Goal: Task Accomplishment & Management: Manage account settings

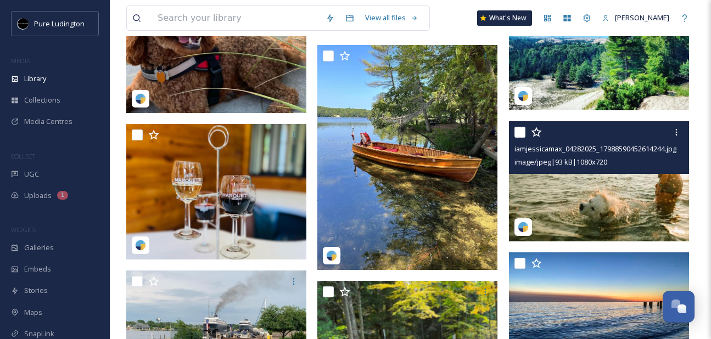
scroll to position [748, 0]
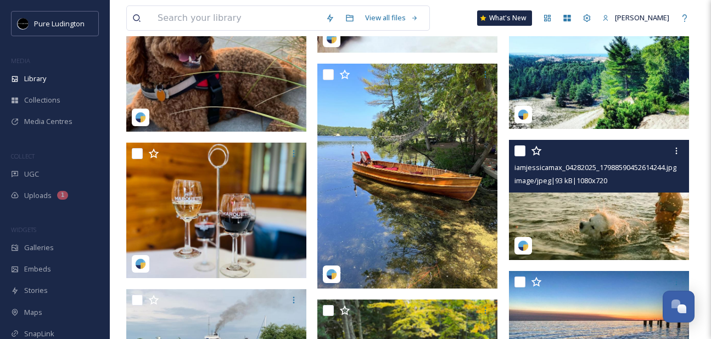
click at [522, 149] on input "checkbox" at bounding box center [519, 150] width 11 height 11
checkbox input "true"
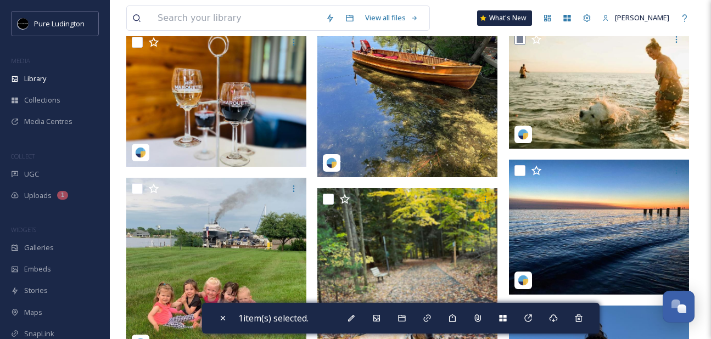
scroll to position [895, 0]
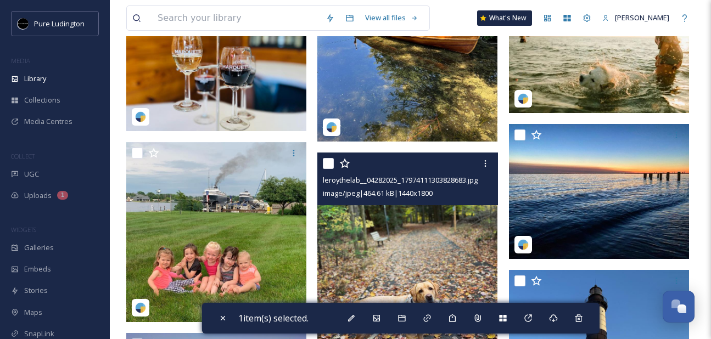
click at [331, 161] on input "checkbox" at bounding box center [328, 163] width 11 height 11
checkbox input "true"
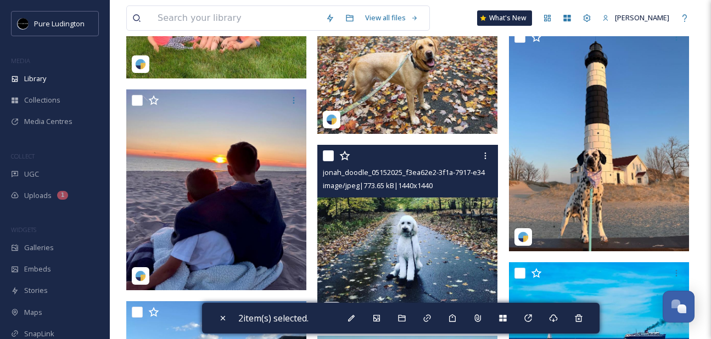
scroll to position [1140, 0]
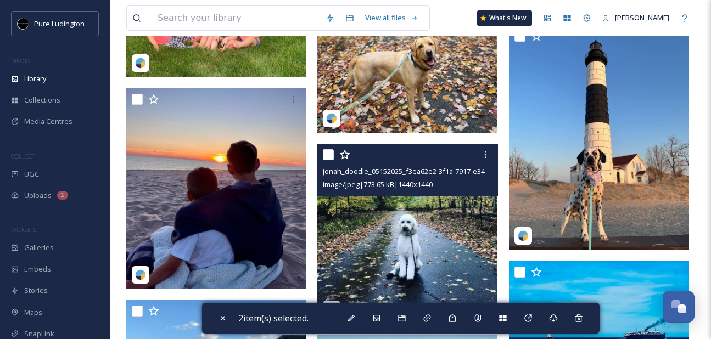
click at [329, 154] on input "checkbox" at bounding box center [328, 154] width 11 height 11
checkbox input "true"
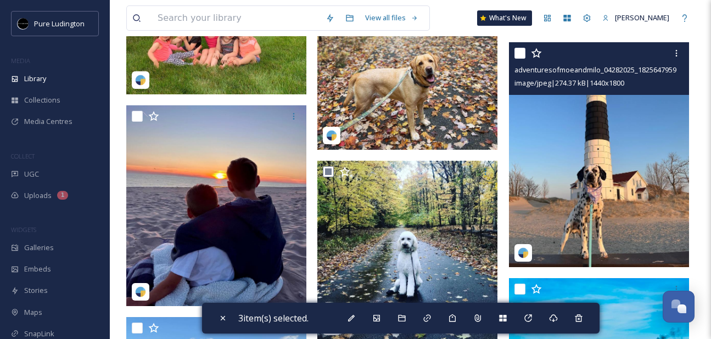
scroll to position [1117, 0]
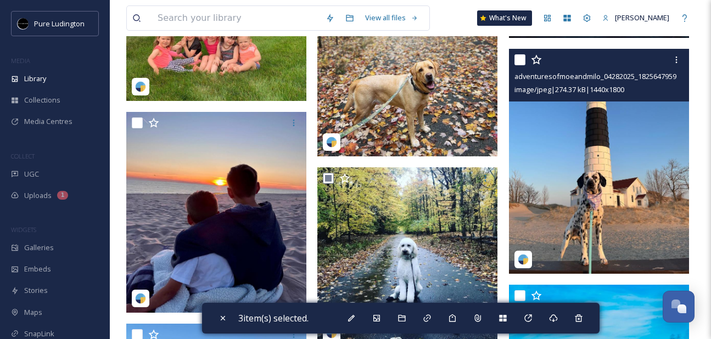
click at [517, 57] on input "checkbox" at bounding box center [519, 59] width 11 height 11
checkbox input "true"
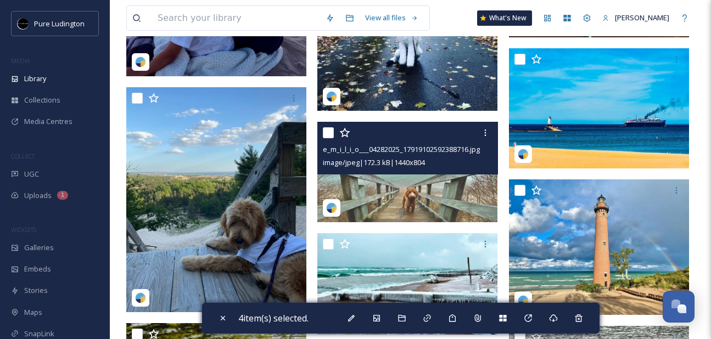
scroll to position [1338, 0]
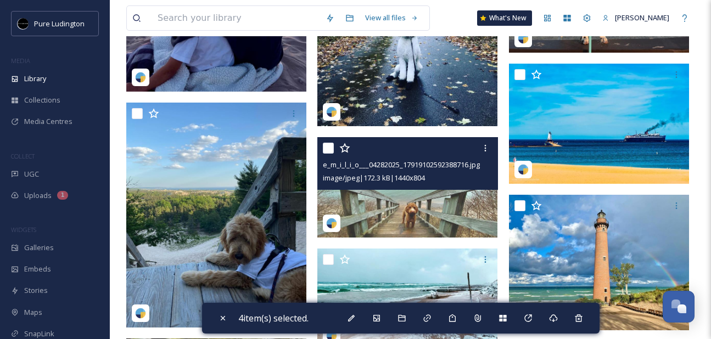
click at [331, 143] on input "checkbox" at bounding box center [328, 148] width 11 height 11
checkbox input "true"
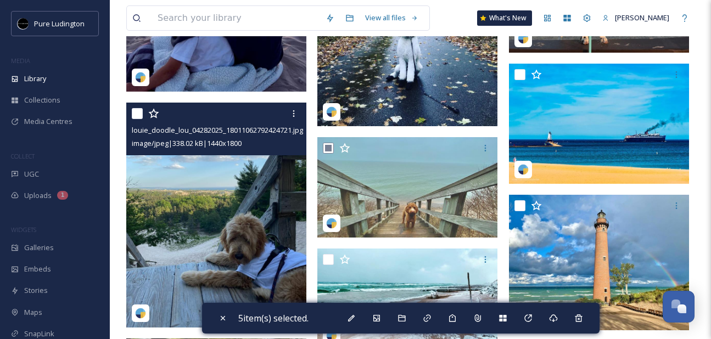
click at [137, 113] on input "checkbox" at bounding box center [137, 113] width 11 height 11
checkbox input "true"
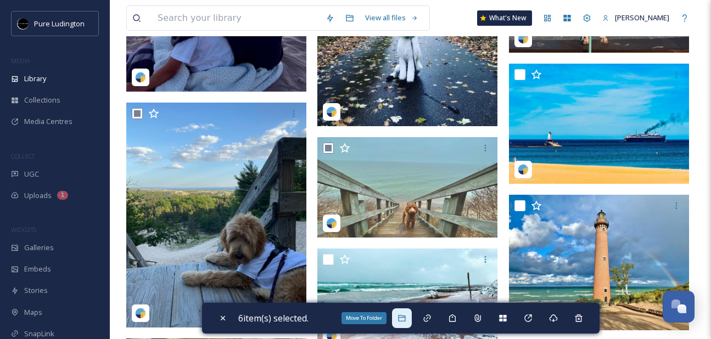
click at [400, 314] on icon at bounding box center [401, 318] width 9 height 9
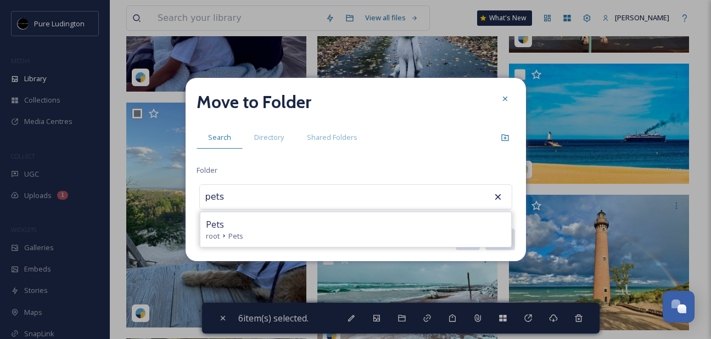
click at [374, 219] on div "Pets" at bounding box center [356, 224] width 300 height 13
type input "Pets"
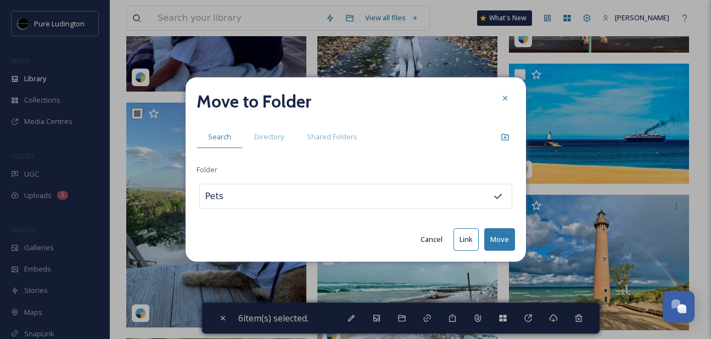
click at [496, 231] on button "Move" at bounding box center [499, 239] width 31 height 23
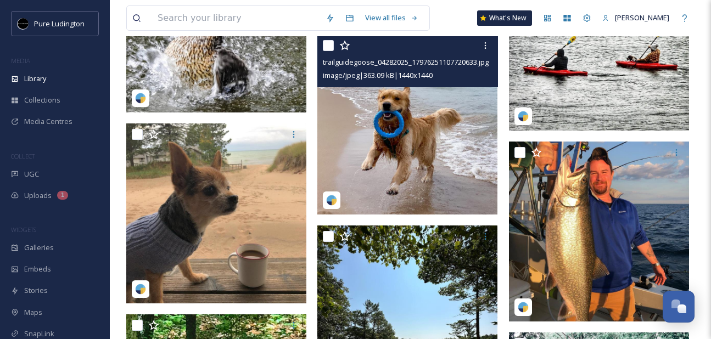
scroll to position [1314, 0]
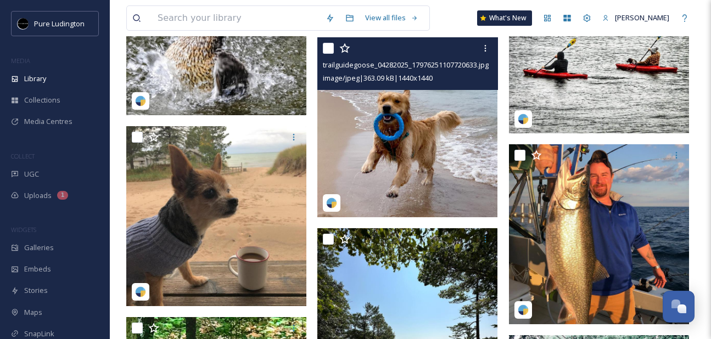
click at [332, 51] on input "checkbox" at bounding box center [328, 48] width 11 height 11
checkbox input "true"
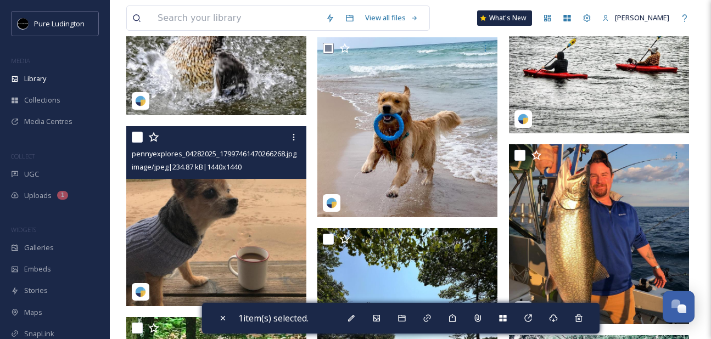
click at [139, 141] on input "checkbox" at bounding box center [137, 137] width 11 height 11
checkbox input "true"
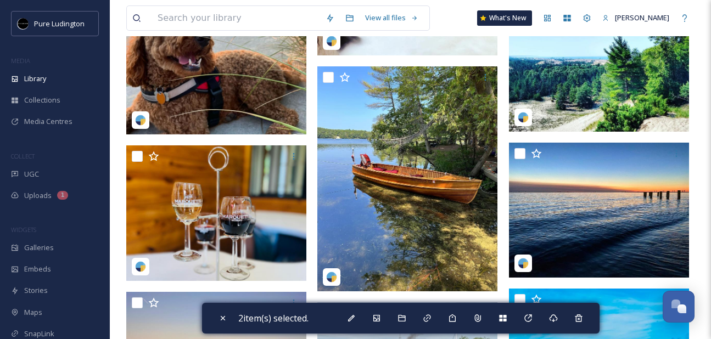
scroll to position [604, 0]
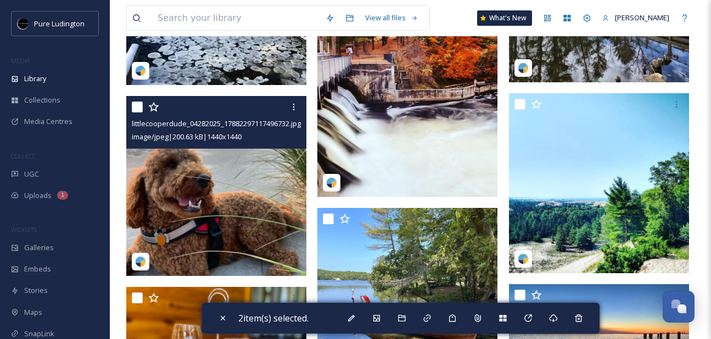
click at [139, 110] on input "checkbox" at bounding box center [137, 107] width 11 height 11
checkbox input "true"
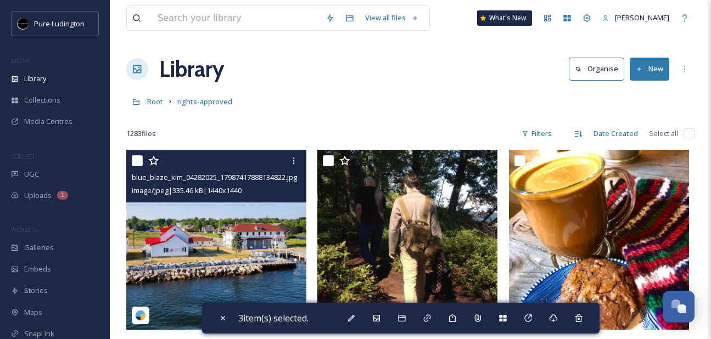
scroll to position [1, 0]
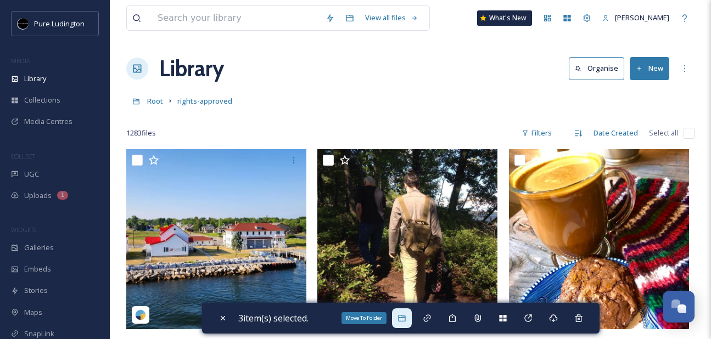
click at [406, 314] on icon at bounding box center [401, 318] width 9 height 9
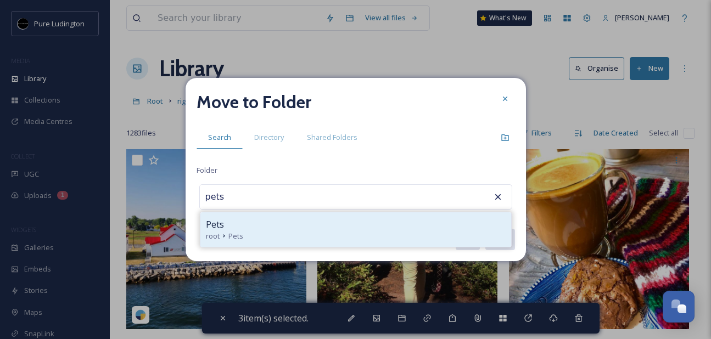
click at [362, 216] on div "Pets root Pets" at bounding box center [355, 229] width 311 height 35
type input "Pets"
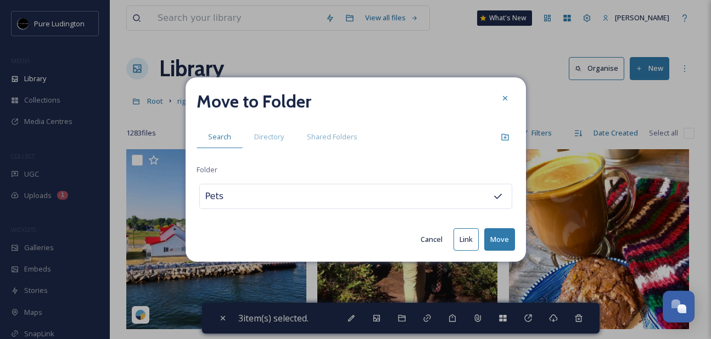
click at [502, 235] on button "Move" at bounding box center [499, 239] width 31 height 23
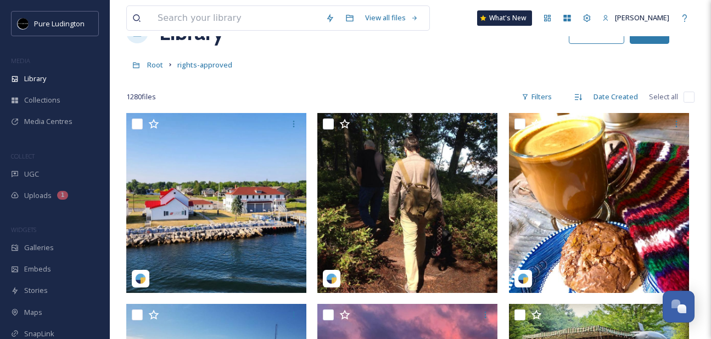
scroll to position [40, 0]
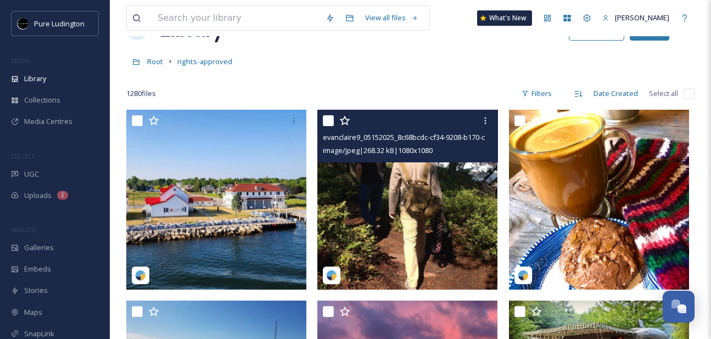
click at [325, 127] on div at bounding box center [409, 121] width 172 height 20
click at [328, 117] on input "checkbox" at bounding box center [328, 120] width 11 height 11
checkbox input "true"
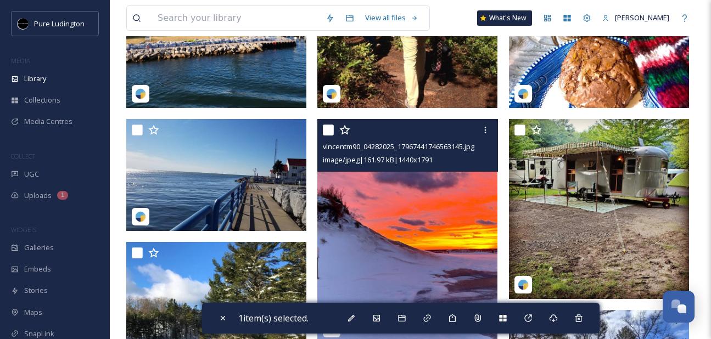
scroll to position [223, 0]
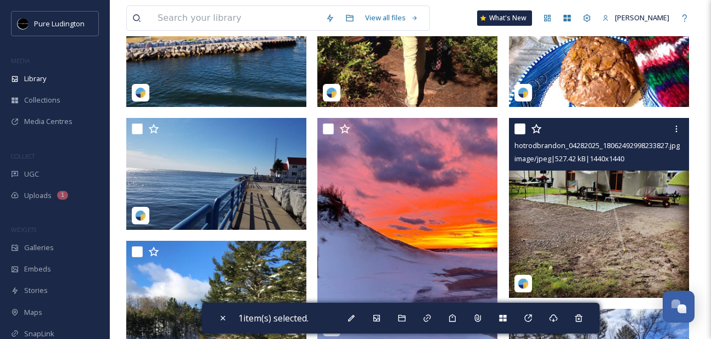
click at [514, 131] on input "checkbox" at bounding box center [519, 129] width 11 height 11
checkbox input "true"
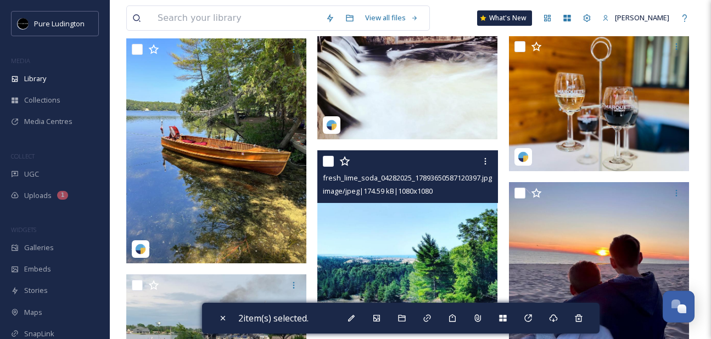
scroll to position [608, 0]
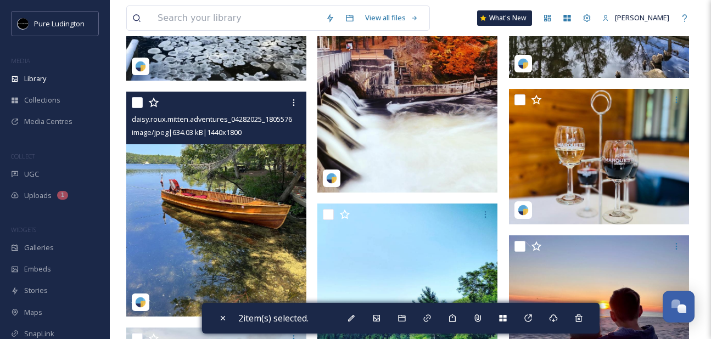
click at [140, 104] on input "checkbox" at bounding box center [137, 102] width 11 height 11
checkbox input "true"
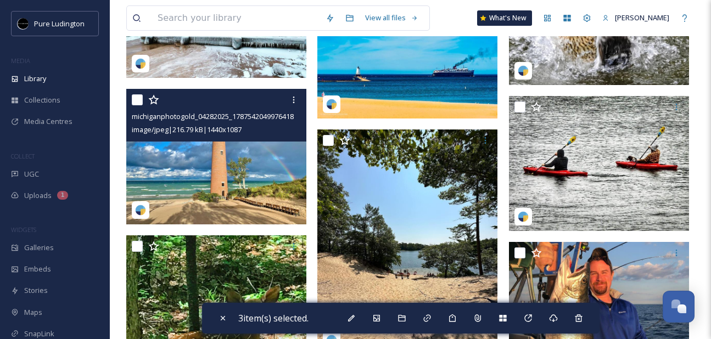
scroll to position [1184, 0]
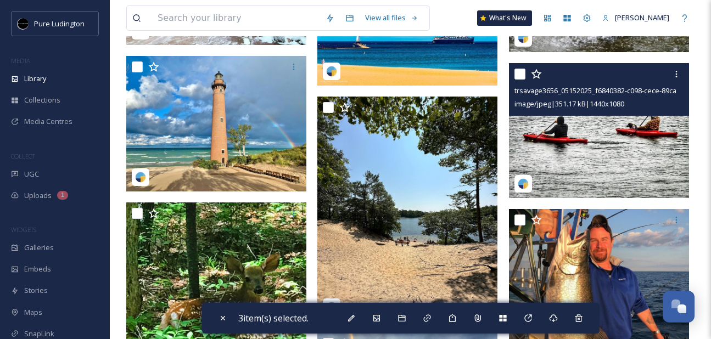
click at [519, 72] on input "checkbox" at bounding box center [519, 74] width 11 height 11
checkbox input "true"
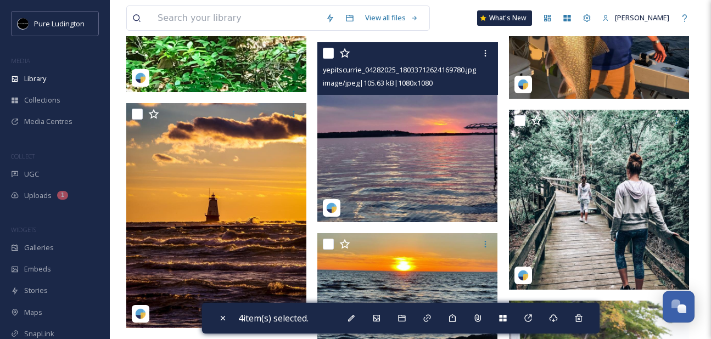
scroll to position [1497, 0]
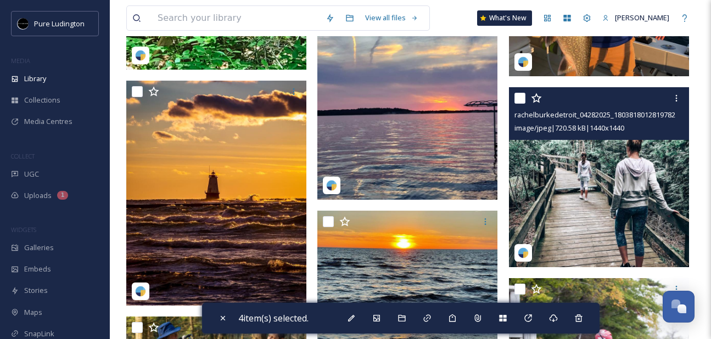
click at [517, 100] on input "checkbox" at bounding box center [519, 98] width 11 height 11
checkbox input "true"
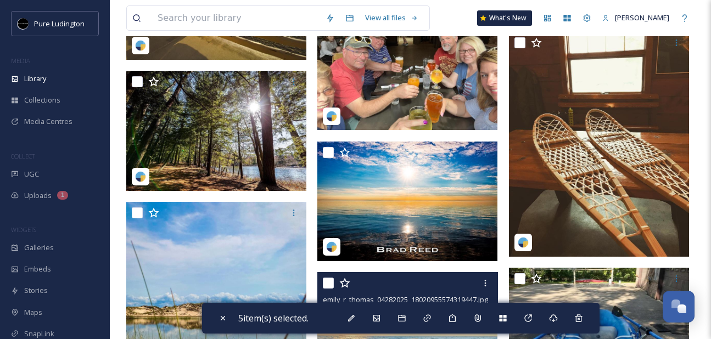
scroll to position [2489, 0]
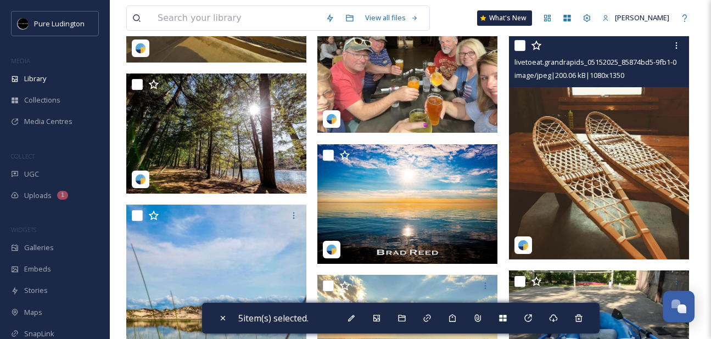
click at [518, 46] on input "checkbox" at bounding box center [519, 45] width 11 height 11
checkbox input "true"
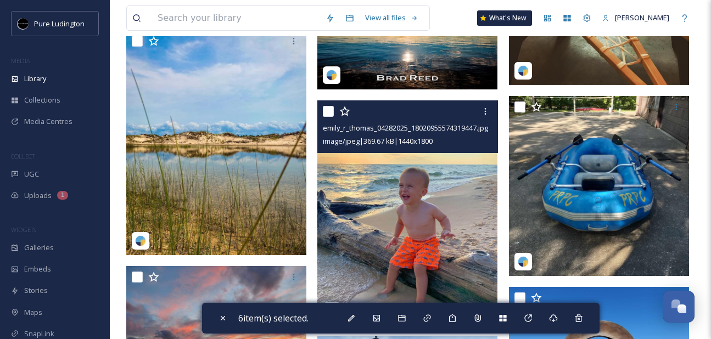
scroll to position [2663, 0]
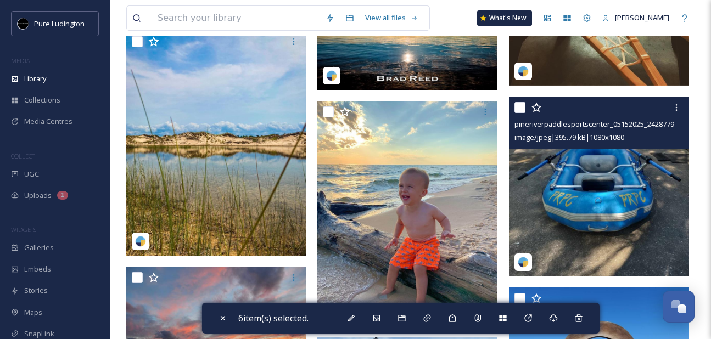
click at [523, 103] on input "checkbox" at bounding box center [519, 107] width 11 height 11
checkbox input "true"
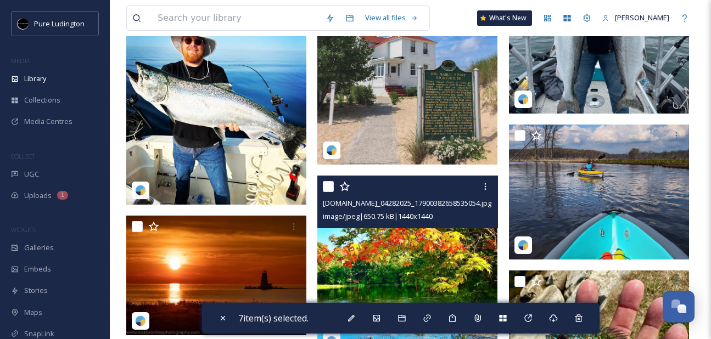
scroll to position [4148, 0]
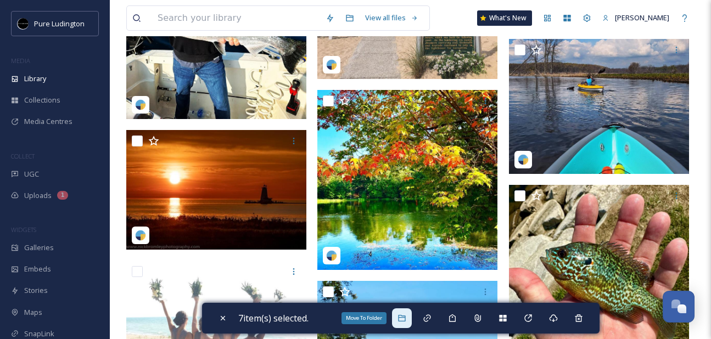
click at [407, 326] on div "Move To Folder" at bounding box center [402, 319] width 20 height 20
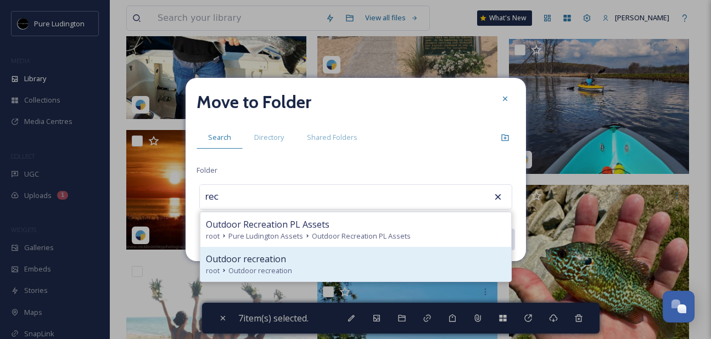
click at [397, 264] on div "Outdoor recreation" at bounding box center [356, 259] width 300 height 13
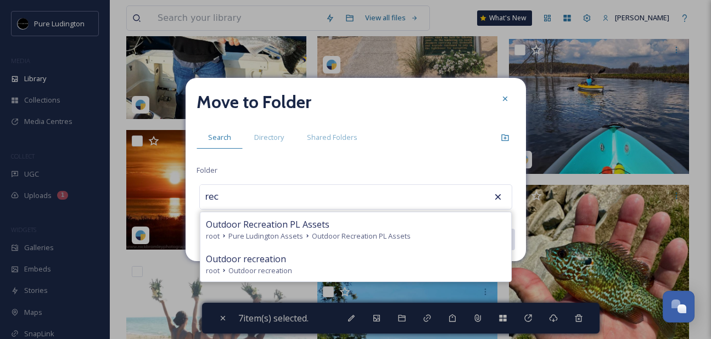
type input "Outdoor recreation"
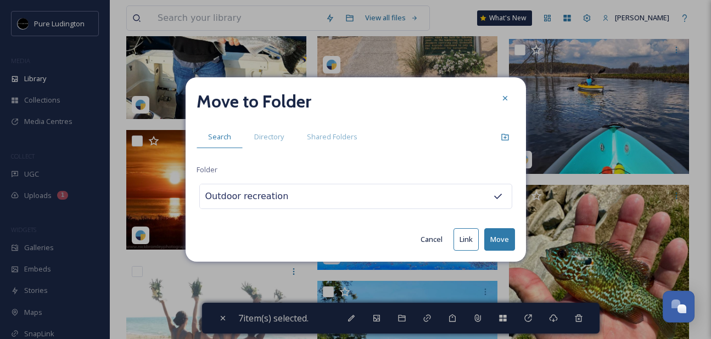
click at [493, 237] on button "Move" at bounding box center [499, 239] width 31 height 23
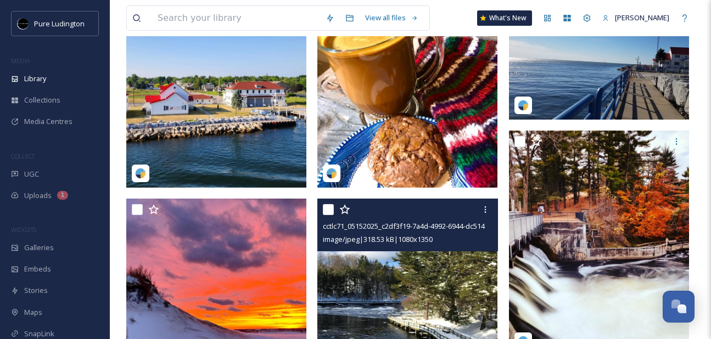
scroll to position [144, 0]
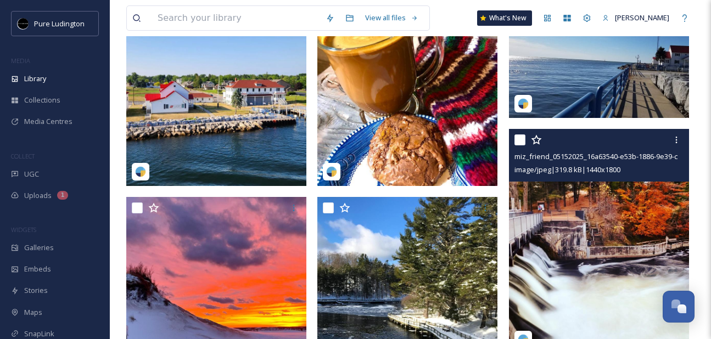
click at [521, 139] on input "checkbox" at bounding box center [519, 140] width 11 height 11
checkbox input "true"
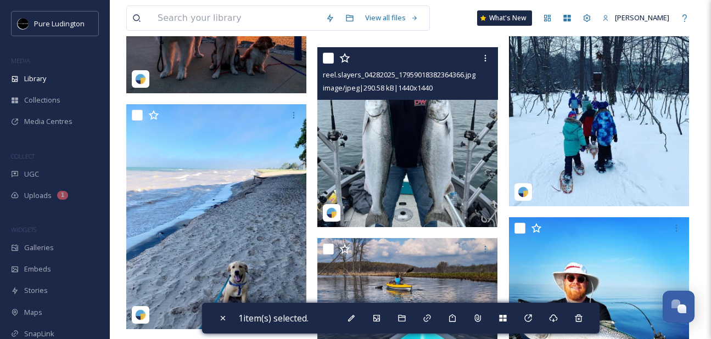
scroll to position [3373, 0]
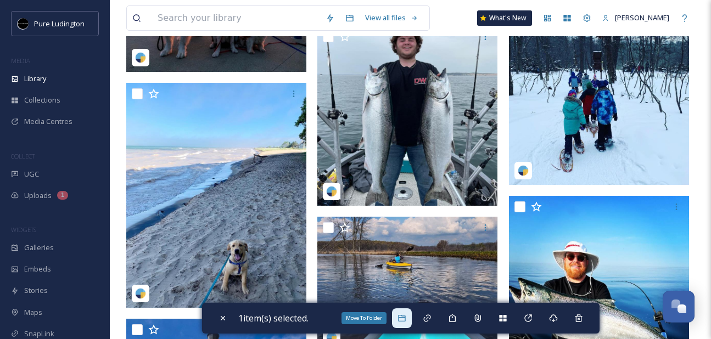
click at [405, 315] on icon at bounding box center [401, 318] width 9 height 9
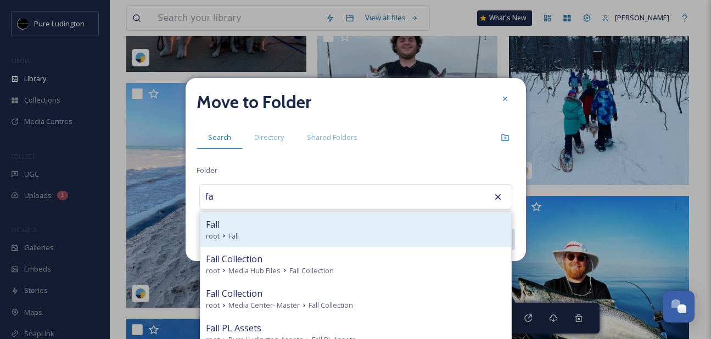
click at [377, 226] on div "Fall" at bounding box center [356, 224] width 300 height 13
type input "Fall"
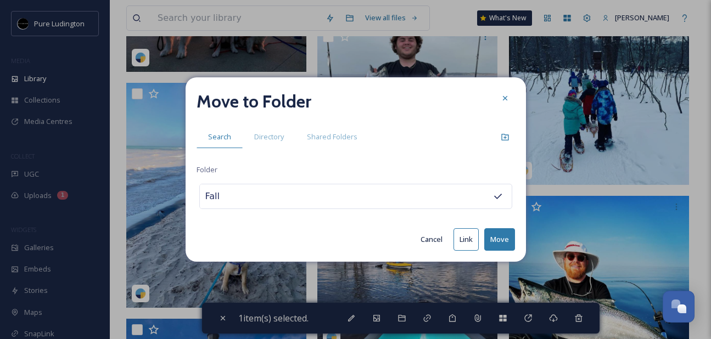
click at [498, 233] on button "Move" at bounding box center [499, 239] width 31 height 23
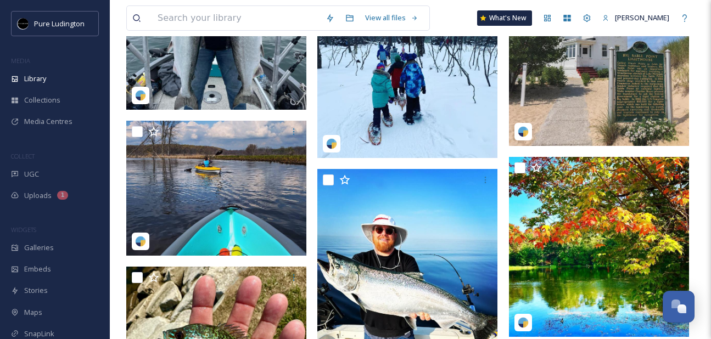
scroll to position [3470, 0]
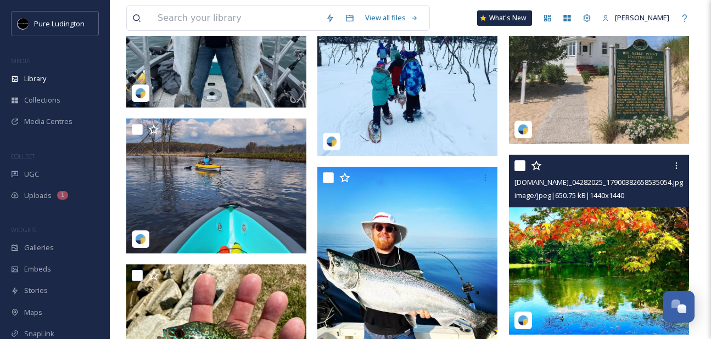
click at [517, 167] on input "checkbox" at bounding box center [519, 165] width 11 height 11
checkbox input "true"
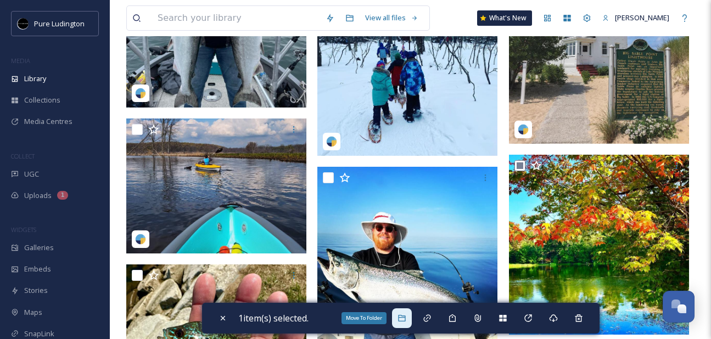
click at [406, 315] on icon at bounding box center [401, 318] width 9 height 9
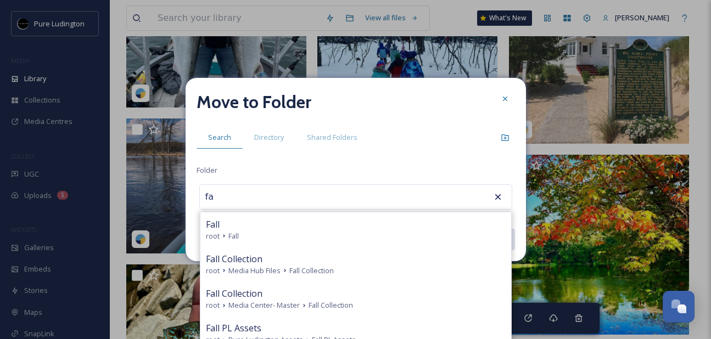
click at [410, 218] on div "Fall" at bounding box center [356, 224] width 300 height 13
type input "Fall"
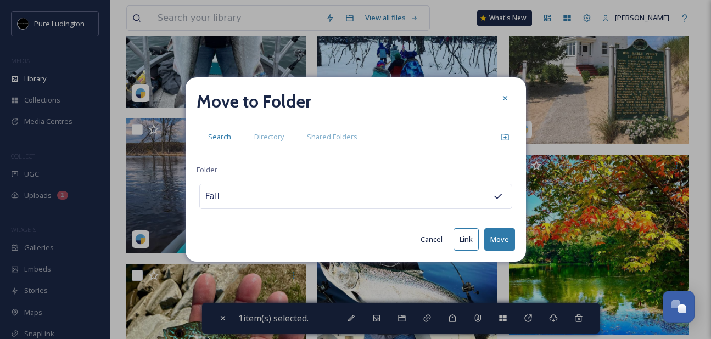
click at [496, 232] on button "Move" at bounding box center [499, 239] width 31 height 23
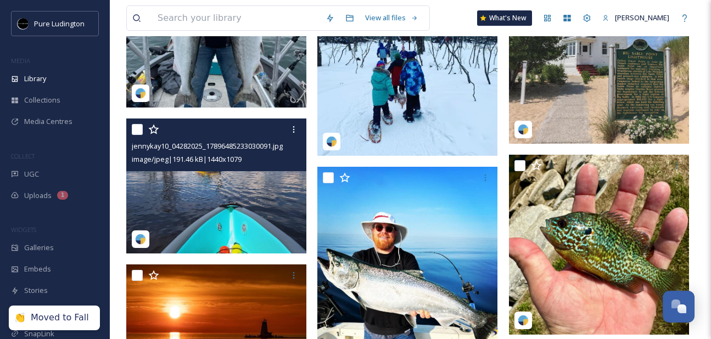
click at [136, 126] on input "checkbox" at bounding box center [137, 129] width 11 height 11
checkbox input "true"
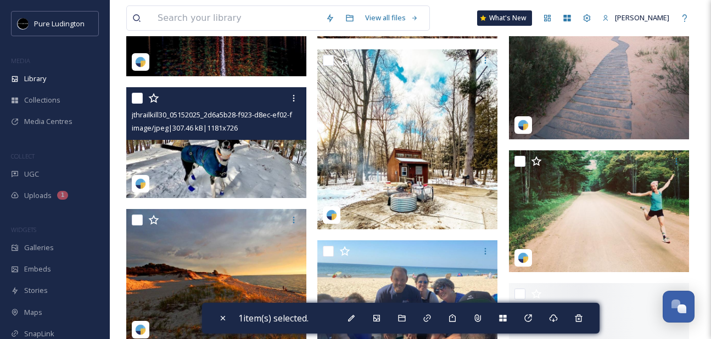
scroll to position [4408, 0]
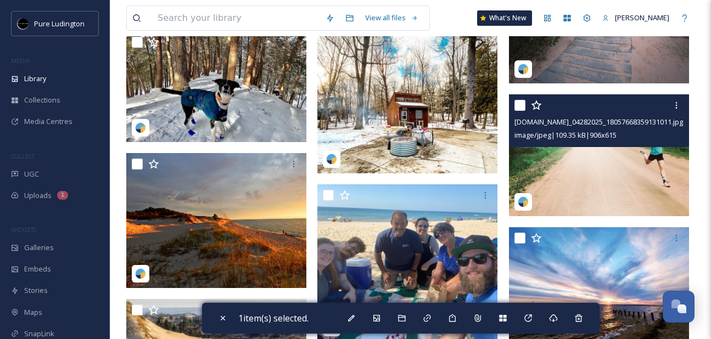
click at [519, 107] on input "checkbox" at bounding box center [519, 105] width 11 height 11
checkbox input "true"
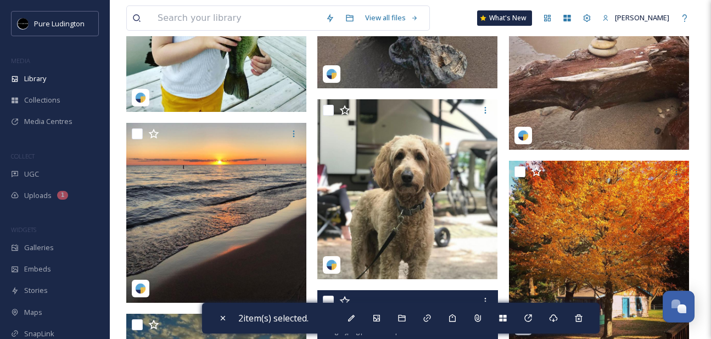
scroll to position [5080, 0]
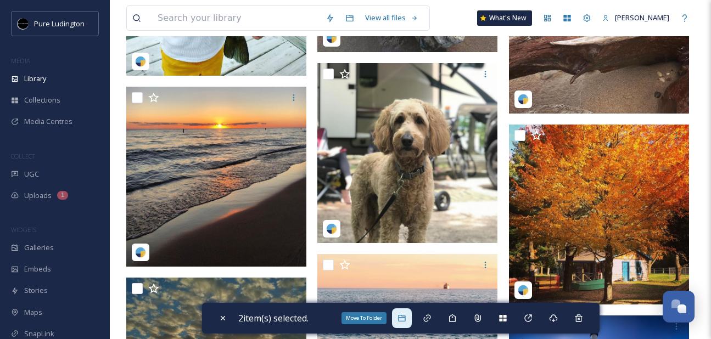
click at [409, 316] on div "Move To Folder" at bounding box center [402, 319] width 20 height 20
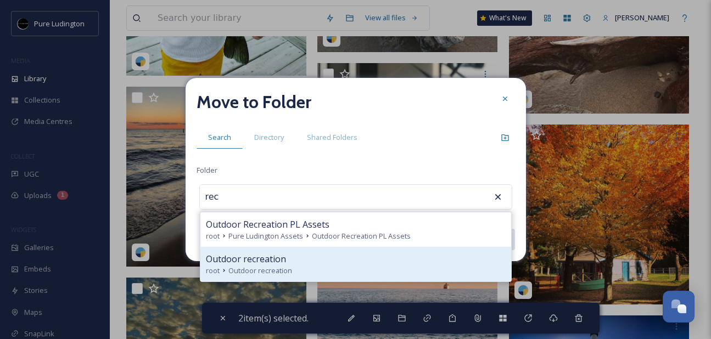
click at [402, 262] on div "Outdoor recreation" at bounding box center [356, 259] width 300 height 13
type input "Outdoor recreation"
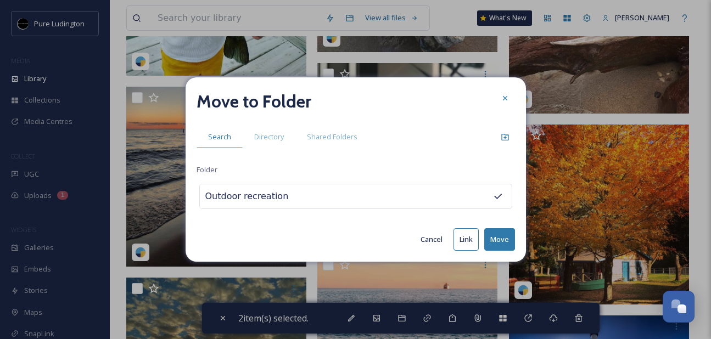
click at [495, 240] on button "Move" at bounding box center [499, 239] width 31 height 23
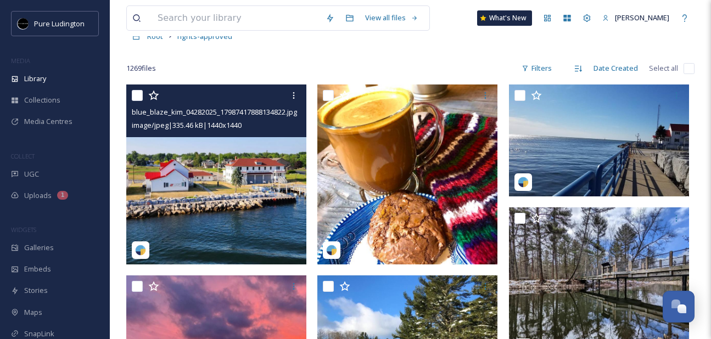
scroll to position [68, 0]
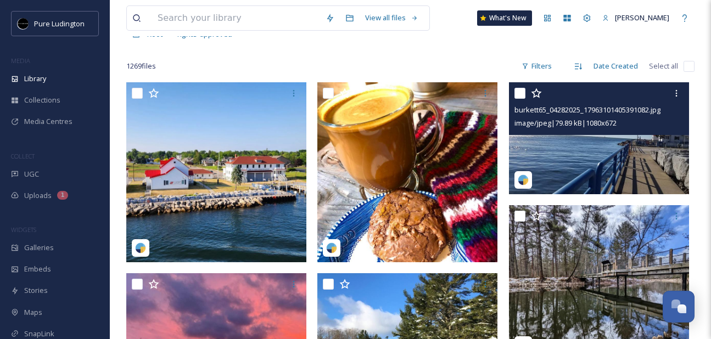
click at [522, 91] on input "checkbox" at bounding box center [519, 93] width 11 height 11
checkbox input "true"
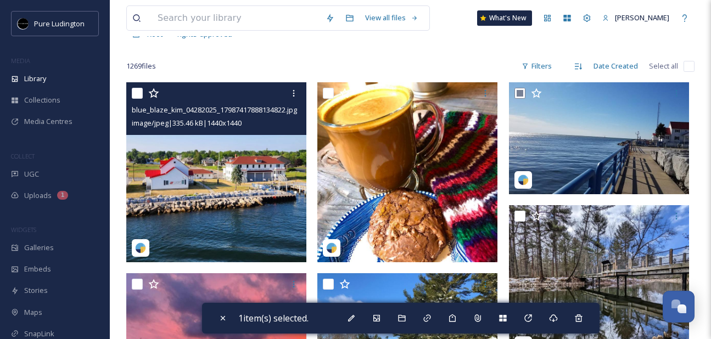
click at [133, 94] on input "checkbox" at bounding box center [137, 93] width 11 height 11
checkbox input "true"
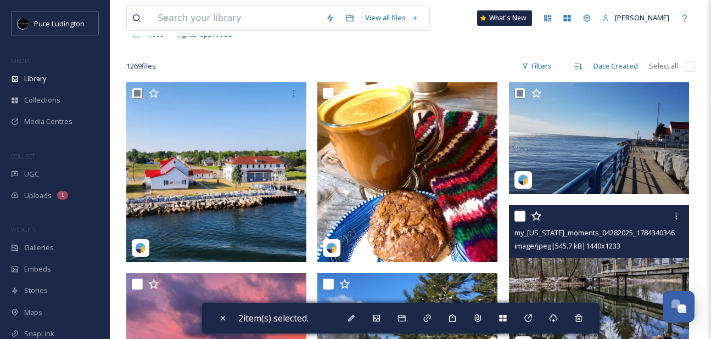
click at [519, 219] on input "checkbox" at bounding box center [519, 216] width 11 height 11
checkbox input "true"
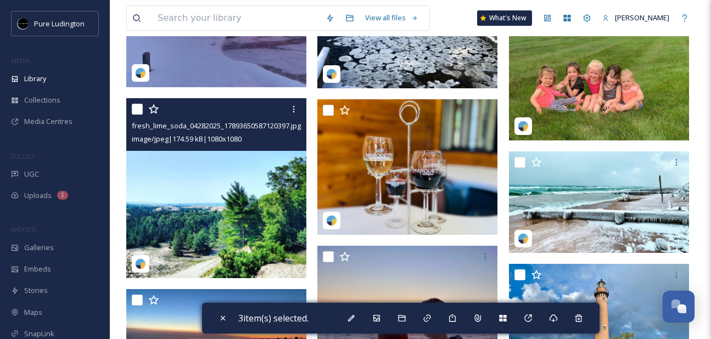
scroll to position [478, 0]
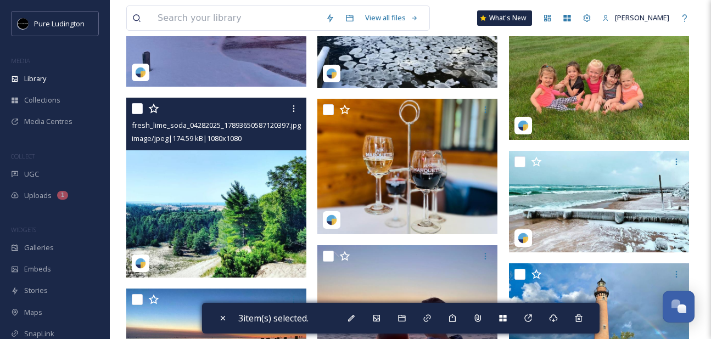
click at [137, 108] on input "checkbox" at bounding box center [137, 108] width 11 height 11
checkbox input "true"
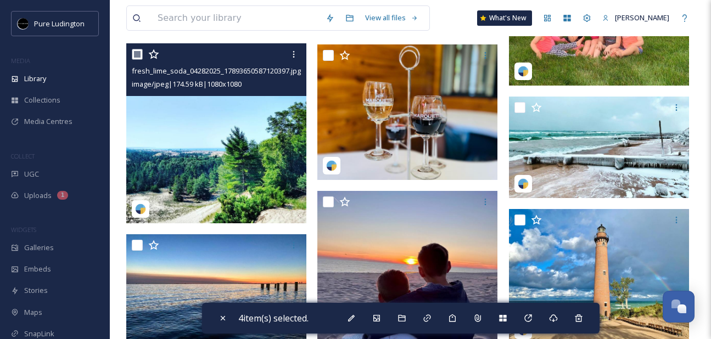
scroll to position [628, 0]
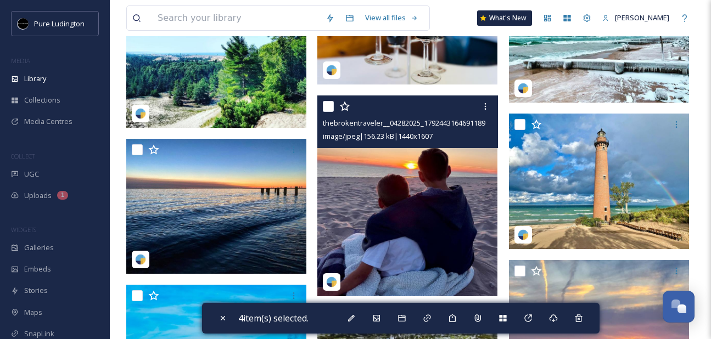
click at [326, 106] on input "checkbox" at bounding box center [328, 106] width 11 height 11
checkbox input "true"
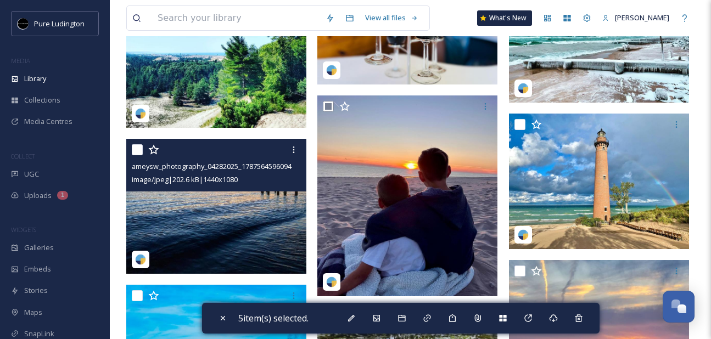
click at [137, 149] on input "checkbox" at bounding box center [137, 149] width 11 height 11
checkbox input "true"
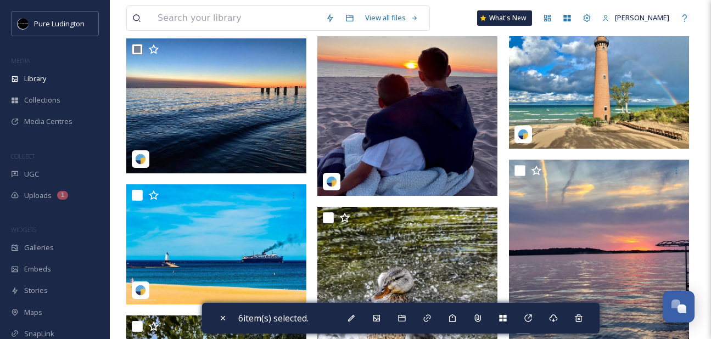
scroll to position [776, 0]
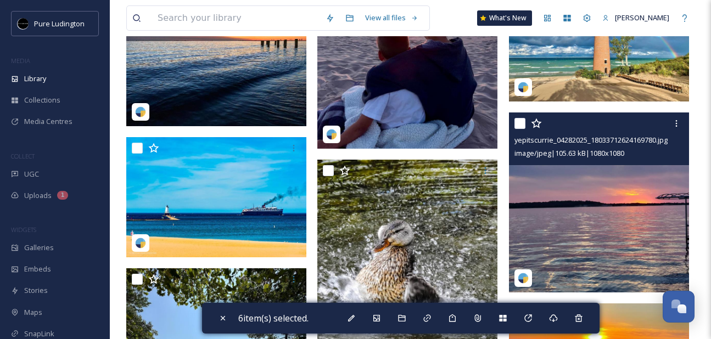
click at [520, 126] on input "checkbox" at bounding box center [519, 123] width 11 height 11
checkbox input "true"
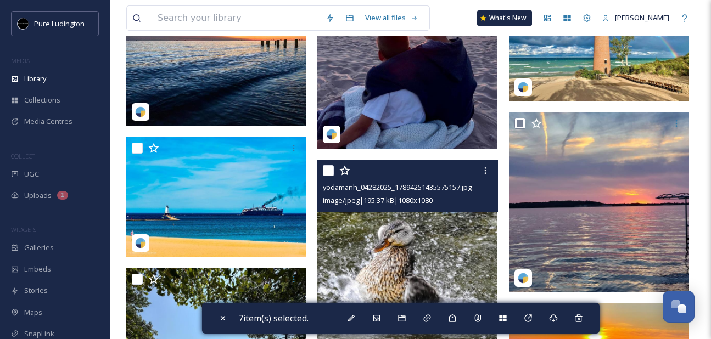
click at [329, 173] on input "checkbox" at bounding box center [328, 170] width 11 height 11
checkbox input "true"
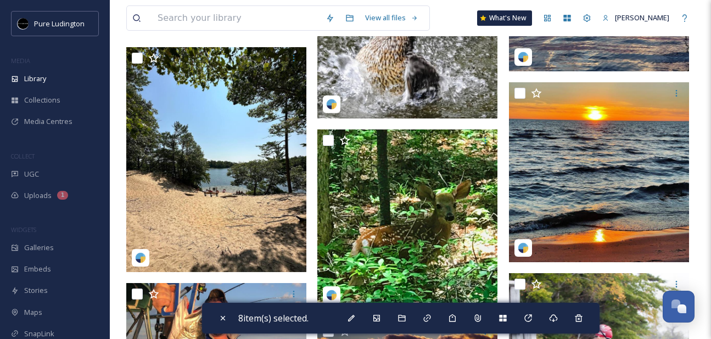
scroll to position [998, 0]
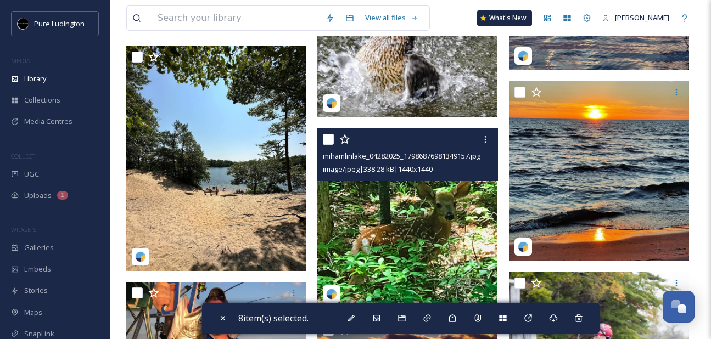
click at [327, 139] on input "checkbox" at bounding box center [328, 139] width 11 height 11
checkbox input "true"
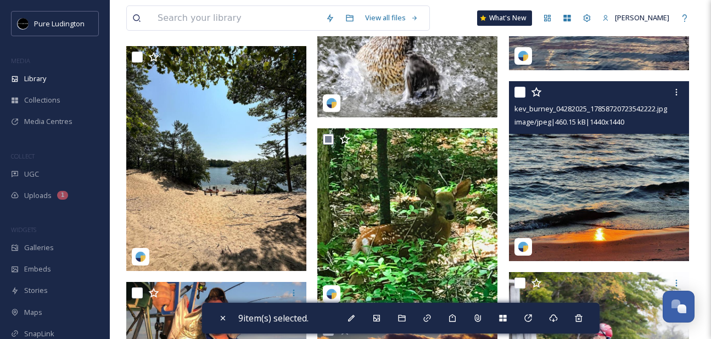
click at [519, 92] on input "checkbox" at bounding box center [519, 92] width 11 height 11
checkbox input "true"
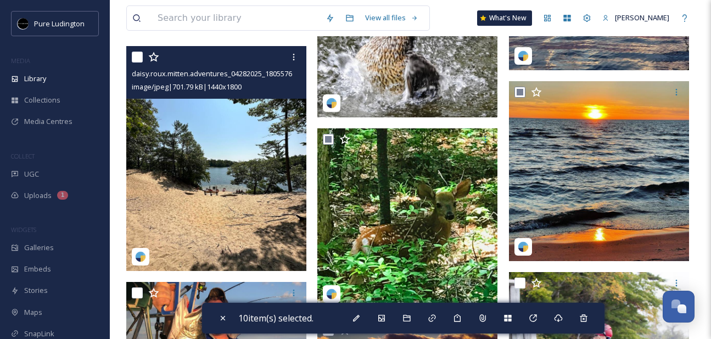
click at [138, 54] on input "checkbox" at bounding box center [137, 57] width 11 height 11
checkbox input "true"
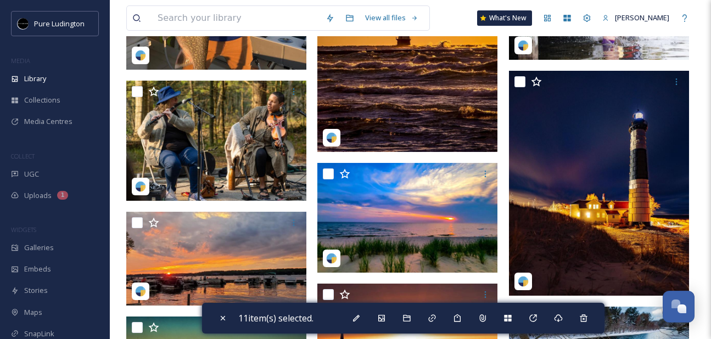
scroll to position [1422, 0]
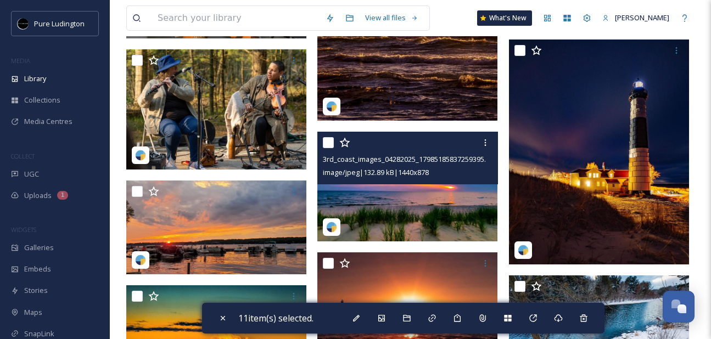
click at [329, 142] on input "checkbox" at bounding box center [328, 142] width 11 height 11
checkbox input "true"
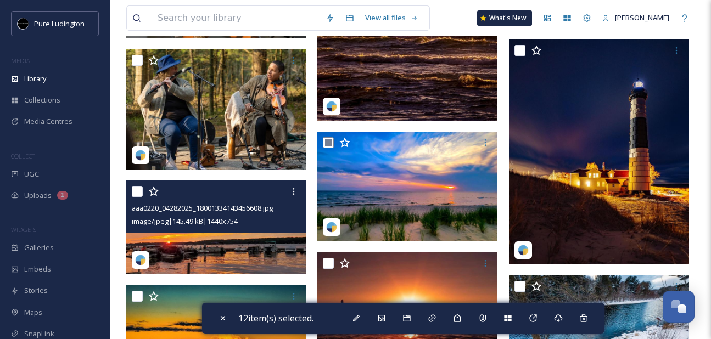
click at [139, 192] on input "checkbox" at bounding box center [137, 191] width 11 height 11
checkbox input "true"
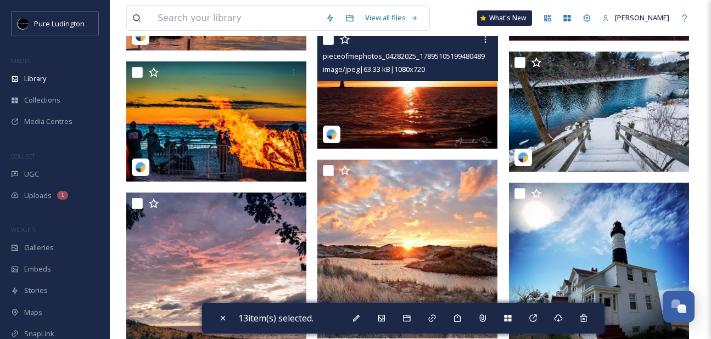
scroll to position [1687, 0]
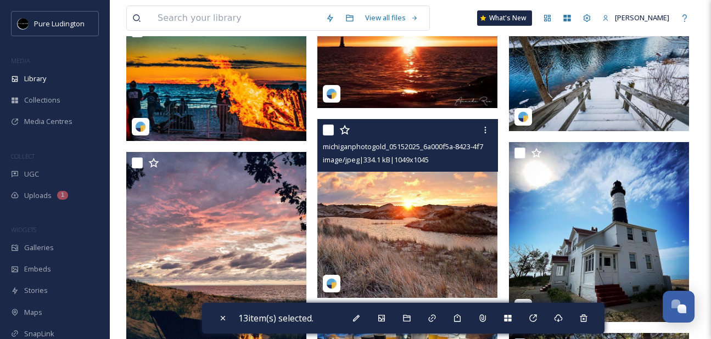
click at [329, 126] on input "checkbox" at bounding box center [328, 130] width 11 height 11
checkbox input "true"
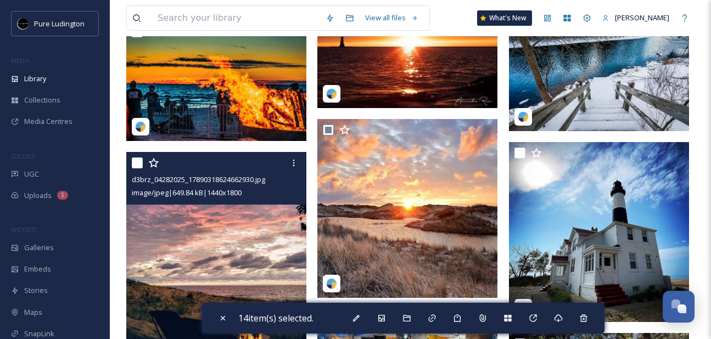
click at [140, 164] on input "checkbox" at bounding box center [137, 163] width 11 height 11
checkbox input "true"
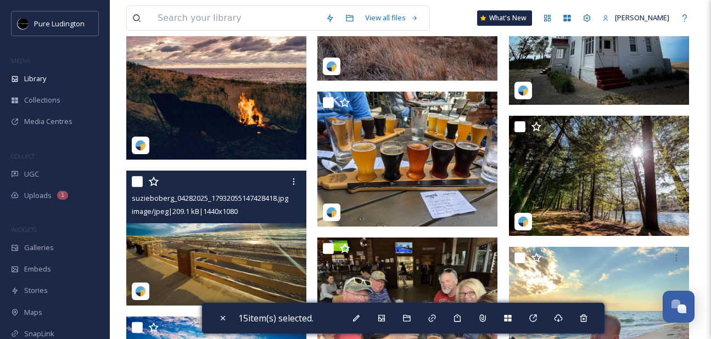
scroll to position [1916, 0]
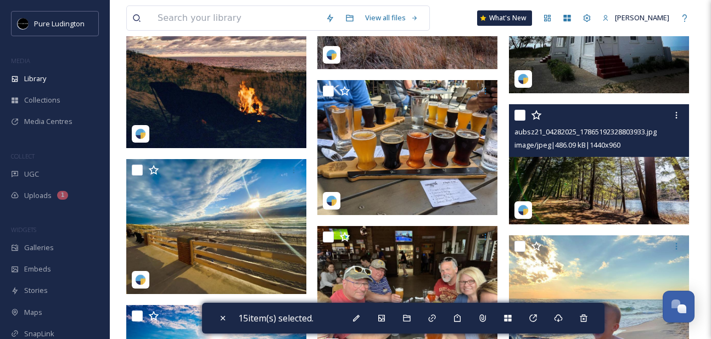
click at [520, 113] on input "checkbox" at bounding box center [519, 115] width 11 height 11
checkbox input "true"
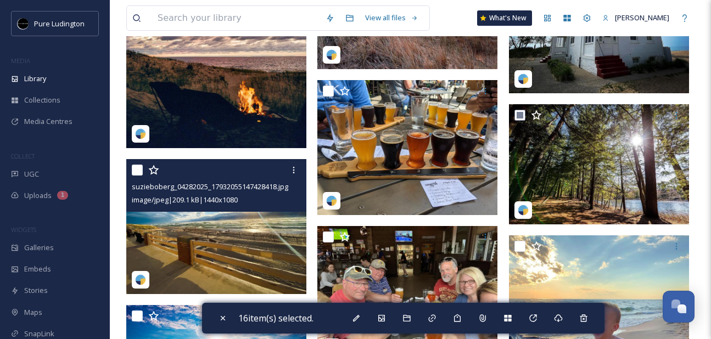
click at [137, 170] on input "checkbox" at bounding box center [137, 170] width 11 height 11
checkbox input "true"
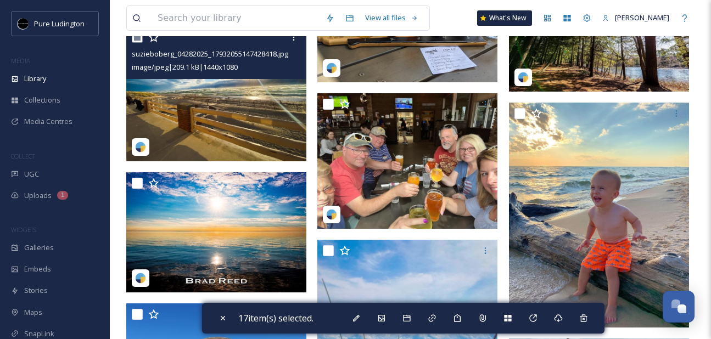
scroll to position [2069, 0]
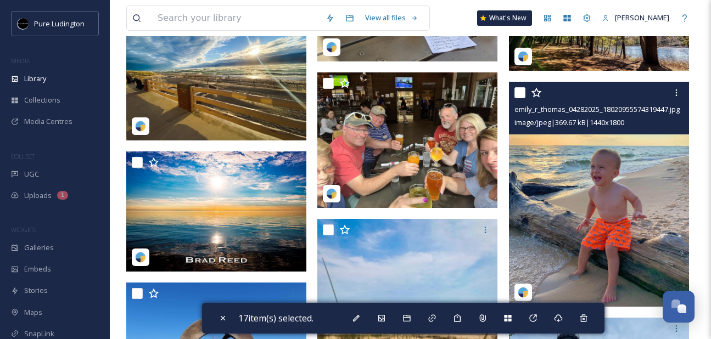
click at [517, 97] on input "checkbox" at bounding box center [519, 92] width 11 height 11
checkbox input "true"
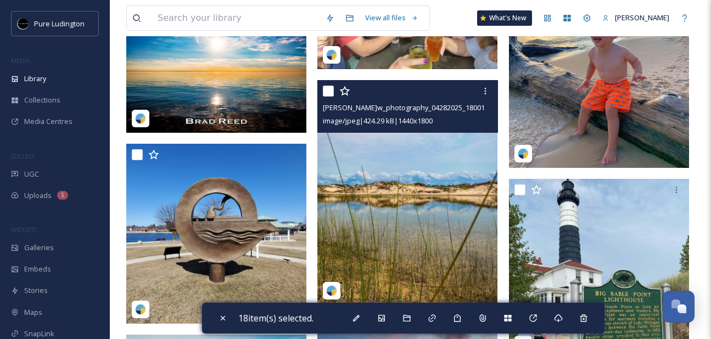
scroll to position [2239, 0]
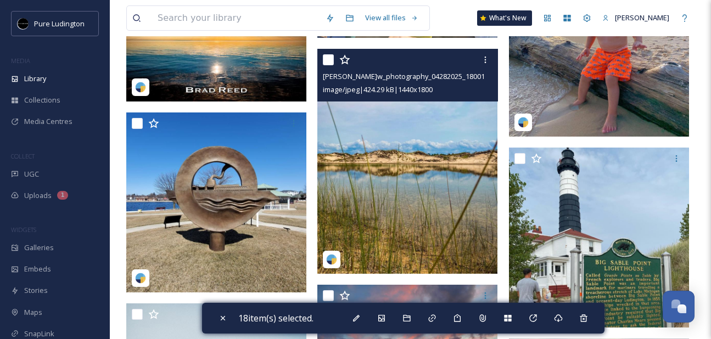
click at [328, 58] on input "checkbox" at bounding box center [328, 59] width 11 height 11
checkbox input "true"
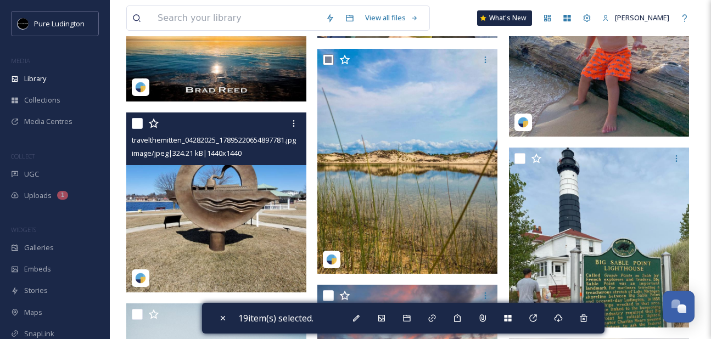
click at [139, 123] on input "checkbox" at bounding box center [137, 123] width 11 height 11
checkbox input "true"
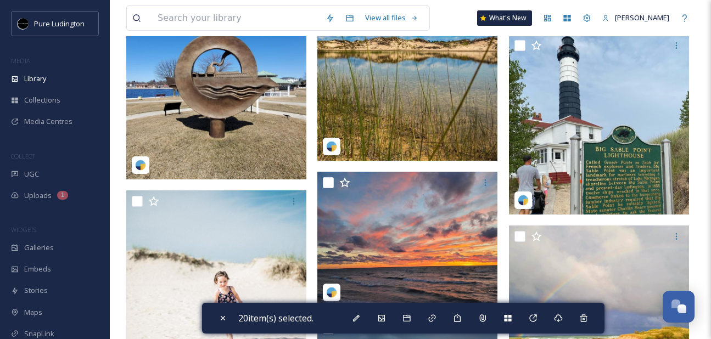
scroll to position [2388, 0]
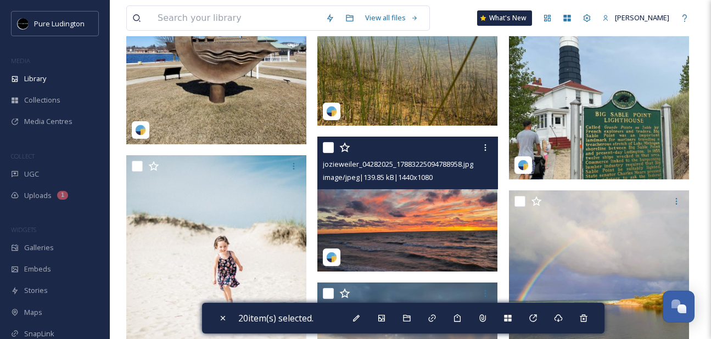
click at [331, 149] on input "checkbox" at bounding box center [328, 147] width 11 height 11
checkbox input "true"
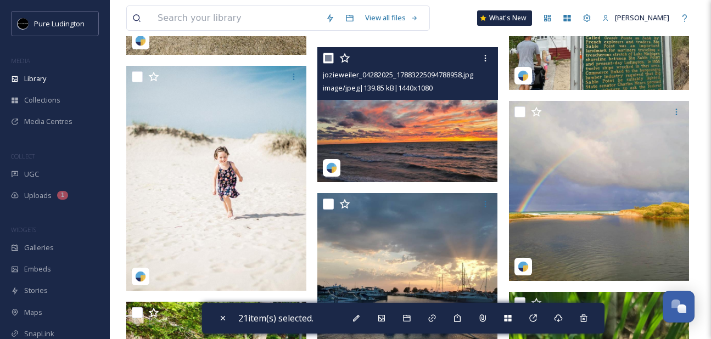
scroll to position [2511, 0]
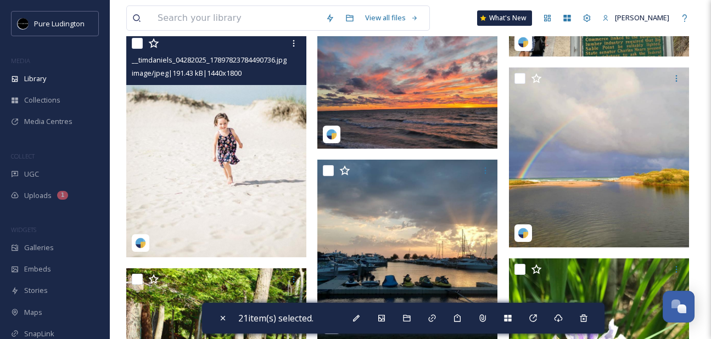
click at [137, 44] on input "checkbox" at bounding box center [137, 43] width 11 height 11
checkbox input "true"
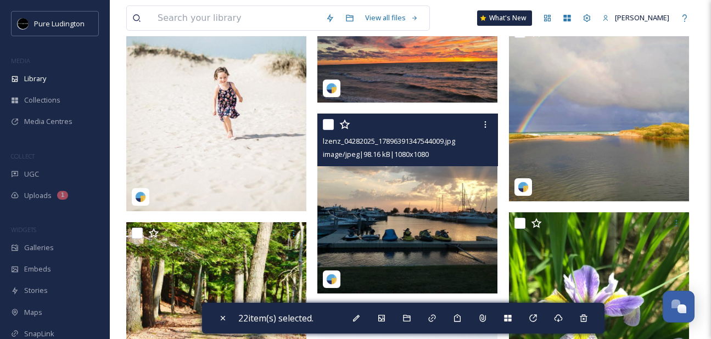
scroll to position [2565, 0]
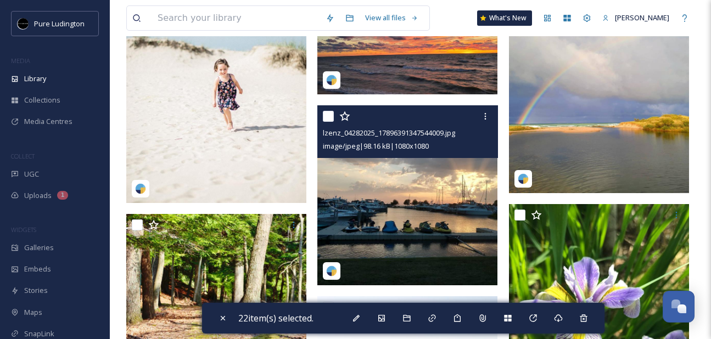
click at [330, 119] on input "checkbox" at bounding box center [328, 116] width 11 height 11
checkbox input "true"
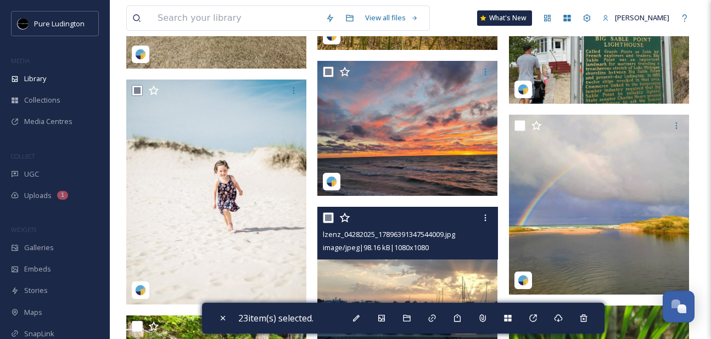
scroll to position [2465, 0]
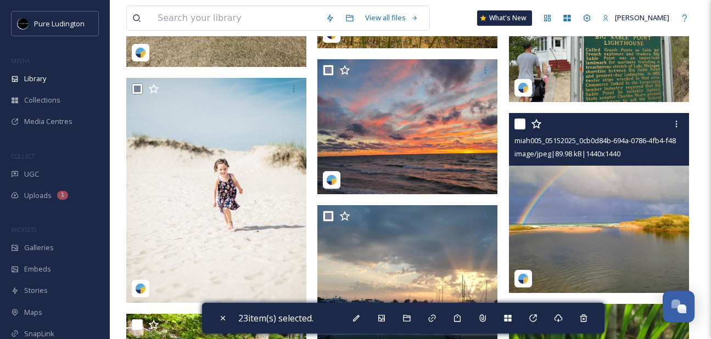
click at [516, 126] on input "checkbox" at bounding box center [519, 124] width 11 height 11
checkbox input "true"
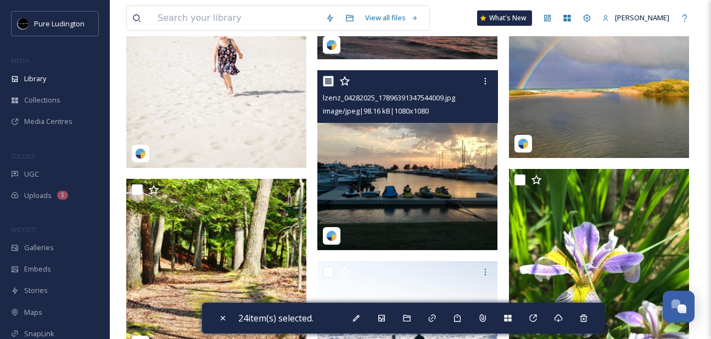
scroll to position [2673, 0]
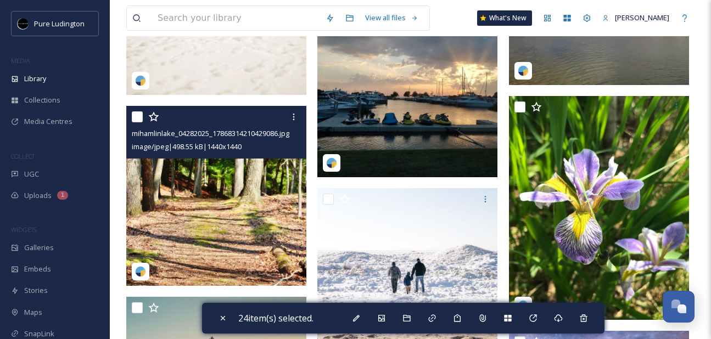
click at [136, 115] on input "checkbox" at bounding box center [137, 116] width 11 height 11
checkbox input "true"
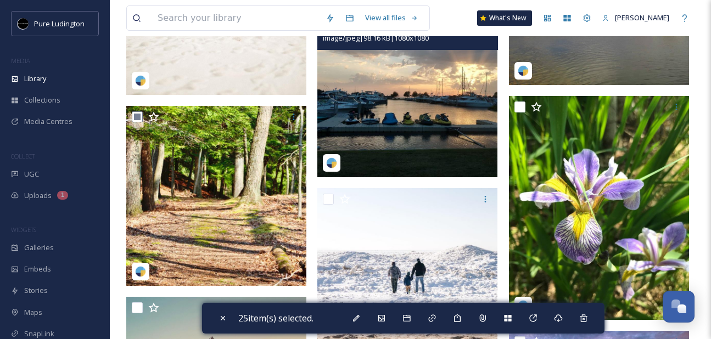
scroll to position [2692, 0]
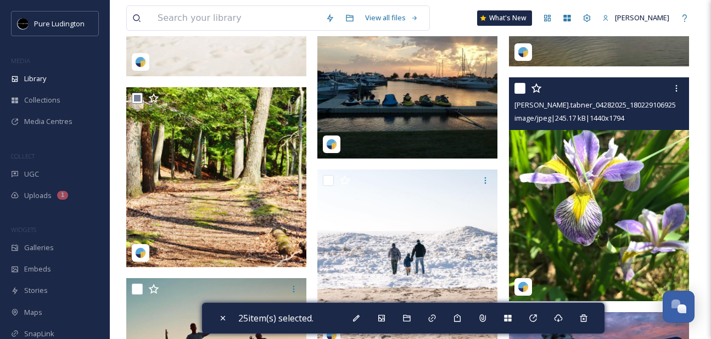
click at [519, 85] on input "checkbox" at bounding box center [519, 88] width 11 height 11
checkbox input "true"
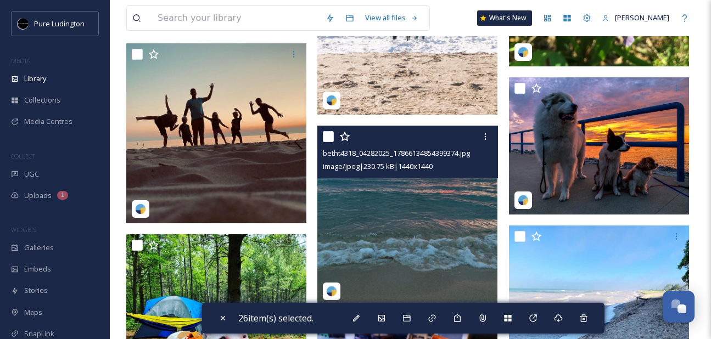
scroll to position [2922, 0]
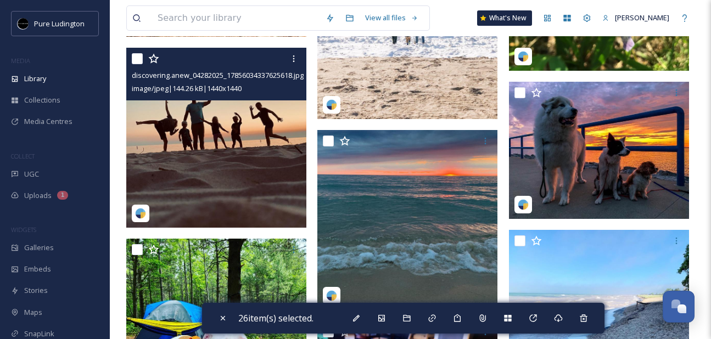
click at [135, 61] on input "checkbox" at bounding box center [137, 58] width 11 height 11
checkbox input "true"
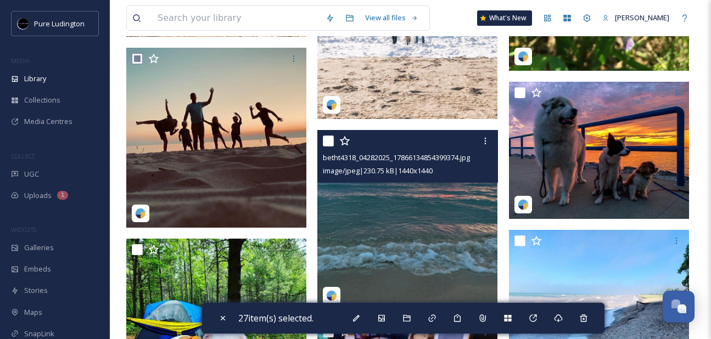
click at [328, 143] on input "checkbox" at bounding box center [328, 141] width 11 height 11
checkbox input "true"
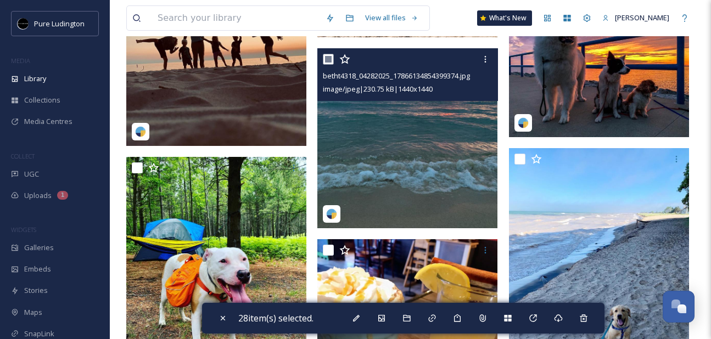
scroll to position [3011, 0]
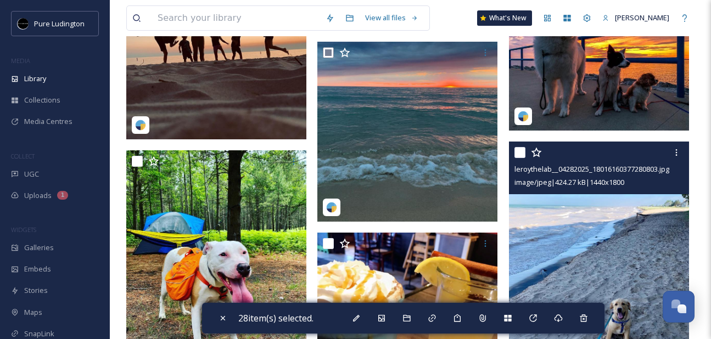
click at [519, 156] on input "checkbox" at bounding box center [519, 152] width 11 height 11
checkbox input "true"
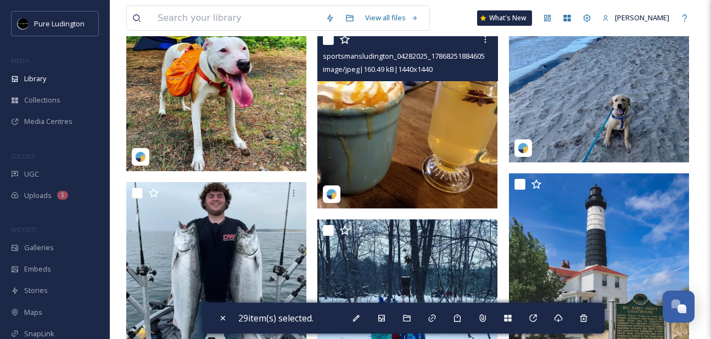
scroll to position [3260, 0]
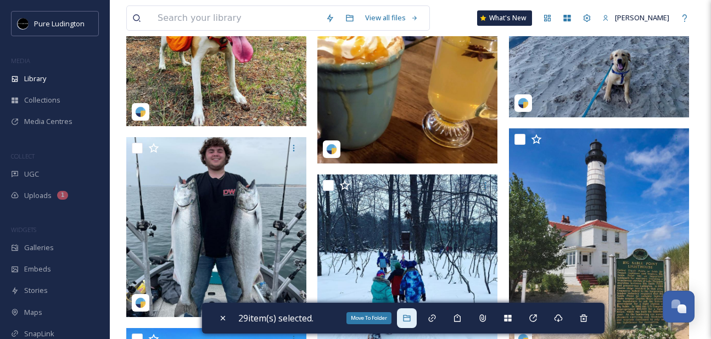
click at [408, 318] on icon at bounding box center [406, 318] width 9 height 9
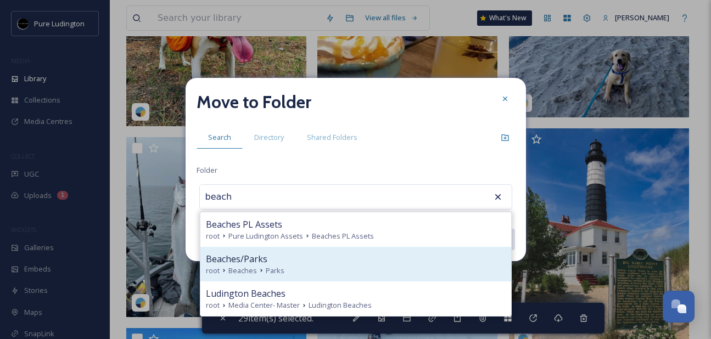
click at [361, 263] on div "Beaches/Parks" at bounding box center [356, 259] width 300 height 13
type input "Beaches/Parks"
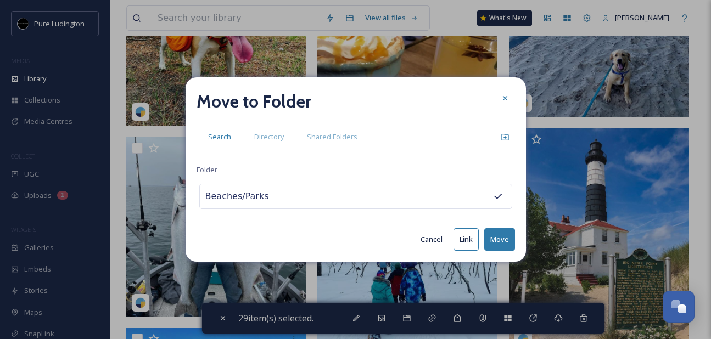
click at [495, 231] on button "Move" at bounding box center [499, 239] width 31 height 23
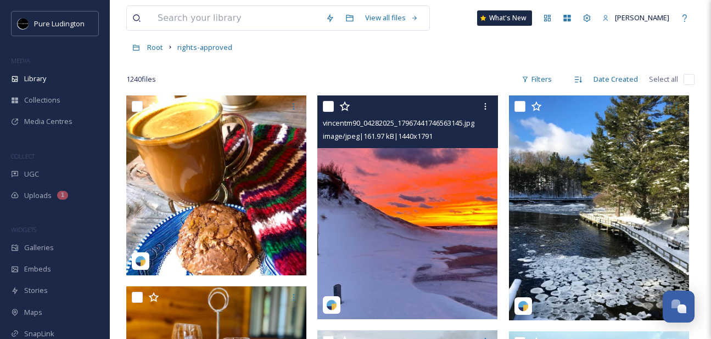
scroll to position [56, 0]
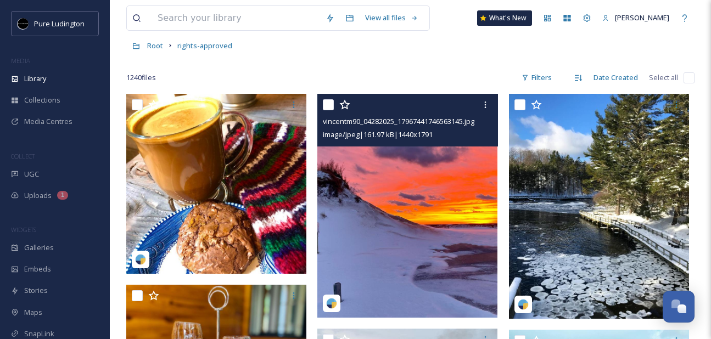
click at [331, 104] on input "checkbox" at bounding box center [328, 104] width 11 height 11
checkbox input "true"
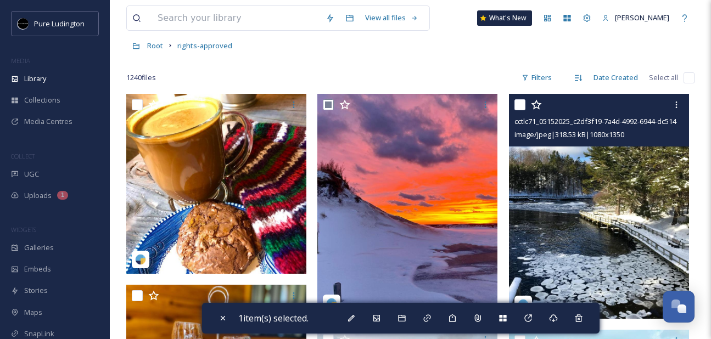
click at [516, 102] on input "checkbox" at bounding box center [519, 104] width 11 height 11
checkbox input "true"
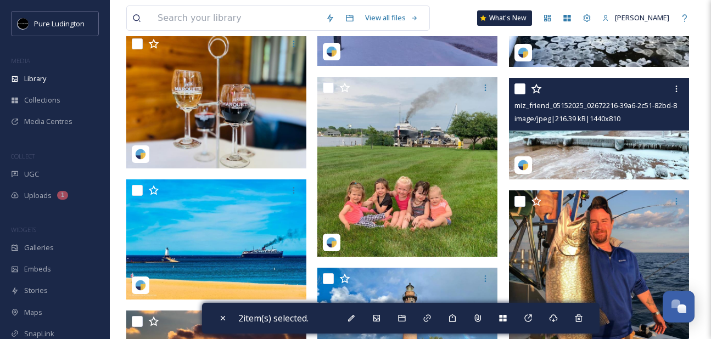
scroll to position [299, 0]
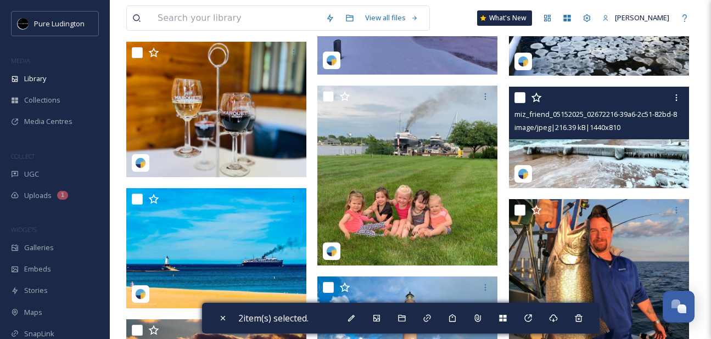
click at [519, 98] on input "checkbox" at bounding box center [519, 97] width 11 height 11
checkbox input "true"
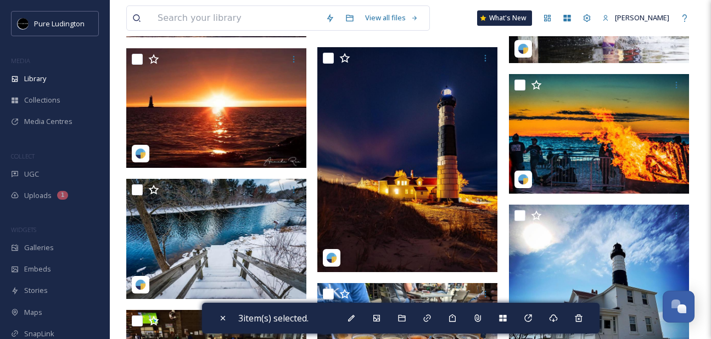
scroll to position [892, 0]
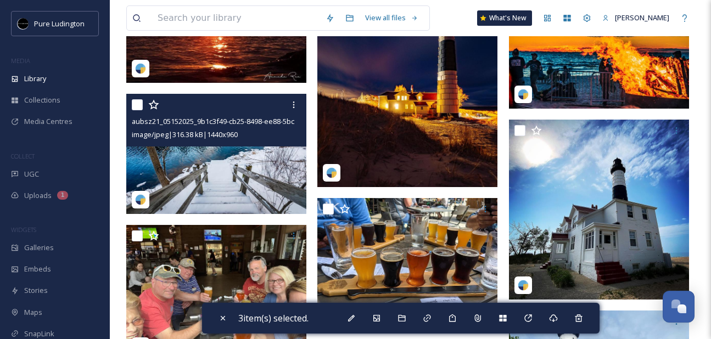
click at [137, 104] on input "checkbox" at bounding box center [137, 104] width 11 height 11
checkbox input "true"
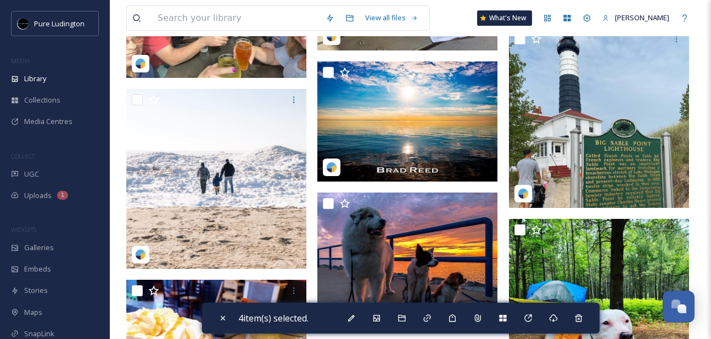
scroll to position [1231, 0]
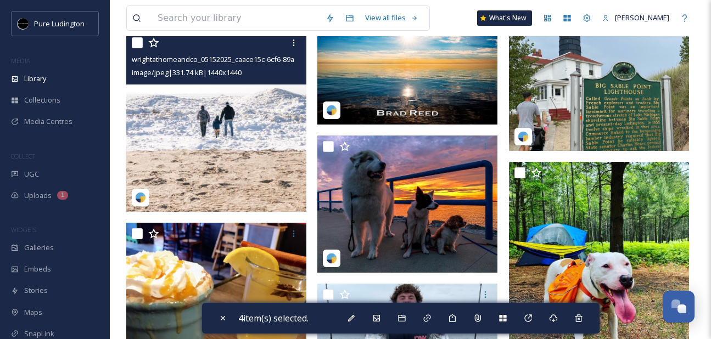
click at [138, 44] on input "checkbox" at bounding box center [137, 42] width 11 height 11
checkbox input "true"
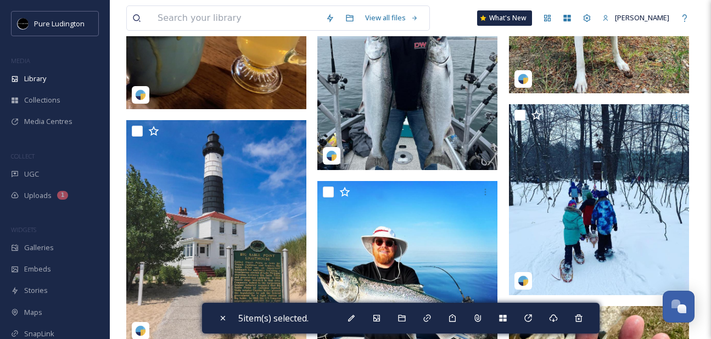
scroll to position [1576, 0]
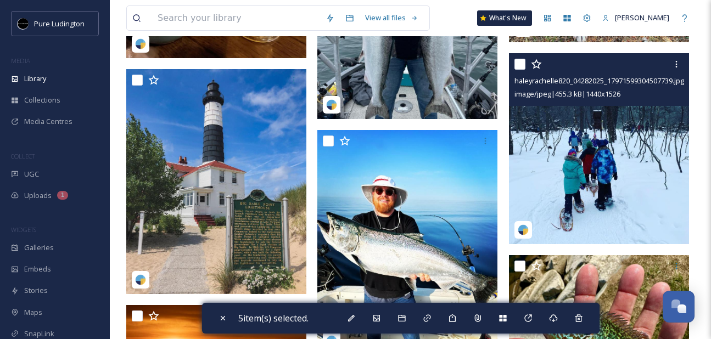
click at [520, 65] on input "checkbox" at bounding box center [519, 64] width 11 height 11
checkbox input "true"
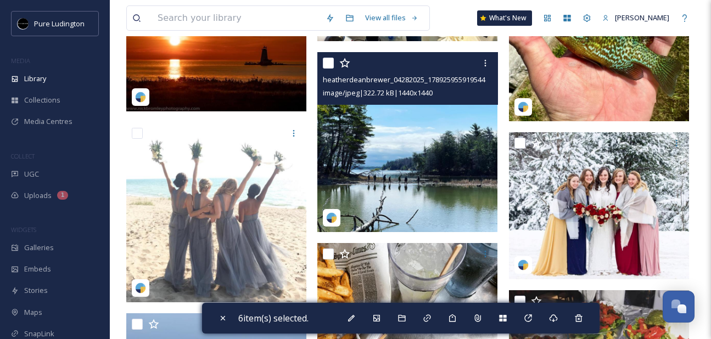
scroll to position [1892, 0]
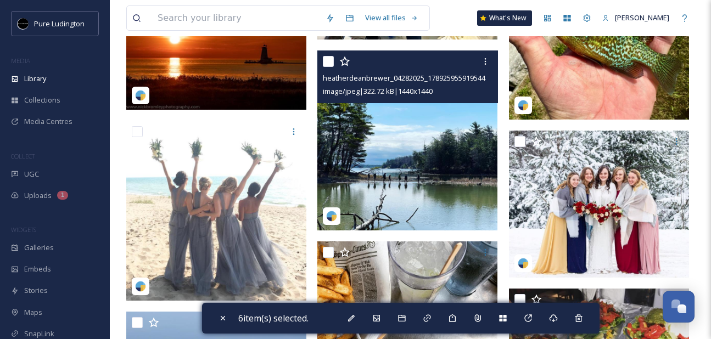
click at [328, 64] on input "checkbox" at bounding box center [328, 61] width 11 height 11
checkbox input "true"
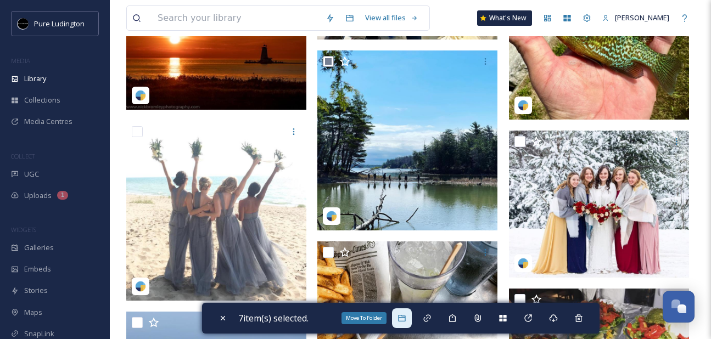
click at [407, 313] on div "Move To Folder" at bounding box center [402, 319] width 20 height 20
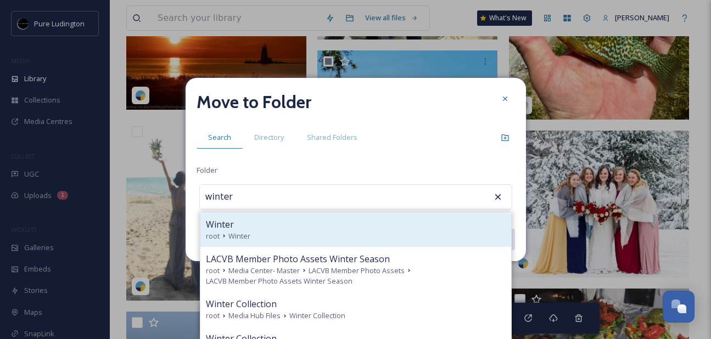
click at [355, 237] on div "root Winter" at bounding box center [356, 236] width 300 height 10
type input "Winter"
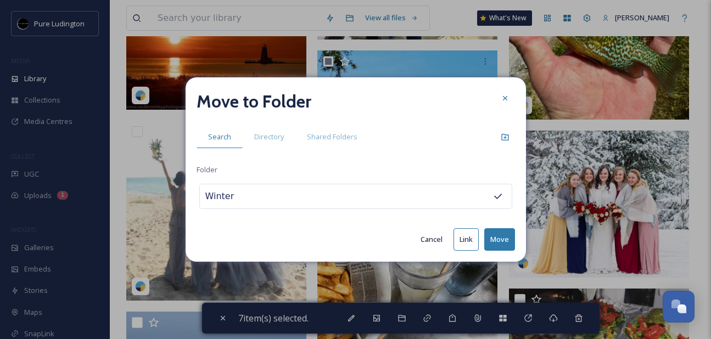
click at [501, 236] on button "Move" at bounding box center [499, 239] width 31 height 23
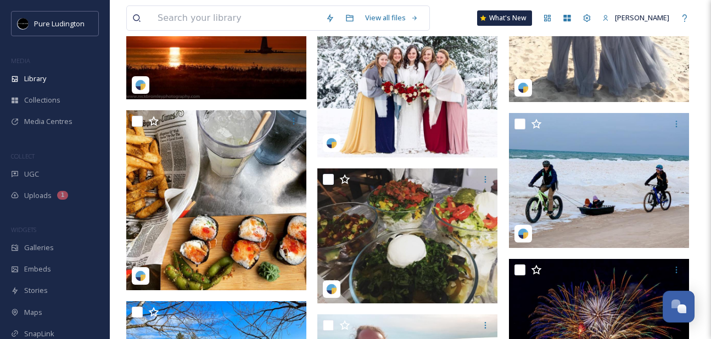
scroll to position [1611, 0]
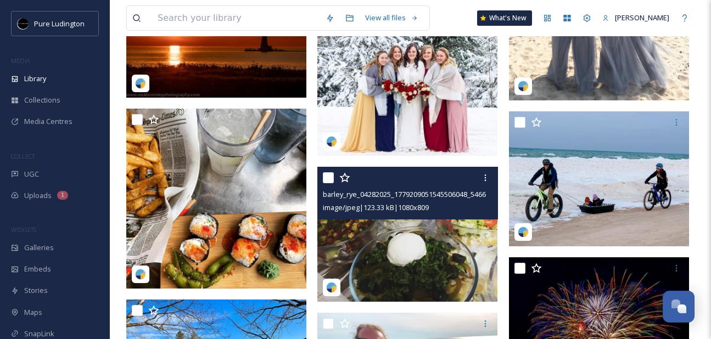
click at [326, 177] on input "checkbox" at bounding box center [328, 177] width 11 height 11
checkbox input "true"
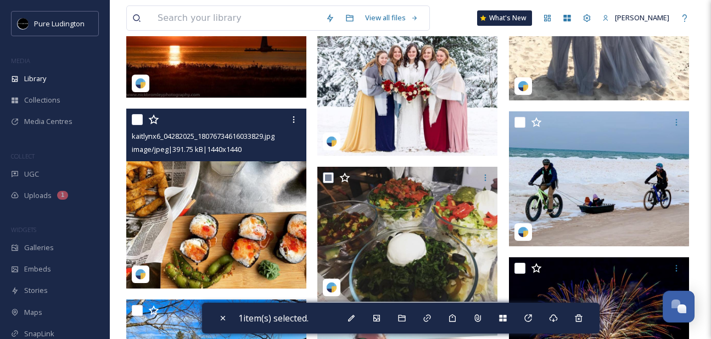
click at [139, 121] on input "checkbox" at bounding box center [137, 119] width 11 height 11
checkbox input "true"
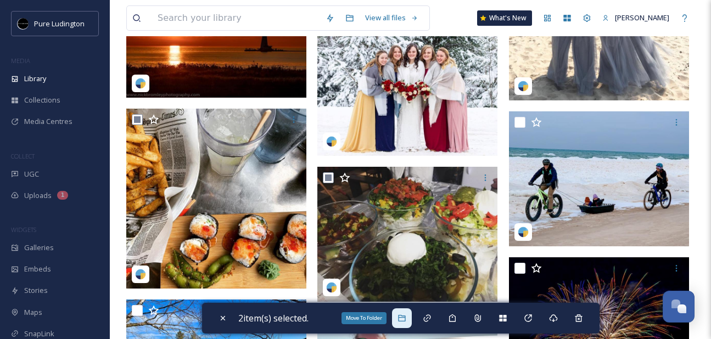
click at [400, 317] on div "Move To Folder" at bounding box center [402, 319] width 20 height 20
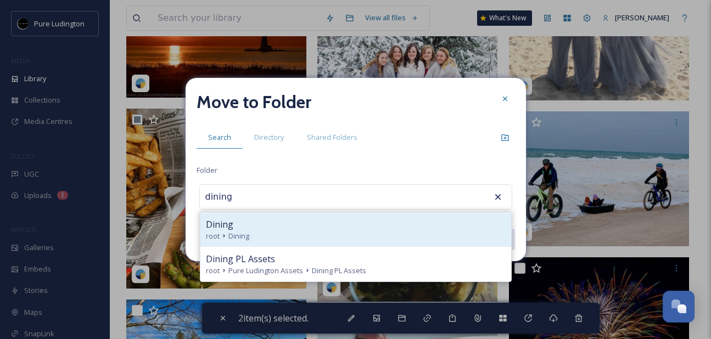
click at [370, 232] on div "root Dining" at bounding box center [356, 236] width 300 height 10
type input "Dining"
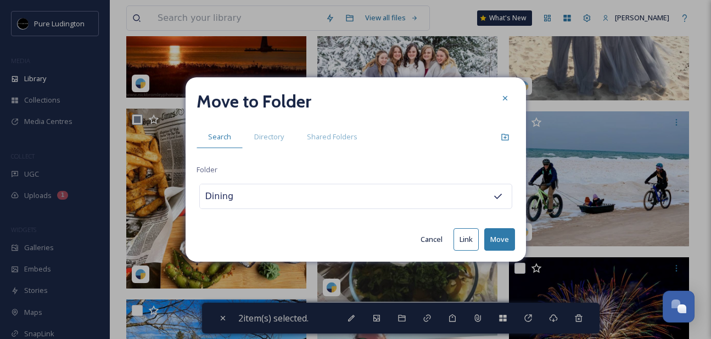
click at [495, 238] on button "Move" at bounding box center [499, 239] width 31 height 23
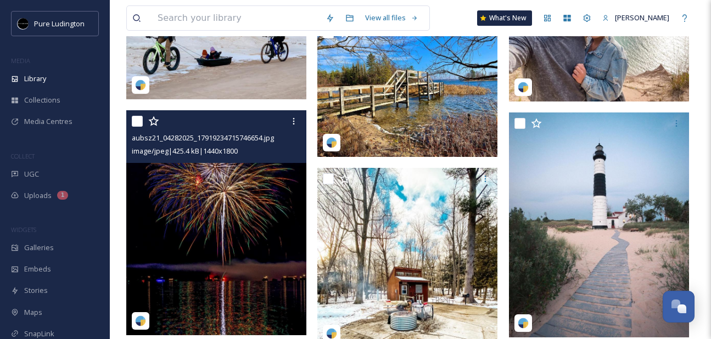
scroll to position [1756, 0]
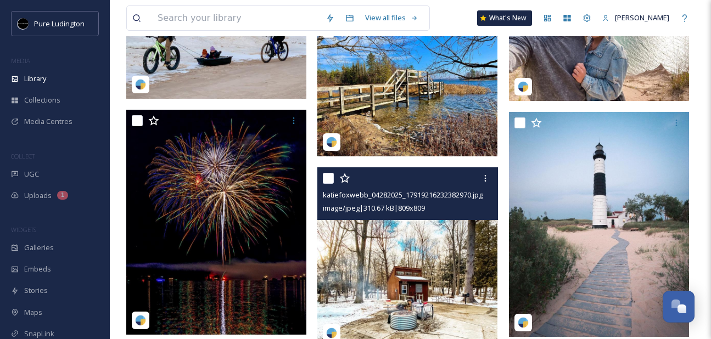
click at [324, 184] on div at bounding box center [409, 179] width 172 height 20
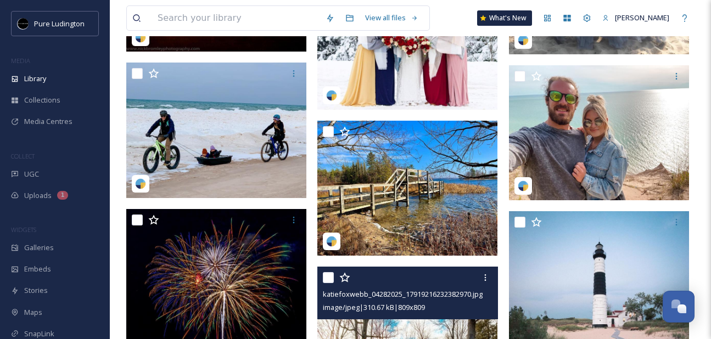
scroll to position [1599, 0]
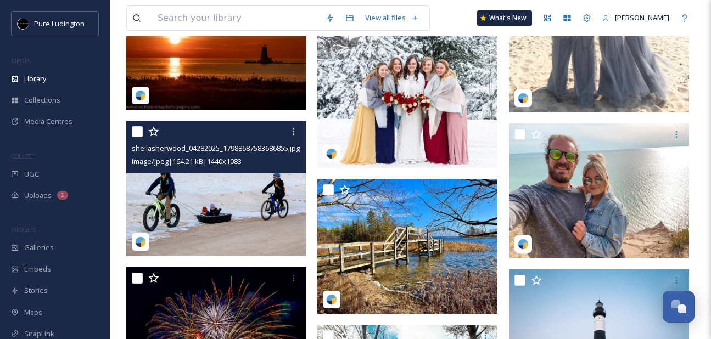
click at [138, 133] on input "checkbox" at bounding box center [137, 131] width 11 height 11
checkbox input "true"
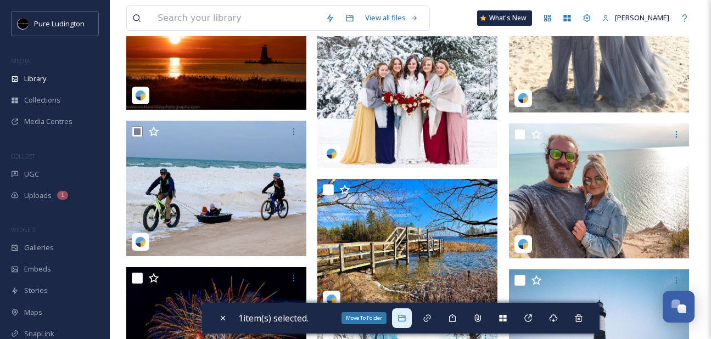
click at [402, 311] on div "Move To Folder" at bounding box center [402, 319] width 20 height 20
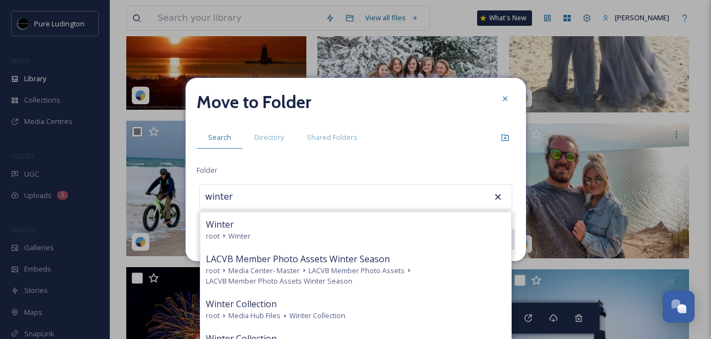
click at [410, 240] on div "root Winter" at bounding box center [356, 236] width 300 height 10
type input "Winter"
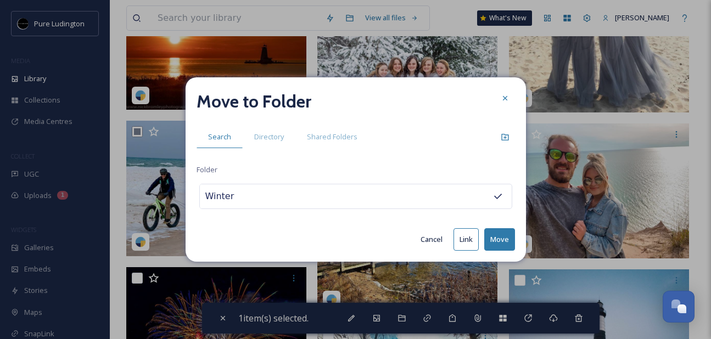
click at [495, 237] on button "Move" at bounding box center [499, 239] width 31 height 23
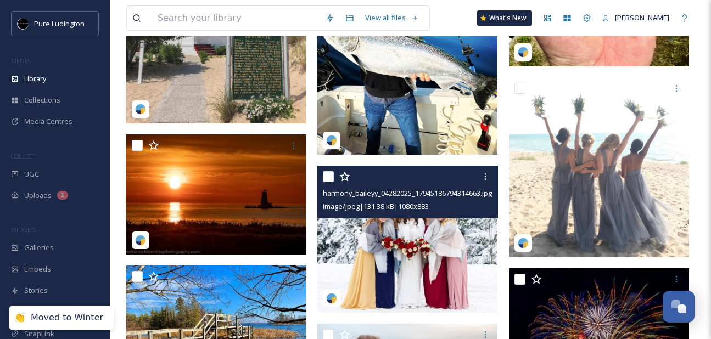
scroll to position [1448, 0]
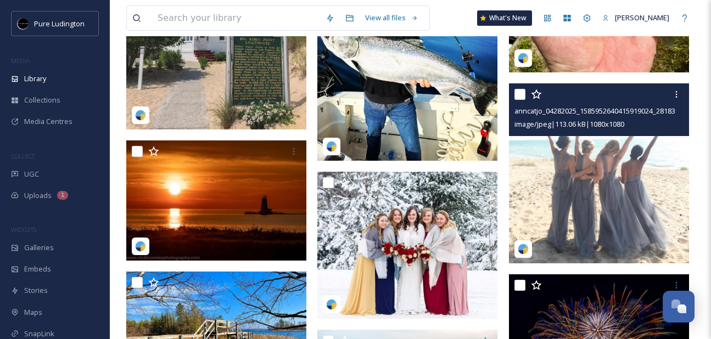
click at [521, 97] on input "checkbox" at bounding box center [519, 94] width 11 height 11
checkbox input "true"
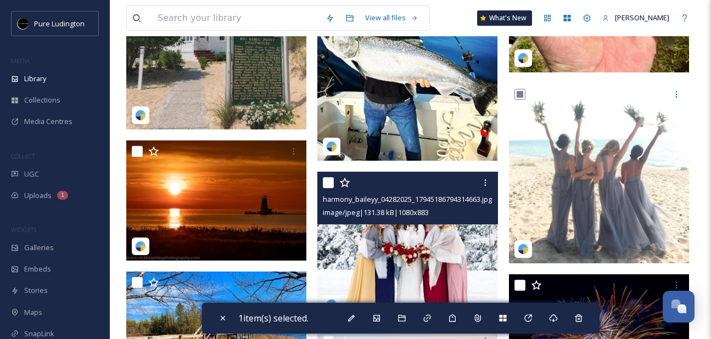
click at [327, 184] on input "checkbox" at bounding box center [328, 182] width 11 height 11
checkbox input "true"
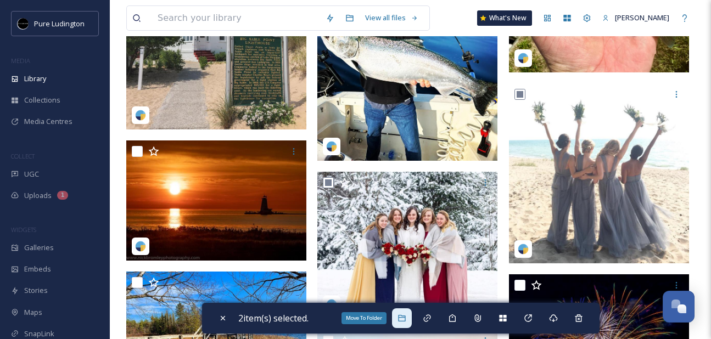
click at [401, 317] on icon at bounding box center [401, 318] width 9 height 9
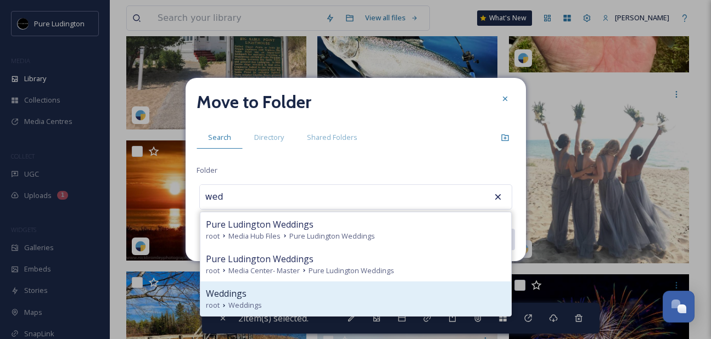
click at [400, 301] on div "root Weddings" at bounding box center [356, 305] width 300 height 10
type input "Weddings"
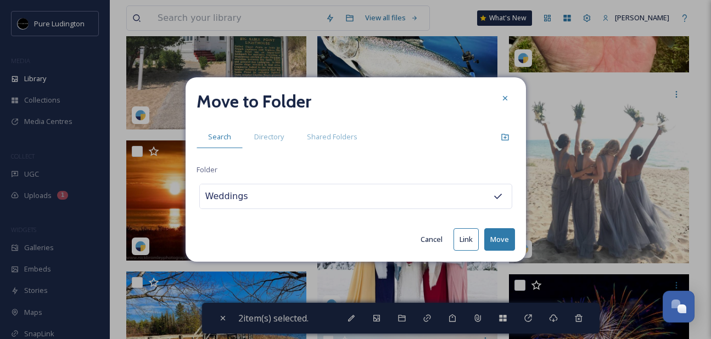
click at [504, 243] on button "Move" at bounding box center [499, 239] width 31 height 23
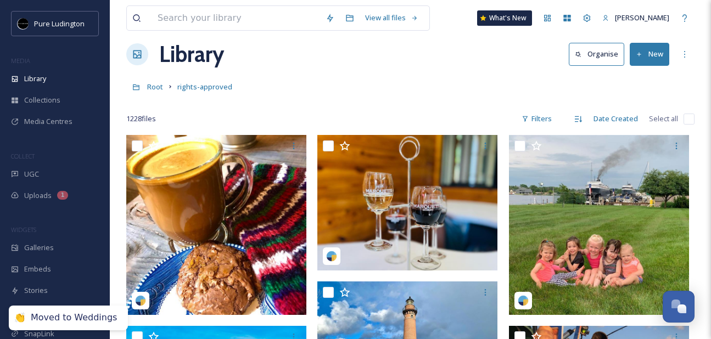
scroll to position [0, 0]
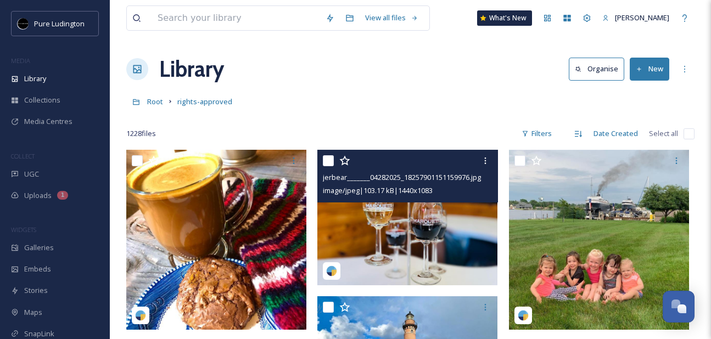
click at [329, 165] on input "checkbox" at bounding box center [328, 160] width 11 height 11
checkbox input "true"
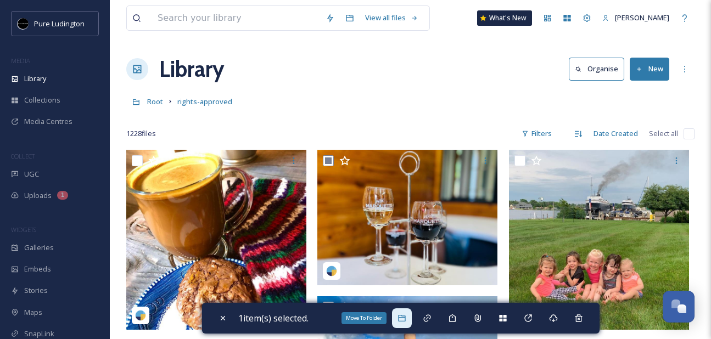
click at [410, 315] on div "Move To Folder" at bounding box center [402, 319] width 20 height 20
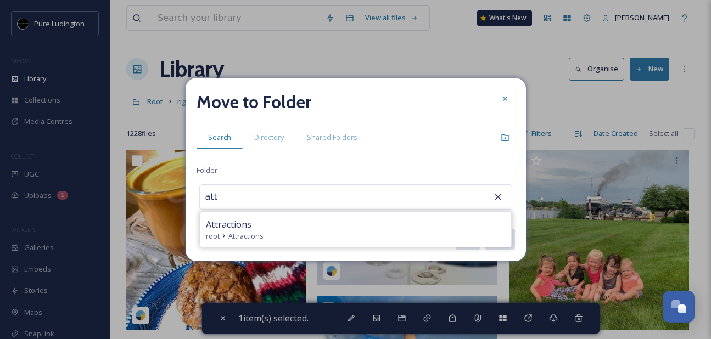
click at [390, 221] on div "Attractions" at bounding box center [356, 224] width 300 height 13
type input "Attractions"
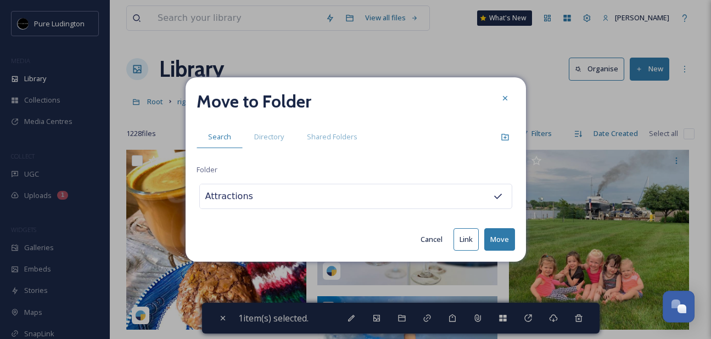
click at [497, 233] on button "Move" at bounding box center [499, 239] width 31 height 23
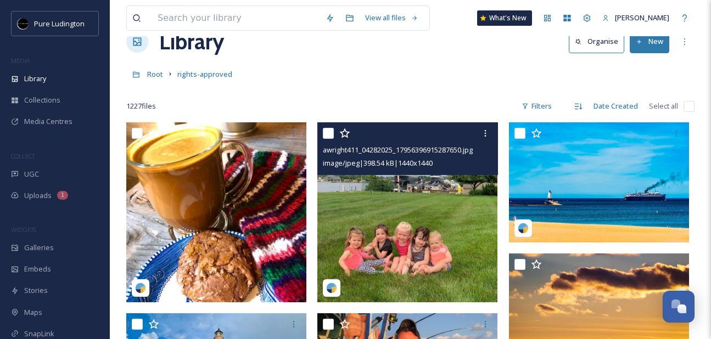
scroll to position [35, 0]
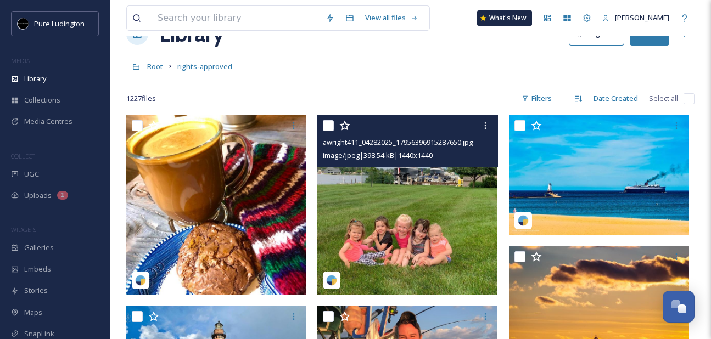
click at [326, 125] on input "checkbox" at bounding box center [328, 125] width 11 height 11
checkbox input "true"
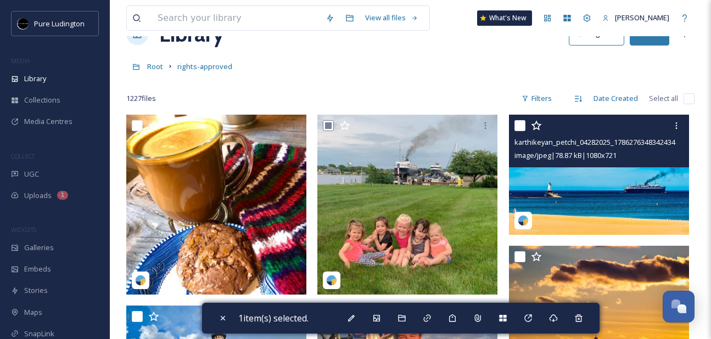
click at [517, 124] on input "checkbox" at bounding box center [519, 125] width 11 height 11
checkbox input "true"
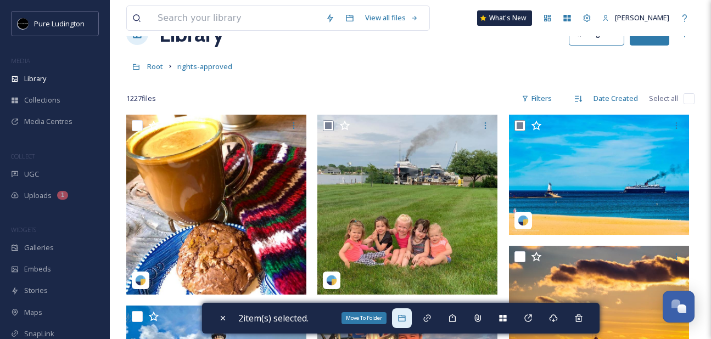
click at [406, 319] on icon at bounding box center [401, 318] width 9 height 9
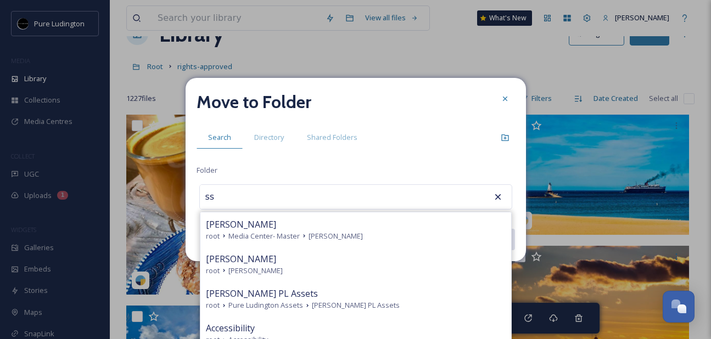
click at [377, 263] on div "[PERSON_NAME]" at bounding box center [356, 259] width 300 height 13
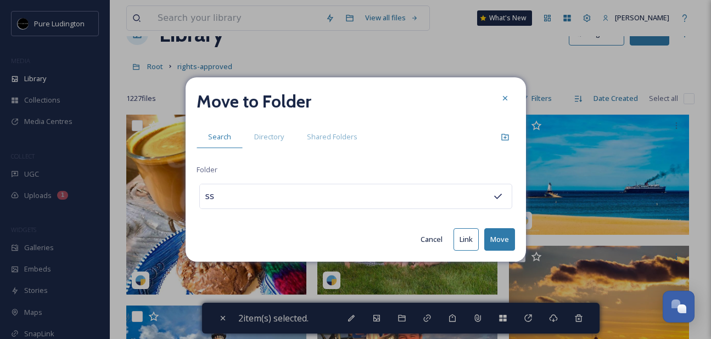
type input "[PERSON_NAME]"
click at [503, 240] on button "Move" at bounding box center [499, 239] width 31 height 23
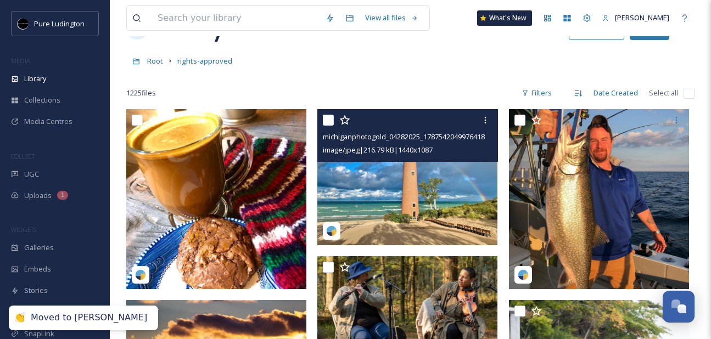
scroll to position [41, 0]
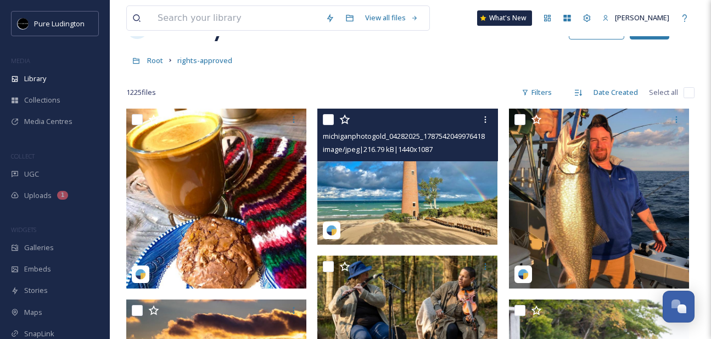
click at [327, 120] on input "checkbox" at bounding box center [328, 119] width 11 height 11
checkbox input "true"
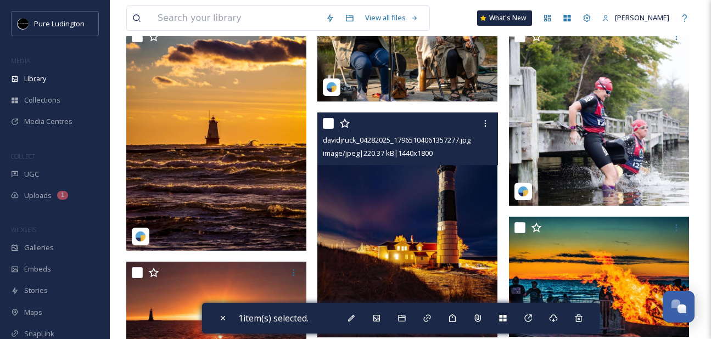
scroll to position [313, 0]
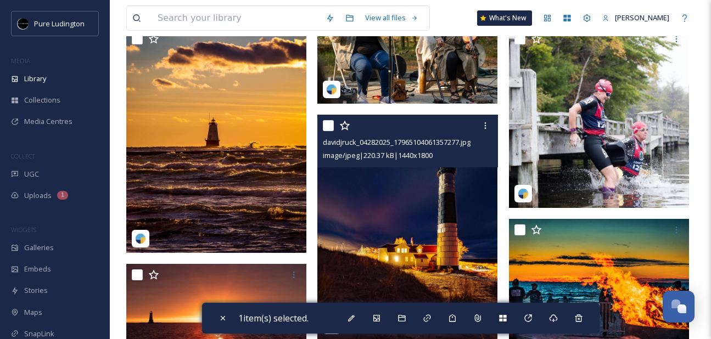
click at [327, 121] on input "checkbox" at bounding box center [328, 125] width 11 height 11
checkbox input "true"
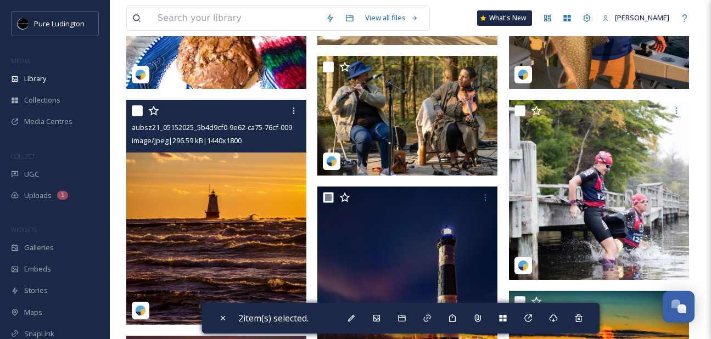
scroll to position [240, 0]
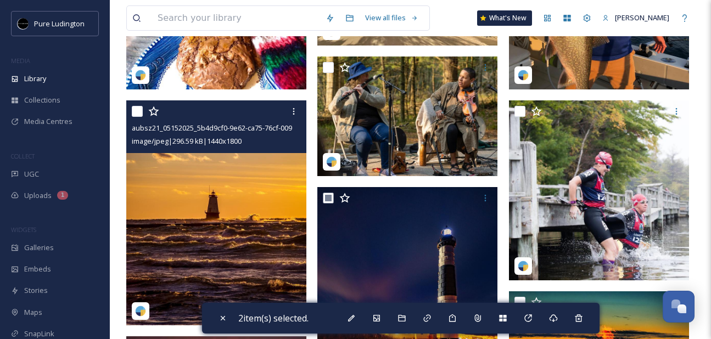
click at [134, 111] on input "checkbox" at bounding box center [137, 111] width 11 height 11
checkbox input "true"
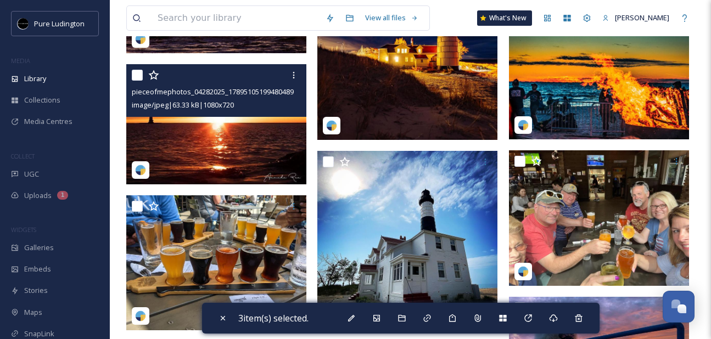
scroll to position [521, 0]
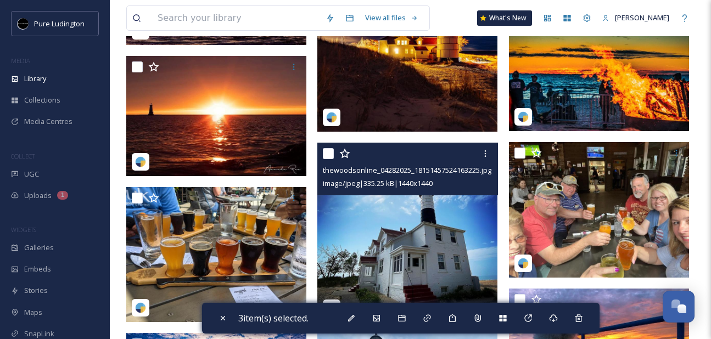
click at [328, 155] on input "checkbox" at bounding box center [328, 153] width 11 height 11
checkbox input "true"
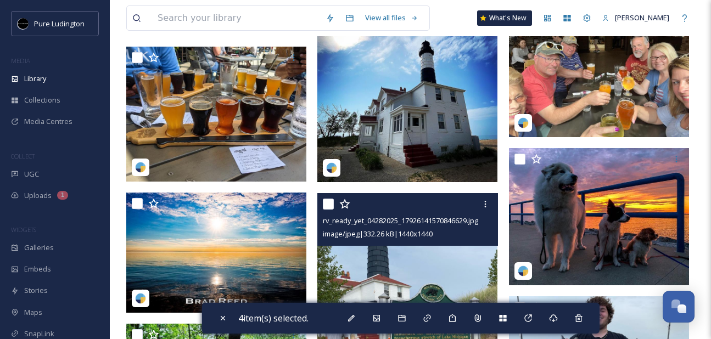
scroll to position [701, 0]
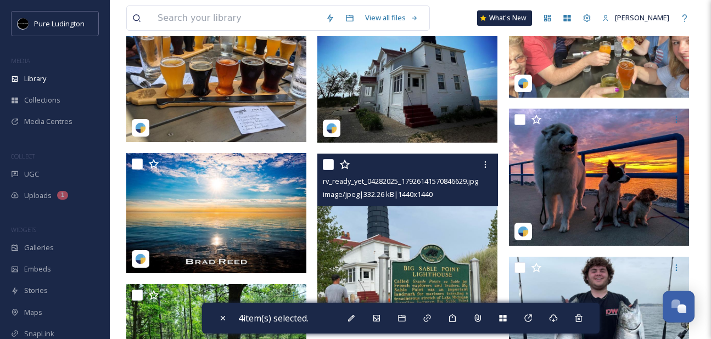
click at [329, 166] on input "checkbox" at bounding box center [328, 164] width 11 height 11
checkbox input "true"
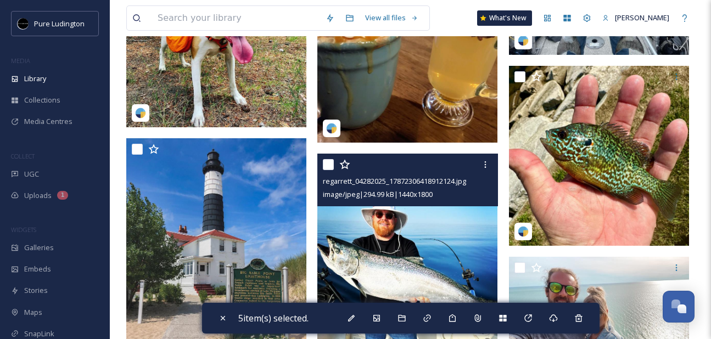
scroll to position [1156, 0]
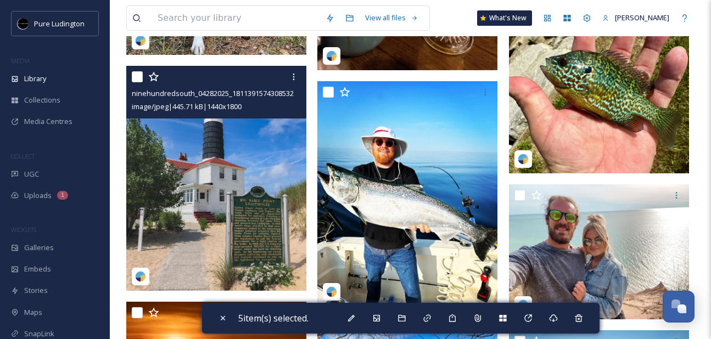
click at [136, 76] on input "checkbox" at bounding box center [137, 76] width 11 height 11
checkbox input "true"
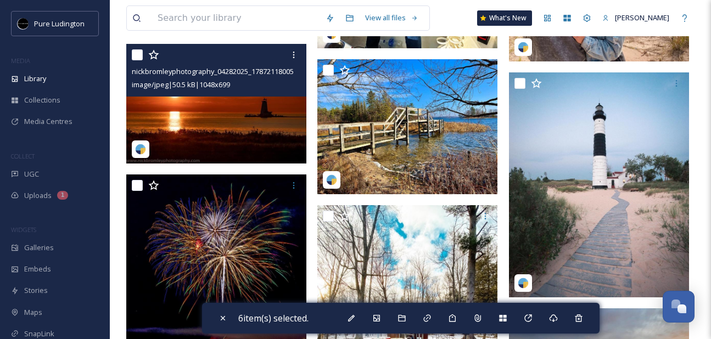
scroll to position [1418, 0]
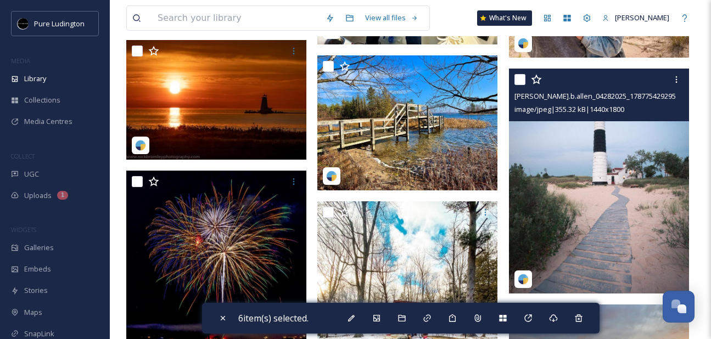
click at [519, 78] on input "checkbox" at bounding box center [519, 79] width 11 height 11
checkbox input "true"
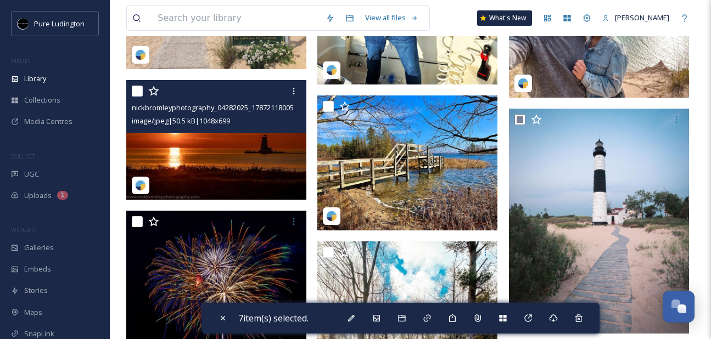
scroll to position [1363, 0]
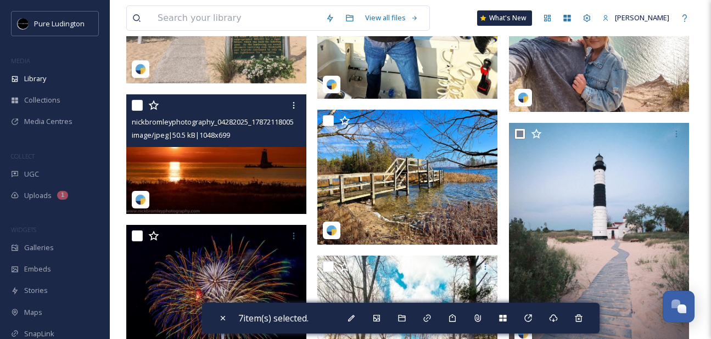
click at [134, 108] on input "checkbox" at bounding box center [137, 105] width 11 height 11
checkbox input "true"
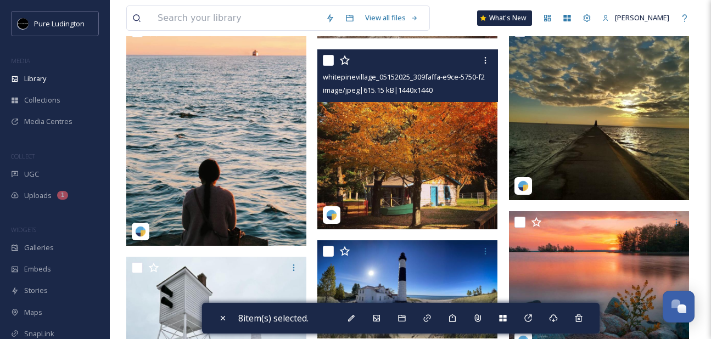
scroll to position [2642, 0]
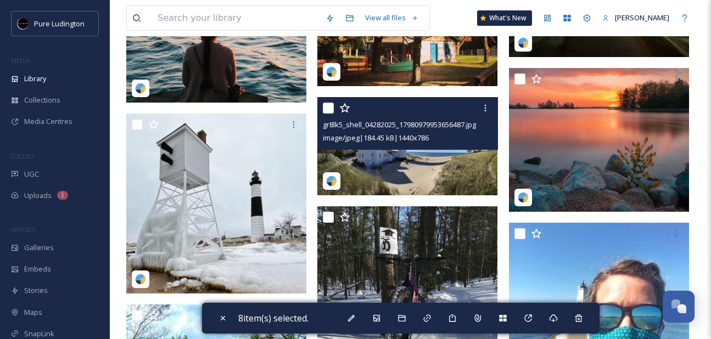
click at [327, 108] on input "checkbox" at bounding box center [328, 108] width 11 height 11
checkbox input "true"
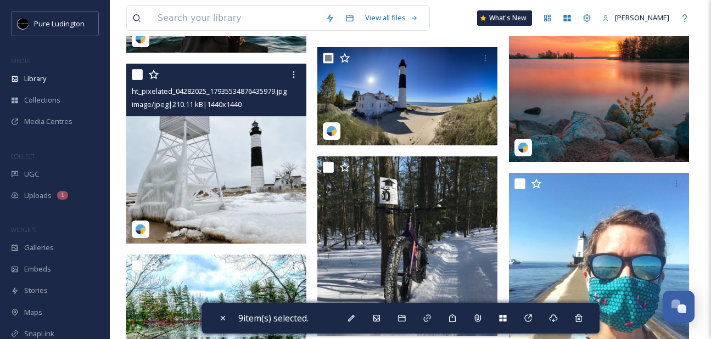
scroll to position [2690, 0]
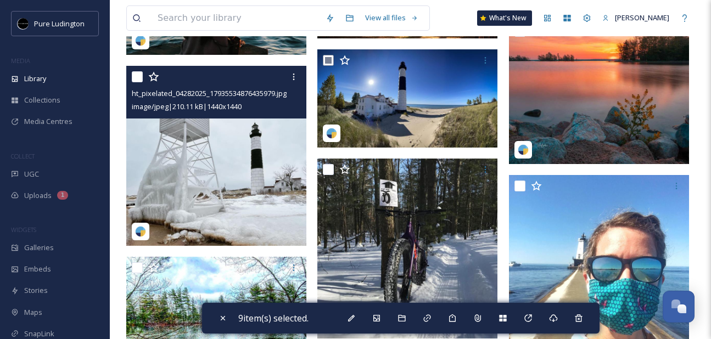
click at [136, 76] on input "checkbox" at bounding box center [137, 76] width 11 height 11
checkbox input "true"
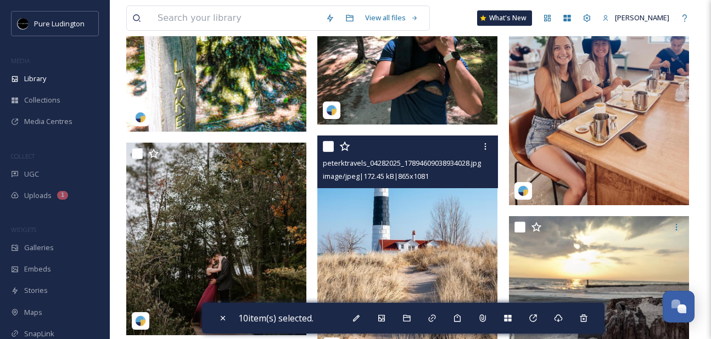
scroll to position [3398, 0]
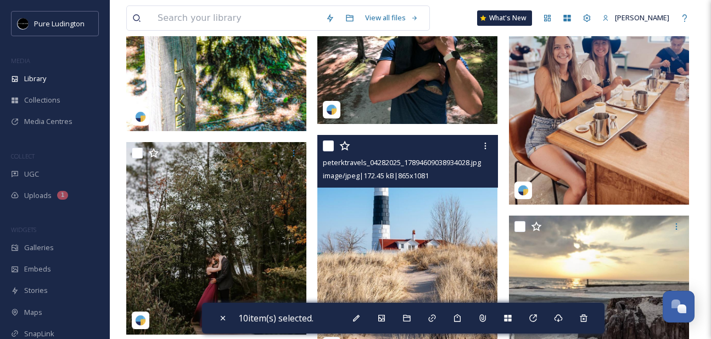
click at [332, 151] on input "checkbox" at bounding box center [328, 146] width 11 height 11
checkbox input "true"
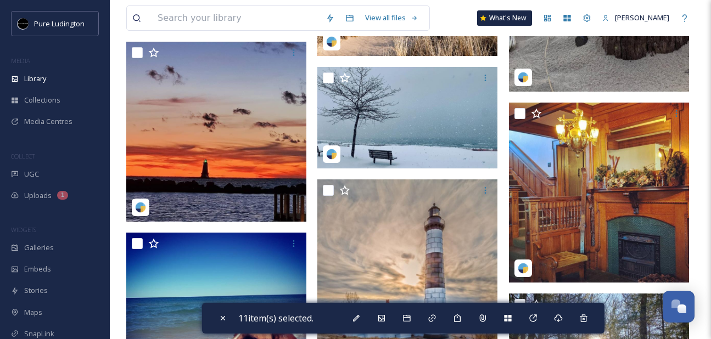
scroll to position [3743, 0]
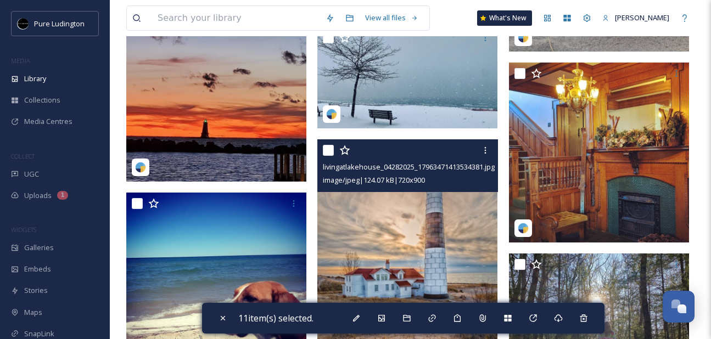
click at [328, 152] on input "checkbox" at bounding box center [328, 150] width 11 height 11
checkbox input "true"
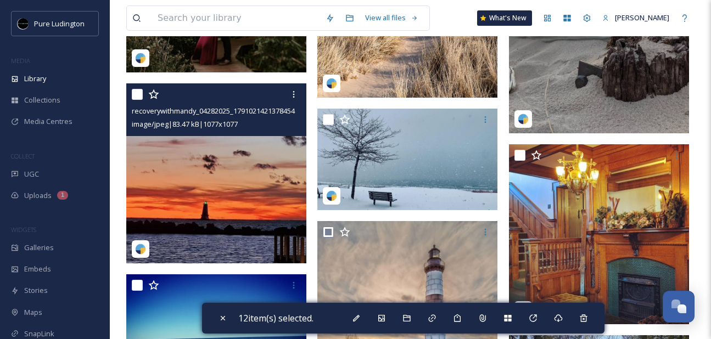
scroll to position [3655, 0]
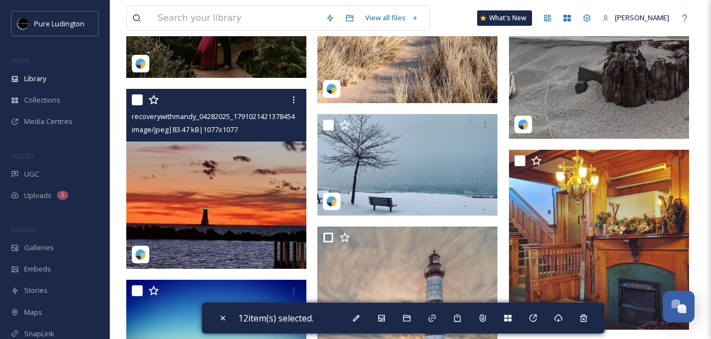
click at [137, 100] on input "checkbox" at bounding box center [137, 99] width 11 height 11
checkbox input "true"
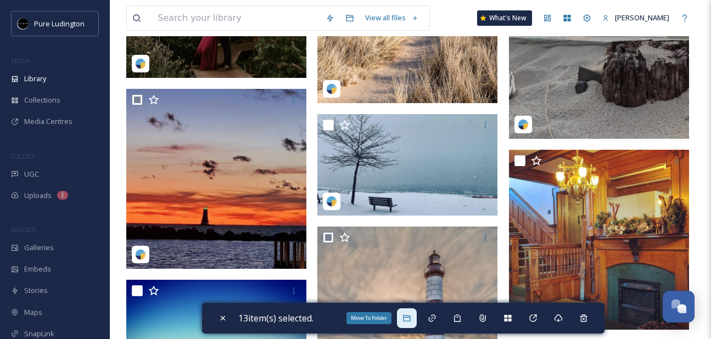
click at [410, 318] on icon at bounding box center [406, 318] width 9 height 9
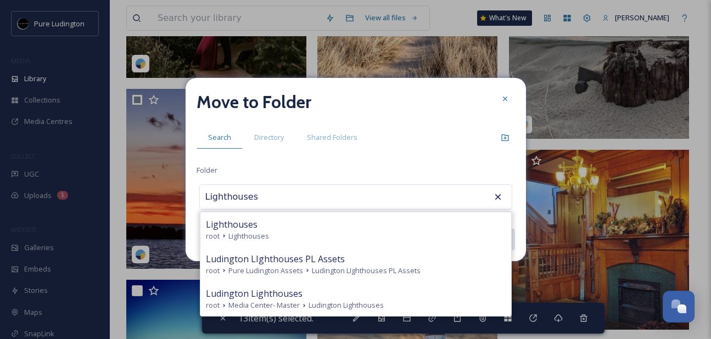
type input "Lighthouses"
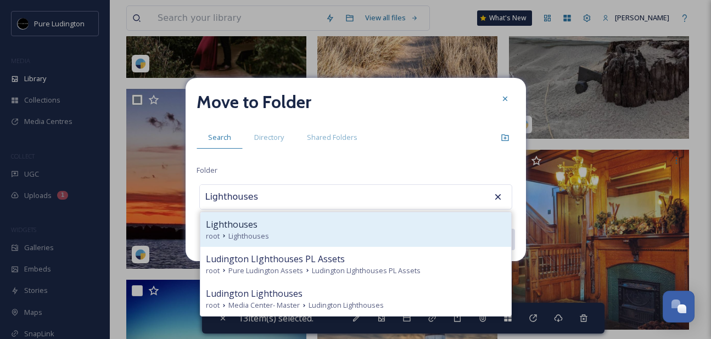
click at [411, 227] on div "Lighthouses" at bounding box center [356, 224] width 300 height 13
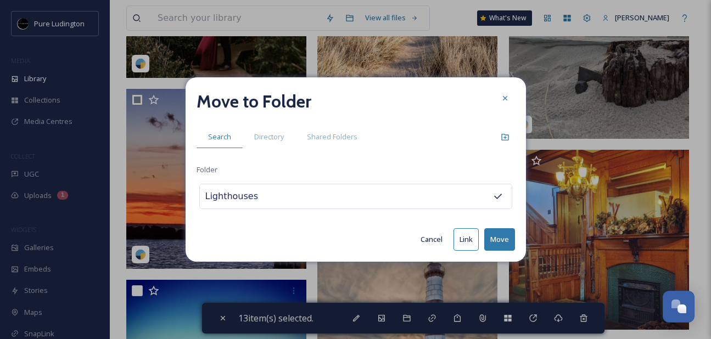
click at [491, 238] on button "Move" at bounding box center [499, 239] width 31 height 23
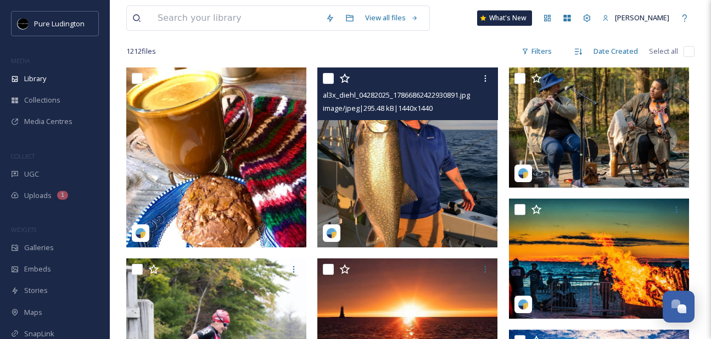
scroll to position [83, 0]
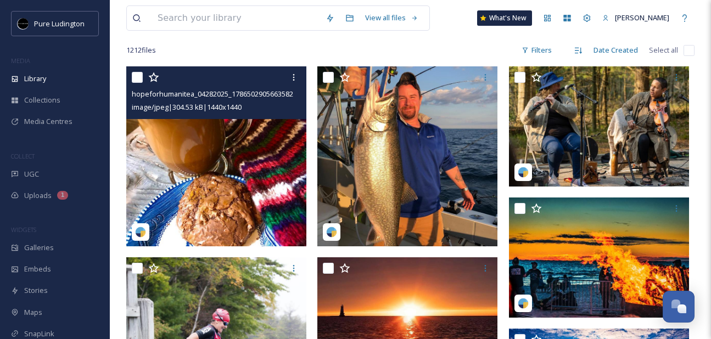
click at [135, 79] on input "checkbox" at bounding box center [137, 77] width 11 height 11
checkbox input "true"
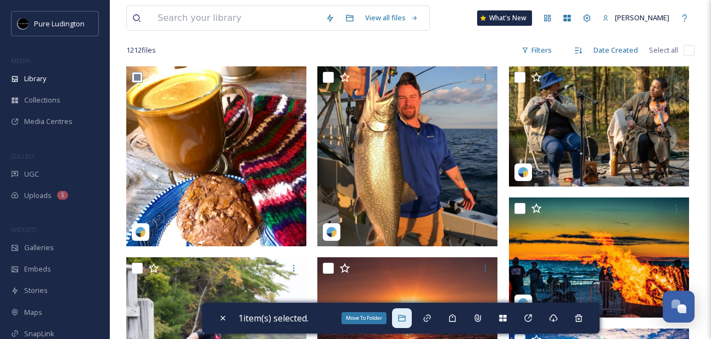
click at [405, 316] on icon at bounding box center [401, 318] width 7 height 7
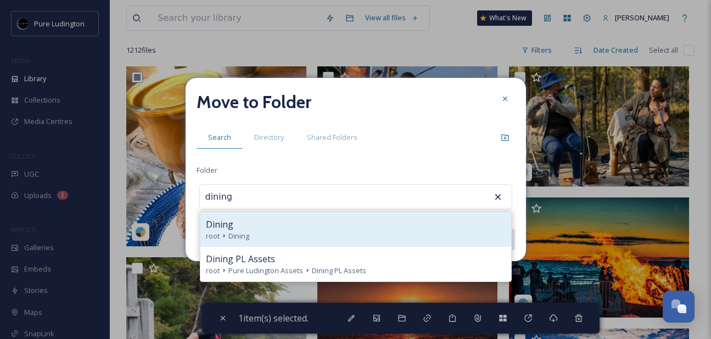
click at [390, 233] on div "root Dining" at bounding box center [356, 236] width 300 height 10
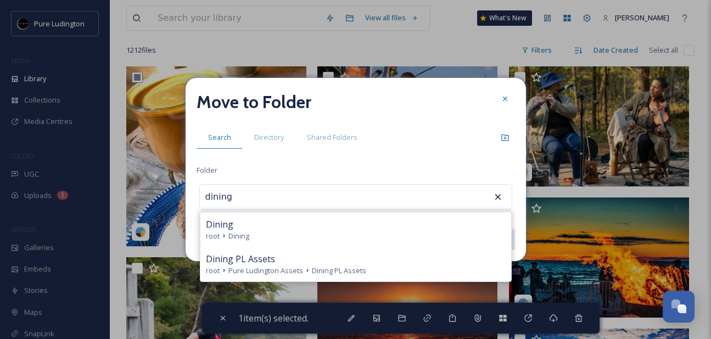
type input "Dining"
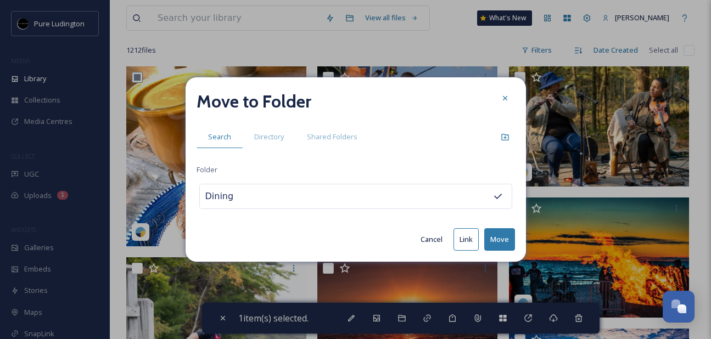
click at [500, 233] on button "Move" at bounding box center [499, 239] width 31 height 23
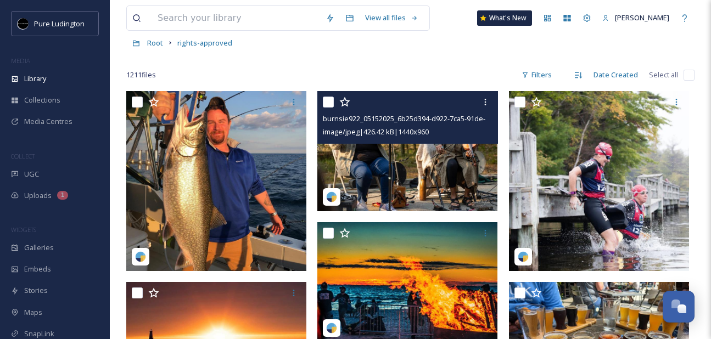
scroll to position [55, 0]
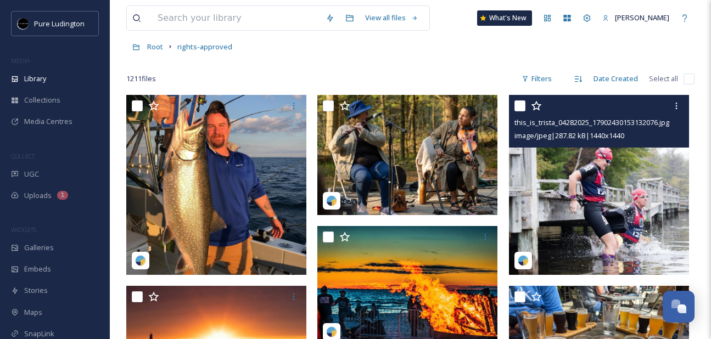
click at [520, 104] on input "checkbox" at bounding box center [519, 105] width 11 height 11
checkbox input "true"
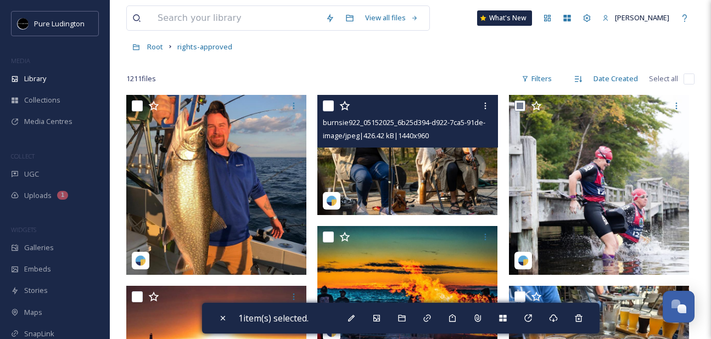
click at [331, 107] on input "checkbox" at bounding box center [328, 105] width 11 height 11
checkbox input "true"
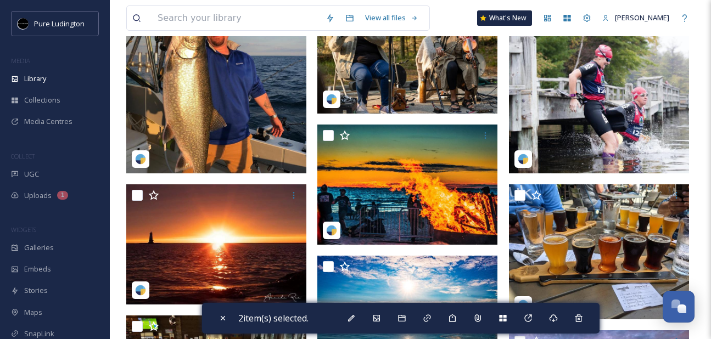
scroll to position [182, 0]
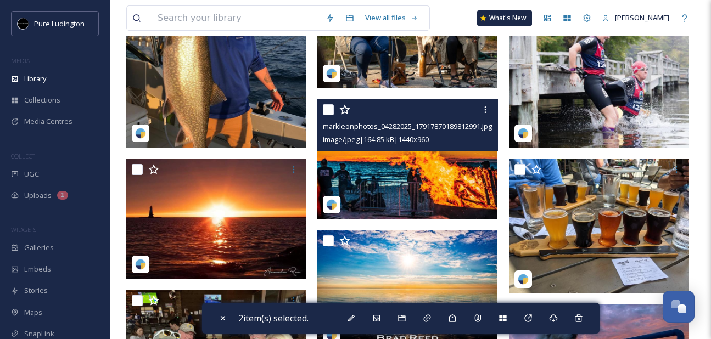
click at [325, 109] on input "checkbox" at bounding box center [328, 109] width 11 height 11
checkbox input "true"
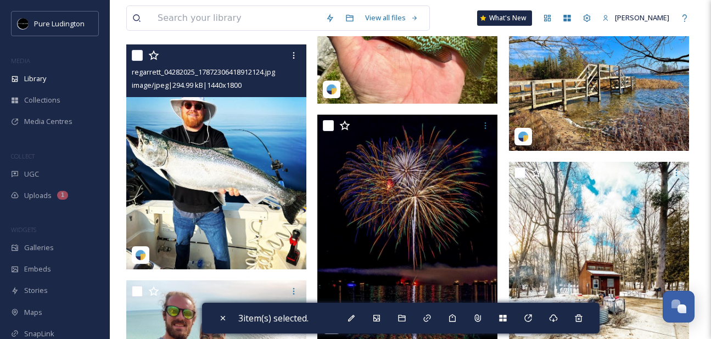
scroll to position [866, 0]
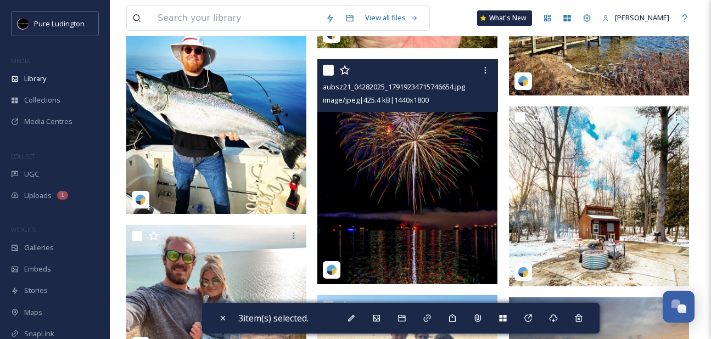
click at [331, 68] on input "checkbox" at bounding box center [328, 70] width 11 height 11
checkbox input "true"
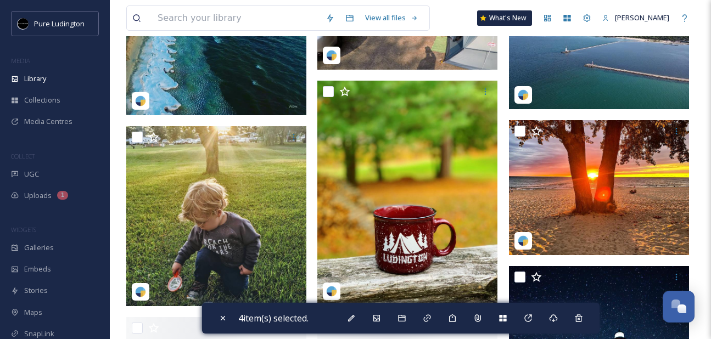
scroll to position [3606, 0]
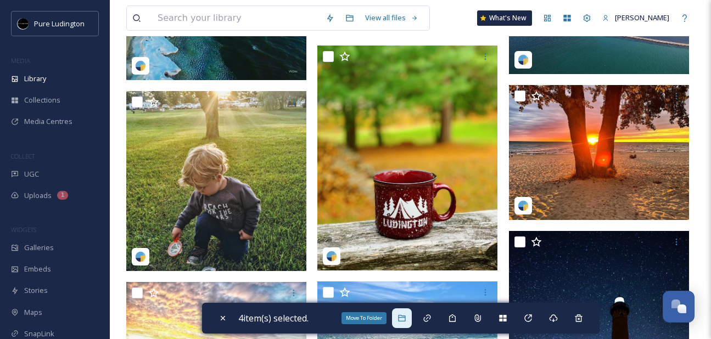
click at [400, 317] on div "Move To Folder" at bounding box center [402, 319] width 20 height 20
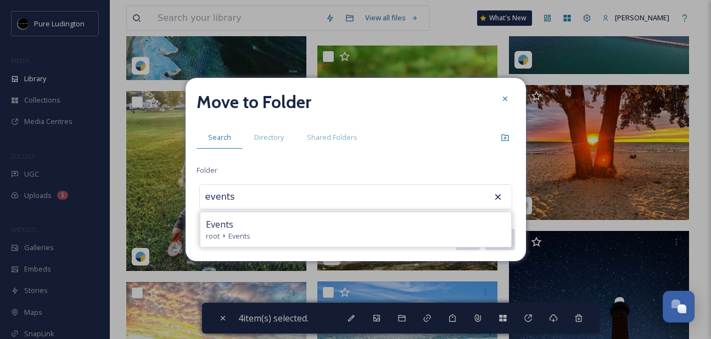
click at [390, 232] on div "root Events" at bounding box center [356, 236] width 300 height 10
type input "Events"
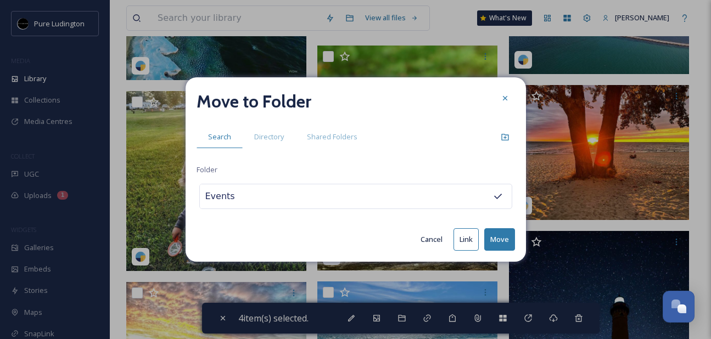
click at [494, 238] on button "Move" at bounding box center [499, 239] width 31 height 23
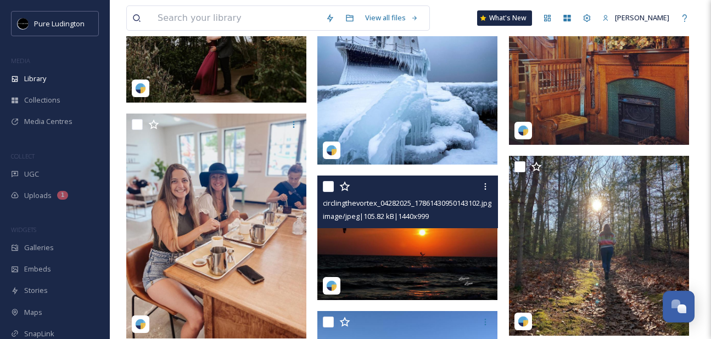
scroll to position [2718, 0]
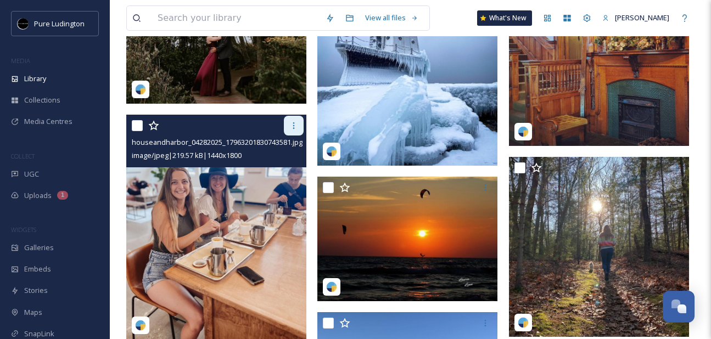
click at [292, 129] on icon at bounding box center [293, 125] width 9 height 9
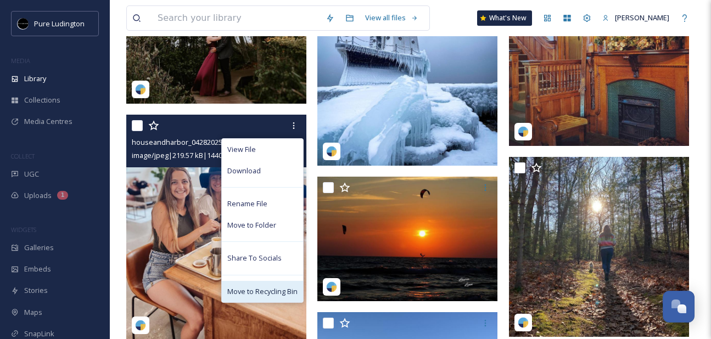
click at [268, 290] on span "Move to Recycling Bin" at bounding box center [262, 292] width 70 height 10
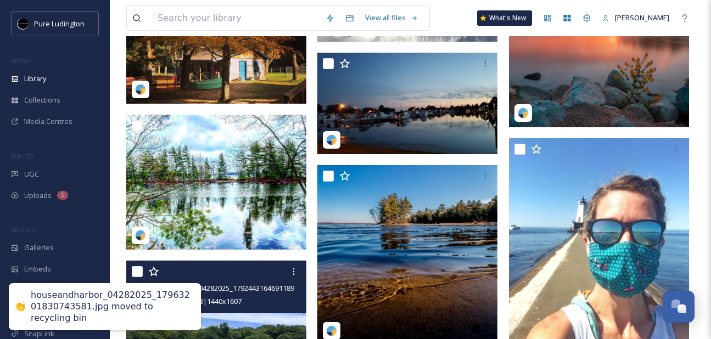
scroll to position [1894, 0]
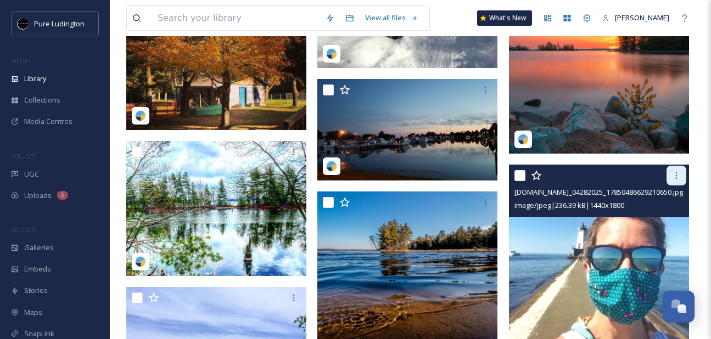
click at [671, 176] on div at bounding box center [677, 176] width 20 height 20
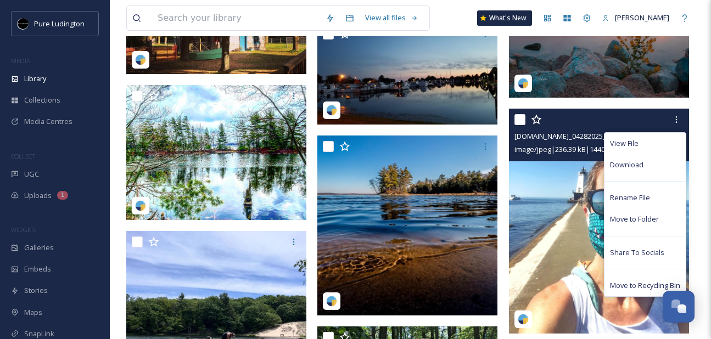
scroll to position [1951, 0]
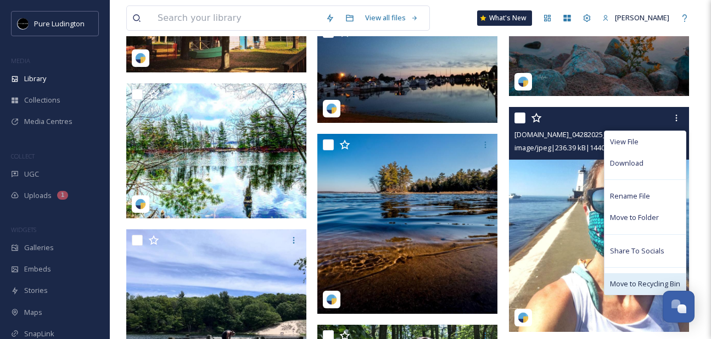
click at [621, 283] on span "Move to Recycling Bin" at bounding box center [645, 284] width 70 height 10
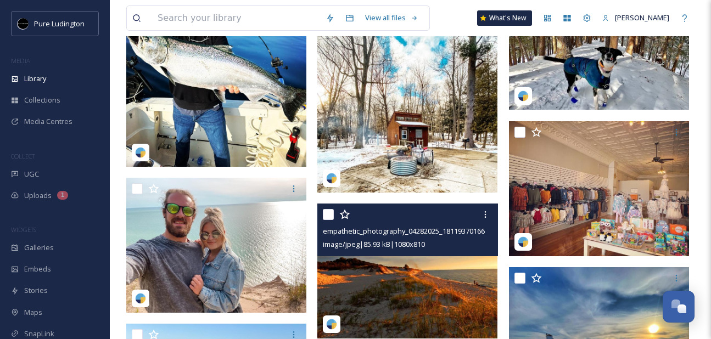
scroll to position [789, 0]
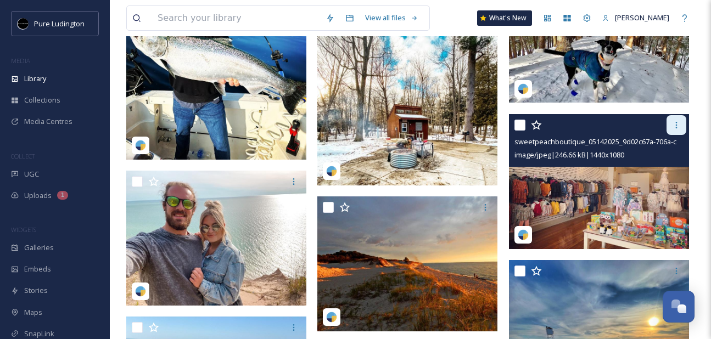
click at [674, 128] on icon at bounding box center [676, 125] width 9 height 9
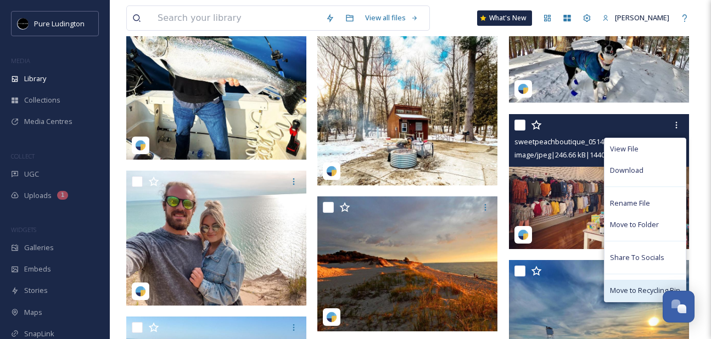
click at [626, 292] on span "Move to Recycling Bin" at bounding box center [645, 290] width 70 height 10
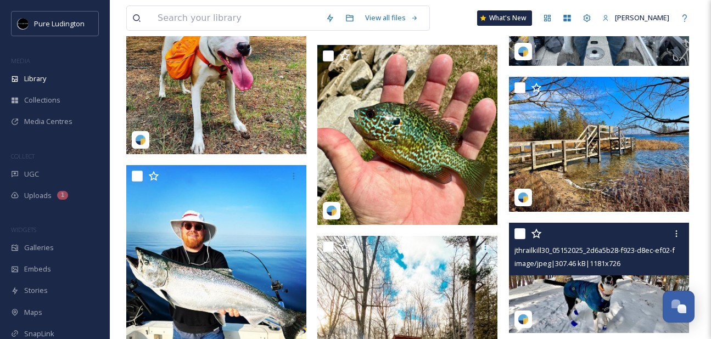
scroll to position [562, 0]
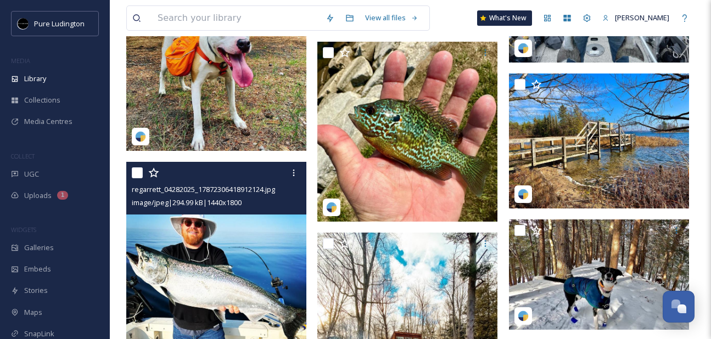
click at [139, 176] on input "checkbox" at bounding box center [137, 172] width 11 height 11
checkbox input "true"
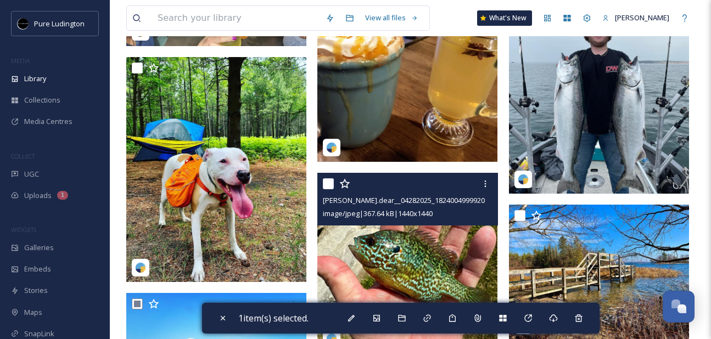
scroll to position [430, 0]
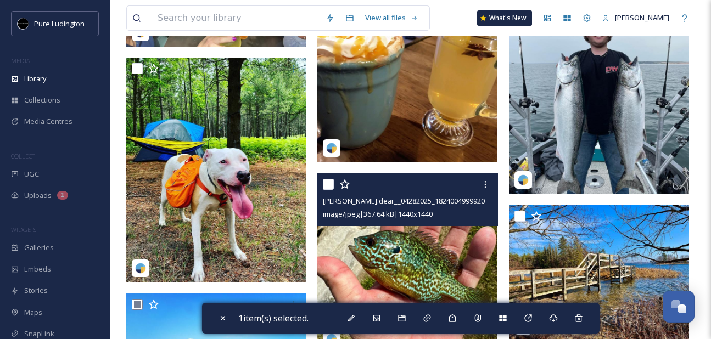
click at [329, 184] on input "checkbox" at bounding box center [328, 184] width 11 height 11
checkbox input "true"
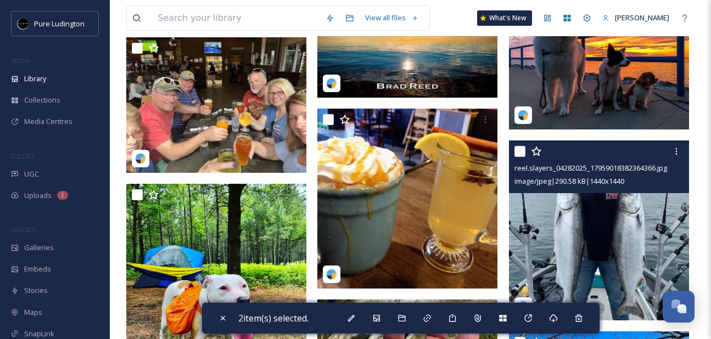
scroll to position [283, 0]
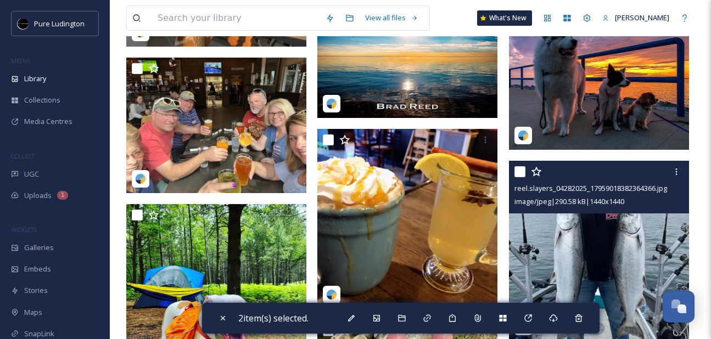
click at [522, 173] on input "checkbox" at bounding box center [519, 171] width 11 height 11
checkbox input "true"
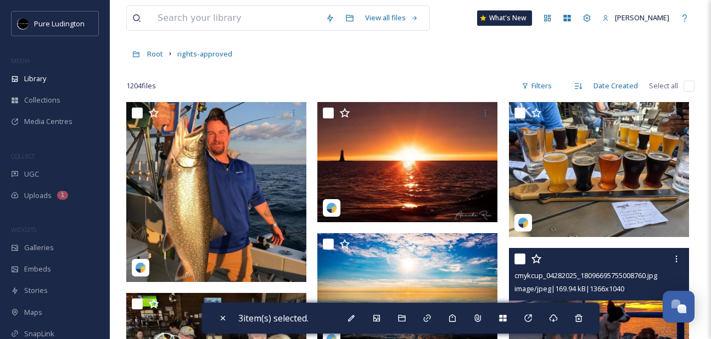
scroll to position [43, 0]
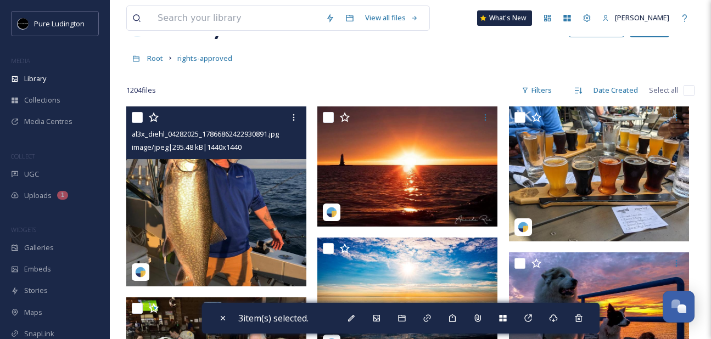
click at [136, 115] on input "checkbox" at bounding box center [137, 117] width 11 height 11
checkbox input "true"
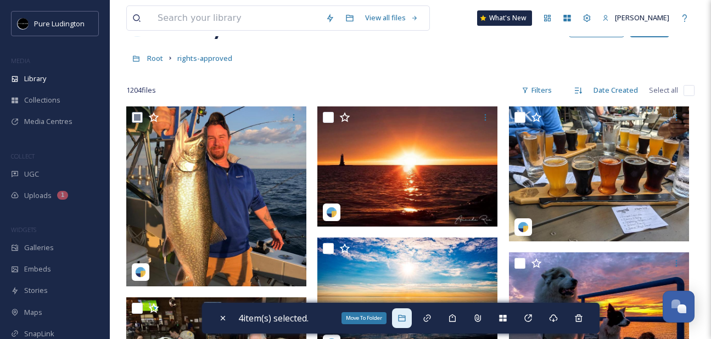
click at [405, 319] on icon at bounding box center [401, 318] width 7 height 7
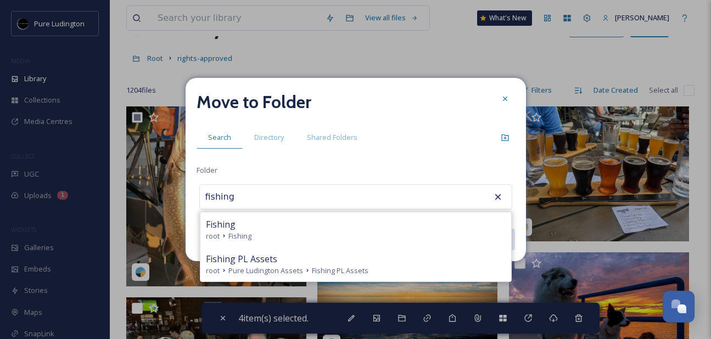
click at [432, 229] on div "Fishing" at bounding box center [356, 224] width 300 height 13
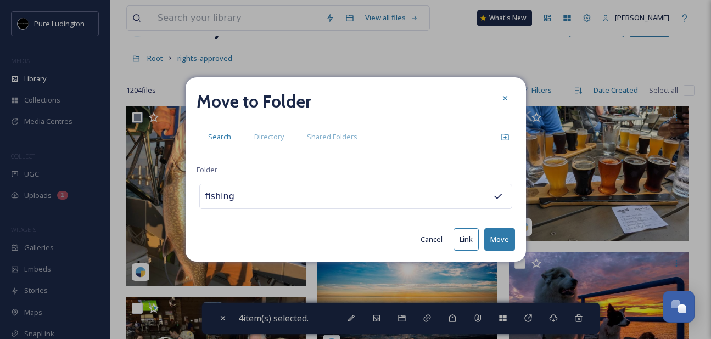
type input "Fishing"
click at [496, 238] on button "Move" at bounding box center [499, 239] width 31 height 23
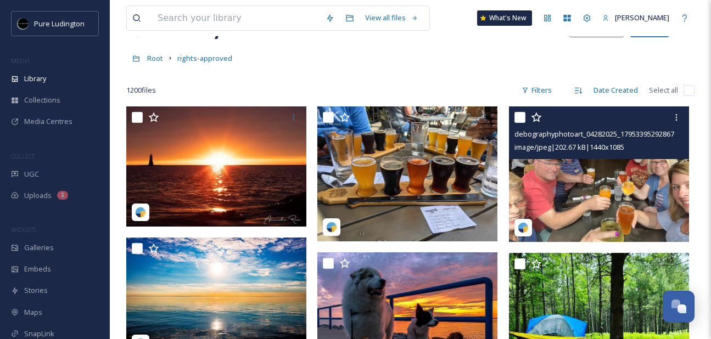
click at [520, 117] on input "checkbox" at bounding box center [519, 117] width 11 height 11
checkbox input "true"
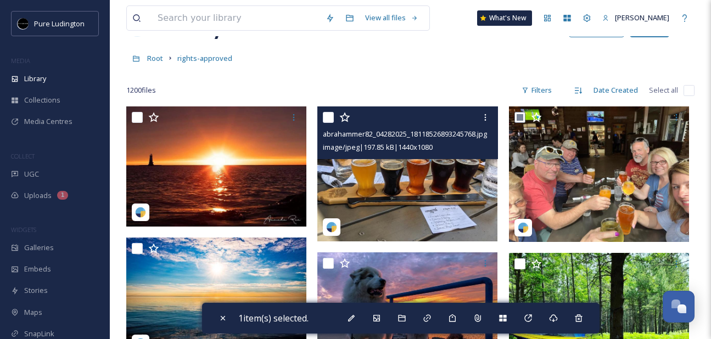
click at [330, 117] on input "checkbox" at bounding box center [328, 117] width 11 height 11
checkbox input "true"
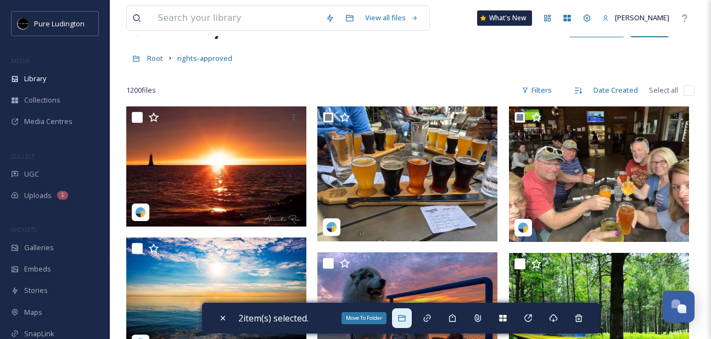
click at [401, 320] on icon at bounding box center [401, 318] width 7 height 7
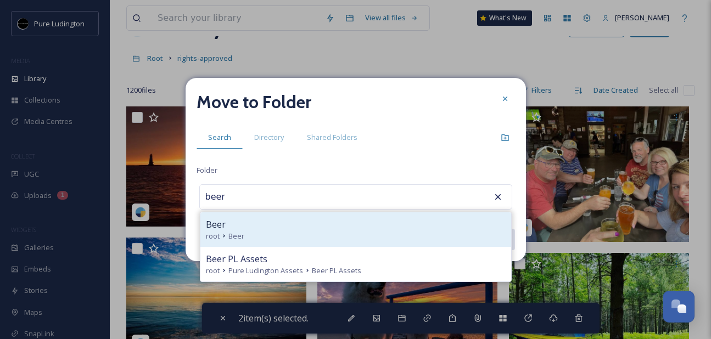
click at [372, 222] on div "Beer" at bounding box center [356, 224] width 300 height 13
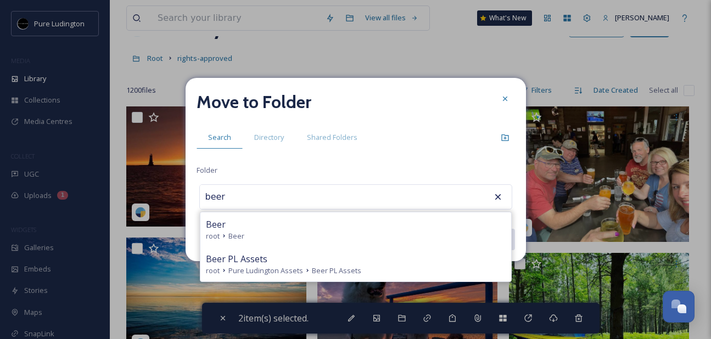
type input "Beer"
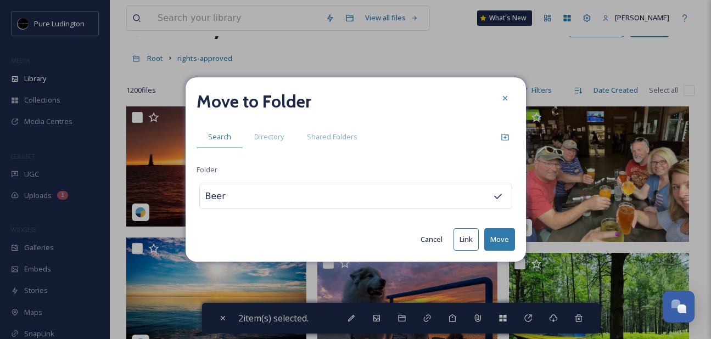
click at [501, 239] on button "Move" at bounding box center [499, 239] width 31 height 23
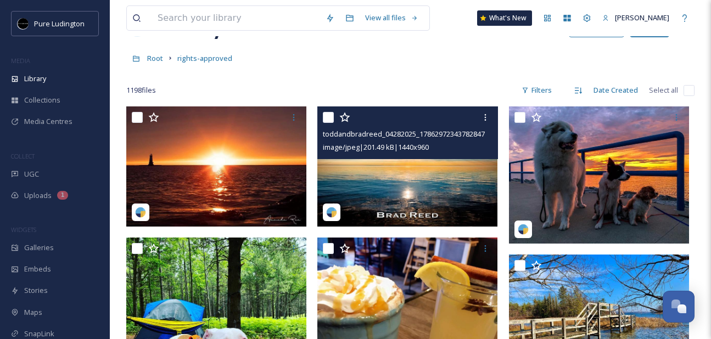
click at [406, 177] on img at bounding box center [407, 167] width 180 height 120
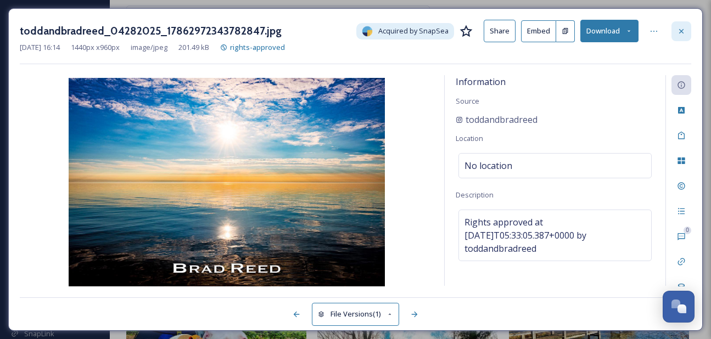
click at [686, 24] on div at bounding box center [681, 31] width 20 height 20
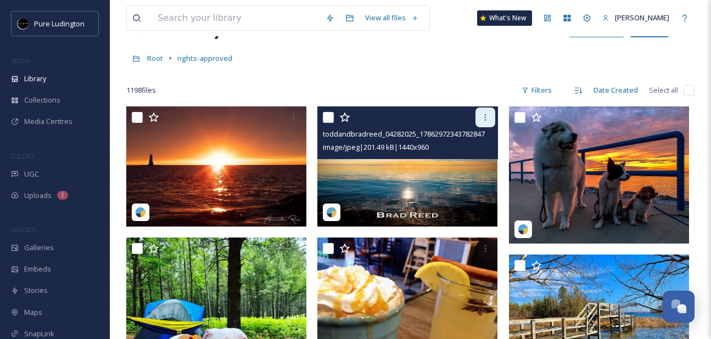
click at [482, 120] on icon at bounding box center [485, 117] width 9 height 9
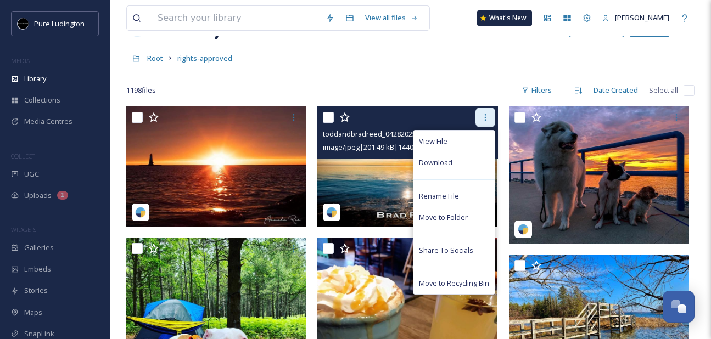
click at [481, 120] on icon at bounding box center [485, 117] width 9 height 9
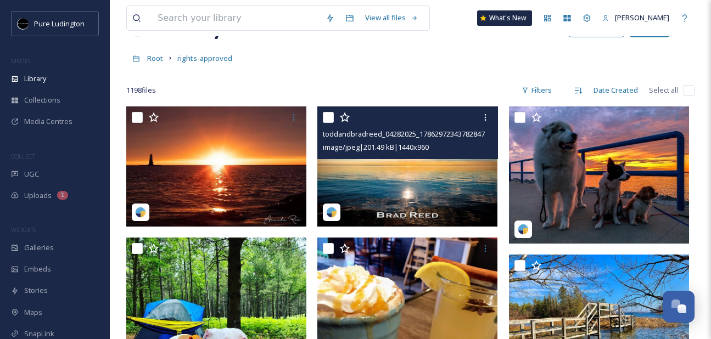
click at [328, 118] on input "checkbox" at bounding box center [328, 117] width 11 height 11
checkbox input "true"
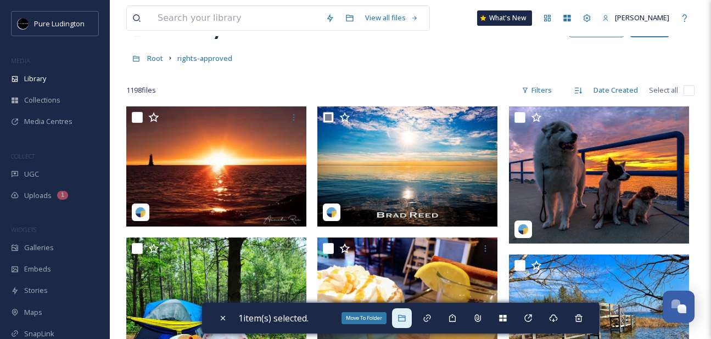
click at [401, 312] on div "Move To Folder" at bounding box center [402, 319] width 20 height 20
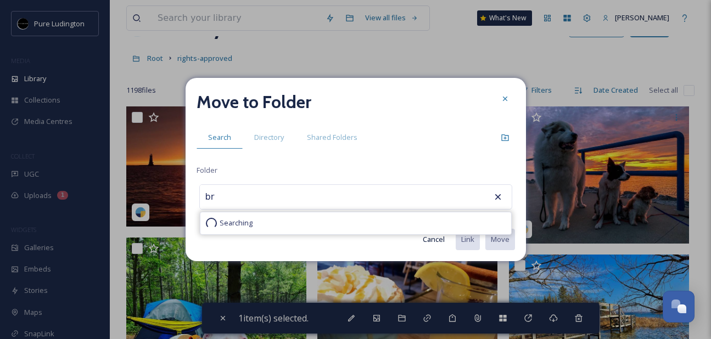
type input "b"
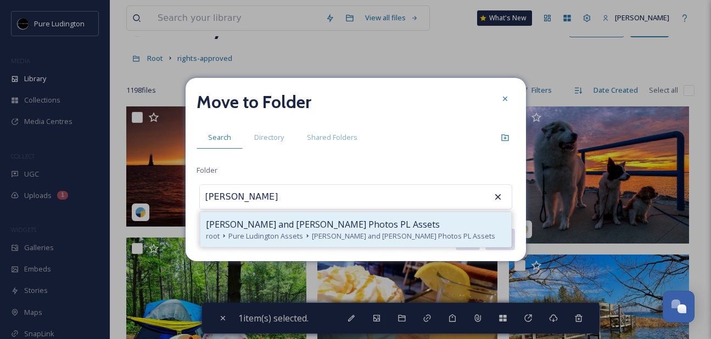
click at [416, 235] on span "[PERSON_NAME] and [PERSON_NAME] Photos PL Assets" at bounding box center [403, 236] width 183 height 10
type input "[PERSON_NAME] and [PERSON_NAME] Photos PL Assets"
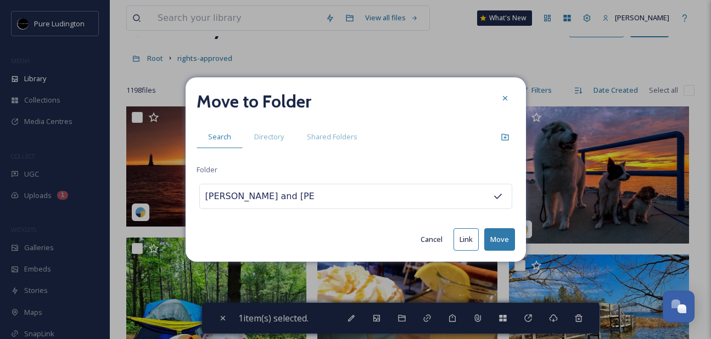
click at [500, 237] on button "Move" at bounding box center [499, 239] width 31 height 23
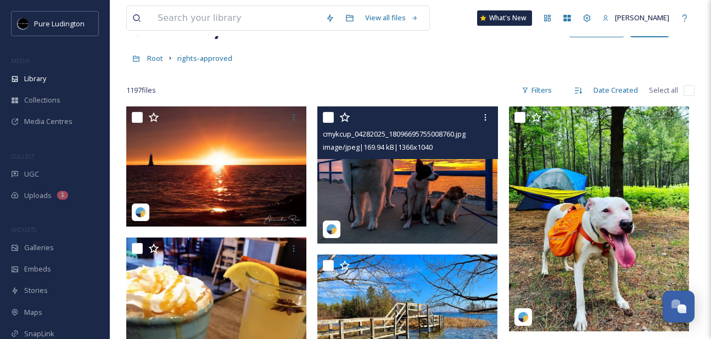
click at [329, 121] on input "checkbox" at bounding box center [328, 117] width 11 height 11
checkbox input "true"
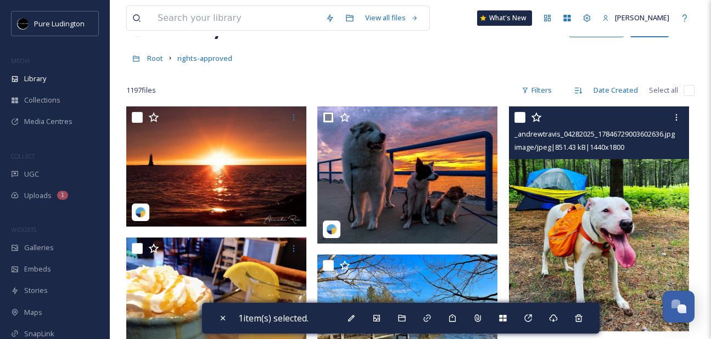
click at [520, 115] on input "checkbox" at bounding box center [519, 117] width 11 height 11
checkbox input "true"
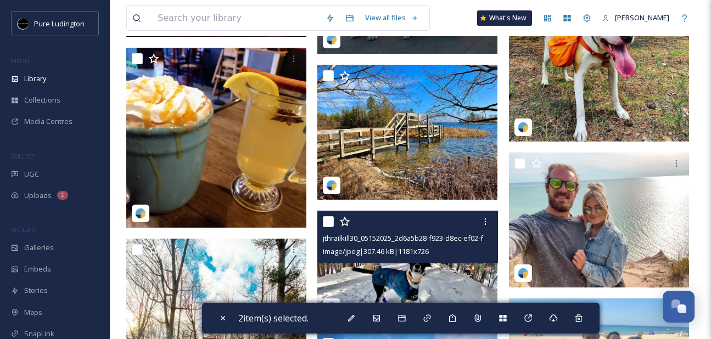
scroll to position [273, 0]
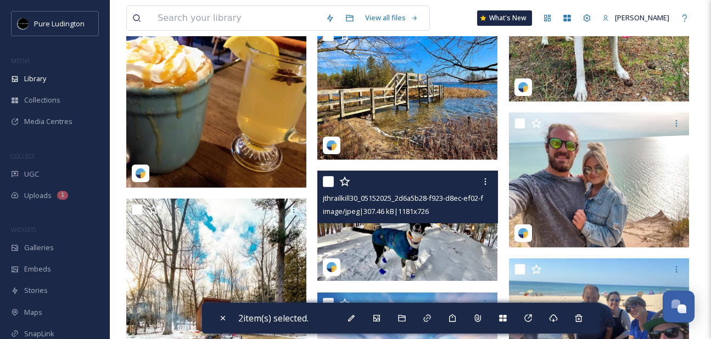
click at [327, 183] on input "checkbox" at bounding box center [328, 181] width 11 height 11
checkbox input "true"
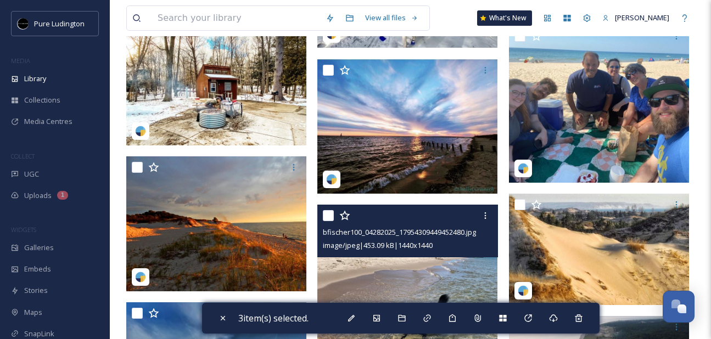
scroll to position [601, 0]
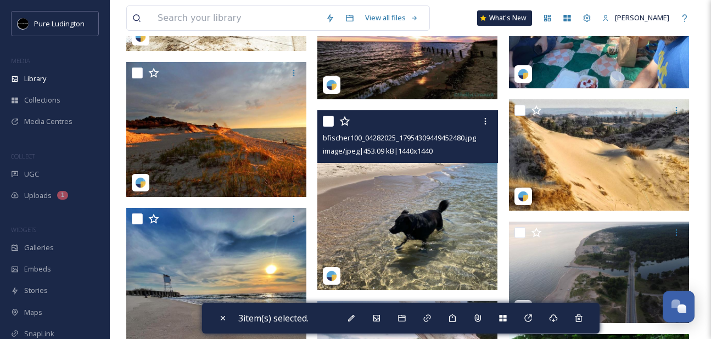
click at [328, 121] on input "checkbox" at bounding box center [328, 121] width 11 height 11
checkbox input "true"
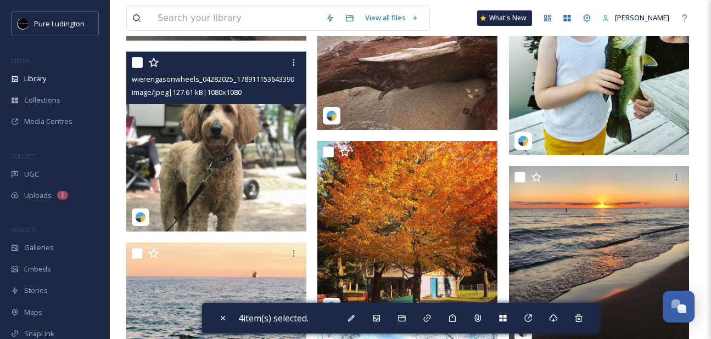
scroll to position [995, 0]
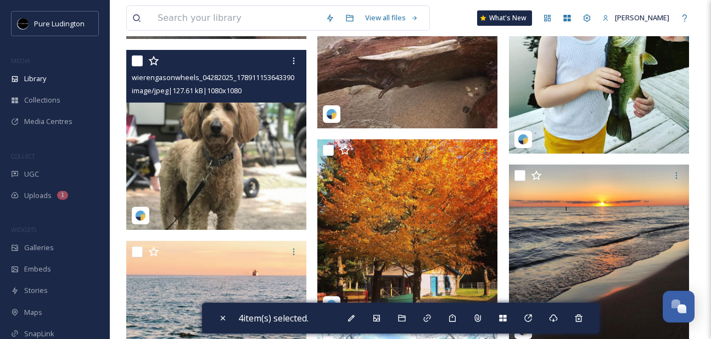
click at [139, 64] on input "checkbox" at bounding box center [137, 60] width 11 height 11
checkbox input "true"
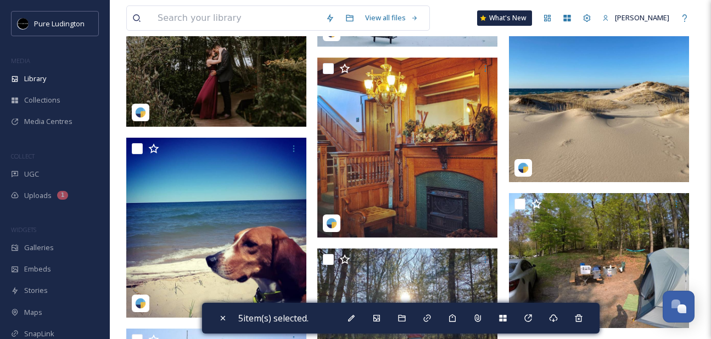
scroll to position [2159, 0]
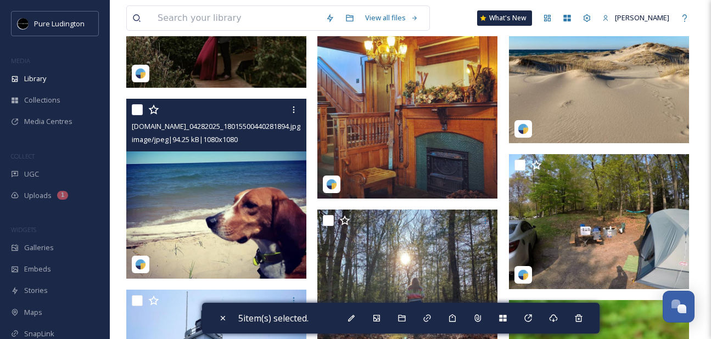
click at [137, 111] on input "checkbox" at bounding box center [137, 109] width 11 height 11
checkbox input "true"
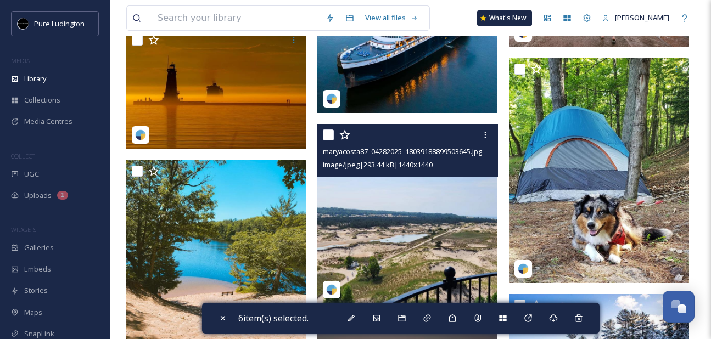
scroll to position [5786, 0]
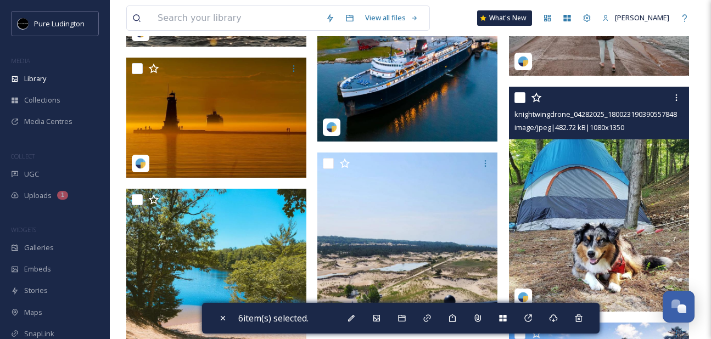
click at [522, 99] on input "checkbox" at bounding box center [519, 97] width 11 height 11
checkbox input "true"
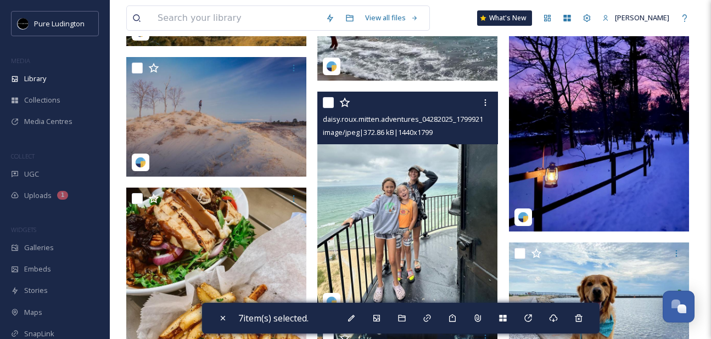
scroll to position [6992, 0]
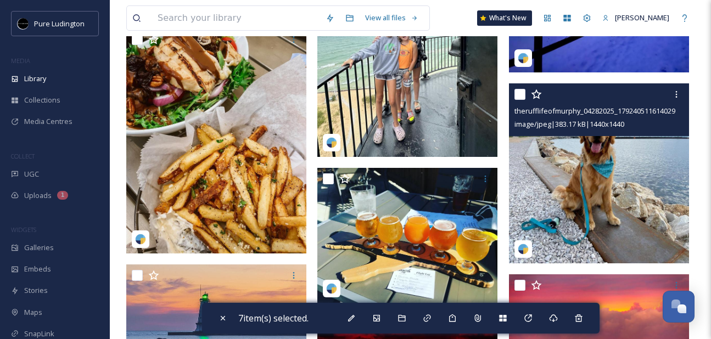
click at [524, 93] on input "checkbox" at bounding box center [519, 94] width 11 height 11
checkbox input "true"
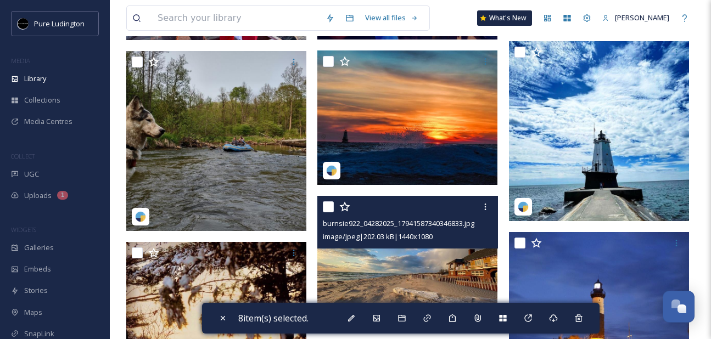
scroll to position [9173, 0]
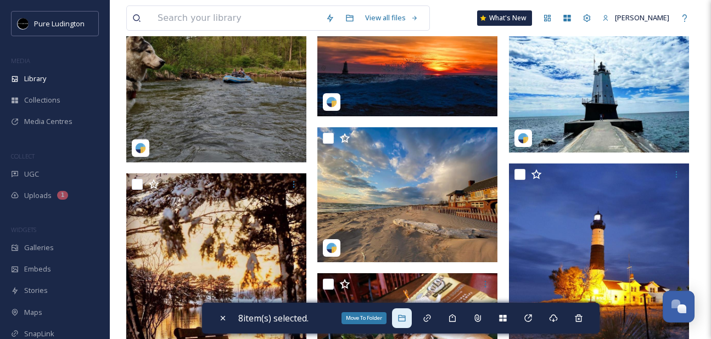
click at [401, 316] on icon at bounding box center [401, 318] width 9 height 9
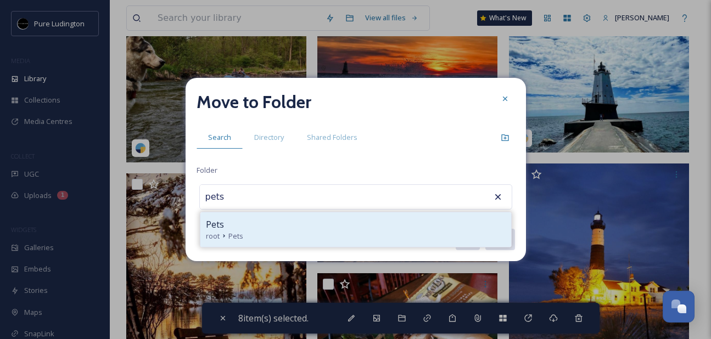
click at [383, 229] on div "Pets" at bounding box center [356, 224] width 300 height 13
type input "Pets"
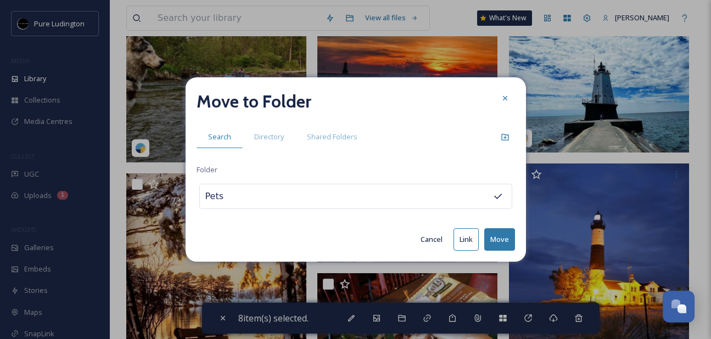
click at [502, 236] on button "Move" at bounding box center [499, 239] width 31 height 23
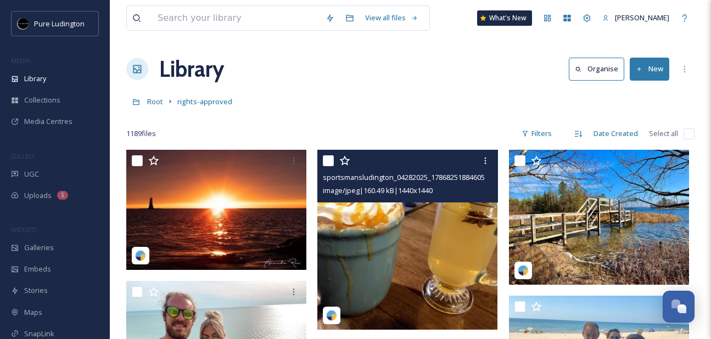
click at [329, 160] on input "checkbox" at bounding box center [328, 160] width 11 height 11
checkbox input "true"
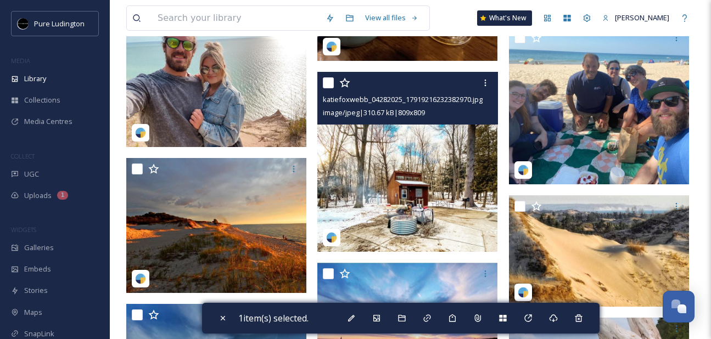
scroll to position [293, 0]
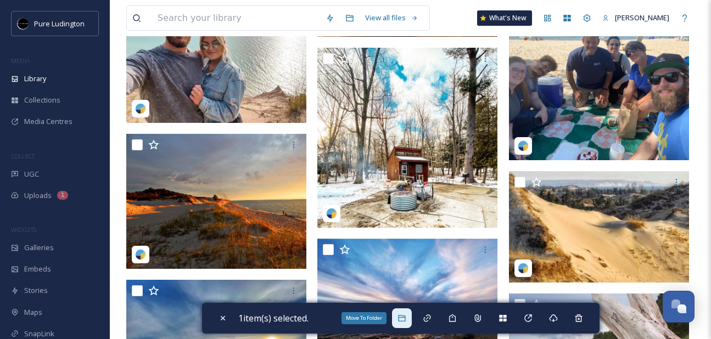
click at [404, 317] on icon at bounding box center [401, 318] width 7 height 7
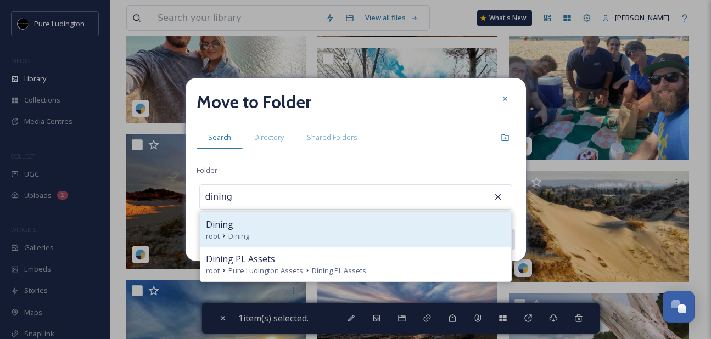
click at [389, 229] on div "Dining" at bounding box center [356, 224] width 300 height 13
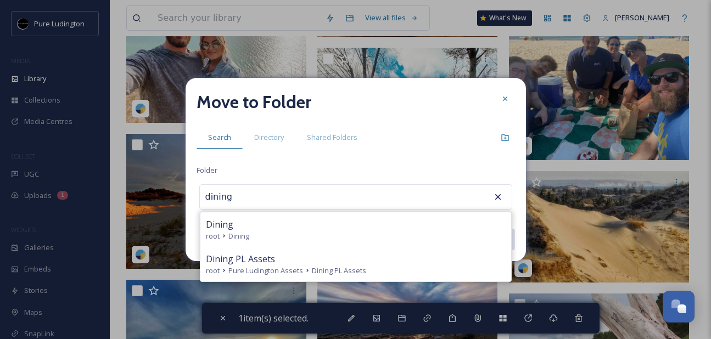
type input "Dining"
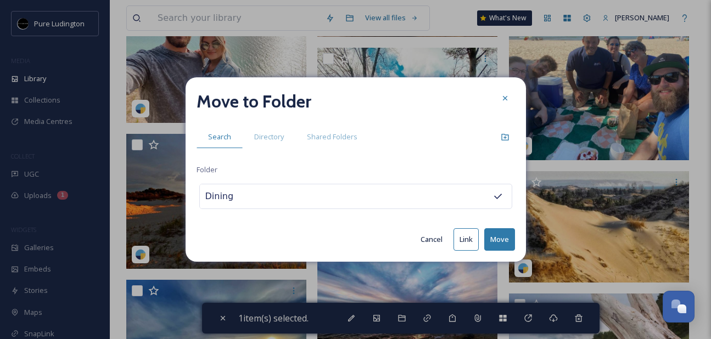
click at [494, 236] on button "Move" at bounding box center [499, 239] width 31 height 23
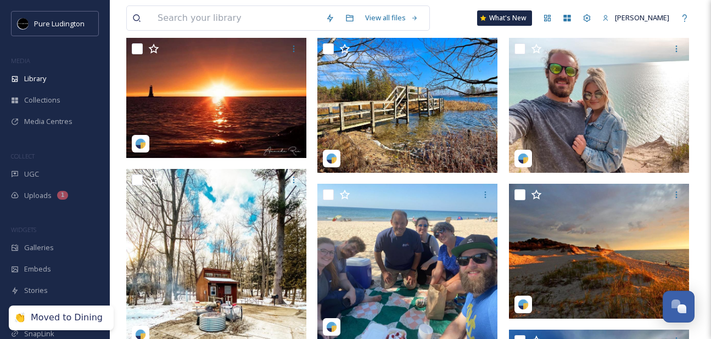
scroll to position [72, 0]
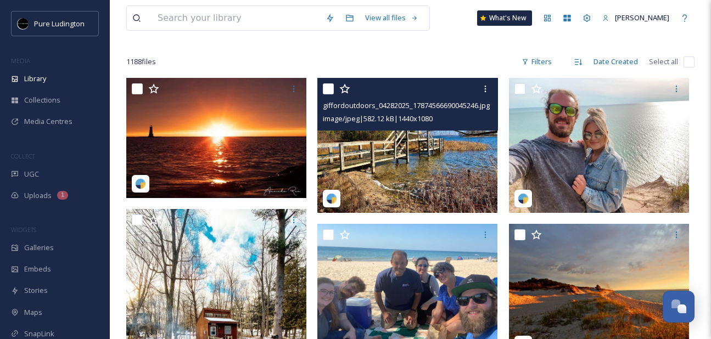
click at [331, 88] on input "checkbox" at bounding box center [328, 88] width 11 height 11
checkbox input "true"
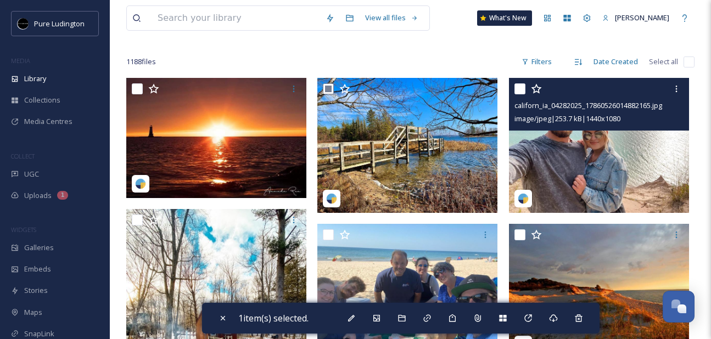
click at [523, 90] on input "checkbox" at bounding box center [519, 88] width 11 height 11
checkbox input "true"
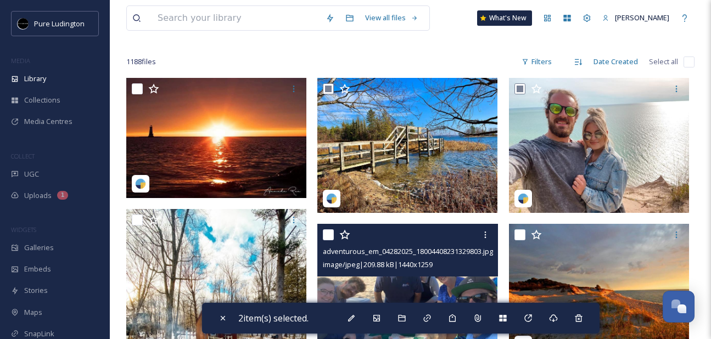
click at [330, 237] on input "checkbox" at bounding box center [328, 234] width 11 height 11
checkbox input "true"
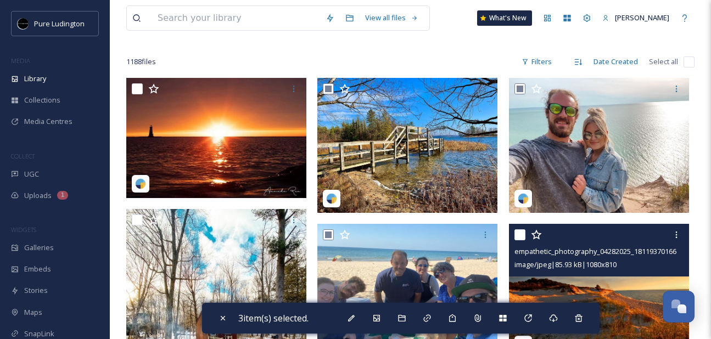
click at [520, 232] on input "checkbox" at bounding box center [519, 234] width 11 height 11
checkbox input "true"
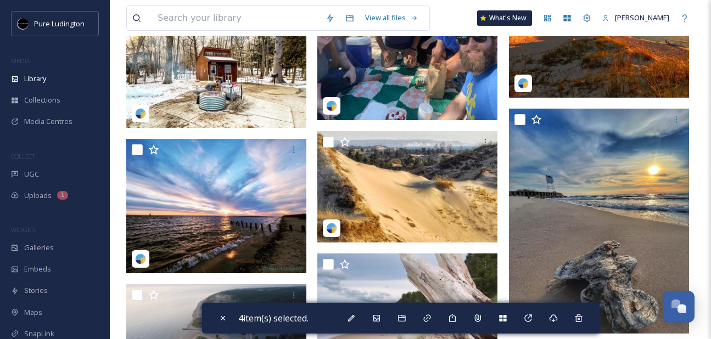
scroll to position [366, 0]
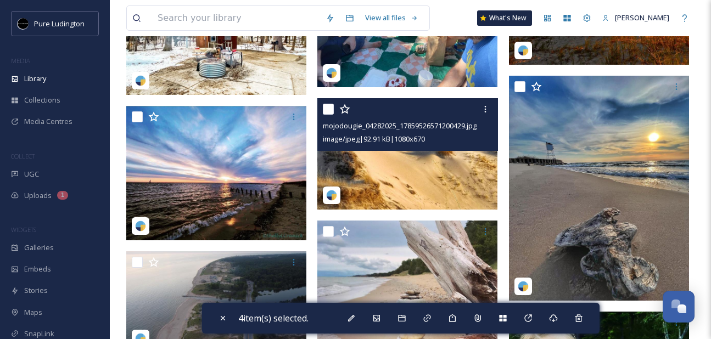
click at [325, 113] on input "checkbox" at bounding box center [328, 109] width 11 height 11
checkbox input "true"
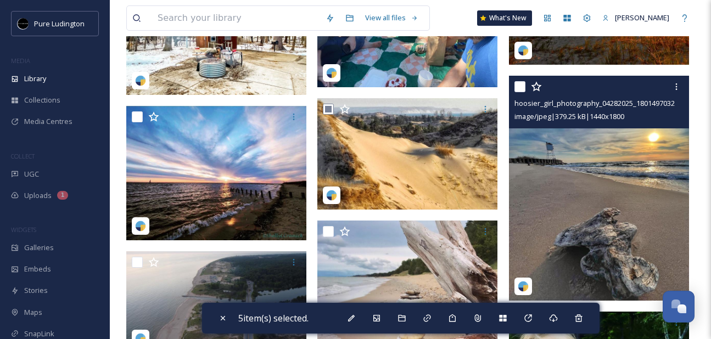
click at [520, 87] on input "checkbox" at bounding box center [519, 86] width 11 height 11
checkbox input "true"
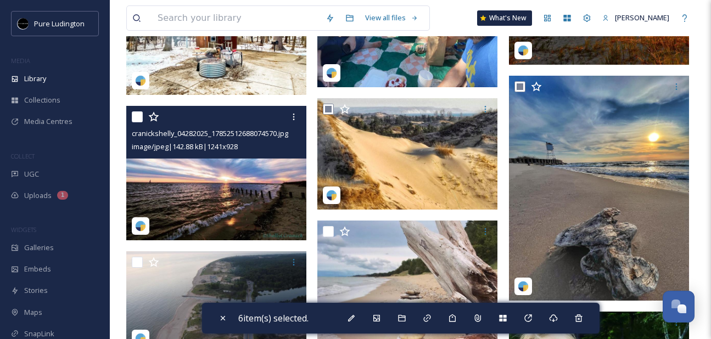
click at [136, 115] on input "checkbox" at bounding box center [137, 116] width 11 height 11
checkbox input "true"
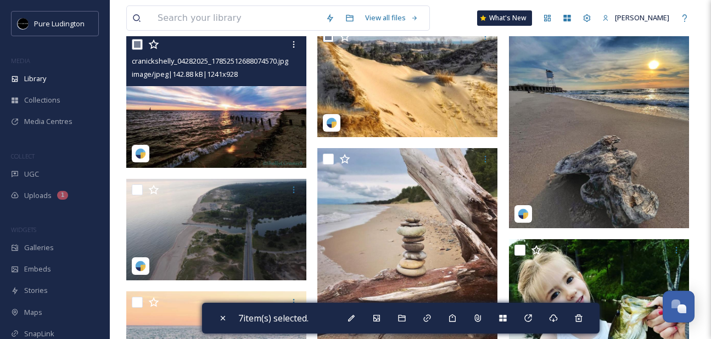
scroll to position [443, 0]
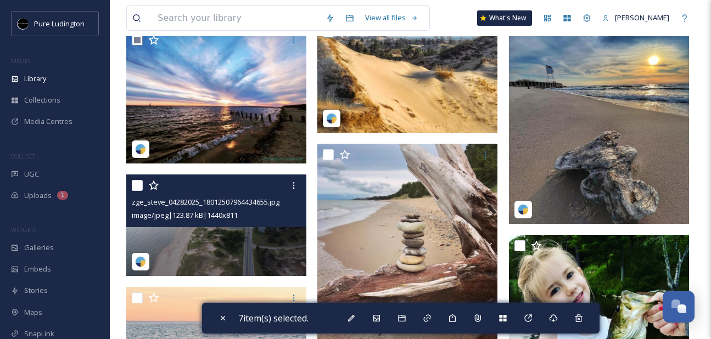
click at [135, 186] on input "checkbox" at bounding box center [137, 185] width 11 height 11
checkbox input "true"
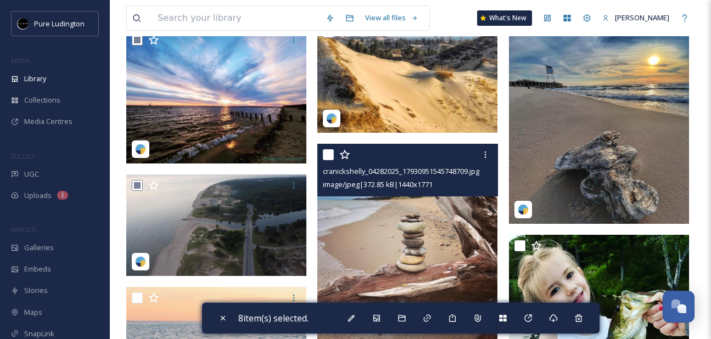
click at [330, 149] on div at bounding box center [409, 155] width 172 height 20
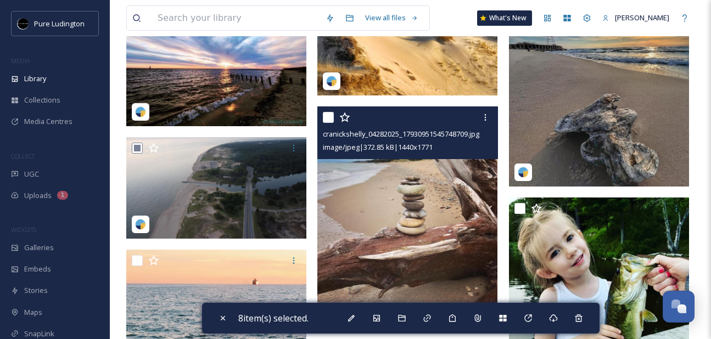
scroll to position [480, 0]
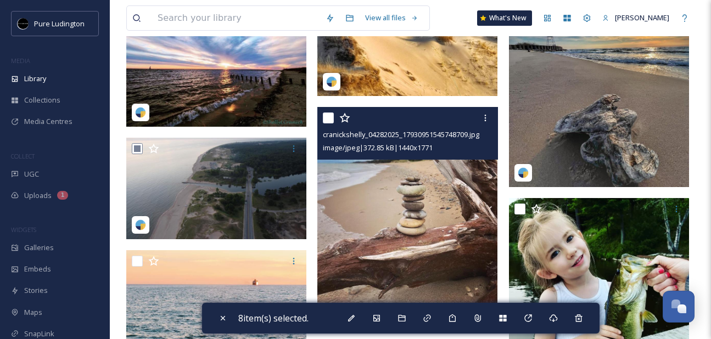
click at [328, 119] on input "checkbox" at bounding box center [328, 118] width 11 height 11
checkbox input "true"
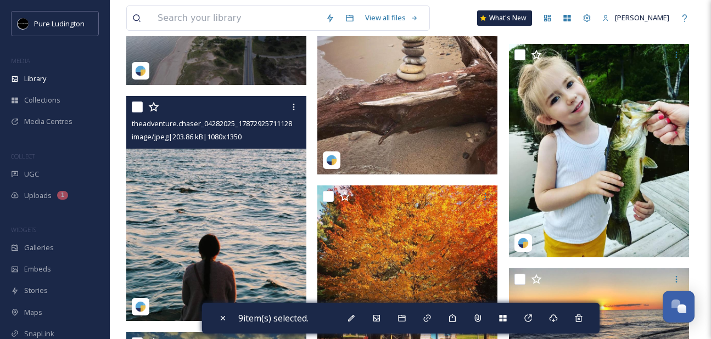
scroll to position [635, 0]
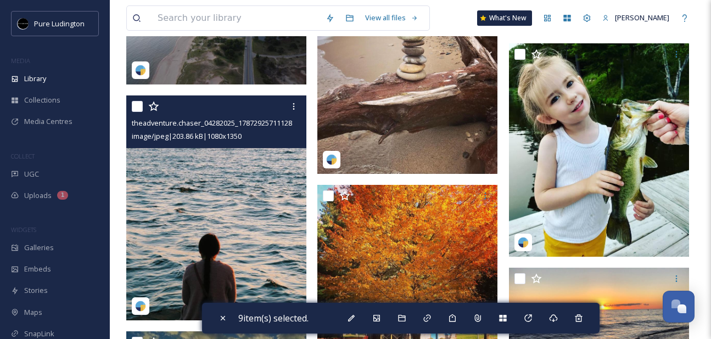
click at [136, 109] on input "checkbox" at bounding box center [137, 106] width 11 height 11
checkbox input "true"
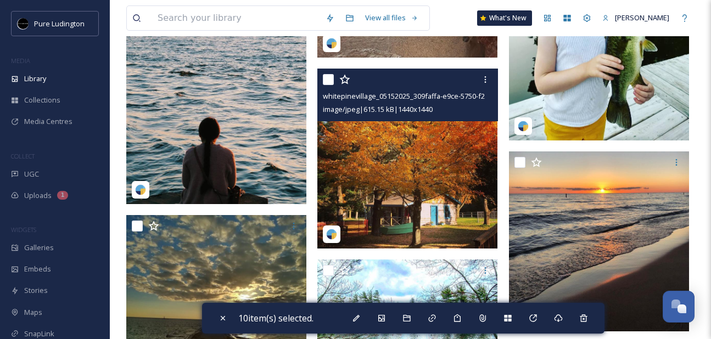
scroll to position [779, 0]
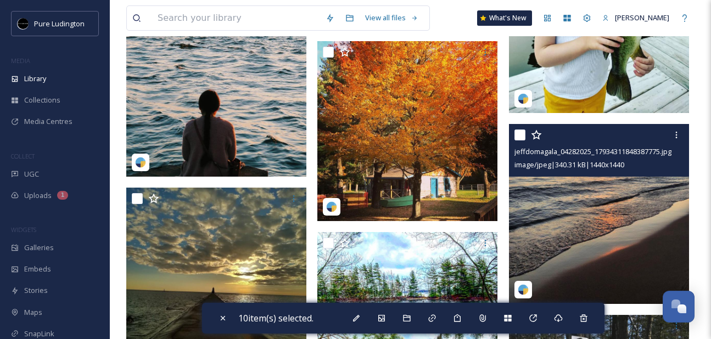
click at [522, 134] on input "checkbox" at bounding box center [519, 135] width 11 height 11
checkbox input "true"
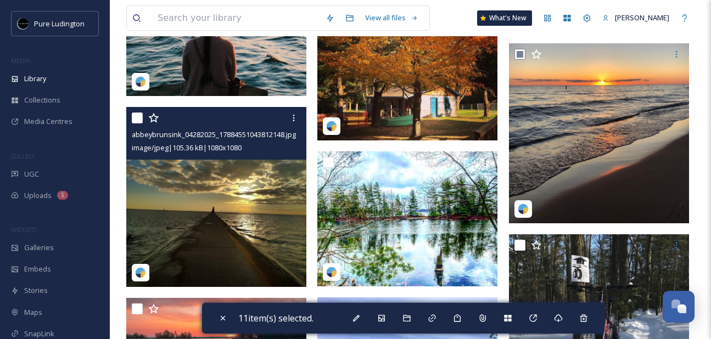
scroll to position [891, 0]
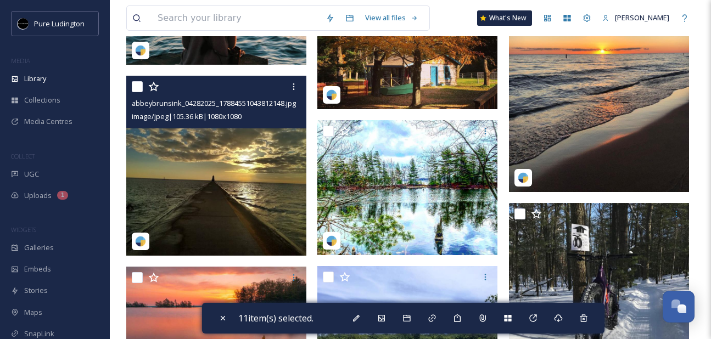
click at [135, 86] on input "checkbox" at bounding box center [137, 86] width 11 height 11
checkbox input "true"
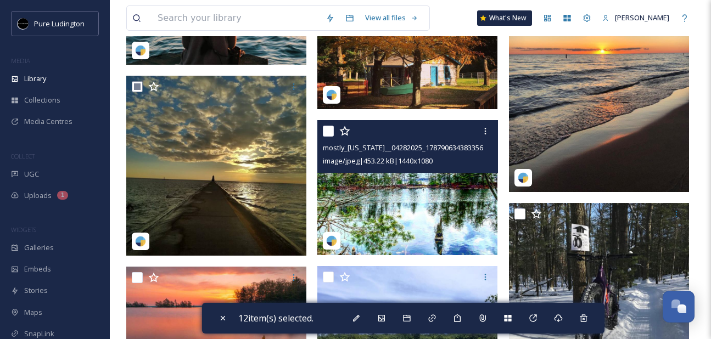
click at [328, 130] on input "checkbox" at bounding box center [328, 131] width 11 height 11
checkbox input "true"
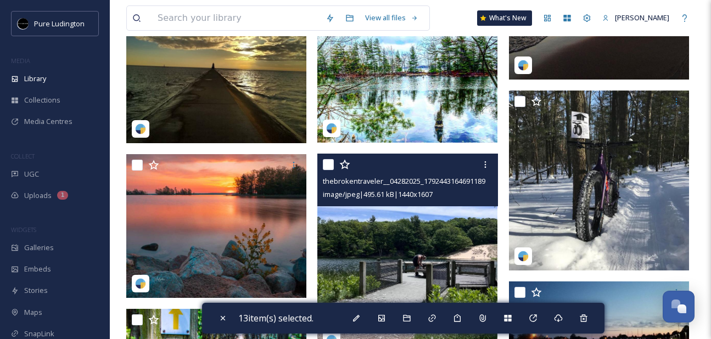
scroll to position [1032, 0]
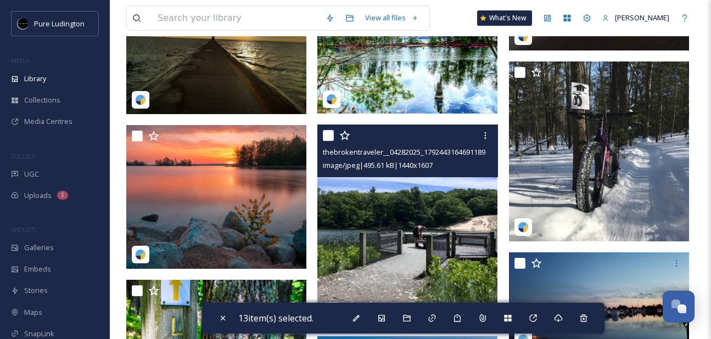
click at [332, 139] on input "checkbox" at bounding box center [328, 135] width 11 height 11
checkbox input "true"
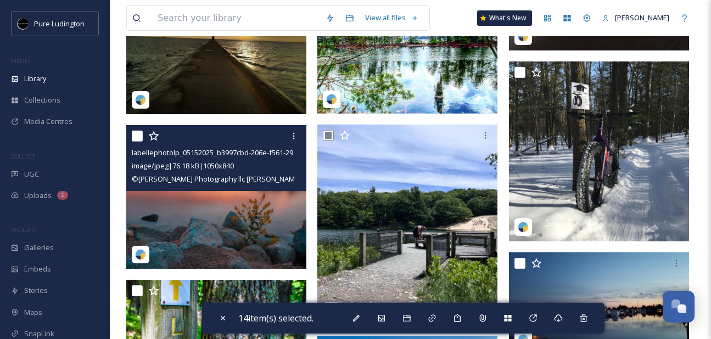
click at [136, 135] on input "checkbox" at bounding box center [137, 136] width 11 height 11
checkbox input "true"
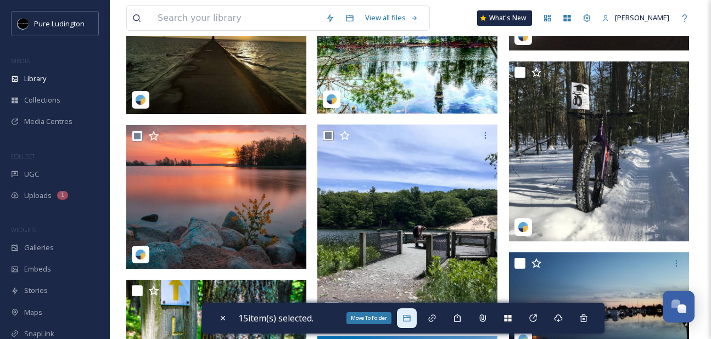
click at [411, 317] on icon at bounding box center [406, 318] width 9 height 9
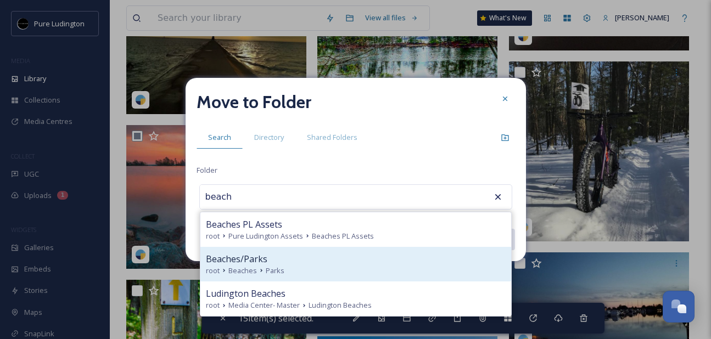
click at [390, 271] on div "root Beaches Parks" at bounding box center [356, 271] width 300 height 10
type input "Beaches/Parks"
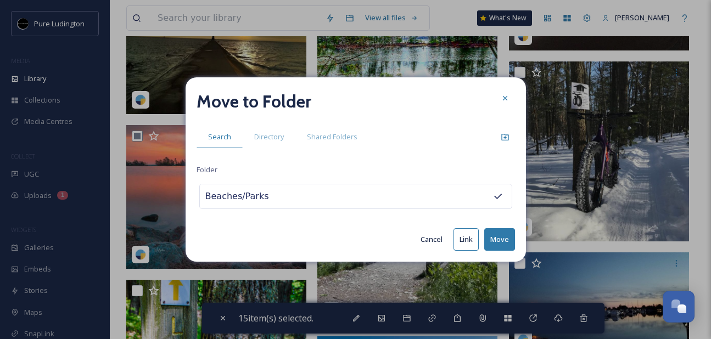
click at [498, 237] on button "Move" at bounding box center [499, 239] width 31 height 23
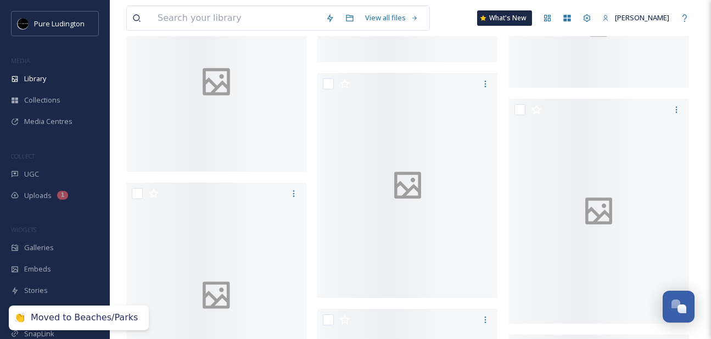
scroll to position [192, 0]
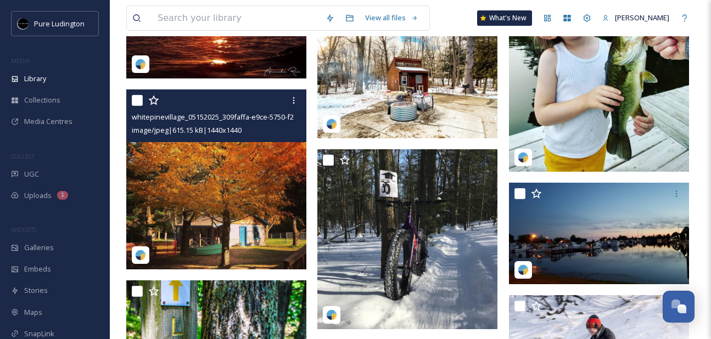
click at [139, 102] on input "checkbox" at bounding box center [137, 100] width 11 height 11
checkbox input "true"
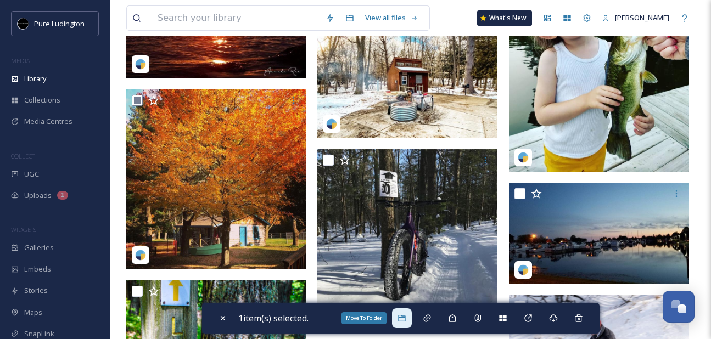
click at [406, 318] on icon at bounding box center [401, 318] width 9 height 9
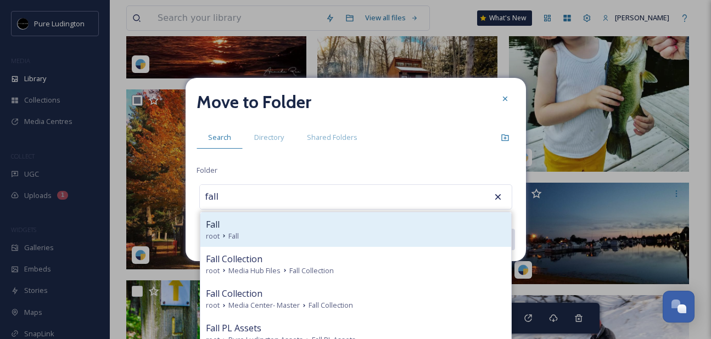
click at [393, 235] on div "root Fall" at bounding box center [356, 236] width 300 height 10
type input "Fall"
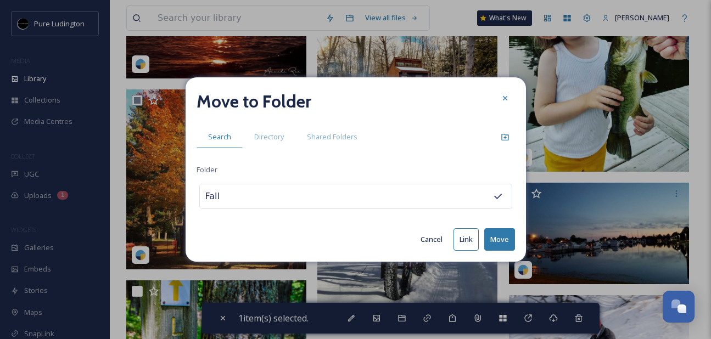
click at [491, 234] on button "Move" at bounding box center [499, 239] width 31 height 23
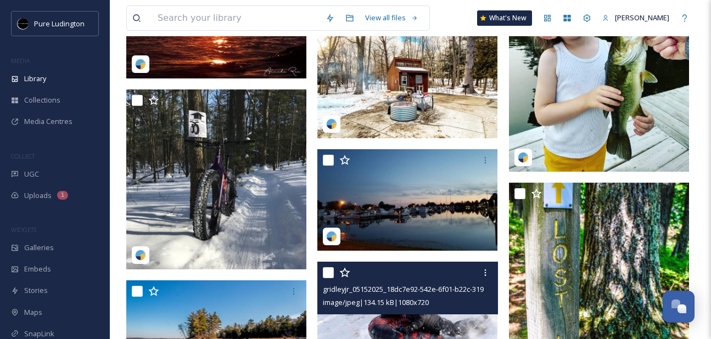
click at [332, 271] on input "checkbox" at bounding box center [328, 272] width 11 height 11
checkbox input "true"
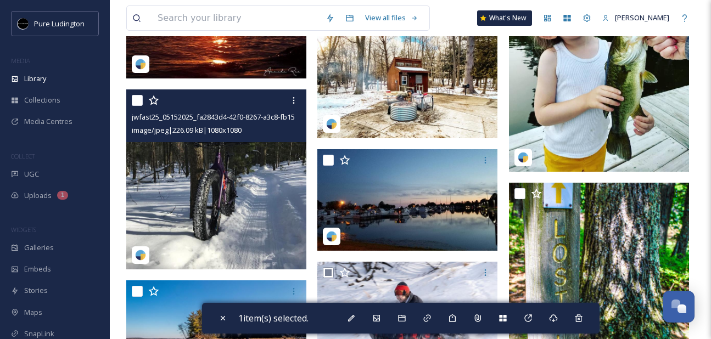
click at [136, 100] on input "checkbox" at bounding box center [137, 100] width 11 height 11
checkbox input "true"
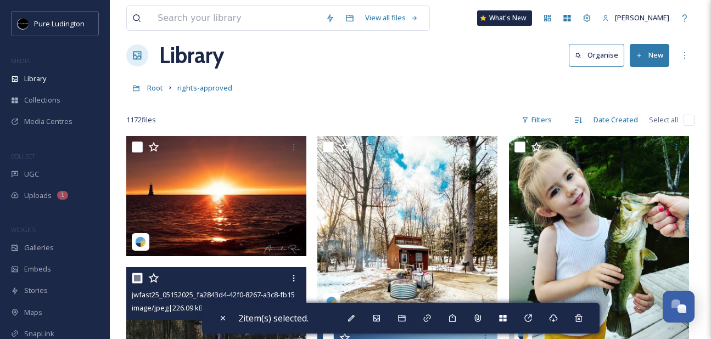
scroll to position [10, 0]
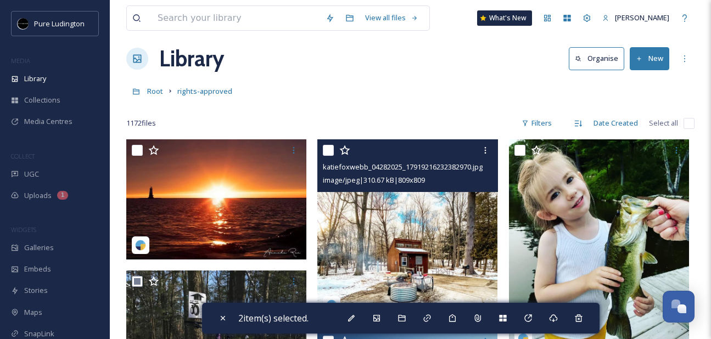
click at [330, 147] on input "checkbox" at bounding box center [328, 150] width 11 height 11
checkbox input "true"
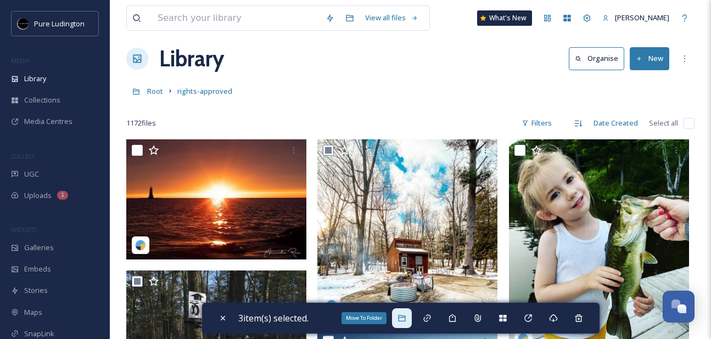
click at [405, 326] on div "Move To Folder" at bounding box center [402, 319] width 20 height 20
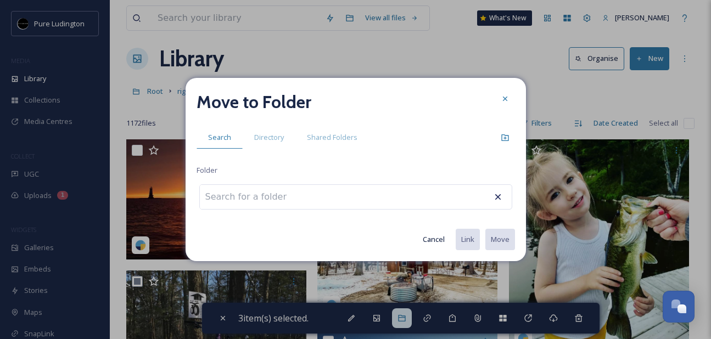
type input "e"
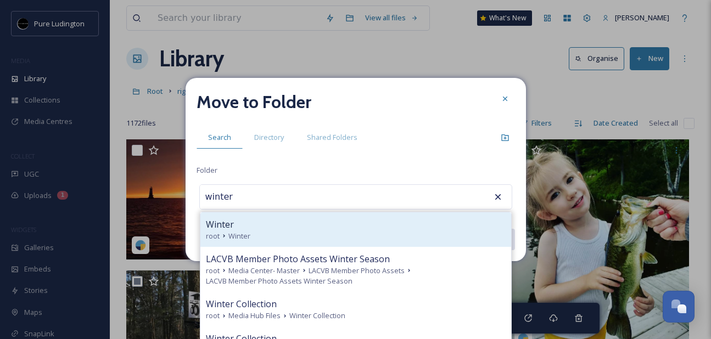
click at [401, 243] on div "Winter root Winter" at bounding box center [355, 229] width 311 height 35
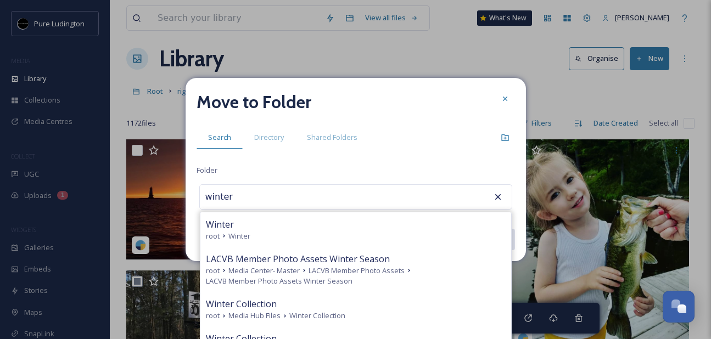
type input "Winter"
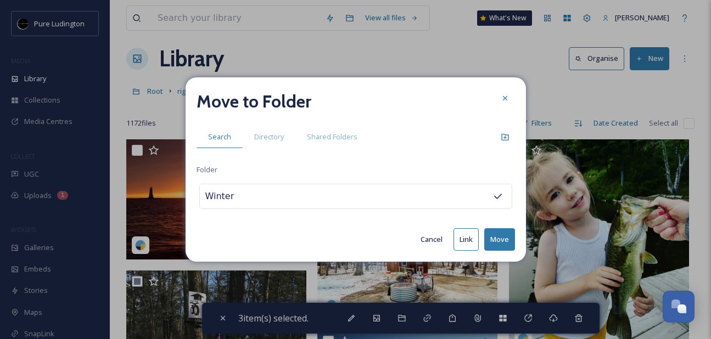
click at [491, 239] on button "Move" at bounding box center [499, 239] width 31 height 23
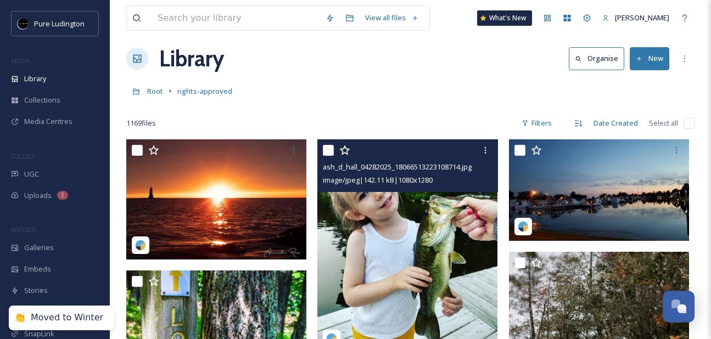
click at [327, 149] on input "checkbox" at bounding box center [328, 150] width 11 height 11
checkbox input "true"
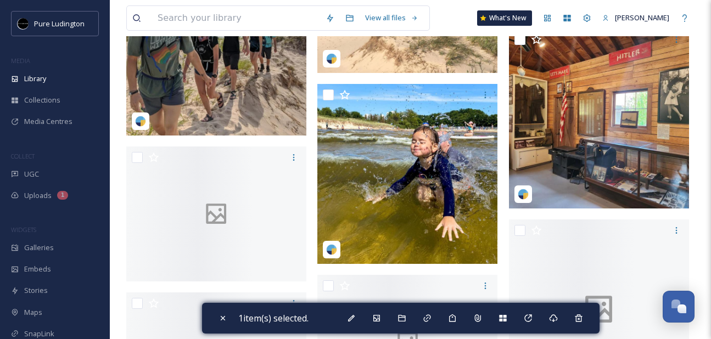
scroll to position [5765, 0]
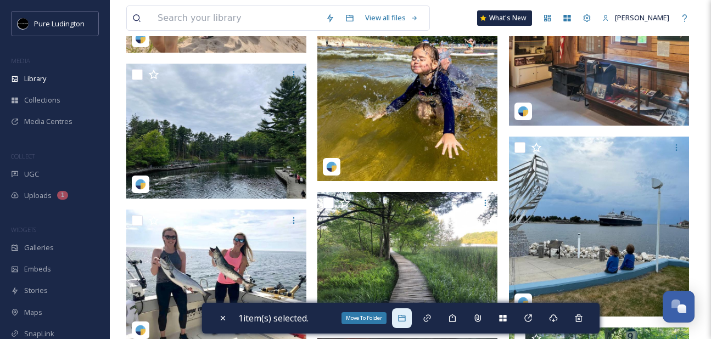
click at [405, 315] on icon at bounding box center [401, 318] width 9 height 9
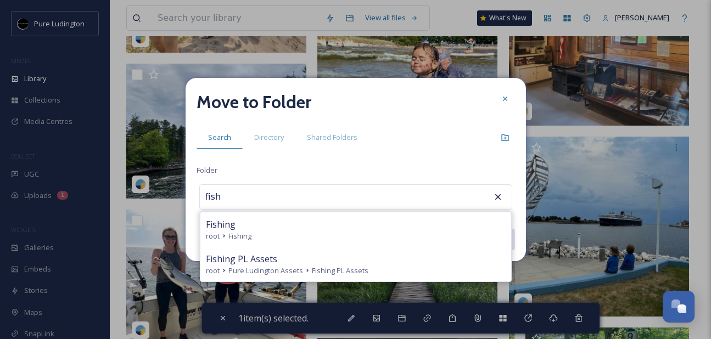
click at [384, 227] on div "Fishing" at bounding box center [356, 224] width 300 height 13
type input "Fishing"
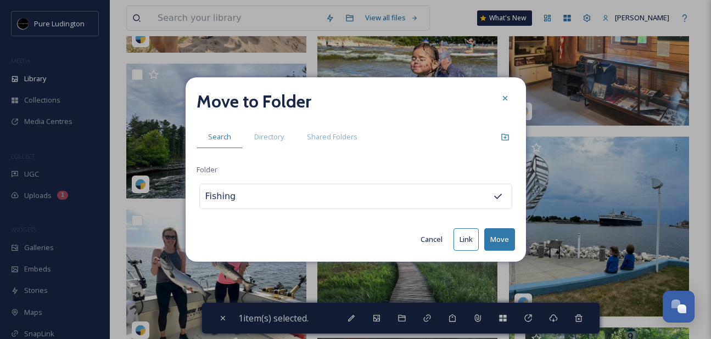
click at [494, 238] on button "Move" at bounding box center [499, 239] width 31 height 23
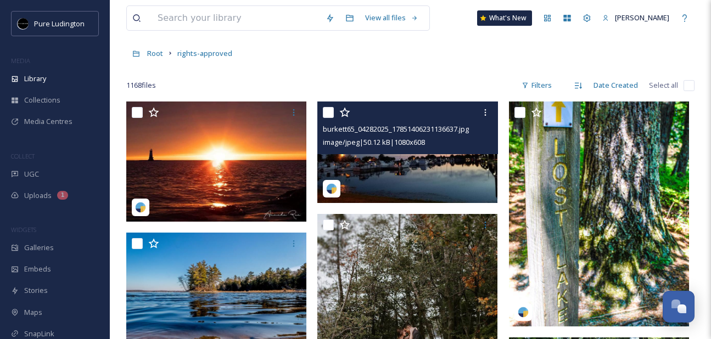
scroll to position [49, 0]
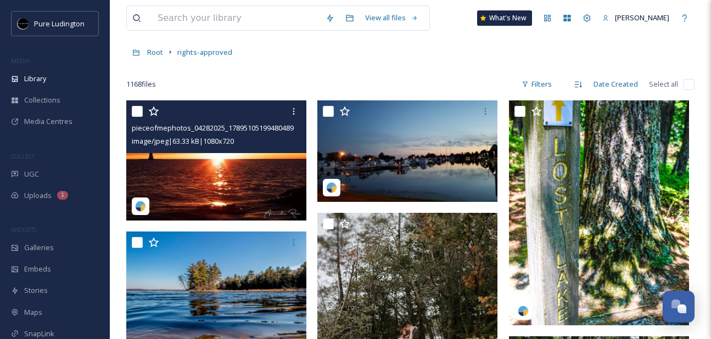
click at [132, 114] on input "checkbox" at bounding box center [137, 111] width 11 height 11
checkbox input "true"
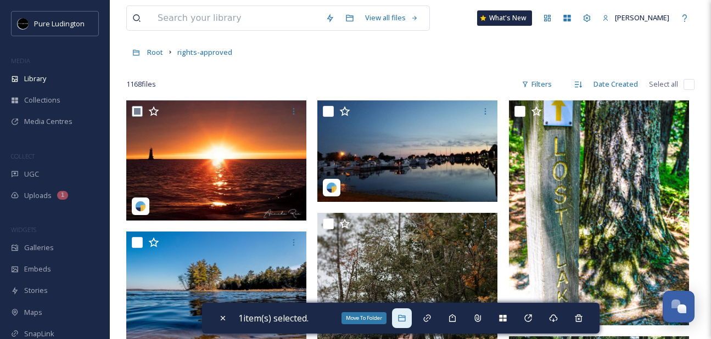
click at [403, 316] on icon at bounding box center [401, 318] width 9 height 9
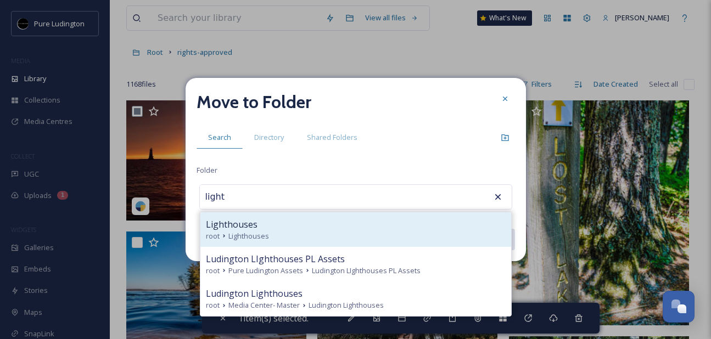
click at [388, 231] on div "root Lighthouses" at bounding box center [356, 236] width 300 height 10
type input "Lighthouses"
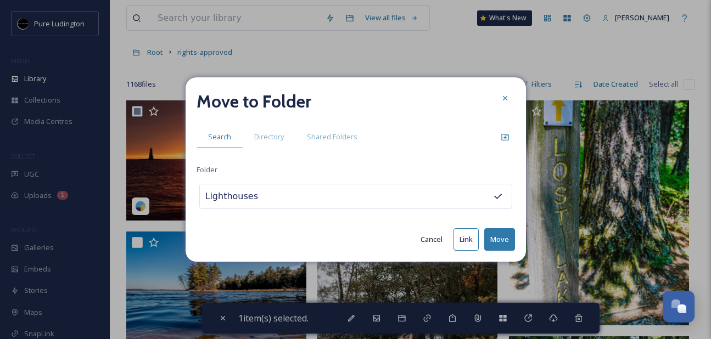
click at [497, 231] on button "Move" at bounding box center [499, 239] width 31 height 23
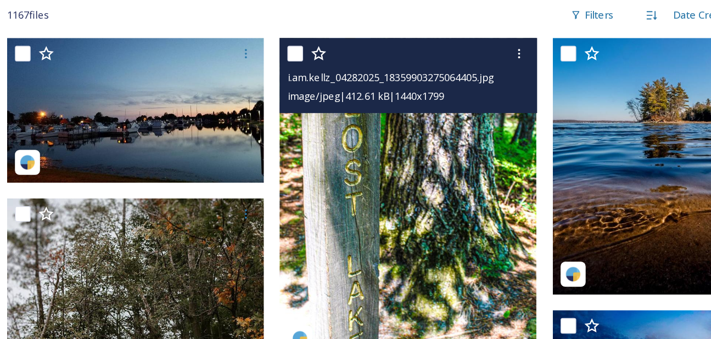
scroll to position [80, 0]
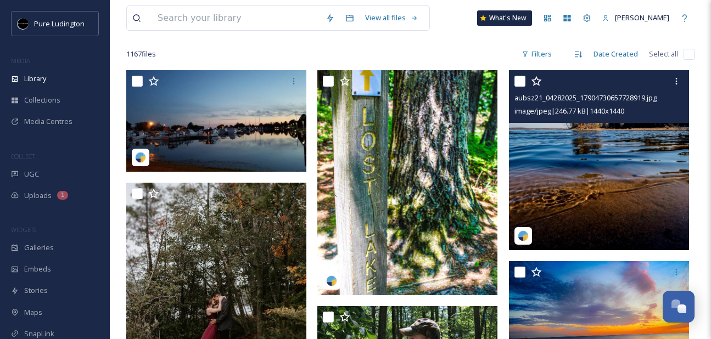
click at [518, 80] on input "checkbox" at bounding box center [519, 81] width 11 height 11
checkbox input "true"
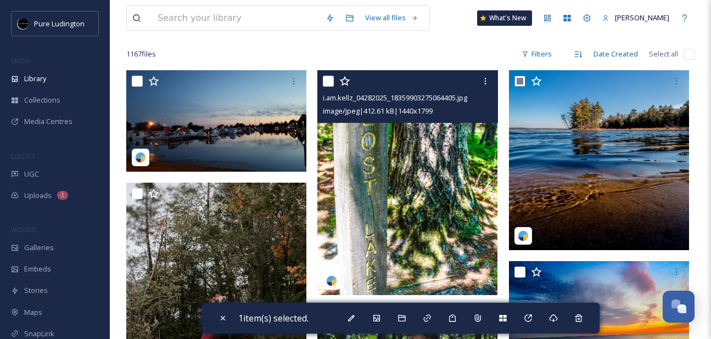
click at [327, 82] on input "checkbox" at bounding box center [328, 81] width 11 height 11
checkbox input "true"
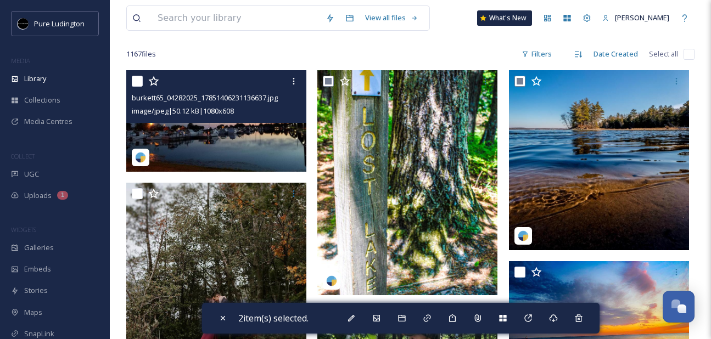
click at [138, 80] on input "checkbox" at bounding box center [137, 81] width 11 height 11
checkbox input "true"
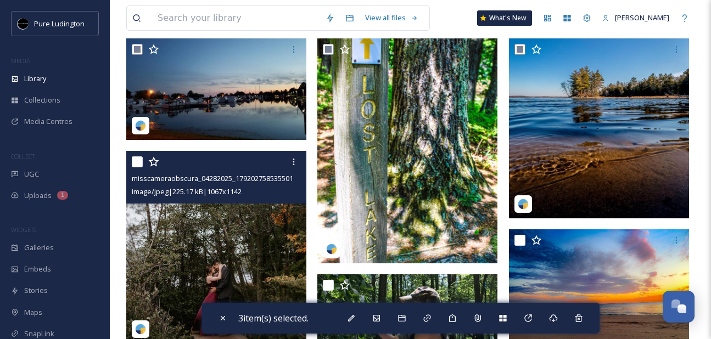
scroll to position [157, 0]
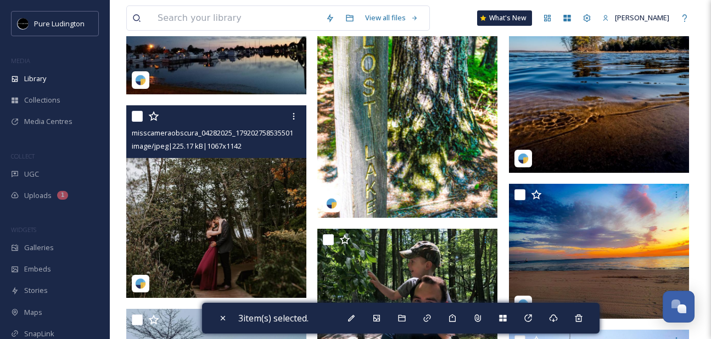
click at [136, 119] on input "checkbox" at bounding box center [137, 116] width 11 height 11
checkbox input "true"
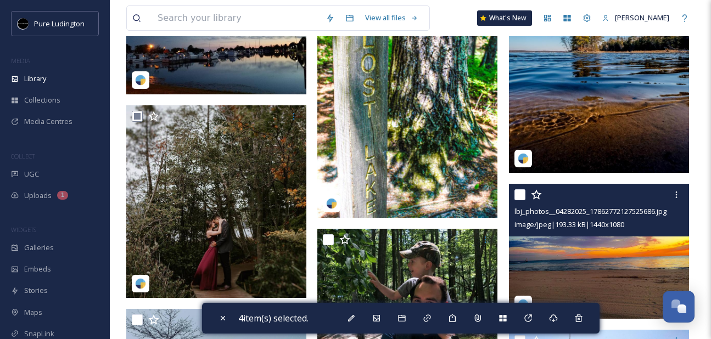
click at [520, 192] on input "checkbox" at bounding box center [519, 194] width 11 height 11
checkbox input "true"
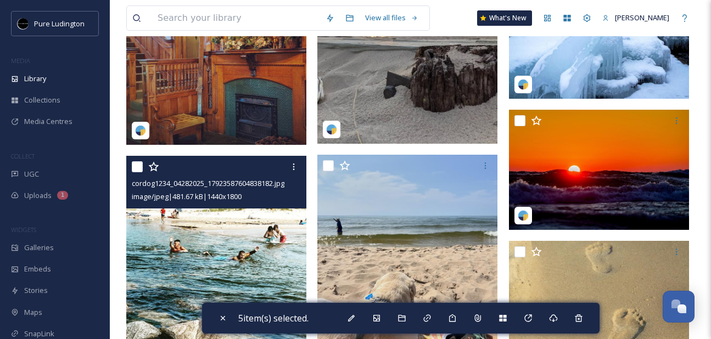
scroll to position [659, 0]
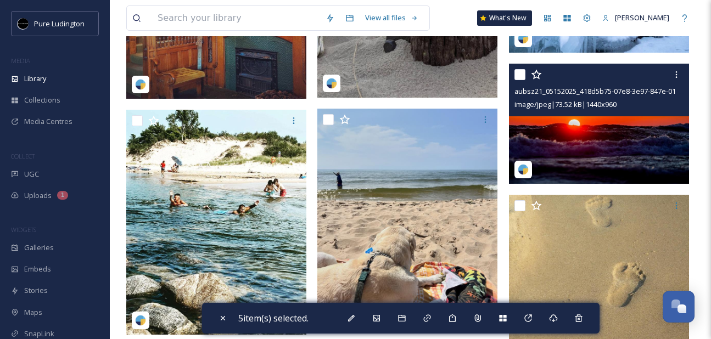
click at [518, 76] on input "checkbox" at bounding box center [519, 74] width 11 height 11
checkbox input "true"
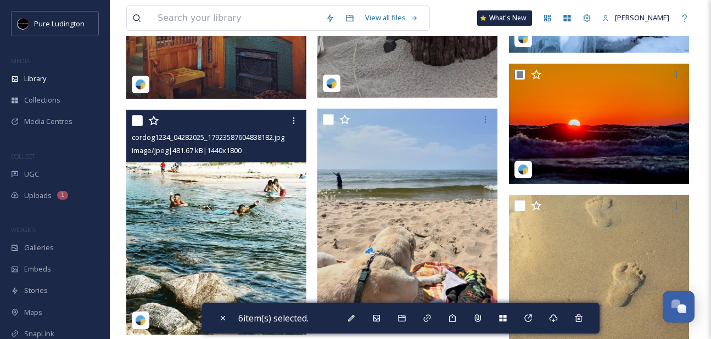
click at [136, 126] on input "checkbox" at bounding box center [137, 120] width 11 height 11
checkbox input "true"
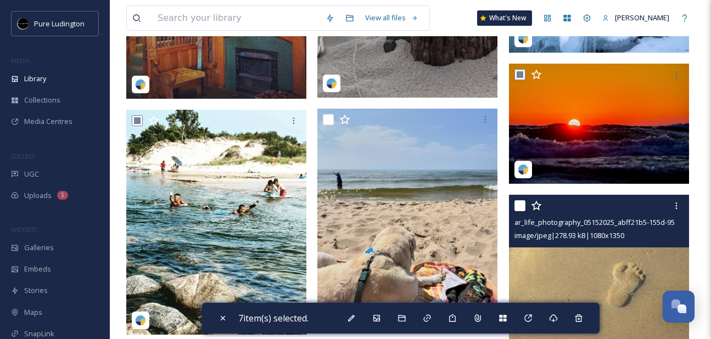
click at [521, 206] on input "checkbox" at bounding box center [519, 205] width 11 height 11
checkbox input "true"
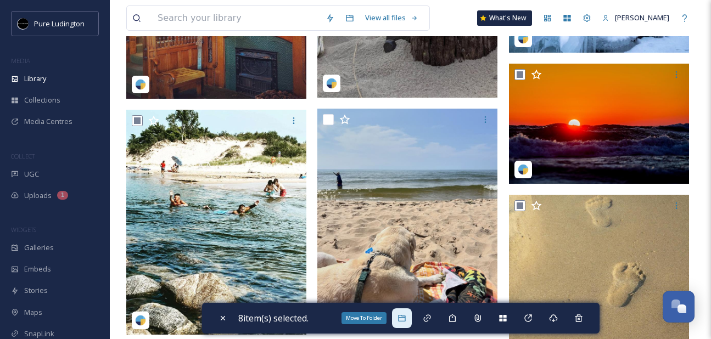
click at [401, 316] on icon at bounding box center [401, 318] width 7 height 7
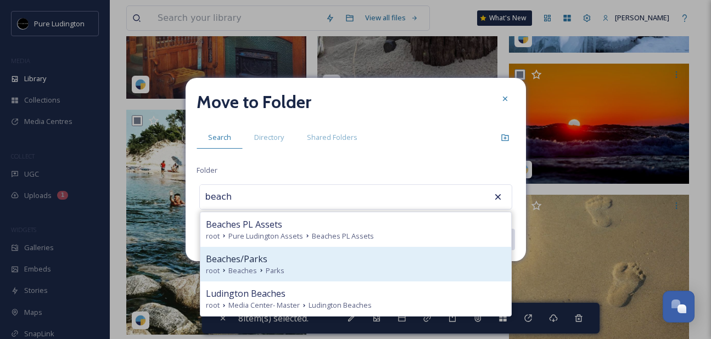
click at [388, 266] on div "root Beaches Parks" at bounding box center [356, 271] width 300 height 10
type input "Beaches/Parks"
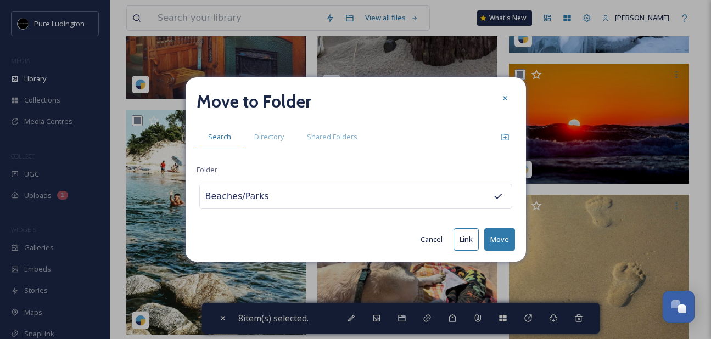
click at [495, 234] on button "Move" at bounding box center [499, 239] width 31 height 23
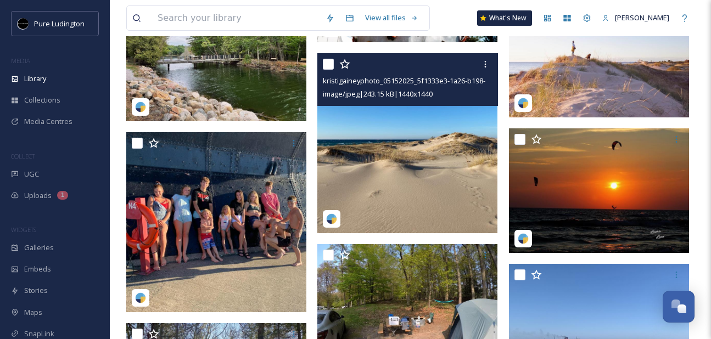
scroll to position [589, 0]
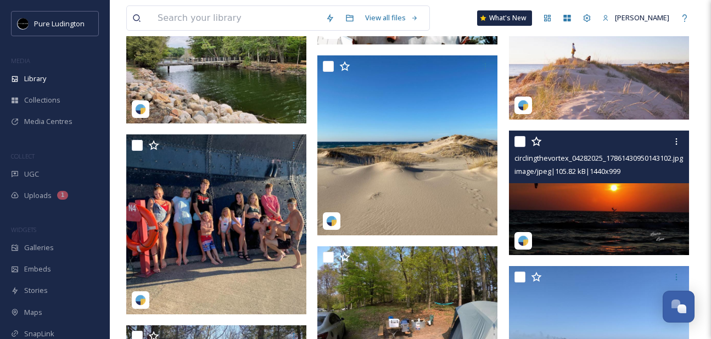
click at [521, 141] on input "checkbox" at bounding box center [519, 141] width 11 height 11
checkbox input "true"
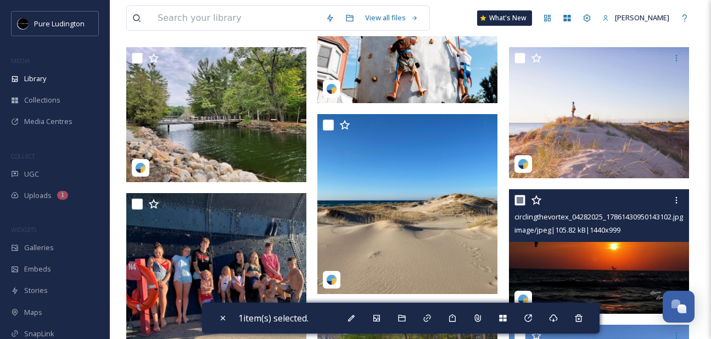
scroll to position [529, 0]
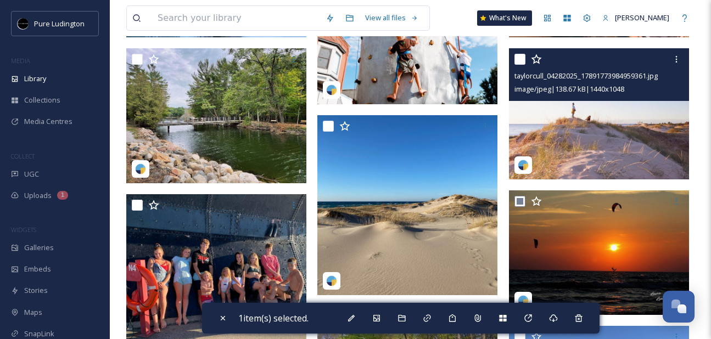
click at [519, 62] on input "checkbox" at bounding box center [519, 59] width 11 height 11
checkbox input "true"
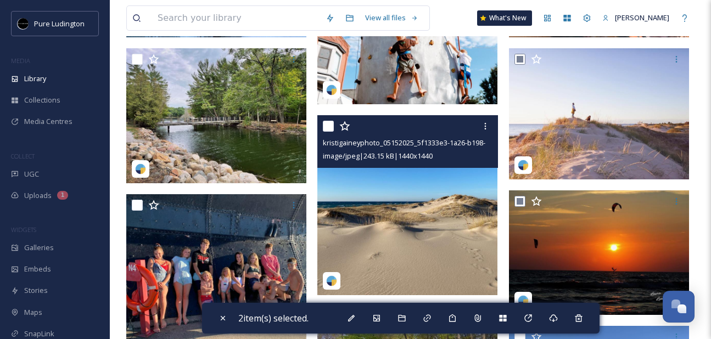
click at [330, 124] on input "checkbox" at bounding box center [328, 126] width 11 height 11
checkbox input "true"
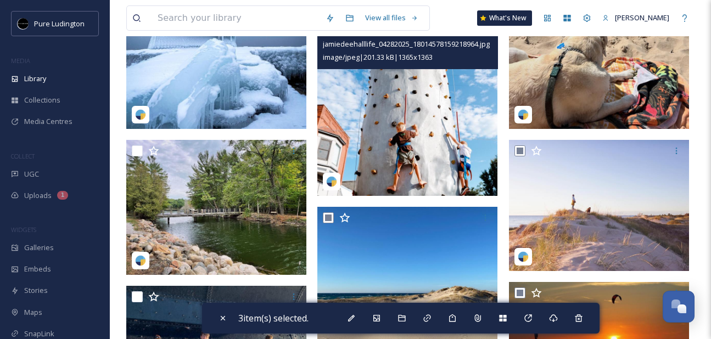
scroll to position [434, 0]
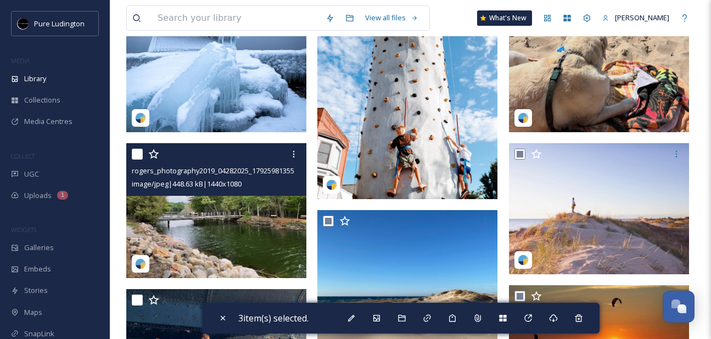
click at [136, 155] on input "checkbox" at bounding box center [137, 154] width 11 height 11
checkbox input "true"
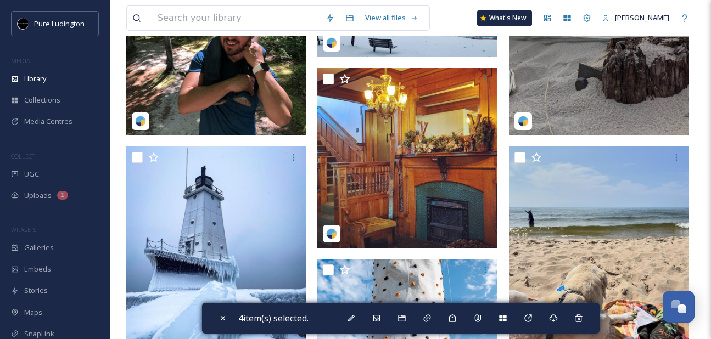
scroll to position [190, 0]
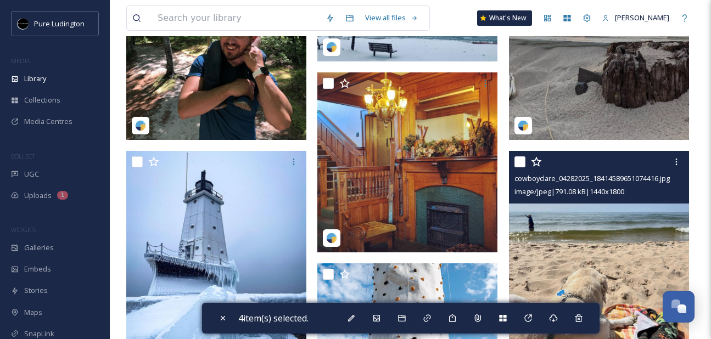
click at [520, 161] on input "checkbox" at bounding box center [519, 161] width 11 height 11
checkbox input "true"
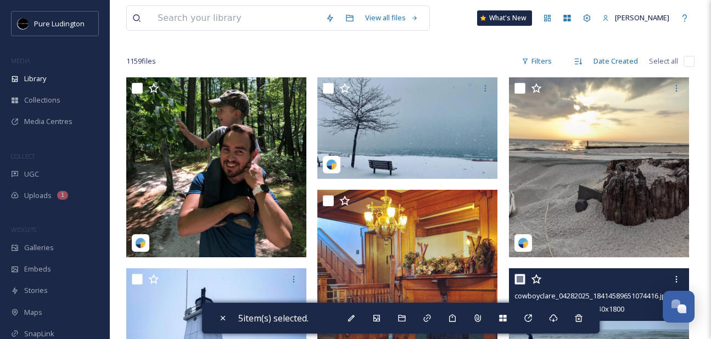
scroll to position [68, 0]
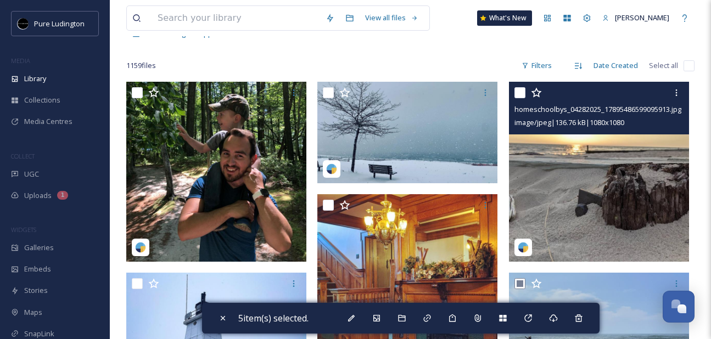
click at [520, 96] on input "checkbox" at bounding box center [519, 92] width 11 height 11
checkbox input "true"
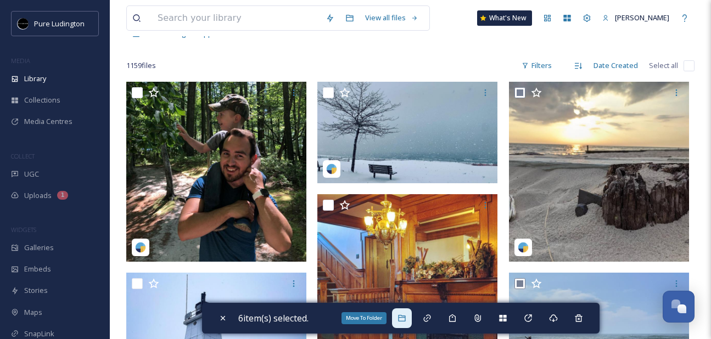
click at [406, 319] on icon at bounding box center [401, 318] width 9 height 9
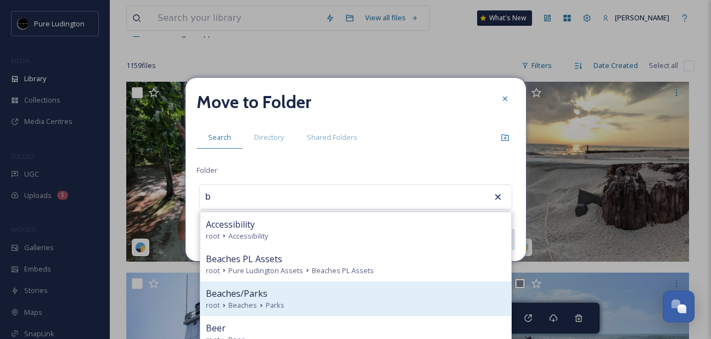
click at [401, 301] on div "root Beaches Parks" at bounding box center [356, 305] width 300 height 10
type input "Beaches/Parks"
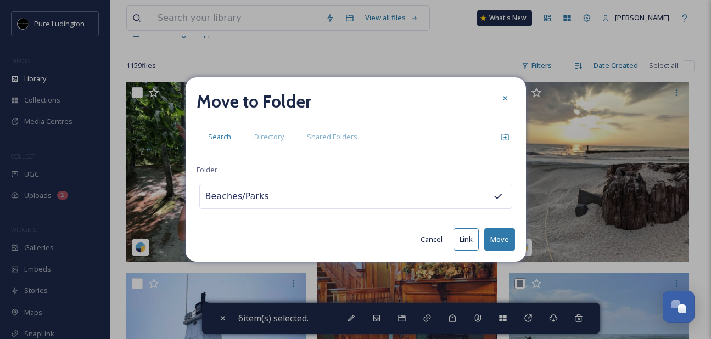
click at [503, 237] on button "Move" at bounding box center [499, 239] width 31 height 23
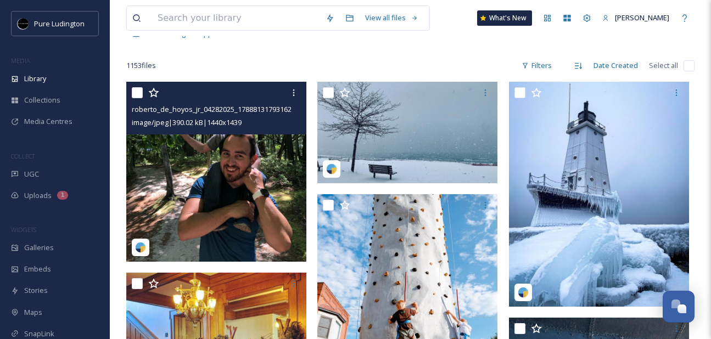
click at [136, 93] on input "checkbox" at bounding box center [137, 92] width 11 height 11
checkbox input "true"
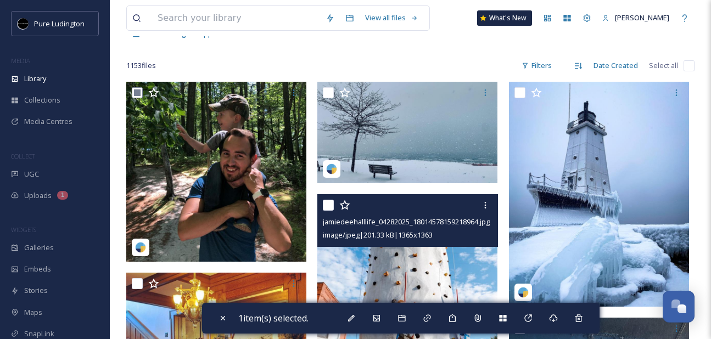
click at [329, 209] on input "checkbox" at bounding box center [328, 205] width 11 height 11
checkbox input "true"
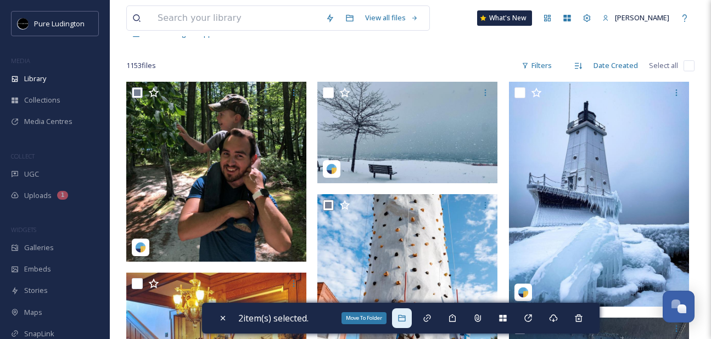
click at [405, 324] on div "Move To Folder" at bounding box center [402, 319] width 20 height 20
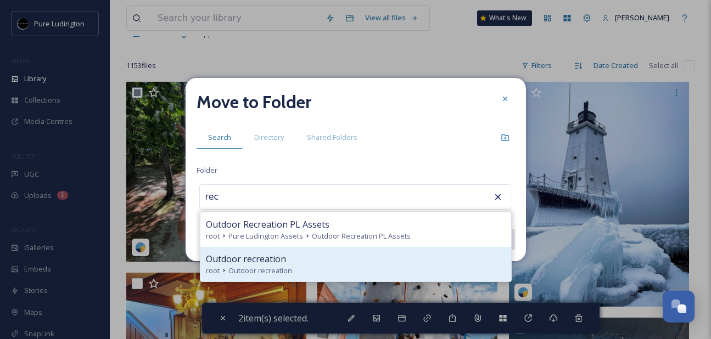
click at [415, 266] on div "root Outdoor recreation" at bounding box center [356, 271] width 300 height 10
type input "Outdoor recreation"
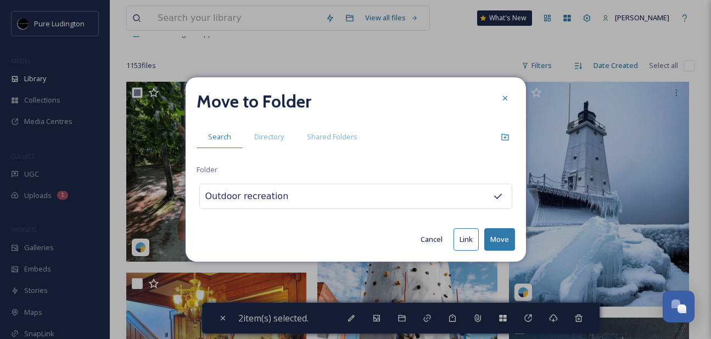
click at [498, 239] on button "Move" at bounding box center [499, 239] width 31 height 23
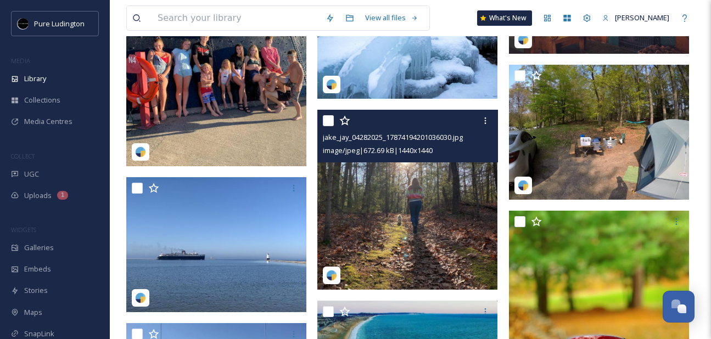
scroll to position [278, 0]
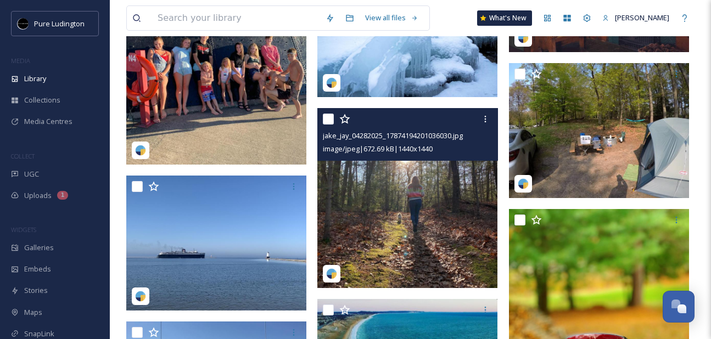
click at [334, 119] on div at bounding box center [409, 119] width 172 height 20
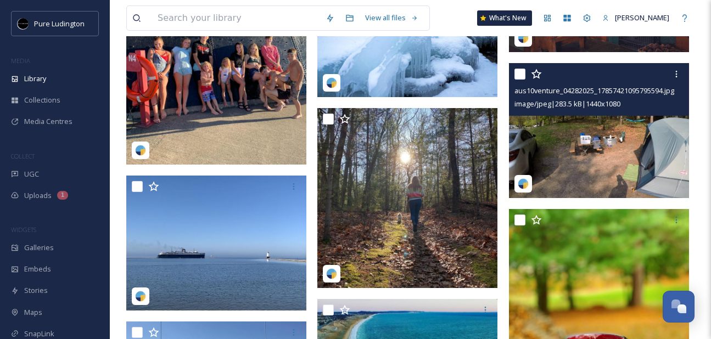
click at [520, 72] on input "checkbox" at bounding box center [519, 74] width 11 height 11
checkbox input "true"
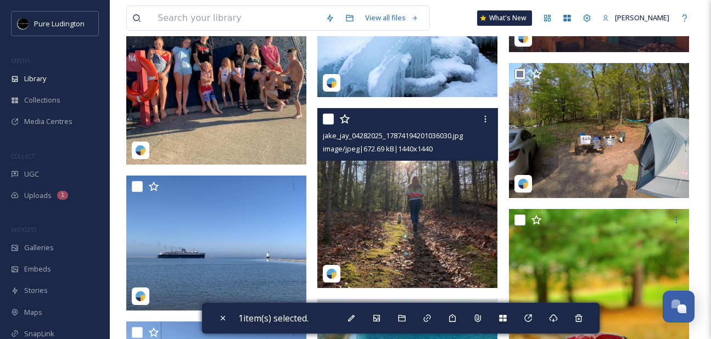
click at [329, 117] on input "checkbox" at bounding box center [328, 119] width 11 height 11
checkbox input "true"
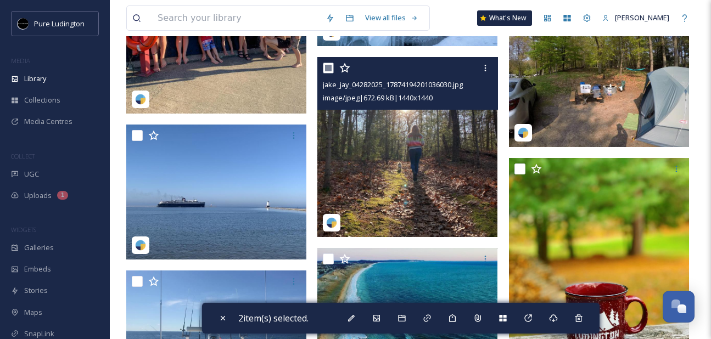
scroll to position [332, 0]
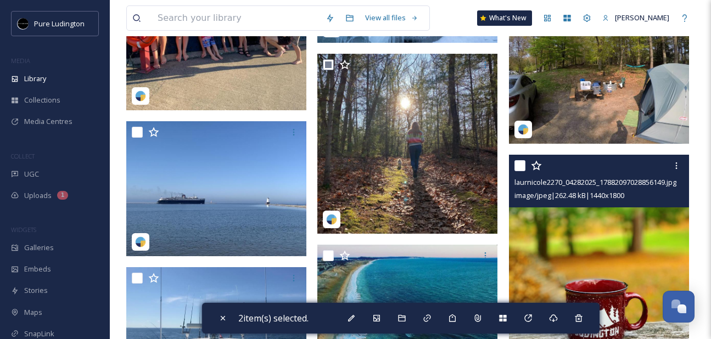
click at [522, 164] on input "checkbox" at bounding box center [519, 165] width 11 height 11
checkbox input "true"
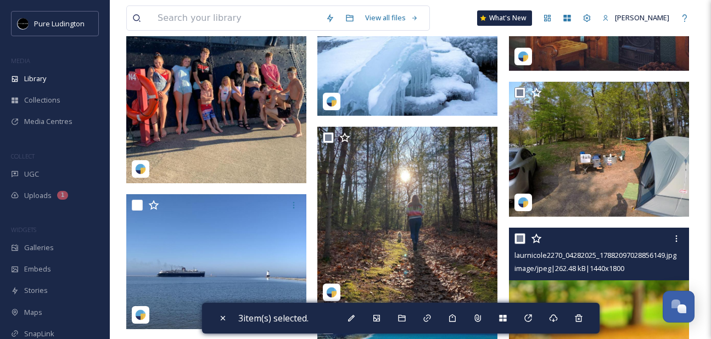
scroll to position [38, 0]
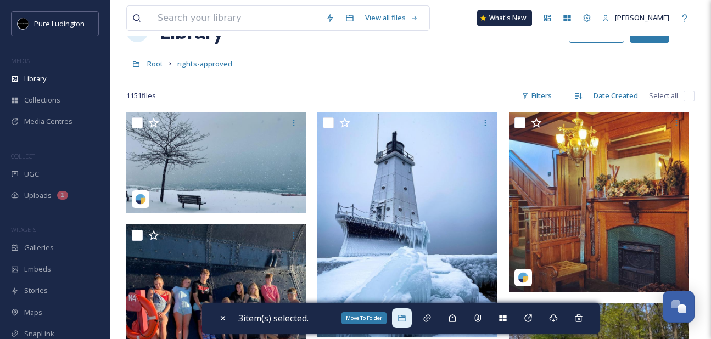
click at [404, 315] on icon at bounding box center [401, 318] width 7 height 7
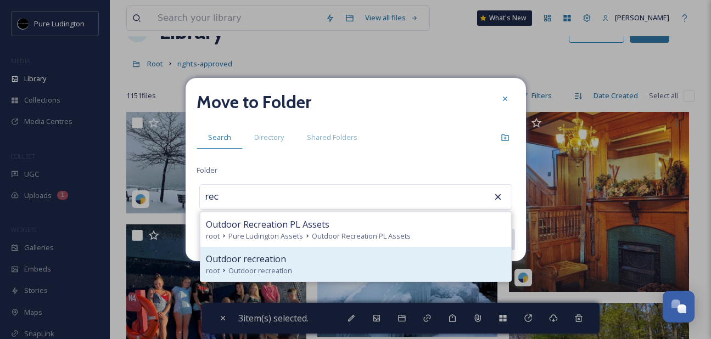
click at [430, 259] on div "Outdoor recreation" at bounding box center [356, 259] width 300 height 13
type input "Outdoor recreation"
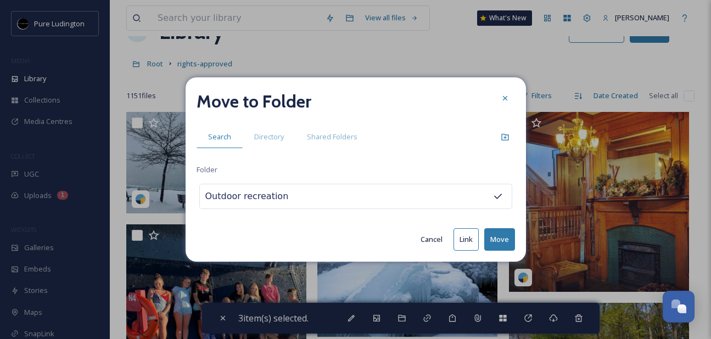
click at [497, 238] on button "Move" at bounding box center [499, 239] width 31 height 23
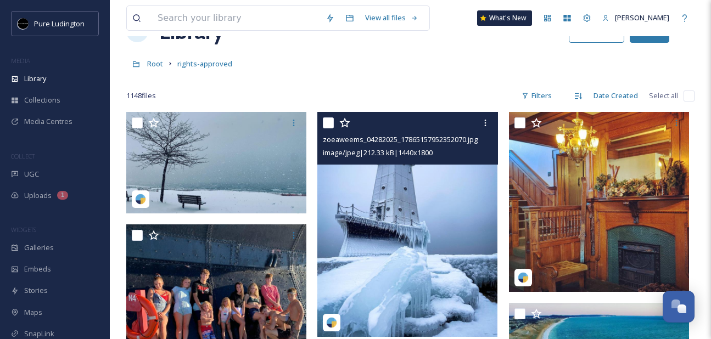
click at [329, 124] on input "checkbox" at bounding box center [328, 122] width 11 height 11
checkbox input "true"
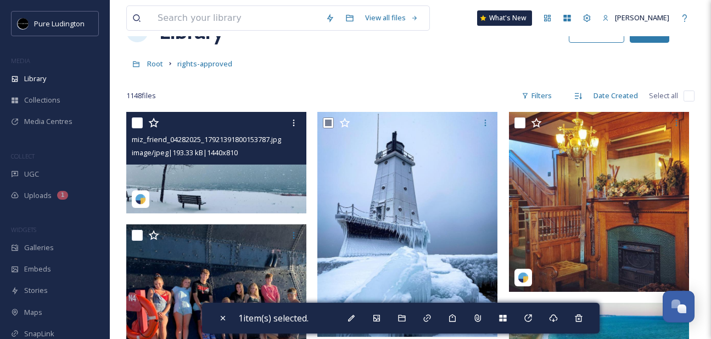
click at [138, 121] on input "checkbox" at bounding box center [137, 122] width 11 height 11
checkbox input "true"
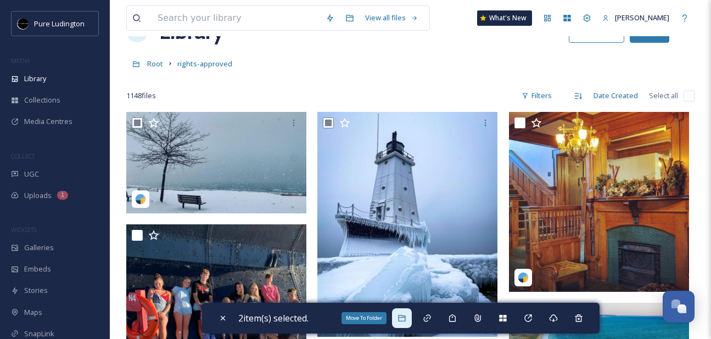
click at [406, 313] on div "Move To Folder" at bounding box center [402, 319] width 20 height 20
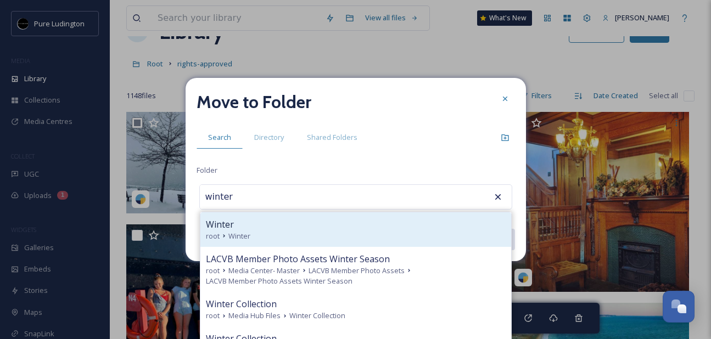
click at [392, 226] on div "Winter" at bounding box center [356, 224] width 300 height 13
type input "Winter"
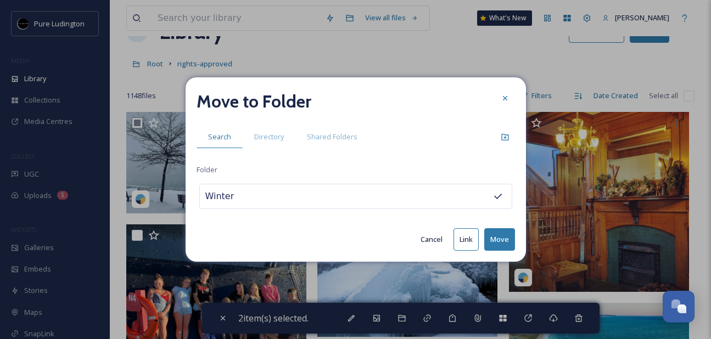
click at [499, 233] on button "Move" at bounding box center [499, 239] width 31 height 23
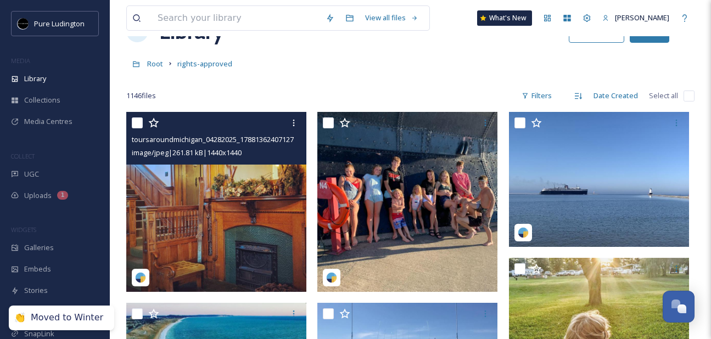
click at [137, 122] on input "checkbox" at bounding box center [137, 122] width 11 height 11
checkbox input "true"
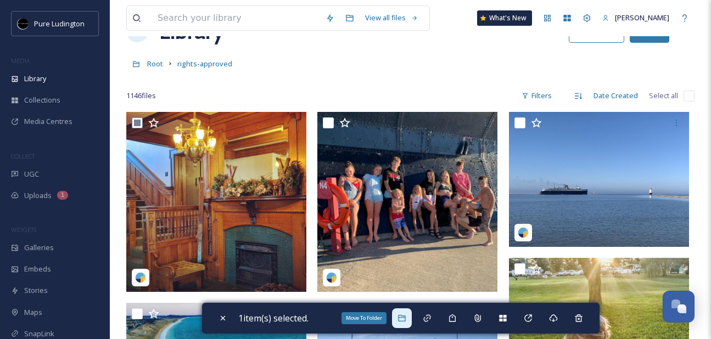
click at [401, 312] on div "Move To Folder" at bounding box center [402, 319] width 20 height 20
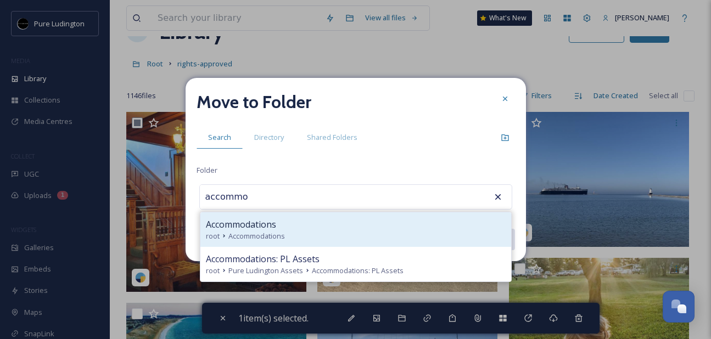
click at [377, 234] on div "root Accommodations" at bounding box center [356, 236] width 300 height 10
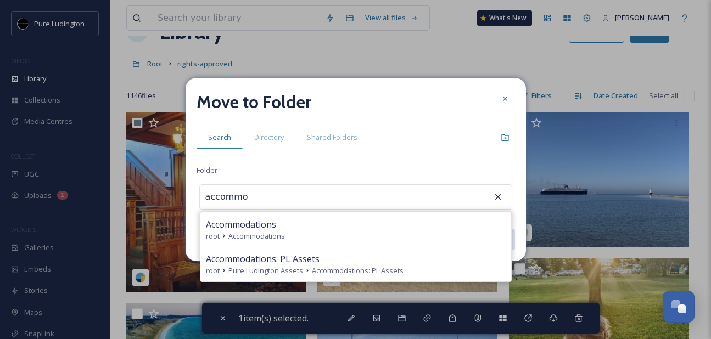
type input "Accommodations"
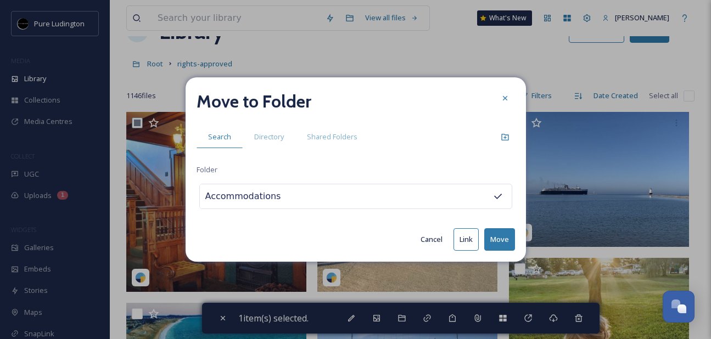
click at [492, 237] on button "Move" at bounding box center [499, 239] width 31 height 23
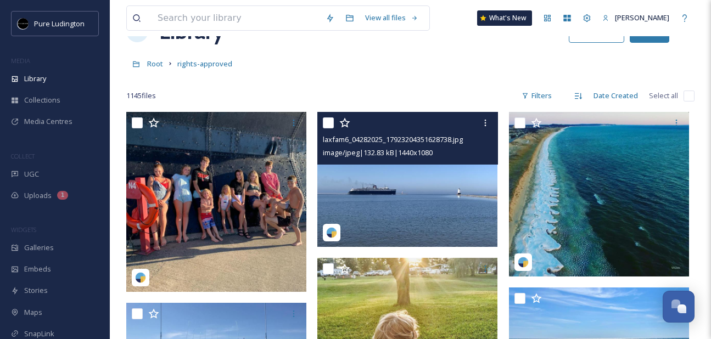
click at [326, 125] on input "checkbox" at bounding box center [328, 122] width 11 height 11
checkbox input "true"
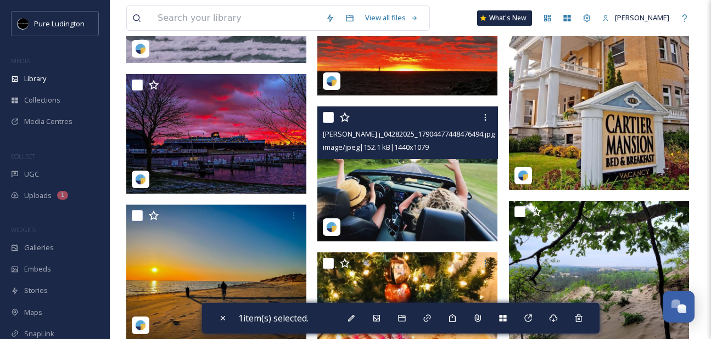
scroll to position [1508, 0]
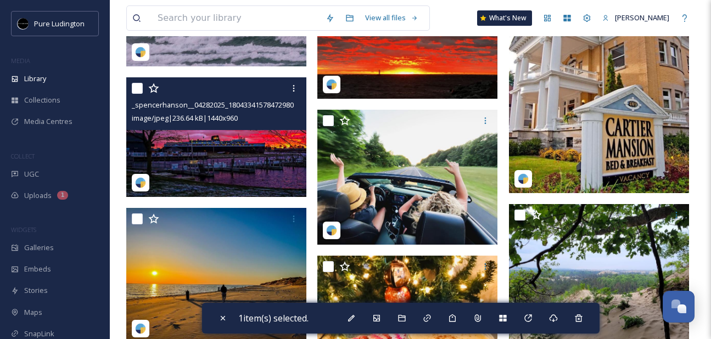
click at [136, 90] on input "checkbox" at bounding box center [137, 88] width 11 height 11
checkbox input "true"
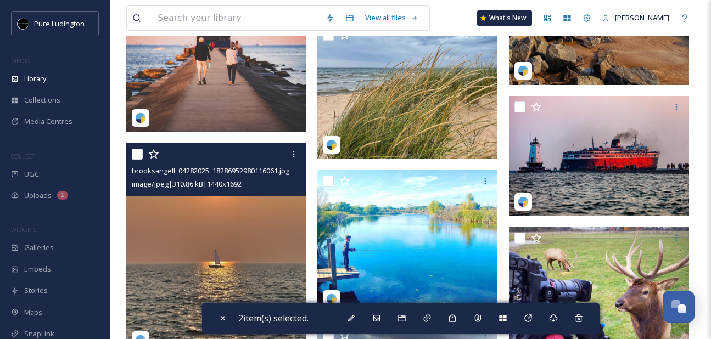
scroll to position [2895, 0]
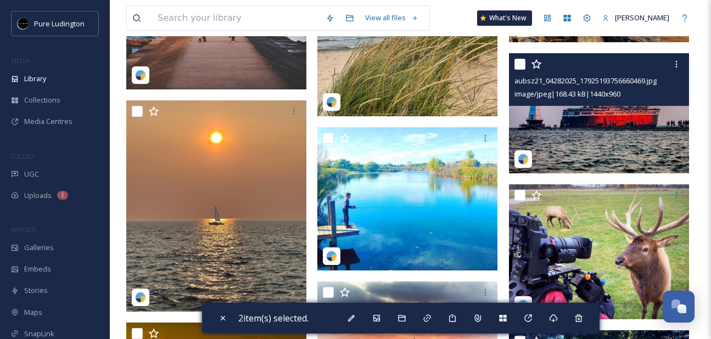
click at [523, 63] on input "checkbox" at bounding box center [519, 64] width 11 height 11
checkbox input "true"
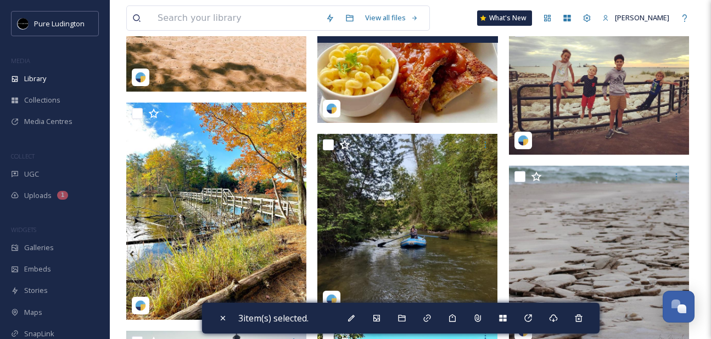
scroll to position [3543, 0]
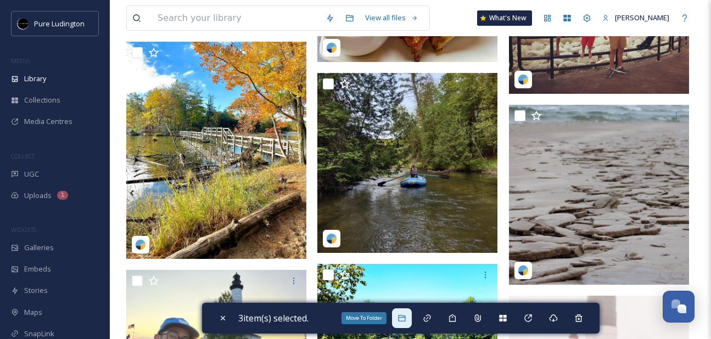
click at [404, 322] on icon at bounding box center [401, 318] width 9 height 9
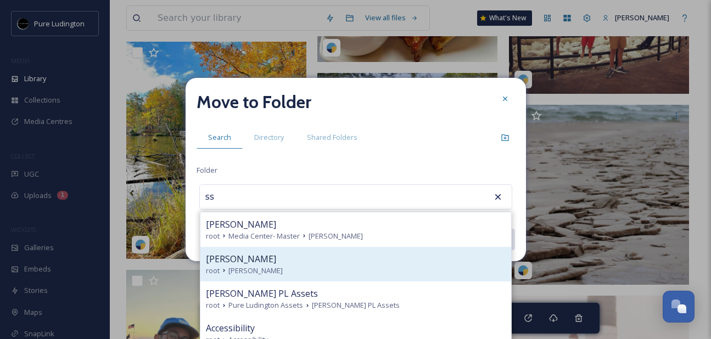
click at [352, 264] on div "[PERSON_NAME]" at bounding box center [356, 259] width 300 height 13
type input "[PERSON_NAME]"
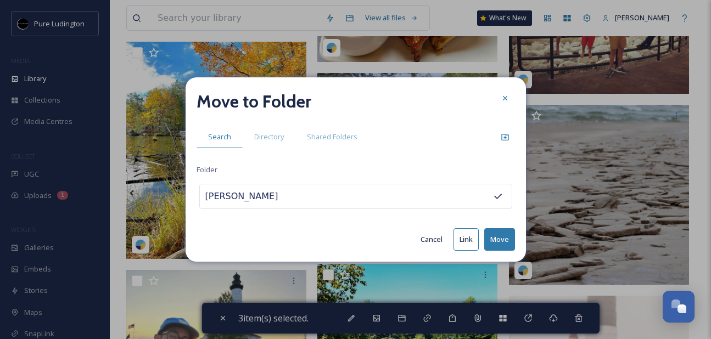
click at [492, 236] on button "Move" at bounding box center [499, 239] width 31 height 23
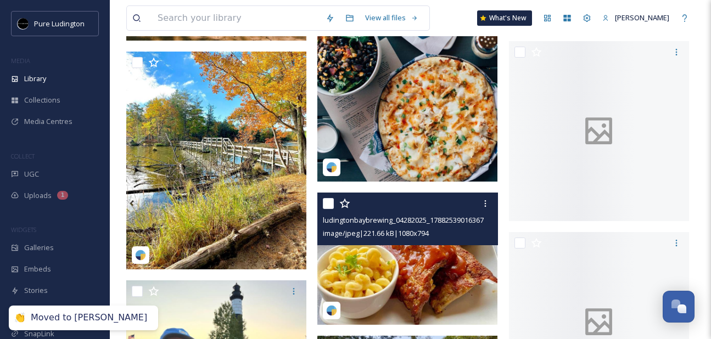
scroll to position [3553, 0]
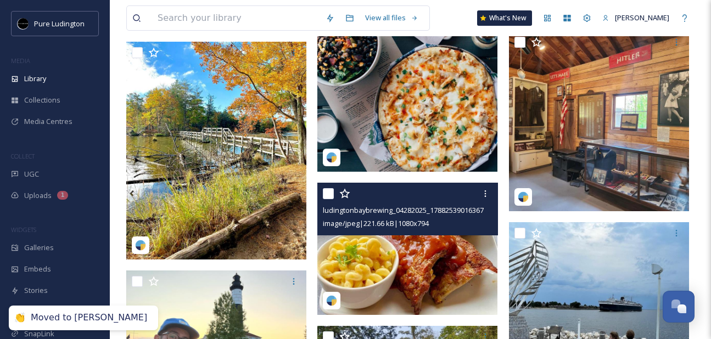
click at [330, 197] on input "checkbox" at bounding box center [328, 193] width 11 height 11
checkbox input "true"
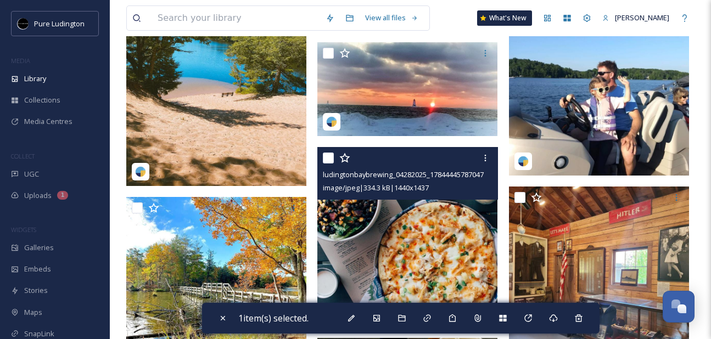
click at [328, 163] on input "checkbox" at bounding box center [328, 158] width 11 height 11
checkbox input "true"
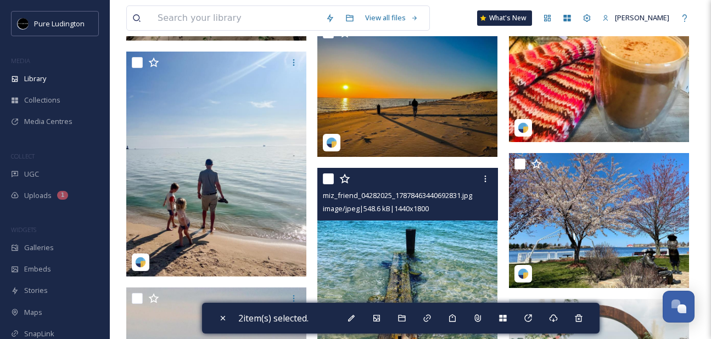
scroll to position [1580, 0]
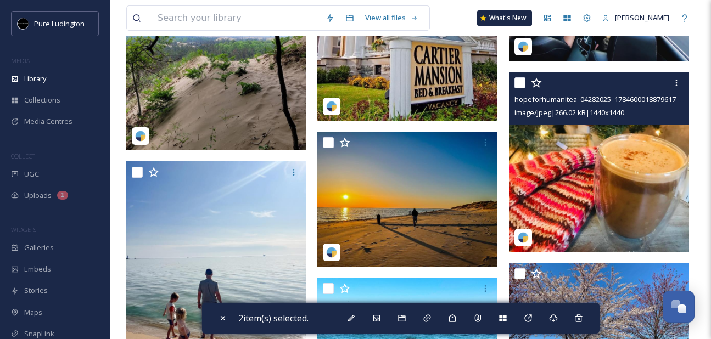
click at [521, 81] on input "checkbox" at bounding box center [519, 82] width 11 height 11
checkbox input "true"
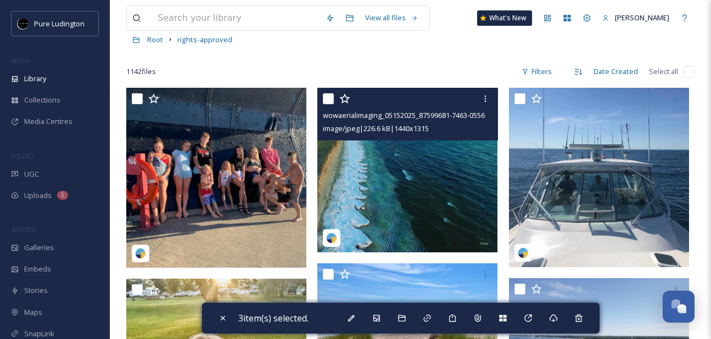
scroll to position [38, 0]
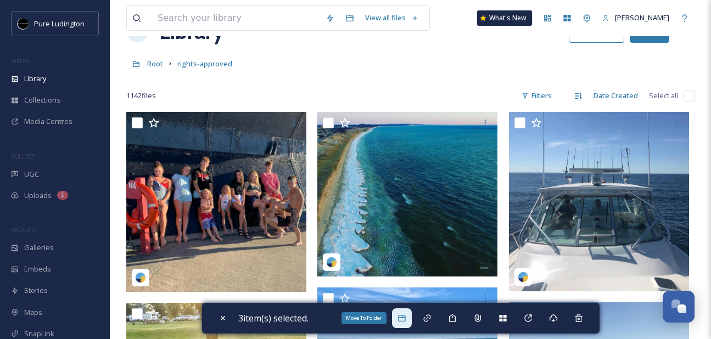
click at [404, 322] on icon at bounding box center [401, 318] width 9 height 9
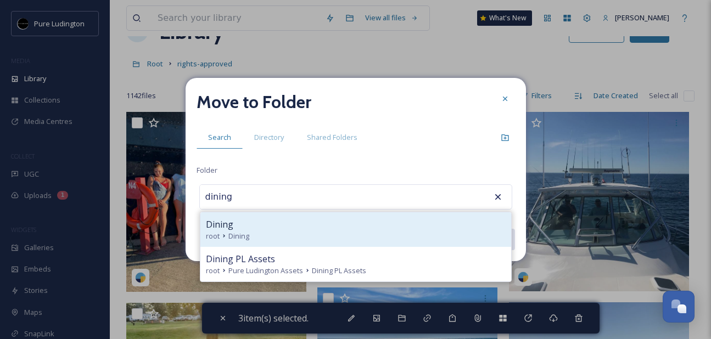
click at [401, 235] on div "root Dining" at bounding box center [356, 236] width 300 height 10
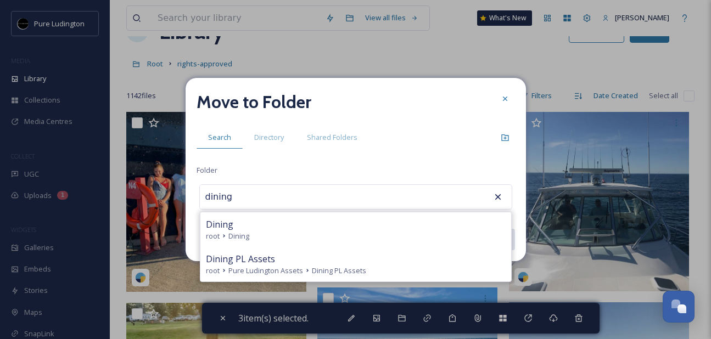
type input "Dining"
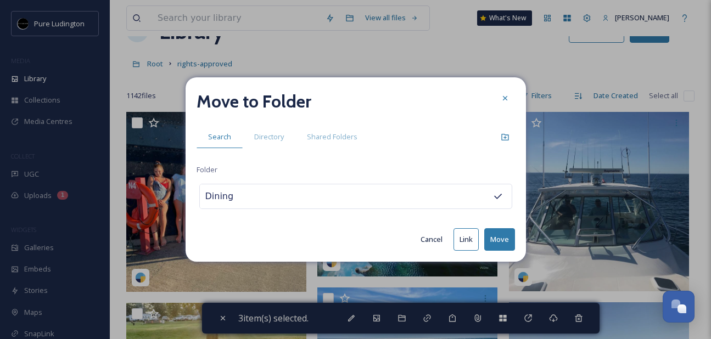
click at [496, 236] on button "Move" at bounding box center [499, 239] width 31 height 23
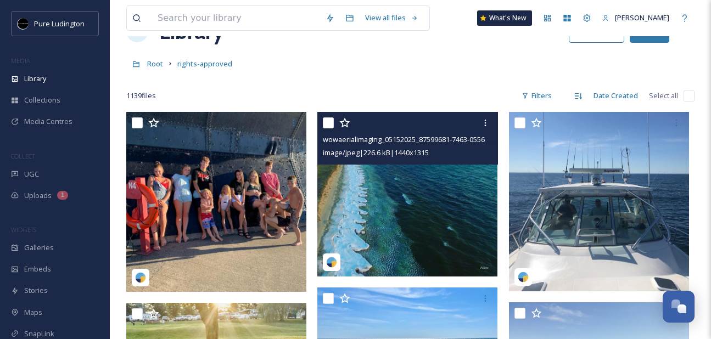
scroll to position [39, 0]
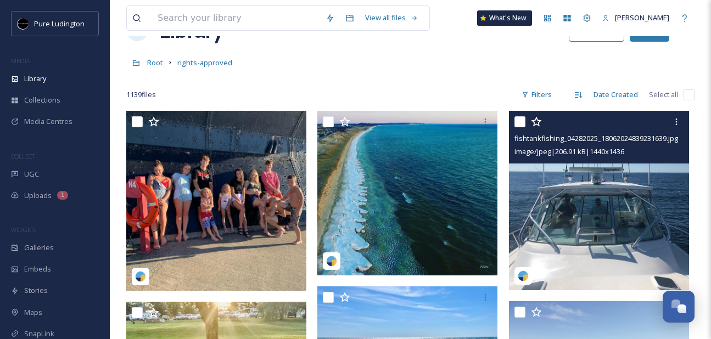
click at [520, 117] on input "checkbox" at bounding box center [519, 121] width 11 height 11
checkbox input "true"
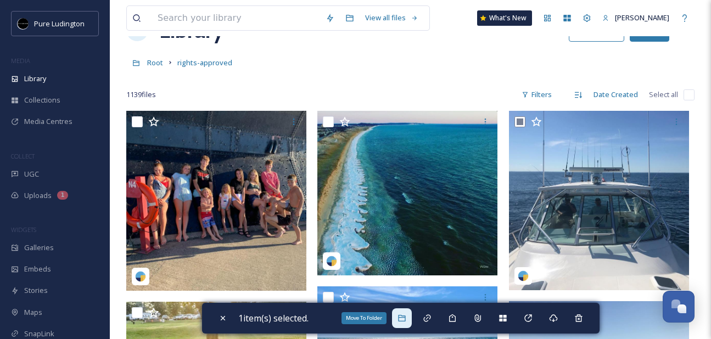
click at [410, 316] on div "Move To Folder" at bounding box center [402, 319] width 20 height 20
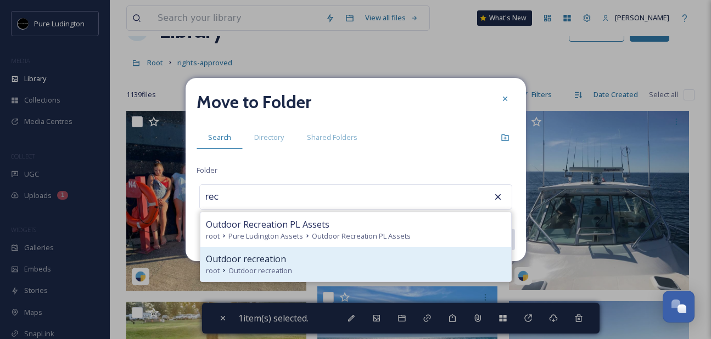
click at [370, 255] on div "Outdoor recreation" at bounding box center [356, 259] width 300 height 13
type input "Outdoor recreation"
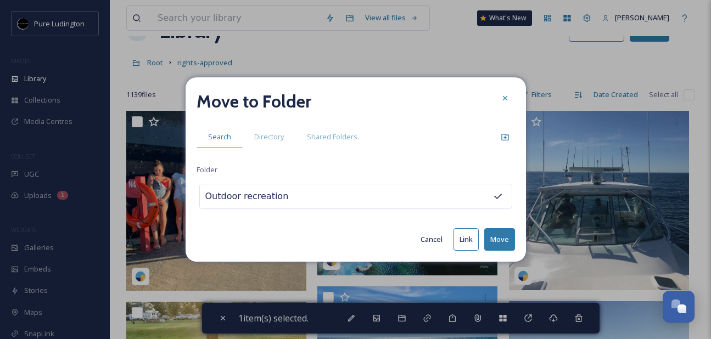
click at [495, 235] on button "Move" at bounding box center [499, 239] width 31 height 23
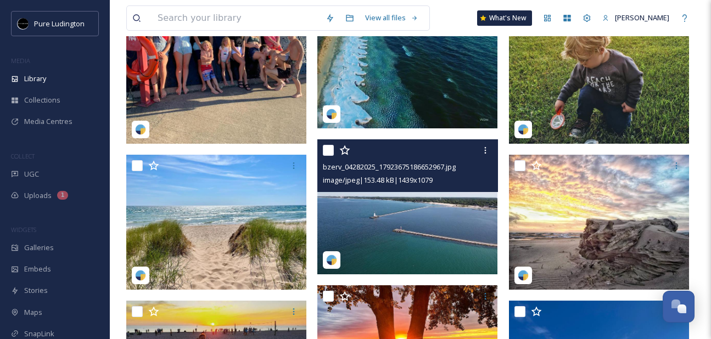
scroll to position [185, 0]
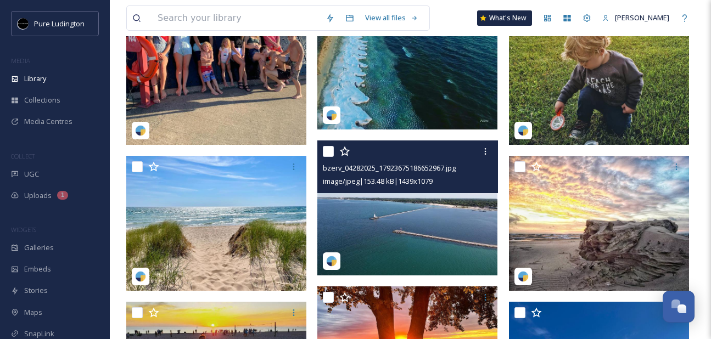
click at [327, 152] on input "checkbox" at bounding box center [328, 151] width 11 height 11
checkbox input "true"
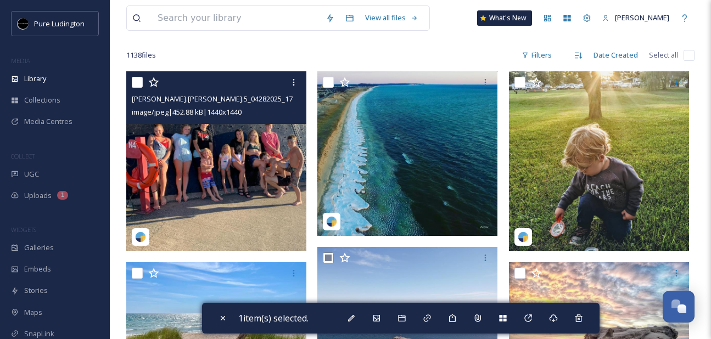
scroll to position [77, 0]
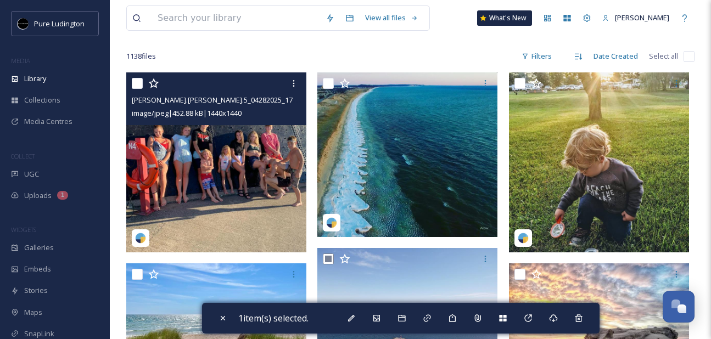
click at [138, 83] on input "checkbox" at bounding box center [137, 83] width 11 height 11
checkbox input "true"
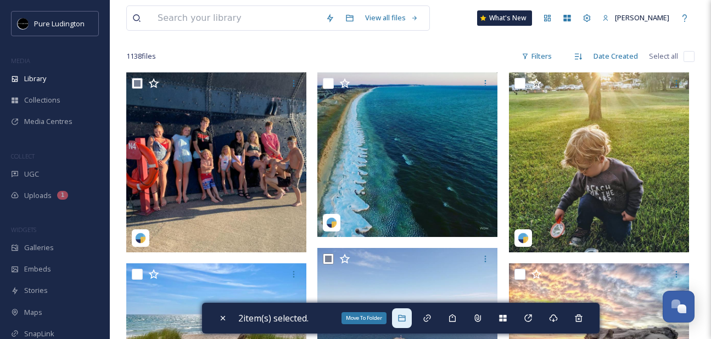
click at [400, 312] on div "Move To Folder" at bounding box center [402, 319] width 20 height 20
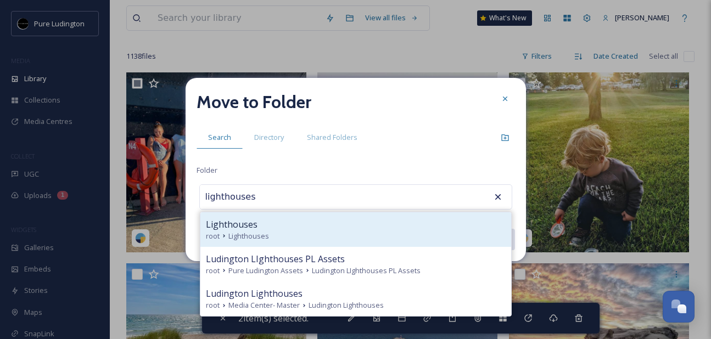
click at [391, 241] on div "Lighthouses root Lighthouses" at bounding box center [355, 229] width 311 height 35
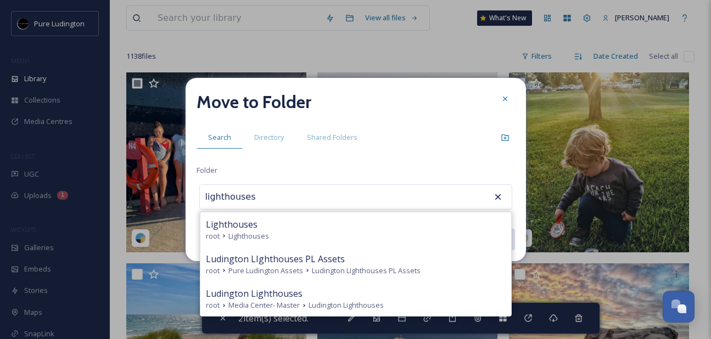
type input "Lighthouses"
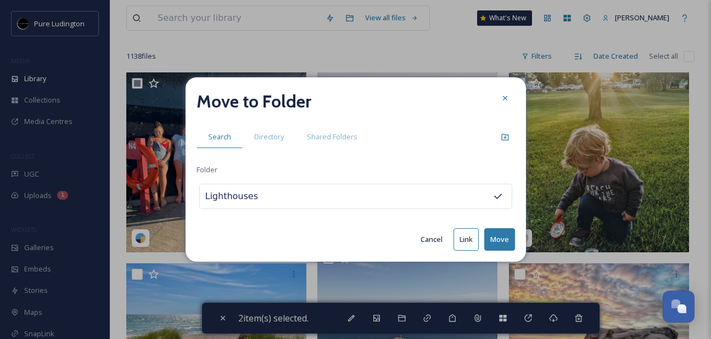
click at [495, 237] on button "Move" at bounding box center [499, 239] width 31 height 23
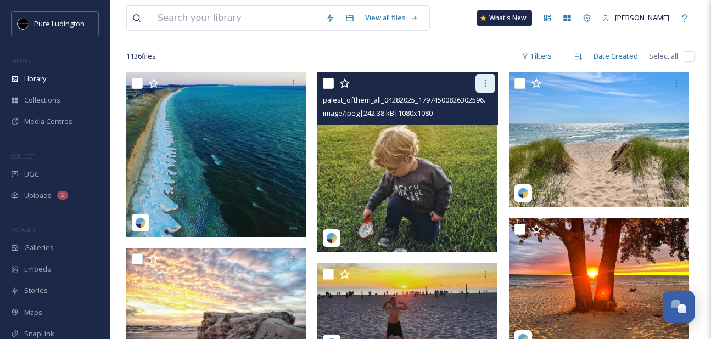
click at [481, 80] on icon at bounding box center [485, 83] width 9 height 9
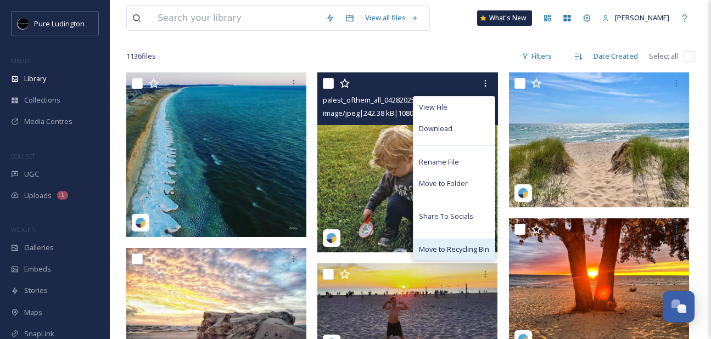
click at [456, 246] on span "Move to Recycling Bin" at bounding box center [454, 249] width 70 height 10
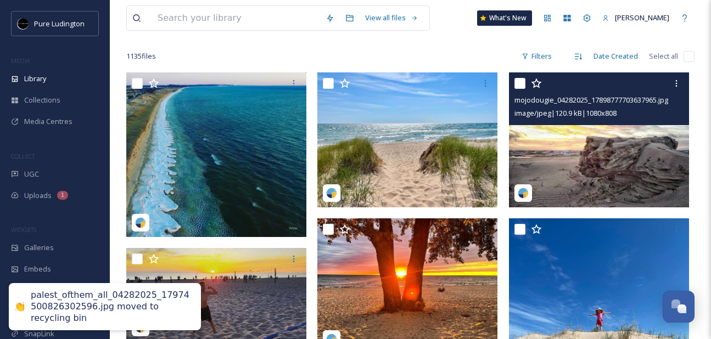
click at [520, 85] on input "checkbox" at bounding box center [519, 83] width 11 height 11
checkbox input "true"
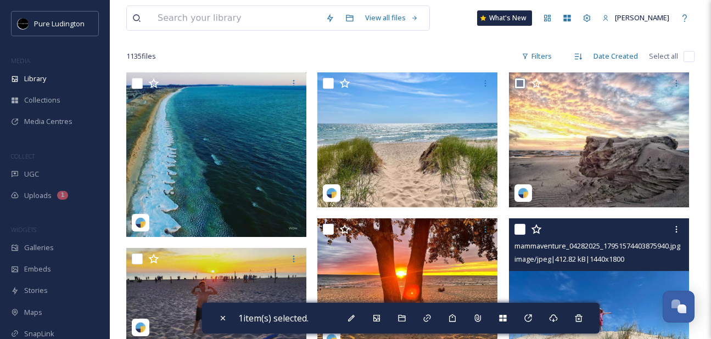
drag, startPoint x: 522, startPoint y: 228, endPoint x: 515, endPoint y: 227, distance: 6.6
click at [520, 227] on input "checkbox" at bounding box center [519, 229] width 11 height 11
checkbox input "true"
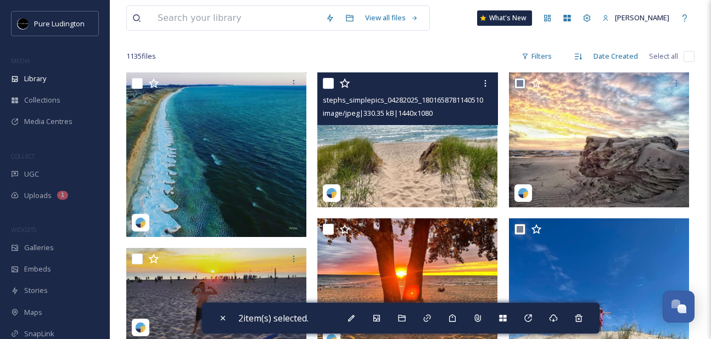
click at [328, 84] on input "checkbox" at bounding box center [328, 83] width 11 height 11
checkbox input "true"
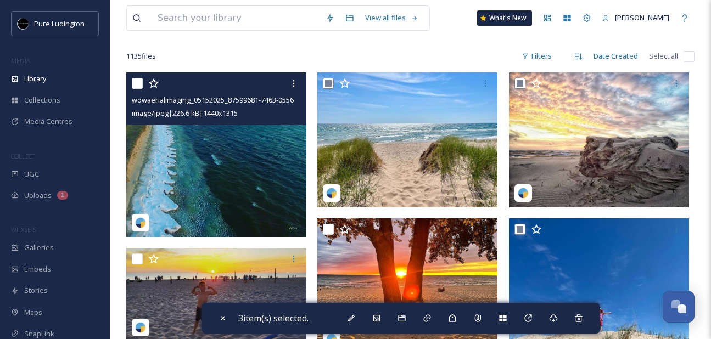
click at [136, 86] on input "checkbox" at bounding box center [137, 83] width 11 height 11
checkbox input "true"
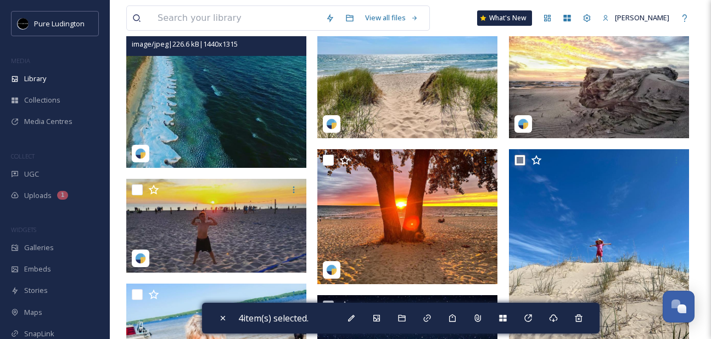
scroll to position [148, 0]
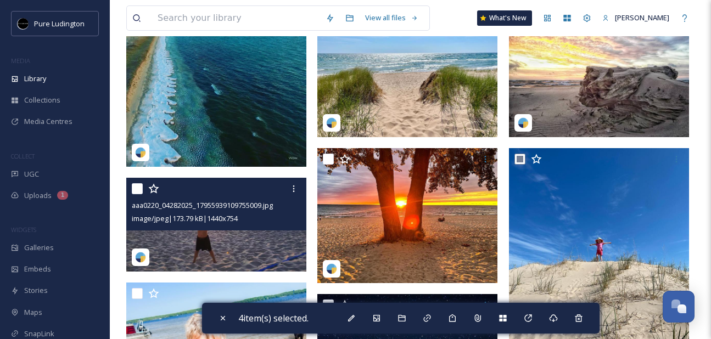
click at [136, 188] on input "checkbox" at bounding box center [137, 188] width 11 height 11
checkbox input "true"
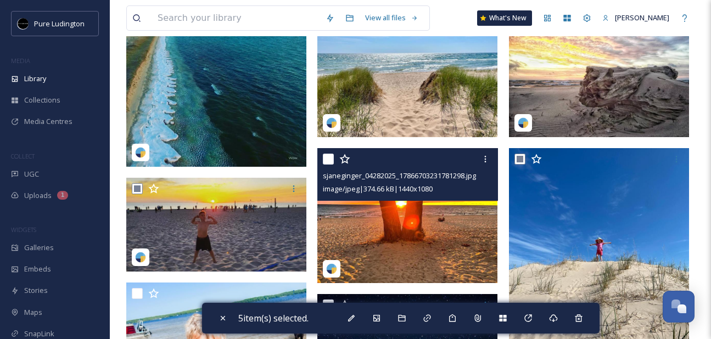
click at [328, 159] on input "checkbox" at bounding box center [328, 159] width 11 height 11
checkbox input "true"
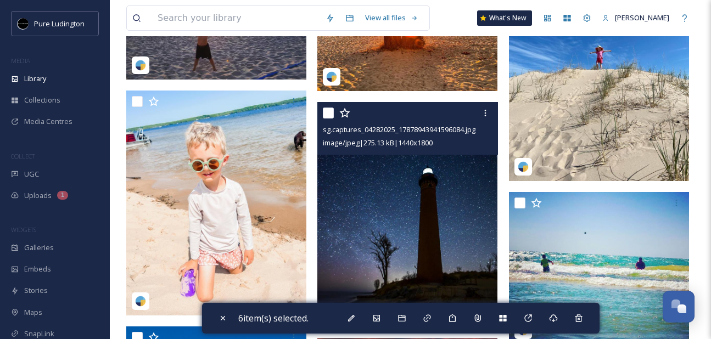
scroll to position [363, 0]
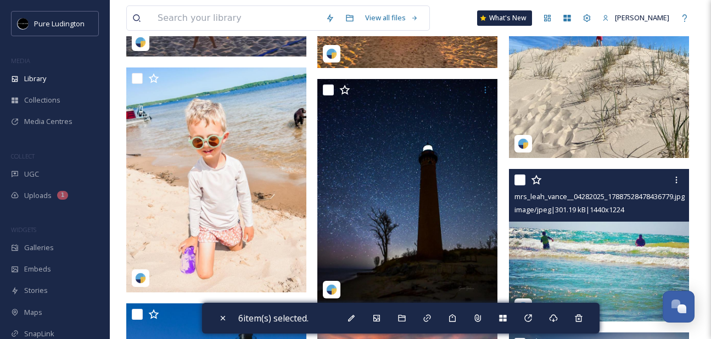
click at [520, 177] on input "checkbox" at bounding box center [519, 180] width 11 height 11
checkbox input "true"
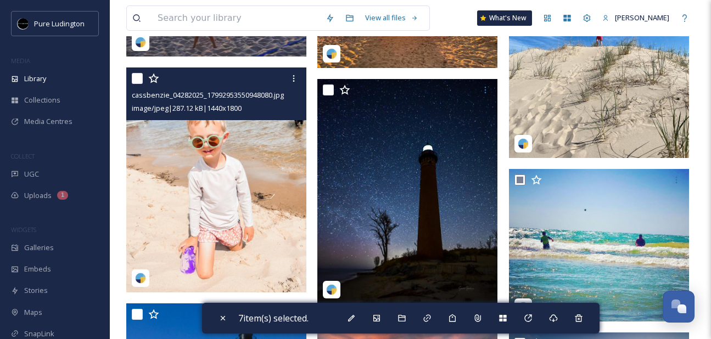
click at [137, 80] on input "checkbox" at bounding box center [137, 78] width 11 height 11
checkbox input "true"
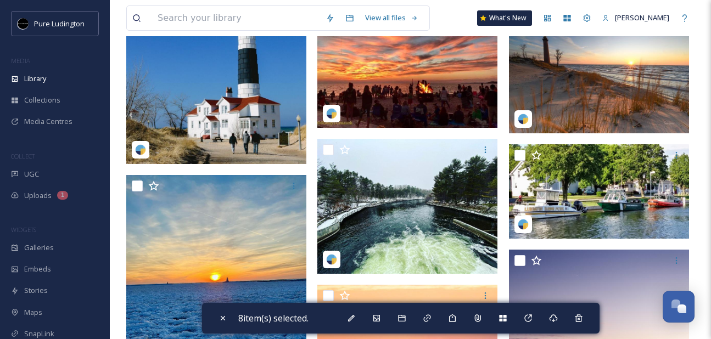
scroll to position [692, 0]
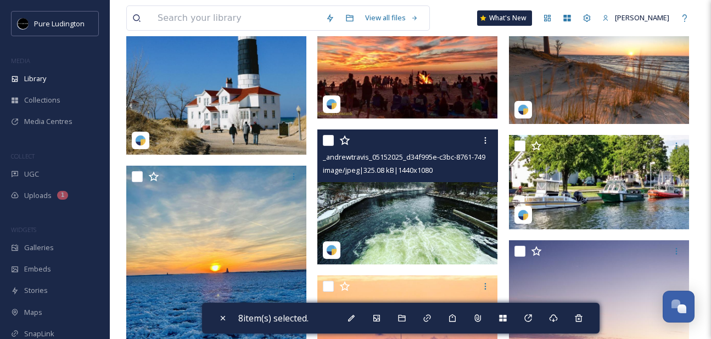
click at [324, 141] on input "checkbox" at bounding box center [328, 140] width 11 height 11
checkbox input "true"
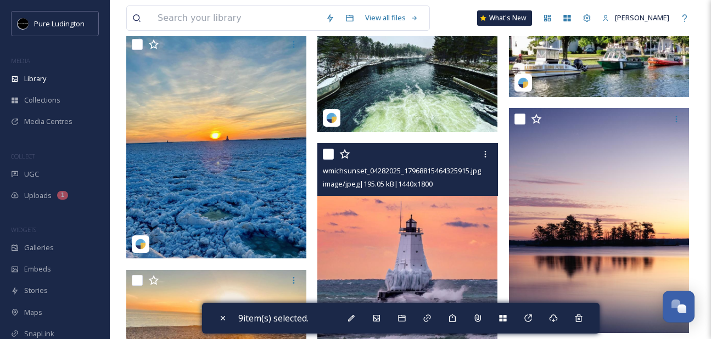
scroll to position [860, 0]
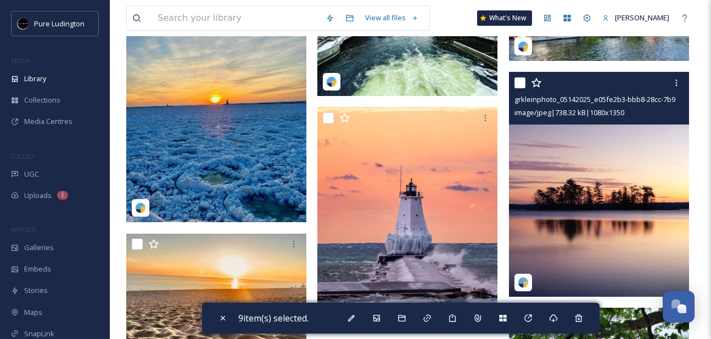
click at [523, 78] on input "checkbox" at bounding box center [519, 82] width 11 height 11
checkbox input "true"
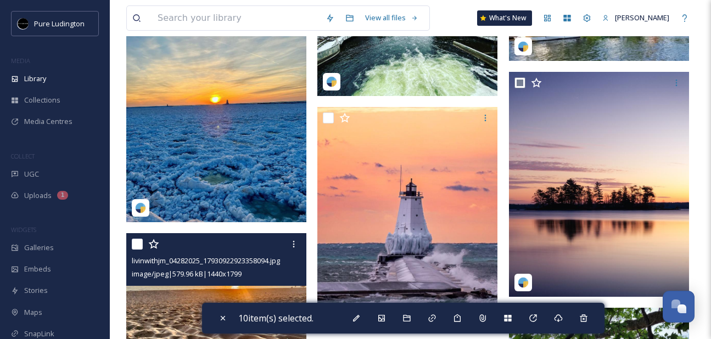
click at [136, 246] on input "checkbox" at bounding box center [137, 244] width 11 height 11
checkbox input "true"
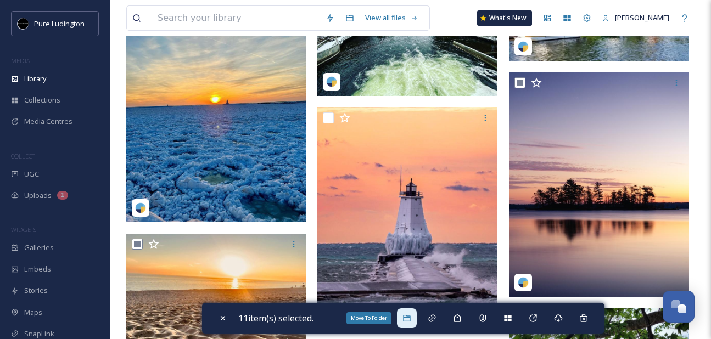
click at [410, 317] on icon at bounding box center [406, 318] width 7 height 7
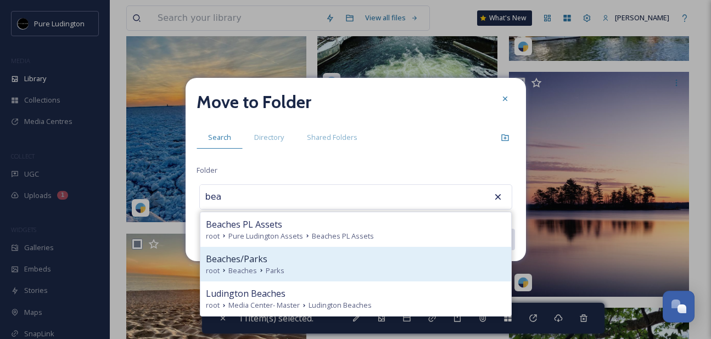
click at [333, 261] on div "Beaches/Parks" at bounding box center [356, 259] width 300 height 13
type input "Beaches/Parks"
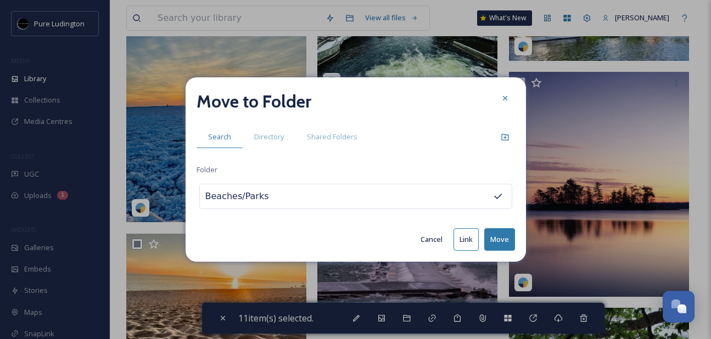
click at [500, 244] on button "Move" at bounding box center [499, 239] width 31 height 23
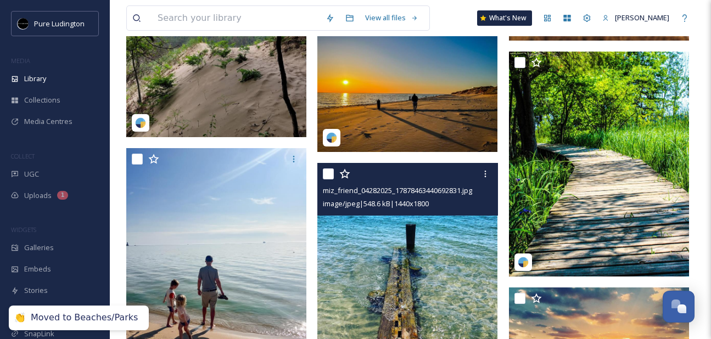
scroll to position [799, 0]
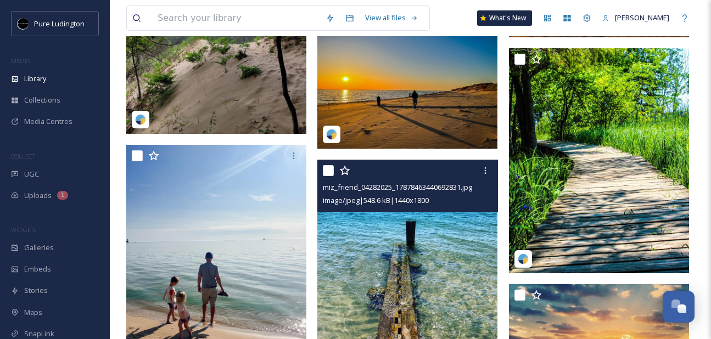
click at [327, 173] on input "checkbox" at bounding box center [328, 170] width 11 height 11
checkbox input "true"
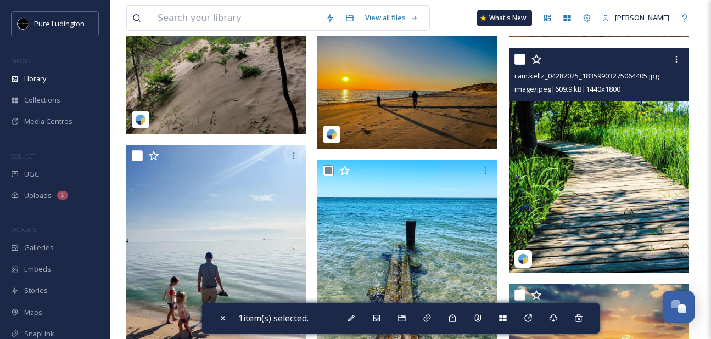
click at [518, 57] on input "checkbox" at bounding box center [519, 59] width 11 height 11
checkbox input "true"
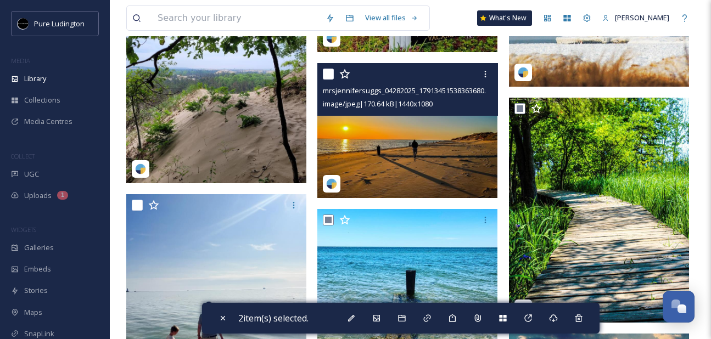
scroll to position [742, 0]
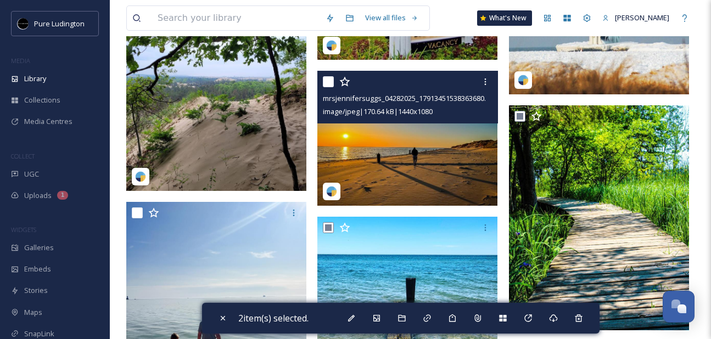
click at [330, 83] on input "checkbox" at bounding box center [328, 81] width 11 height 11
checkbox input "true"
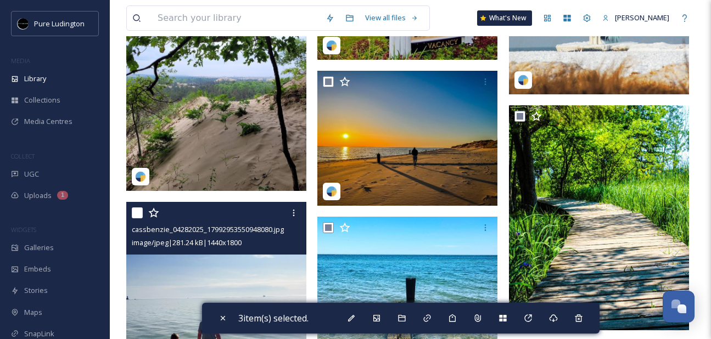
click at [139, 212] on input "checkbox" at bounding box center [137, 213] width 11 height 11
checkbox input "true"
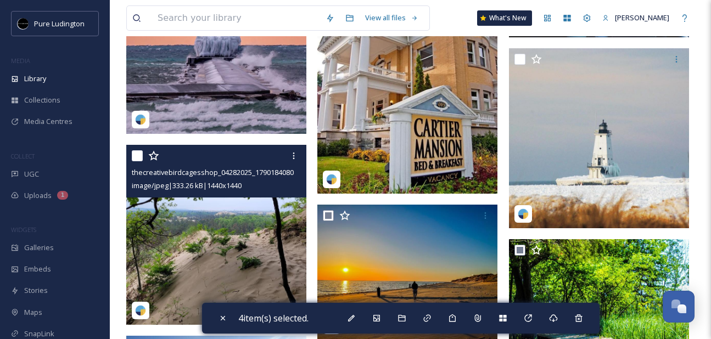
scroll to position [603, 0]
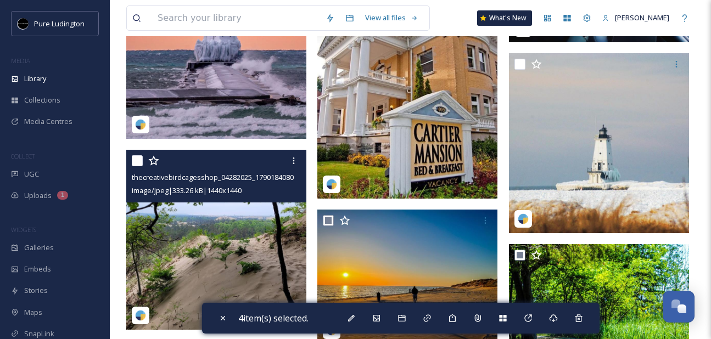
click at [135, 159] on input "checkbox" at bounding box center [137, 160] width 11 height 11
checkbox input "true"
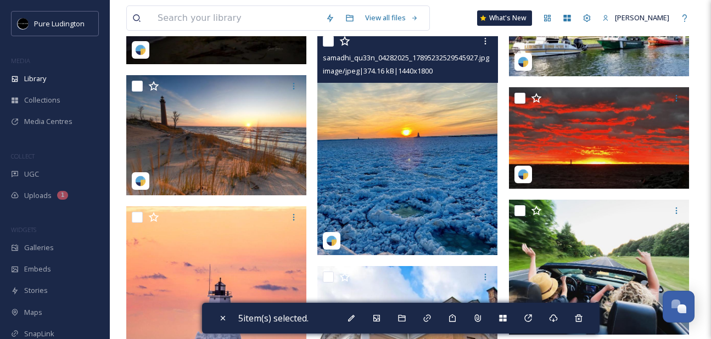
scroll to position [296, 0]
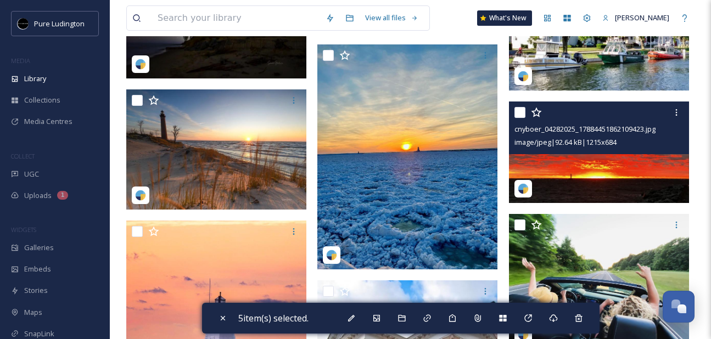
click at [519, 114] on input "checkbox" at bounding box center [519, 112] width 11 height 11
checkbox input "true"
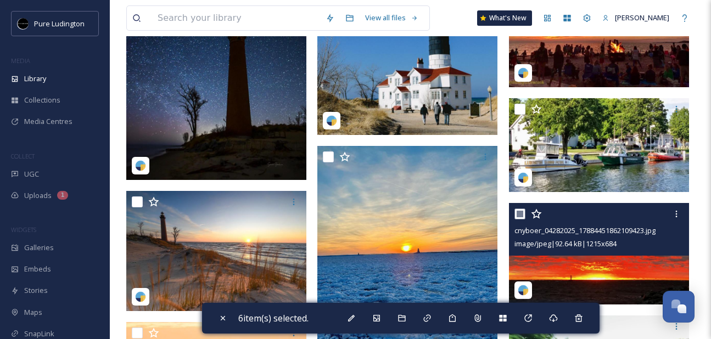
scroll to position [195, 0]
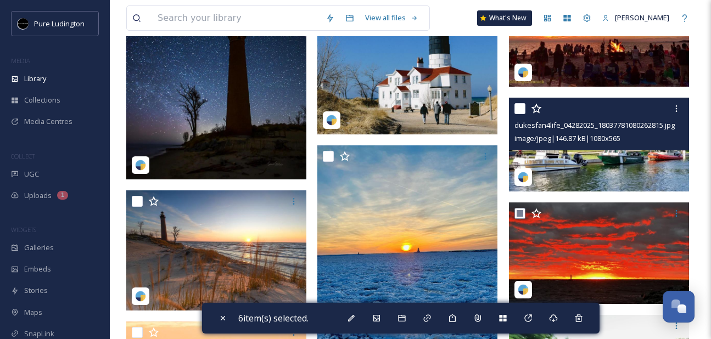
click at [519, 110] on input "checkbox" at bounding box center [519, 108] width 11 height 11
checkbox input "true"
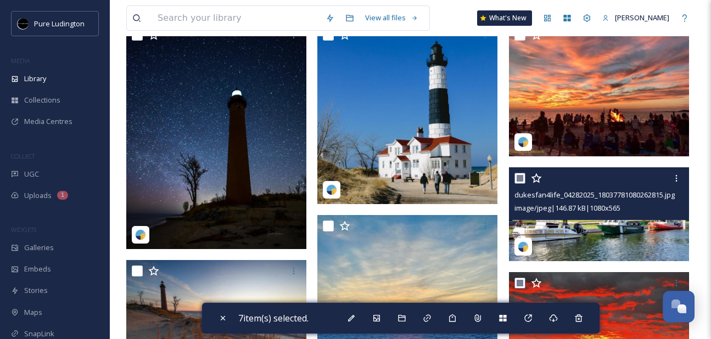
scroll to position [122, 0]
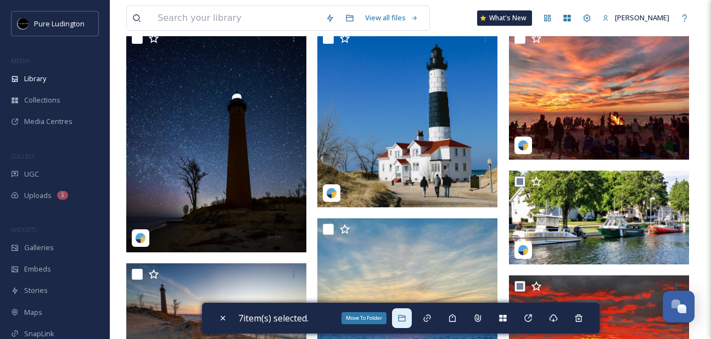
click at [406, 318] on icon at bounding box center [401, 318] width 9 height 9
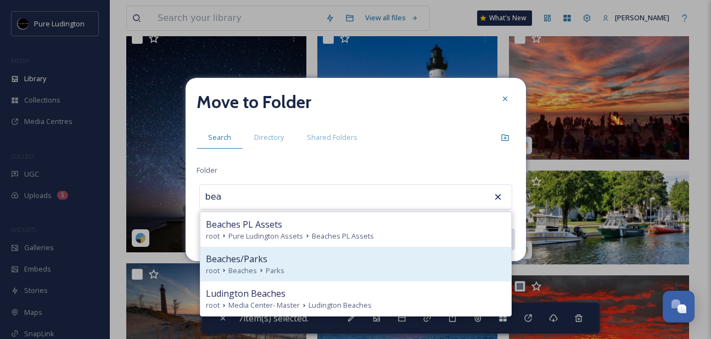
click at [327, 271] on div "root Beaches Parks" at bounding box center [356, 271] width 300 height 10
type input "Beaches/Parks"
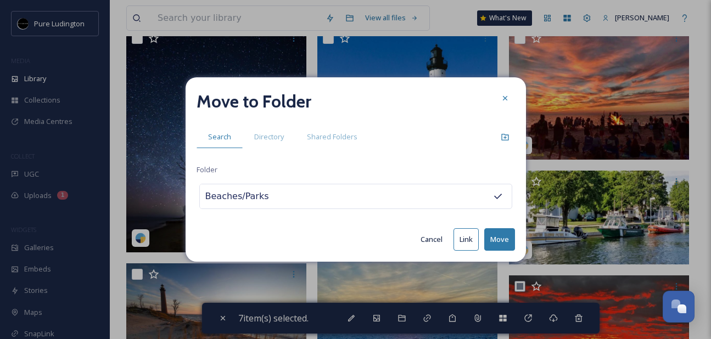
click at [496, 242] on button "Move" at bounding box center [499, 239] width 31 height 23
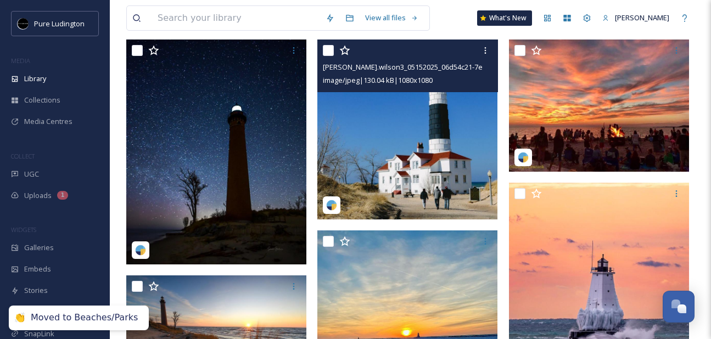
scroll to position [111, 0]
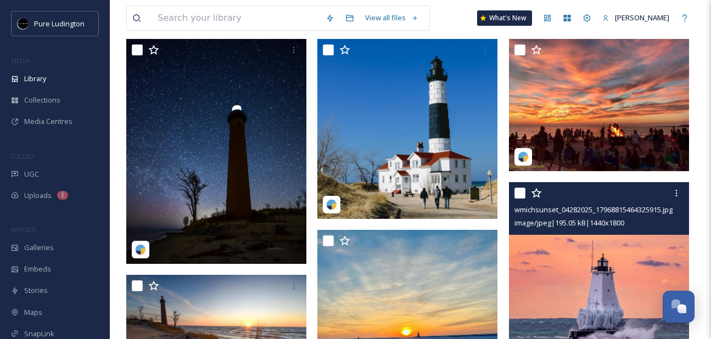
click at [516, 189] on input "checkbox" at bounding box center [519, 193] width 11 height 11
checkbox input "true"
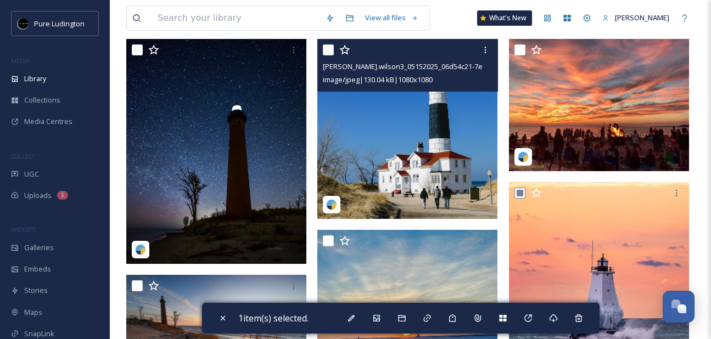
click at [327, 52] on input "checkbox" at bounding box center [328, 49] width 11 height 11
checkbox input "true"
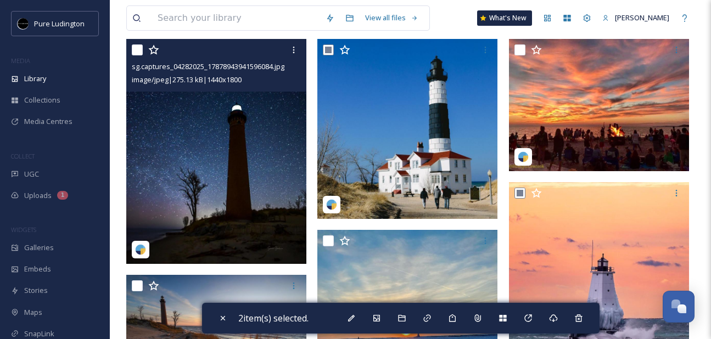
click at [137, 49] on input "checkbox" at bounding box center [137, 49] width 11 height 11
checkbox input "true"
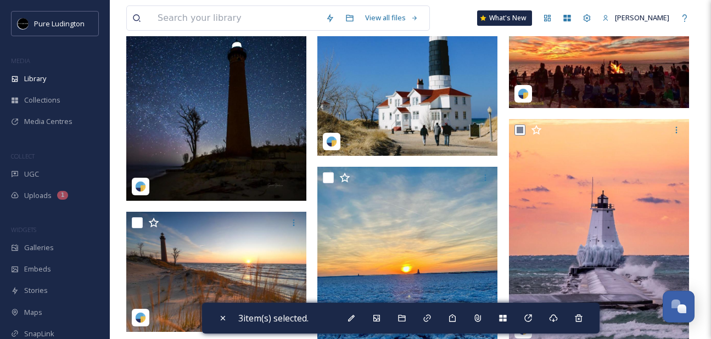
scroll to position [180, 0]
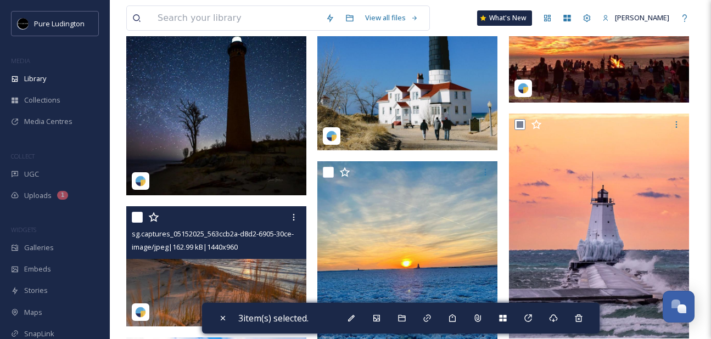
click at [136, 220] on input "checkbox" at bounding box center [137, 217] width 11 height 11
checkbox input "true"
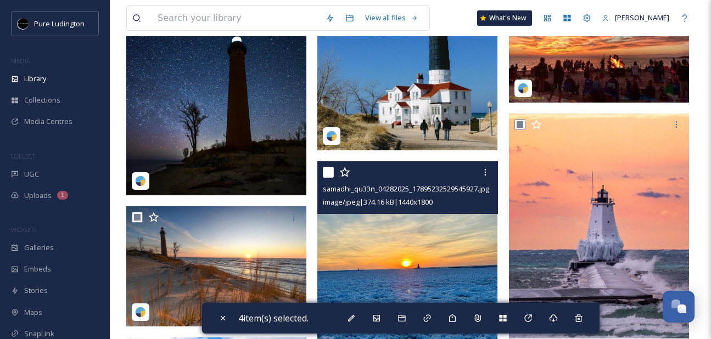
click at [328, 176] on input "checkbox" at bounding box center [328, 172] width 11 height 11
checkbox input "true"
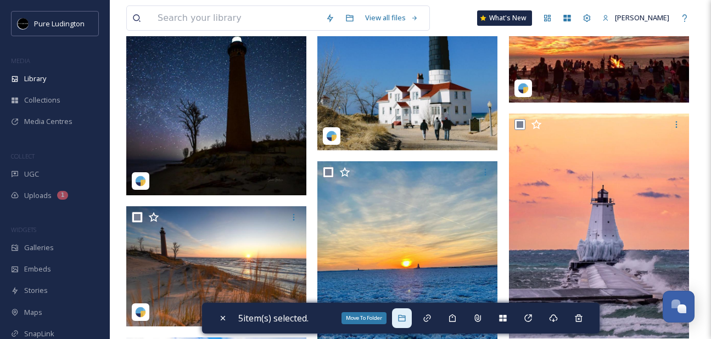
click at [406, 322] on icon at bounding box center [401, 318] width 9 height 9
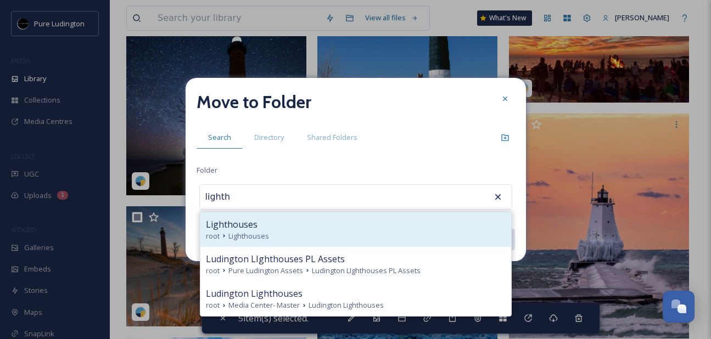
click at [400, 238] on div "root Lighthouses" at bounding box center [356, 236] width 300 height 10
type input "Lighthouses"
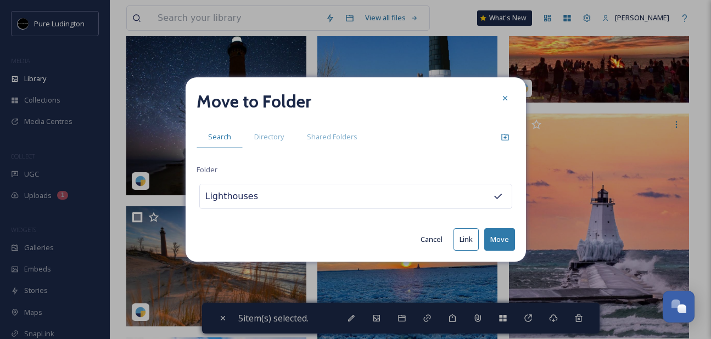
click at [499, 241] on button "Move" at bounding box center [499, 239] width 31 height 23
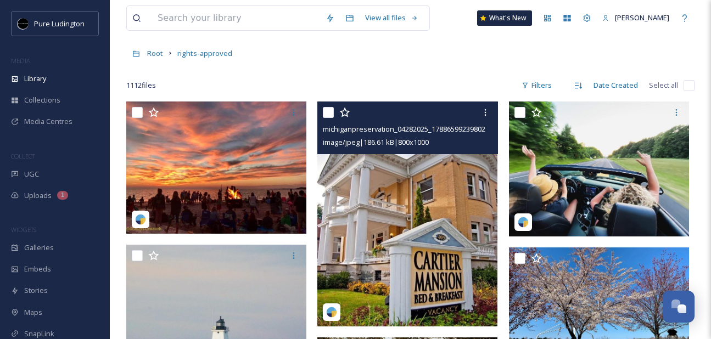
scroll to position [49, 0]
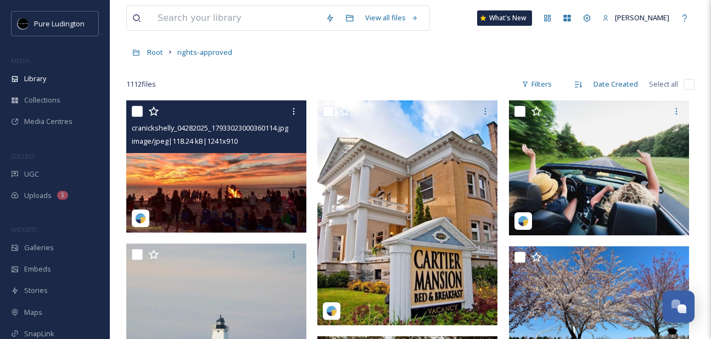
click at [136, 113] on input "checkbox" at bounding box center [137, 111] width 11 height 11
checkbox input "true"
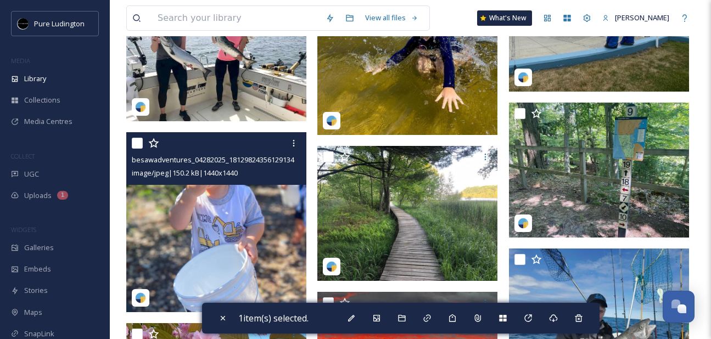
scroll to position [2740, 0]
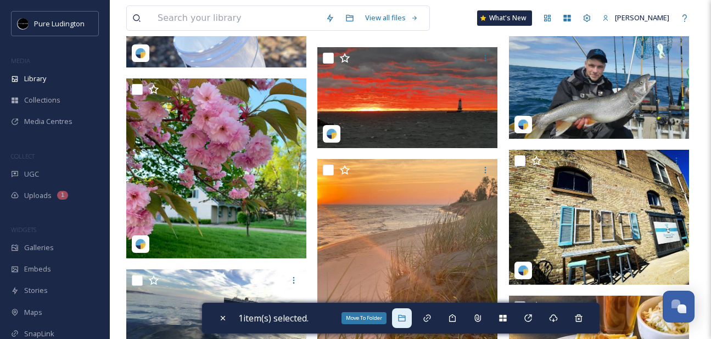
click at [406, 323] on div "Move To Folder" at bounding box center [402, 319] width 20 height 20
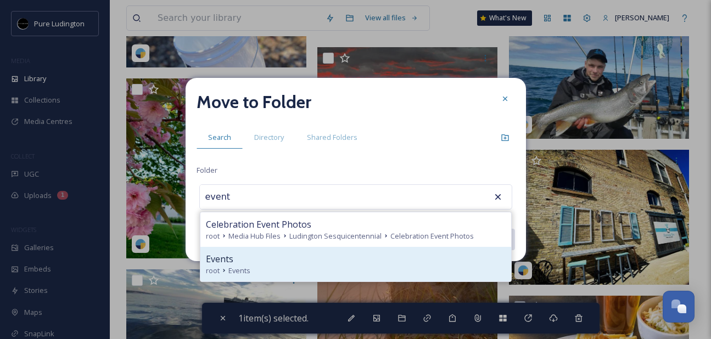
click at [390, 267] on div "root Events" at bounding box center [356, 271] width 300 height 10
type input "Events"
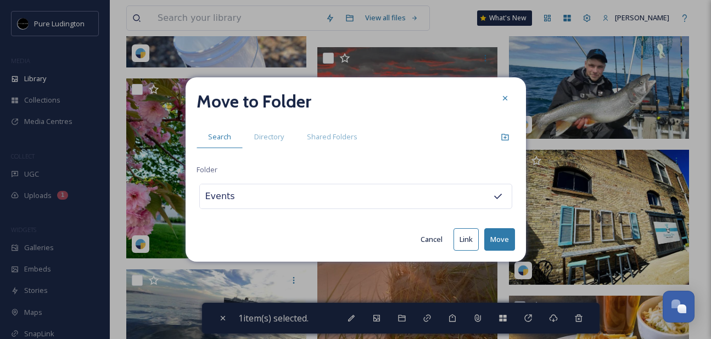
click at [501, 234] on button "Move" at bounding box center [499, 239] width 31 height 23
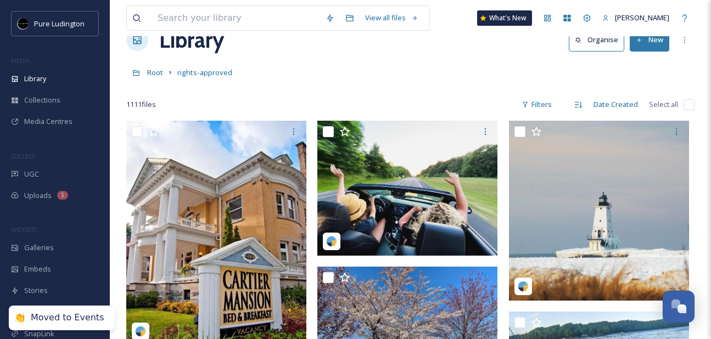
scroll to position [0, 0]
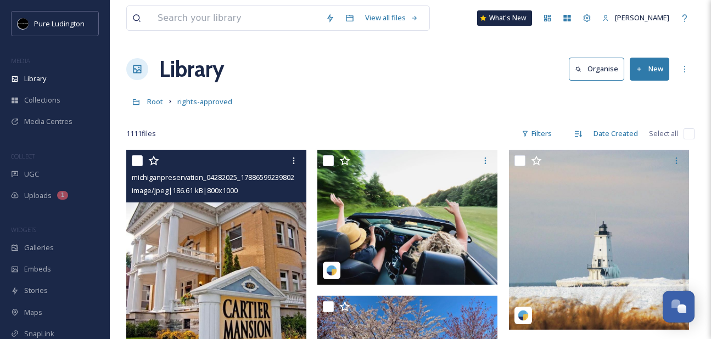
click at [137, 160] on input "checkbox" at bounding box center [137, 160] width 11 height 11
checkbox input "true"
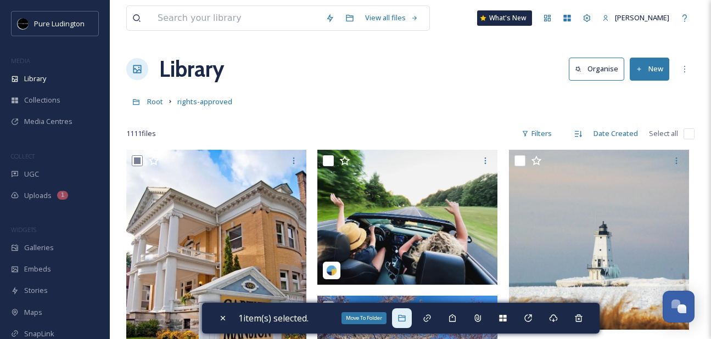
click at [406, 318] on icon at bounding box center [401, 318] width 9 height 9
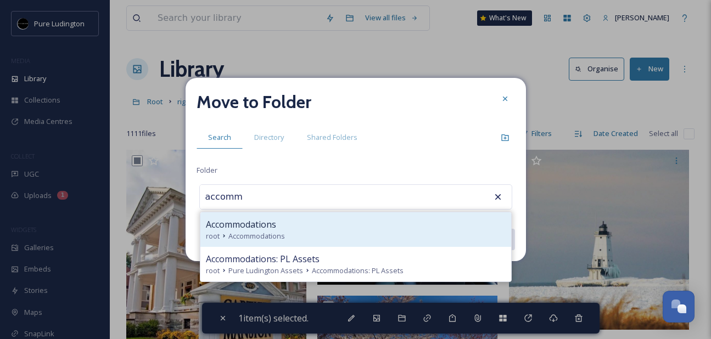
click at [375, 220] on div "Accommodations" at bounding box center [356, 224] width 300 height 13
type input "Accommodations"
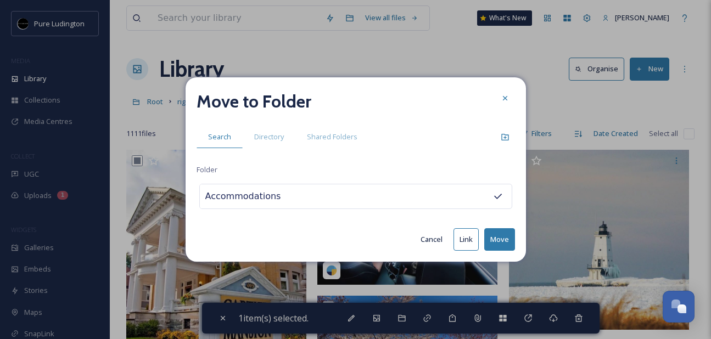
click at [492, 234] on button "Move" at bounding box center [499, 239] width 31 height 23
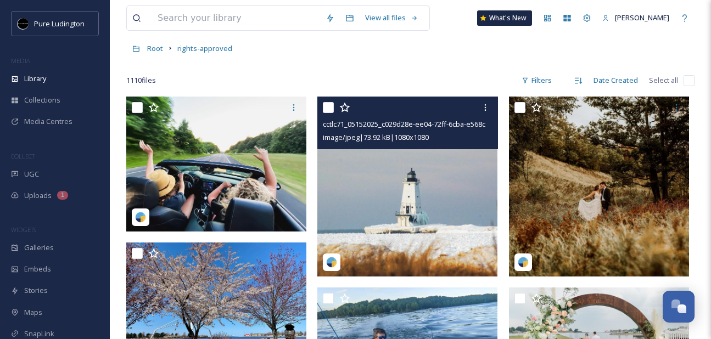
scroll to position [54, 0]
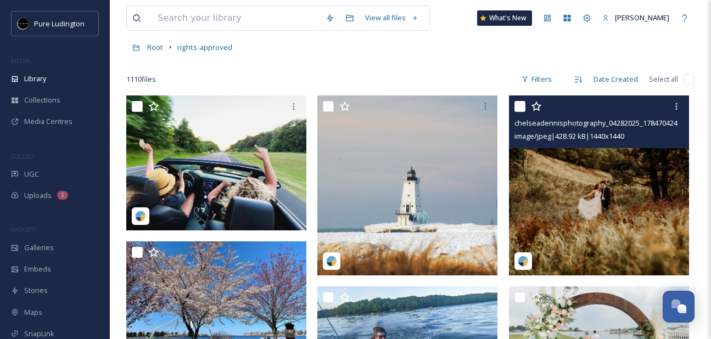
click at [520, 104] on input "checkbox" at bounding box center [519, 106] width 11 height 11
checkbox input "true"
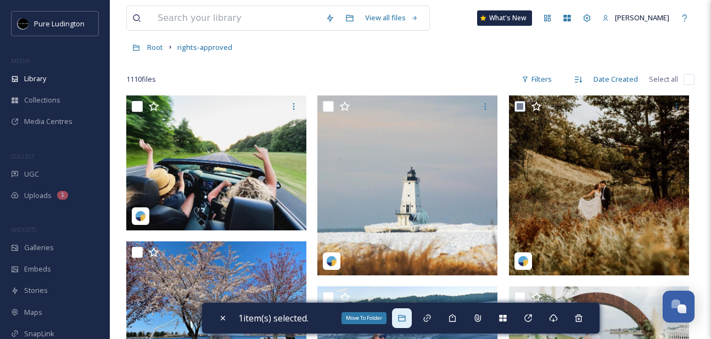
click at [403, 312] on div "Move To Folder" at bounding box center [402, 319] width 20 height 20
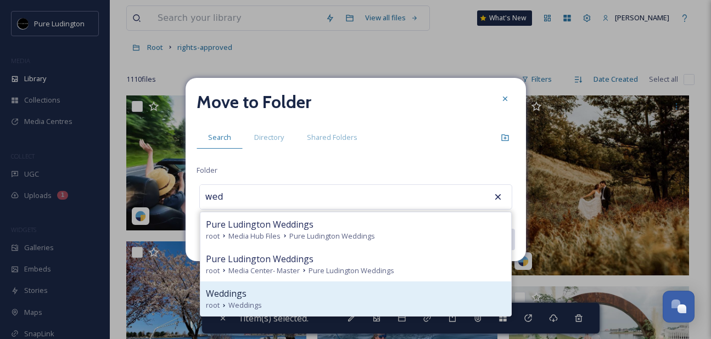
click at [382, 304] on div "root Weddings" at bounding box center [356, 305] width 300 height 10
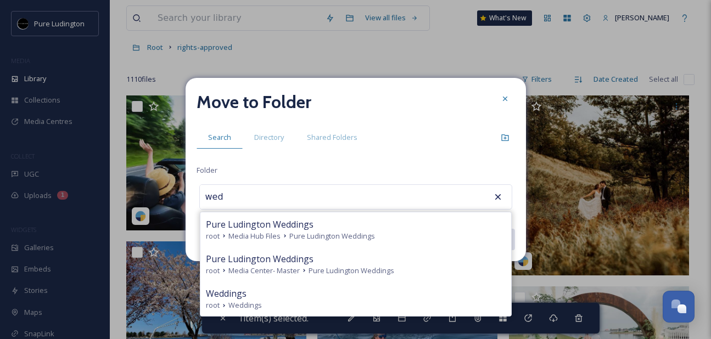
type input "Weddings"
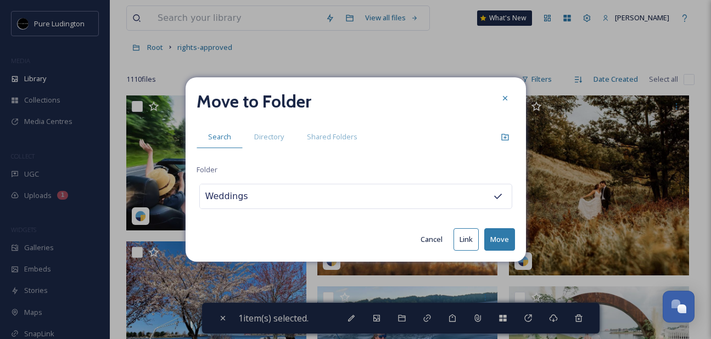
click at [496, 241] on button "Move" at bounding box center [499, 239] width 31 height 23
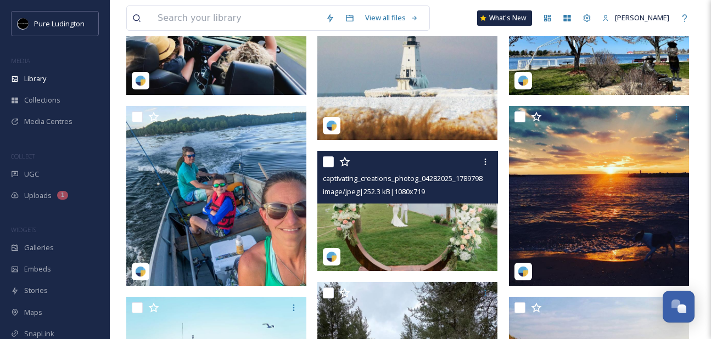
scroll to position [181, 0]
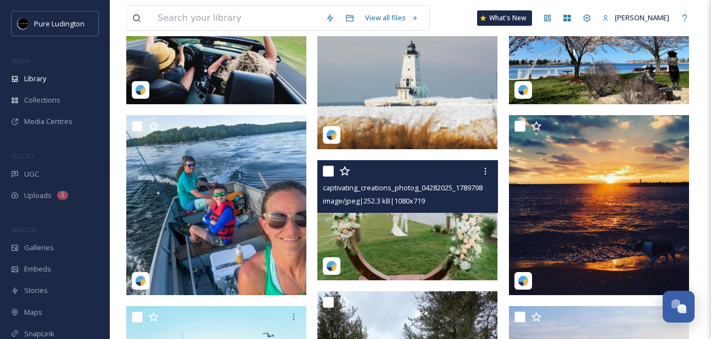
click at [328, 173] on input "checkbox" at bounding box center [328, 171] width 11 height 11
checkbox input "true"
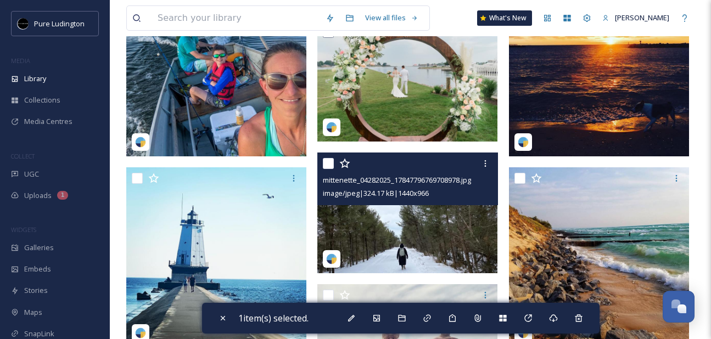
scroll to position [388, 0]
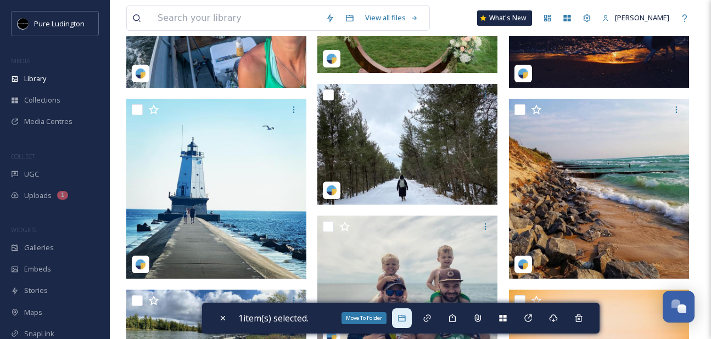
click at [406, 322] on icon at bounding box center [401, 318] width 9 height 9
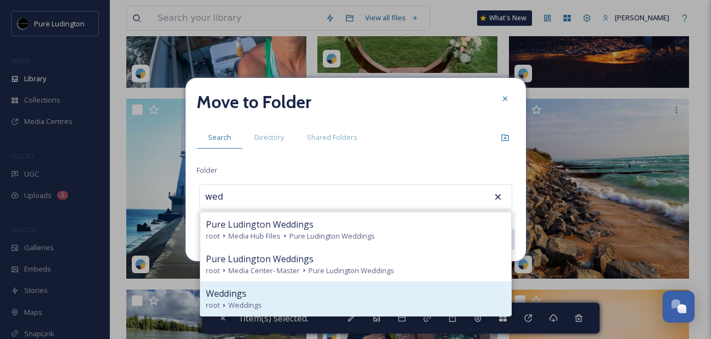
click at [373, 293] on div "Weddings" at bounding box center [356, 293] width 300 height 13
type input "Weddings"
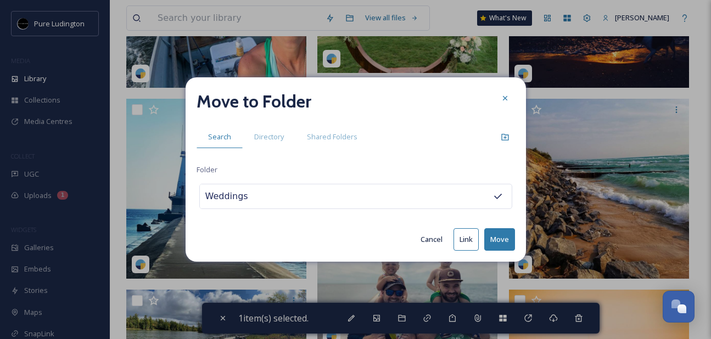
click at [490, 234] on button "Move" at bounding box center [499, 239] width 31 height 23
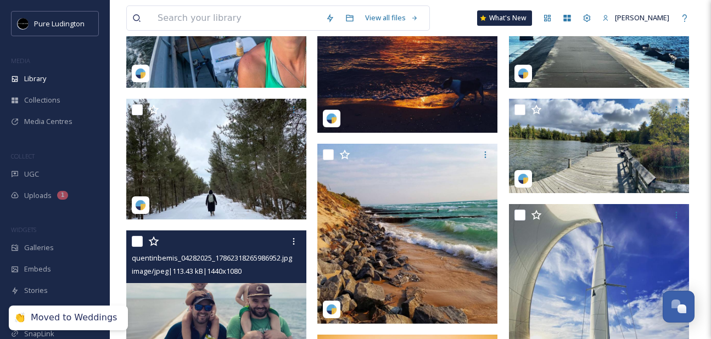
click at [134, 243] on input "checkbox" at bounding box center [137, 241] width 11 height 11
checkbox input "true"
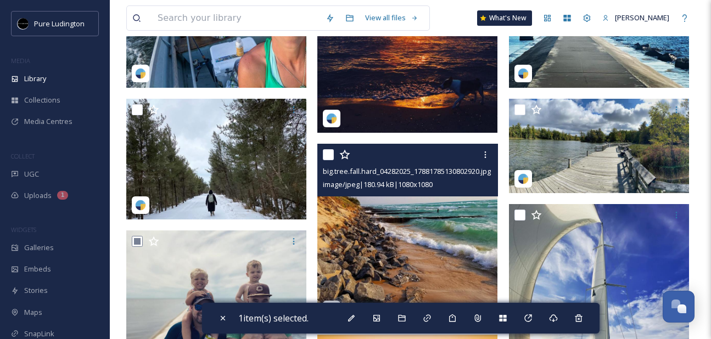
click at [331, 159] on input "checkbox" at bounding box center [328, 154] width 11 height 11
checkbox input "true"
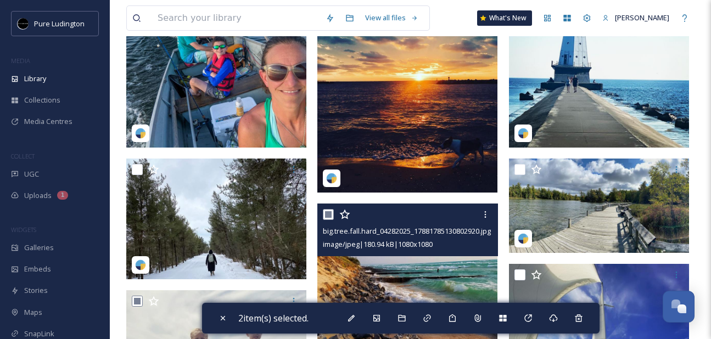
scroll to position [325, 0]
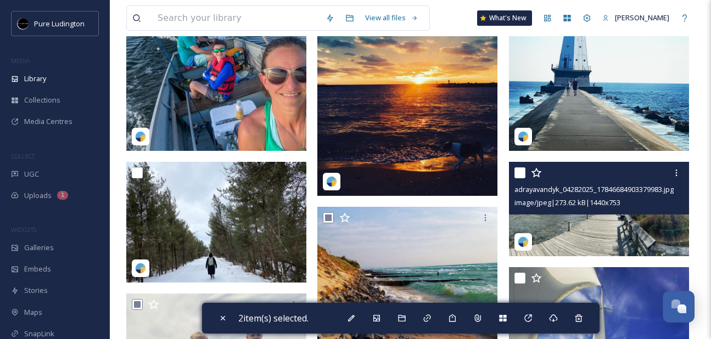
click at [518, 170] on input "checkbox" at bounding box center [519, 172] width 11 height 11
checkbox input "true"
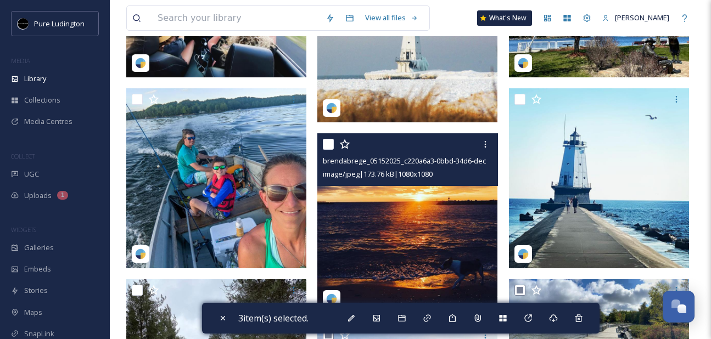
scroll to position [205, 0]
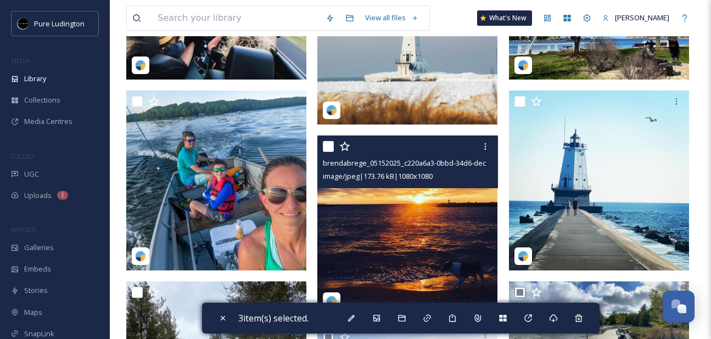
click at [328, 147] on input "checkbox" at bounding box center [328, 146] width 11 height 11
checkbox input "true"
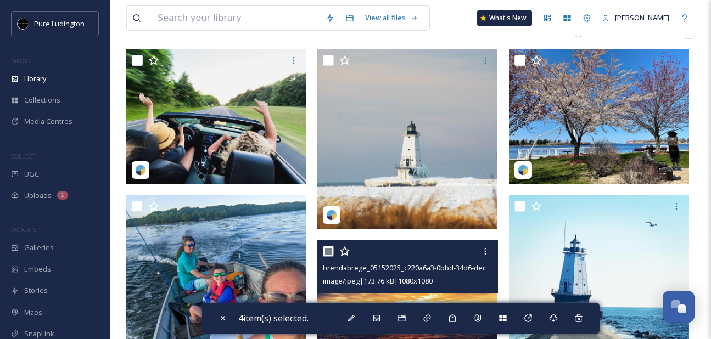
scroll to position [96, 0]
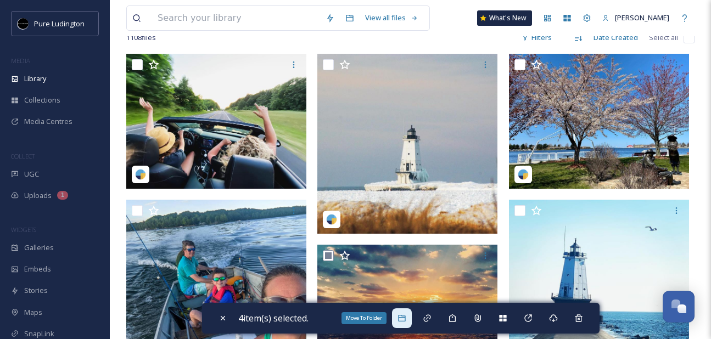
click at [401, 318] on icon at bounding box center [401, 318] width 9 height 9
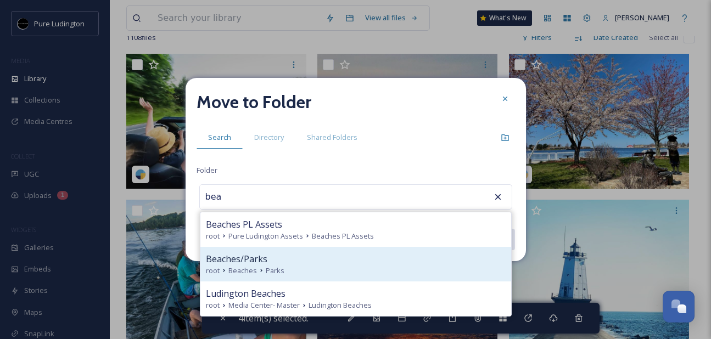
click at [394, 257] on div "Beaches/Parks" at bounding box center [356, 259] width 300 height 13
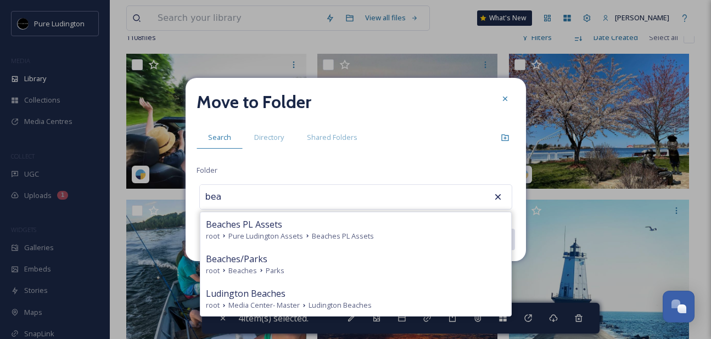
type input "Beaches/Parks"
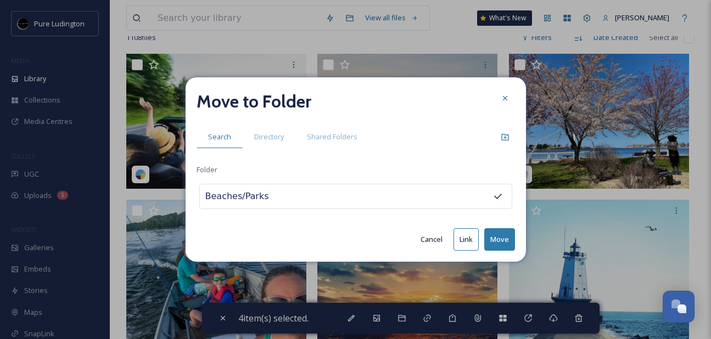
click at [497, 237] on button "Move" at bounding box center [499, 239] width 31 height 23
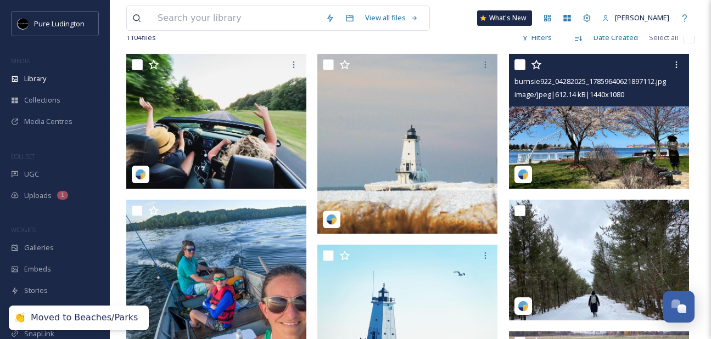
click at [517, 67] on input "checkbox" at bounding box center [519, 64] width 11 height 11
checkbox input "true"
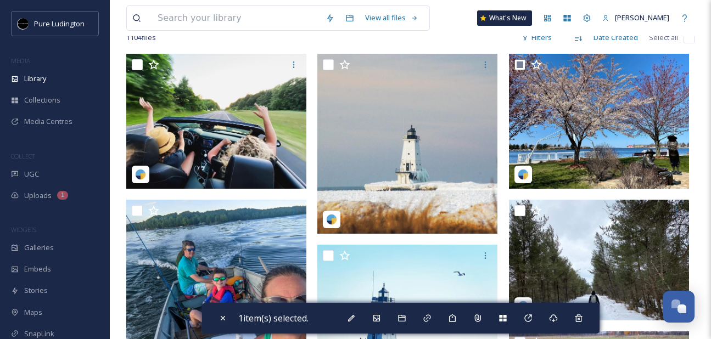
click at [408, 305] on div "1 item(s) selected." at bounding box center [400, 318] width 397 height 31
click at [408, 312] on div "Move To Folder" at bounding box center [402, 319] width 20 height 20
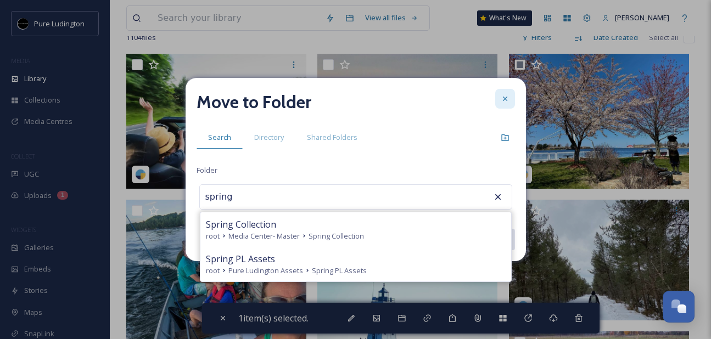
type input "spring"
click at [507, 97] on icon at bounding box center [504, 99] width 4 height 4
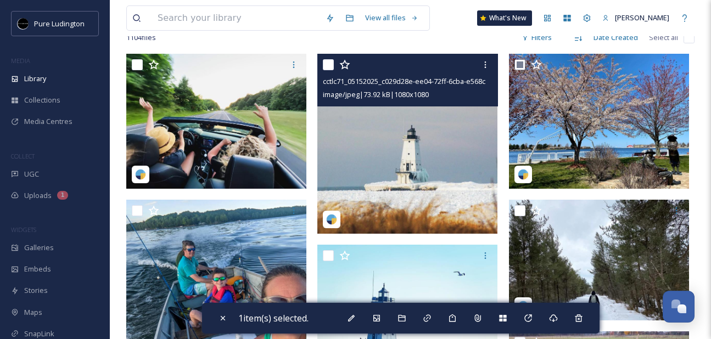
scroll to position [302, 0]
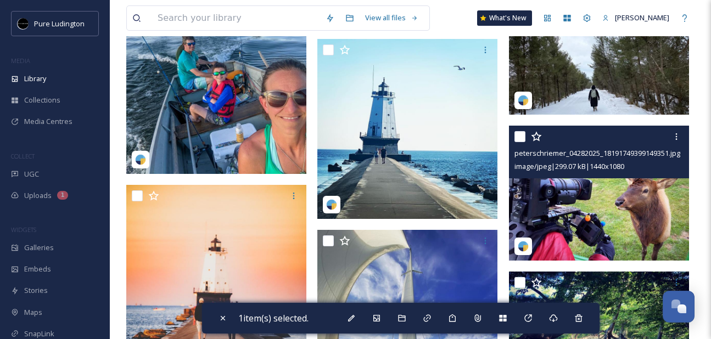
click at [522, 133] on input "checkbox" at bounding box center [519, 136] width 11 height 11
checkbox input "true"
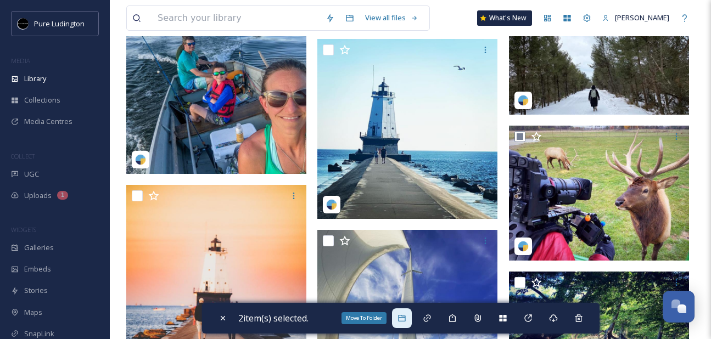
click at [400, 319] on icon at bounding box center [401, 318] width 9 height 9
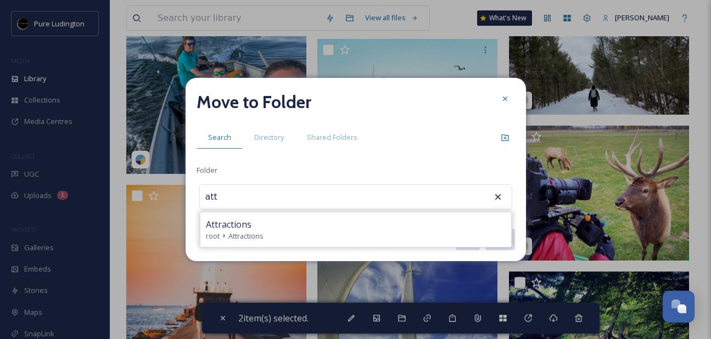
click at [331, 237] on div "root Attractions" at bounding box center [356, 236] width 300 height 10
type input "Attractions"
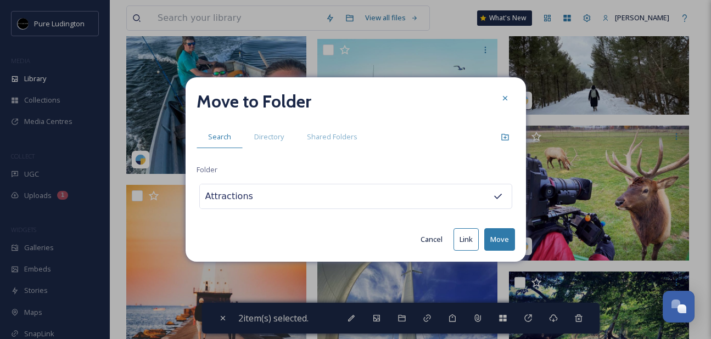
click at [494, 236] on button "Move" at bounding box center [499, 239] width 31 height 23
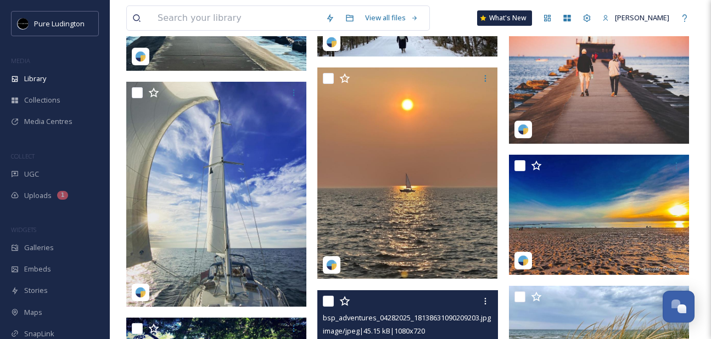
scroll to position [404, 0]
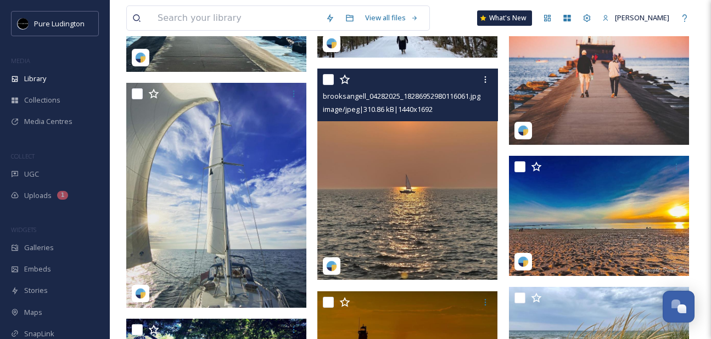
click at [326, 83] on input "checkbox" at bounding box center [328, 79] width 11 height 11
checkbox input "true"
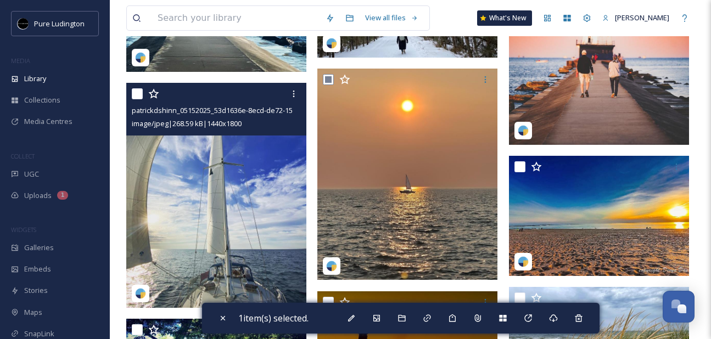
click at [138, 95] on input "checkbox" at bounding box center [137, 93] width 11 height 11
checkbox input "true"
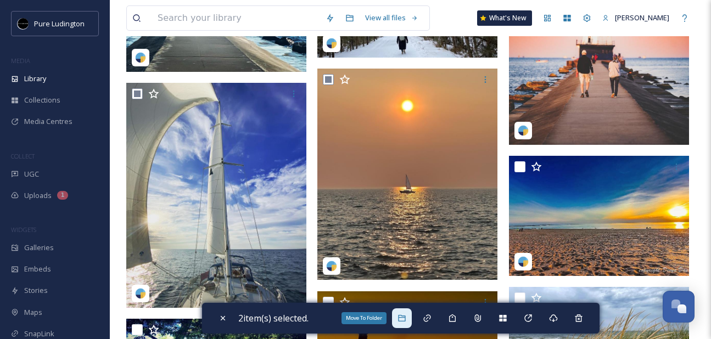
click at [406, 322] on icon at bounding box center [401, 318] width 9 height 9
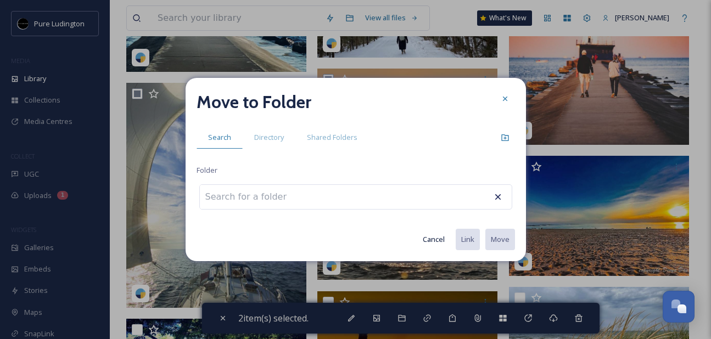
type input "o"
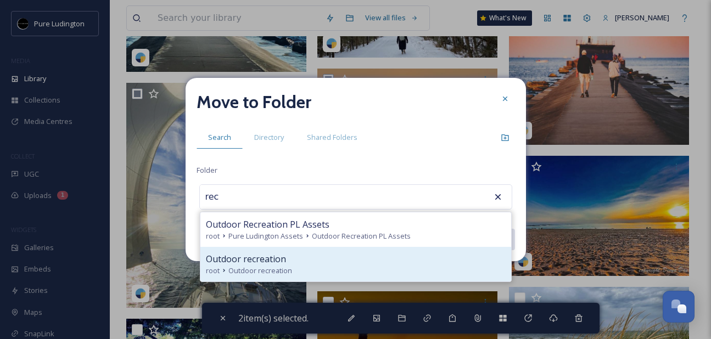
click at [380, 263] on div "Outdoor recreation" at bounding box center [356, 259] width 300 height 13
type input "Outdoor recreation"
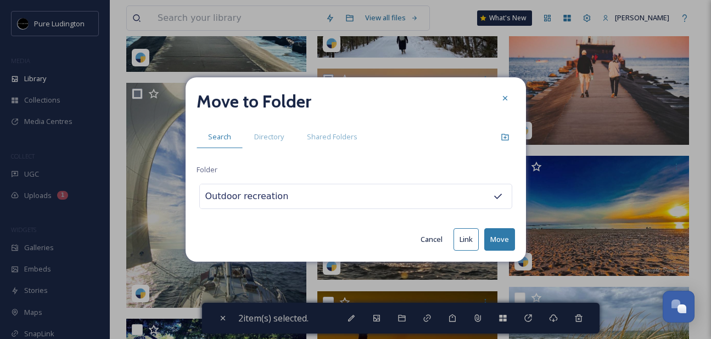
click at [490, 236] on button "Move" at bounding box center [499, 239] width 31 height 23
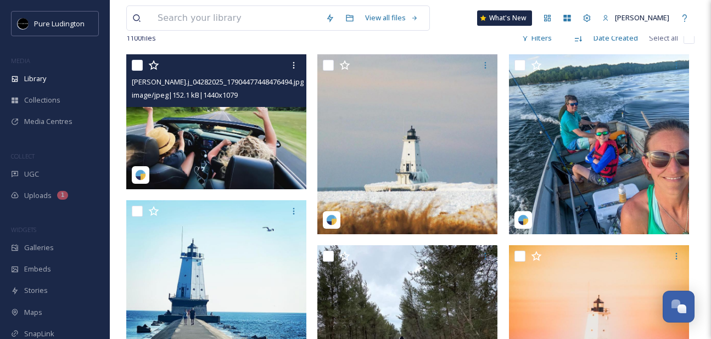
scroll to position [0, 0]
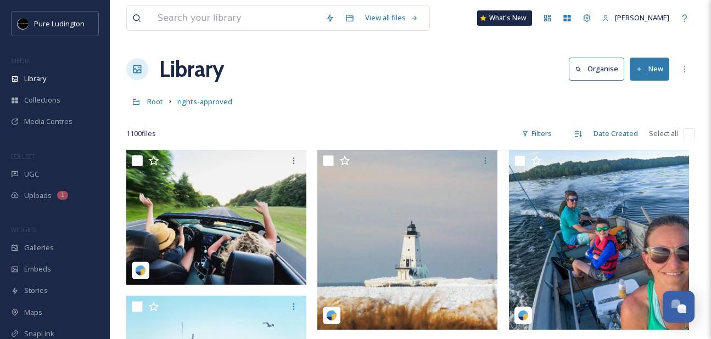
click at [265, 115] on div at bounding box center [410, 117] width 568 height 11
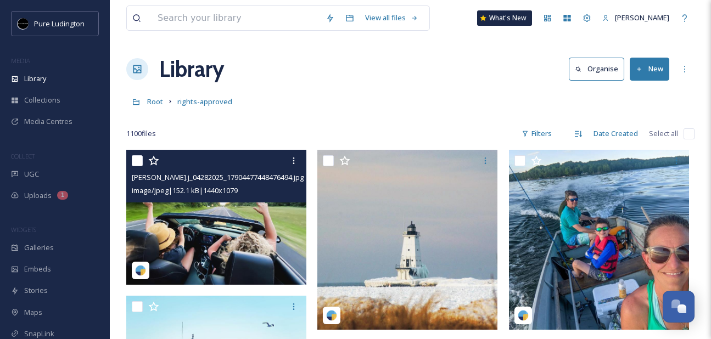
click at [137, 160] on input "checkbox" at bounding box center [137, 160] width 11 height 11
checkbox input "true"
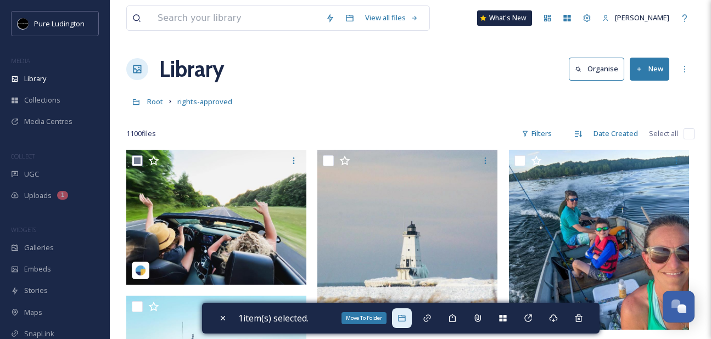
click at [405, 317] on icon at bounding box center [401, 318] width 7 height 7
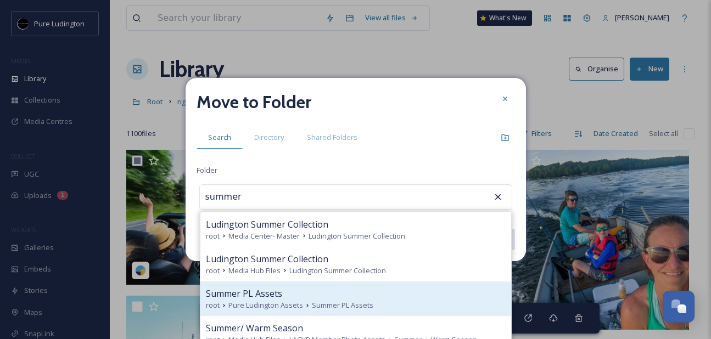
scroll to position [1, 0]
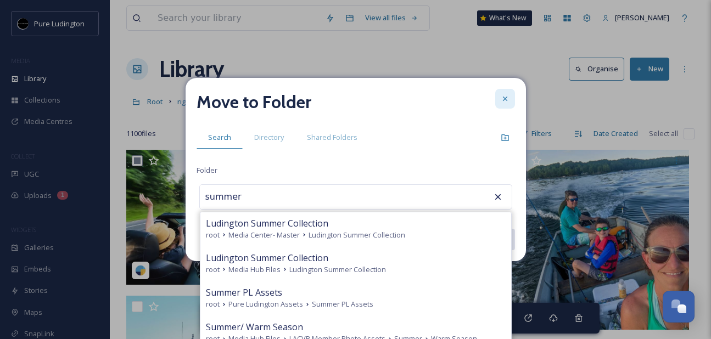
type input "summer"
click at [502, 97] on icon at bounding box center [505, 98] width 9 height 9
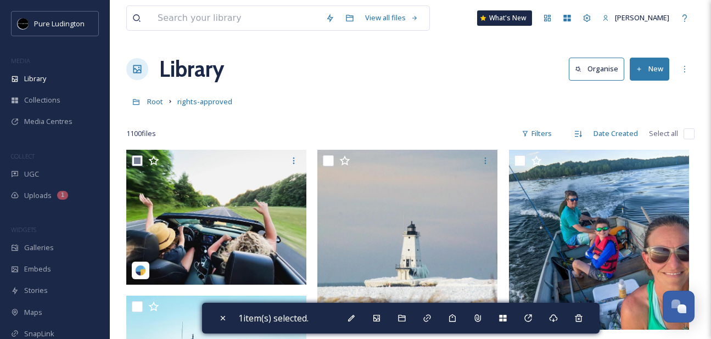
click at [481, 95] on div "Root rights-approved" at bounding box center [410, 101] width 568 height 21
click at [79, 77] on div "Library" at bounding box center [55, 78] width 110 height 21
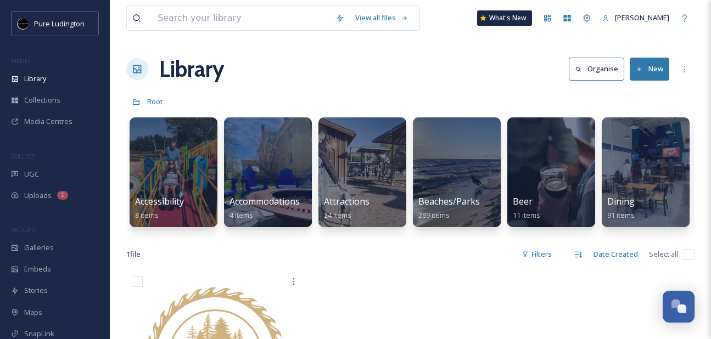
click at [651, 65] on button "New" at bounding box center [650, 69] width 40 height 23
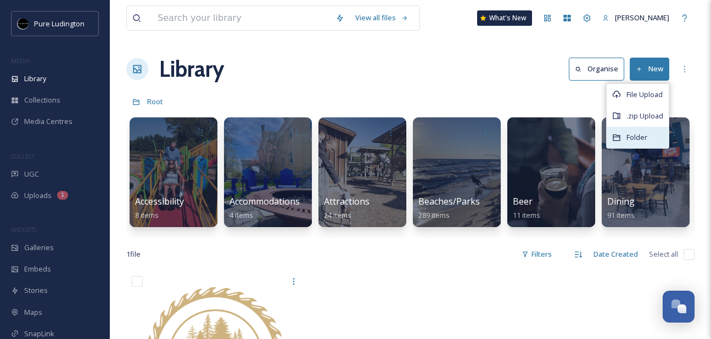
click at [629, 135] on span "Folder" at bounding box center [636, 137] width 21 height 10
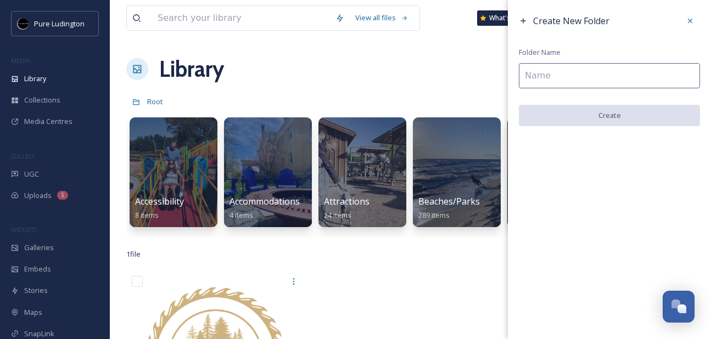
click at [615, 77] on input at bounding box center [609, 75] width 181 height 25
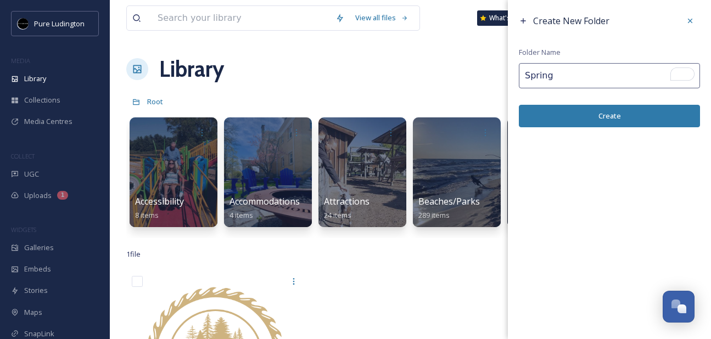
type input "Spring"
click at [603, 114] on button "Create" at bounding box center [609, 116] width 181 height 23
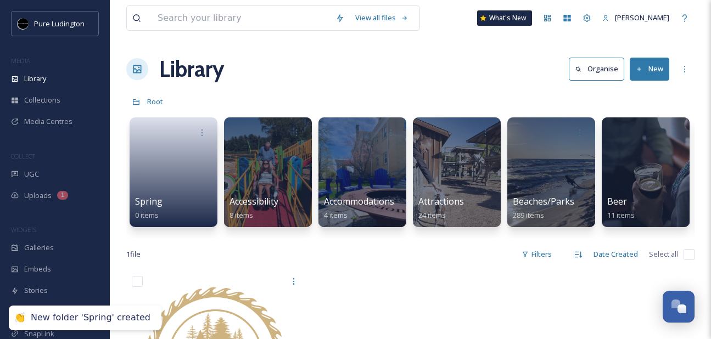
click at [652, 74] on button "New" at bounding box center [650, 69] width 40 height 23
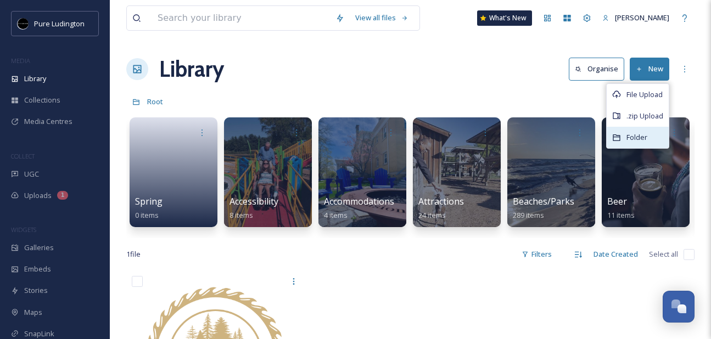
click at [641, 136] on span "Folder" at bounding box center [636, 137] width 21 height 10
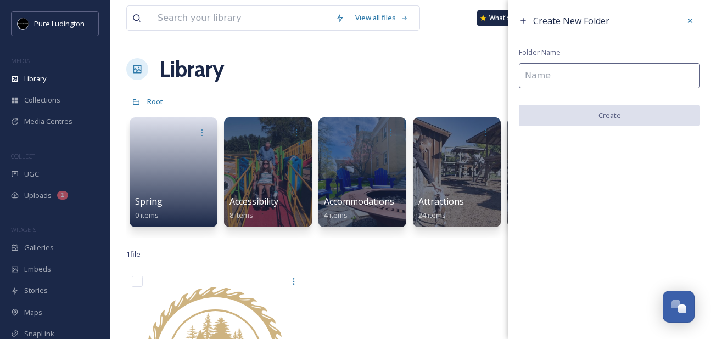
click at [554, 79] on input at bounding box center [609, 75] width 181 height 25
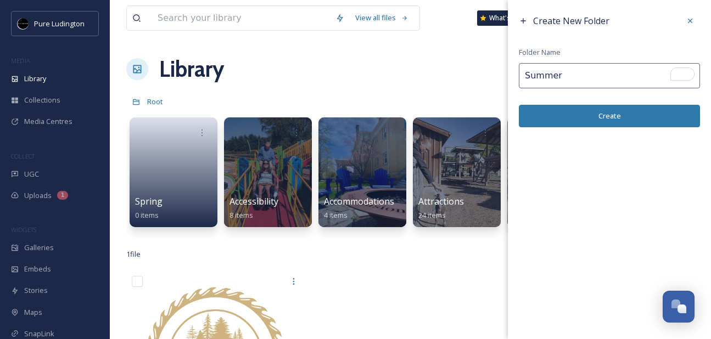
type input "Summer"
click at [562, 111] on button "Create" at bounding box center [609, 116] width 181 height 23
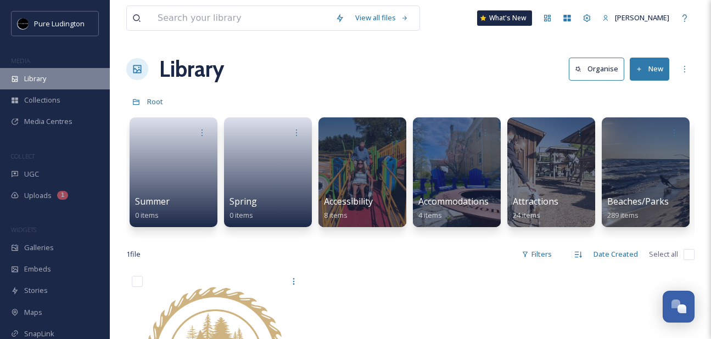
click at [71, 82] on div "Library" at bounding box center [55, 78] width 110 height 21
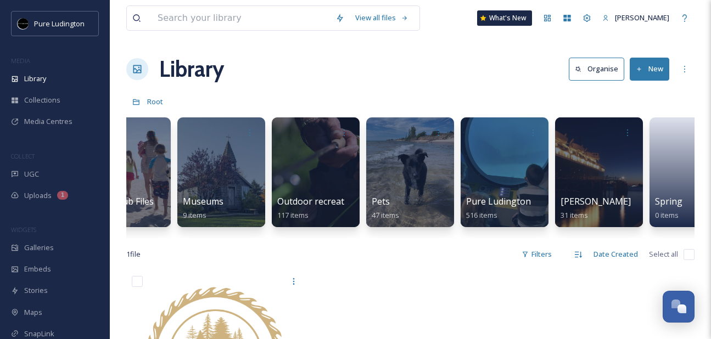
scroll to position [0, 1981]
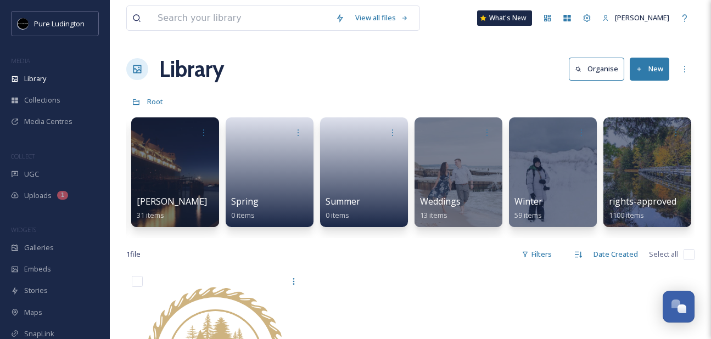
click at [485, 77] on div "Library Organise New" at bounding box center [410, 69] width 568 height 33
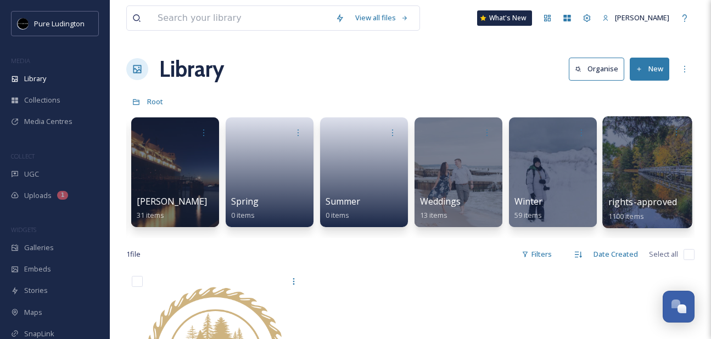
click at [638, 182] on div at bounding box center [646, 172] width 89 height 112
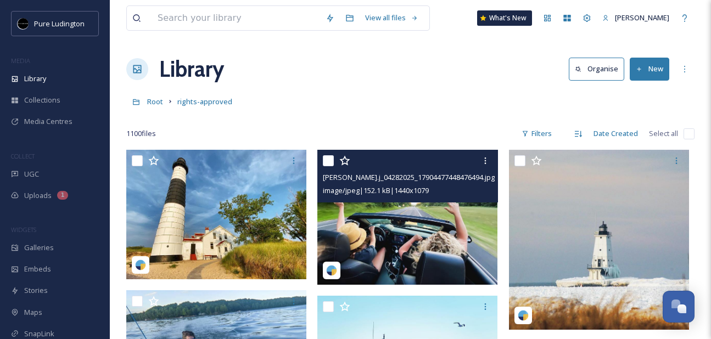
click at [332, 160] on input "checkbox" at bounding box center [328, 160] width 11 height 11
checkbox input "true"
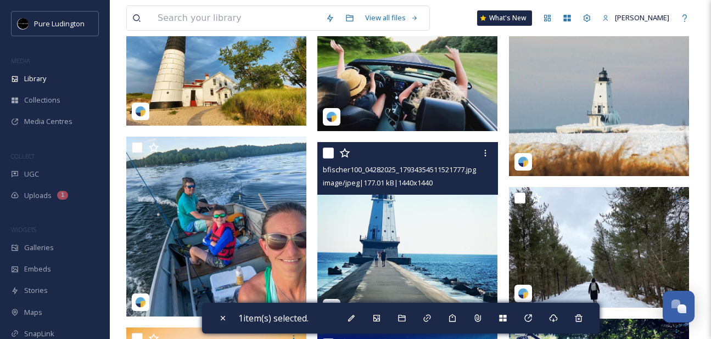
scroll to position [189, 0]
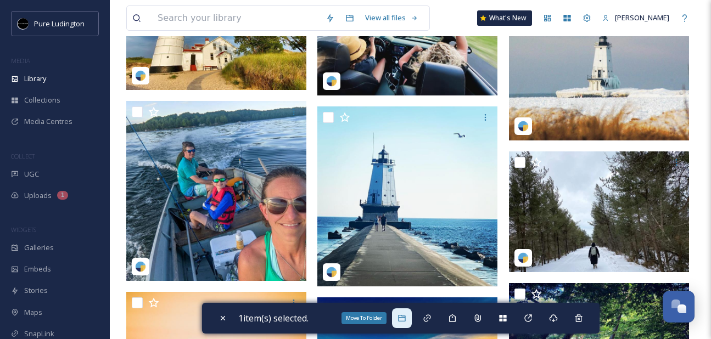
click at [402, 320] on icon at bounding box center [401, 318] width 9 height 9
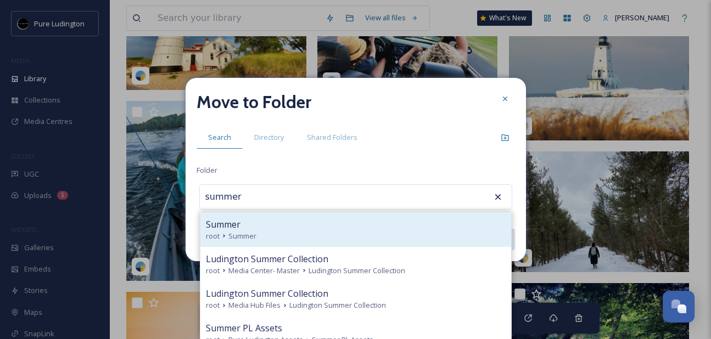
click at [389, 232] on div "root Summer" at bounding box center [356, 236] width 300 height 10
type input "Summer"
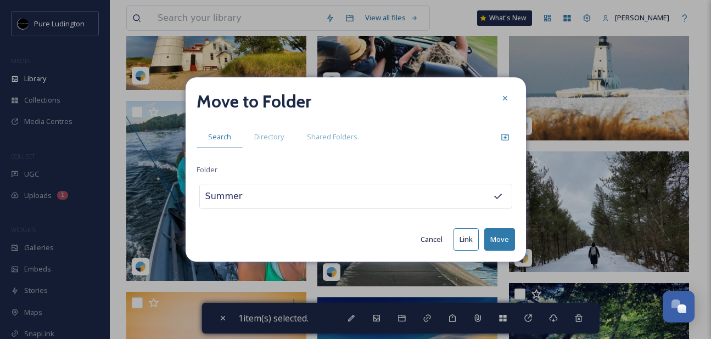
click at [503, 239] on button "Move" at bounding box center [499, 239] width 31 height 23
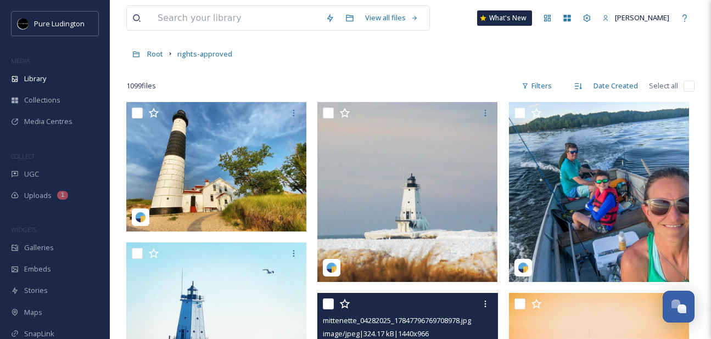
scroll to position [15, 0]
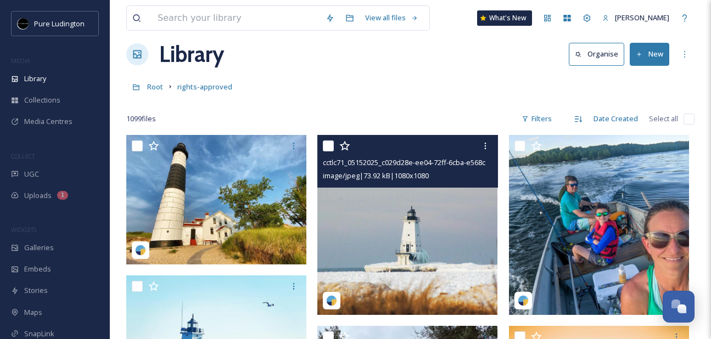
click at [326, 152] on div at bounding box center [409, 146] width 172 height 20
click at [327, 148] on input "checkbox" at bounding box center [328, 146] width 11 height 11
checkbox input "true"
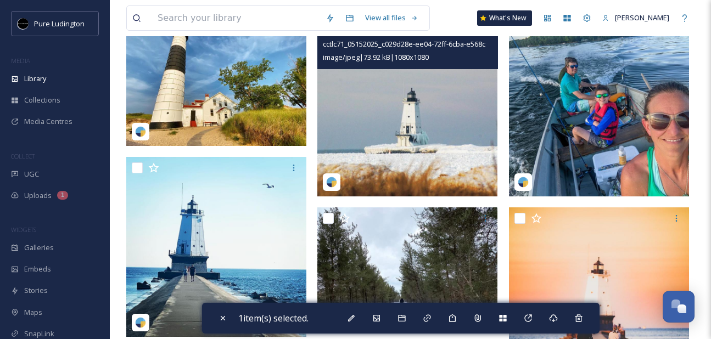
scroll to position [163, 0]
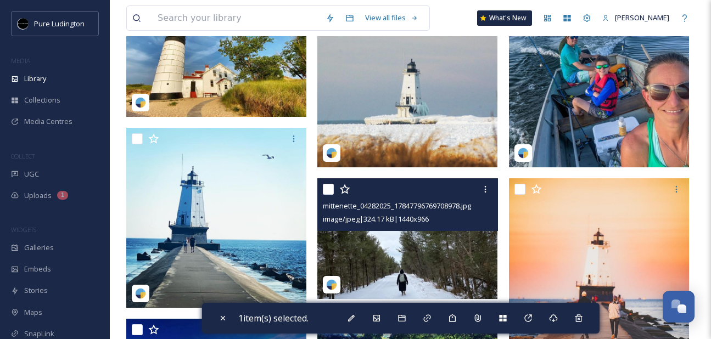
click at [331, 184] on input "checkbox" at bounding box center [328, 189] width 11 height 11
checkbox input "true"
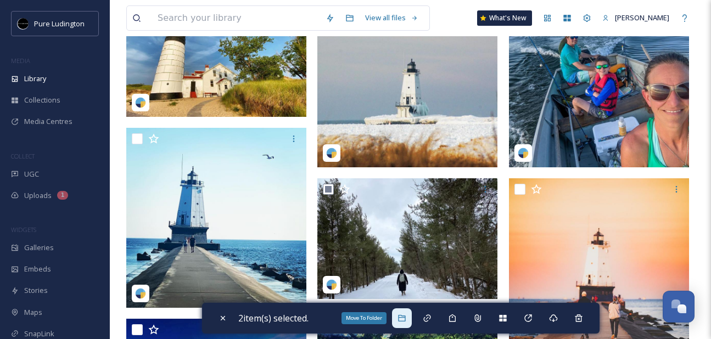
click at [404, 313] on div "Move To Folder" at bounding box center [402, 319] width 20 height 20
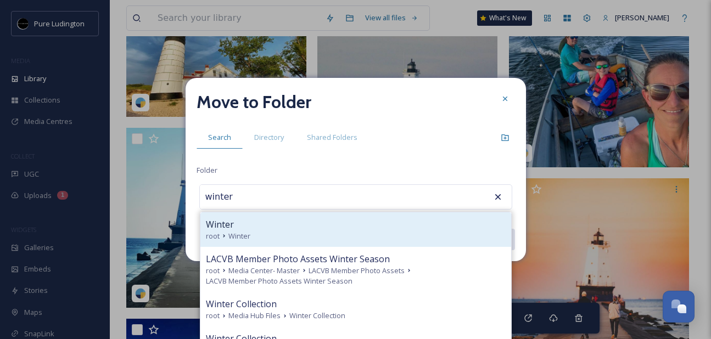
click at [340, 221] on div "Winter" at bounding box center [356, 224] width 300 height 13
type input "Winter"
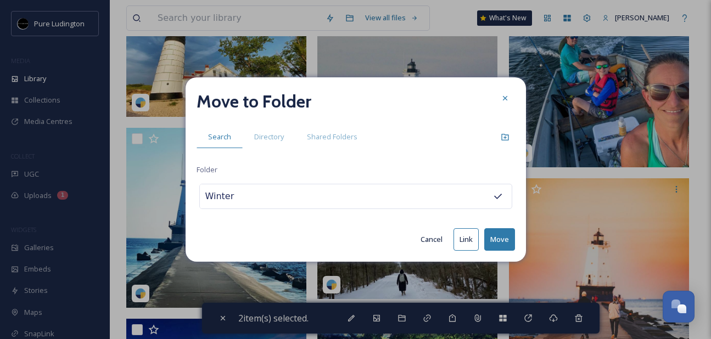
click at [499, 238] on button "Move" at bounding box center [499, 239] width 31 height 23
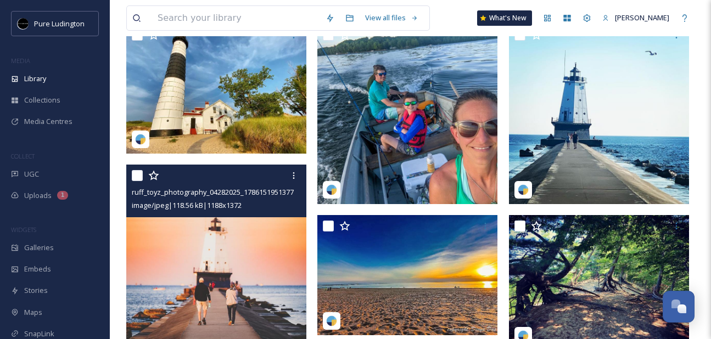
click at [135, 177] on input "checkbox" at bounding box center [137, 175] width 11 height 11
checkbox input "true"
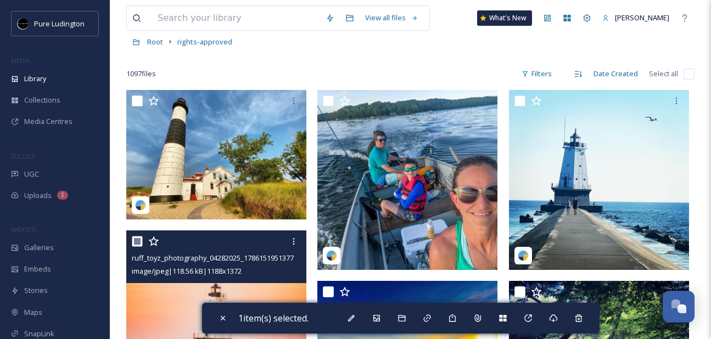
scroll to position [68, 0]
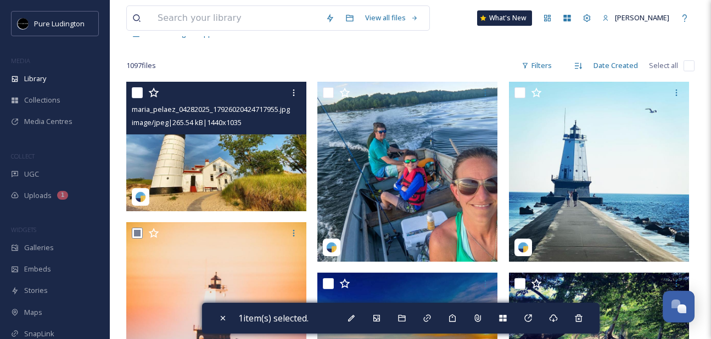
click at [135, 93] on input "checkbox" at bounding box center [137, 92] width 11 height 11
checkbox input "true"
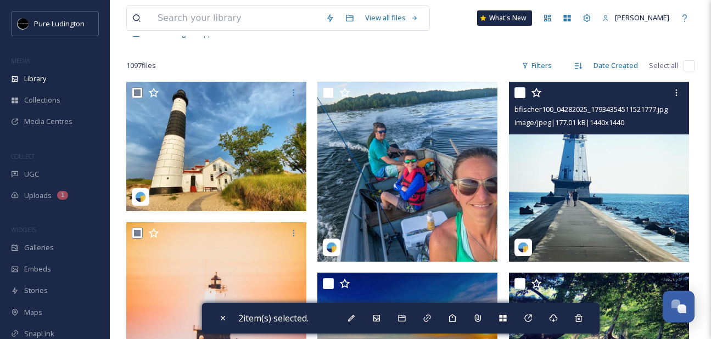
click at [517, 96] on input "checkbox" at bounding box center [519, 92] width 11 height 11
checkbox input "true"
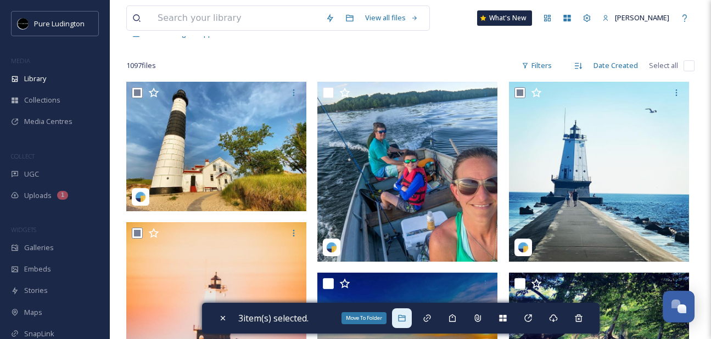
click at [402, 323] on div "Move To Folder" at bounding box center [402, 319] width 20 height 20
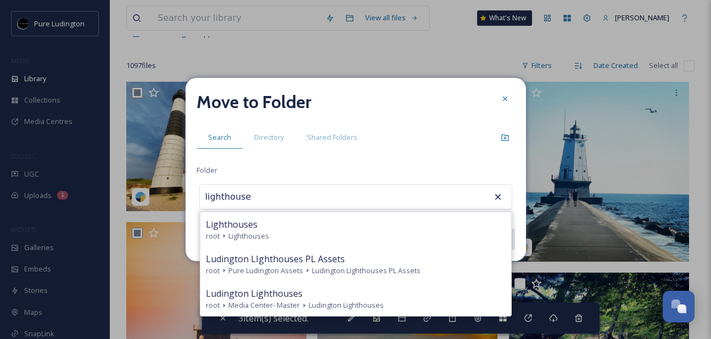
click at [391, 231] on div "root Lighthouses" at bounding box center [356, 236] width 300 height 10
type input "Lighthouses"
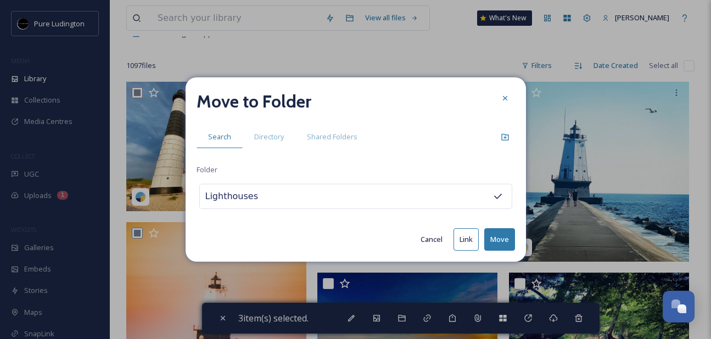
click at [495, 236] on button "Move" at bounding box center [499, 239] width 31 height 23
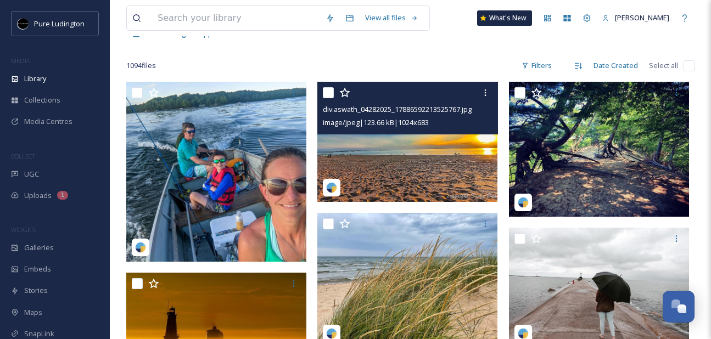
click at [329, 91] on input "checkbox" at bounding box center [328, 92] width 11 height 11
checkbox input "true"
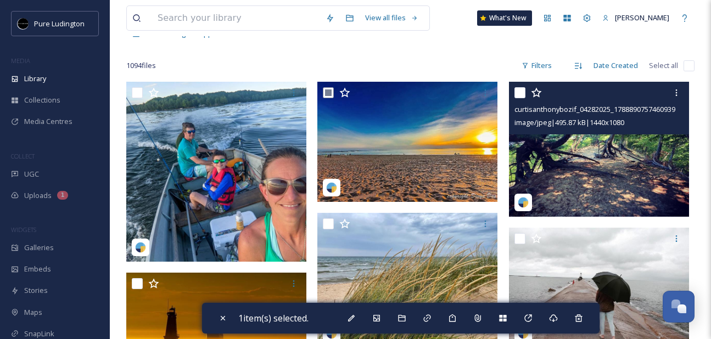
click at [520, 92] on input "checkbox" at bounding box center [519, 92] width 11 height 11
checkbox input "true"
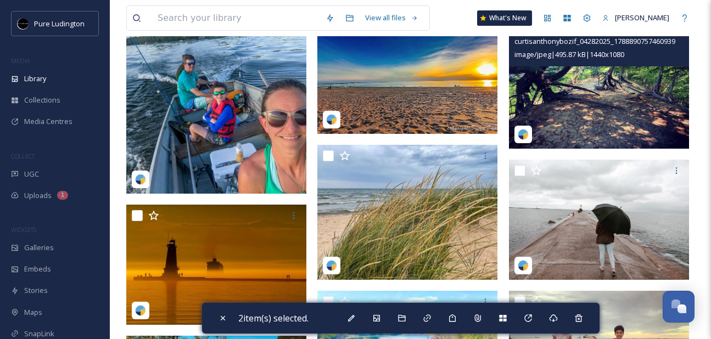
scroll to position [189, 0]
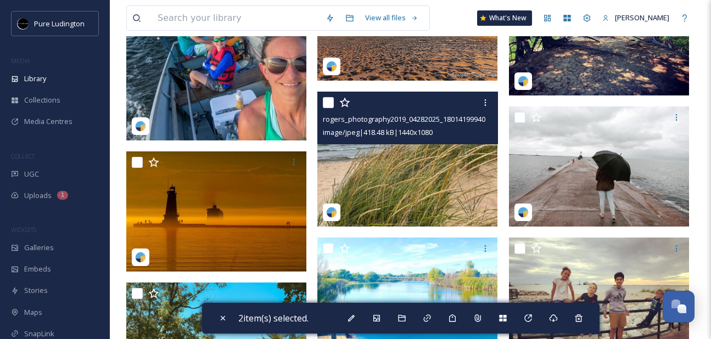
click at [331, 100] on input "checkbox" at bounding box center [328, 102] width 11 height 11
checkbox input "true"
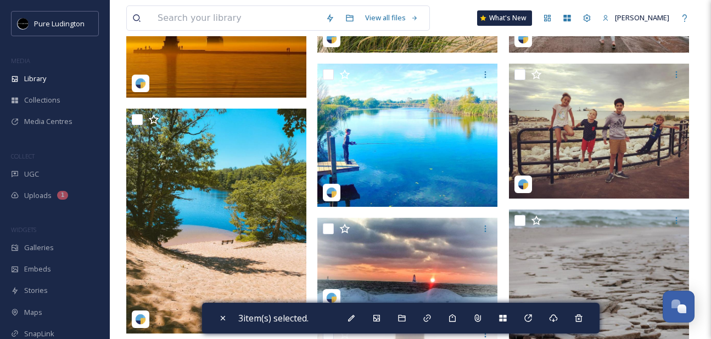
scroll to position [374, 0]
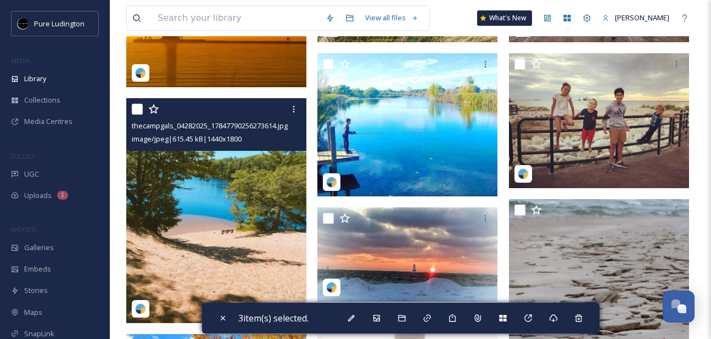
click at [137, 111] on input "checkbox" at bounding box center [137, 109] width 11 height 11
checkbox input "true"
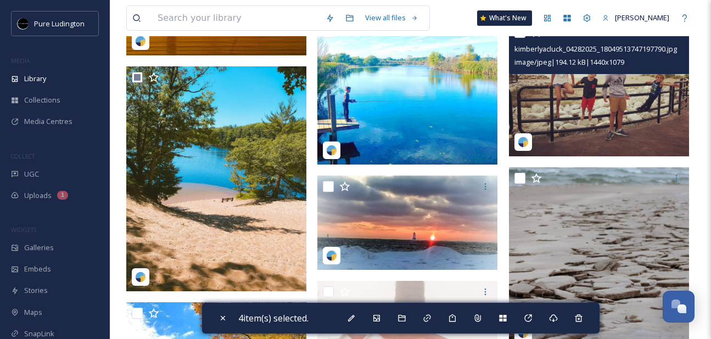
scroll to position [411, 0]
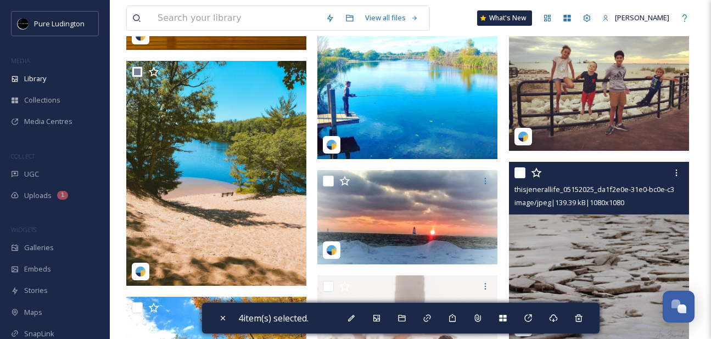
click at [518, 173] on input "checkbox" at bounding box center [519, 172] width 11 height 11
checkbox input "true"
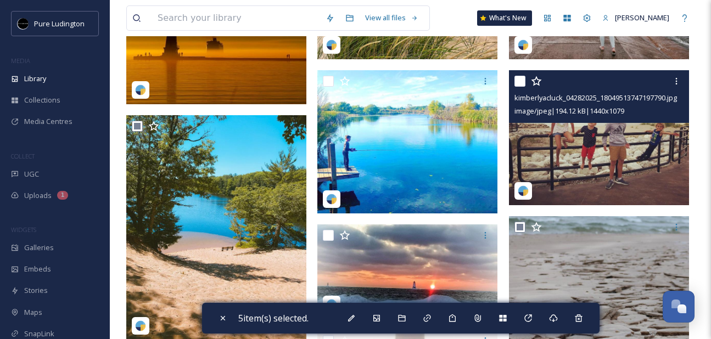
scroll to position [357, 0]
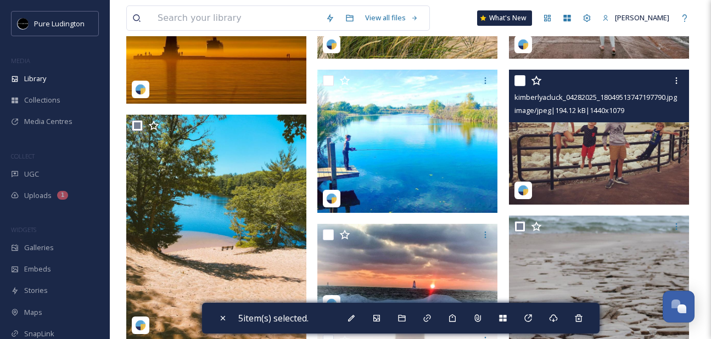
click at [517, 79] on input "checkbox" at bounding box center [519, 80] width 11 height 11
checkbox input "true"
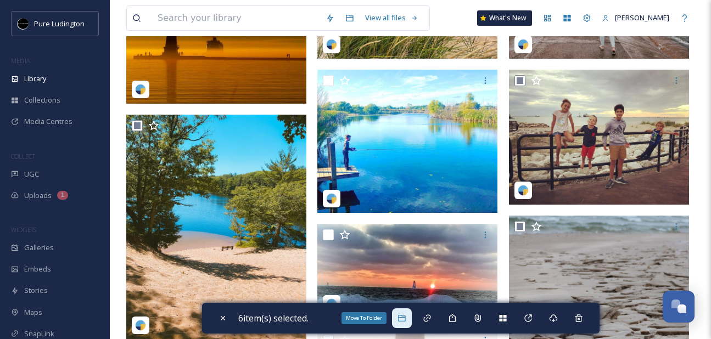
click at [406, 321] on icon at bounding box center [401, 318] width 9 height 9
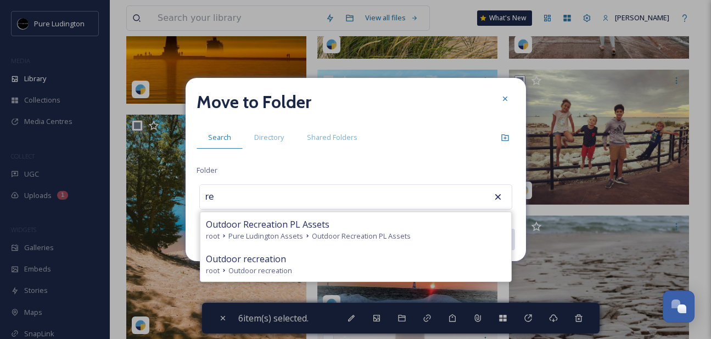
type input "r"
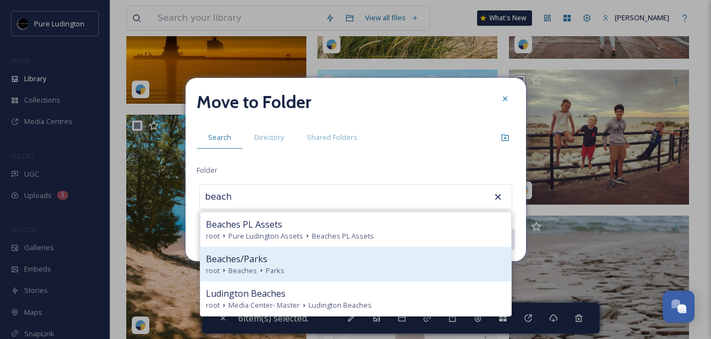
click at [400, 269] on div "root Beaches Parks" at bounding box center [356, 271] width 300 height 10
type input "Beaches/Parks"
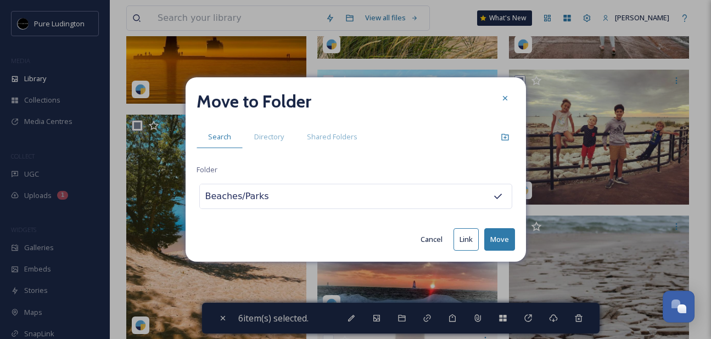
click at [492, 240] on button "Move" at bounding box center [499, 239] width 31 height 23
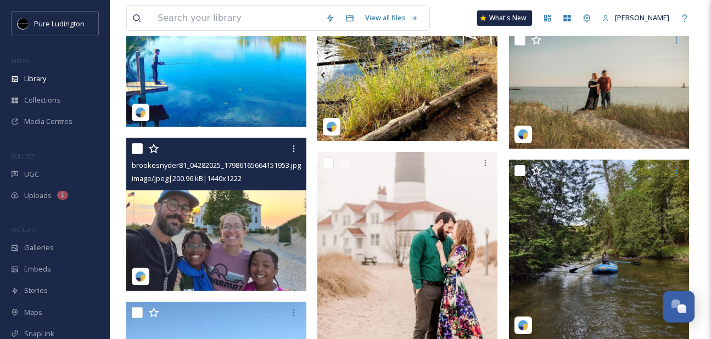
click at [133, 153] on input "checkbox" at bounding box center [137, 148] width 11 height 11
checkbox input "true"
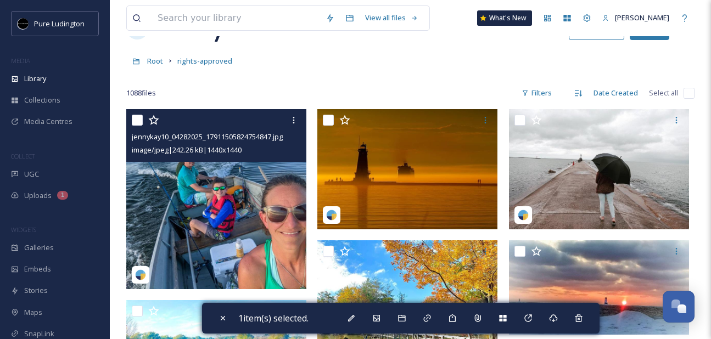
scroll to position [15, 0]
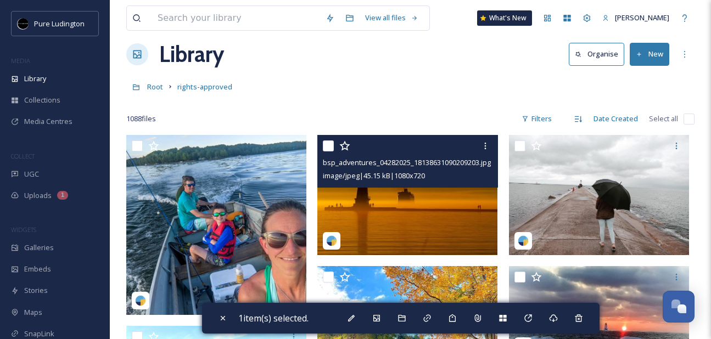
click at [327, 147] on input "checkbox" at bounding box center [328, 146] width 11 height 11
checkbox input "true"
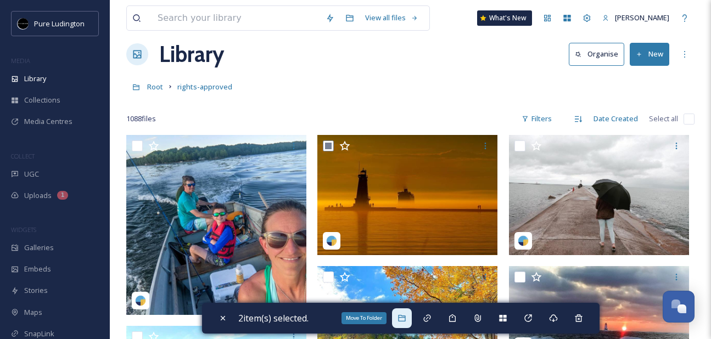
click at [404, 325] on div "Move To Folder" at bounding box center [402, 319] width 20 height 20
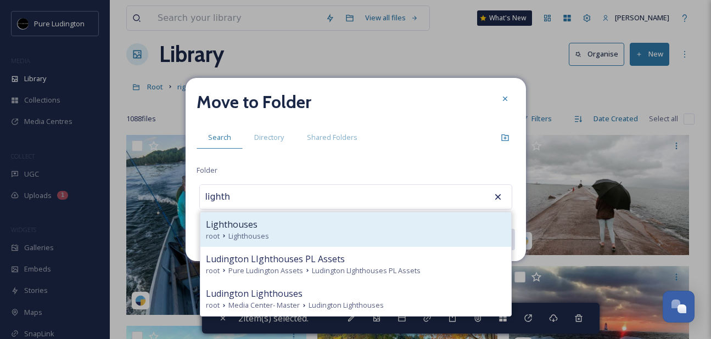
click at [402, 243] on div "Lighthouses root Lighthouses" at bounding box center [355, 229] width 311 height 35
type input "Lighthouses"
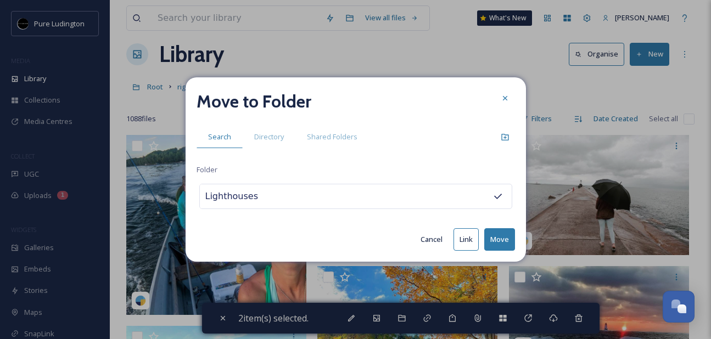
click at [501, 237] on button "Move" at bounding box center [499, 239] width 31 height 23
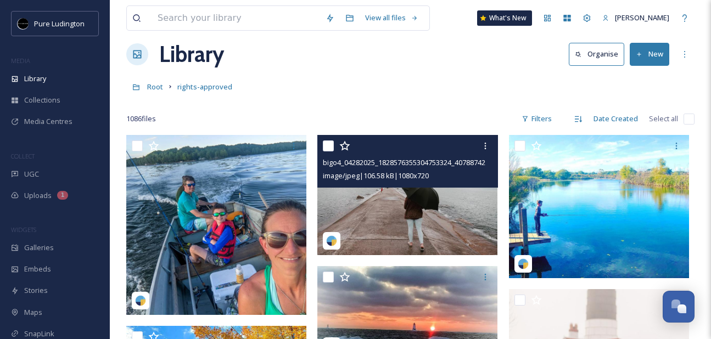
click at [327, 145] on input "checkbox" at bounding box center [328, 146] width 11 height 11
checkbox input "true"
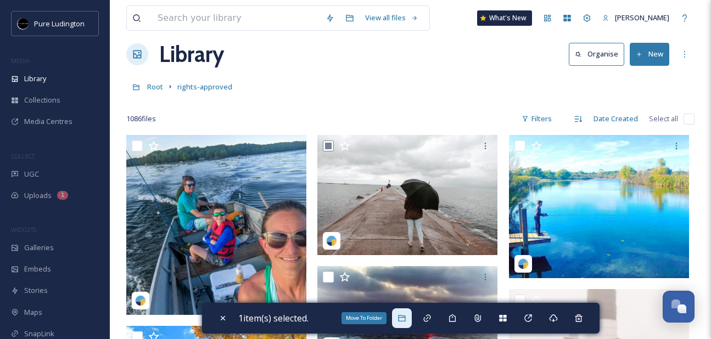
click at [409, 318] on div "Move To Folder" at bounding box center [402, 319] width 20 height 20
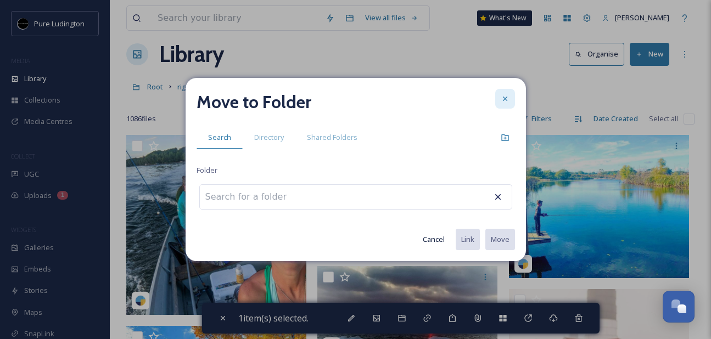
click at [506, 97] on icon at bounding box center [505, 98] width 9 height 9
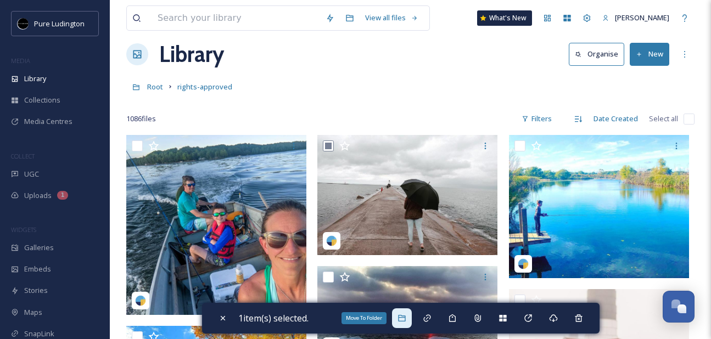
click at [407, 324] on div "Move To Folder" at bounding box center [402, 319] width 20 height 20
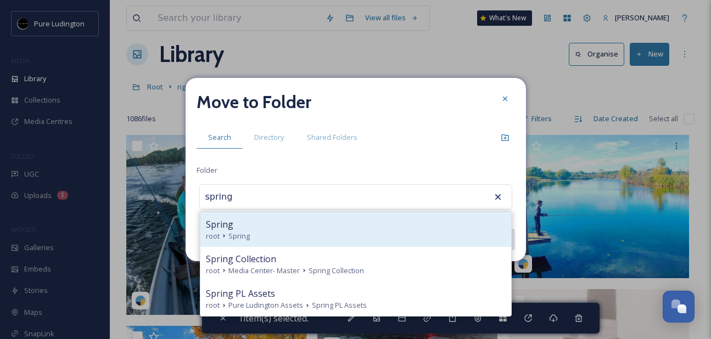
click at [392, 236] on div "root Spring" at bounding box center [356, 236] width 300 height 10
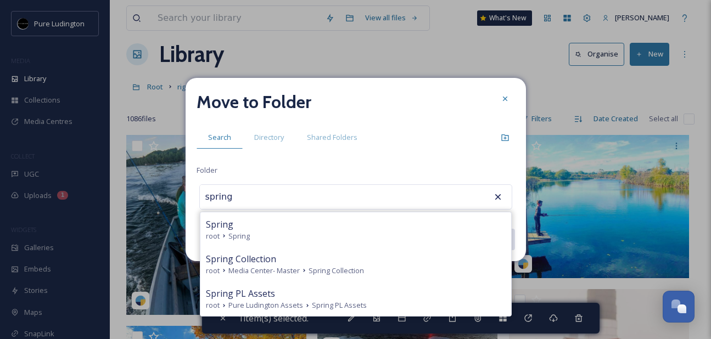
type input "Spring"
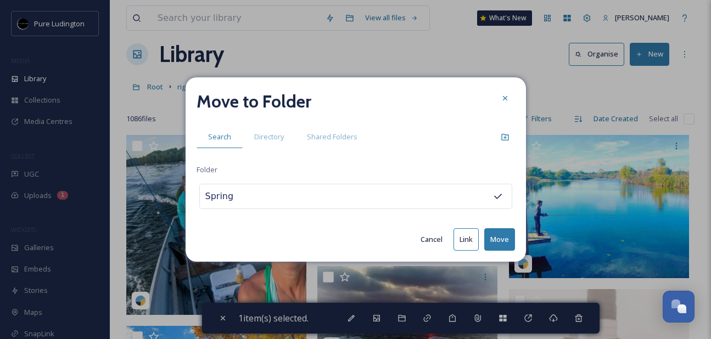
click at [491, 241] on button "Move" at bounding box center [499, 239] width 31 height 23
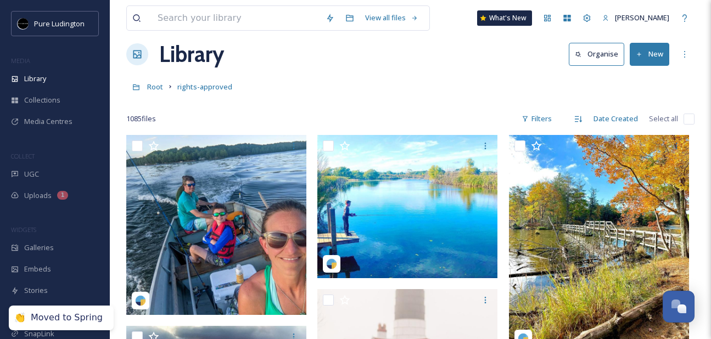
click at [440, 81] on div "Root rights-approved" at bounding box center [410, 86] width 568 height 21
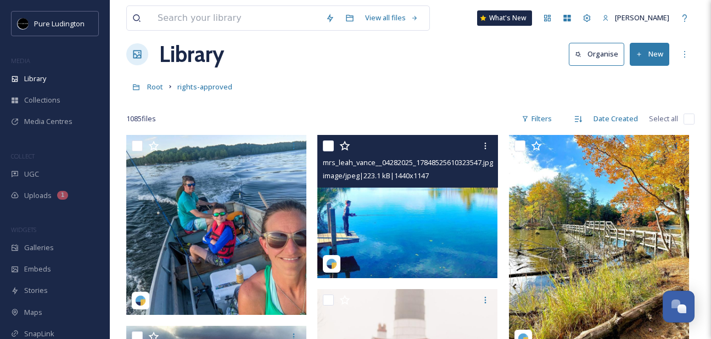
click at [324, 147] on input "checkbox" at bounding box center [328, 146] width 11 height 11
checkbox input "true"
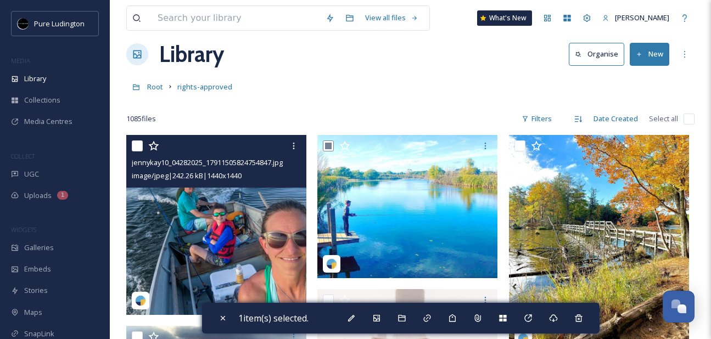
click at [134, 145] on input "checkbox" at bounding box center [137, 146] width 11 height 11
checkbox input "true"
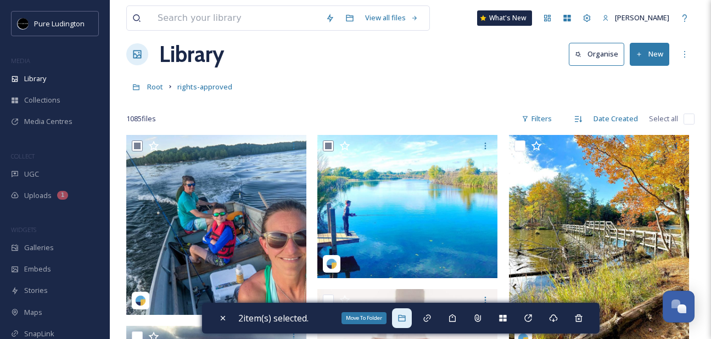
click at [406, 321] on icon at bounding box center [401, 318] width 9 height 9
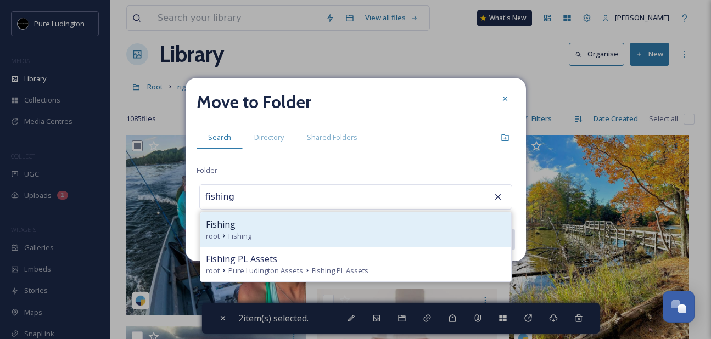
click at [276, 223] on div "Fishing" at bounding box center [356, 224] width 300 height 13
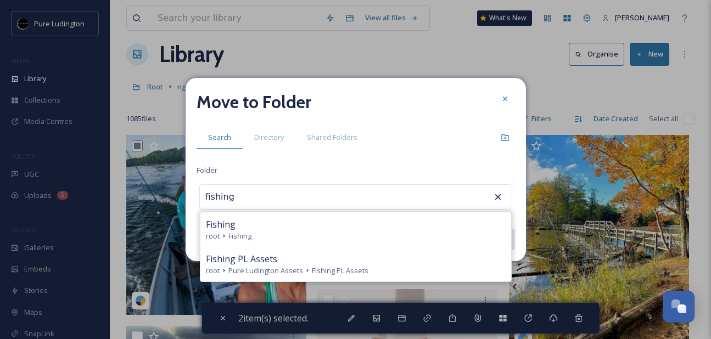
type input "Fishing"
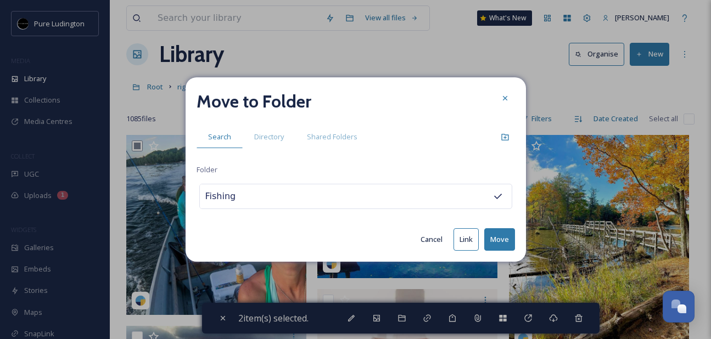
click at [494, 234] on button "Move" at bounding box center [499, 239] width 31 height 23
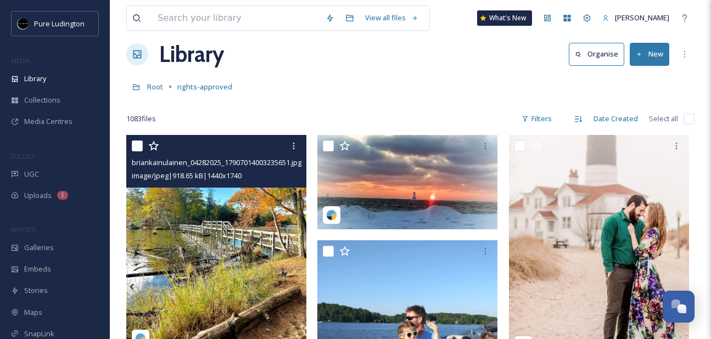
click at [136, 145] on input "checkbox" at bounding box center [137, 146] width 11 height 11
checkbox input "true"
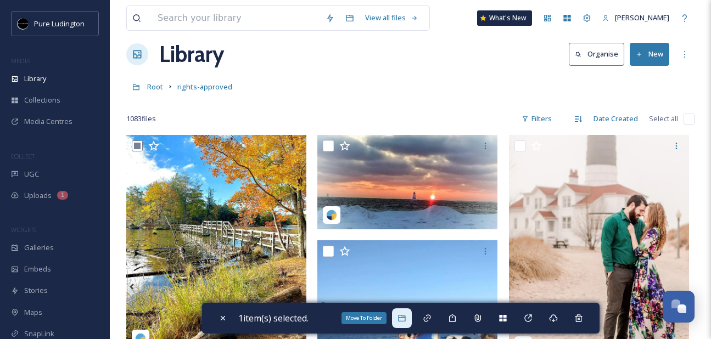
click at [402, 316] on icon at bounding box center [401, 318] width 9 height 9
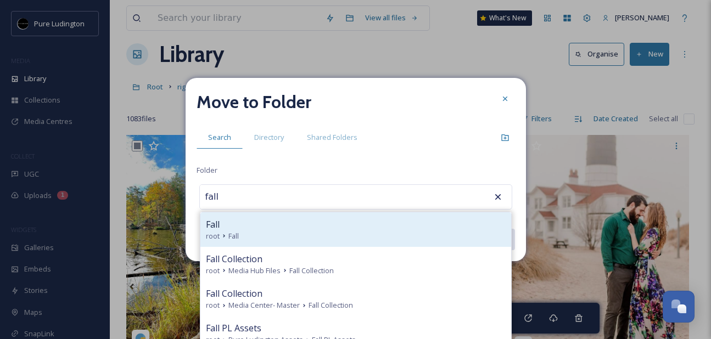
click at [343, 223] on div "Fall" at bounding box center [356, 224] width 300 height 13
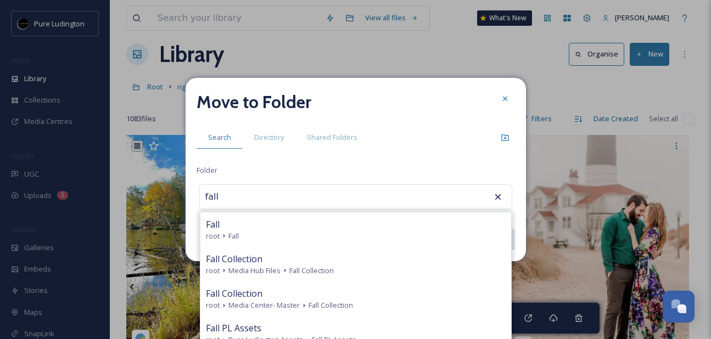
type input "Fall"
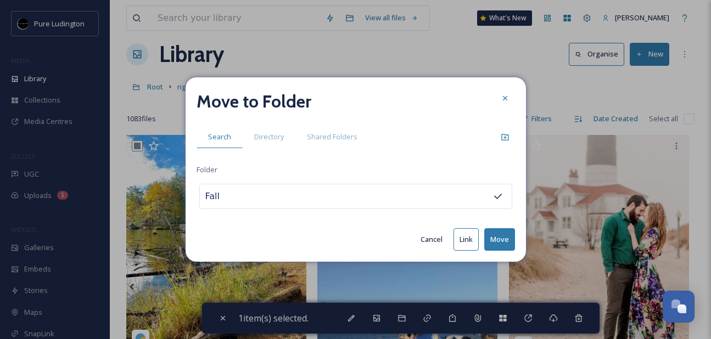
click at [495, 244] on button "Move" at bounding box center [499, 239] width 31 height 23
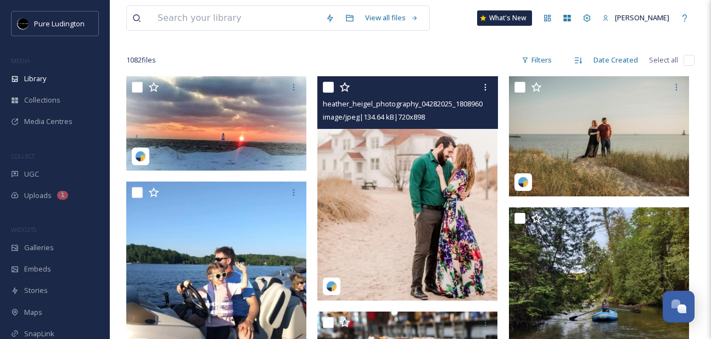
scroll to position [74, 0]
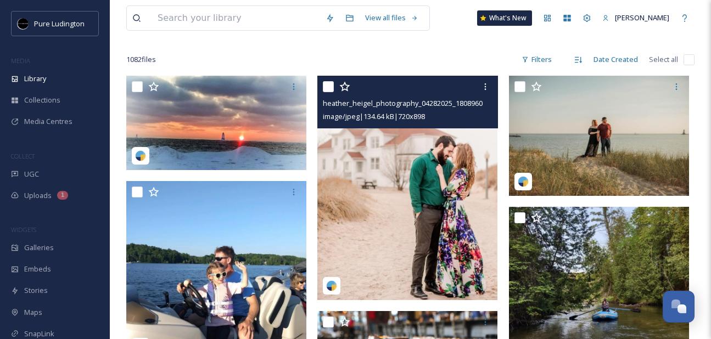
click at [326, 86] on input "checkbox" at bounding box center [328, 86] width 11 height 11
checkbox input "true"
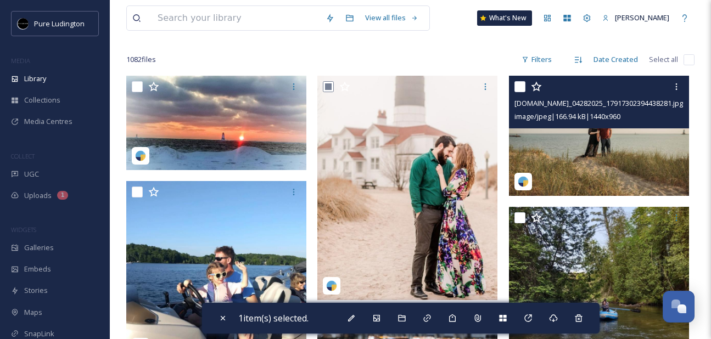
click at [521, 85] on input "checkbox" at bounding box center [519, 86] width 11 height 11
checkbox input "true"
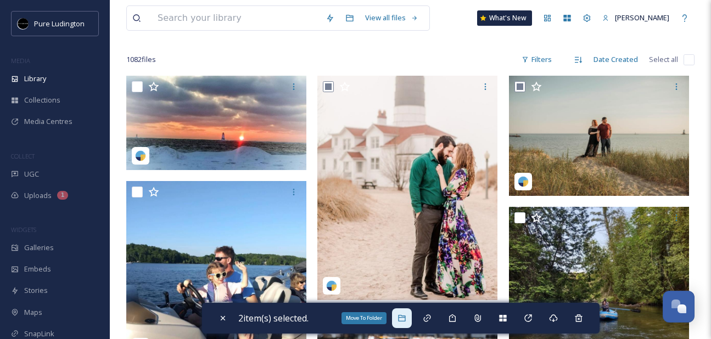
click at [409, 318] on div "Move To Folder" at bounding box center [402, 319] width 20 height 20
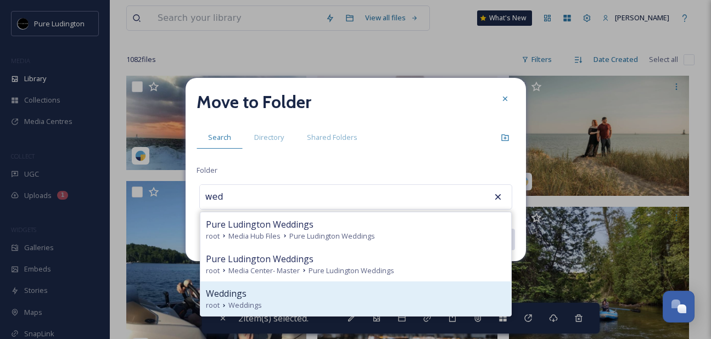
click at [352, 286] on div "Weddings root Weddings" at bounding box center [355, 299] width 311 height 35
type input "Weddings"
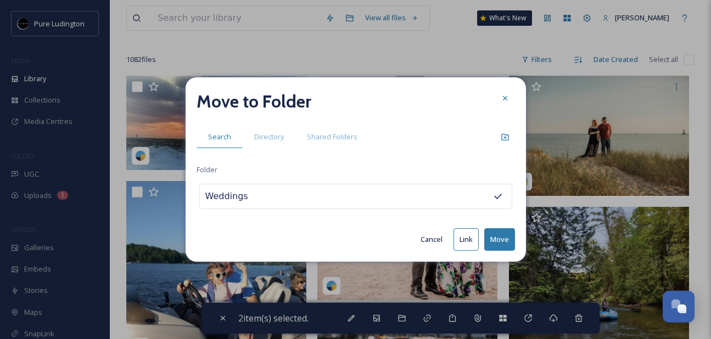
click at [497, 233] on button "Move" at bounding box center [499, 239] width 31 height 23
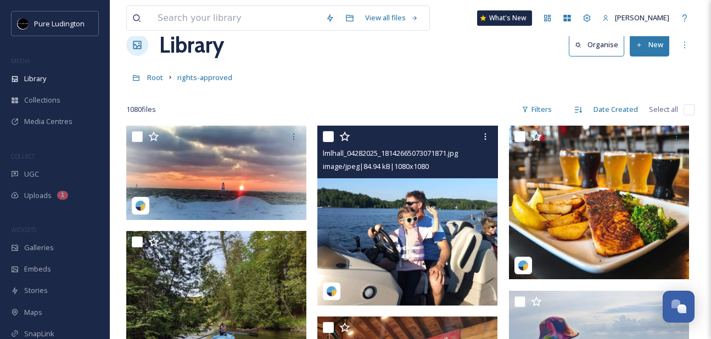
scroll to position [28, 0]
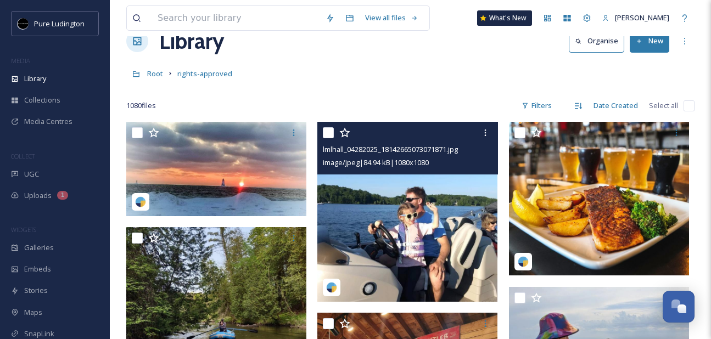
click at [327, 133] on input "checkbox" at bounding box center [328, 132] width 11 height 11
checkbox input "true"
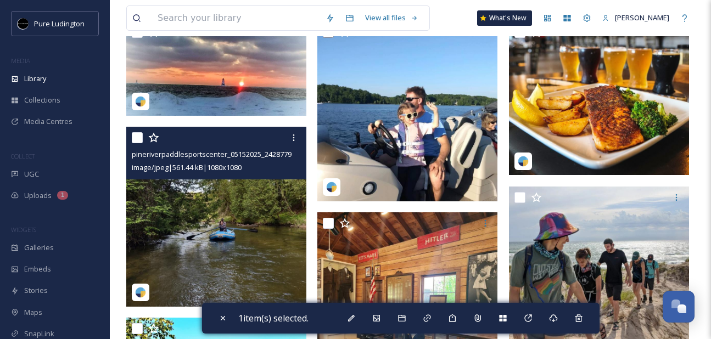
scroll to position [160, 0]
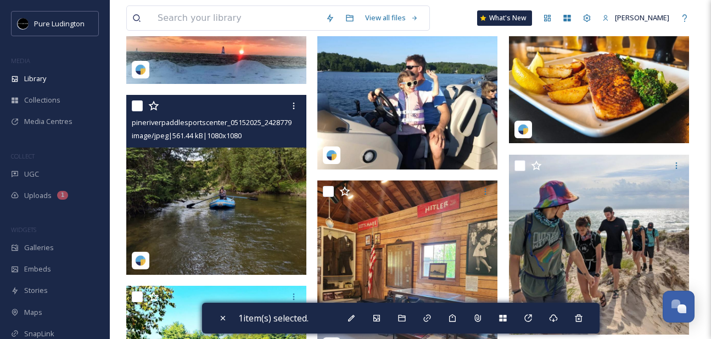
click at [136, 107] on input "checkbox" at bounding box center [137, 105] width 11 height 11
checkbox input "true"
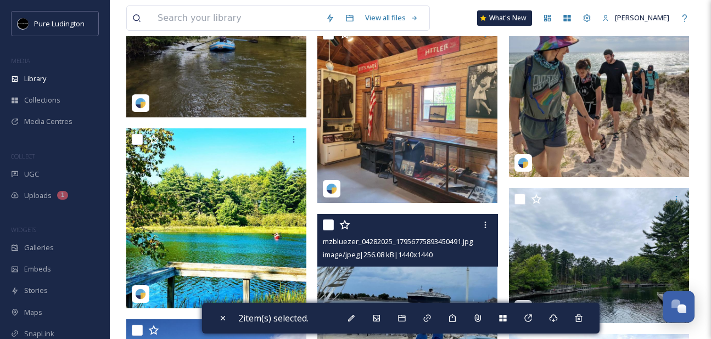
scroll to position [78, 0]
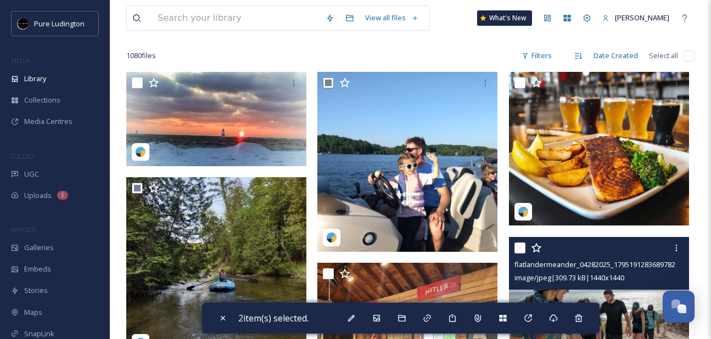
click at [522, 247] on input "checkbox" at bounding box center [519, 248] width 11 height 11
checkbox input "true"
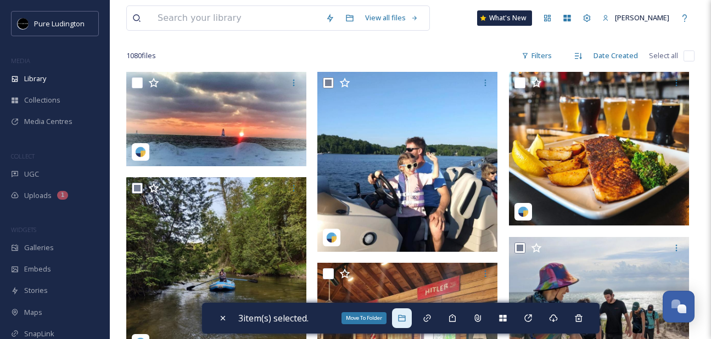
click at [407, 323] on div "Move To Folder" at bounding box center [402, 319] width 20 height 20
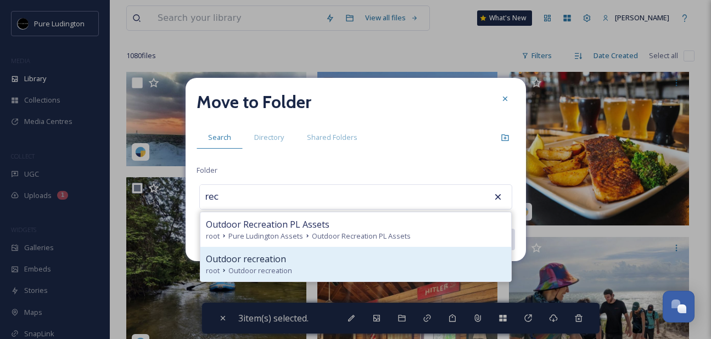
click at [355, 255] on div "Outdoor recreation" at bounding box center [356, 259] width 300 height 13
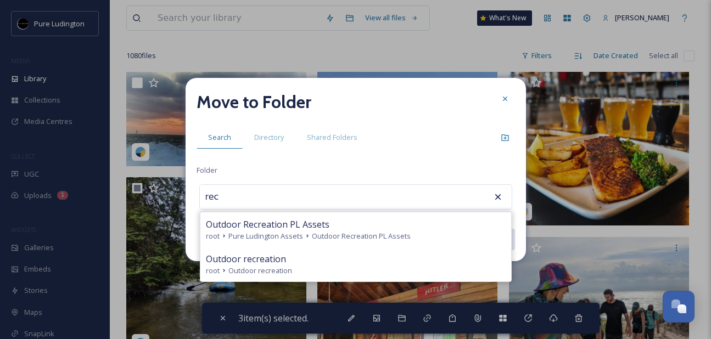
type input "Outdoor recreation"
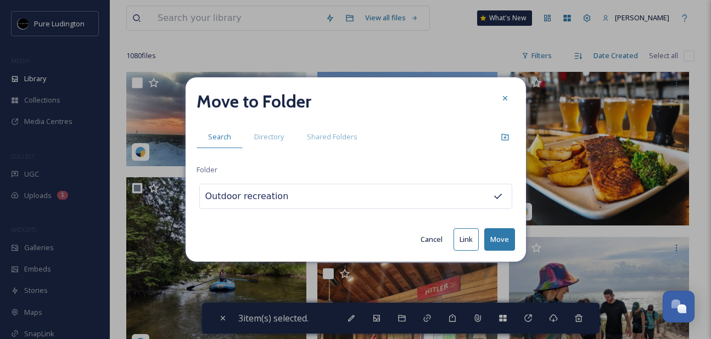
click at [494, 231] on button "Move" at bounding box center [499, 239] width 31 height 23
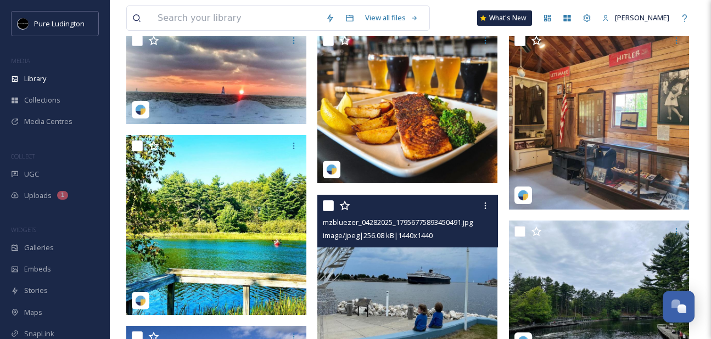
scroll to position [121, 0]
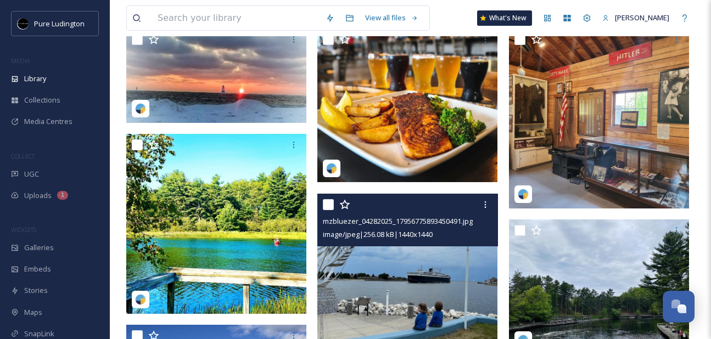
click at [329, 205] on input "checkbox" at bounding box center [328, 204] width 11 height 11
checkbox input "true"
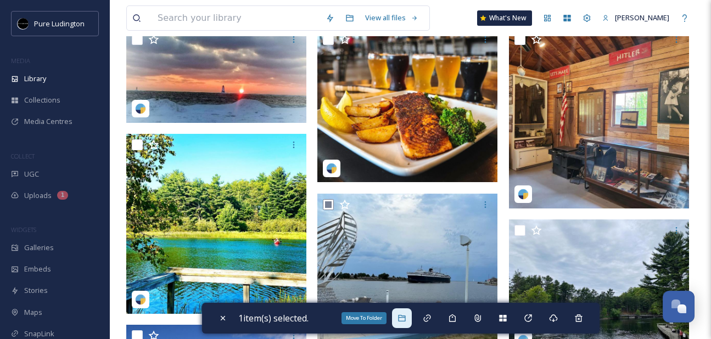
click at [404, 314] on icon at bounding box center [401, 318] width 9 height 9
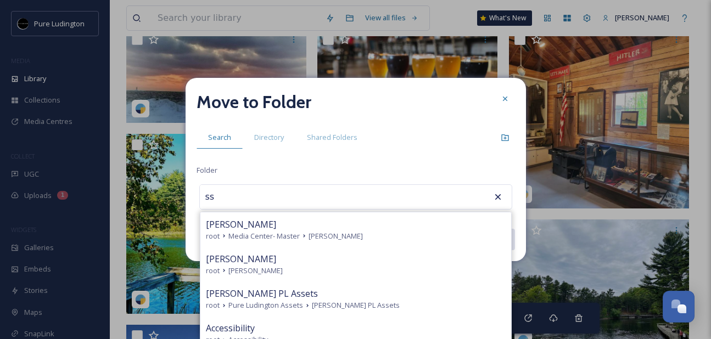
click at [358, 261] on div "[PERSON_NAME]" at bounding box center [356, 259] width 300 height 13
type input "[PERSON_NAME]"
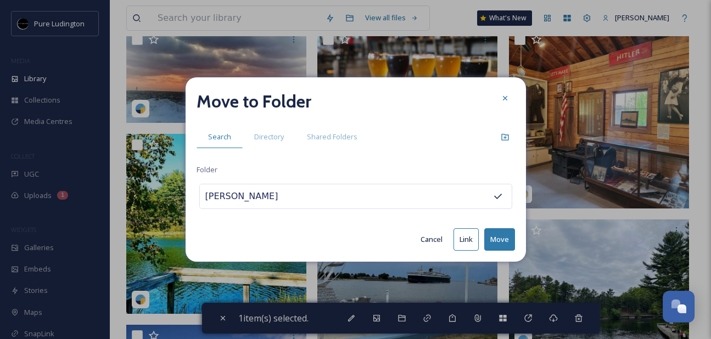
click at [496, 237] on button "Move" at bounding box center [499, 239] width 31 height 23
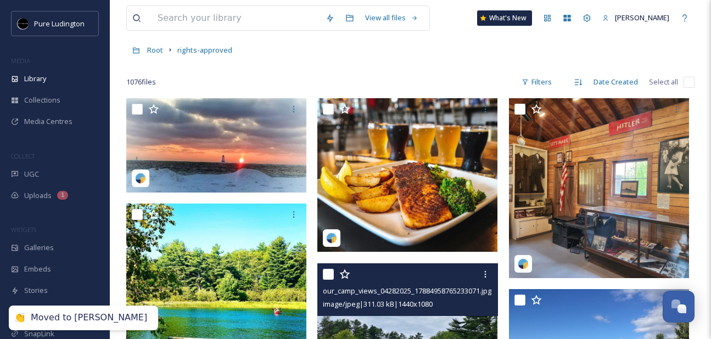
scroll to position [51, 0]
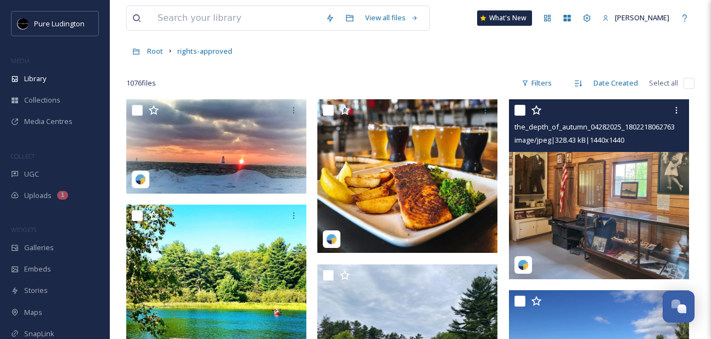
click at [581, 195] on img at bounding box center [599, 189] width 180 height 180
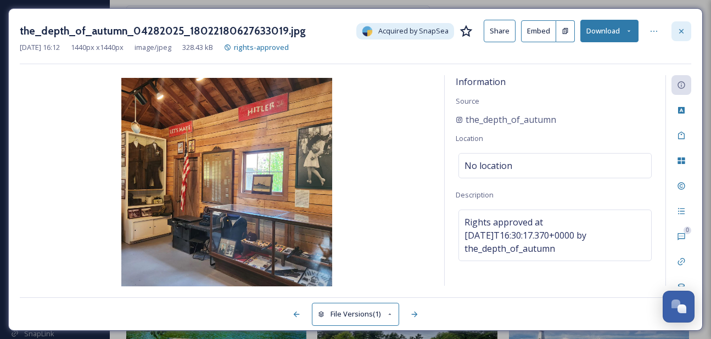
click at [679, 32] on icon at bounding box center [681, 31] width 9 height 9
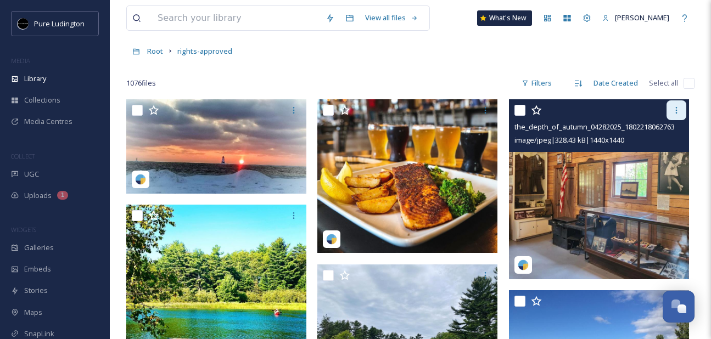
click at [670, 114] on div at bounding box center [677, 110] width 20 height 20
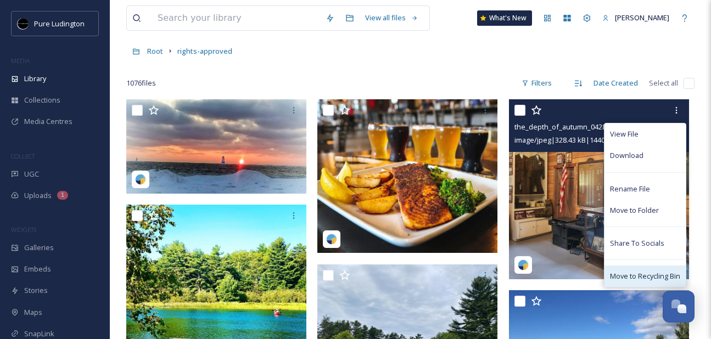
click at [635, 280] on span "Move to Recycling Bin" at bounding box center [645, 276] width 70 height 10
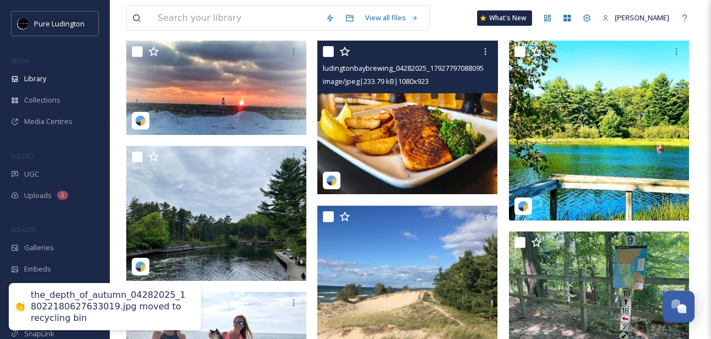
scroll to position [125, 0]
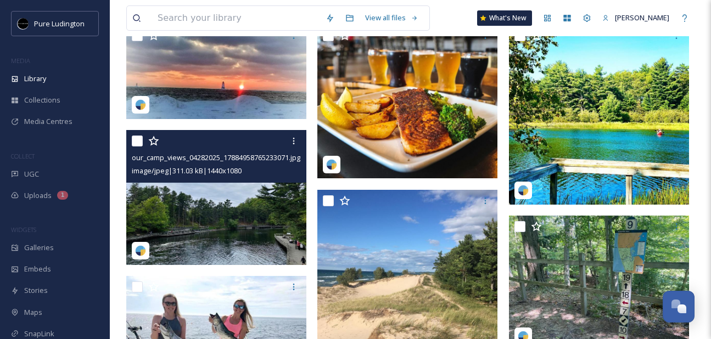
click at [138, 142] on input "checkbox" at bounding box center [137, 141] width 11 height 11
checkbox input "true"
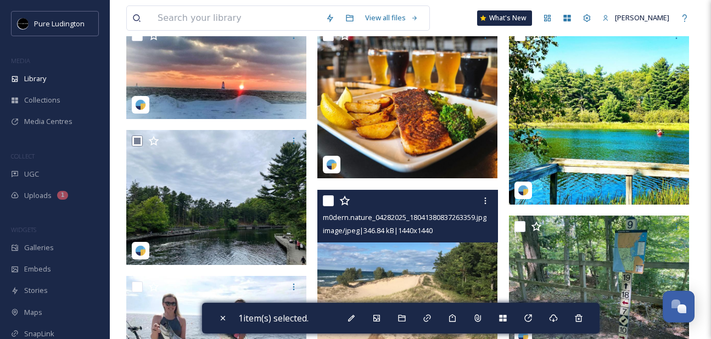
click at [330, 200] on input "checkbox" at bounding box center [328, 200] width 11 height 11
checkbox input "true"
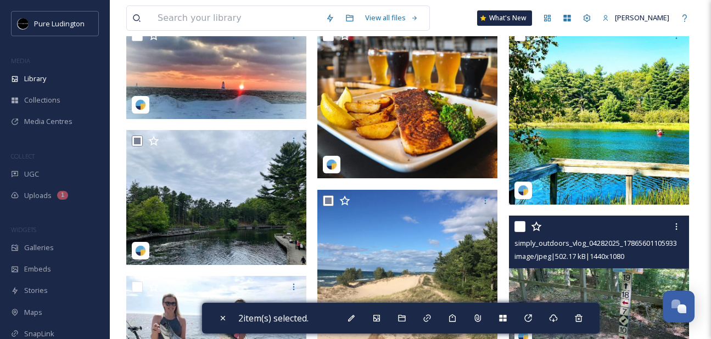
click at [515, 225] on input "checkbox" at bounding box center [519, 226] width 11 height 11
checkbox input "true"
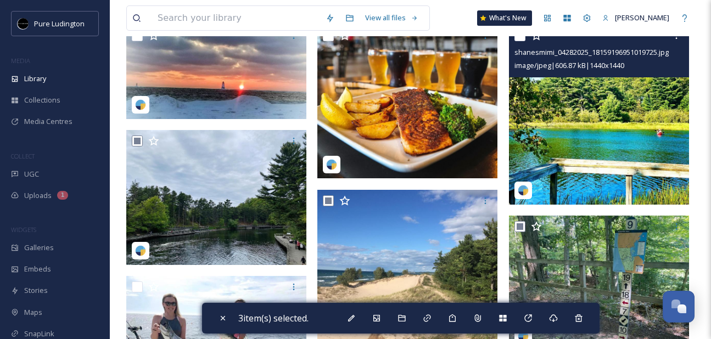
click at [517, 38] on input "checkbox" at bounding box center [519, 35] width 11 height 11
checkbox input "true"
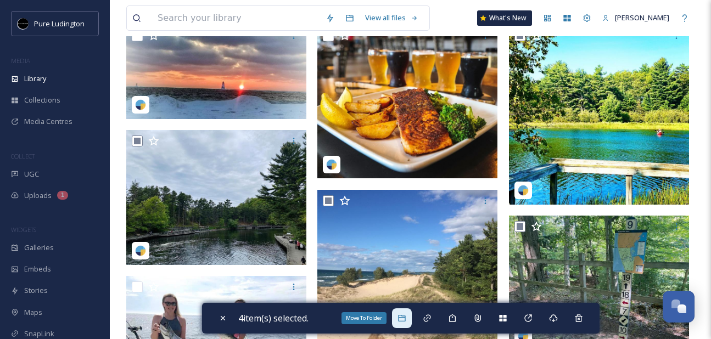
click at [406, 320] on icon at bounding box center [401, 318] width 9 height 9
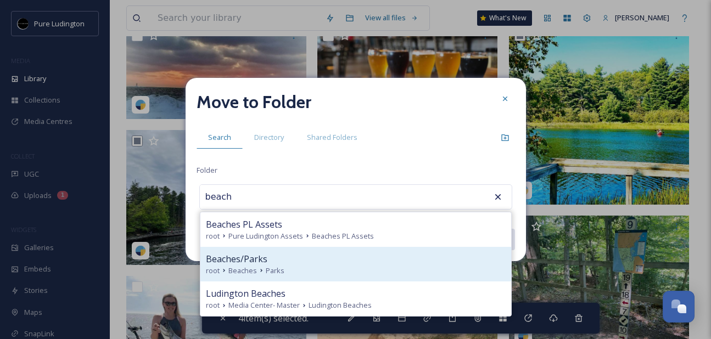
click at [396, 264] on div "Beaches/Parks" at bounding box center [356, 259] width 300 height 13
type input "Beaches/Parks"
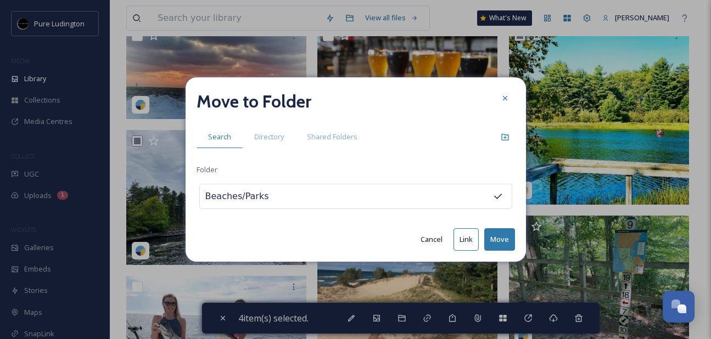
click at [497, 243] on button "Move" at bounding box center [499, 239] width 31 height 23
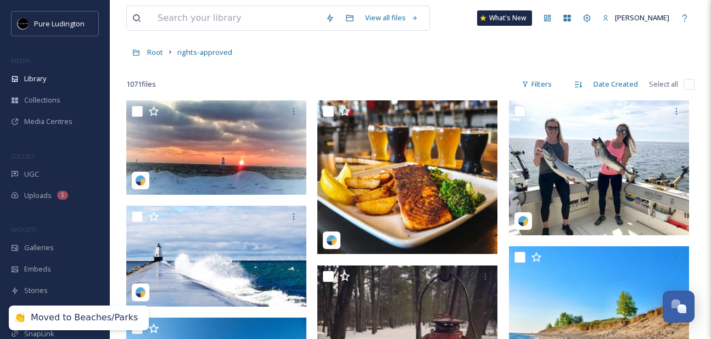
scroll to position [0, 0]
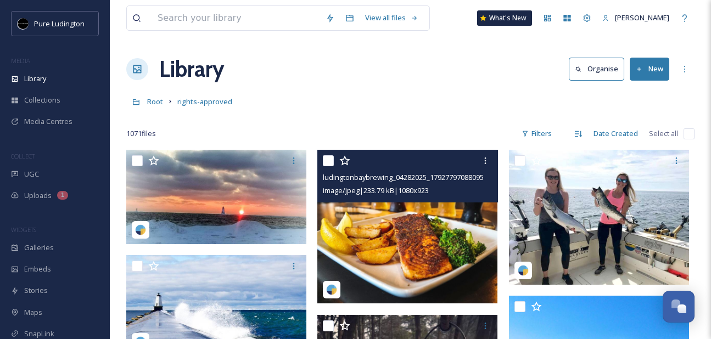
click at [329, 160] on input "checkbox" at bounding box center [328, 160] width 11 height 11
checkbox input "true"
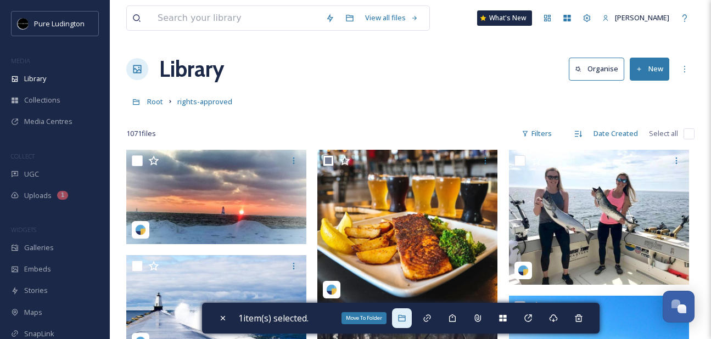
click at [410, 327] on div "Move To Folder" at bounding box center [402, 319] width 20 height 20
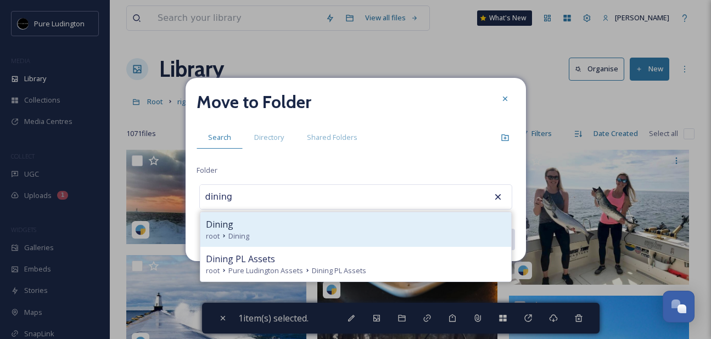
click at [407, 241] on div "root Dining" at bounding box center [356, 236] width 300 height 10
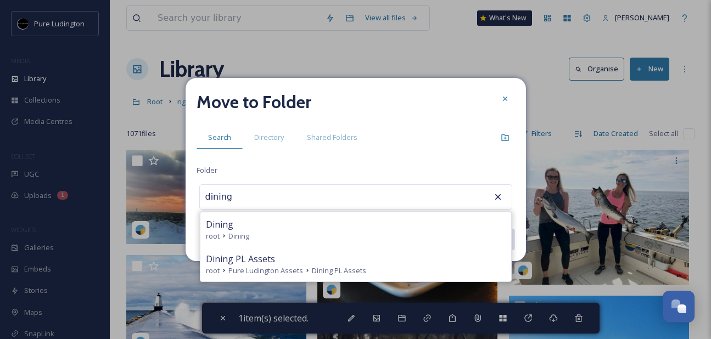
type input "Dining"
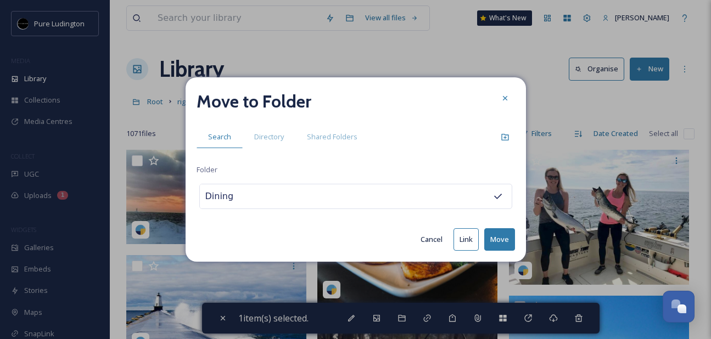
click at [509, 235] on button "Move" at bounding box center [499, 239] width 31 height 23
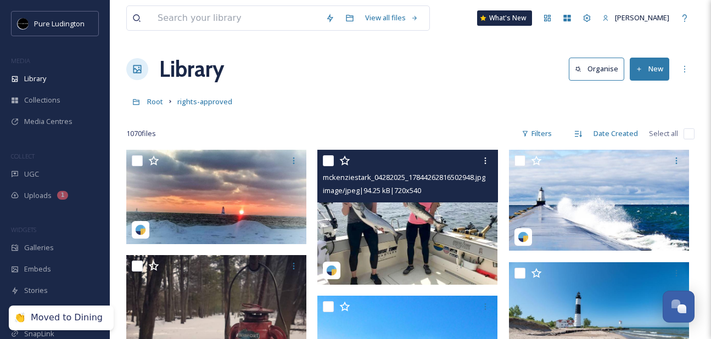
click at [332, 161] on input "checkbox" at bounding box center [328, 160] width 11 height 11
checkbox input "true"
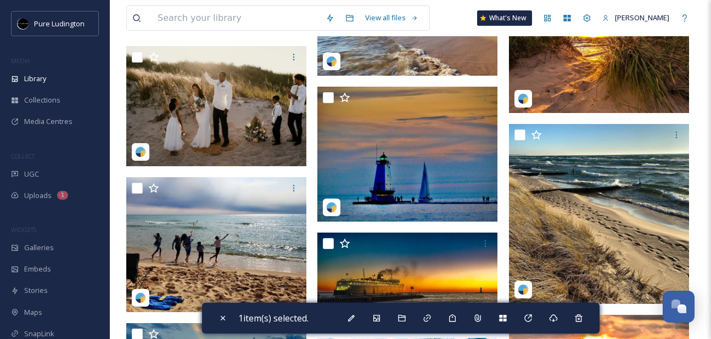
scroll to position [574, 0]
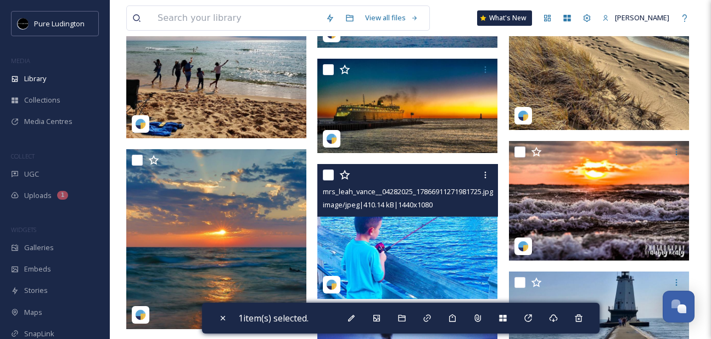
click at [326, 173] on input "checkbox" at bounding box center [328, 175] width 11 height 11
checkbox input "true"
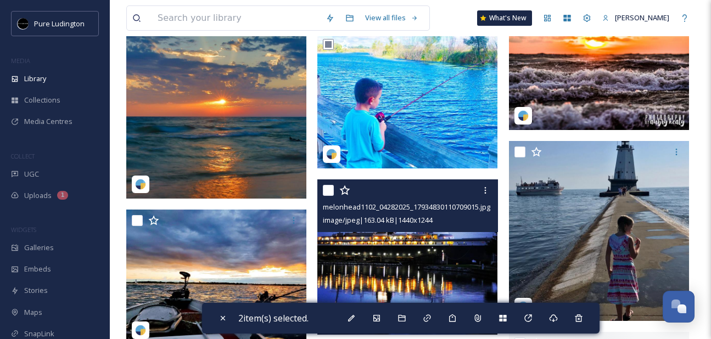
scroll to position [846, 0]
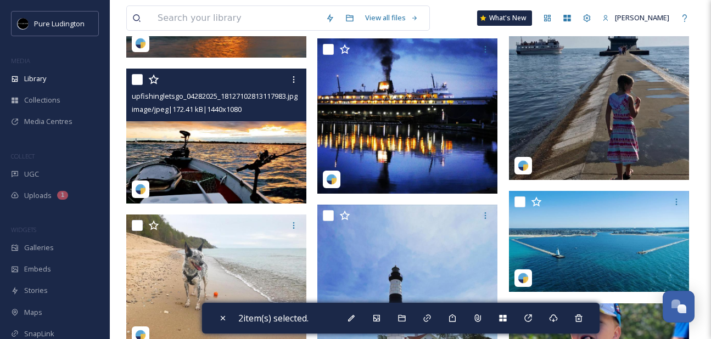
click at [137, 79] on input "checkbox" at bounding box center [137, 79] width 11 height 11
checkbox input "true"
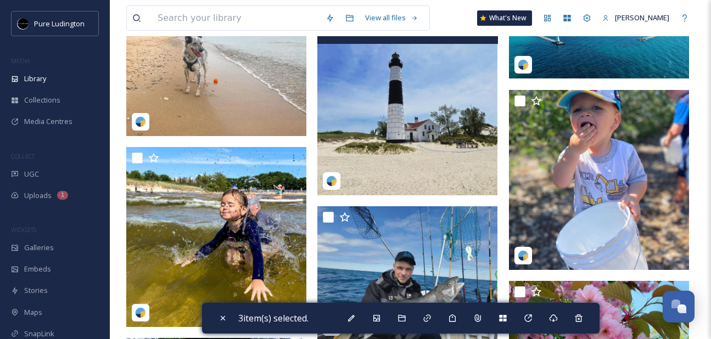
scroll to position [1126, 0]
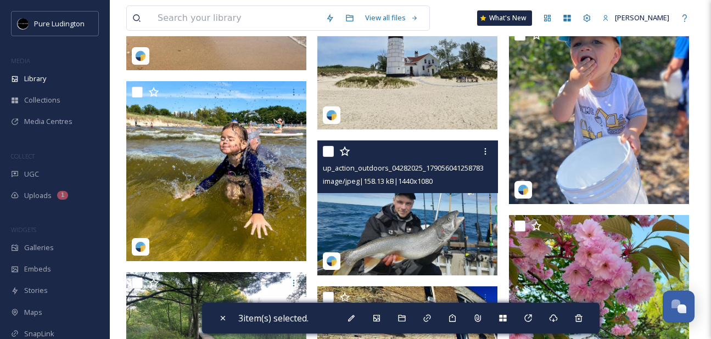
click at [330, 149] on input "checkbox" at bounding box center [328, 151] width 11 height 11
checkbox input "true"
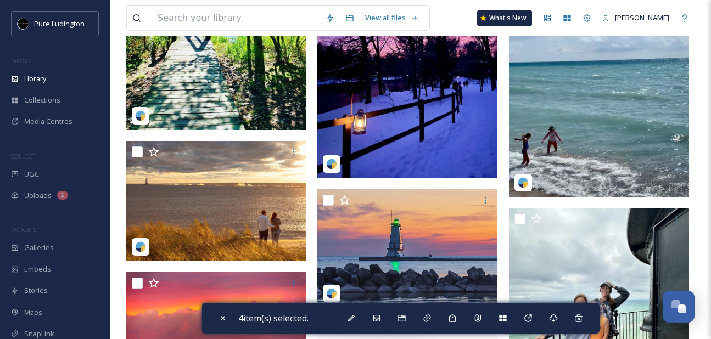
scroll to position [2388, 0]
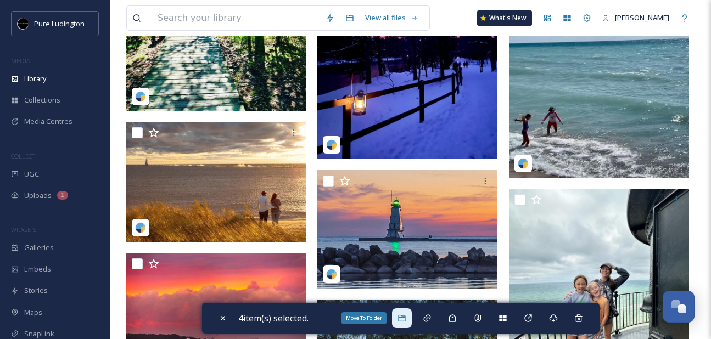
click at [407, 313] on div "Move To Folder" at bounding box center [402, 319] width 20 height 20
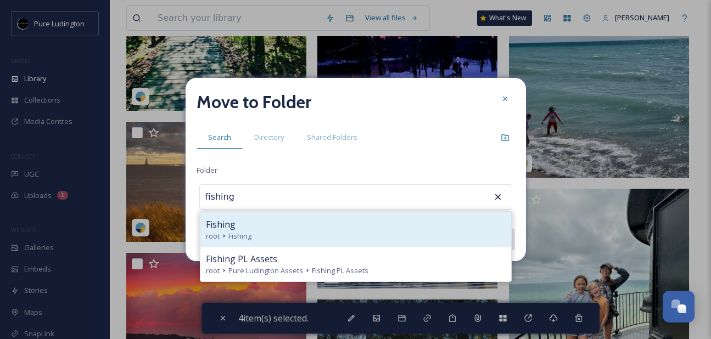
click at [396, 231] on div "root Fishing" at bounding box center [356, 236] width 300 height 10
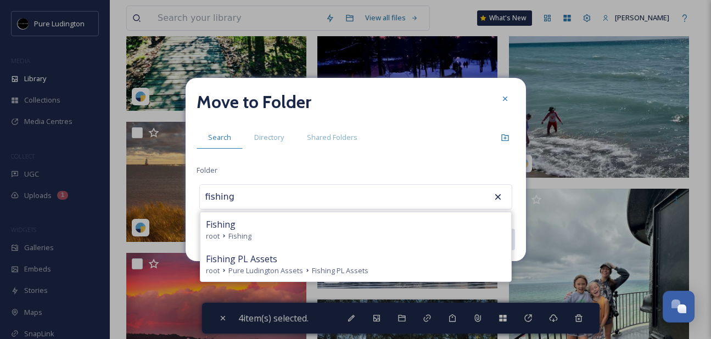
type input "Fishing"
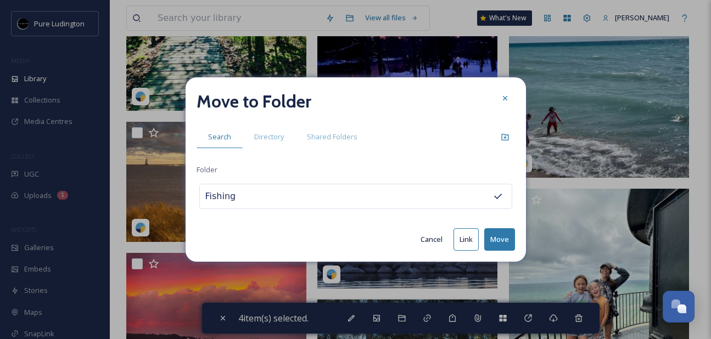
click at [498, 239] on button "Move" at bounding box center [499, 239] width 31 height 23
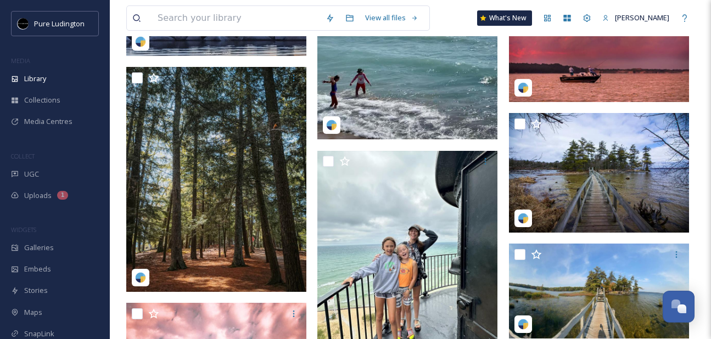
scroll to position [2389, 0]
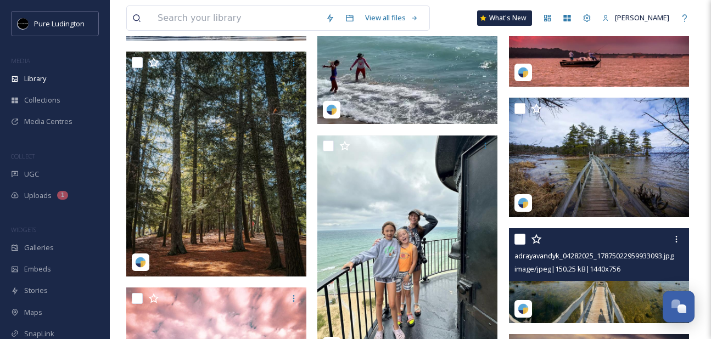
click at [520, 238] on input "checkbox" at bounding box center [519, 239] width 11 height 11
checkbox input "true"
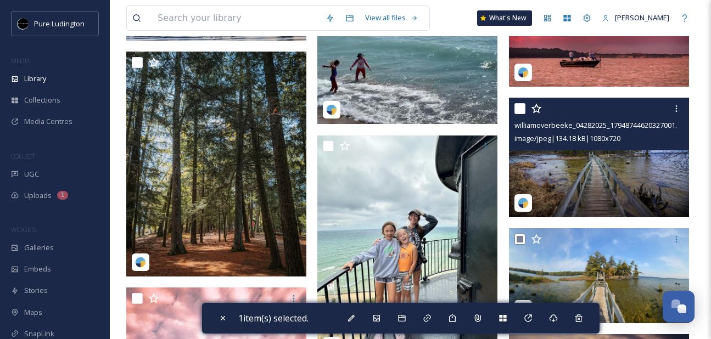
click at [519, 107] on input "checkbox" at bounding box center [519, 108] width 11 height 11
checkbox input "true"
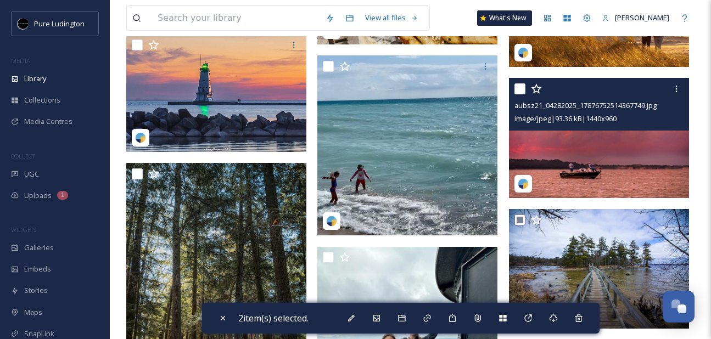
scroll to position [2276, 0]
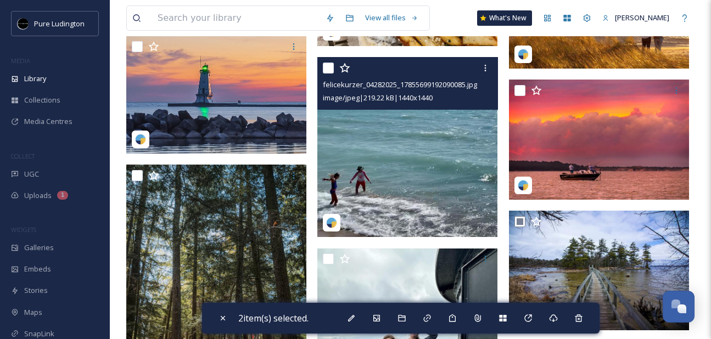
click at [327, 66] on input "checkbox" at bounding box center [328, 68] width 11 height 11
checkbox input "true"
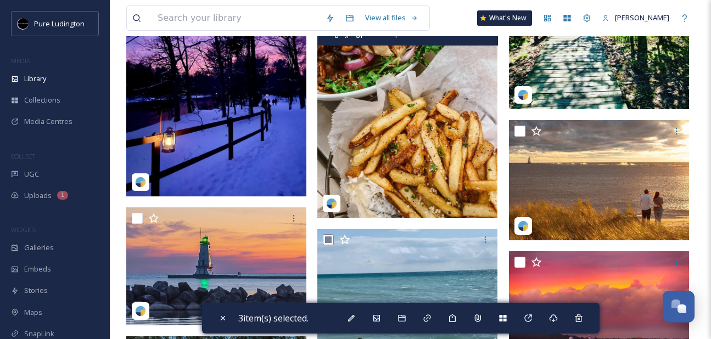
scroll to position [2093, 0]
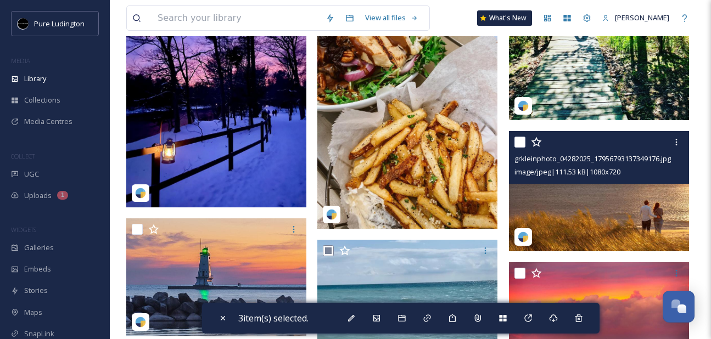
click at [516, 145] on input "checkbox" at bounding box center [519, 142] width 11 height 11
checkbox input "true"
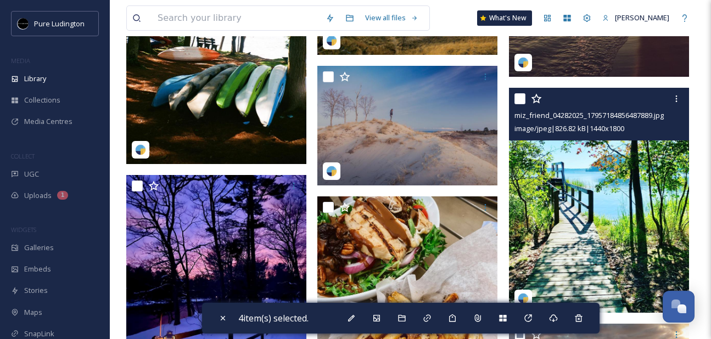
scroll to position [1890, 0]
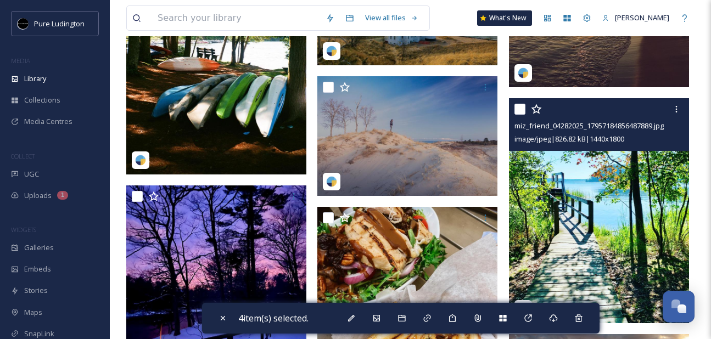
click at [522, 109] on input "checkbox" at bounding box center [519, 109] width 11 height 11
checkbox input "true"
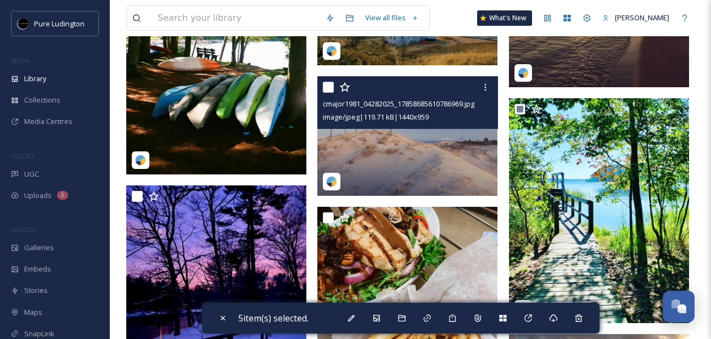
click at [327, 86] on input "checkbox" at bounding box center [328, 87] width 11 height 11
checkbox input "true"
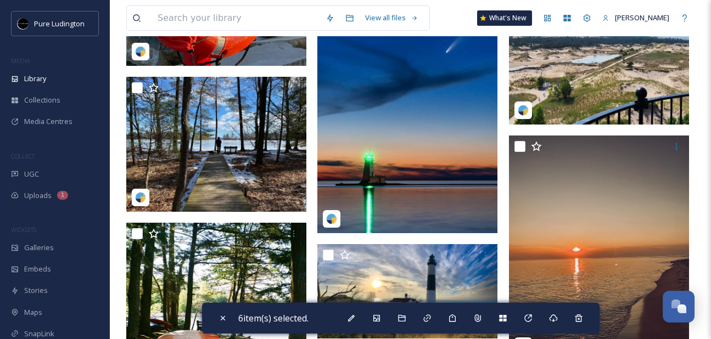
scroll to position [1600, 0]
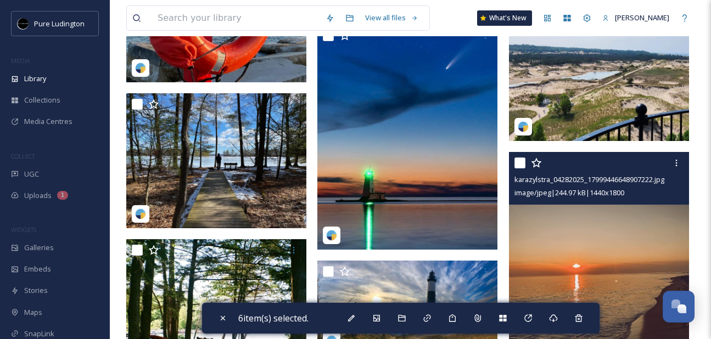
click at [521, 163] on input "checkbox" at bounding box center [519, 163] width 11 height 11
checkbox input "true"
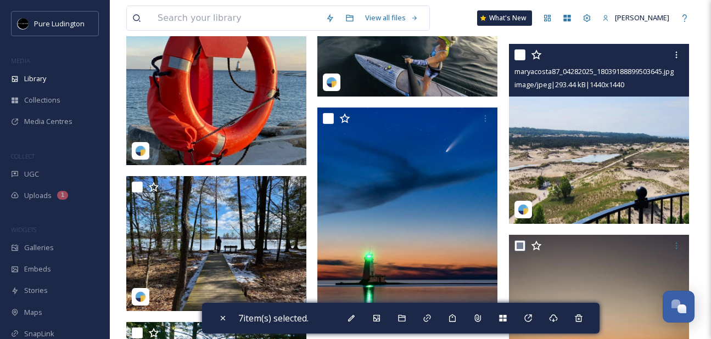
scroll to position [1514, 0]
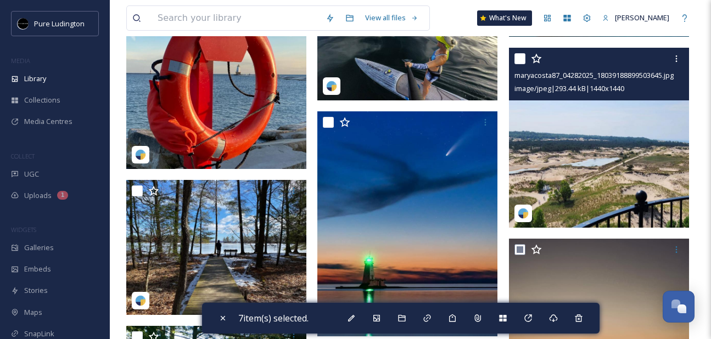
click at [522, 56] on input "checkbox" at bounding box center [519, 58] width 11 height 11
checkbox input "true"
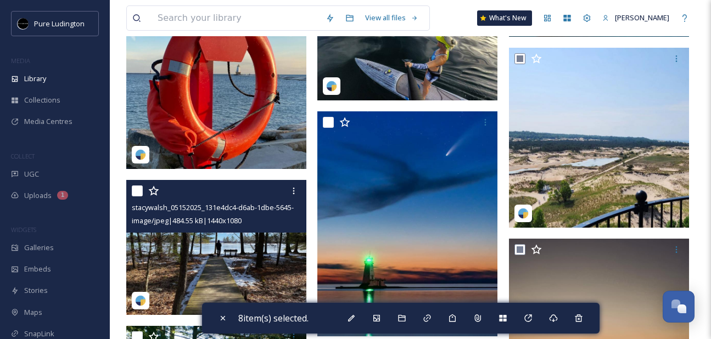
click at [137, 194] on input "checkbox" at bounding box center [137, 191] width 11 height 11
checkbox input "true"
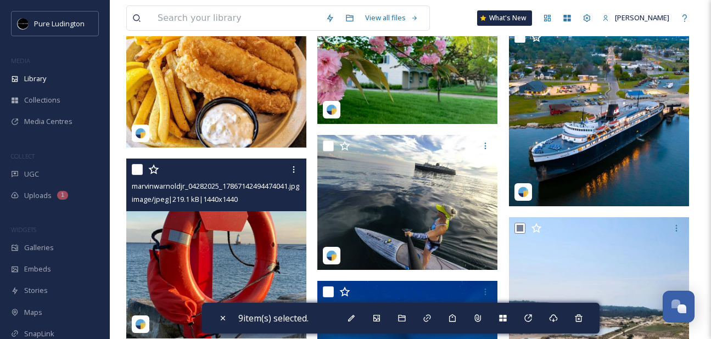
scroll to position [1343, 0]
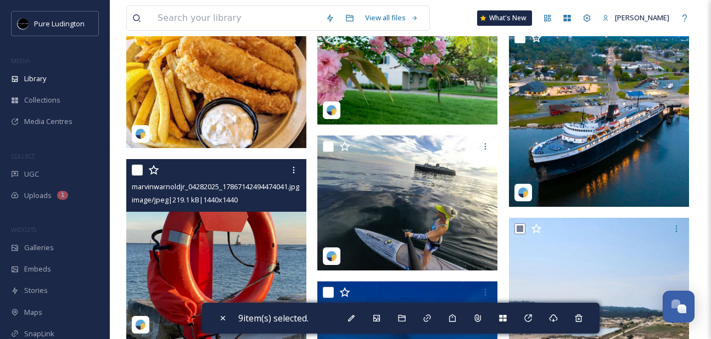
click at [132, 169] on input "checkbox" at bounding box center [137, 170] width 11 height 11
checkbox input "true"
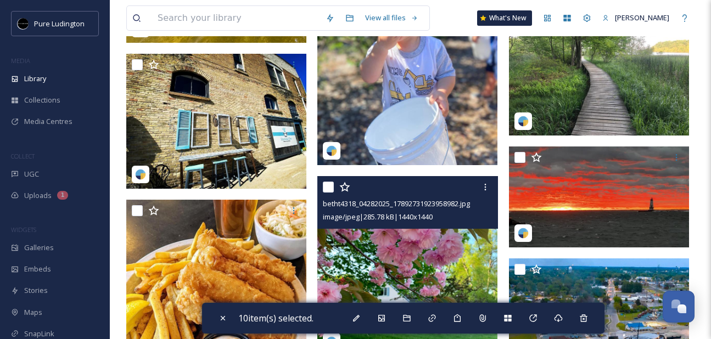
scroll to position [1111, 0]
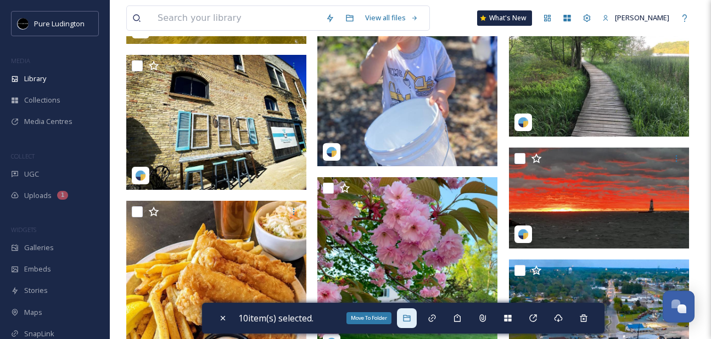
click at [408, 314] on icon at bounding box center [406, 318] width 9 height 9
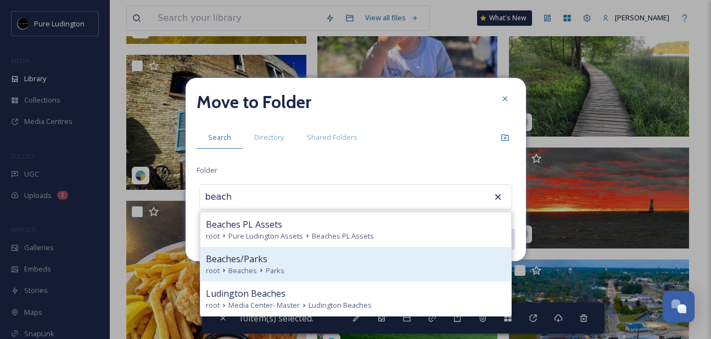
click at [404, 260] on div "Beaches/Parks" at bounding box center [356, 259] width 300 height 13
type input "Beaches/Parks"
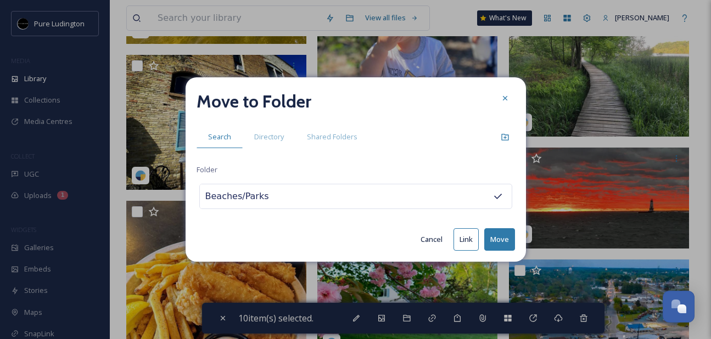
click at [491, 240] on button "Move" at bounding box center [499, 239] width 31 height 23
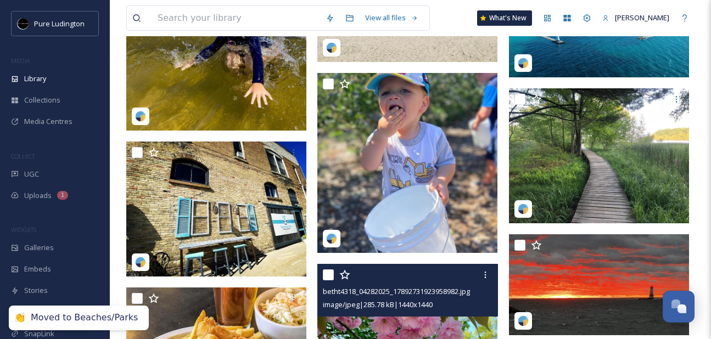
scroll to position [1006, 0]
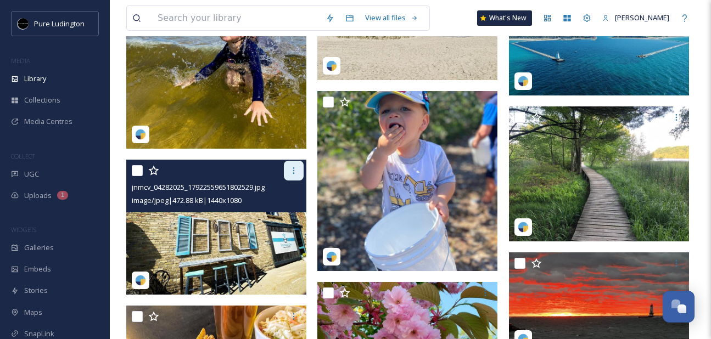
click at [292, 173] on icon at bounding box center [293, 170] width 9 height 9
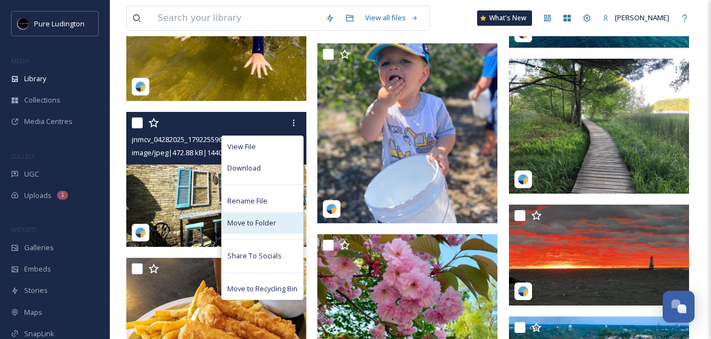
scroll to position [1049, 0]
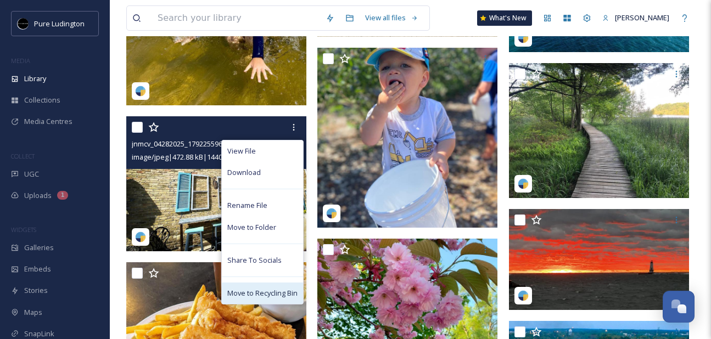
click at [267, 294] on span "Move to Recycling Bin" at bounding box center [262, 293] width 70 height 10
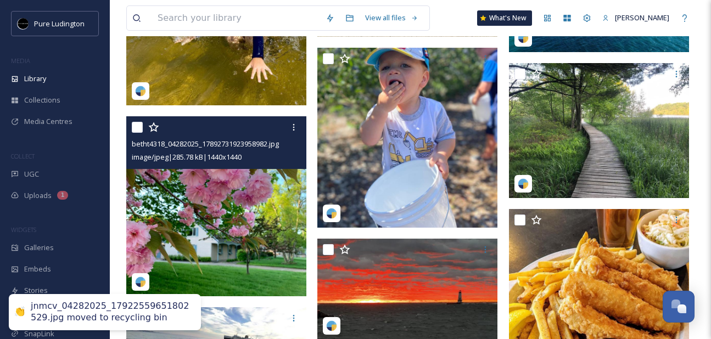
click at [138, 128] on input "checkbox" at bounding box center [137, 127] width 11 height 11
checkbox input "true"
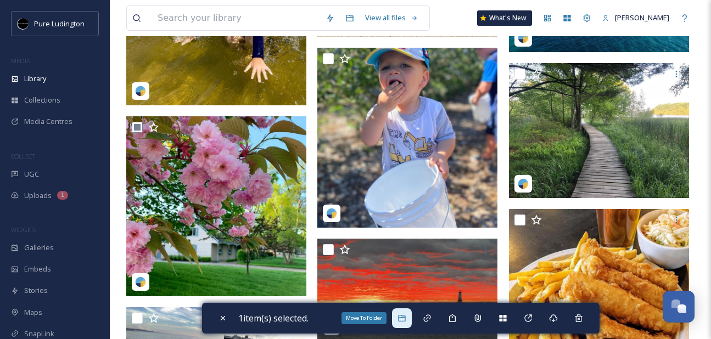
click at [402, 322] on icon at bounding box center [401, 318] width 9 height 9
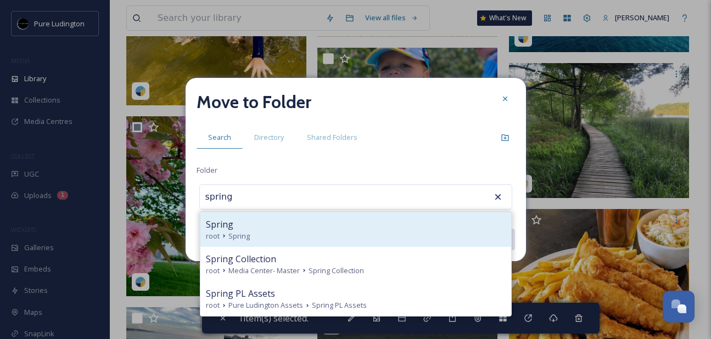
click at [393, 228] on div "Spring" at bounding box center [356, 224] width 300 height 13
type input "Spring"
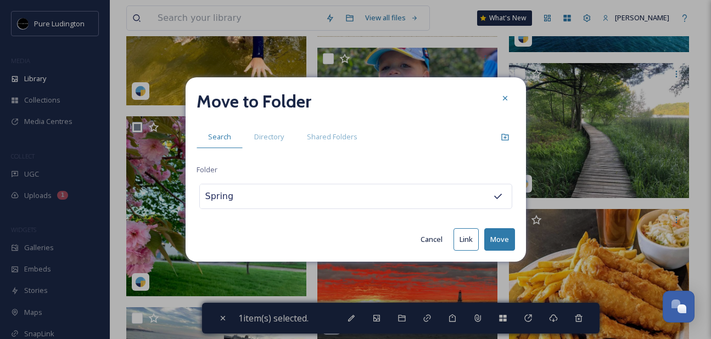
click at [497, 236] on button "Move" at bounding box center [499, 239] width 31 height 23
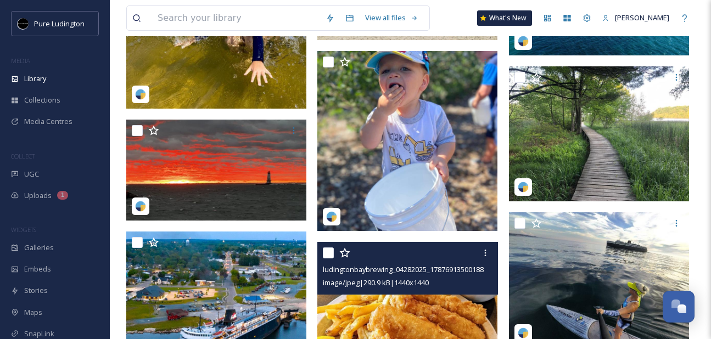
scroll to position [947, 0]
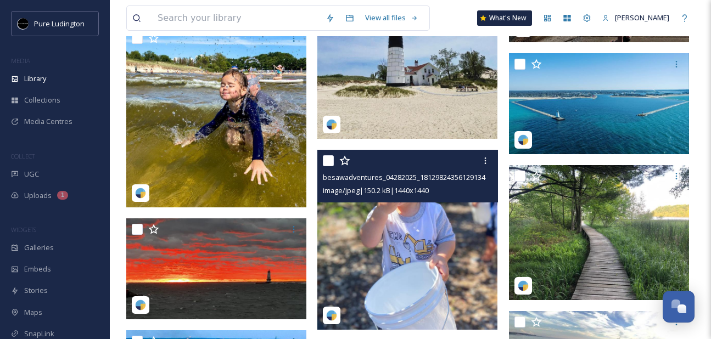
click at [331, 163] on input "checkbox" at bounding box center [328, 160] width 11 height 11
checkbox input "true"
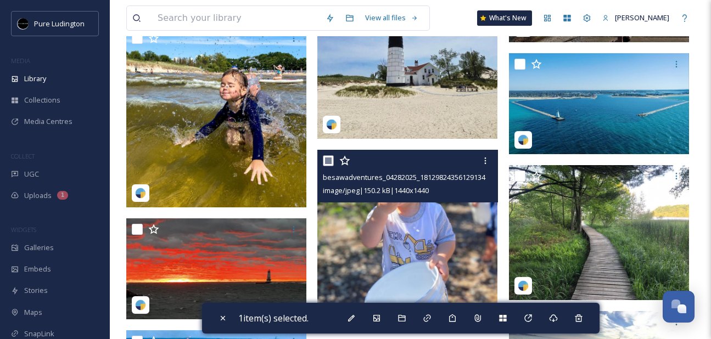
scroll to position [944, 0]
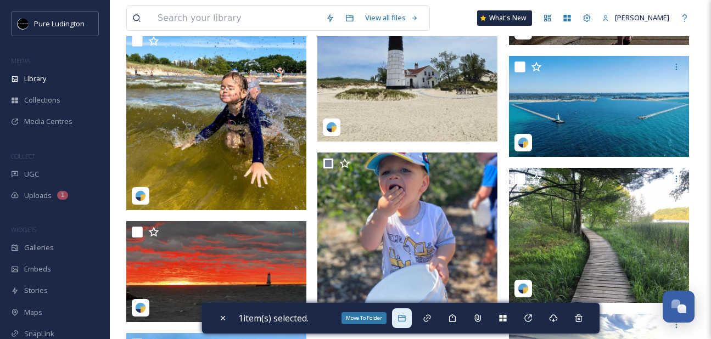
click at [405, 319] on icon at bounding box center [401, 318] width 9 height 9
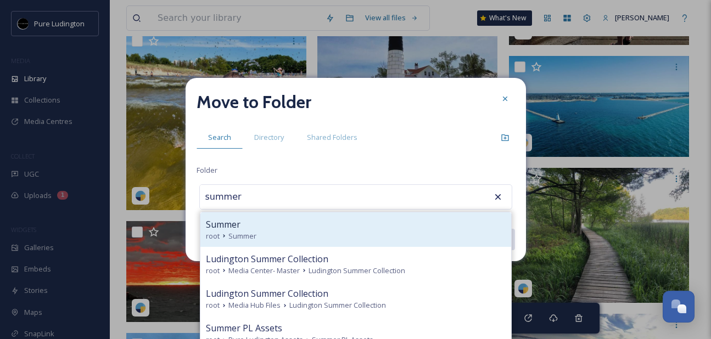
click at [373, 229] on div "Summer" at bounding box center [356, 224] width 300 height 13
type input "Summer"
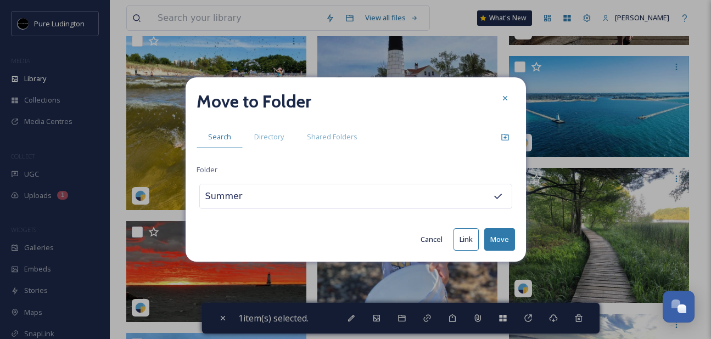
click at [494, 237] on button "Move" at bounding box center [499, 239] width 31 height 23
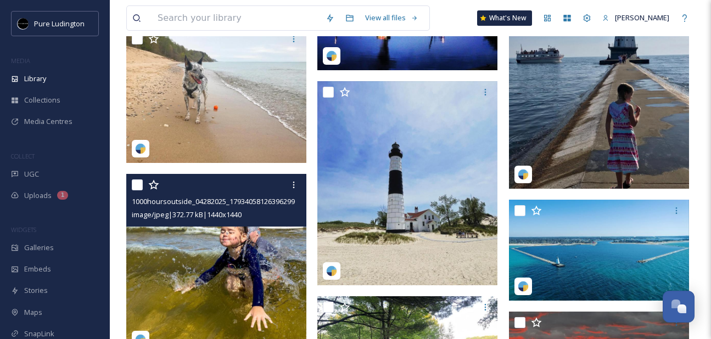
scroll to position [782, 0]
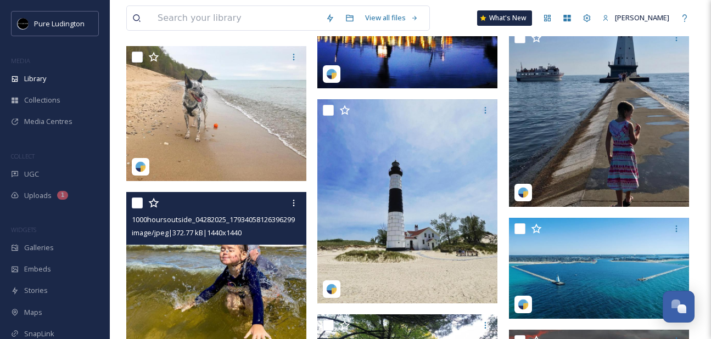
click at [136, 208] on input "checkbox" at bounding box center [137, 203] width 11 height 11
checkbox input "true"
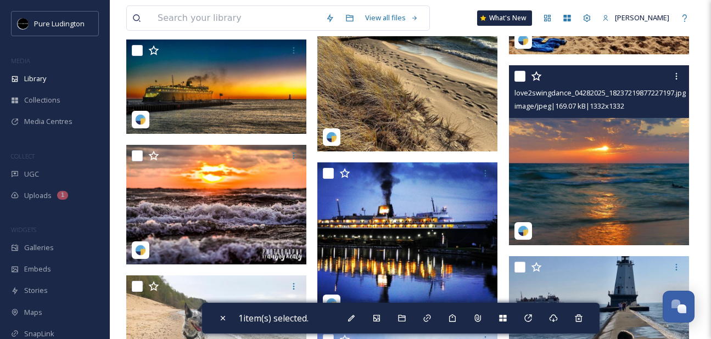
scroll to position [547, 0]
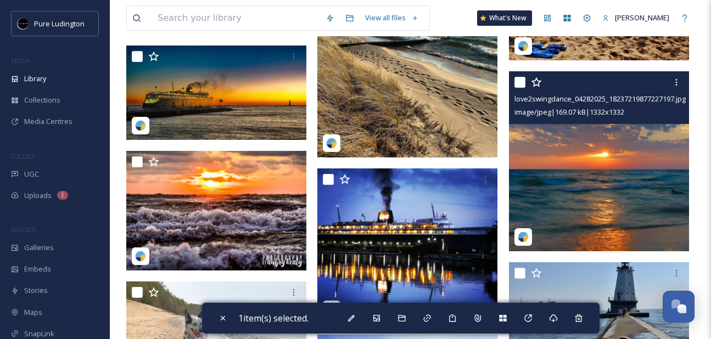
click at [520, 86] on input "checkbox" at bounding box center [519, 82] width 11 height 11
checkbox input "true"
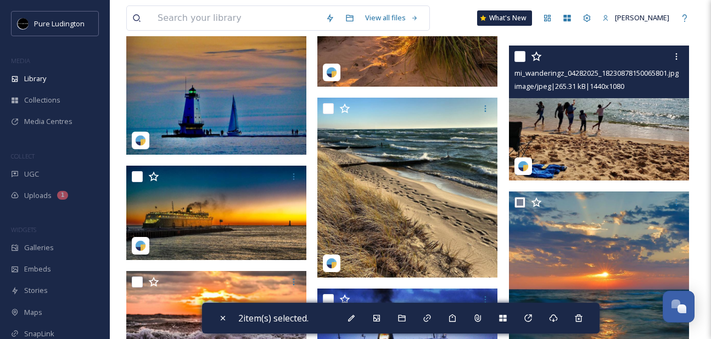
scroll to position [425, 0]
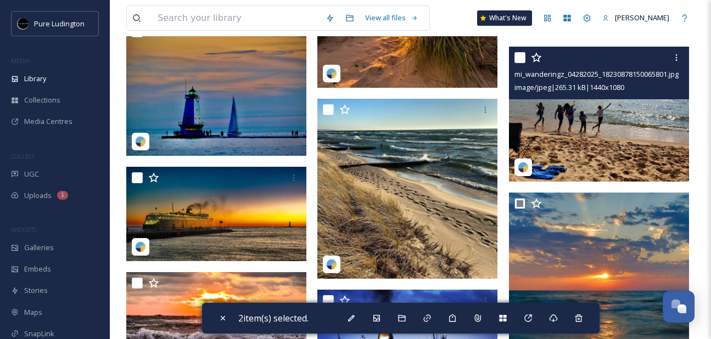
click at [521, 57] on input "checkbox" at bounding box center [519, 57] width 11 height 11
checkbox input "true"
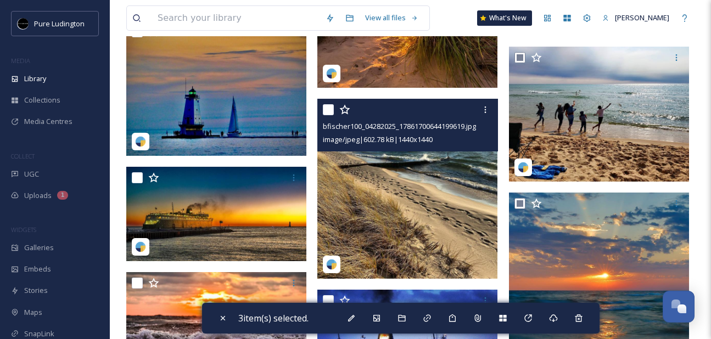
click at [326, 113] on input "checkbox" at bounding box center [328, 109] width 11 height 11
checkbox input "true"
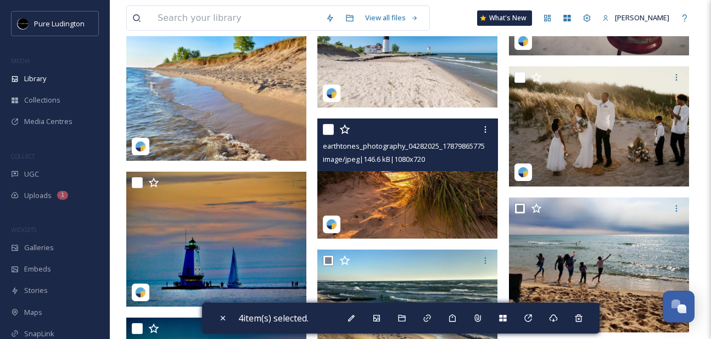
scroll to position [266, 0]
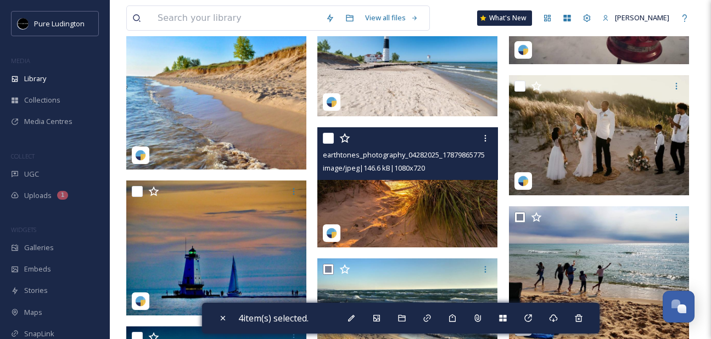
click at [331, 139] on input "checkbox" at bounding box center [328, 138] width 11 height 11
checkbox input "true"
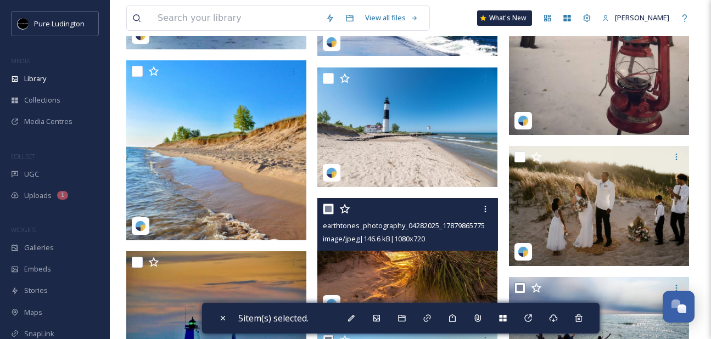
scroll to position [183, 0]
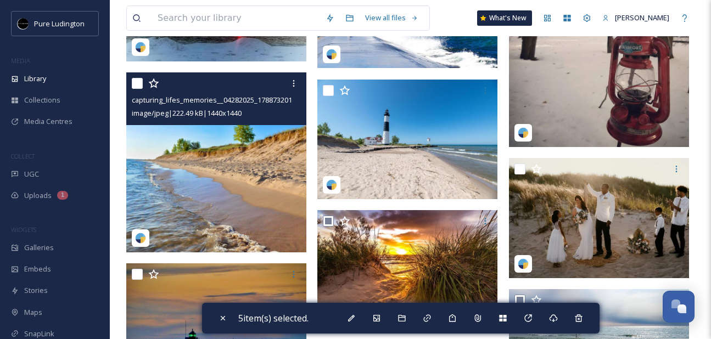
click at [137, 81] on input "checkbox" at bounding box center [137, 83] width 11 height 11
checkbox input "true"
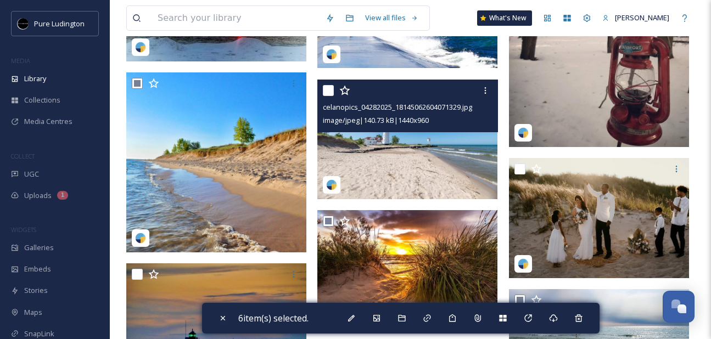
scroll to position [0, 0]
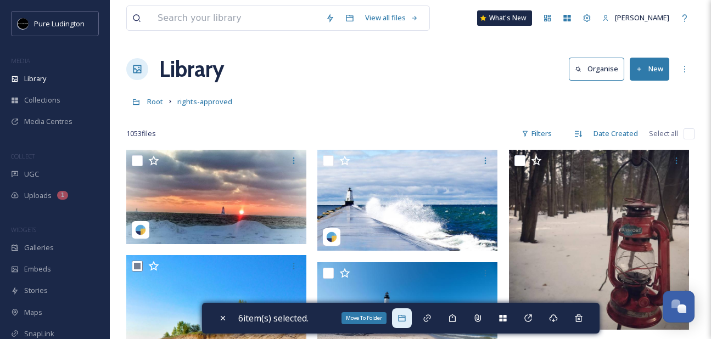
click at [410, 322] on div "Move To Folder" at bounding box center [402, 319] width 20 height 20
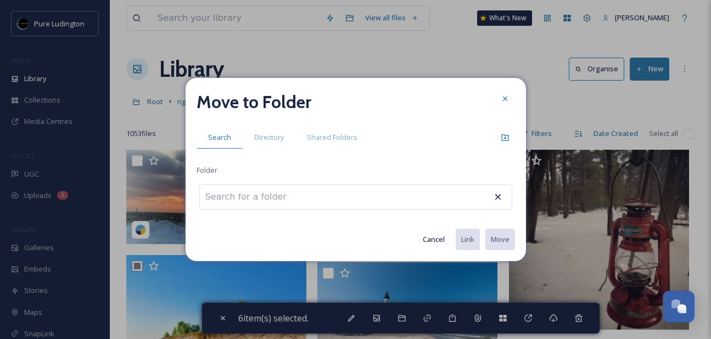
click at [403, 200] on div at bounding box center [355, 196] width 313 height 25
click at [402, 195] on div at bounding box center [355, 196] width 313 height 25
click at [338, 204] on div at bounding box center [355, 196] width 313 height 25
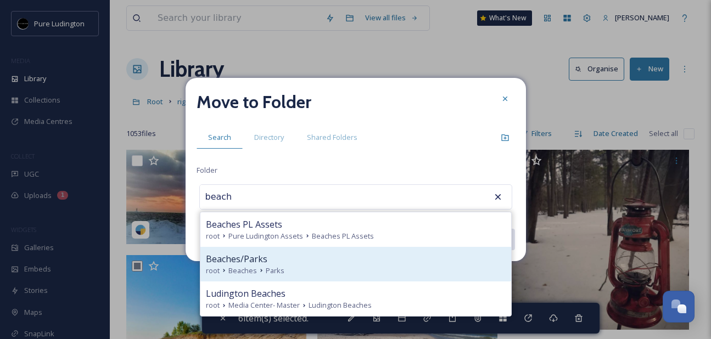
click at [328, 255] on div "Beaches/Parks" at bounding box center [356, 259] width 300 height 13
type input "Beaches/Parks"
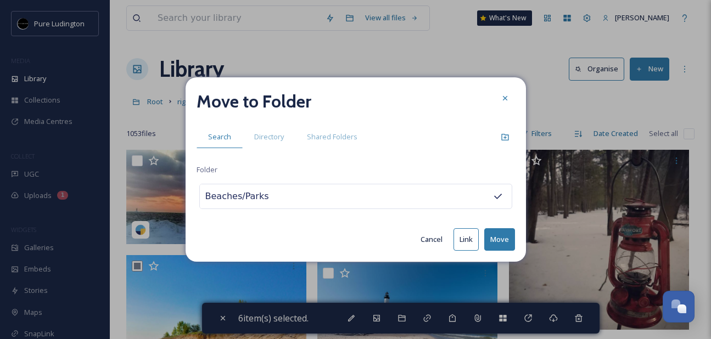
click at [489, 238] on button "Move" at bounding box center [499, 239] width 31 height 23
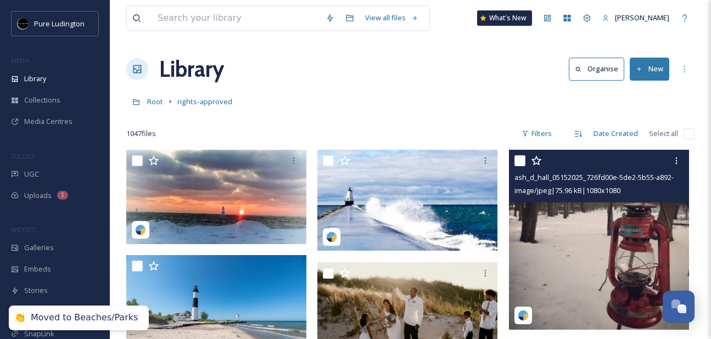
click at [519, 158] on input "checkbox" at bounding box center [519, 160] width 11 height 11
checkbox input "true"
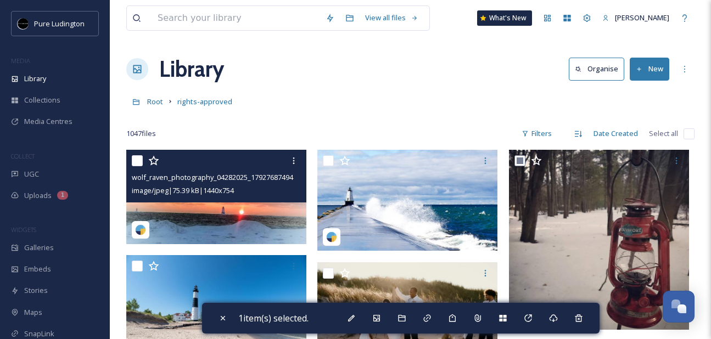
click at [137, 164] on input "checkbox" at bounding box center [137, 160] width 11 height 11
checkbox input "true"
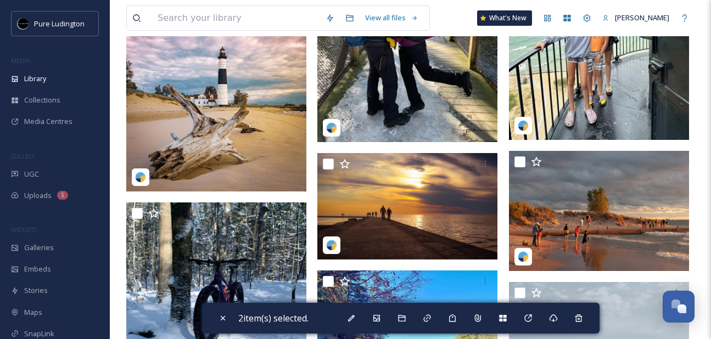
scroll to position [1710, 0]
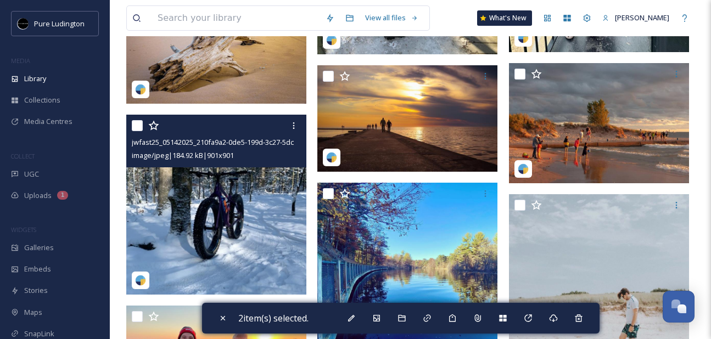
click at [139, 128] on input "checkbox" at bounding box center [137, 125] width 11 height 11
checkbox input "true"
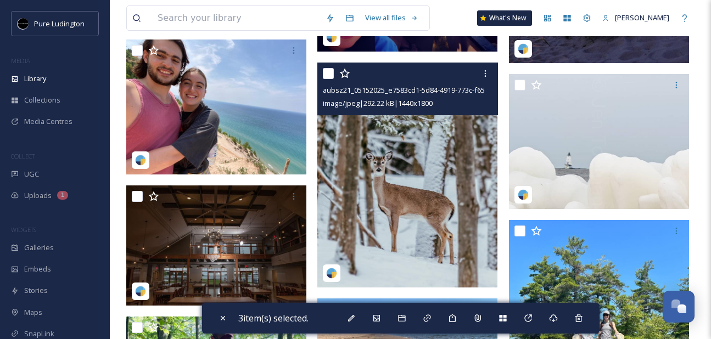
scroll to position [2867, 0]
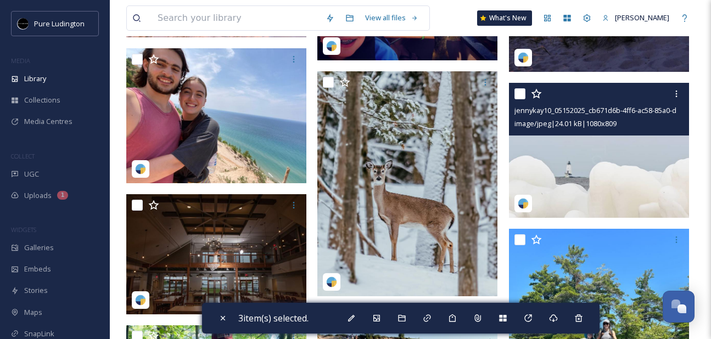
click at [516, 97] on input "checkbox" at bounding box center [519, 93] width 11 height 11
checkbox input "true"
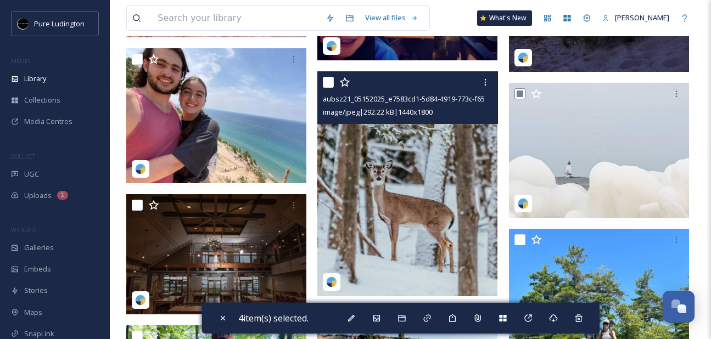
click at [329, 82] on input "checkbox" at bounding box center [328, 82] width 11 height 11
checkbox input "true"
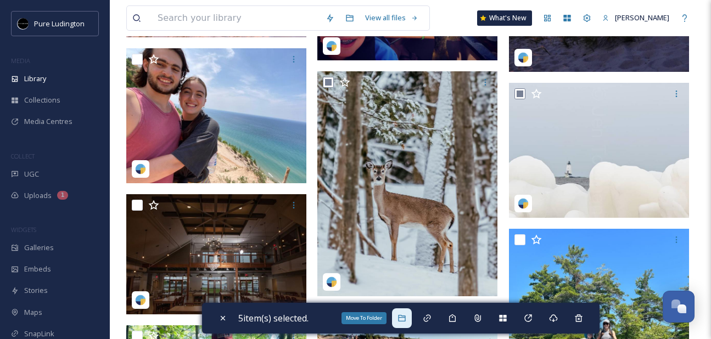
click at [404, 318] on icon at bounding box center [401, 318] width 9 height 9
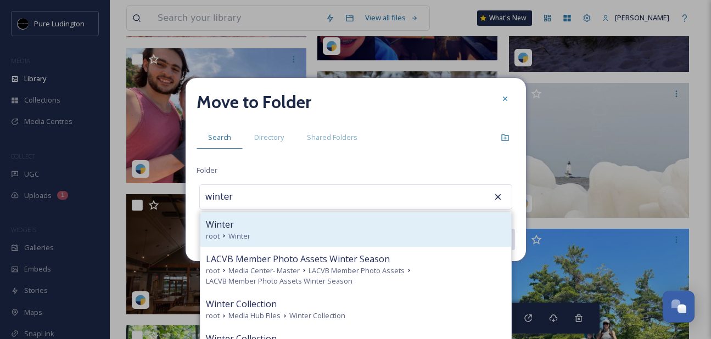
click at [388, 231] on div "root Winter" at bounding box center [356, 236] width 300 height 10
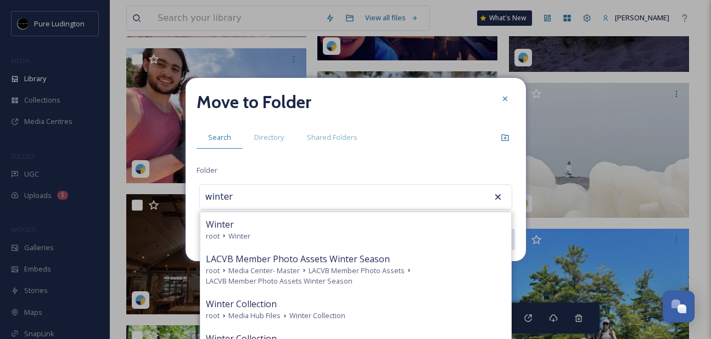
type input "Winter"
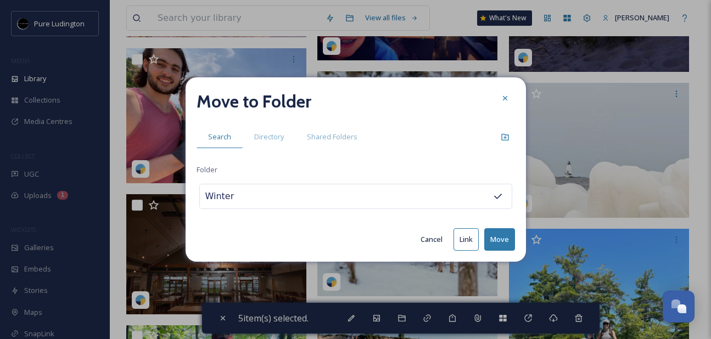
click at [499, 231] on button "Move" at bounding box center [499, 239] width 31 height 23
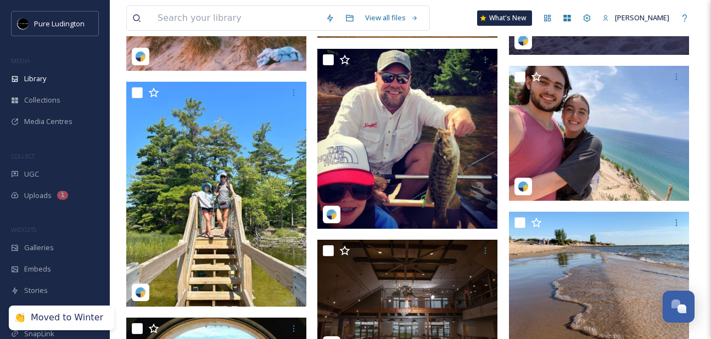
scroll to position [2575, 0]
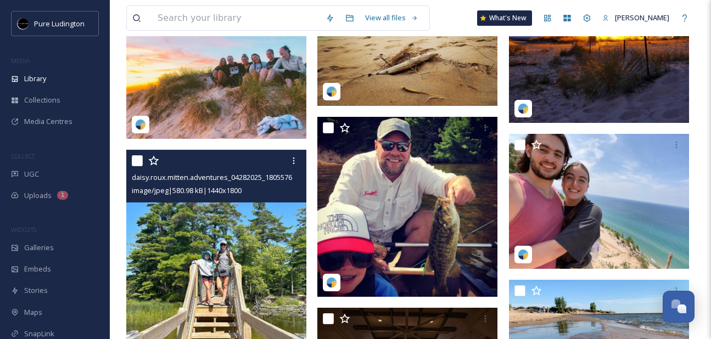
click at [135, 164] on input "checkbox" at bounding box center [137, 160] width 11 height 11
checkbox input "true"
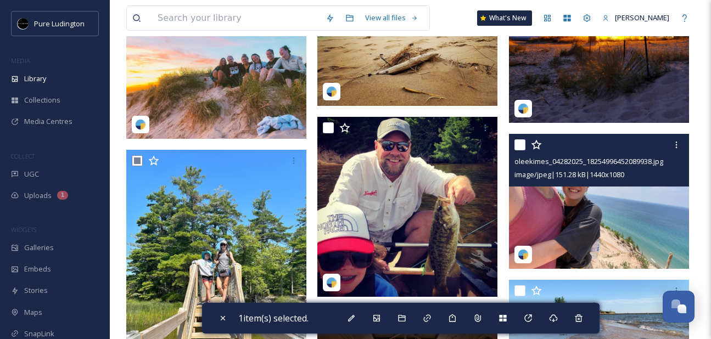
click at [523, 143] on input "checkbox" at bounding box center [519, 144] width 11 height 11
checkbox input "true"
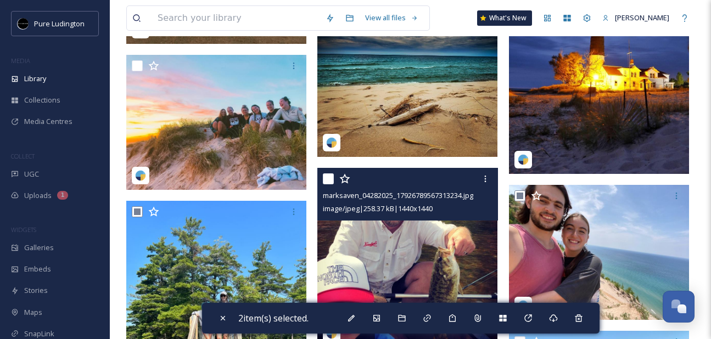
scroll to position [2388, 0]
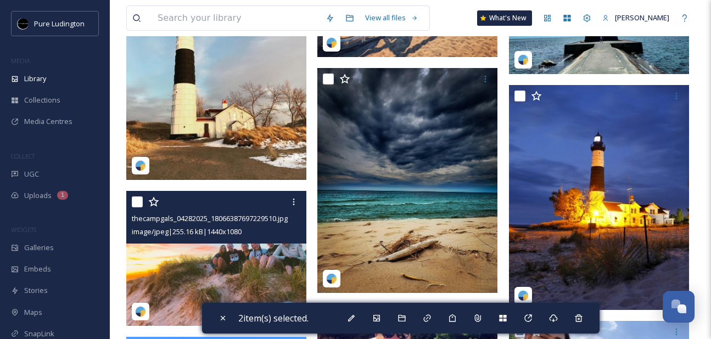
click at [138, 204] on input "checkbox" at bounding box center [137, 202] width 11 height 11
checkbox input "true"
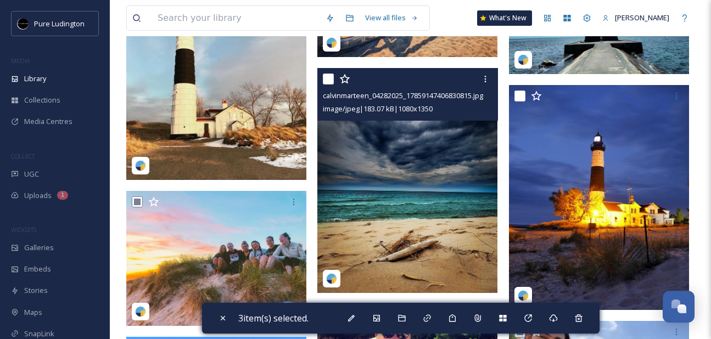
click at [332, 75] on input "checkbox" at bounding box center [328, 79] width 11 height 11
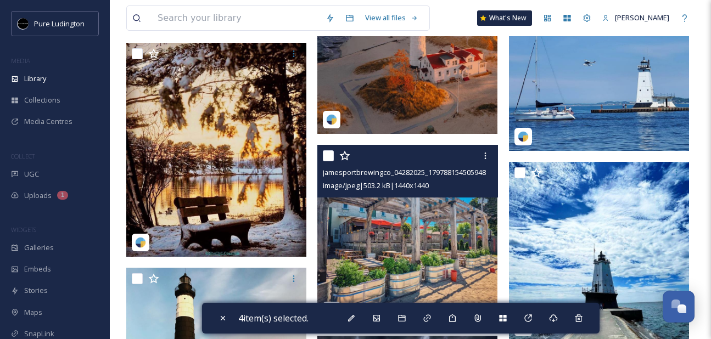
scroll to position [2084, 0]
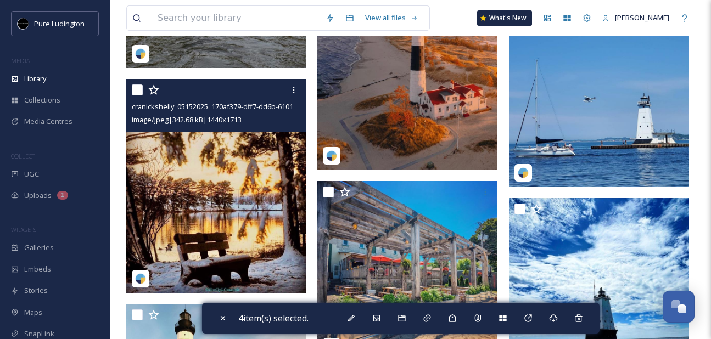
click at [138, 89] on input "checkbox" at bounding box center [137, 90] width 11 height 11
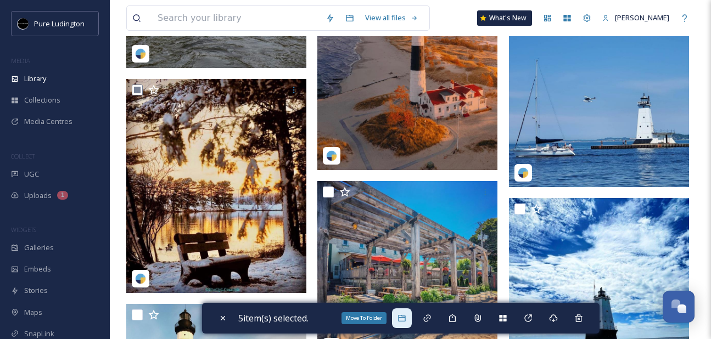
click at [406, 318] on icon at bounding box center [401, 318] width 9 height 9
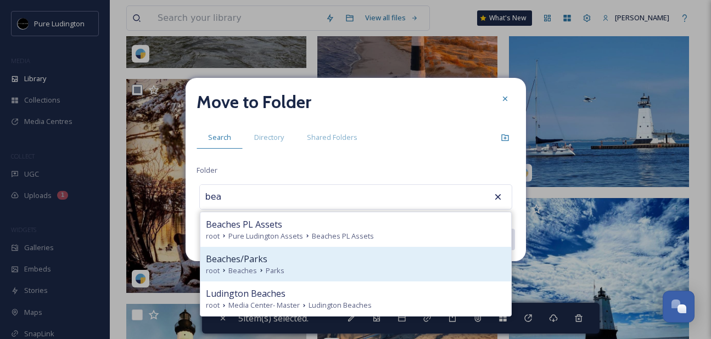
click at [391, 264] on div "Beaches/Parks" at bounding box center [356, 259] width 300 height 13
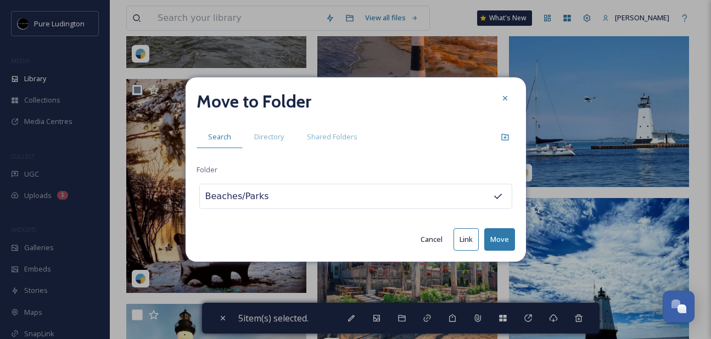
click at [505, 237] on button "Move" at bounding box center [499, 239] width 31 height 23
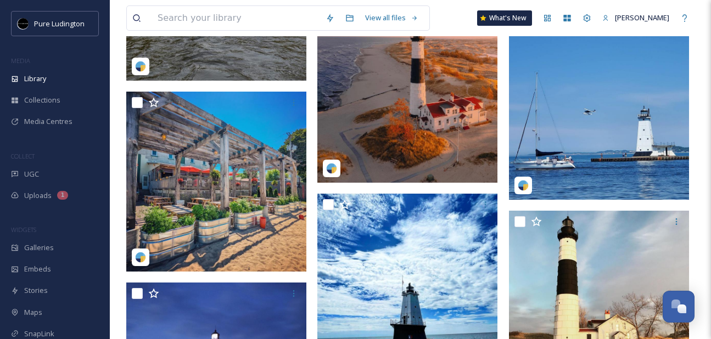
scroll to position [2141, 0]
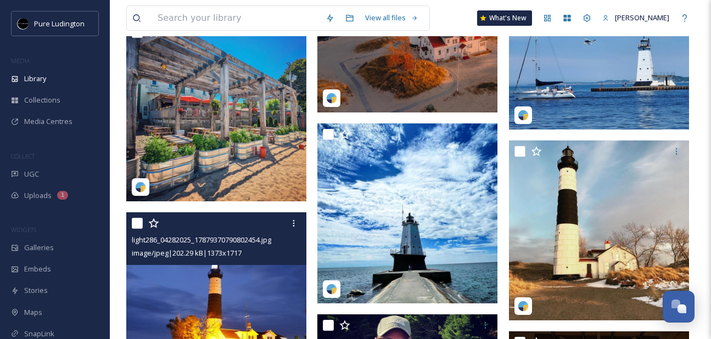
click at [133, 226] on input "checkbox" at bounding box center [137, 223] width 11 height 11
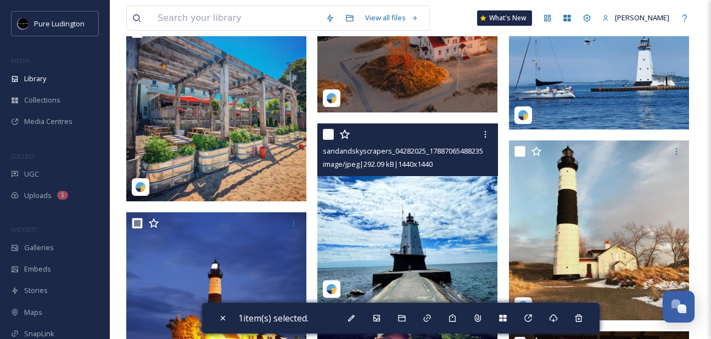
click at [329, 135] on input "checkbox" at bounding box center [328, 134] width 11 height 11
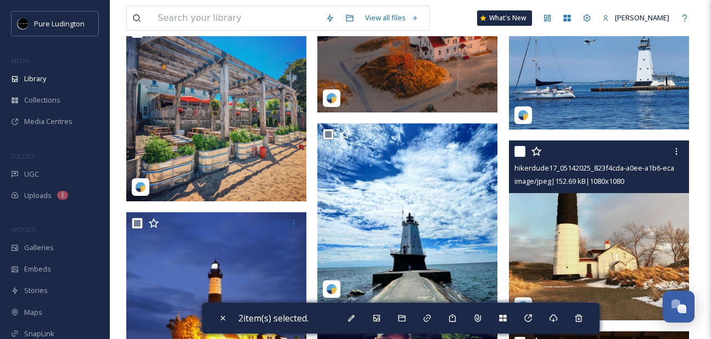
click at [518, 152] on input "checkbox" at bounding box center [519, 151] width 11 height 11
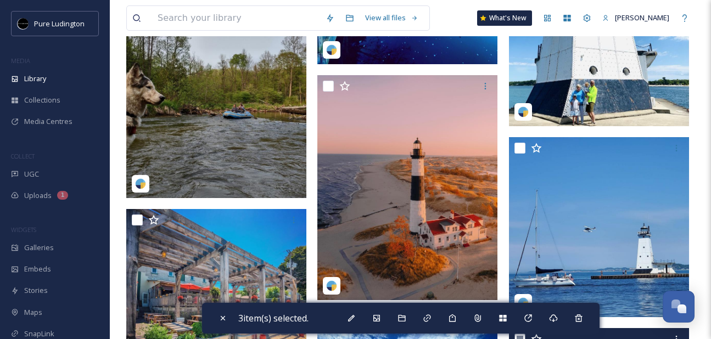
scroll to position [1936, 0]
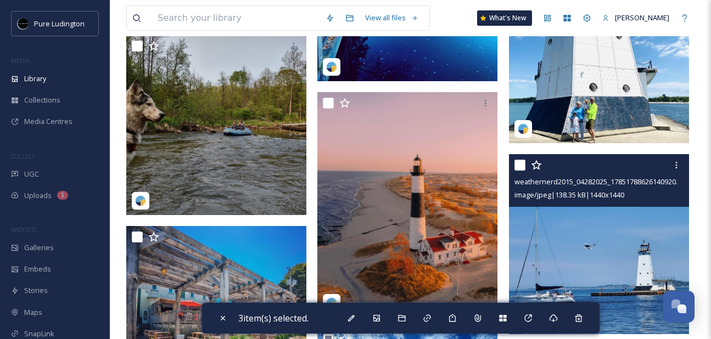
click at [518, 167] on input "checkbox" at bounding box center [519, 165] width 11 height 11
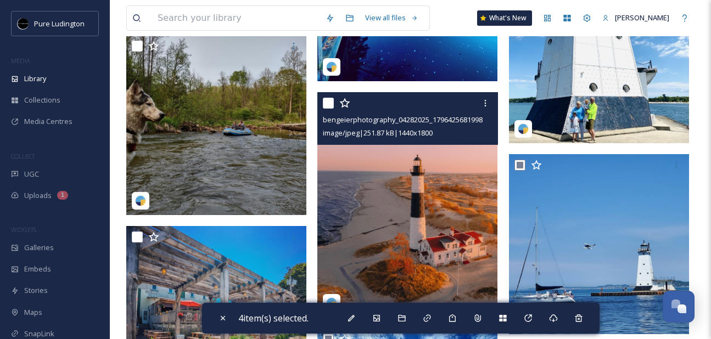
click at [330, 104] on input "checkbox" at bounding box center [328, 103] width 11 height 11
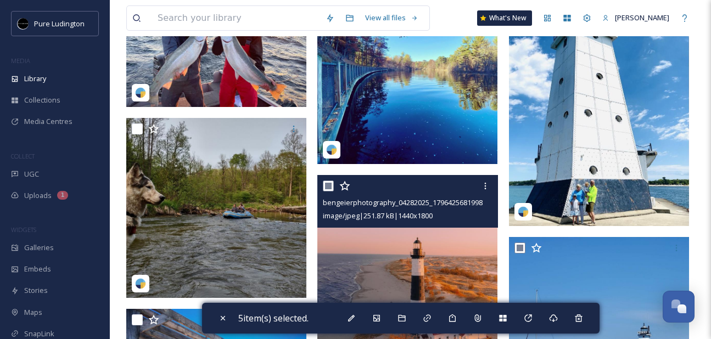
scroll to position [1766, 0]
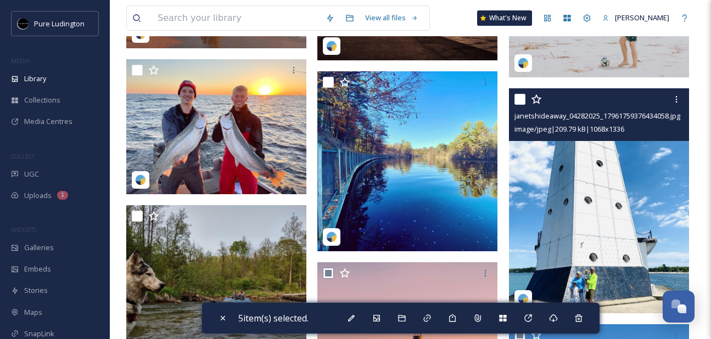
click at [520, 101] on input "checkbox" at bounding box center [519, 99] width 11 height 11
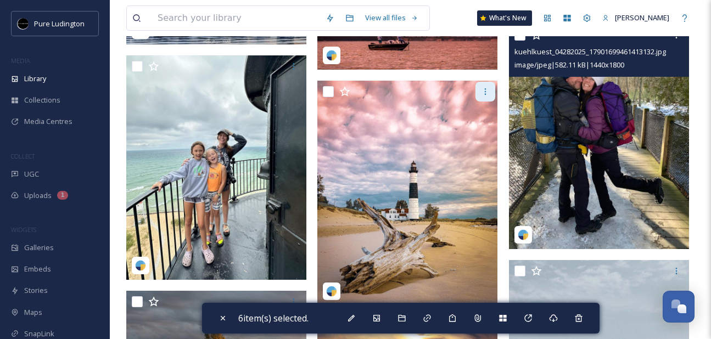
scroll to position [1397, 0]
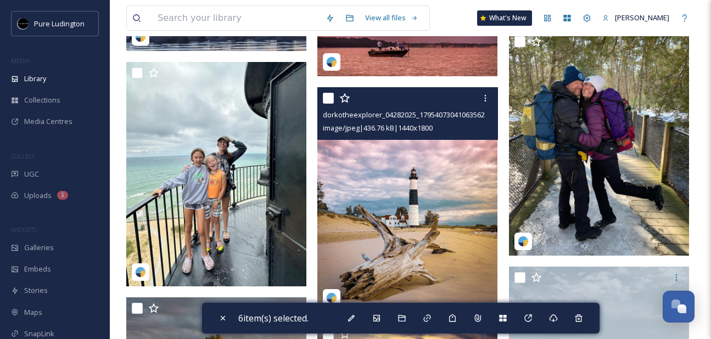
click at [328, 99] on input "checkbox" at bounding box center [328, 98] width 11 height 11
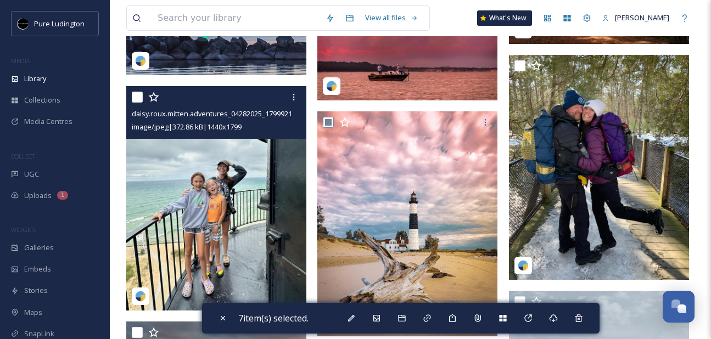
click at [140, 102] on div at bounding box center [137, 97] width 11 height 11
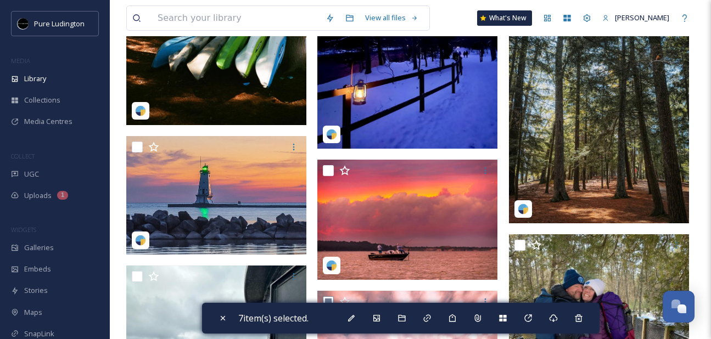
scroll to position [1174, 0]
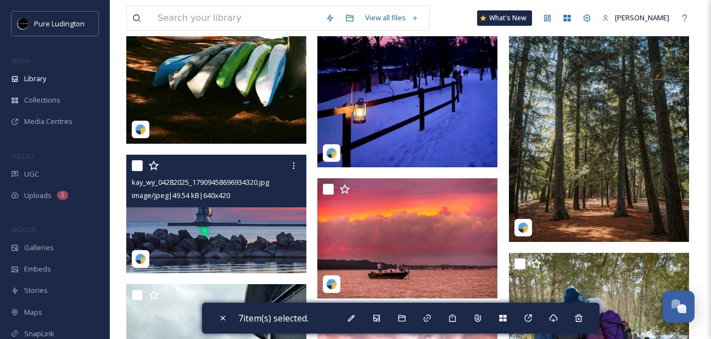
click at [138, 166] on input "checkbox" at bounding box center [137, 165] width 11 height 11
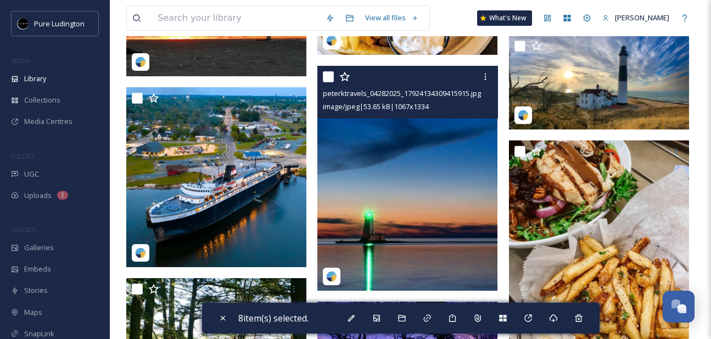
scroll to position [740, 0]
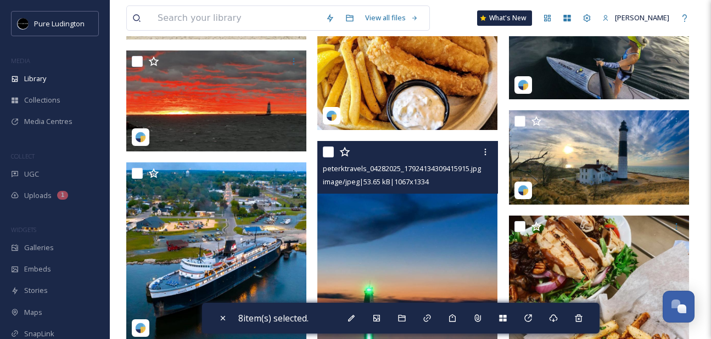
click at [332, 153] on input "checkbox" at bounding box center [328, 152] width 11 height 11
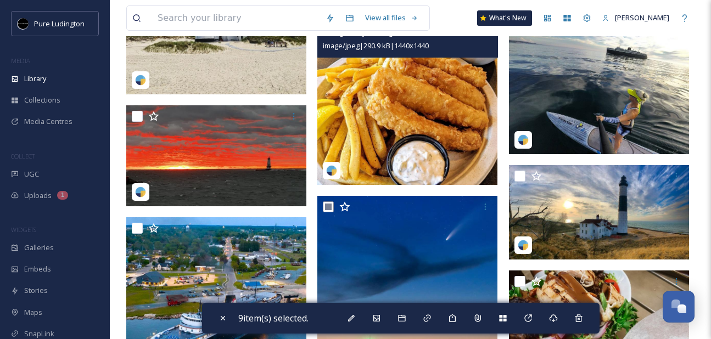
scroll to position [591, 0]
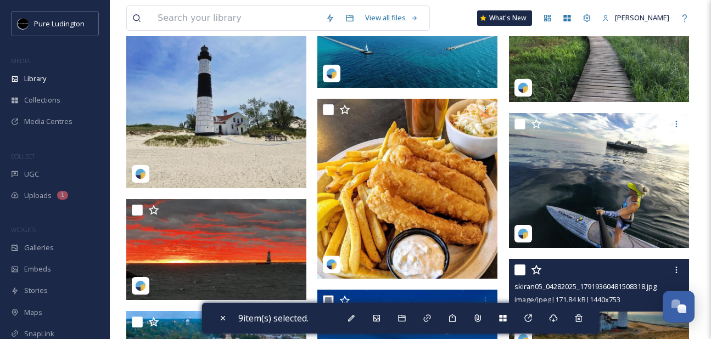
click at [522, 272] on input "checkbox" at bounding box center [519, 270] width 11 height 11
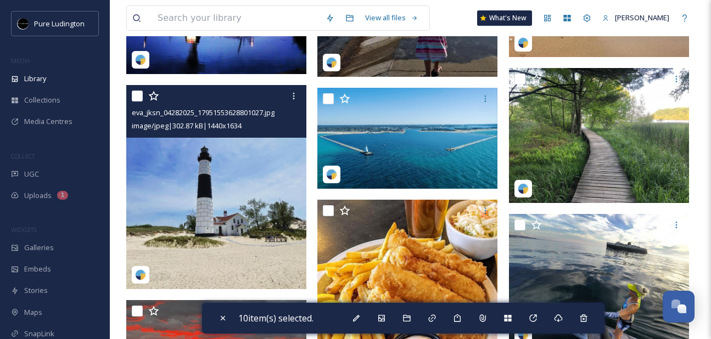
scroll to position [398, 0]
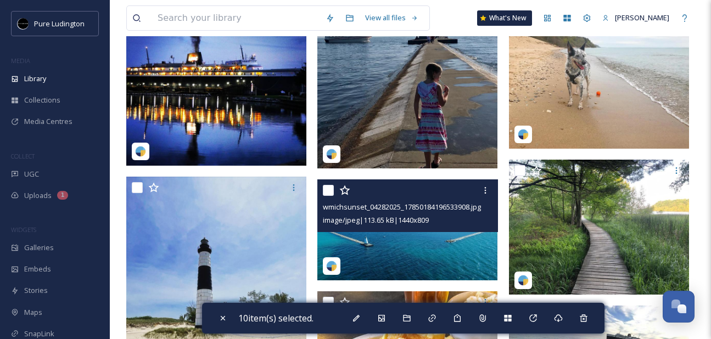
click at [333, 189] on input "checkbox" at bounding box center [328, 190] width 11 height 11
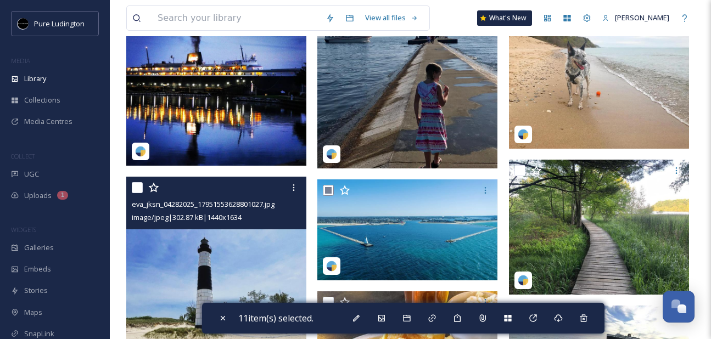
click at [137, 186] on input "checkbox" at bounding box center [137, 187] width 11 height 11
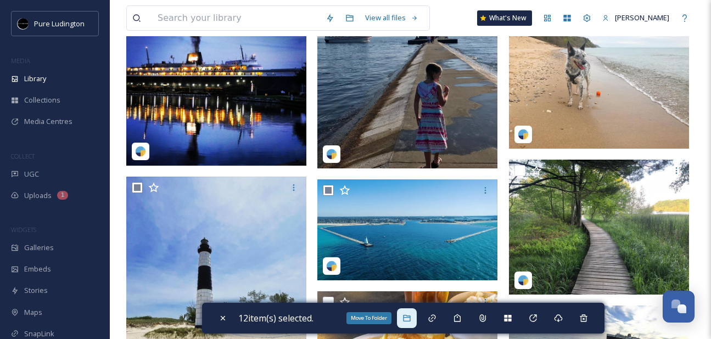
click at [411, 316] on icon at bounding box center [406, 318] width 9 height 9
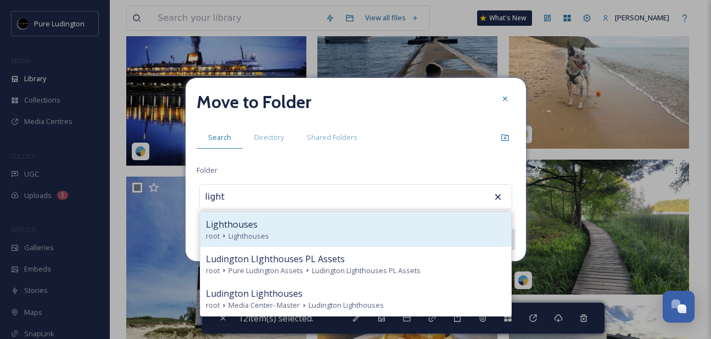
click at [401, 230] on div "Lighthouses" at bounding box center [356, 224] width 300 height 13
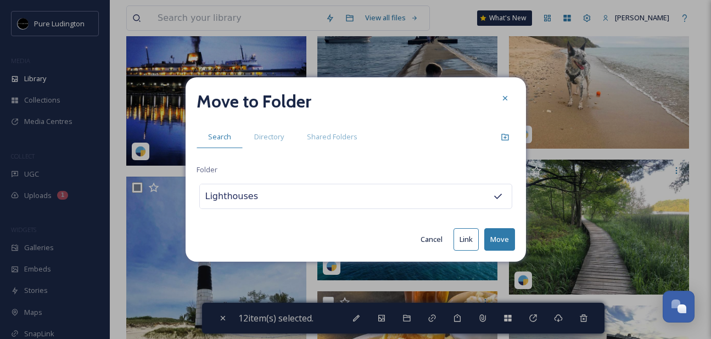
click at [496, 239] on button "Move" at bounding box center [499, 239] width 31 height 23
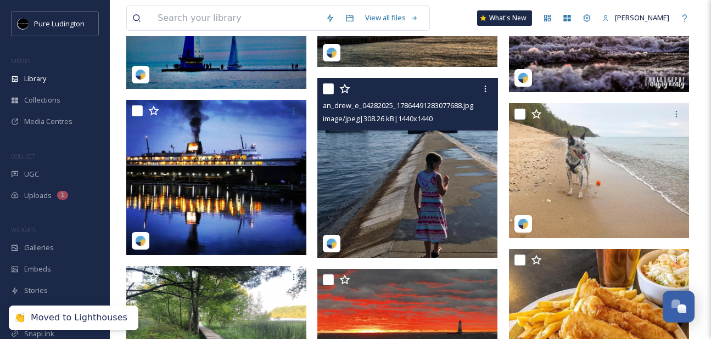
scroll to position [300, 0]
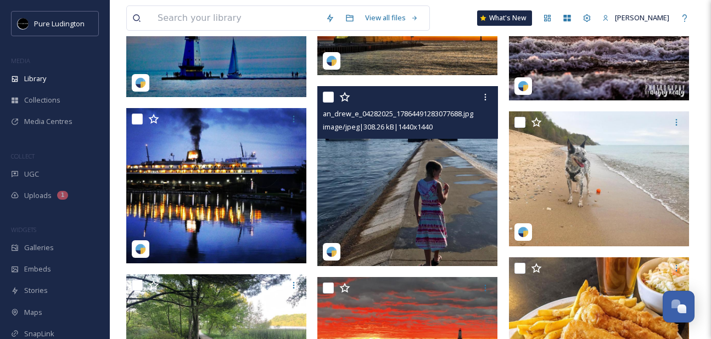
click at [322, 99] on div "an_drew_e_04282025_17864491283077688.jpg image/jpeg | 308.26 kB | 1440 x 1440" at bounding box center [407, 112] width 180 height 53
click at [324, 97] on input "checkbox" at bounding box center [328, 97] width 11 height 11
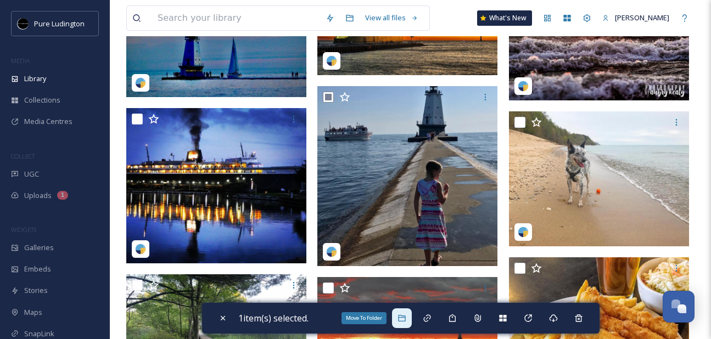
click at [403, 315] on icon at bounding box center [401, 318] width 7 height 7
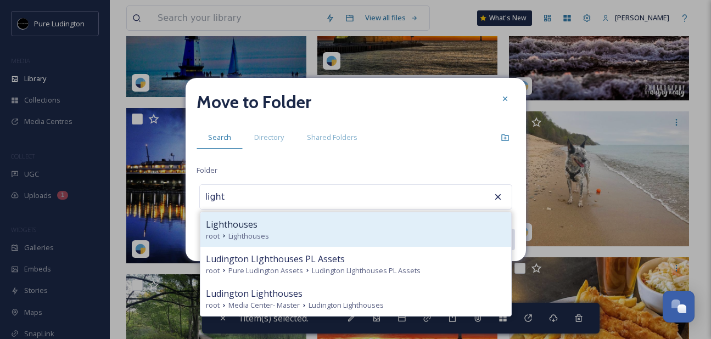
click at [404, 238] on div "root Lighthouses" at bounding box center [356, 236] width 300 height 10
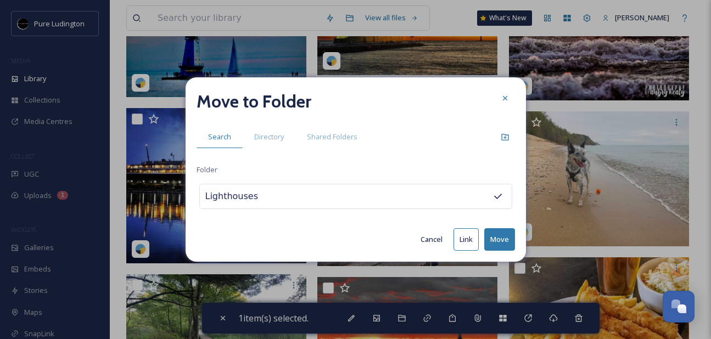
click at [500, 240] on button "Move" at bounding box center [499, 239] width 31 height 23
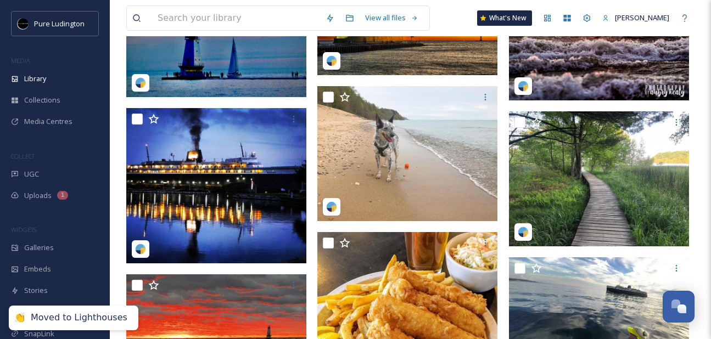
click at [632, 71] on img at bounding box center [599, 41] width 180 height 120
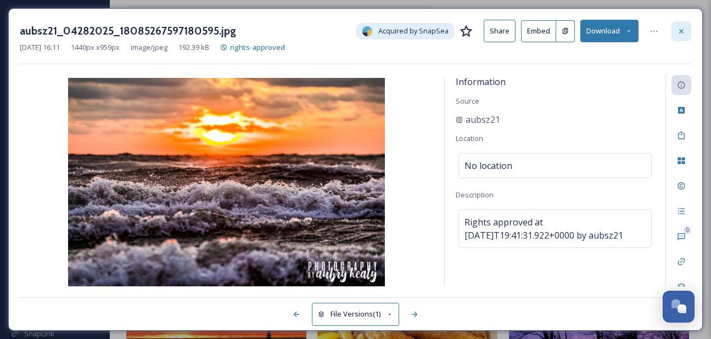
click at [685, 27] on icon at bounding box center [681, 31] width 9 height 9
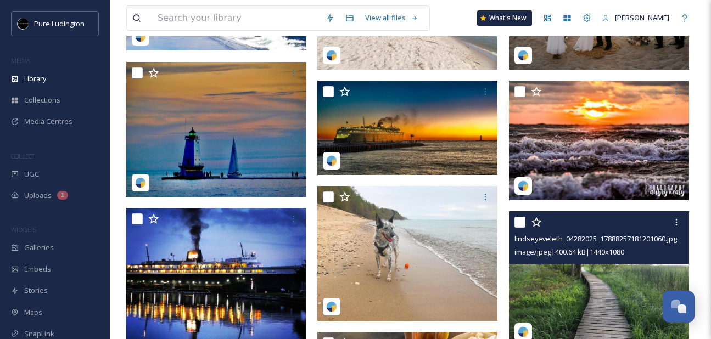
scroll to position [198, 0]
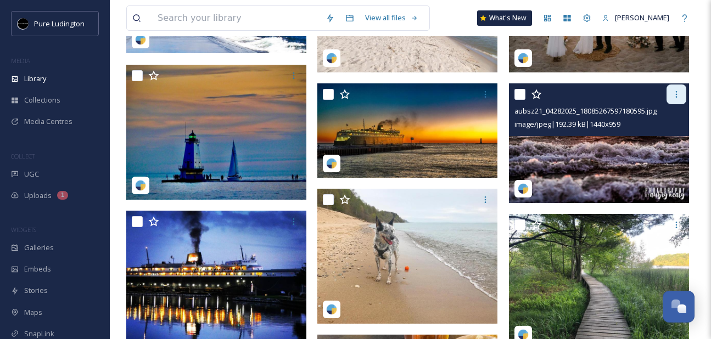
click at [670, 94] on div at bounding box center [677, 95] width 20 height 20
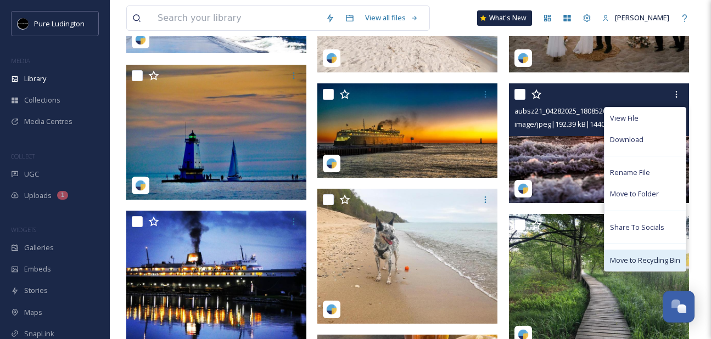
click at [646, 263] on span "Move to Recycling Bin" at bounding box center [645, 260] width 70 height 10
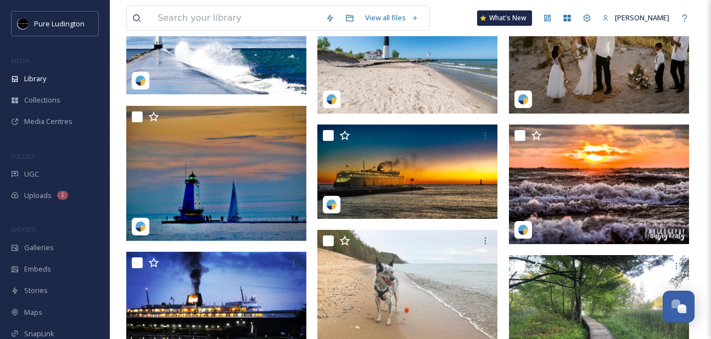
scroll to position [144, 0]
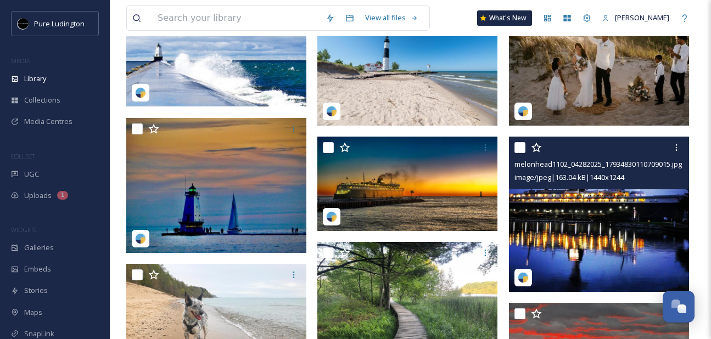
click at [523, 150] on input "checkbox" at bounding box center [519, 147] width 11 height 11
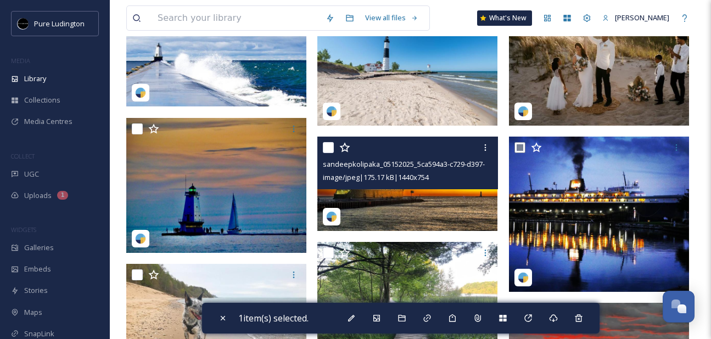
click at [326, 150] on input "checkbox" at bounding box center [328, 147] width 11 height 11
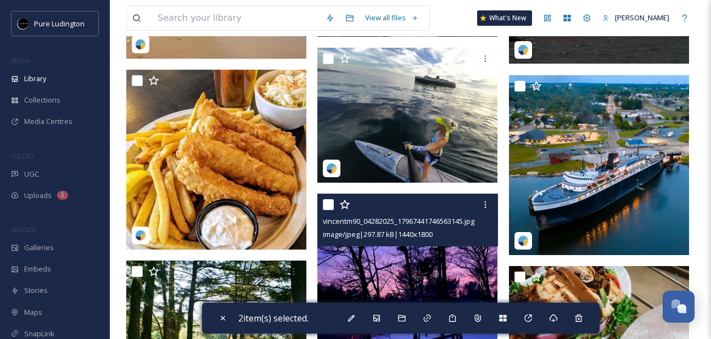
scroll to position [487, 0]
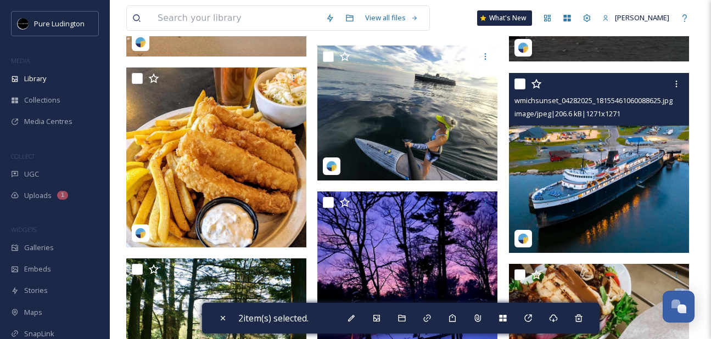
click at [519, 89] on div at bounding box center [600, 84] width 172 height 20
click at [519, 83] on input "checkbox" at bounding box center [519, 84] width 11 height 11
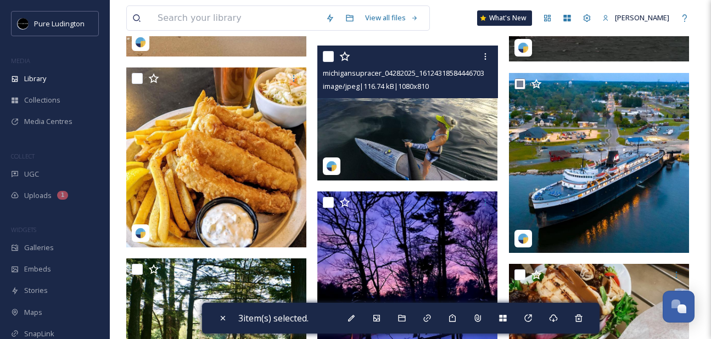
click at [328, 58] on input "checkbox" at bounding box center [328, 56] width 11 height 11
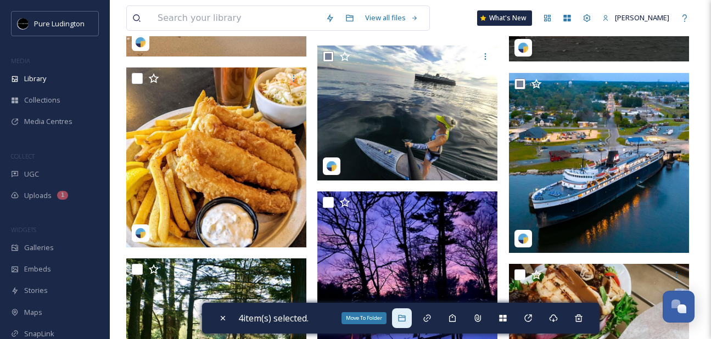
click at [398, 317] on div "Move To Folder" at bounding box center [402, 319] width 20 height 20
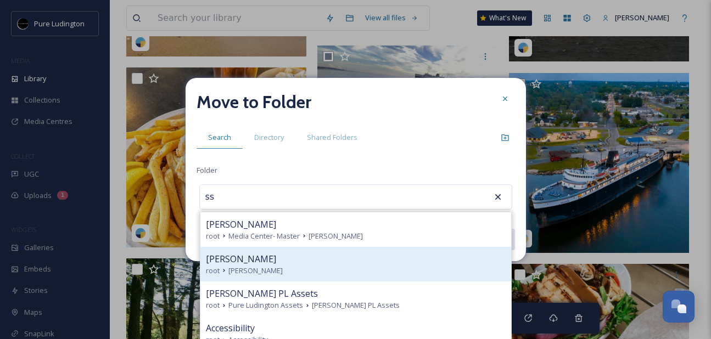
click at [346, 259] on div "[PERSON_NAME]" at bounding box center [356, 259] width 300 height 13
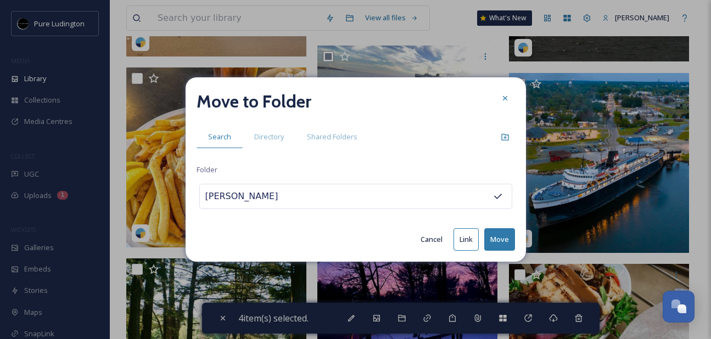
click at [493, 235] on button "Move" at bounding box center [499, 239] width 31 height 23
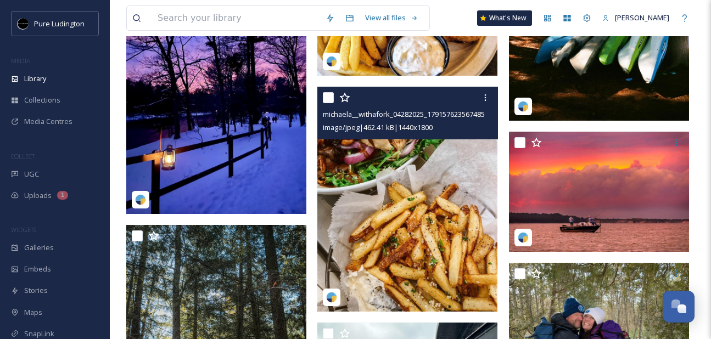
scroll to position [533, 0]
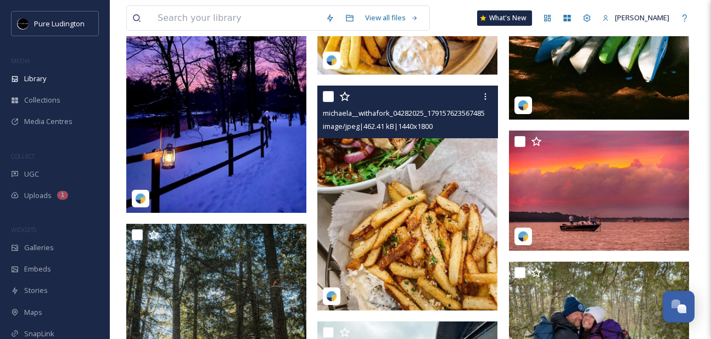
click at [396, 236] on img at bounding box center [407, 198] width 180 height 225
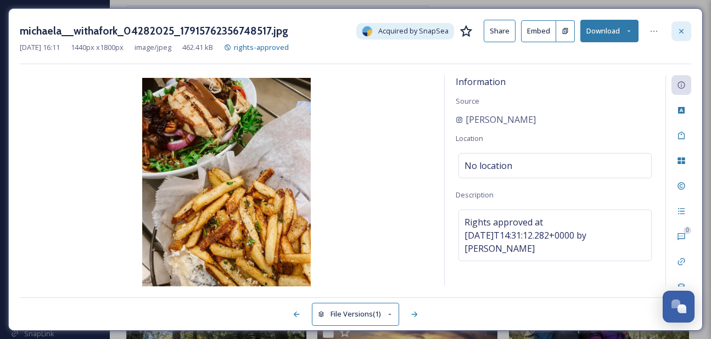
click at [678, 27] on icon at bounding box center [681, 31] width 9 height 9
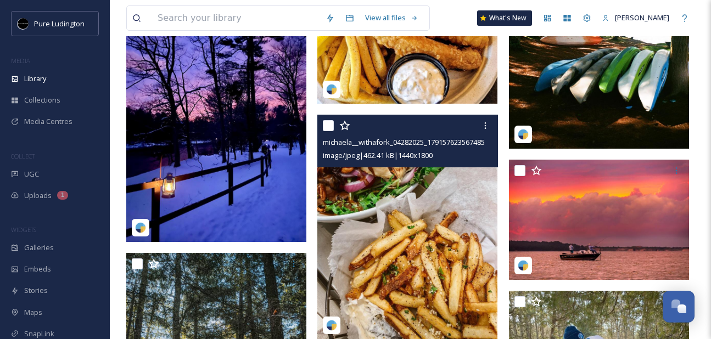
scroll to position [485, 0]
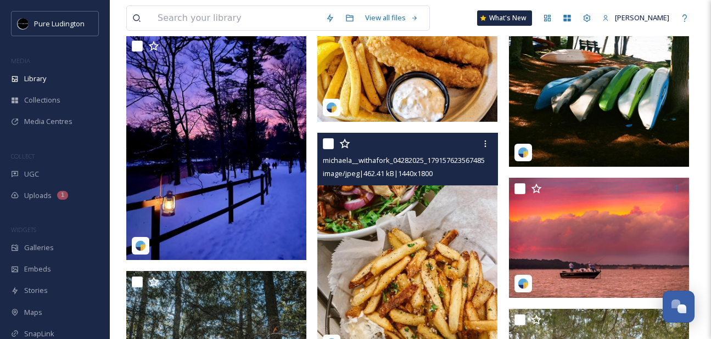
click at [330, 146] on input "checkbox" at bounding box center [328, 143] width 11 height 11
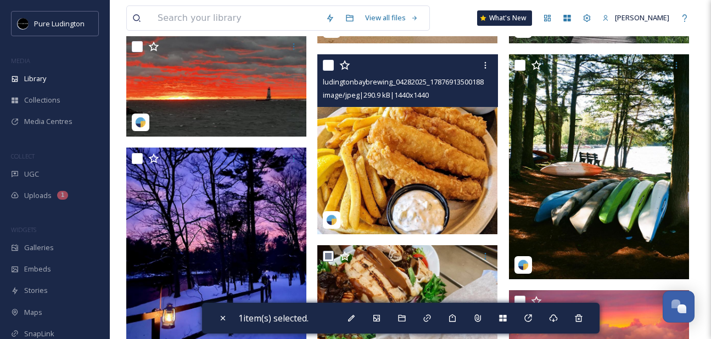
scroll to position [341, 0]
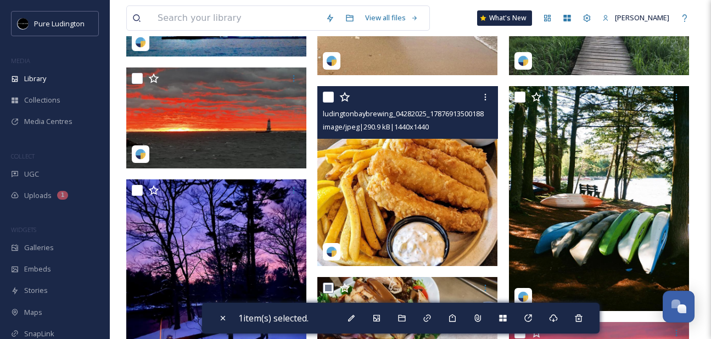
click at [327, 98] on input "checkbox" at bounding box center [328, 97] width 11 height 11
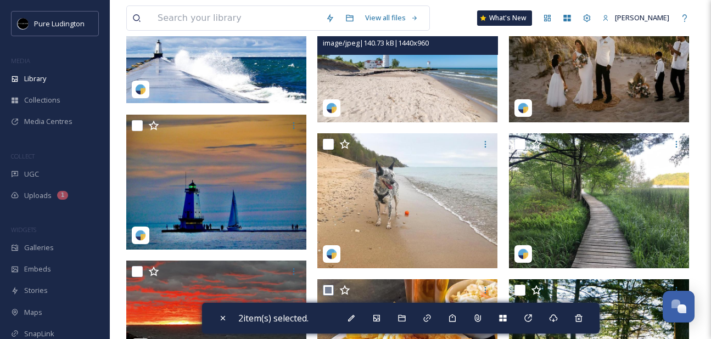
scroll to position [103, 0]
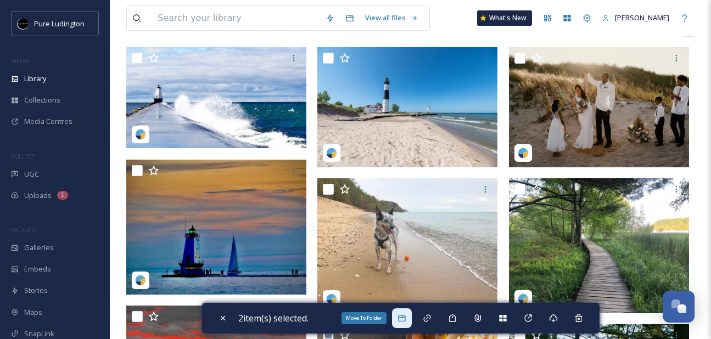
click at [411, 317] on div "Move To Folder" at bounding box center [402, 319] width 20 height 20
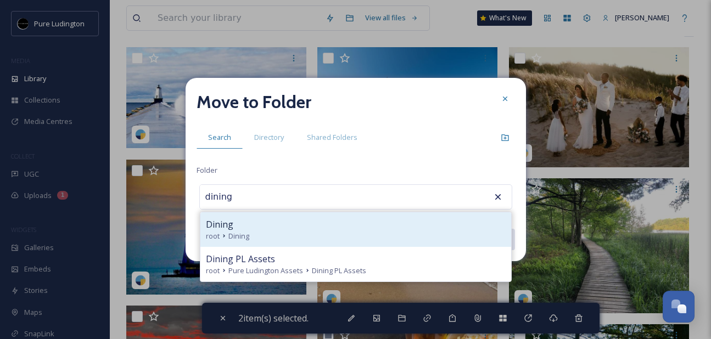
click at [400, 236] on div "root Dining" at bounding box center [356, 236] width 300 height 10
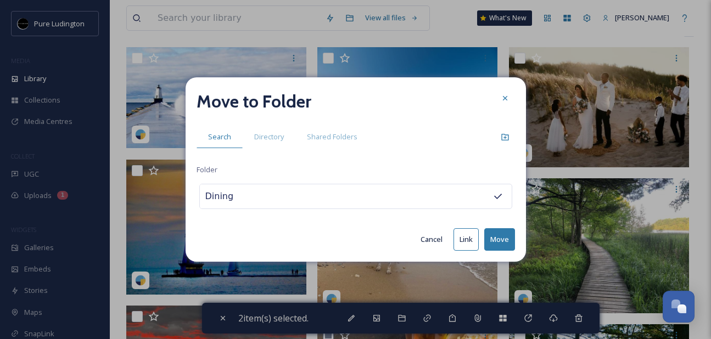
click at [495, 238] on button "Move" at bounding box center [499, 239] width 31 height 23
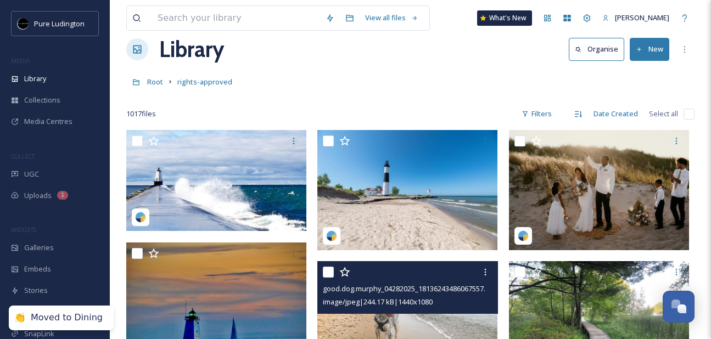
scroll to position [3, 0]
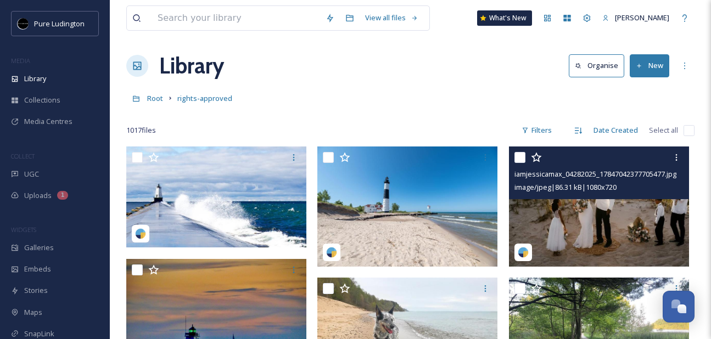
click at [519, 158] on input "checkbox" at bounding box center [519, 157] width 11 height 11
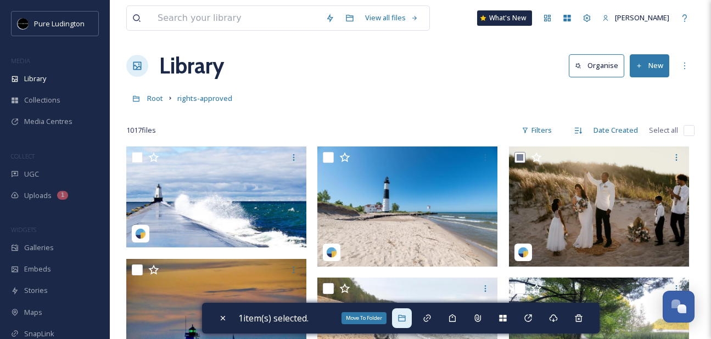
click at [406, 320] on icon at bounding box center [401, 318] width 9 height 9
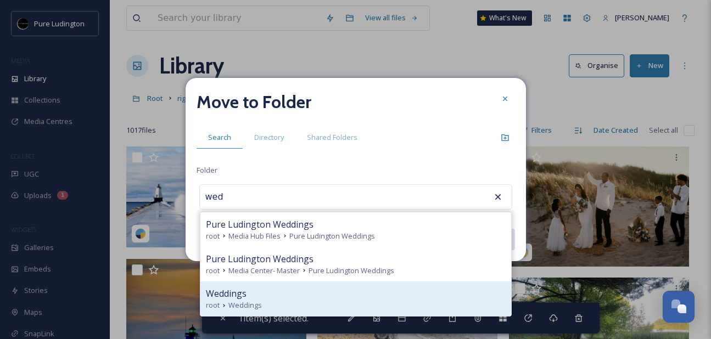
click at [356, 287] on div "Weddings" at bounding box center [356, 293] width 300 height 13
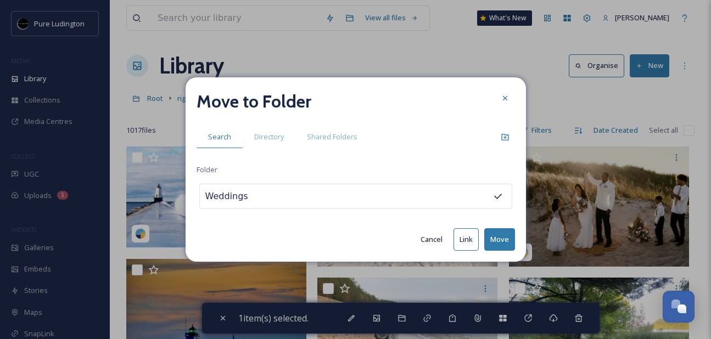
click at [494, 237] on button "Move" at bounding box center [499, 239] width 31 height 23
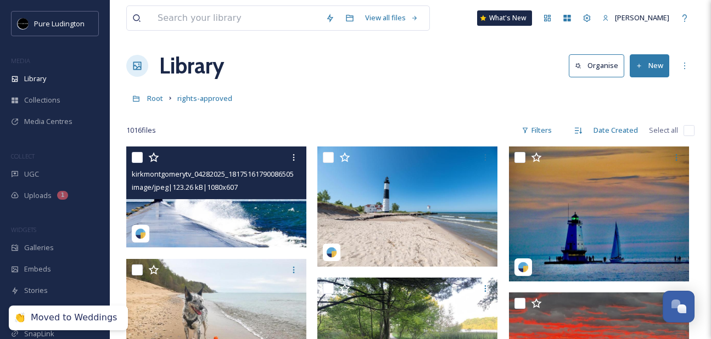
click at [135, 160] on input "checkbox" at bounding box center [137, 157] width 11 height 11
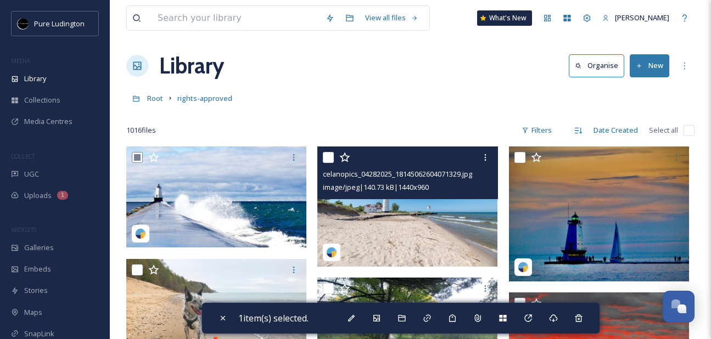
click at [326, 157] on input "checkbox" at bounding box center [328, 157] width 11 height 11
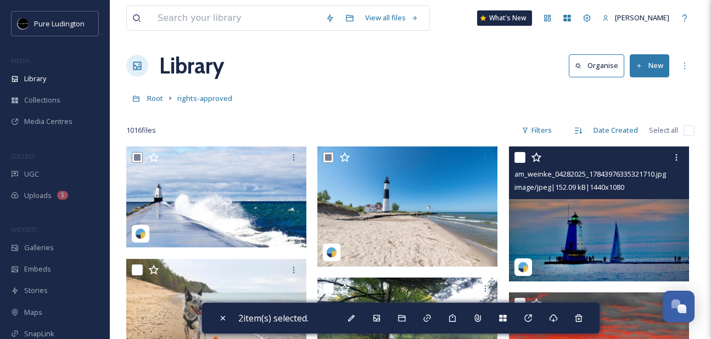
click at [518, 156] on input "checkbox" at bounding box center [519, 157] width 11 height 11
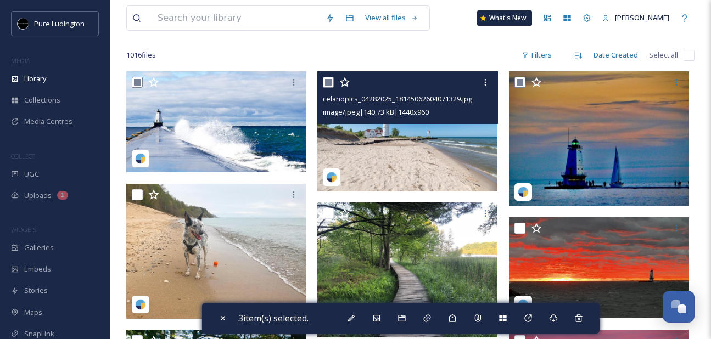
scroll to position [127, 0]
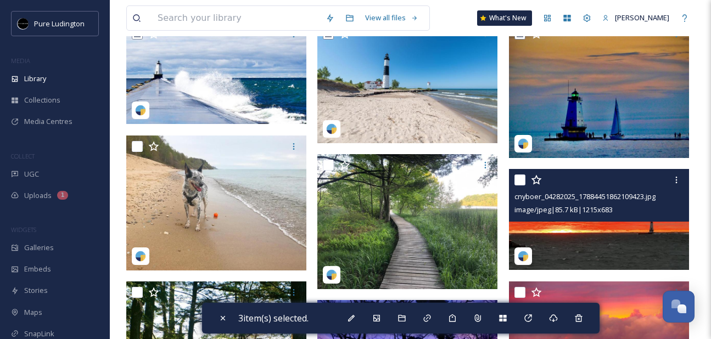
click at [517, 180] on input "checkbox" at bounding box center [519, 180] width 11 height 11
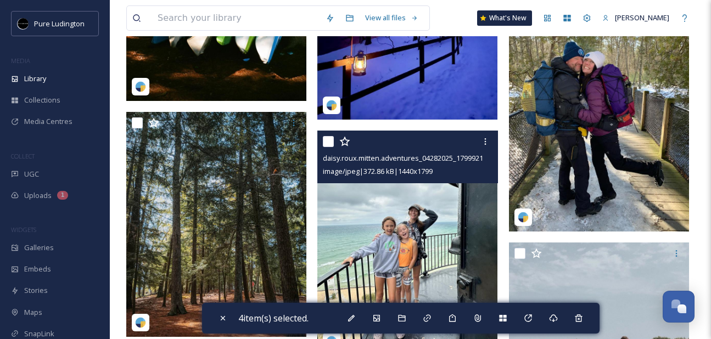
scroll to position [596, 0]
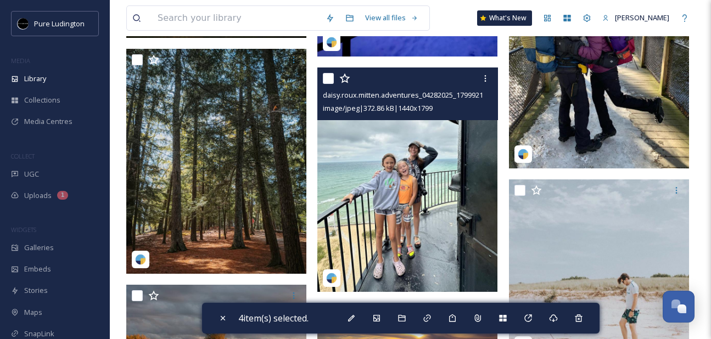
click at [326, 76] on input "checkbox" at bounding box center [328, 78] width 11 height 11
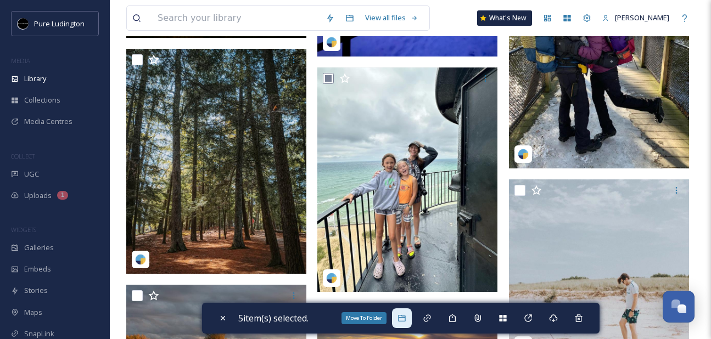
click at [404, 326] on div "Move To Folder" at bounding box center [402, 319] width 20 height 20
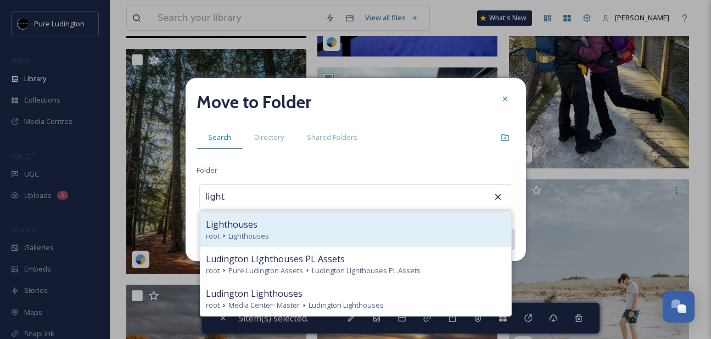
click at [384, 232] on div "root Lighthouses" at bounding box center [356, 236] width 300 height 10
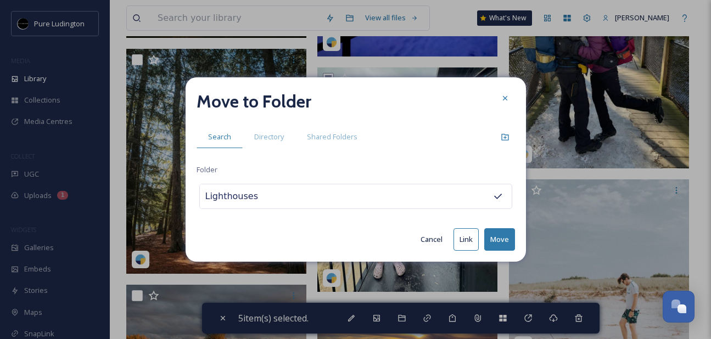
click at [496, 232] on button "Move" at bounding box center [499, 239] width 31 height 23
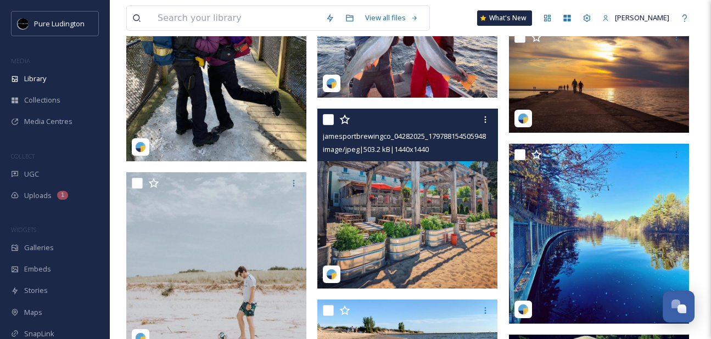
click at [326, 120] on input "checkbox" at bounding box center [328, 119] width 11 height 11
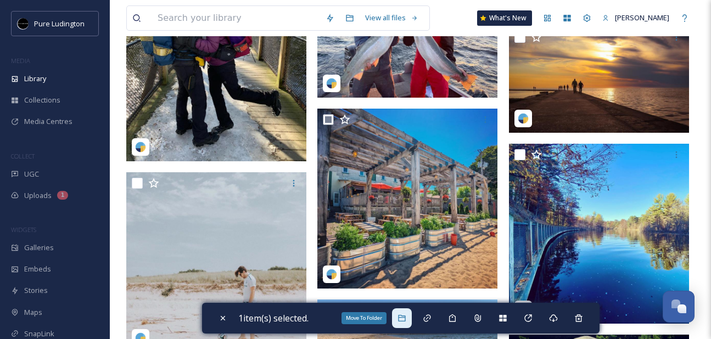
click at [407, 323] on div "Move To Folder" at bounding box center [402, 319] width 20 height 20
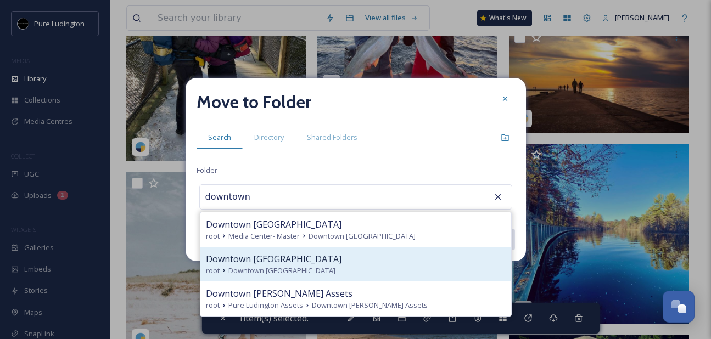
click at [405, 259] on div "Downtown [GEOGRAPHIC_DATA]" at bounding box center [356, 259] width 300 height 13
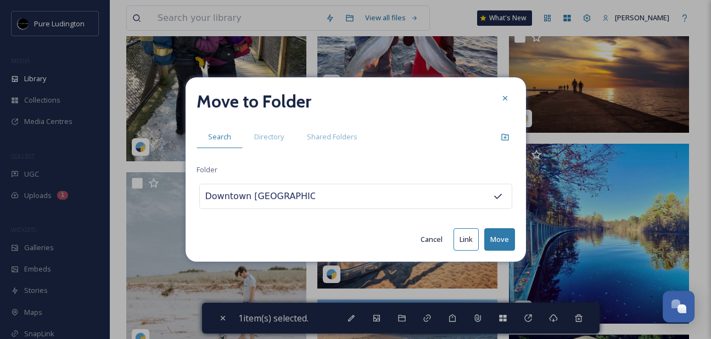
click at [502, 234] on button "Move" at bounding box center [499, 239] width 31 height 23
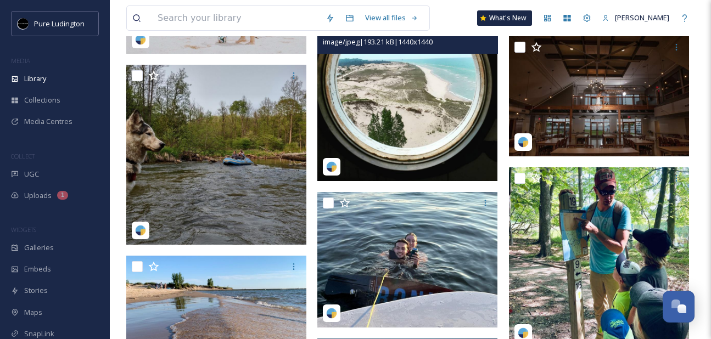
scroll to position [911, 0]
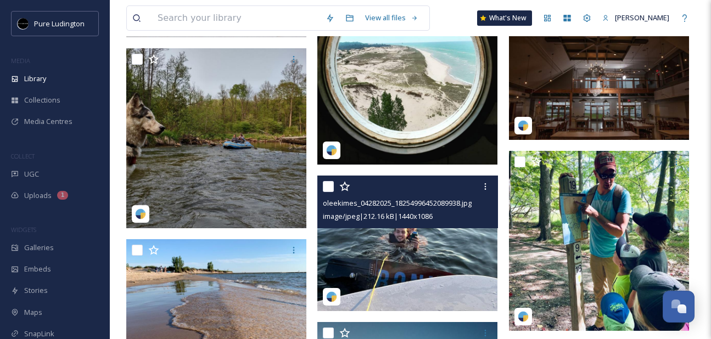
click at [330, 188] on input "checkbox" at bounding box center [328, 186] width 11 height 11
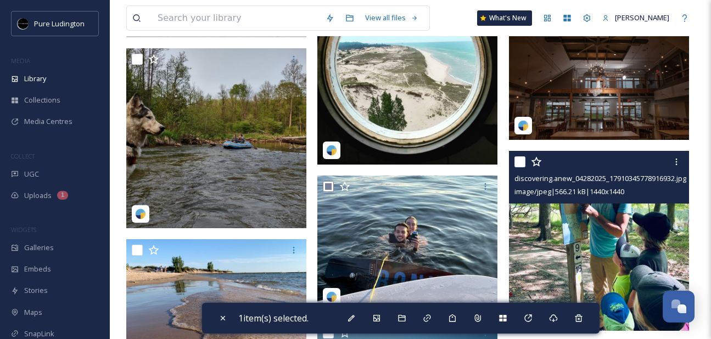
click at [520, 162] on input "checkbox" at bounding box center [519, 161] width 11 height 11
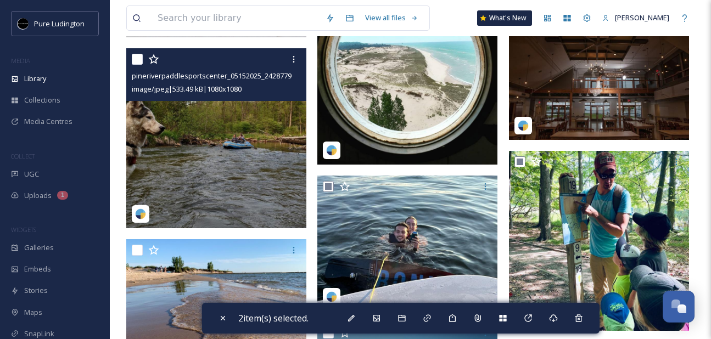
click at [138, 61] on input "checkbox" at bounding box center [137, 59] width 11 height 11
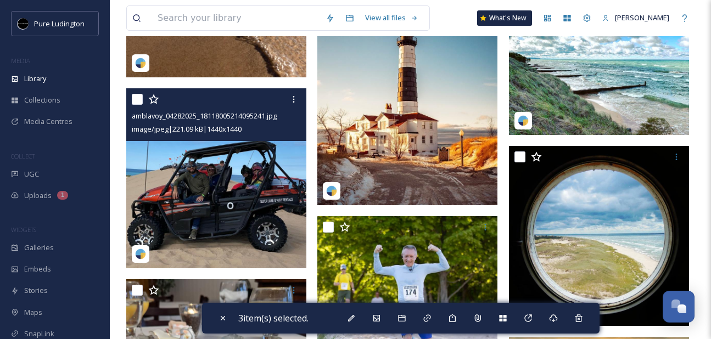
scroll to position [1258, 0]
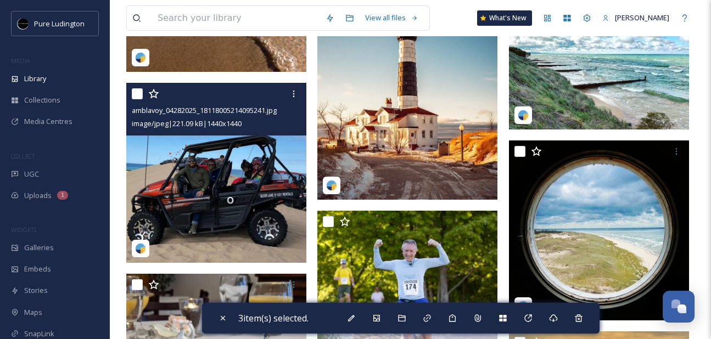
click at [141, 91] on input "checkbox" at bounding box center [137, 93] width 11 height 11
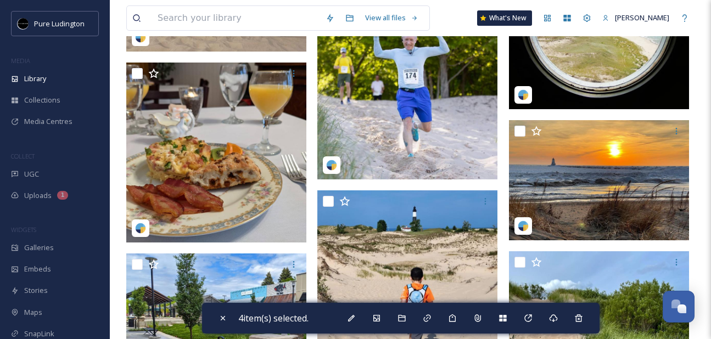
scroll to position [1549, 0]
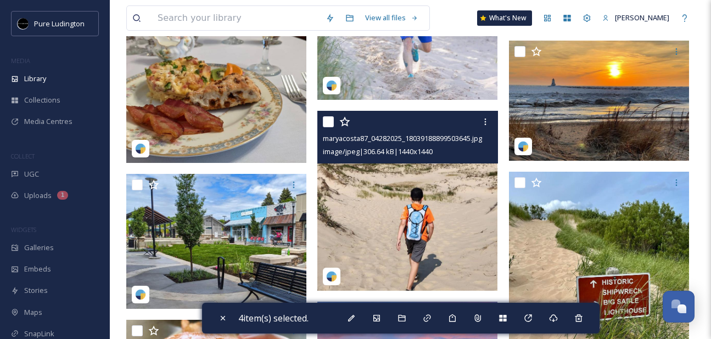
click at [328, 122] on input "checkbox" at bounding box center [328, 121] width 11 height 11
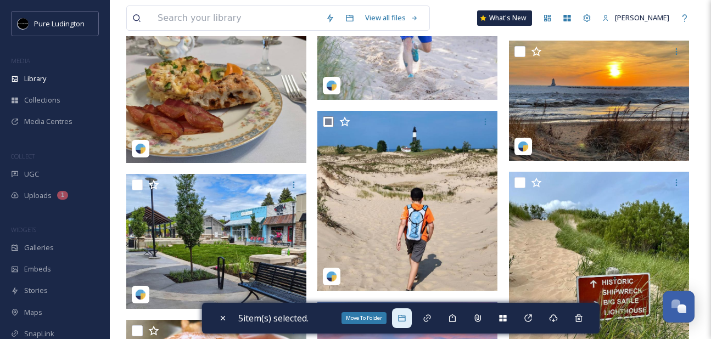
click at [404, 319] on icon at bounding box center [401, 318] width 9 height 9
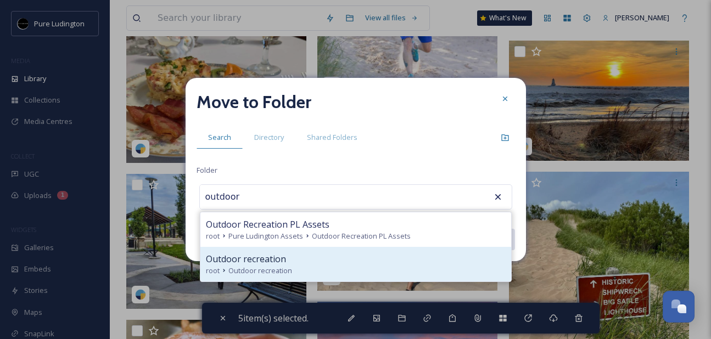
click at [316, 271] on div "root Outdoor recreation" at bounding box center [356, 271] width 300 height 10
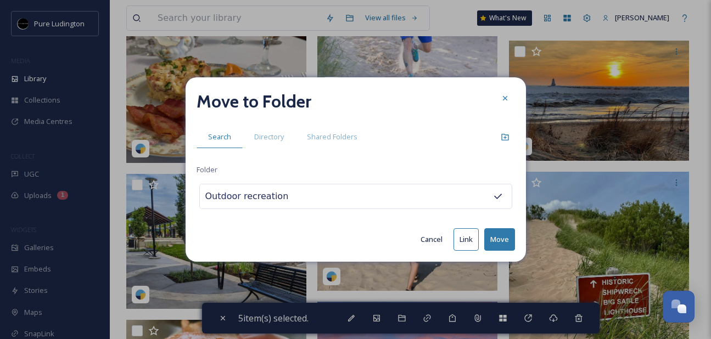
click at [495, 243] on button "Move" at bounding box center [499, 239] width 31 height 23
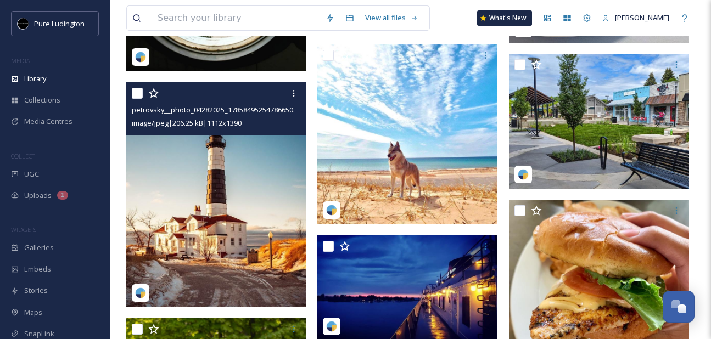
scroll to position [1108, 0]
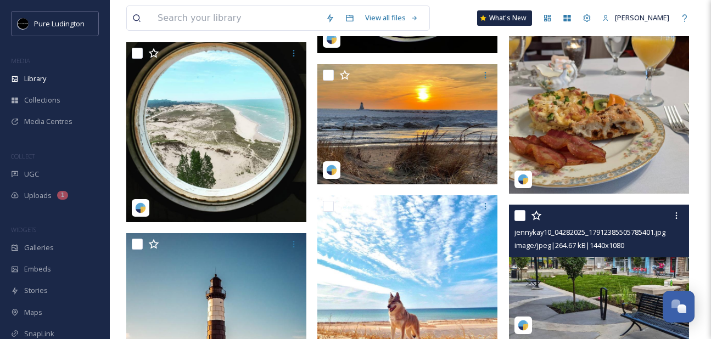
click at [519, 216] on input "checkbox" at bounding box center [519, 215] width 11 height 11
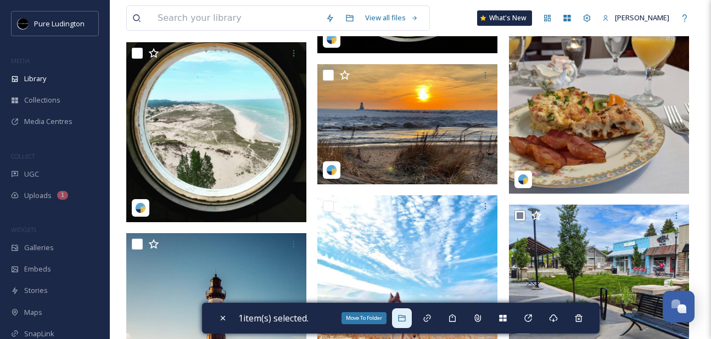
click at [406, 322] on icon at bounding box center [401, 318] width 9 height 9
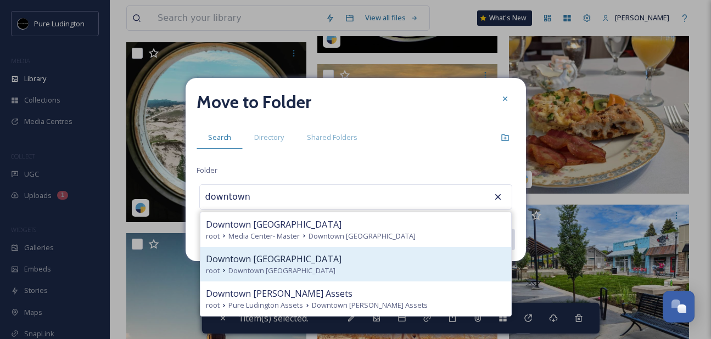
click at [384, 260] on div "Downtown [GEOGRAPHIC_DATA]" at bounding box center [356, 259] width 300 height 13
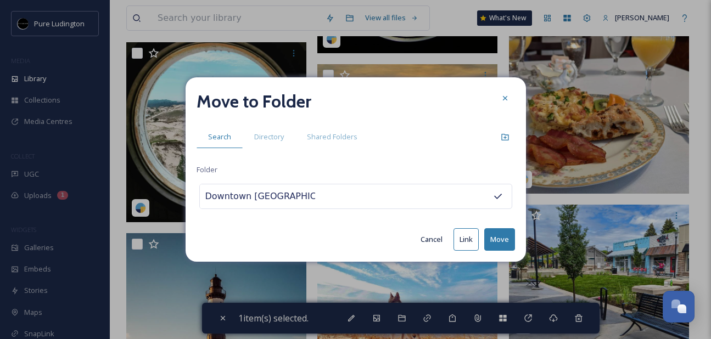
click at [496, 235] on button "Move" at bounding box center [499, 239] width 31 height 23
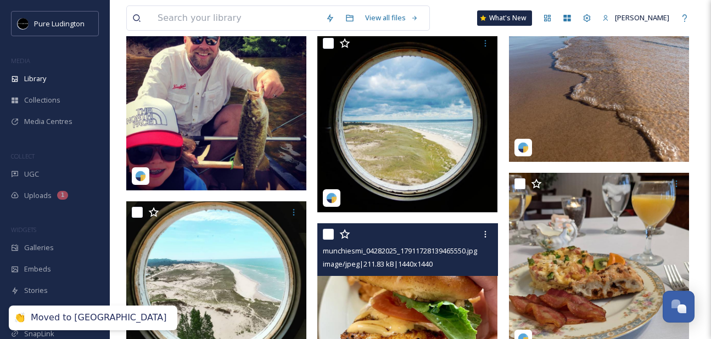
scroll to position [929, 0]
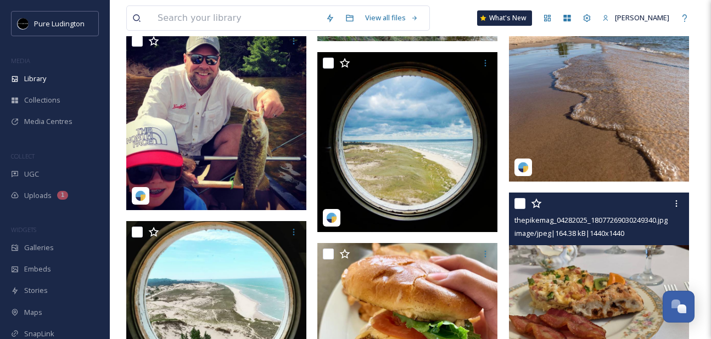
click at [518, 203] on input "checkbox" at bounding box center [519, 203] width 11 height 11
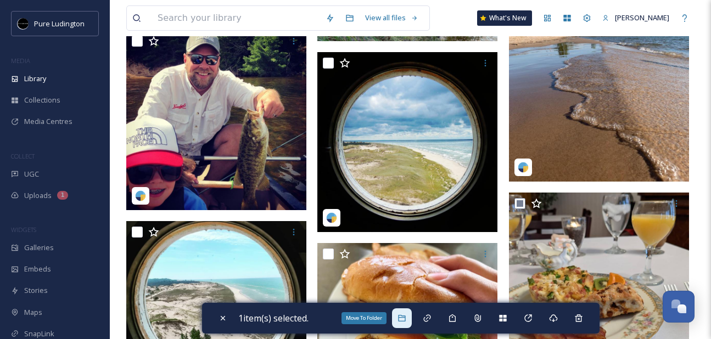
click at [406, 315] on icon at bounding box center [401, 318] width 9 height 9
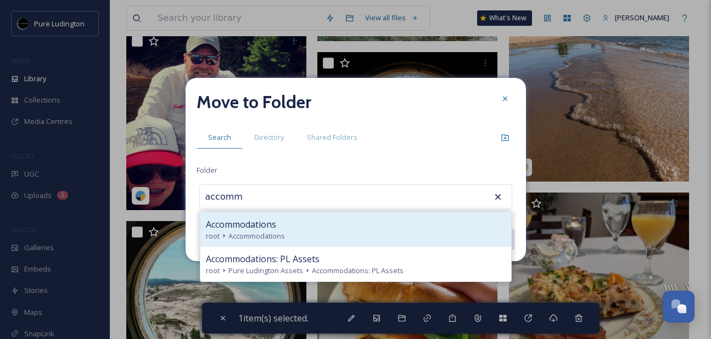
click at [374, 231] on div "root Accommodations" at bounding box center [356, 236] width 300 height 10
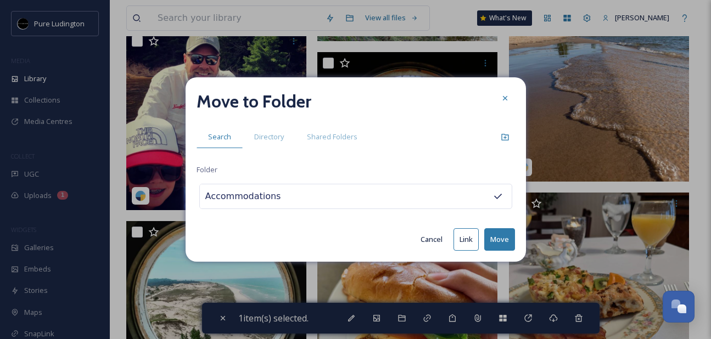
click at [495, 237] on button "Move" at bounding box center [499, 239] width 31 height 23
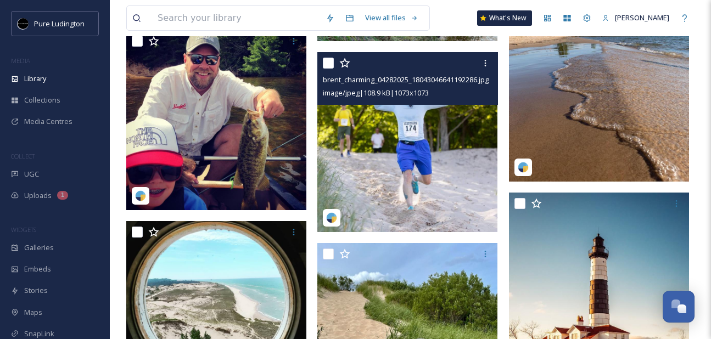
click at [326, 64] on input "checkbox" at bounding box center [328, 63] width 11 height 11
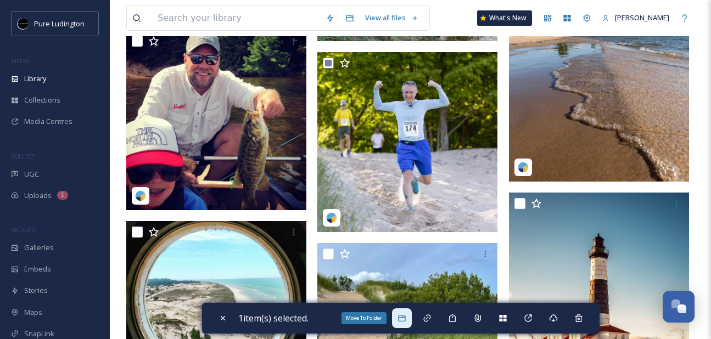
click at [406, 318] on icon at bounding box center [401, 318] width 9 height 9
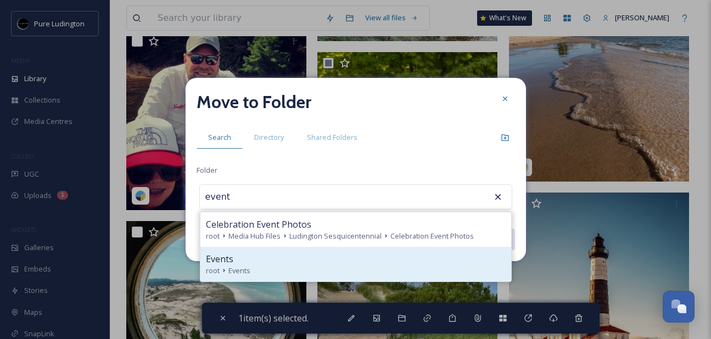
click at [379, 260] on div "Events" at bounding box center [356, 259] width 300 height 13
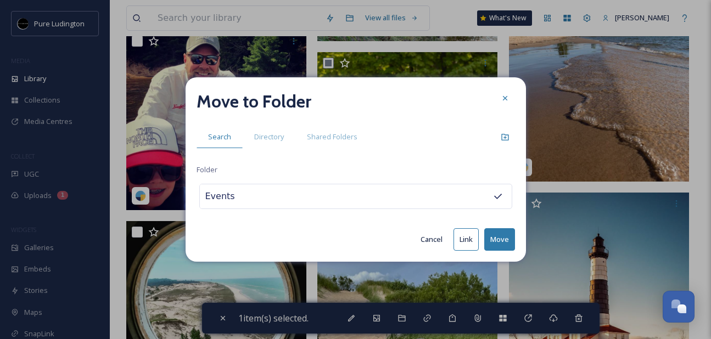
click at [491, 238] on button "Move" at bounding box center [499, 239] width 31 height 23
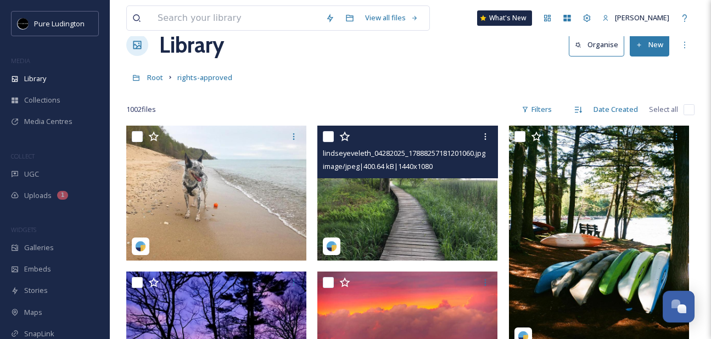
scroll to position [26, 0]
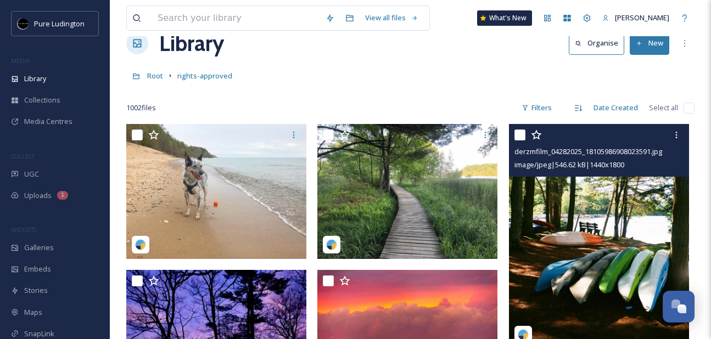
click at [518, 137] on input "checkbox" at bounding box center [519, 135] width 11 height 11
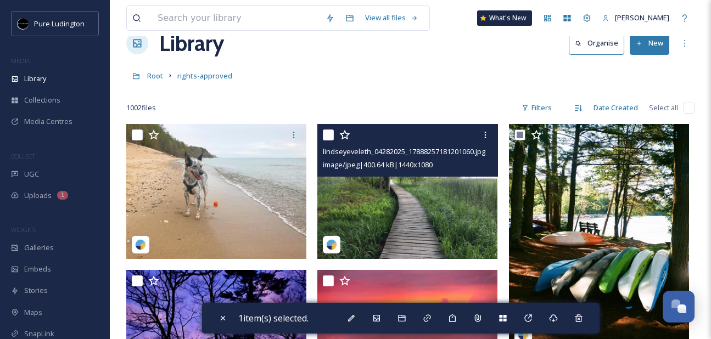
click at [327, 137] on input "checkbox" at bounding box center [328, 135] width 11 height 11
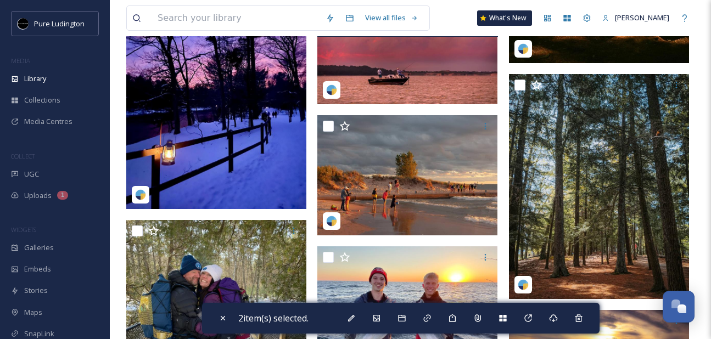
scroll to position [361, 0]
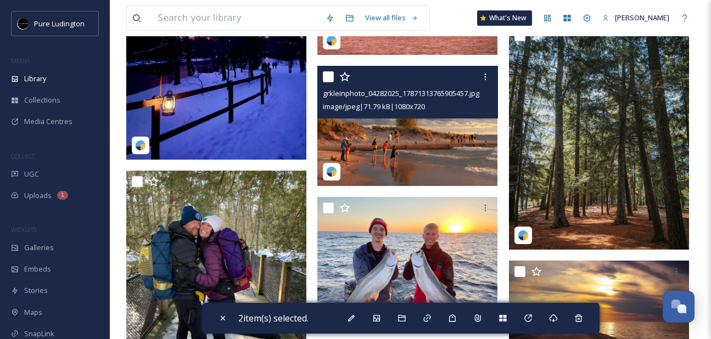
click at [329, 78] on input "checkbox" at bounding box center [328, 76] width 11 height 11
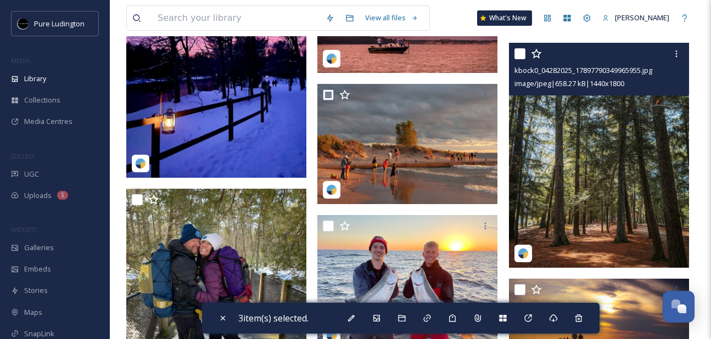
scroll to position [337, 0]
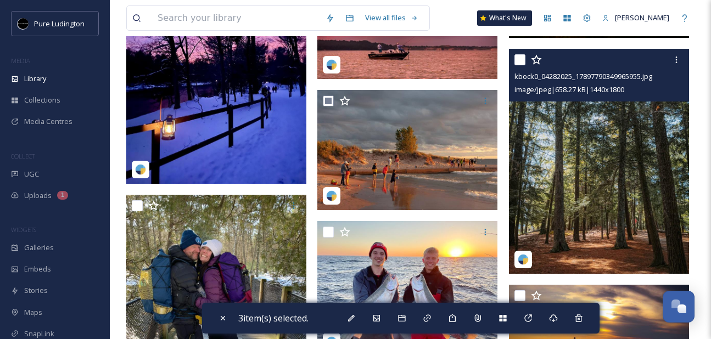
click at [523, 59] on input "checkbox" at bounding box center [519, 59] width 11 height 11
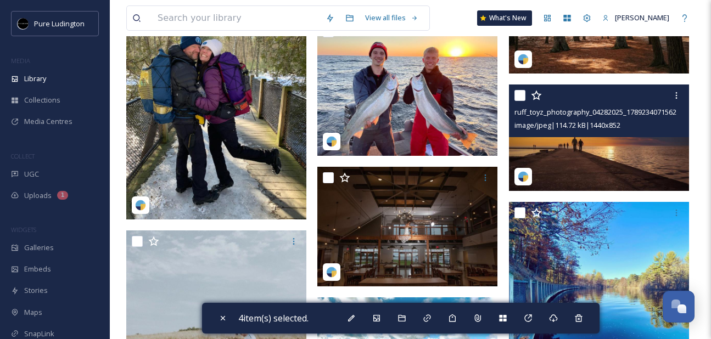
scroll to position [539, 0]
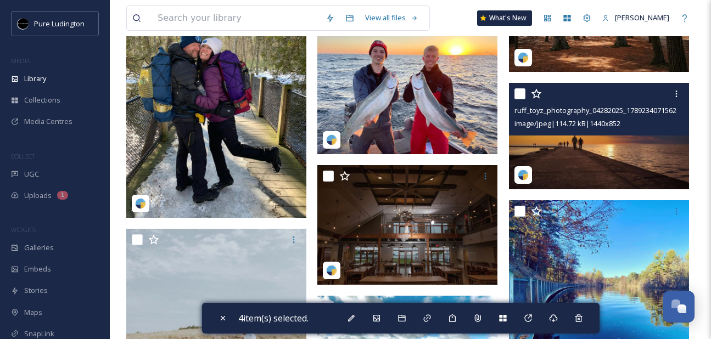
click at [520, 93] on input "checkbox" at bounding box center [519, 93] width 11 height 11
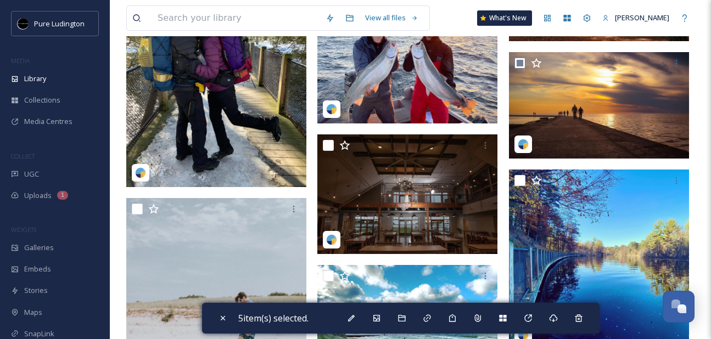
scroll to position [598, 0]
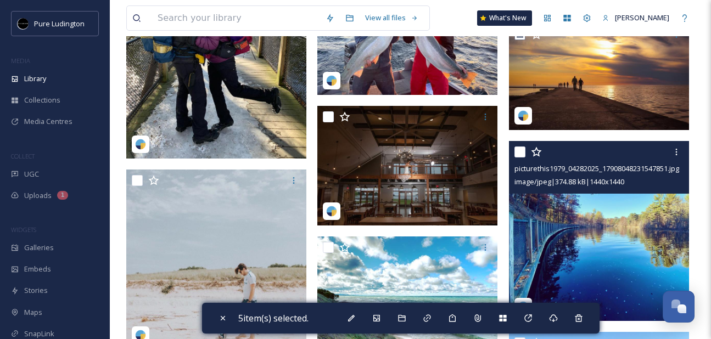
click at [519, 150] on input "checkbox" at bounding box center [519, 152] width 11 height 11
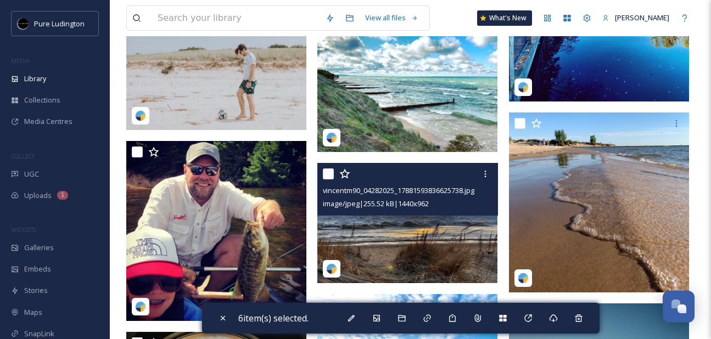
scroll to position [847, 0]
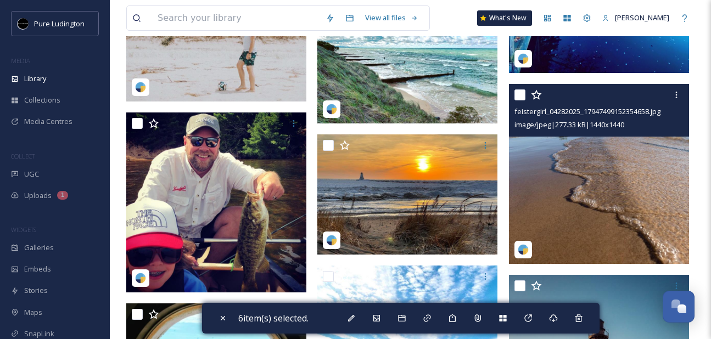
click at [519, 96] on input "checkbox" at bounding box center [519, 94] width 11 height 11
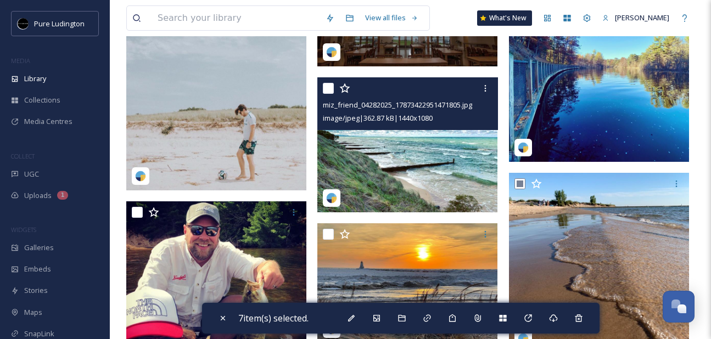
scroll to position [757, 0]
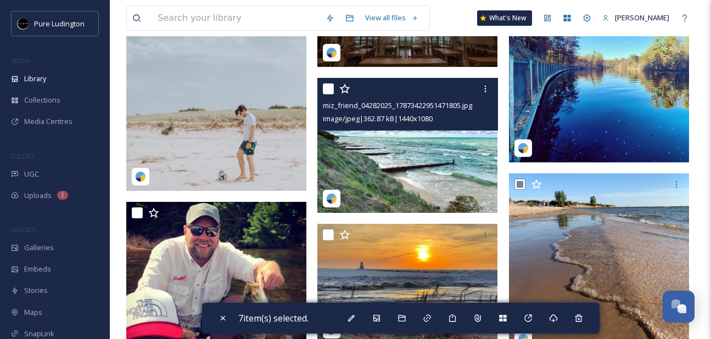
click at [330, 87] on input "checkbox" at bounding box center [328, 88] width 11 height 11
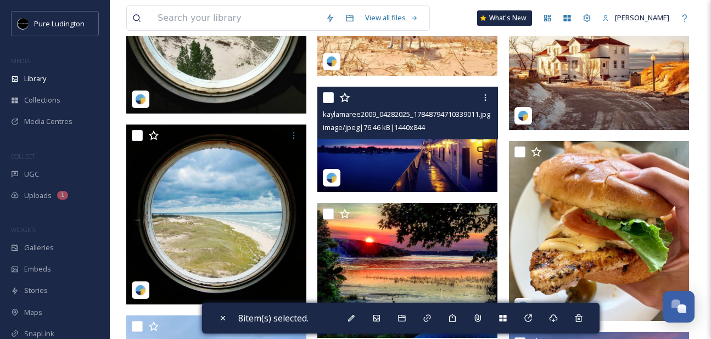
scroll to position [1298, 0]
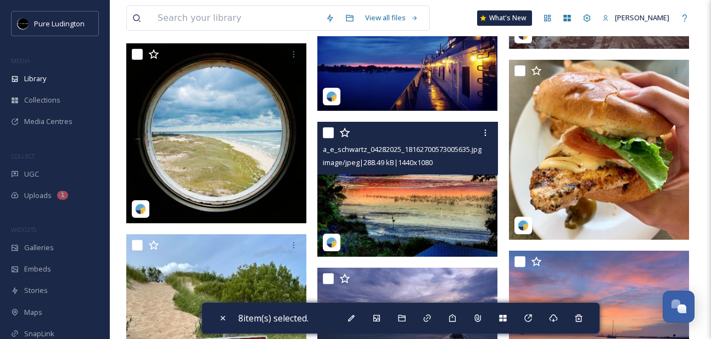
click at [327, 133] on input "checkbox" at bounding box center [328, 132] width 11 height 11
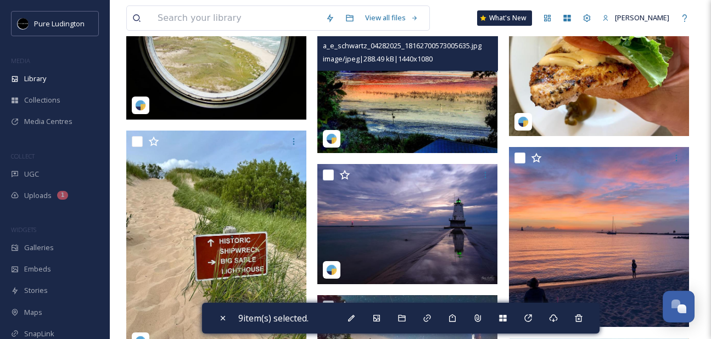
scroll to position [1453, 0]
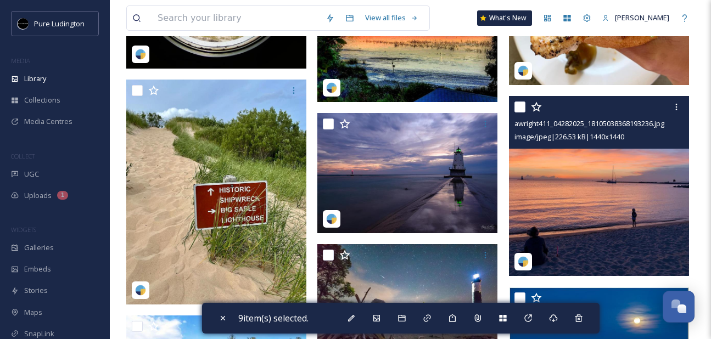
click at [519, 108] on input "checkbox" at bounding box center [519, 107] width 11 height 11
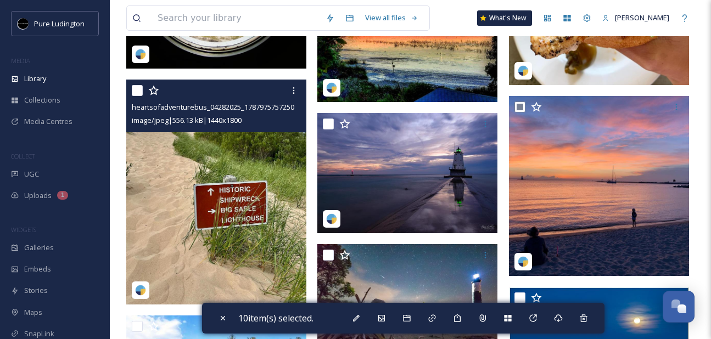
click at [138, 89] on input "checkbox" at bounding box center [137, 90] width 11 height 11
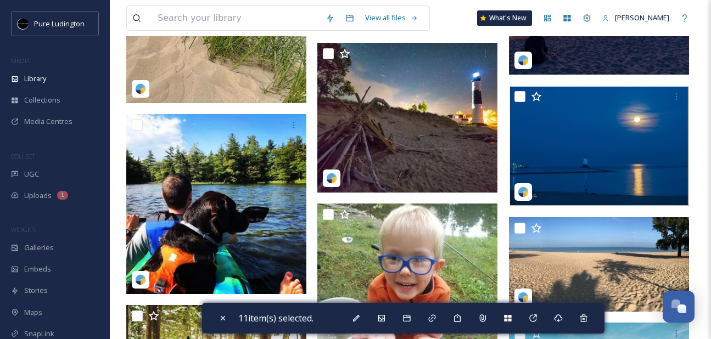
scroll to position [1667, 0]
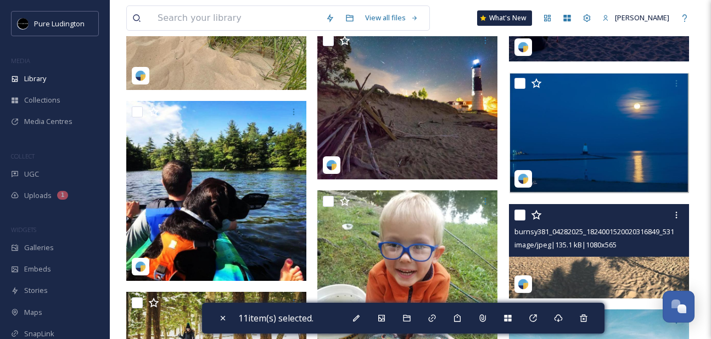
click at [518, 214] on input "checkbox" at bounding box center [519, 215] width 11 height 11
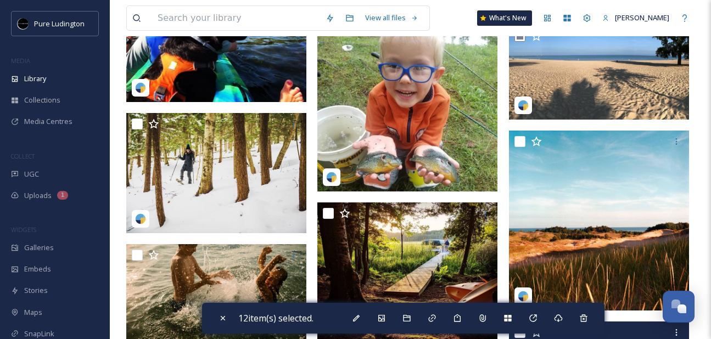
scroll to position [1847, 0]
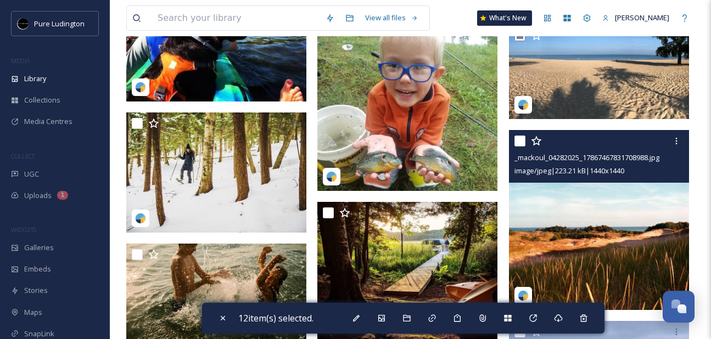
click at [518, 142] on input "checkbox" at bounding box center [519, 141] width 11 height 11
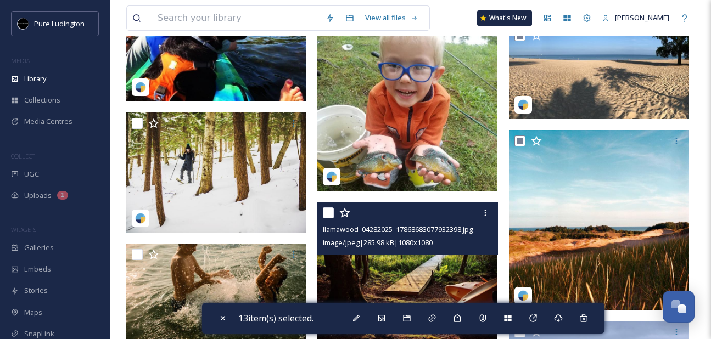
click at [332, 214] on input "checkbox" at bounding box center [328, 213] width 11 height 11
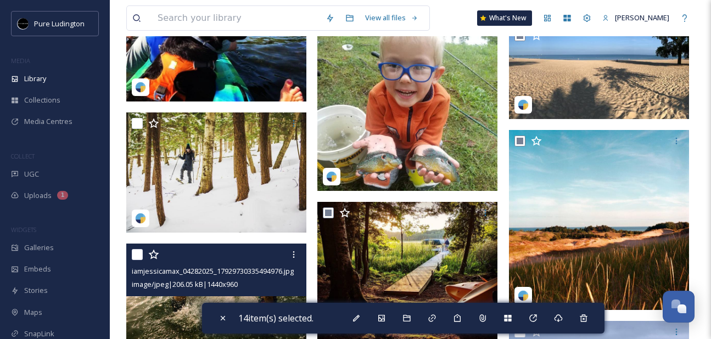
click at [136, 256] on input "checkbox" at bounding box center [137, 254] width 11 height 11
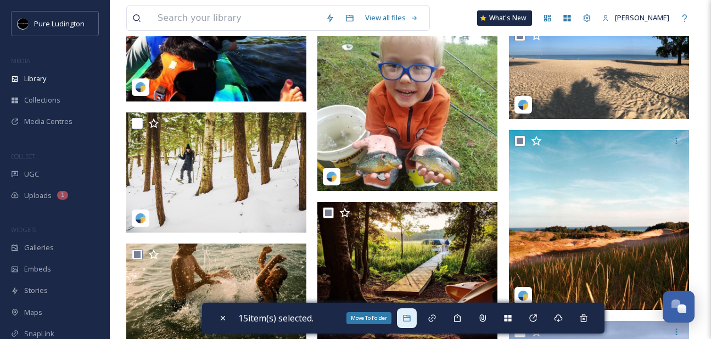
click at [411, 317] on icon at bounding box center [406, 318] width 9 height 9
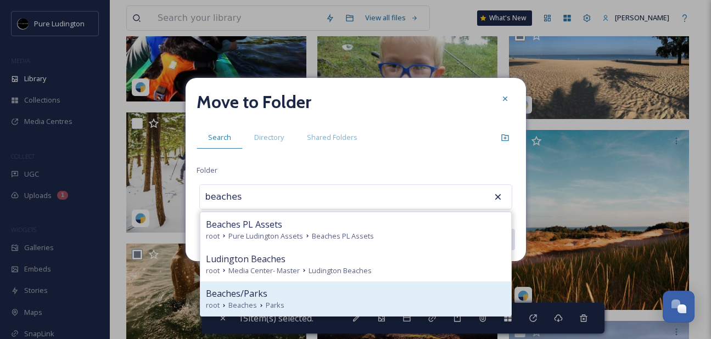
click at [407, 293] on div "Beaches/Parks" at bounding box center [356, 293] width 300 height 13
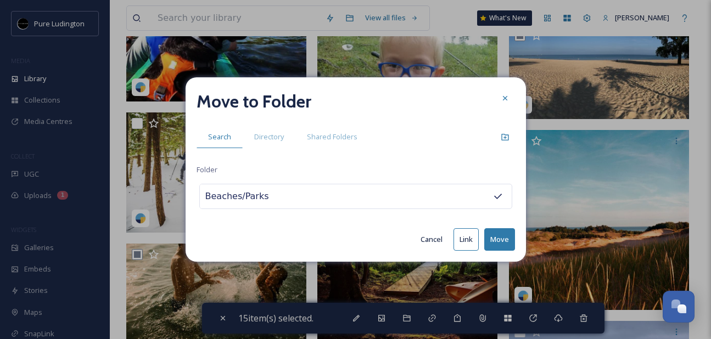
click at [499, 236] on button "Move" at bounding box center [499, 239] width 31 height 23
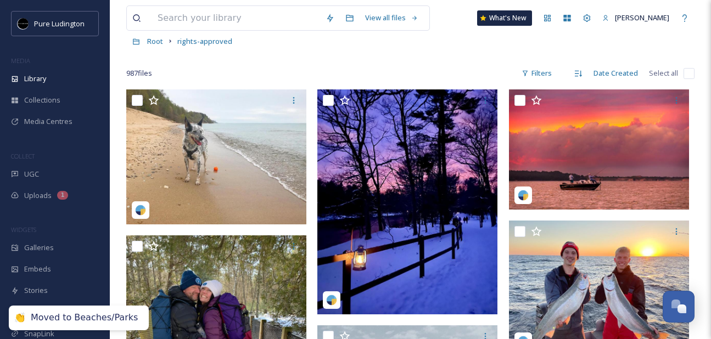
scroll to position [0, 0]
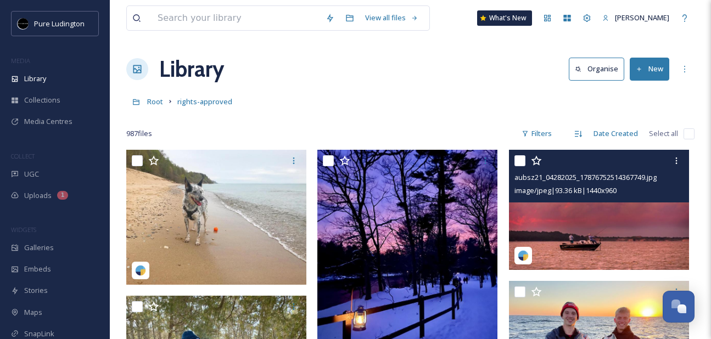
click at [520, 161] on input "checkbox" at bounding box center [519, 160] width 11 height 11
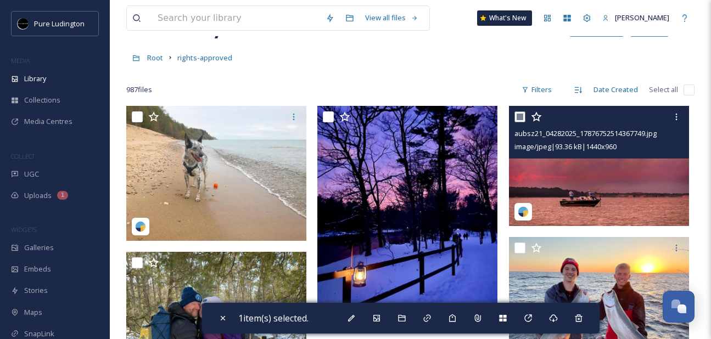
scroll to position [60, 0]
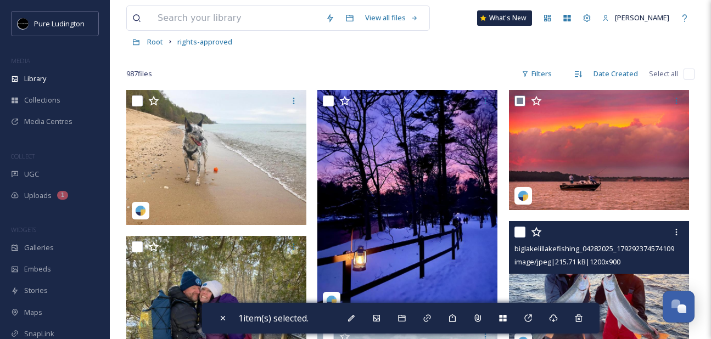
click at [520, 236] on input "checkbox" at bounding box center [519, 232] width 11 height 11
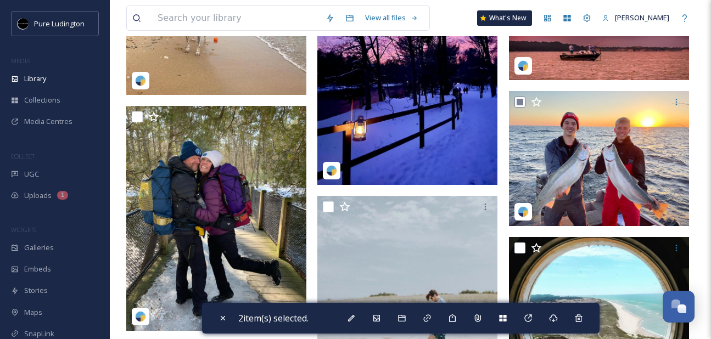
scroll to position [202, 0]
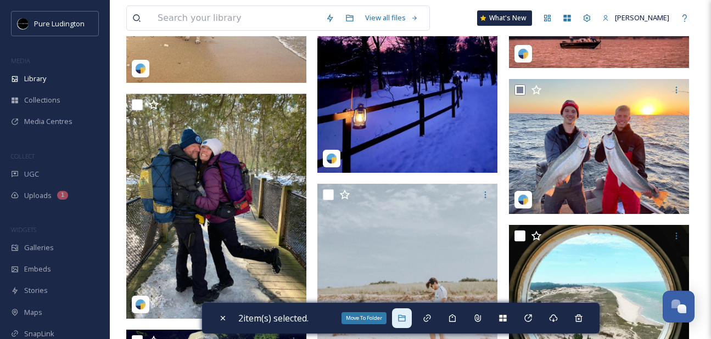
click at [404, 313] on div "Move To Folder" at bounding box center [402, 319] width 20 height 20
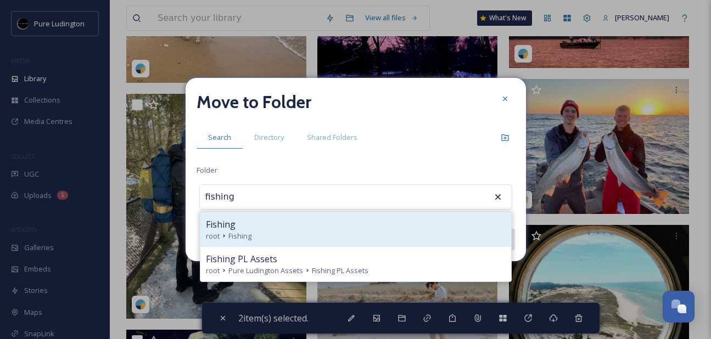
click at [372, 237] on div "root Fishing" at bounding box center [356, 236] width 300 height 10
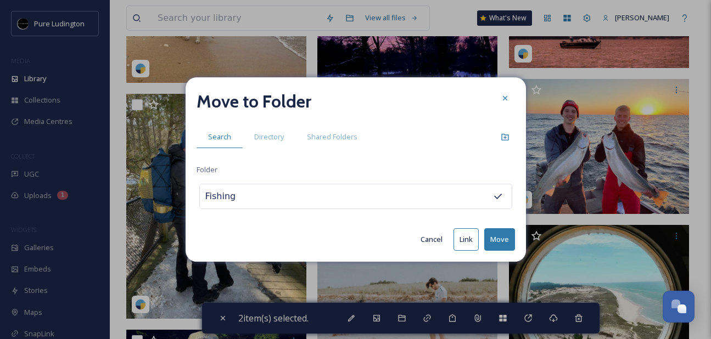
click at [492, 236] on button "Move" at bounding box center [499, 239] width 31 height 23
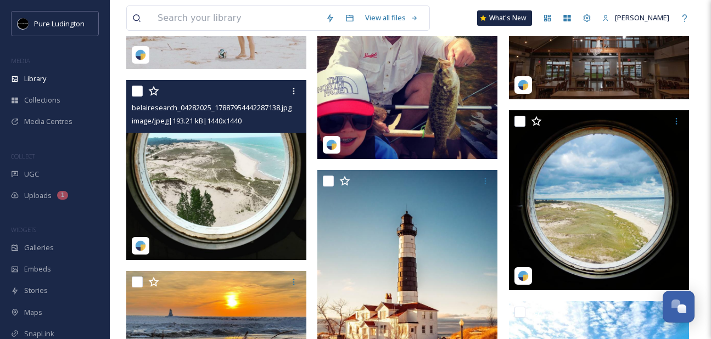
scroll to position [406, 0]
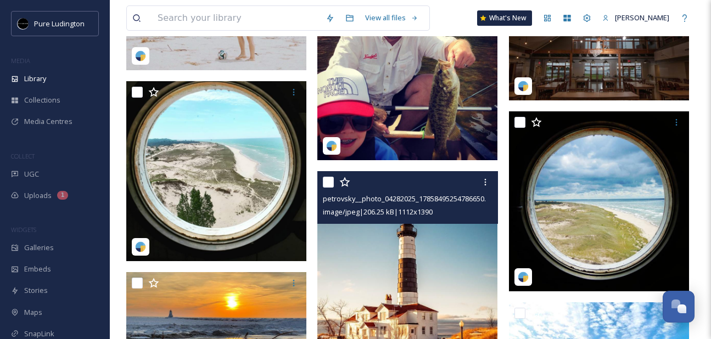
click at [327, 181] on input "checkbox" at bounding box center [328, 182] width 11 height 11
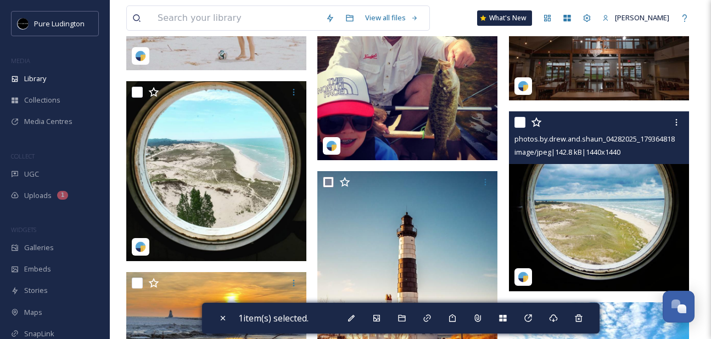
click at [519, 119] on input "checkbox" at bounding box center [519, 122] width 11 height 11
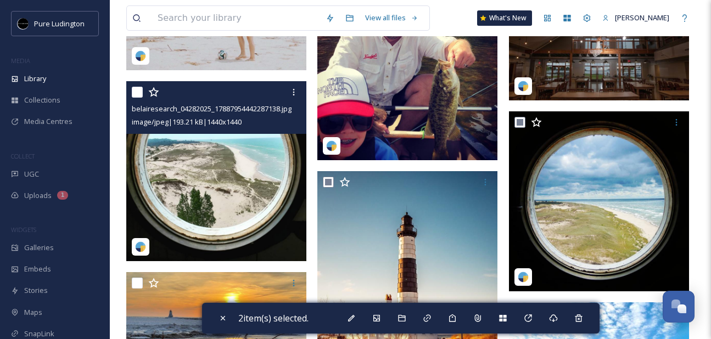
click at [135, 96] on input "checkbox" at bounding box center [137, 92] width 11 height 11
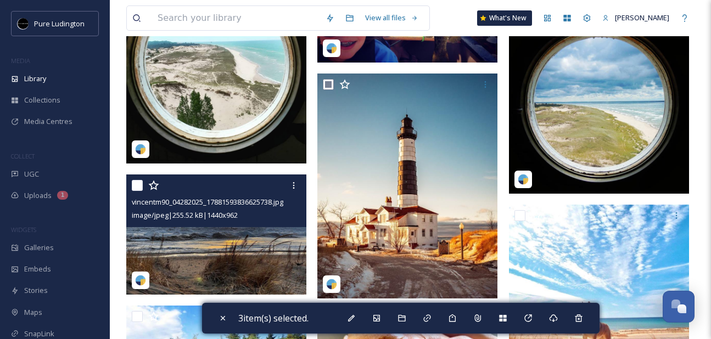
scroll to position [548, 0]
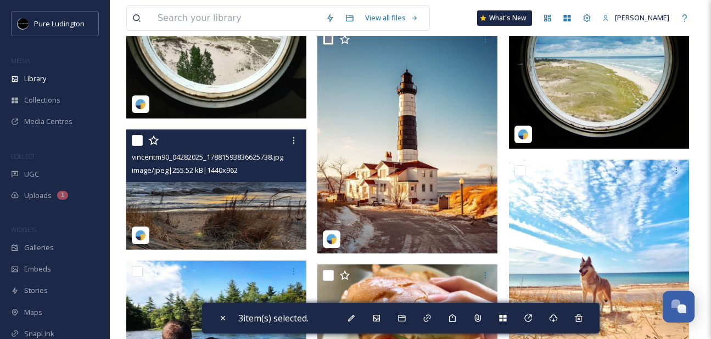
click at [136, 143] on input "checkbox" at bounding box center [137, 140] width 11 height 11
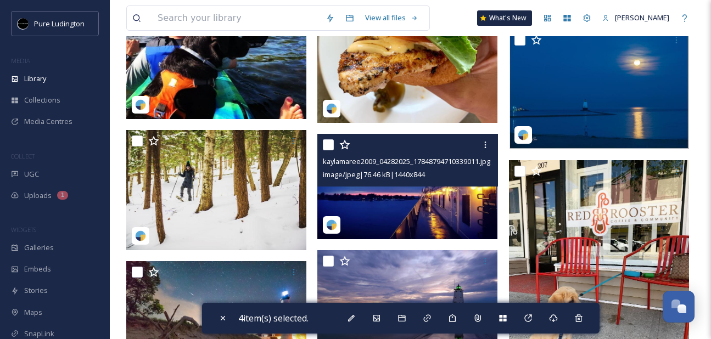
scroll to position [949, 0]
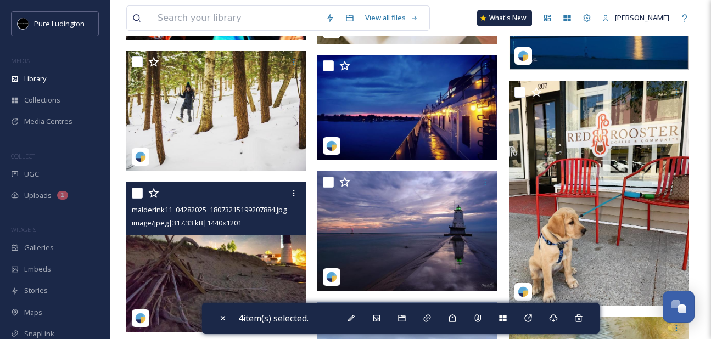
click at [134, 195] on input "checkbox" at bounding box center [137, 193] width 11 height 11
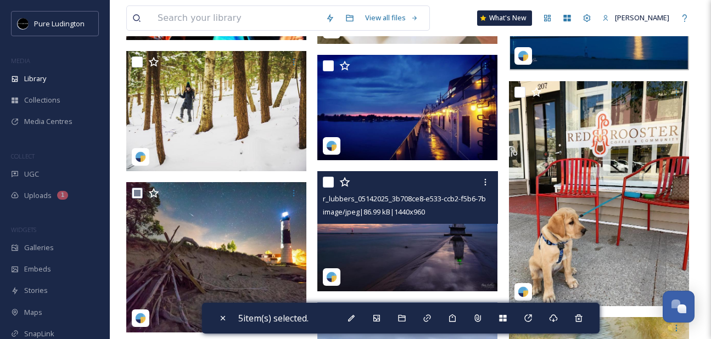
click at [325, 182] on input "checkbox" at bounding box center [328, 182] width 11 height 11
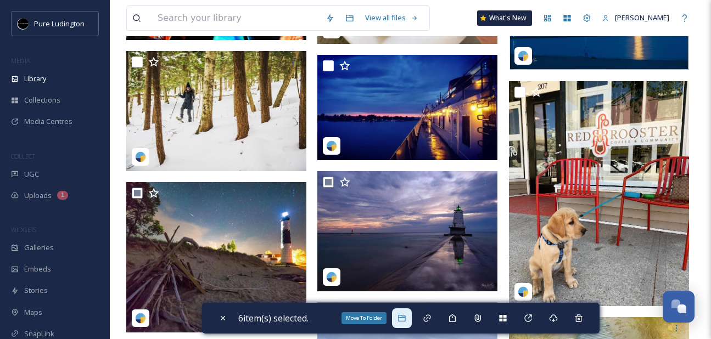
click at [402, 313] on div "Move To Folder" at bounding box center [402, 319] width 20 height 20
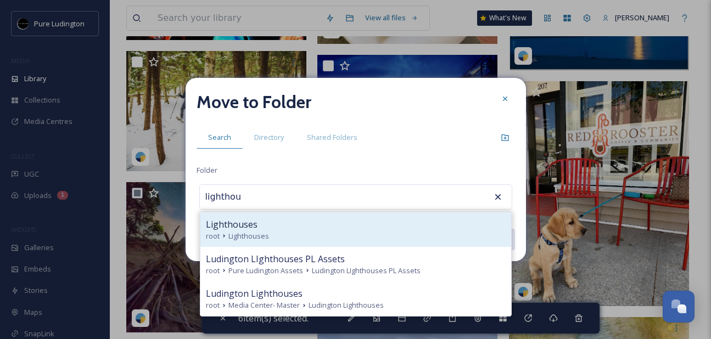
click at [363, 226] on div "Lighthouses" at bounding box center [356, 224] width 300 height 13
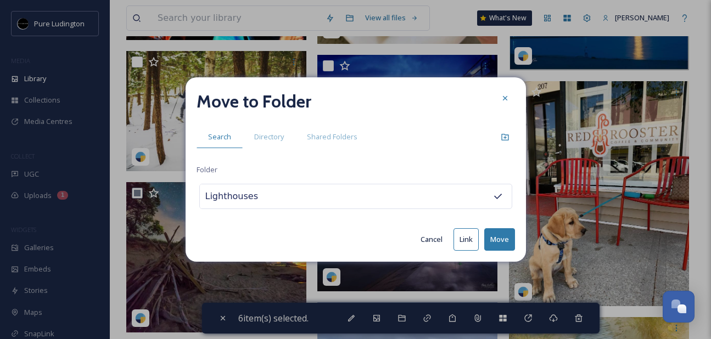
click at [494, 244] on button "Move" at bounding box center [499, 239] width 31 height 23
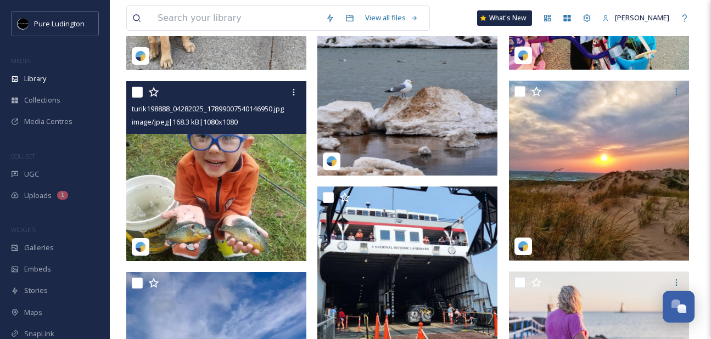
click at [138, 92] on input "checkbox" at bounding box center [137, 92] width 11 height 11
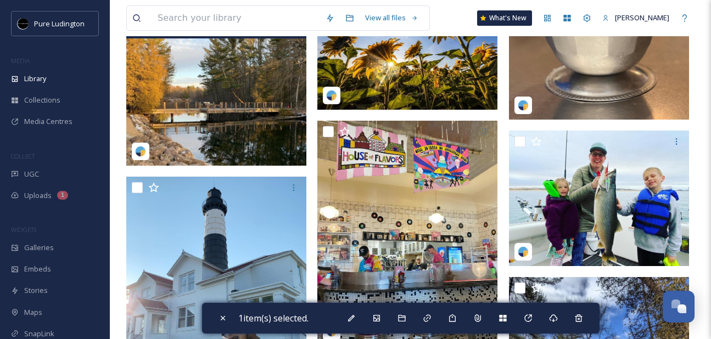
scroll to position [1648, 0]
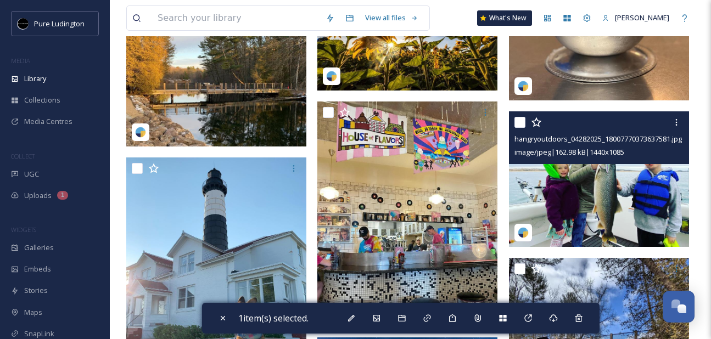
click at [521, 125] on input "checkbox" at bounding box center [519, 122] width 11 height 11
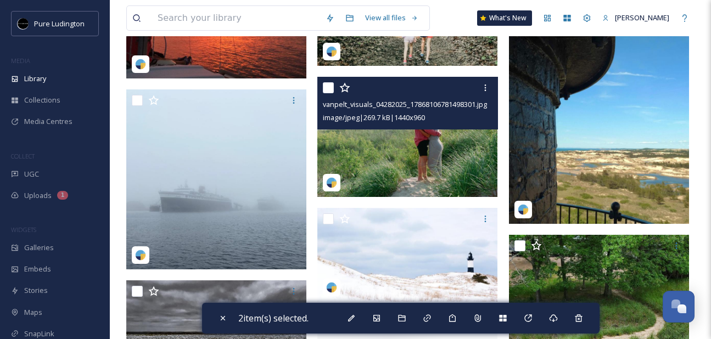
scroll to position [3282, 0]
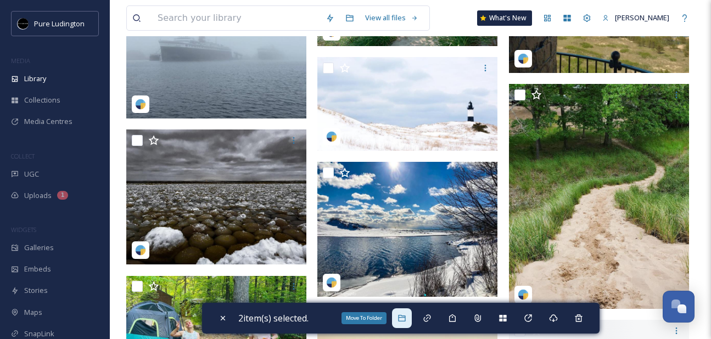
click at [405, 319] on icon at bounding box center [401, 318] width 9 height 9
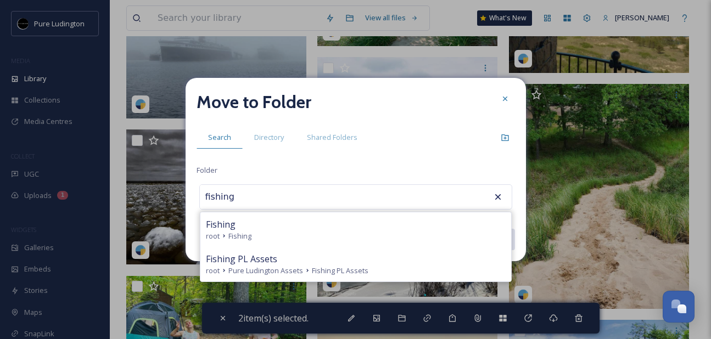
click at [384, 225] on div "Fishing" at bounding box center [356, 224] width 300 height 13
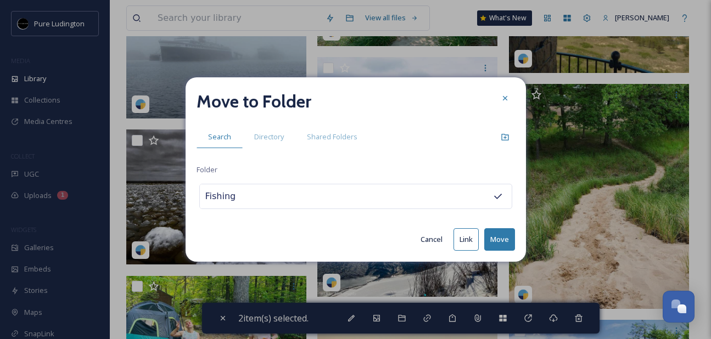
click at [496, 238] on button "Move" at bounding box center [499, 239] width 31 height 23
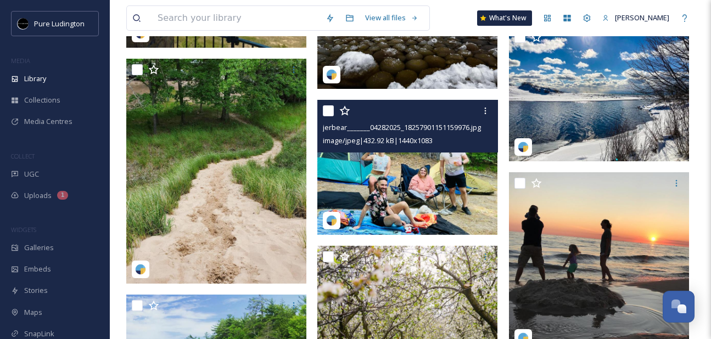
click at [327, 110] on input "checkbox" at bounding box center [328, 110] width 11 height 11
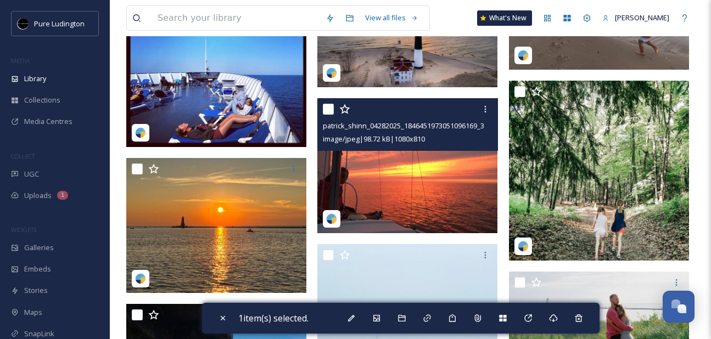
scroll to position [2797, 0]
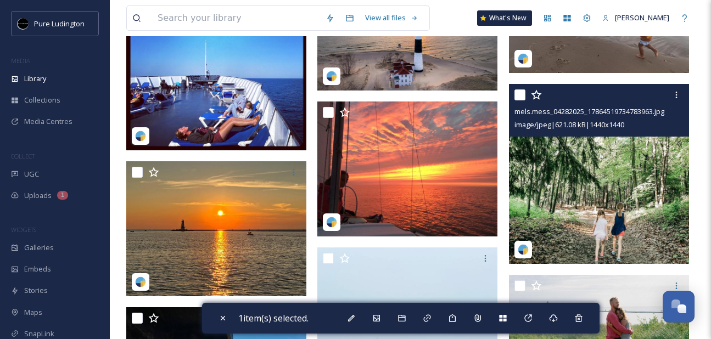
click at [517, 94] on input "checkbox" at bounding box center [519, 94] width 11 height 11
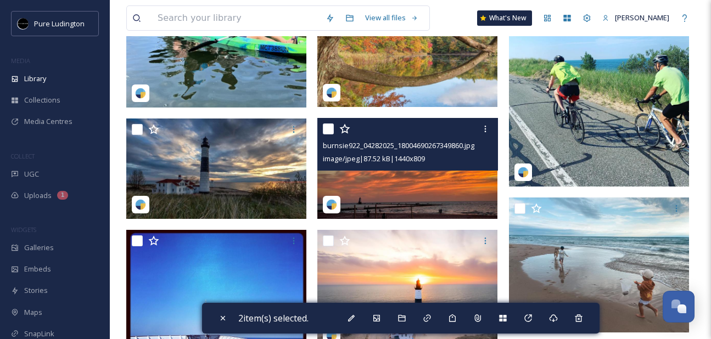
scroll to position [2539, 0]
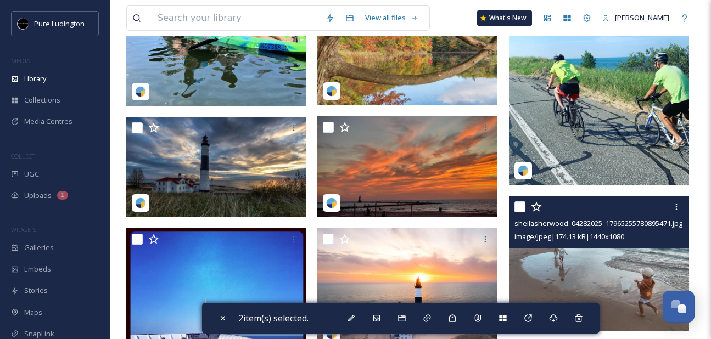
click at [516, 207] on input "checkbox" at bounding box center [519, 206] width 11 height 11
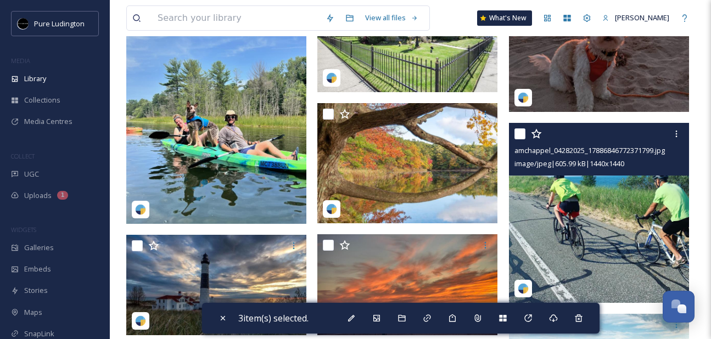
scroll to position [2421, 0]
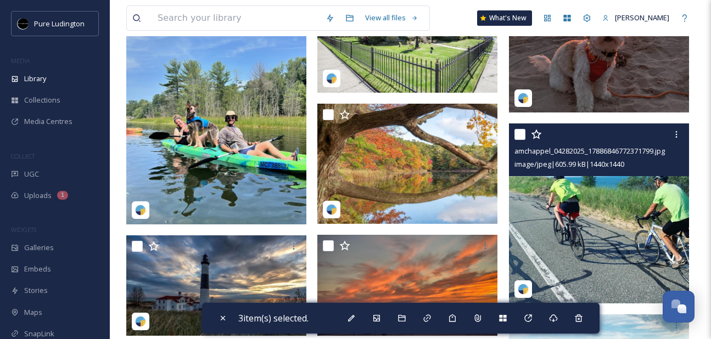
click at [518, 131] on input "checkbox" at bounding box center [519, 134] width 11 height 11
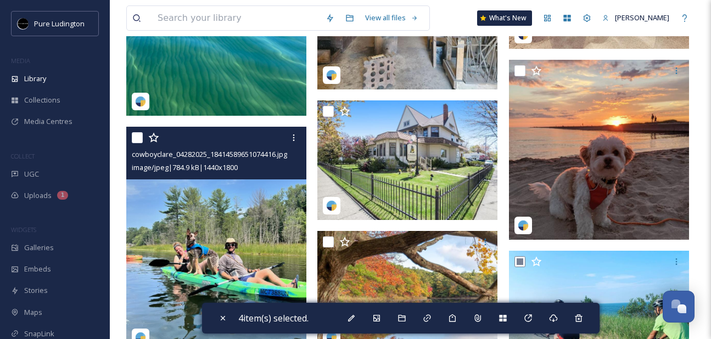
scroll to position [2295, 0]
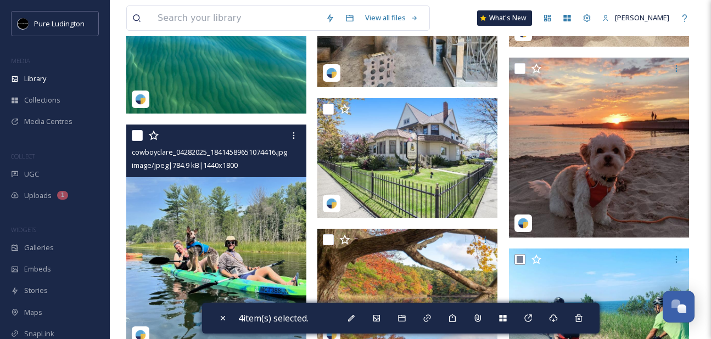
click at [140, 132] on input "checkbox" at bounding box center [137, 135] width 11 height 11
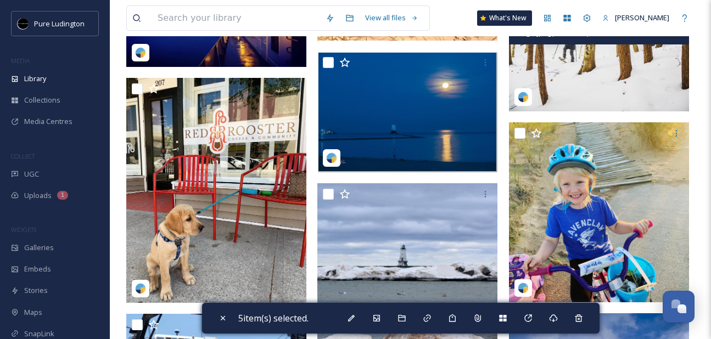
scroll to position [717, 0]
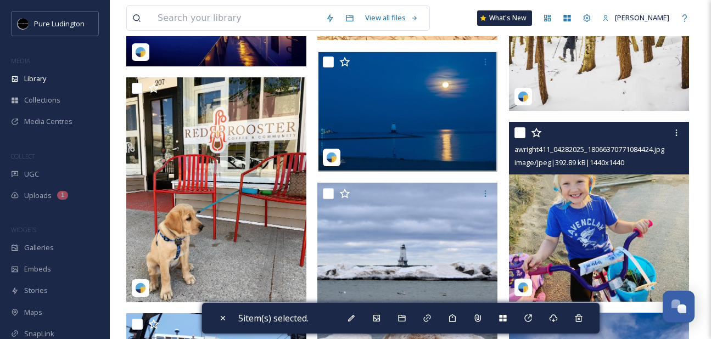
click at [519, 130] on input "checkbox" at bounding box center [519, 132] width 11 height 11
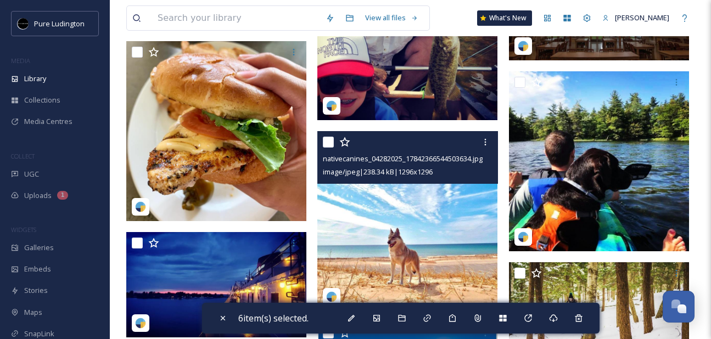
scroll to position [434, 0]
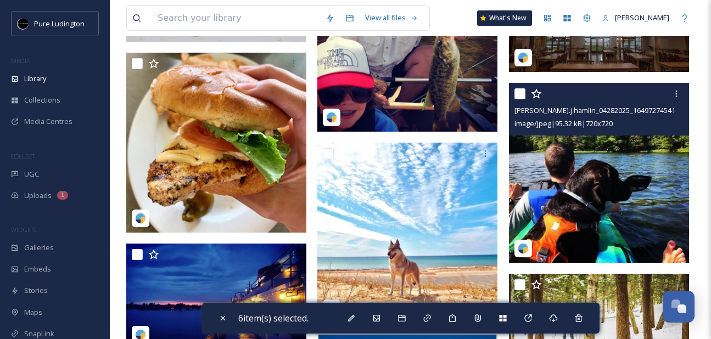
click at [518, 92] on input "checkbox" at bounding box center [519, 93] width 11 height 11
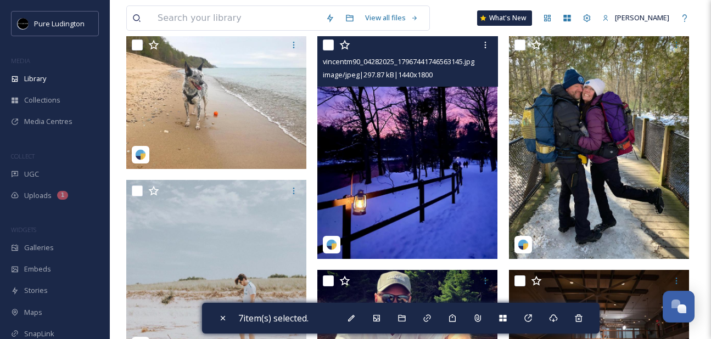
scroll to position [98, 0]
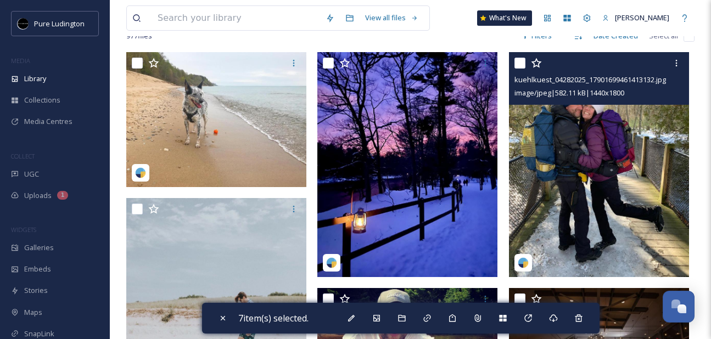
click at [519, 64] on input "checkbox" at bounding box center [519, 63] width 11 height 11
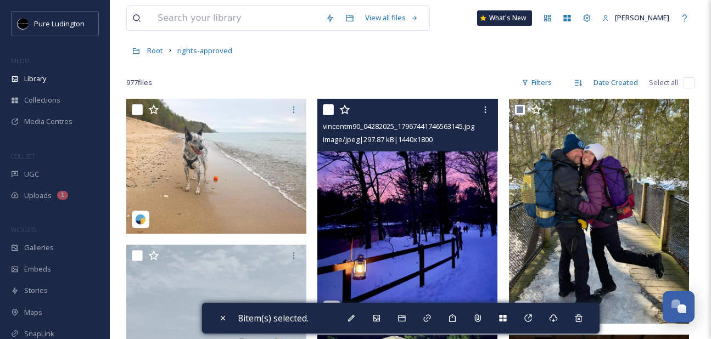
scroll to position [0, 0]
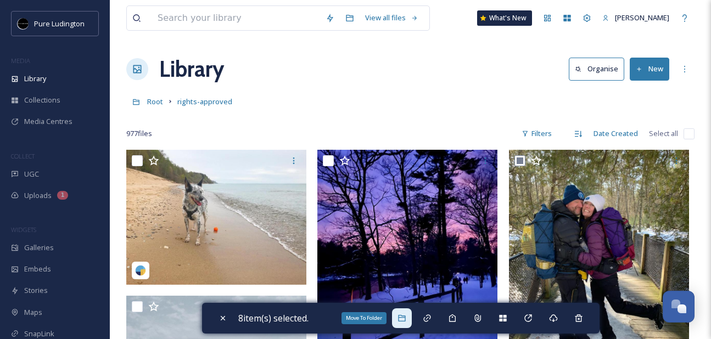
click at [405, 312] on div "Move To Folder" at bounding box center [402, 319] width 20 height 20
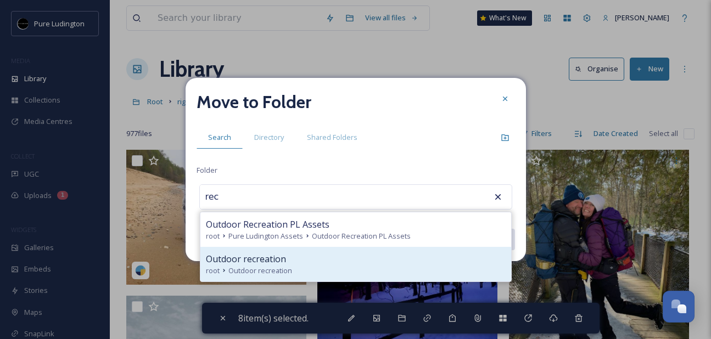
click at [375, 272] on div "root Outdoor recreation" at bounding box center [356, 271] width 300 height 10
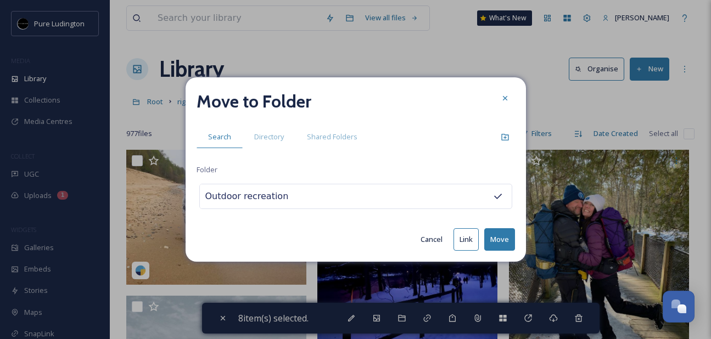
click at [496, 236] on button "Move" at bounding box center [499, 239] width 31 height 23
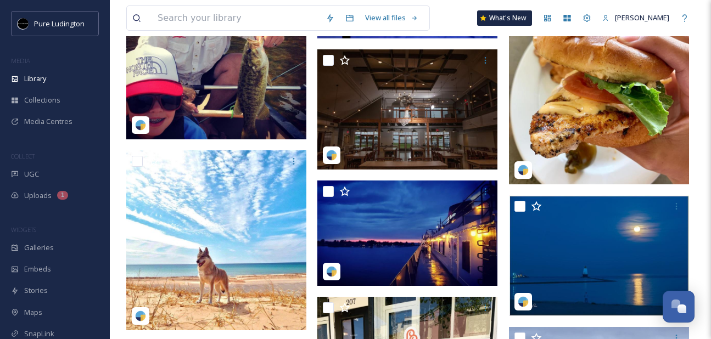
scroll to position [328, 0]
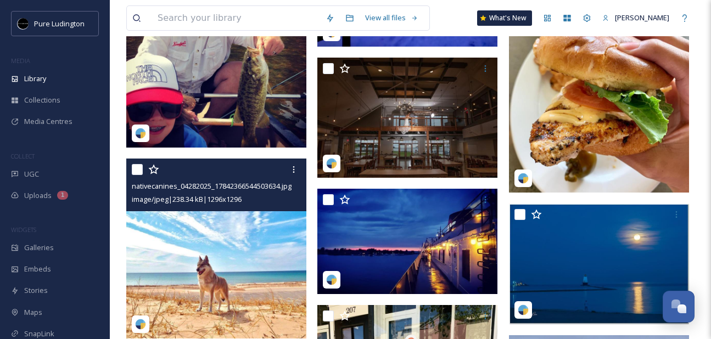
click at [138, 170] on input "checkbox" at bounding box center [137, 169] width 11 height 11
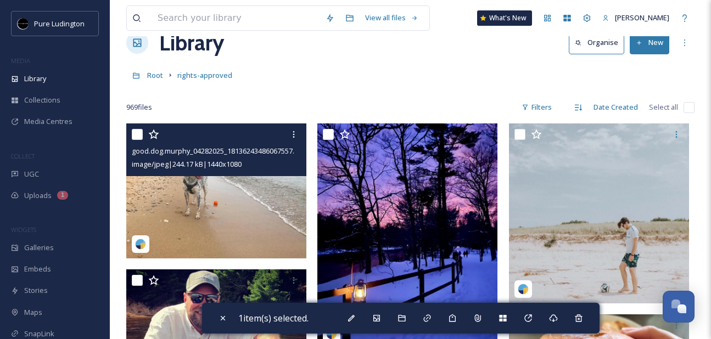
scroll to position [11, 0]
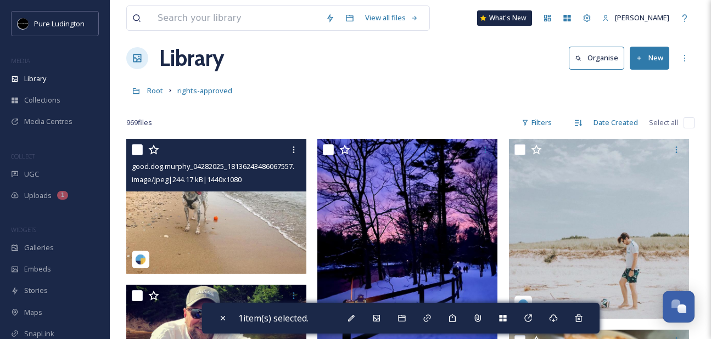
click at [136, 153] on input "checkbox" at bounding box center [137, 149] width 11 height 11
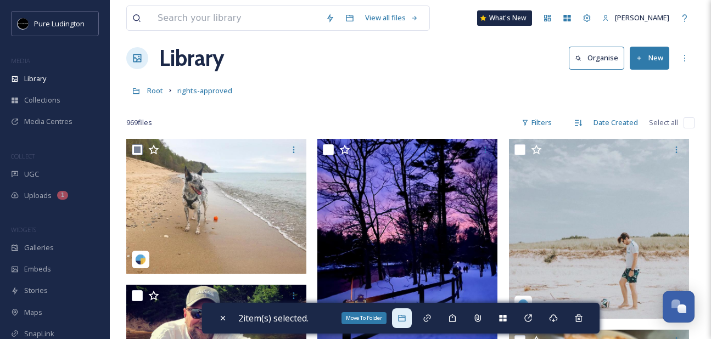
click at [405, 317] on icon at bounding box center [401, 318] width 7 height 7
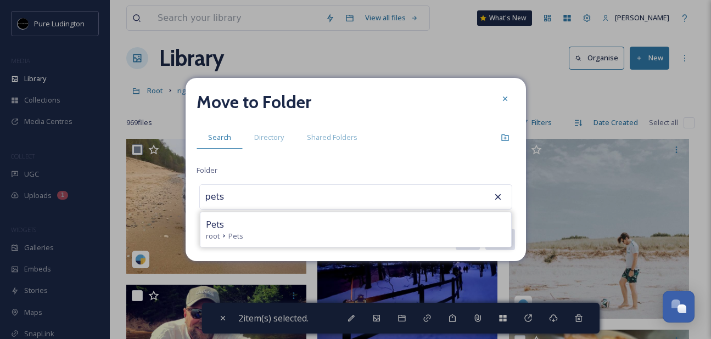
click at [367, 227] on div "Pets" at bounding box center [356, 224] width 300 height 13
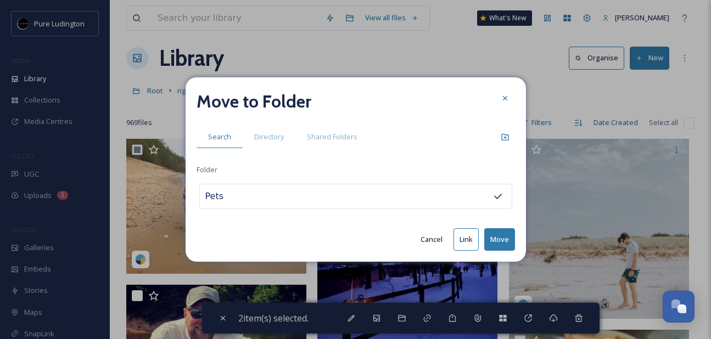
click at [499, 232] on button "Move" at bounding box center [499, 239] width 31 height 23
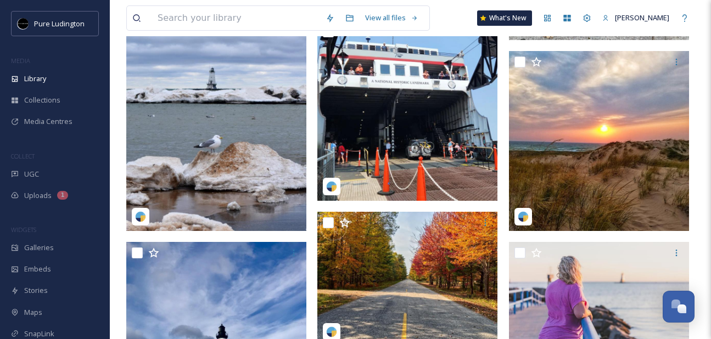
scroll to position [677, 0]
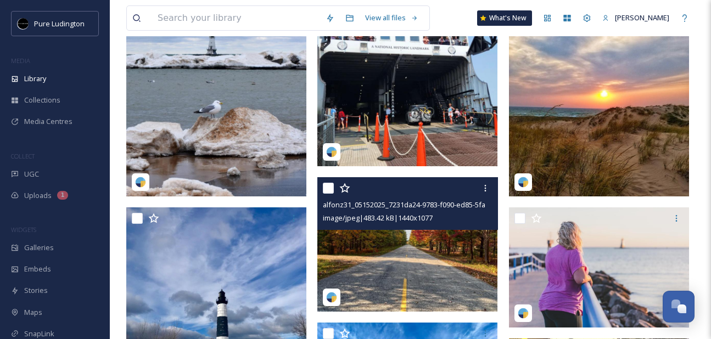
click at [328, 191] on input "checkbox" at bounding box center [328, 188] width 11 height 11
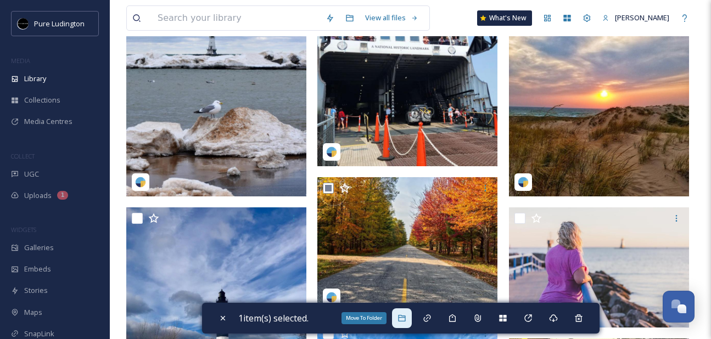
click at [405, 317] on icon at bounding box center [401, 318] width 7 height 7
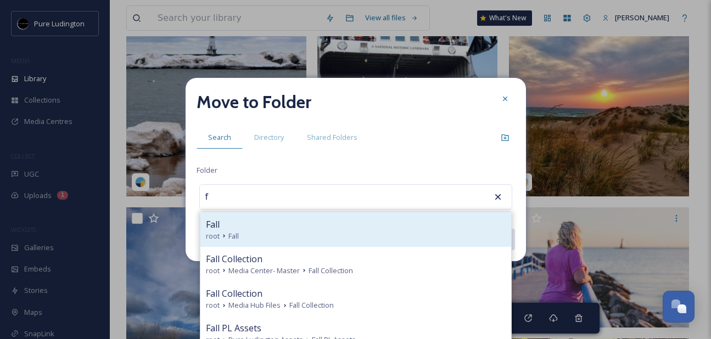
click at [382, 225] on div "Fall" at bounding box center [356, 224] width 300 height 13
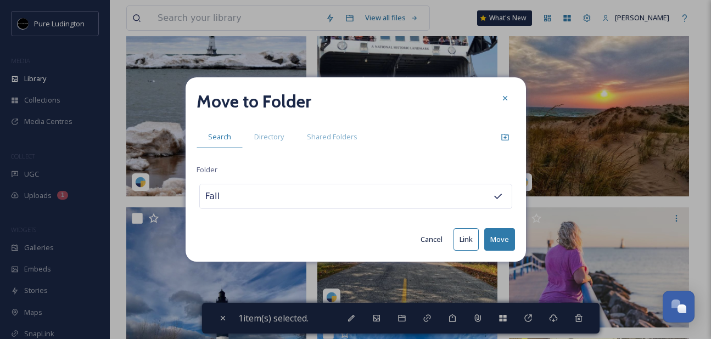
drag, startPoint x: 497, startPoint y: 236, endPoint x: 496, endPoint y: 226, distance: 10.4
click at [496, 236] on button "Move" at bounding box center [499, 239] width 31 height 23
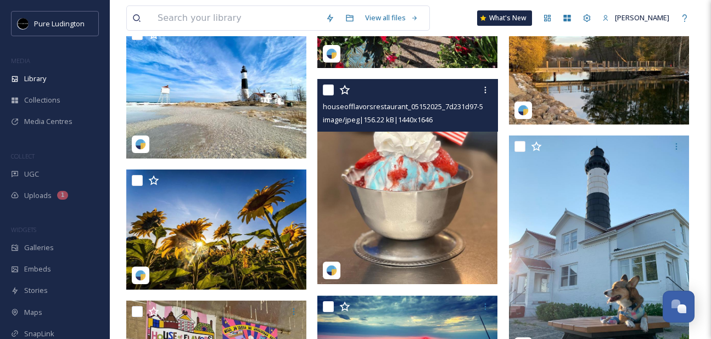
scroll to position [1113, 0]
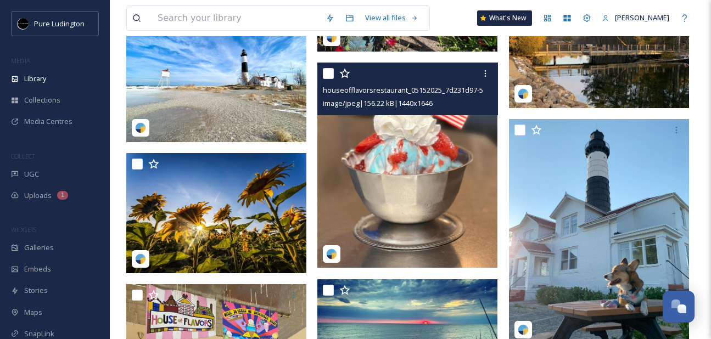
click at [324, 73] on input "checkbox" at bounding box center [328, 73] width 11 height 11
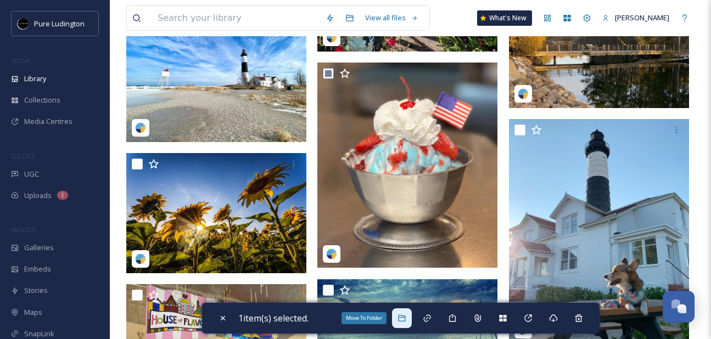
click at [406, 314] on icon at bounding box center [401, 318] width 9 height 9
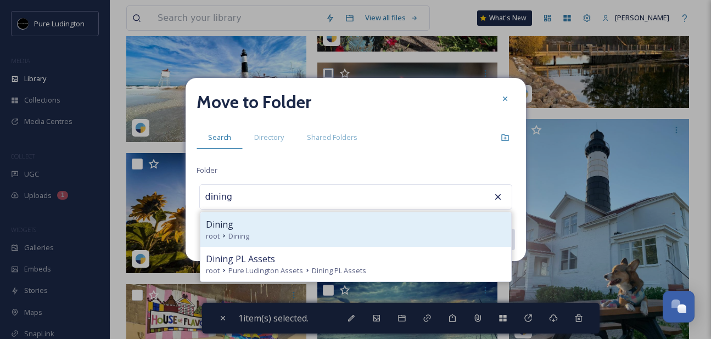
click at [385, 231] on div "root Dining" at bounding box center [356, 236] width 300 height 10
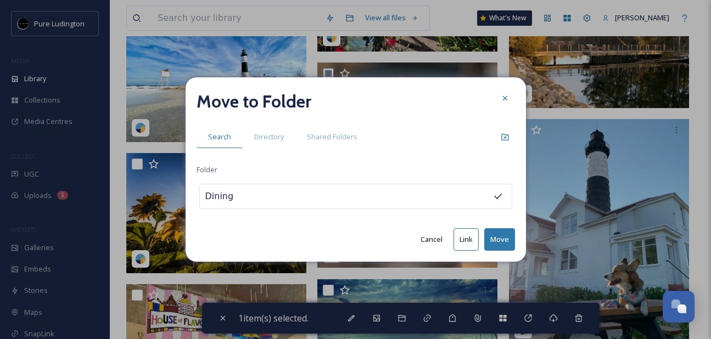
click at [497, 238] on button "Move" at bounding box center [499, 239] width 31 height 23
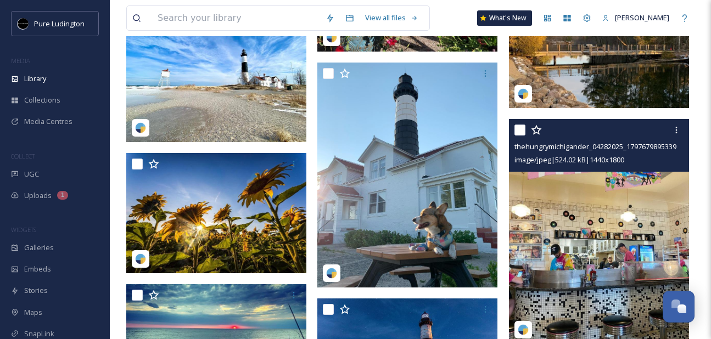
click at [517, 134] on input "checkbox" at bounding box center [519, 130] width 11 height 11
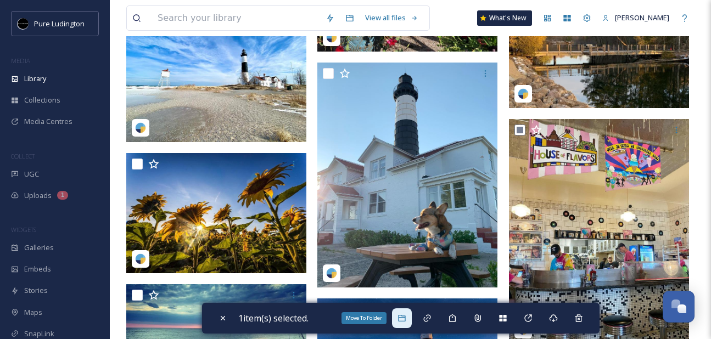
click at [404, 319] on icon at bounding box center [401, 318] width 9 height 9
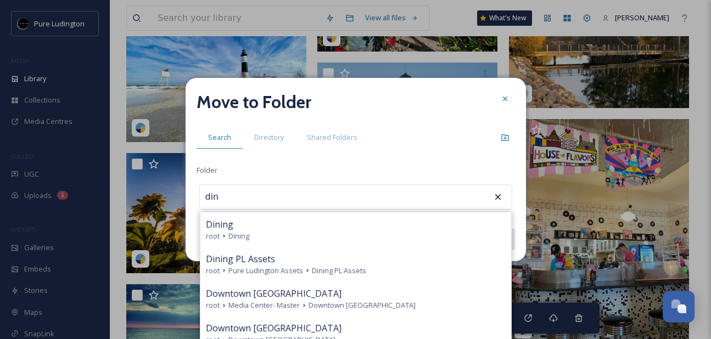
click at [376, 235] on div "root Dining" at bounding box center [356, 236] width 300 height 10
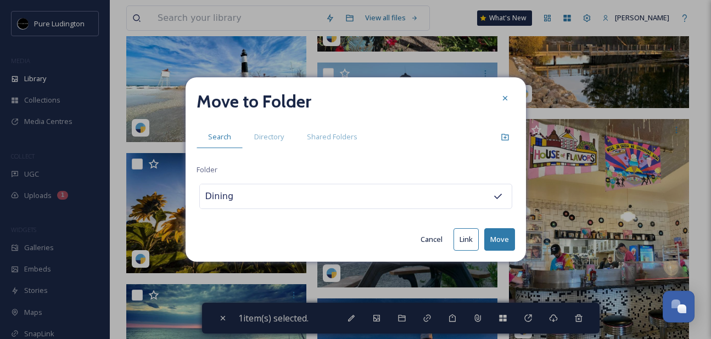
click at [497, 241] on button "Move" at bounding box center [499, 239] width 31 height 23
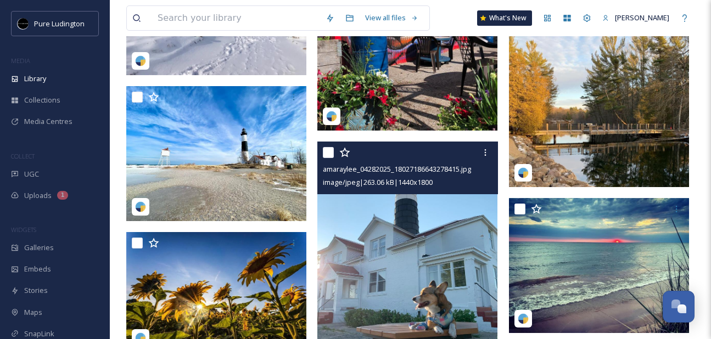
scroll to position [1027, 0]
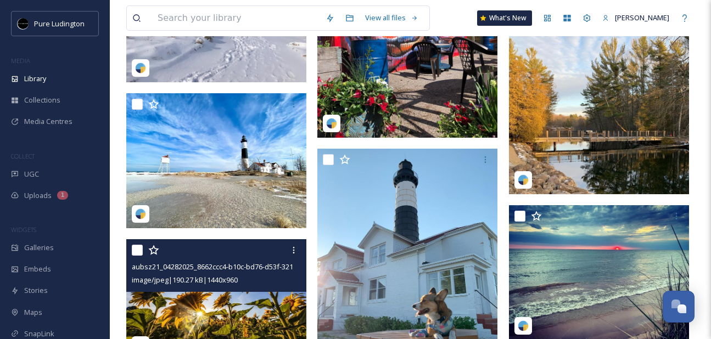
click at [136, 255] on input "checkbox" at bounding box center [137, 250] width 11 height 11
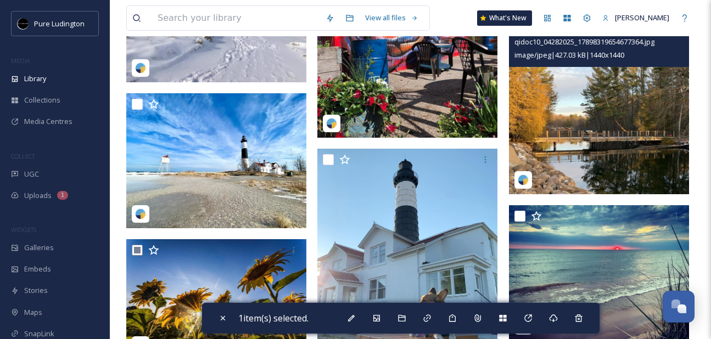
scroll to position [982, 0]
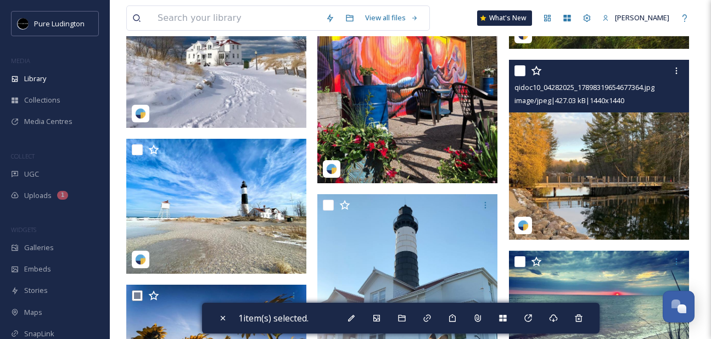
click at [520, 69] on input "checkbox" at bounding box center [519, 70] width 11 height 11
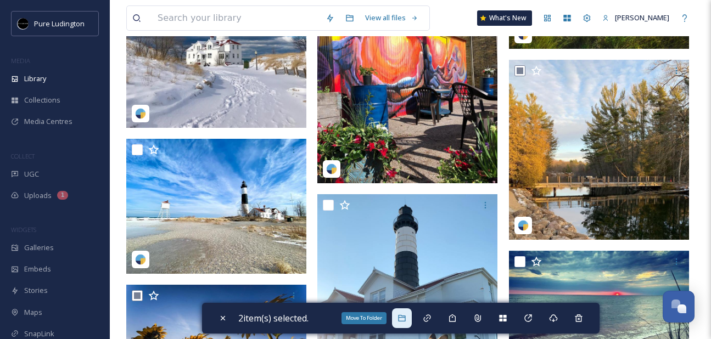
click at [407, 313] on div "Move To Folder" at bounding box center [402, 319] width 20 height 20
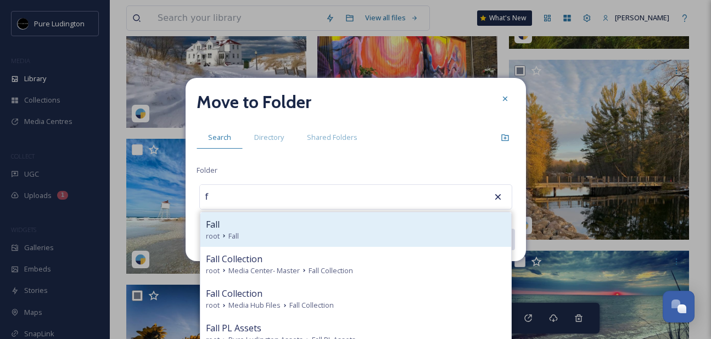
click at [329, 235] on div "root Fall" at bounding box center [356, 236] width 300 height 10
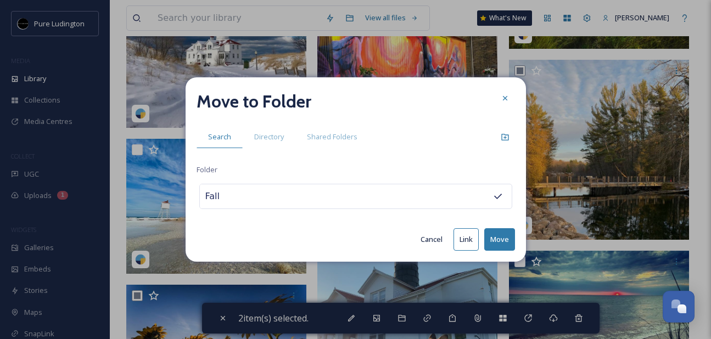
click at [496, 238] on button "Move" at bounding box center [499, 239] width 31 height 23
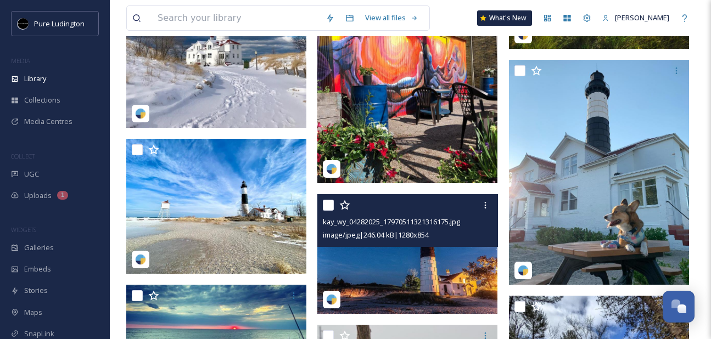
click at [328, 203] on input "checkbox" at bounding box center [328, 205] width 11 height 11
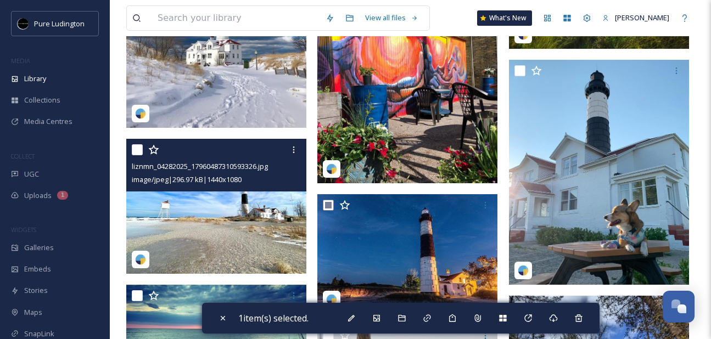
click at [136, 147] on input "checkbox" at bounding box center [137, 149] width 11 height 11
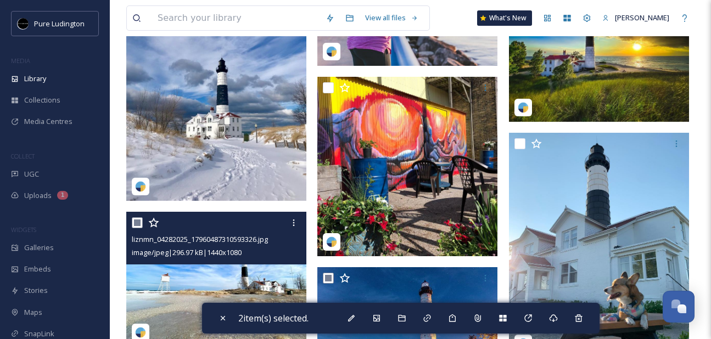
scroll to position [901, 0]
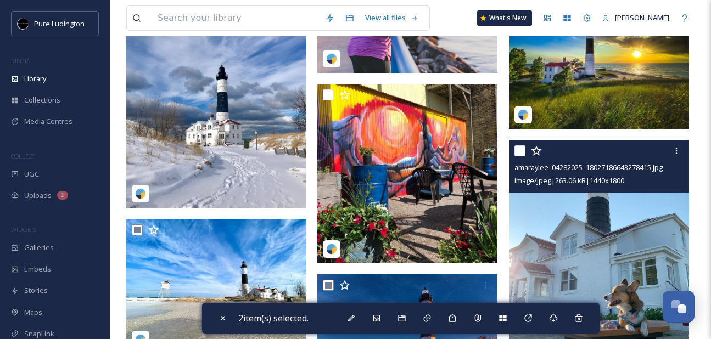
click at [518, 148] on input "checkbox" at bounding box center [519, 150] width 11 height 11
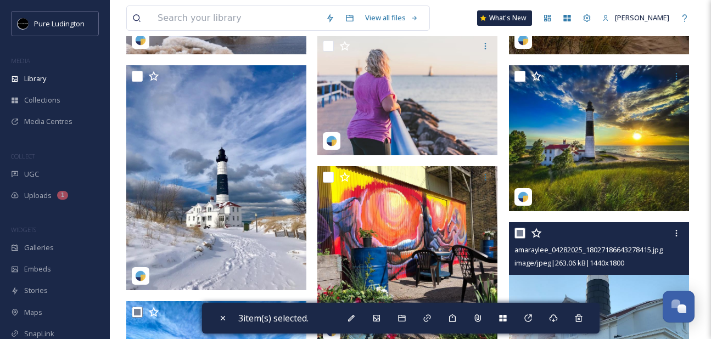
scroll to position [704, 0]
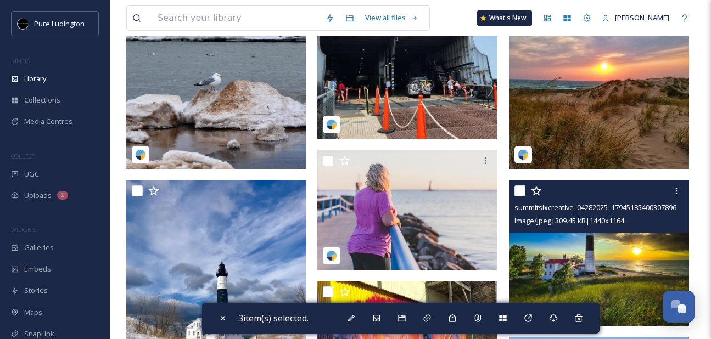
click at [518, 193] on input "checkbox" at bounding box center [519, 191] width 11 height 11
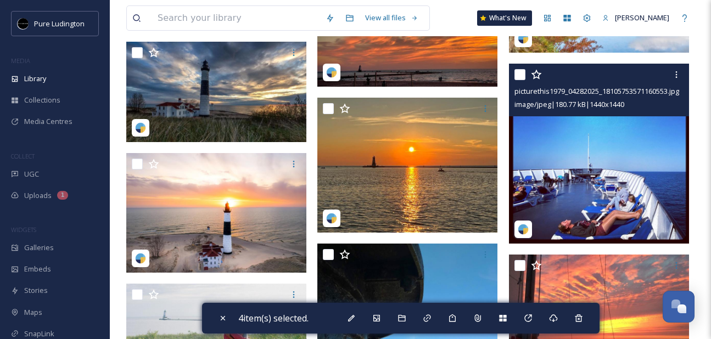
scroll to position [1879, 0]
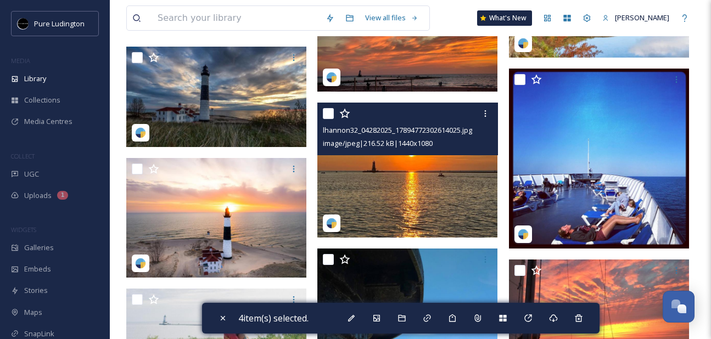
click at [327, 114] on input "checkbox" at bounding box center [328, 113] width 11 height 11
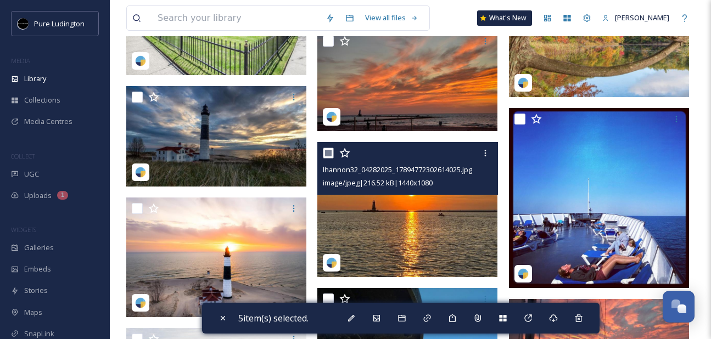
scroll to position [1822, 0]
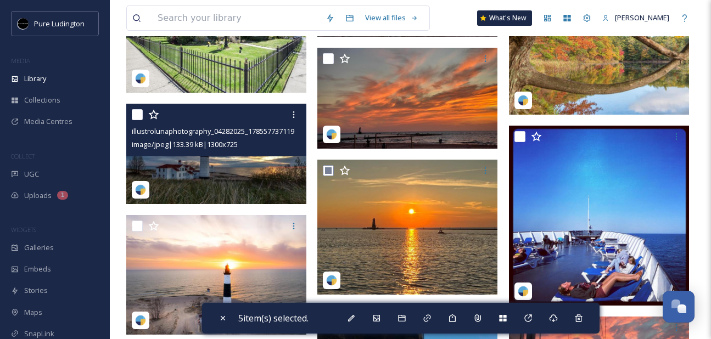
click at [133, 113] on input "checkbox" at bounding box center [137, 114] width 11 height 11
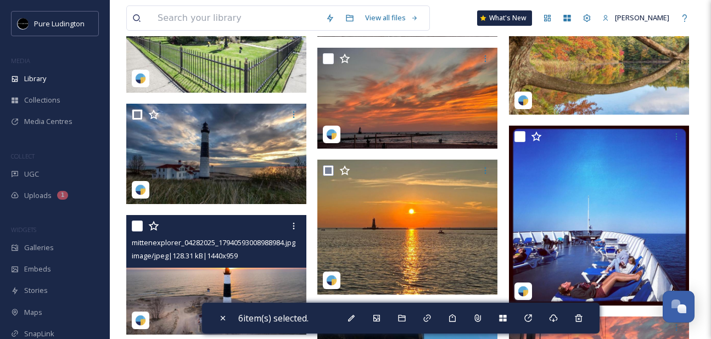
click at [140, 229] on input "checkbox" at bounding box center [137, 226] width 11 height 11
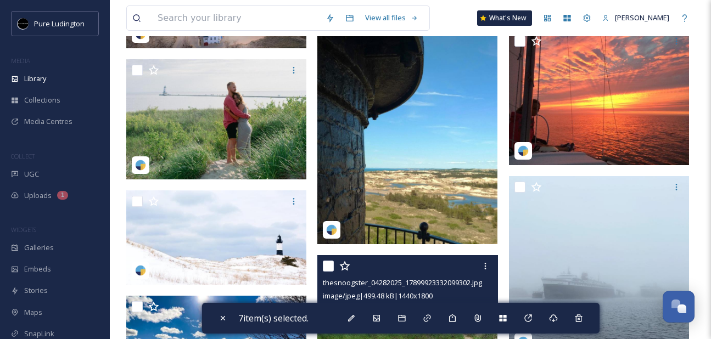
scroll to position [2083, 0]
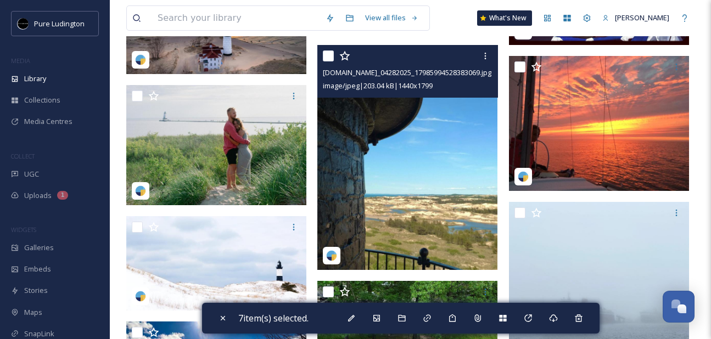
click at [328, 54] on input "checkbox" at bounding box center [328, 56] width 11 height 11
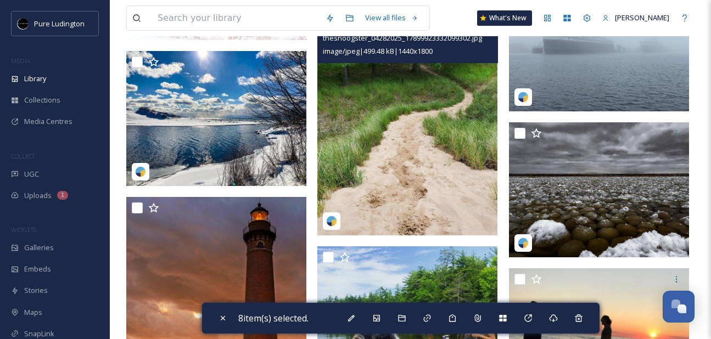
scroll to position [2353, 0]
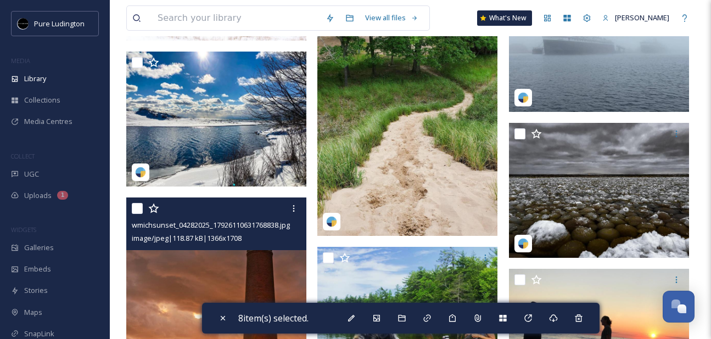
click at [138, 208] on input "checkbox" at bounding box center [137, 208] width 11 height 11
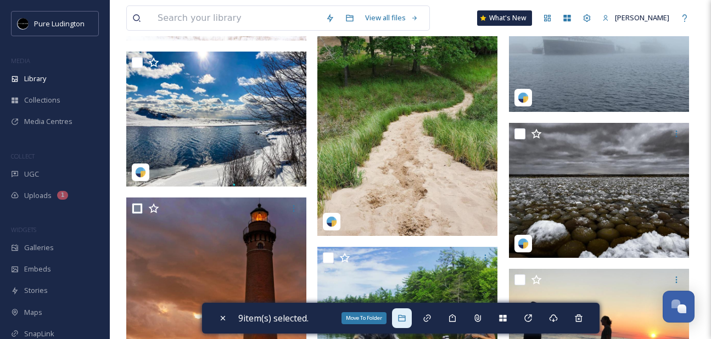
click at [404, 325] on div "Move To Folder" at bounding box center [402, 319] width 20 height 20
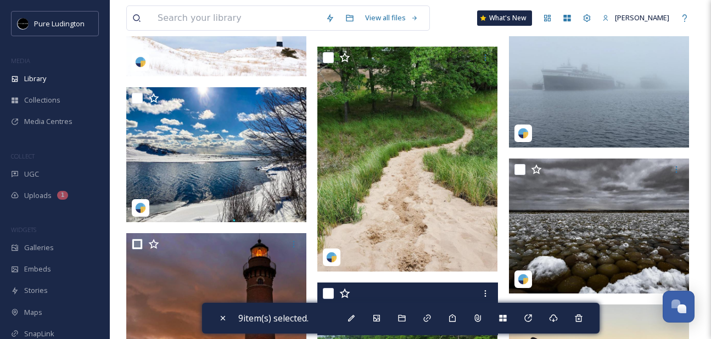
scroll to position [2310, 0]
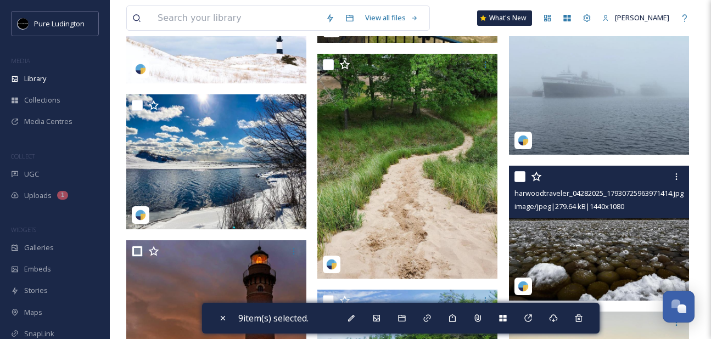
click at [522, 172] on input "checkbox" at bounding box center [519, 176] width 11 height 11
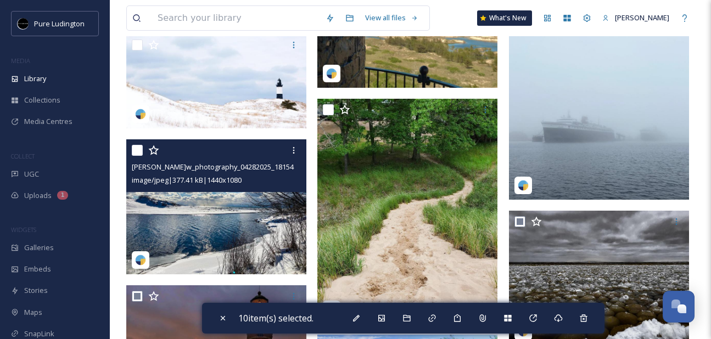
scroll to position [2261, 0]
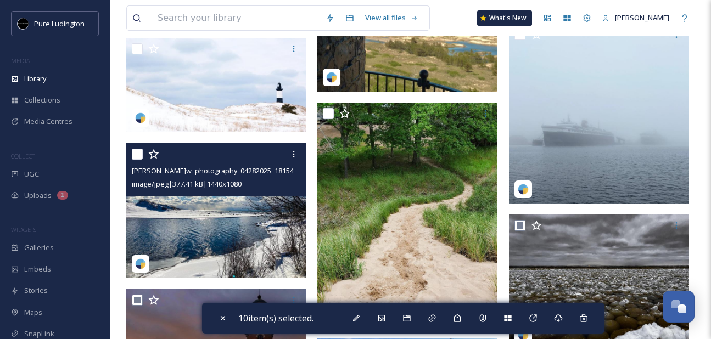
click at [137, 152] on input "checkbox" at bounding box center [137, 154] width 11 height 11
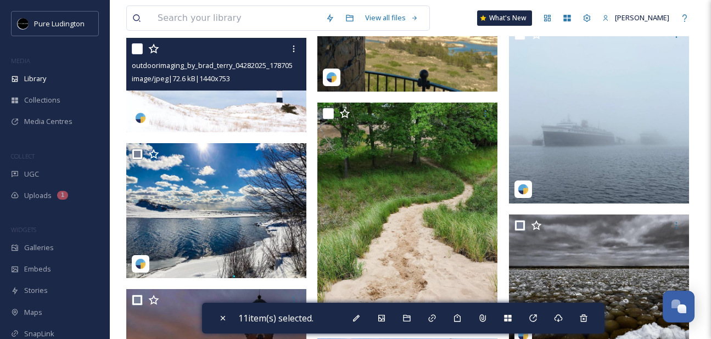
click at [137, 46] on input "checkbox" at bounding box center [137, 48] width 11 height 11
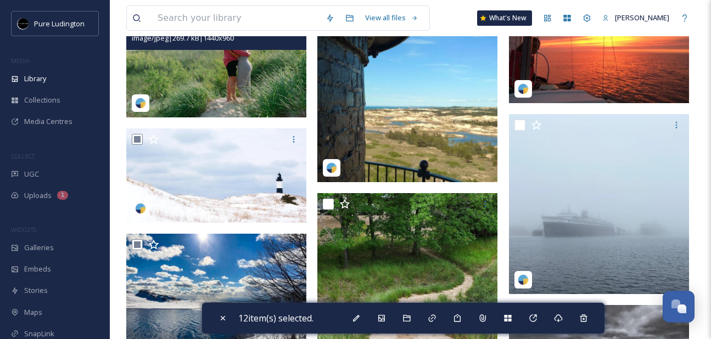
scroll to position [2170, 0]
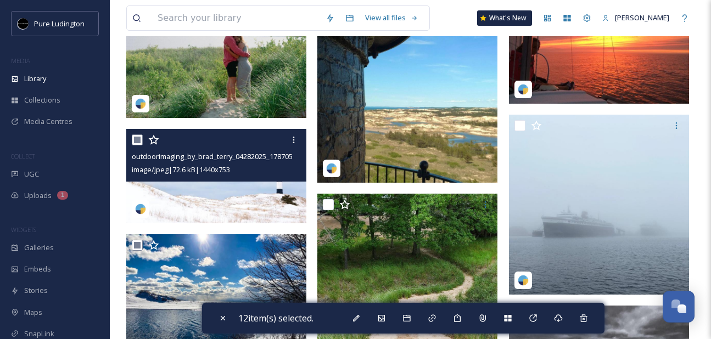
click at [138, 139] on input "checkbox" at bounding box center [137, 140] width 11 height 11
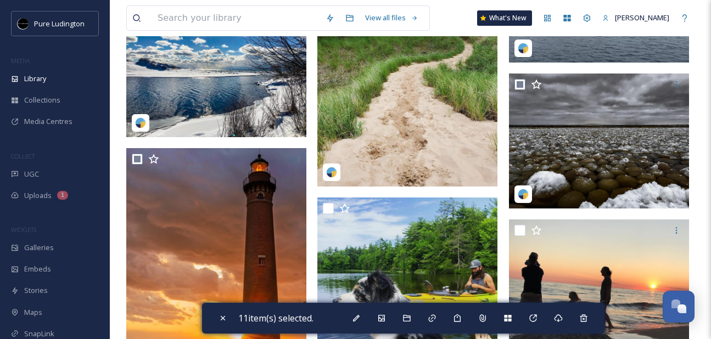
scroll to position [2410, 0]
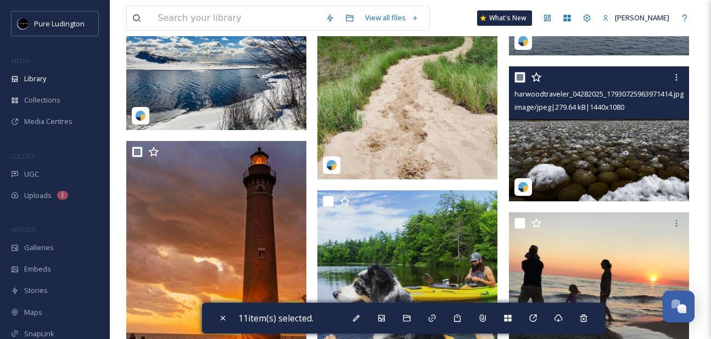
click at [522, 74] on input "checkbox" at bounding box center [519, 77] width 11 height 11
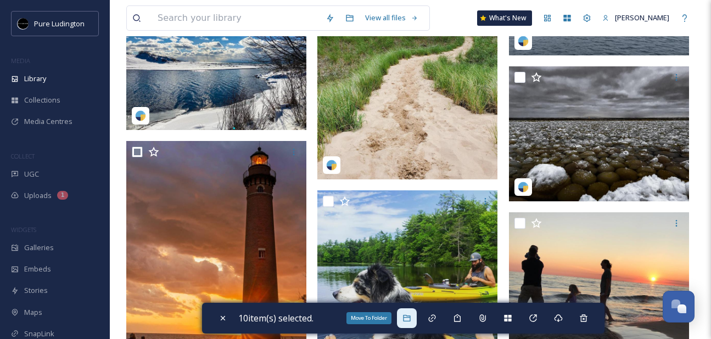
click at [405, 316] on icon at bounding box center [406, 318] width 9 height 9
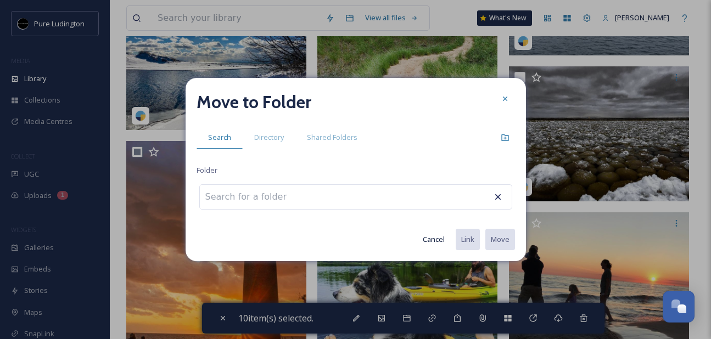
click at [505, 98] on icon at bounding box center [504, 99] width 4 height 4
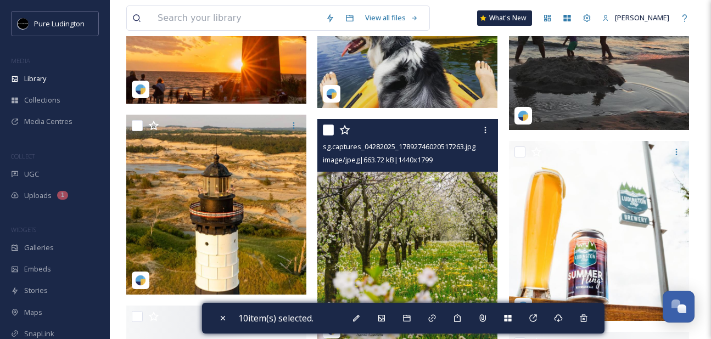
scroll to position [2705, 0]
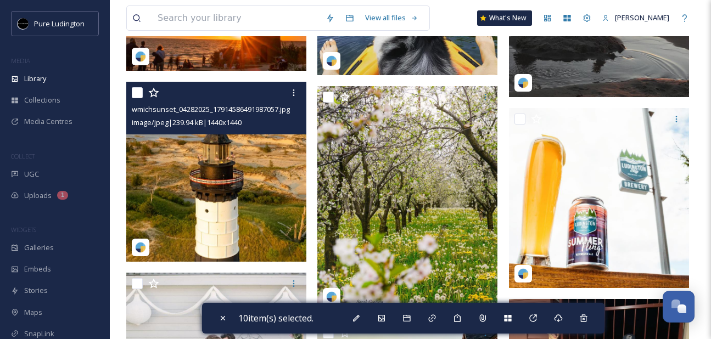
click at [136, 91] on input "checkbox" at bounding box center [137, 92] width 11 height 11
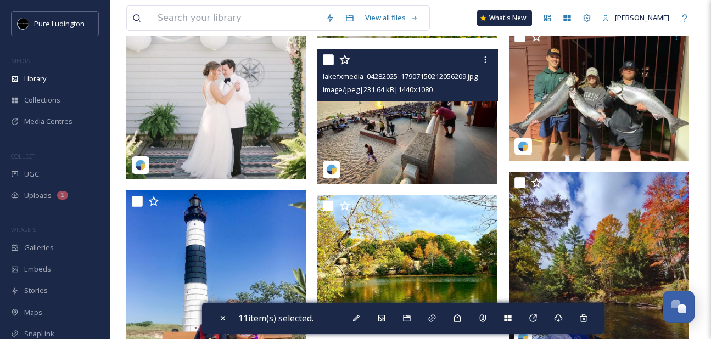
scroll to position [2987, 0]
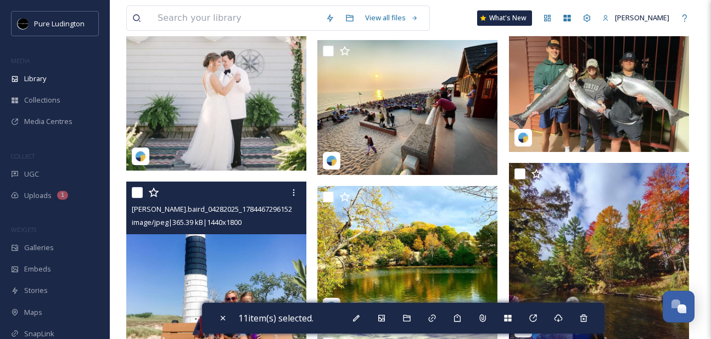
click at [136, 194] on input "checkbox" at bounding box center [137, 192] width 11 height 11
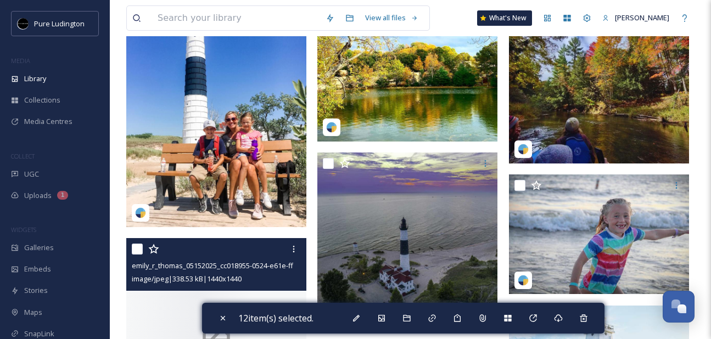
scroll to position [3220, 0]
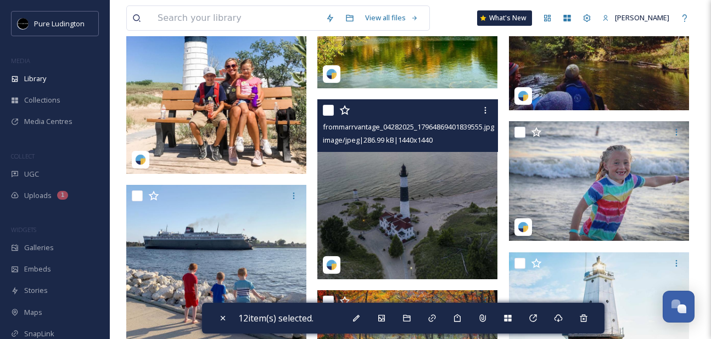
click at [326, 110] on input "checkbox" at bounding box center [328, 110] width 11 height 11
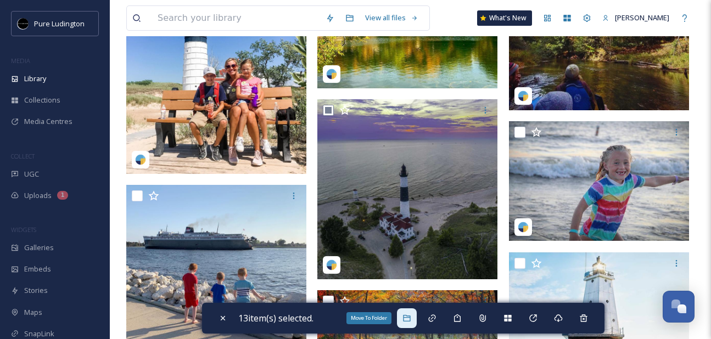
click at [410, 318] on icon at bounding box center [406, 318] width 7 height 7
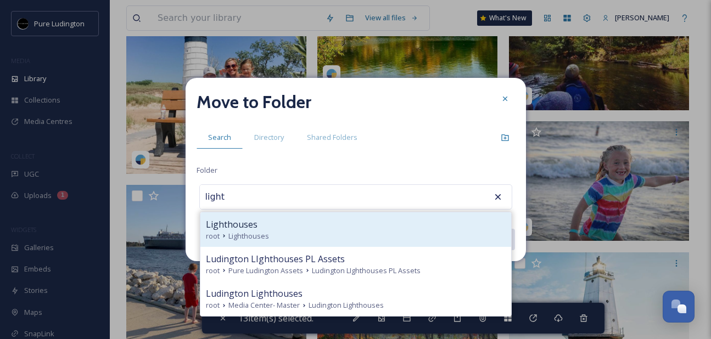
click at [387, 241] on div "Lighthouses root Lighthouses" at bounding box center [355, 229] width 311 height 35
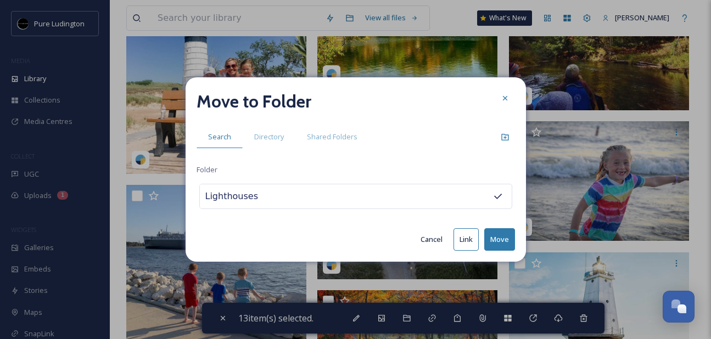
click at [494, 241] on button "Move" at bounding box center [499, 239] width 31 height 23
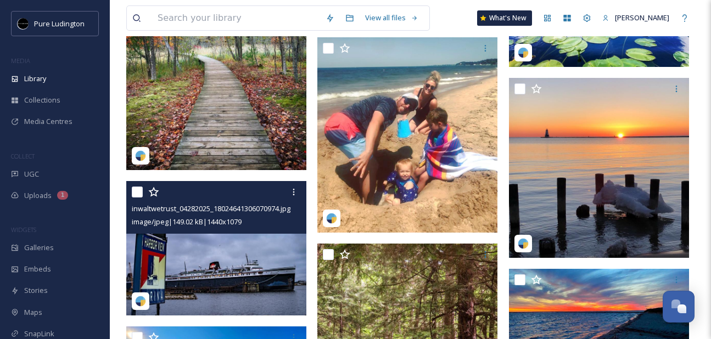
scroll to position [2941, 0]
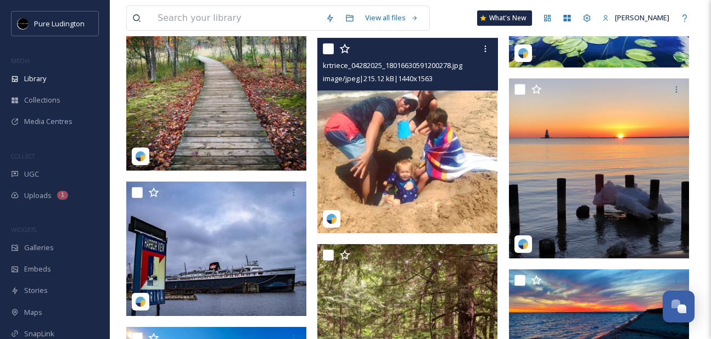
click at [361, 165] on img at bounding box center [407, 135] width 180 height 195
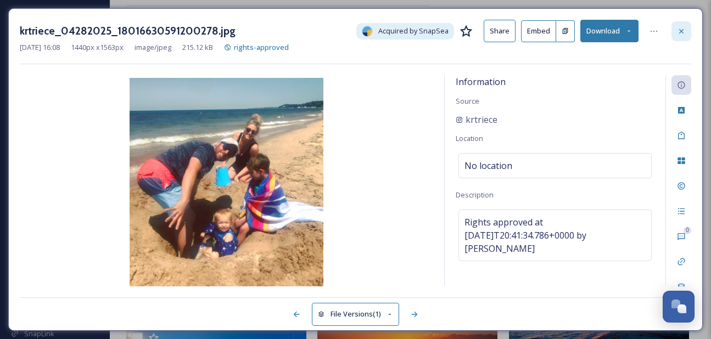
click at [681, 38] on div at bounding box center [681, 31] width 20 height 20
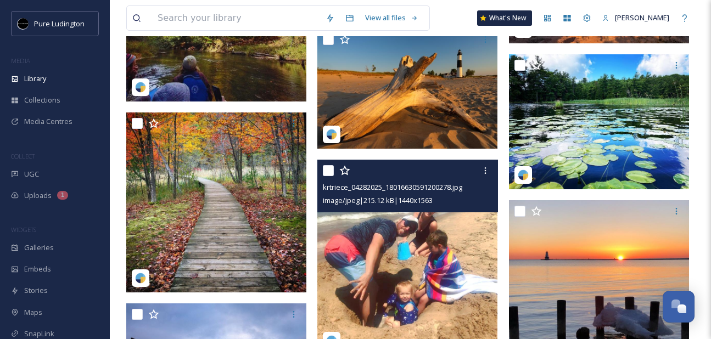
scroll to position [2767, 0]
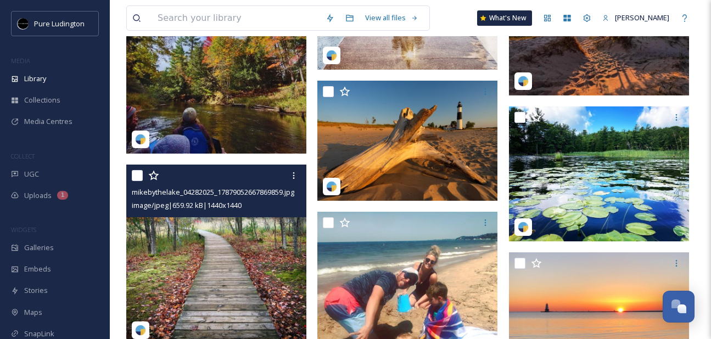
click at [135, 171] on input "checkbox" at bounding box center [137, 175] width 11 height 11
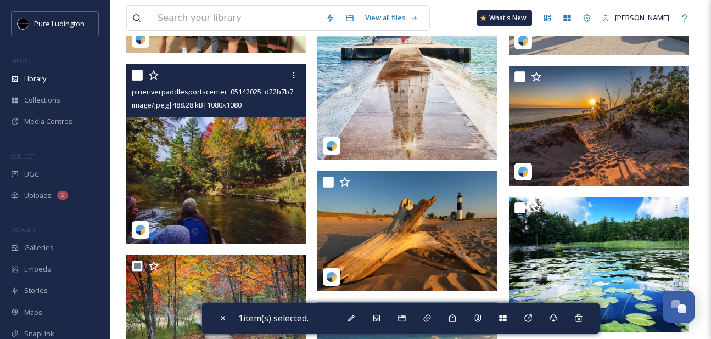
scroll to position [2676, 0]
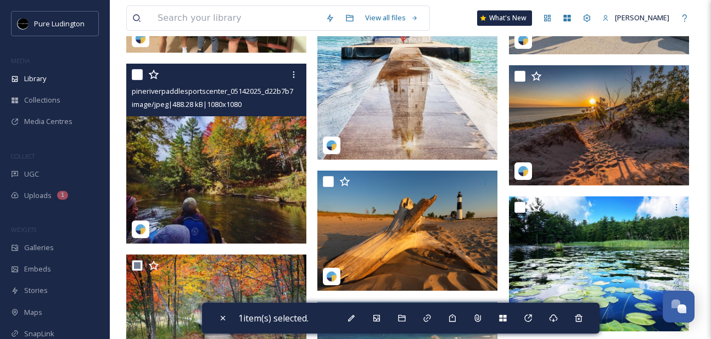
click at [137, 75] on input "checkbox" at bounding box center [137, 74] width 11 height 11
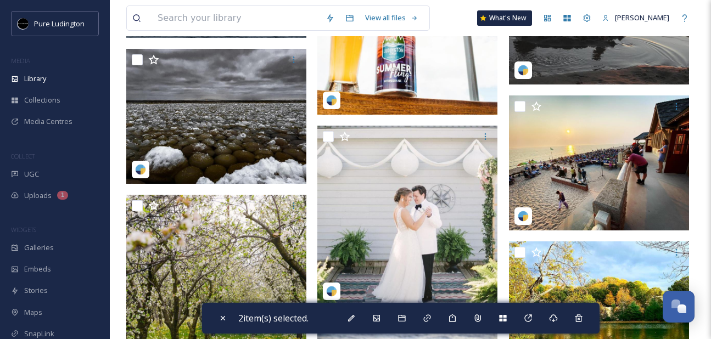
scroll to position [1855, 0]
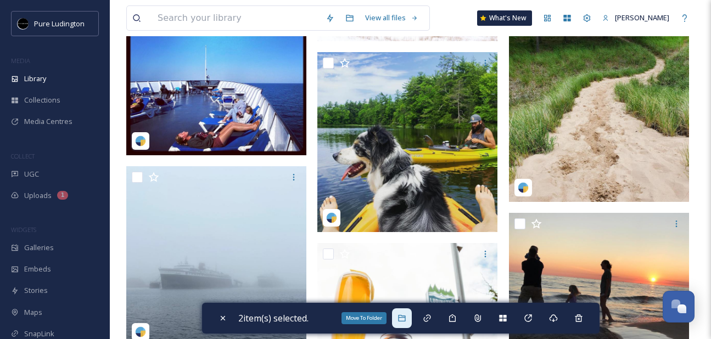
click at [402, 324] on div "Move To Folder" at bounding box center [402, 319] width 20 height 20
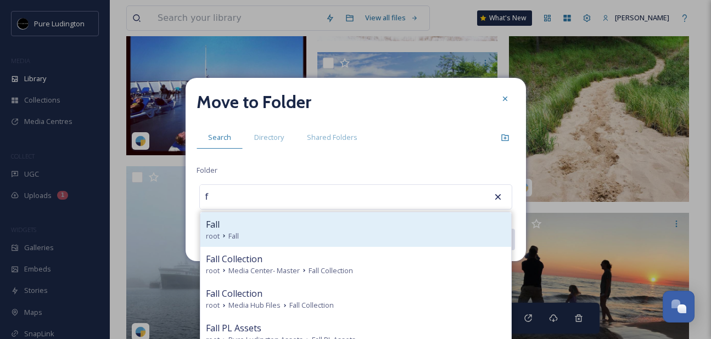
click at [407, 228] on div "Fall" at bounding box center [356, 224] width 300 height 13
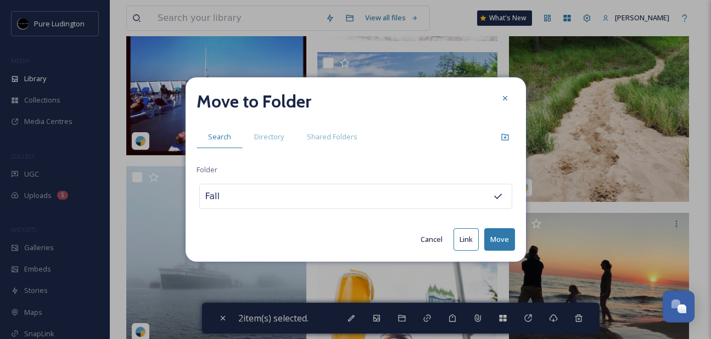
click at [505, 237] on button "Move" at bounding box center [499, 239] width 31 height 23
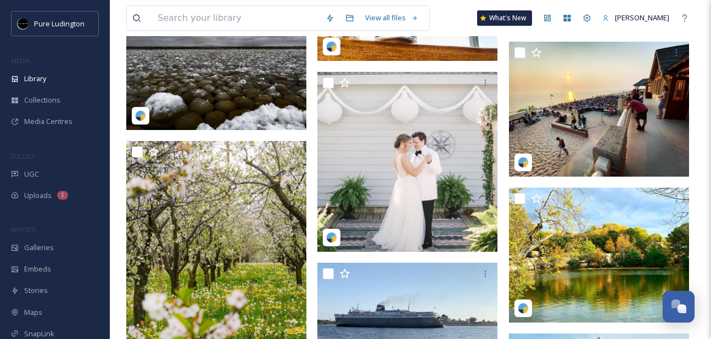
scroll to position [2218, 0]
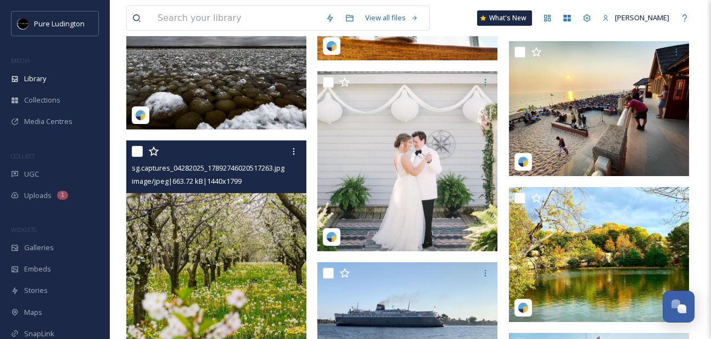
click at [133, 149] on input "checkbox" at bounding box center [137, 151] width 11 height 11
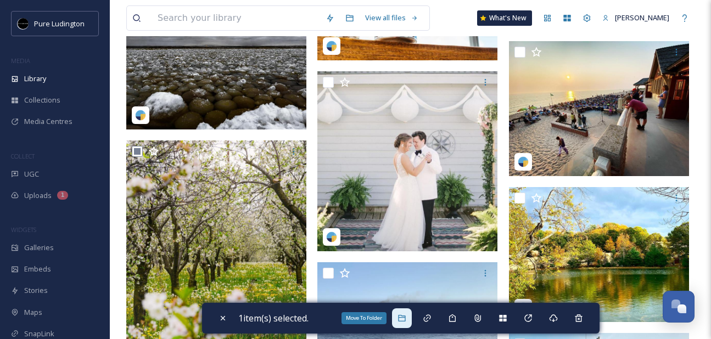
click at [406, 321] on icon at bounding box center [401, 318] width 9 height 9
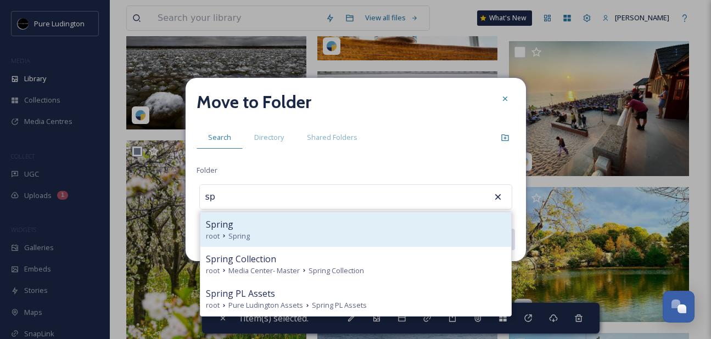
click at [389, 225] on div "Spring" at bounding box center [356, 224] width 300 height 13
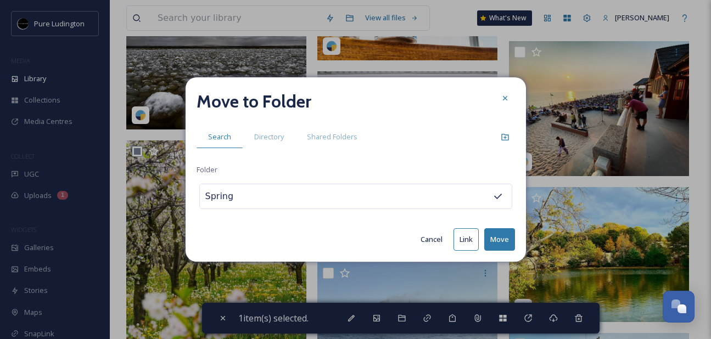
click at [499, 242] on button "Move" at bounding box center [499, 239] width 31 height 23
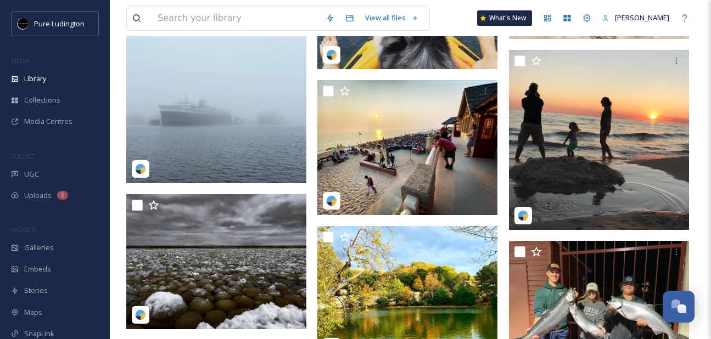
scroll to position [2019, 0]
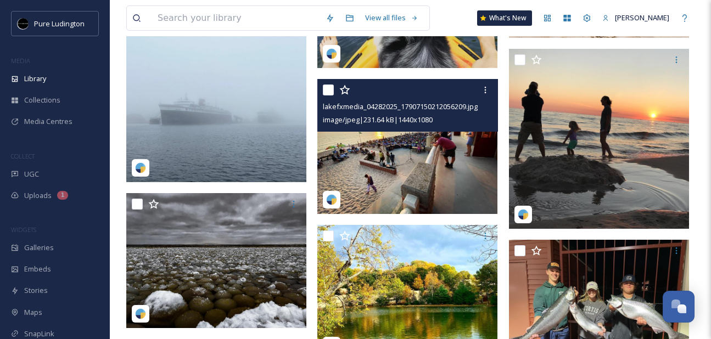
click at [328, 91] on input "checkbox" at bounding box center [328, 90] width 11 height 11
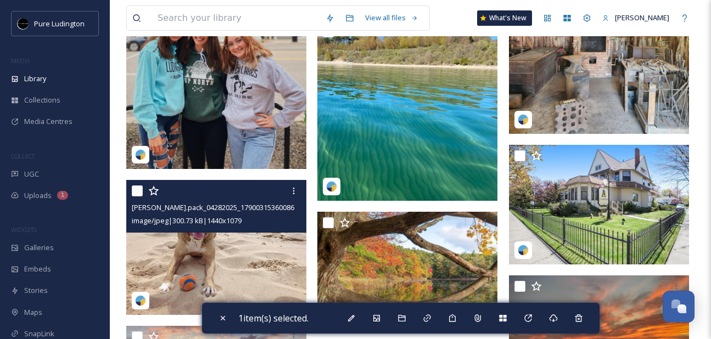
scroll to position [1241, 0]
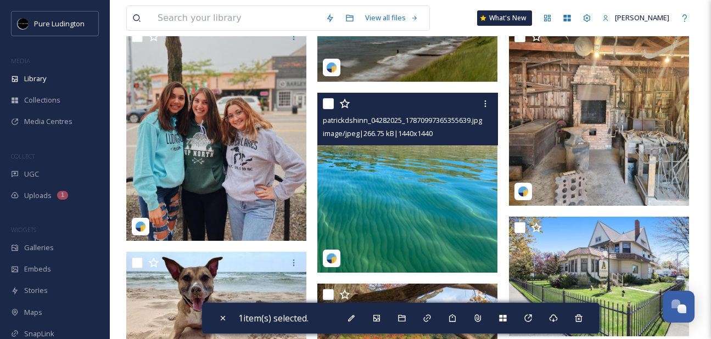
click at [329, 103] on input "checkbox" at bounding box center [328, 103] width 11 height 11
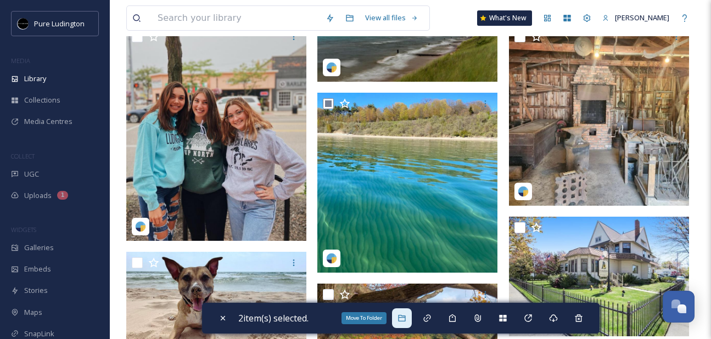
click at [403, 321] on icon at bounding box center [401, 318] width 9 height 9
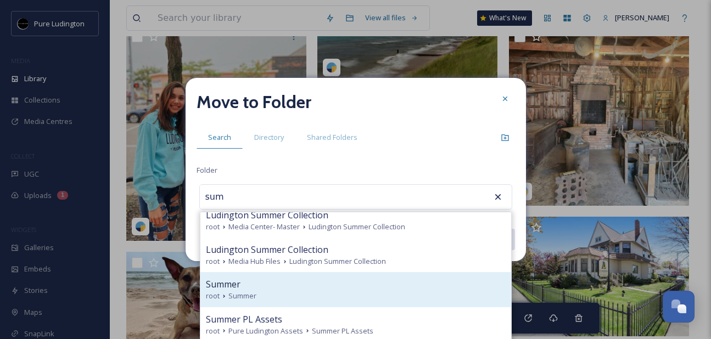
scroll to position [51, 0]
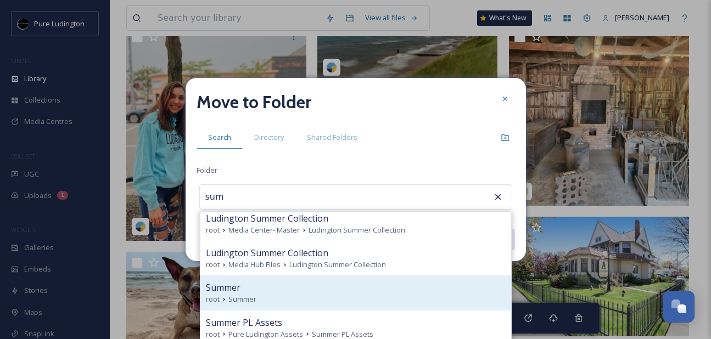
click at [385, 288] on div "Summer" at bounding box center [356, 287] width 300 height 13
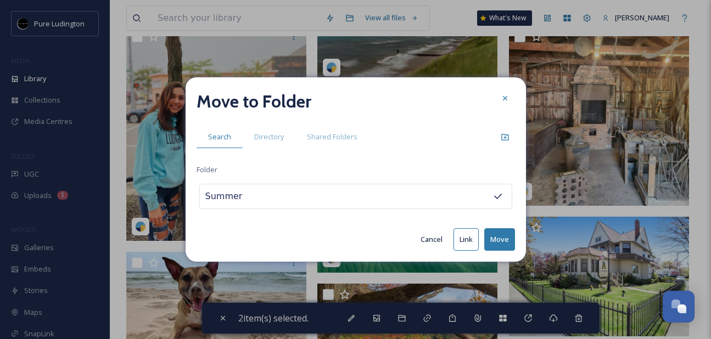
click at [500, 234] on button "Move" at bounding box center [499, 239] width 31 height 23
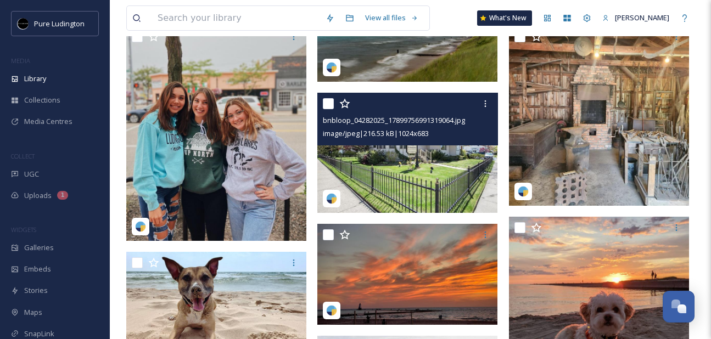
click at [325, 105] on input "checkbox" at bounding box center [328, 103] width 11 height 11
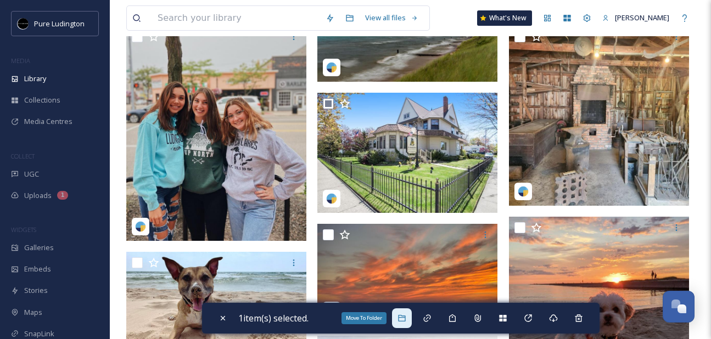
click at [403, 314] on icon at bounding box center [401, 318] width 9 height 9
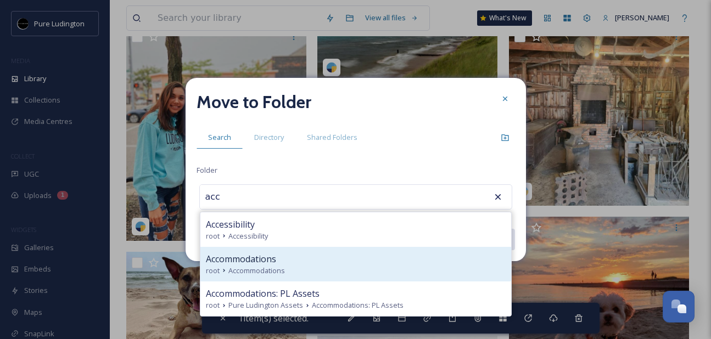
click at [407, 263] on div "Accommodations" at bounding box center [356, 259] width 300 height 13
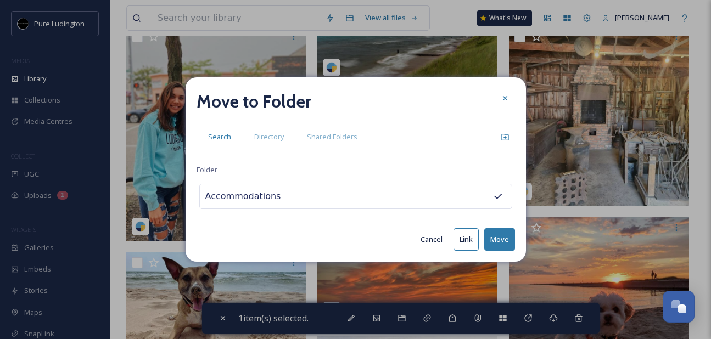
click at [503, 236] on button "Move" at bounding box center [499, 239] width 31 height 23
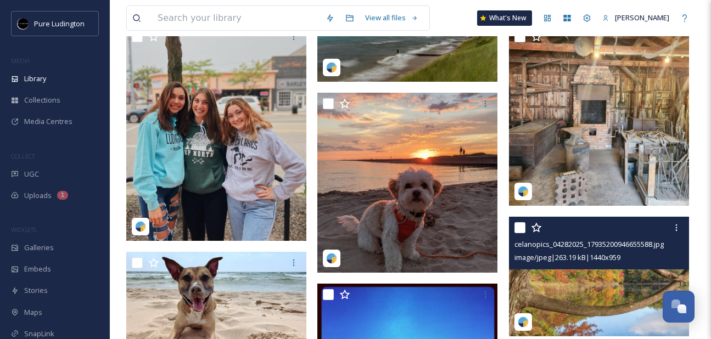
click at [522, 227] on input "checkbox" at bounding box center [519, 227] width 11 height 11
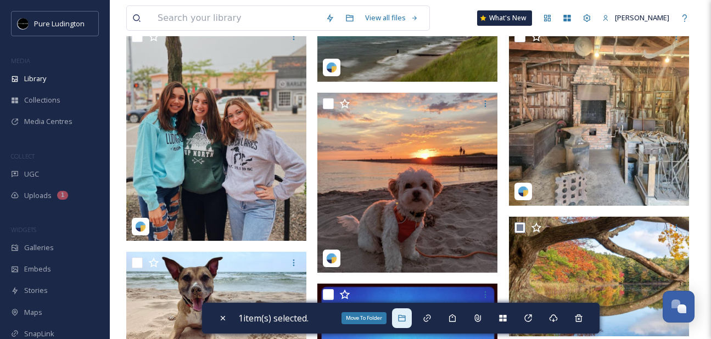
click at [405, 318] on icon at bounding box center [401, 318] width 9 height 9
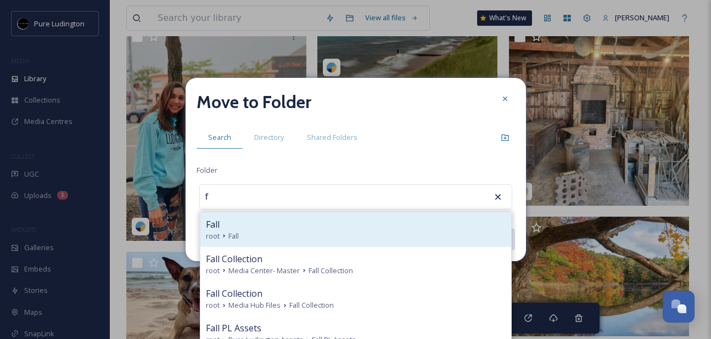
click at [387, 234] on div "root Fall" at bounding box center [356, 236] width 300 height 10
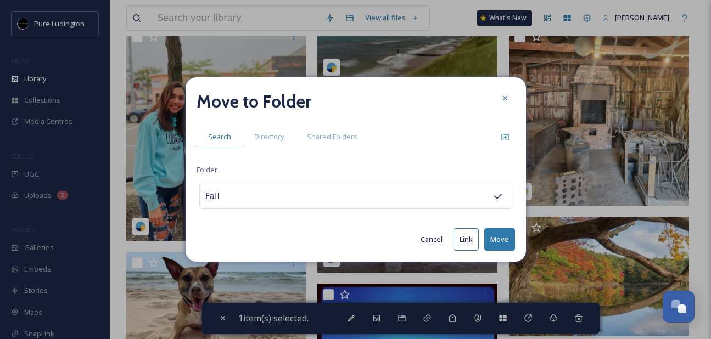
click at [495, 234] on button "Move" at bounding box center [499, 239] width 31 height 23
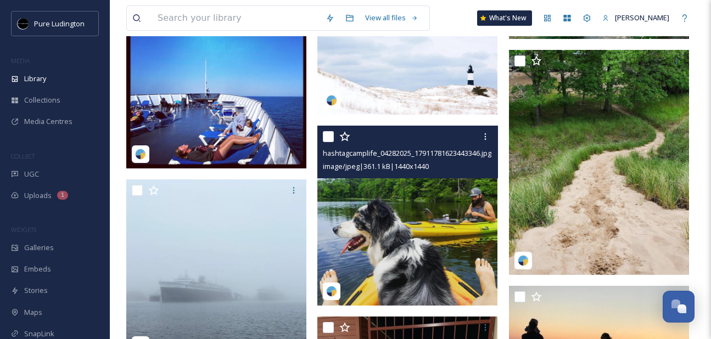
scroll to position [1707, 0]
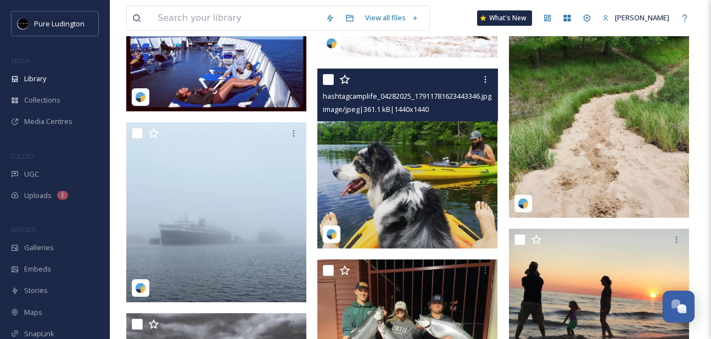
click at [326, 79] on input "checkbox" at bounding box center [328, 79] width 11 height 11
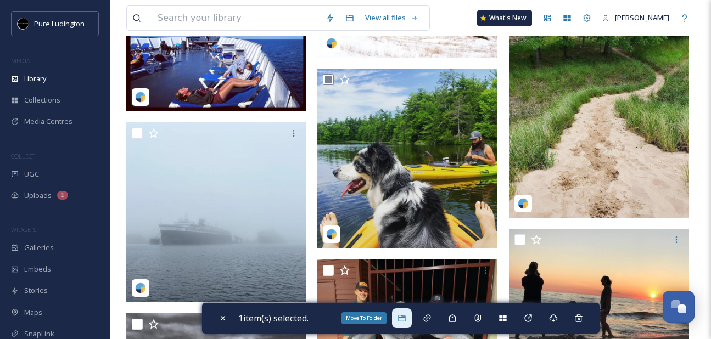
click at [406, 322] on icon at bounding box center [401, 318] width 9 height 9
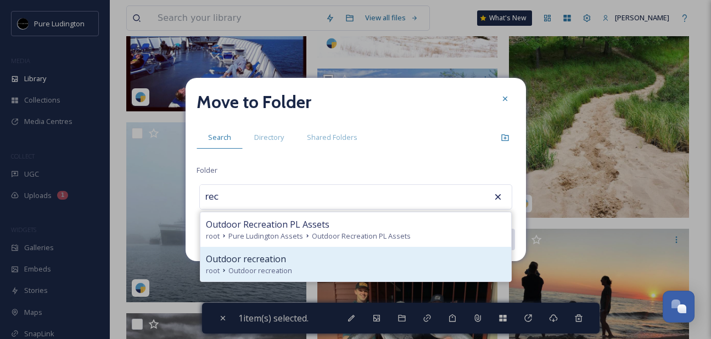
click at [367, 263] on div "Outdoor recreation" at bounding box center [356, 259] width 300 height 13
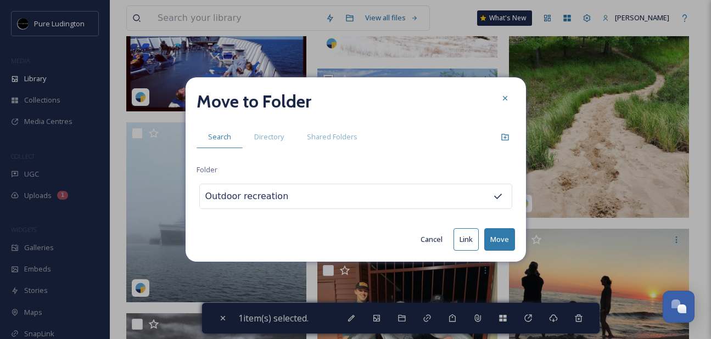
click at [487, 236] on button "Move" at bounding box center [499, 239] width 31 height 23
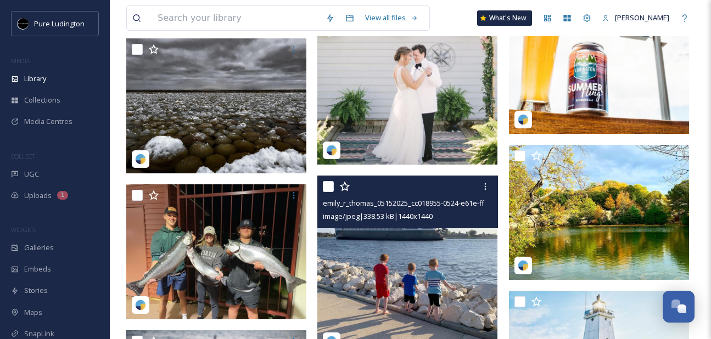
scroll to position [1985, 0]
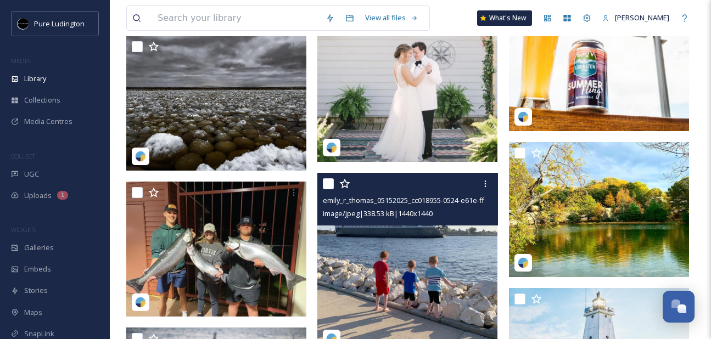
click at [329, 186] on input "checkbox" at bounding box center [328, 183] width 11 height 11
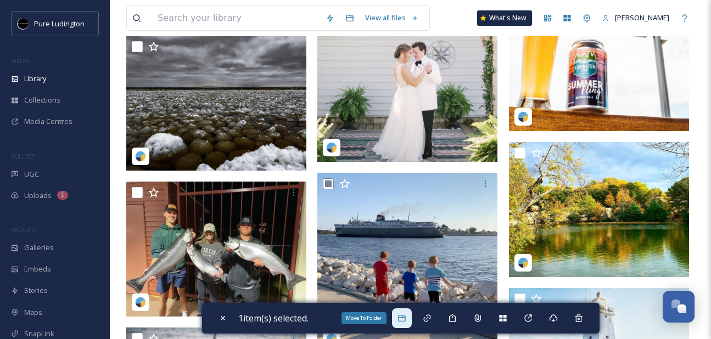
click at [405, 316] on icon at bounding box center [401, 318] width 9 height 9
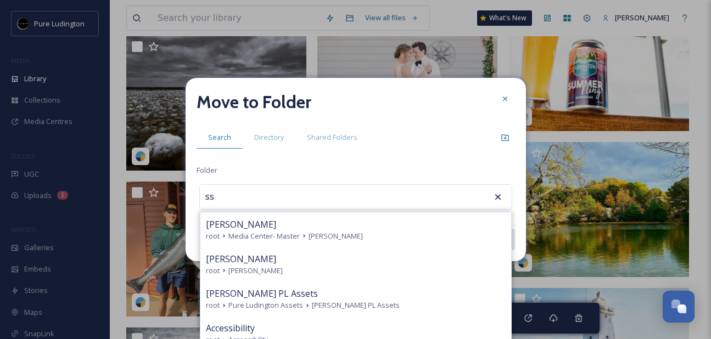
click at [366, 267] on div "root [PERSON_NAME]" at bounding box center [356, 271] width 300 height 10
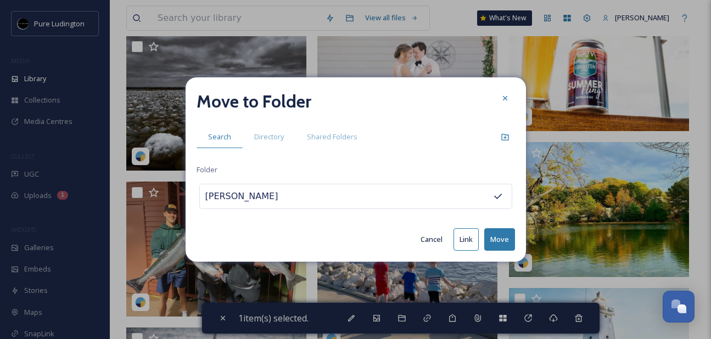
click at [494, 242] on button "Move" at bounding box center [499, 239] width 31 height 23
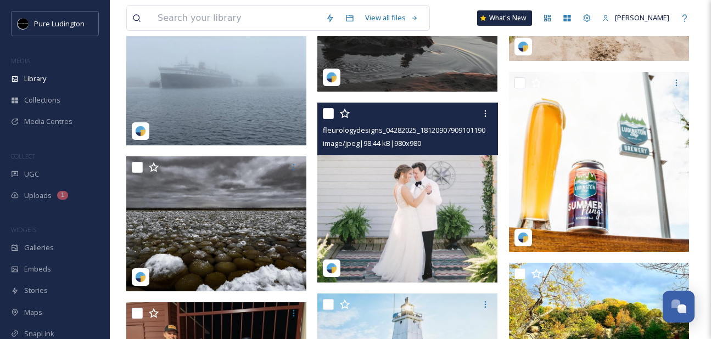
scroll to position [1802, 0]
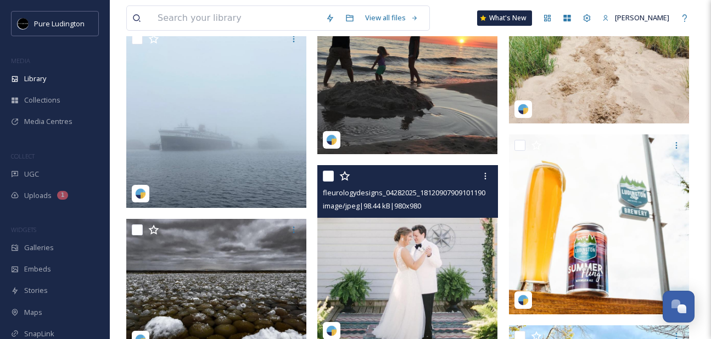
click at [327, 178] on input "checkbox" at bounding box center [328, 176] width 11 height 11
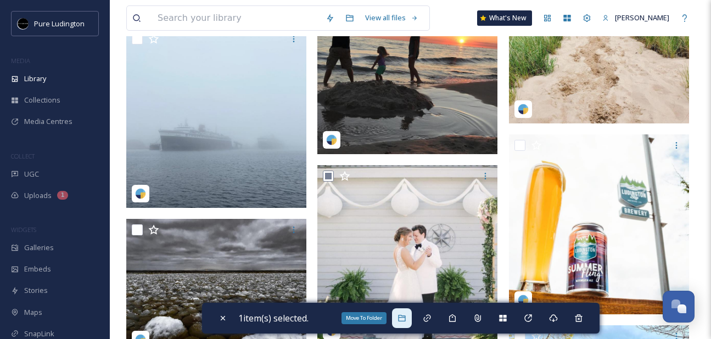
click at [401, 321] on icon at bounding box center [401, 318] width 7 height 7
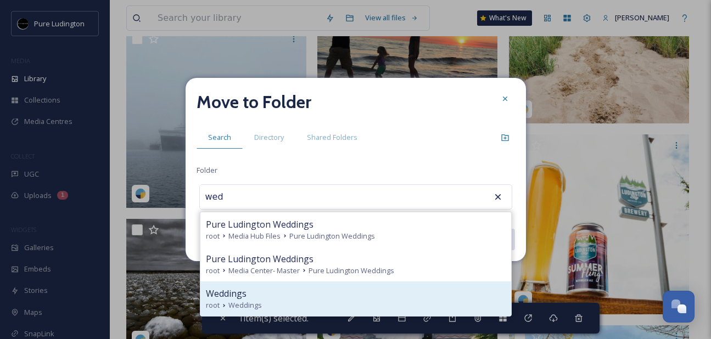
click at [363, 302] on div "root Weddings" at bounding box center [356, 305] width 300 height 10
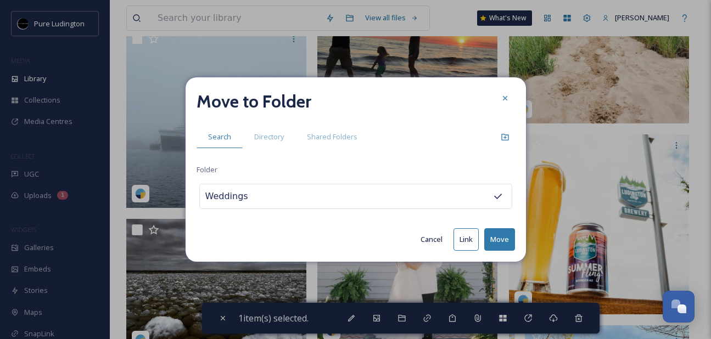
click at [495, 239] on button "Move" at bounding box center [499, 239] width 31 height 23
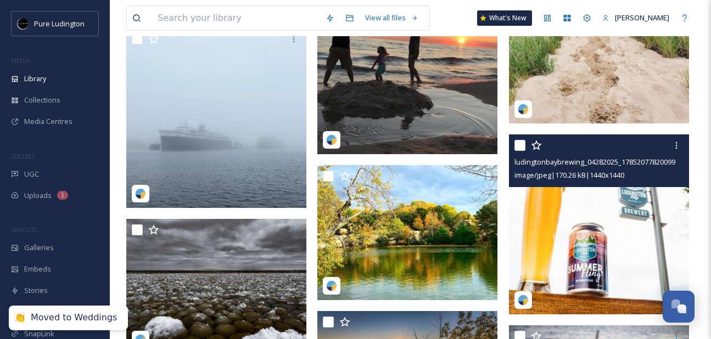
click at [517, 145] on input "checkbox" at bounding box center [519, 145] width 11 height 11
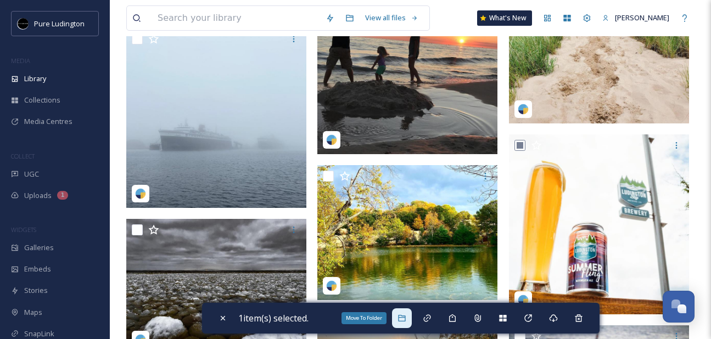
click at [405, 322] on icon at bounding box center [401, 318] width 9 height 9
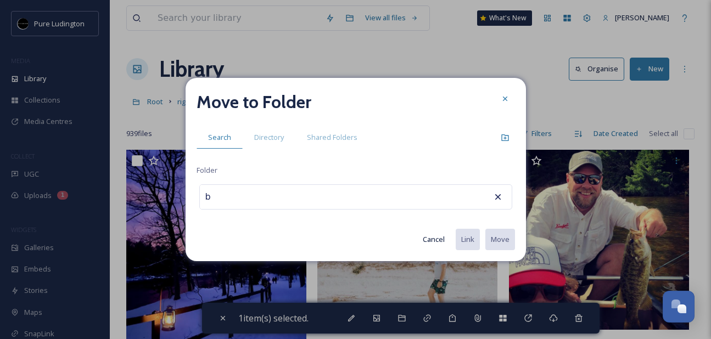
scroll to position [1802, 0]
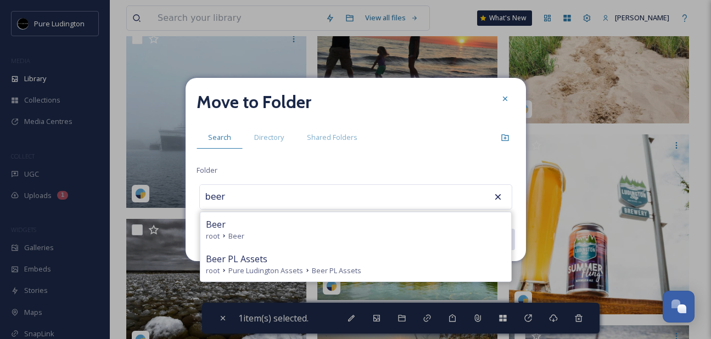
click at [331, 226] on div "Beer" at bounding box center [356, 224] width 300 height 13
type input "Beer"
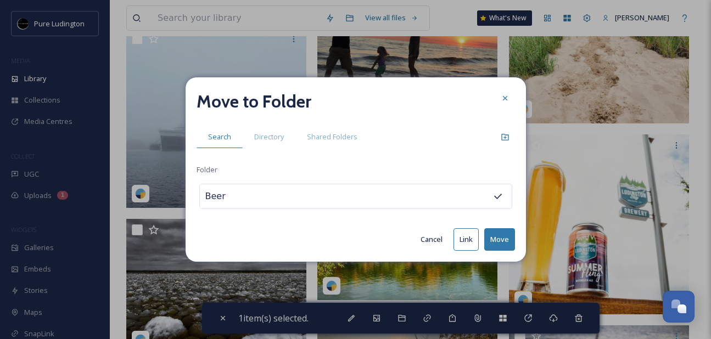
click at [505, 239] on button "Move" at bounding box center [499, 239] width 31 height 23
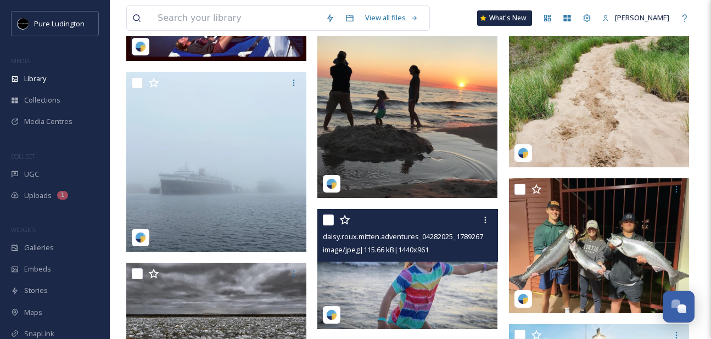
scroll to position [1728, 0]
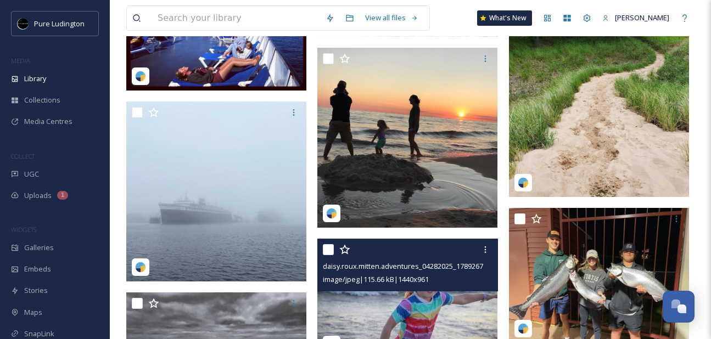
click at [326, 250] on input "checkbox" at bounding box center [328, 249] width 11 height 11
checkbox input "true"
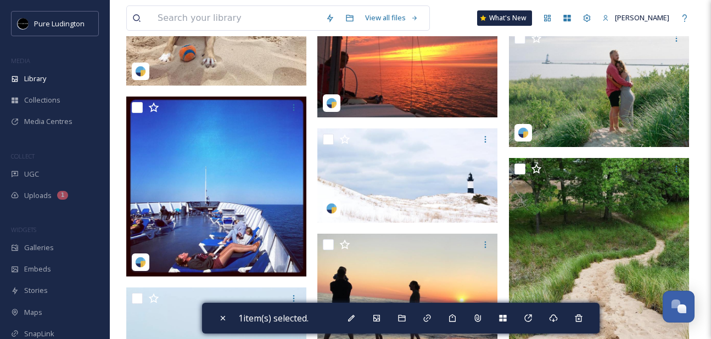
scroll to position [1525, 0]
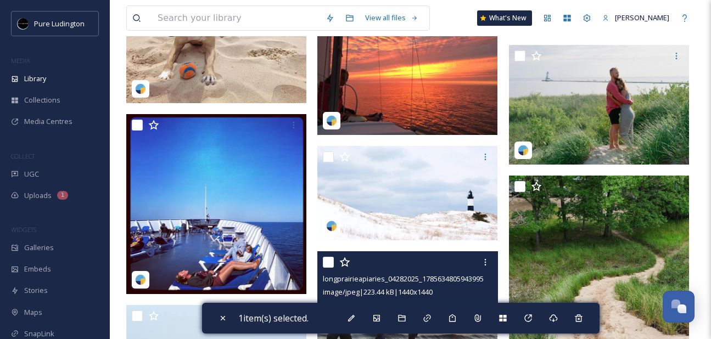
click at [327, 263] on input "checkbox" at bounding box center [328, 262] width 11 height 11
checkbox input "true"
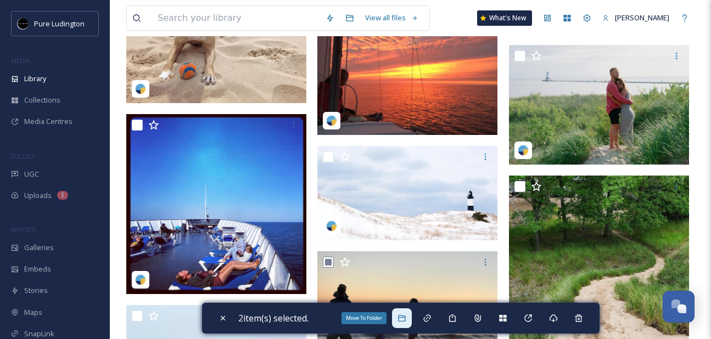
click at [402, 324] on div "Move To Folder" at bounding box center [402, 319] width 20 height 20
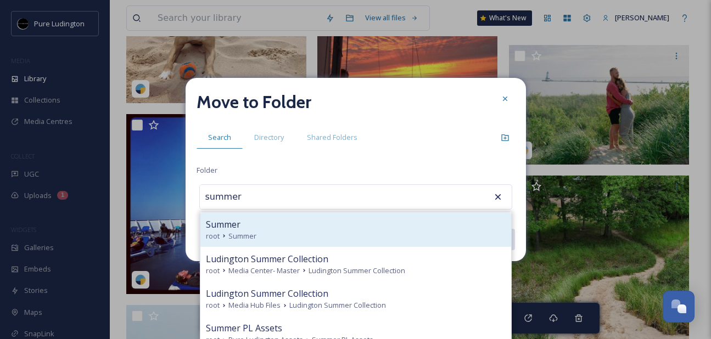
click at [394, 232] on div "root Summer" at bounding box center [356, 236] width 300 height 10
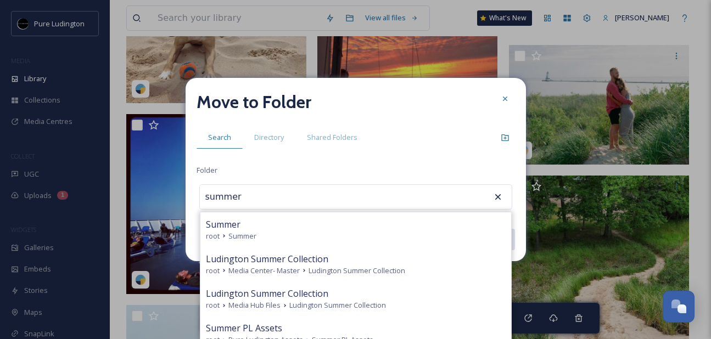
type input "Summer"
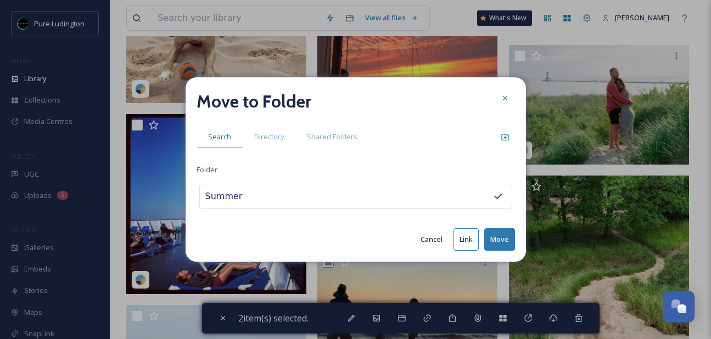
click at [495, 239] on button "Move" at bounding box center [499, 239] width 31 height 23
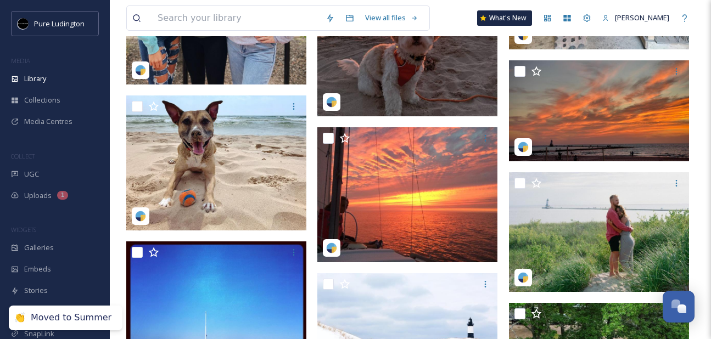
scroll to position [1365, 0]
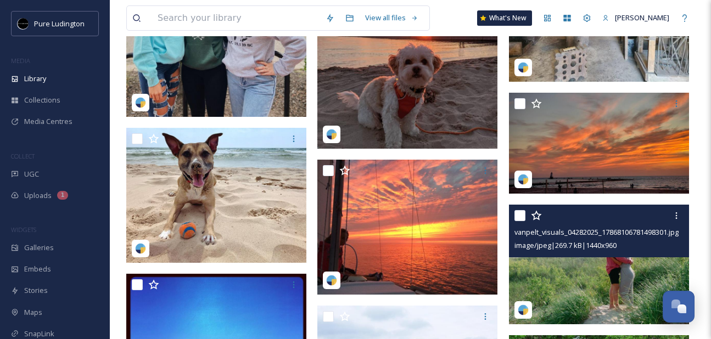
click at [517, 219] on input "checkbox" at bounding box center [519, 215] width 11 height 11
checkbox input "true"
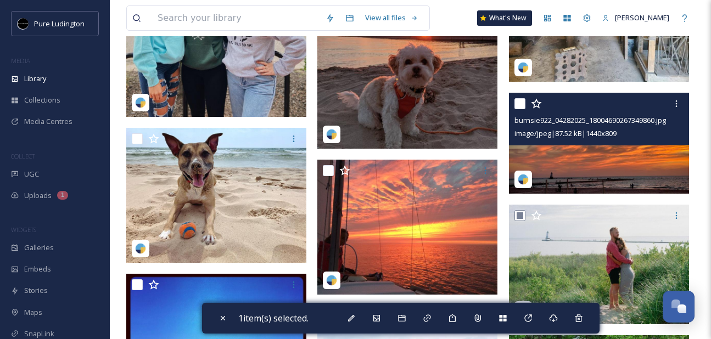
click at [519, 108] on input "checkbox" at bounding box center [519, 103] width 11 height 11
checkbox input "true"
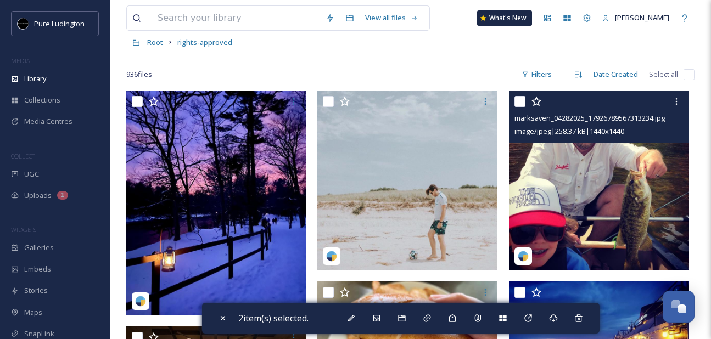
scroll to position [0, 0]
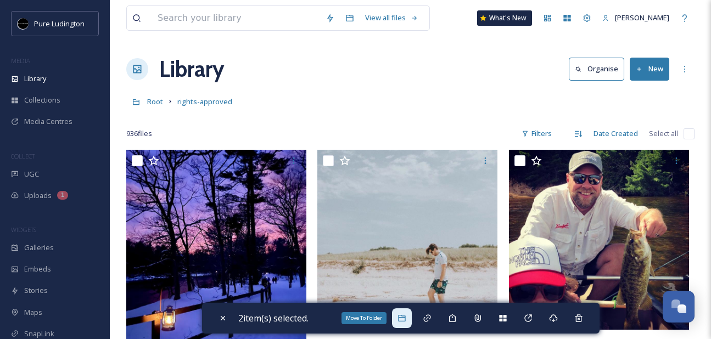
click at [410, 318] on div "Move To Folder" at bounding box center [402, 319] width 20 height 20
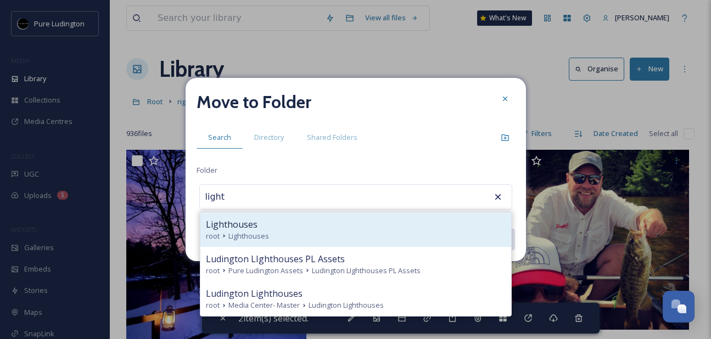
click at [387, 231] on div "root Lighthouses" at bounding box center [356, 236] width 300 height 10
type input "Lighthouses"
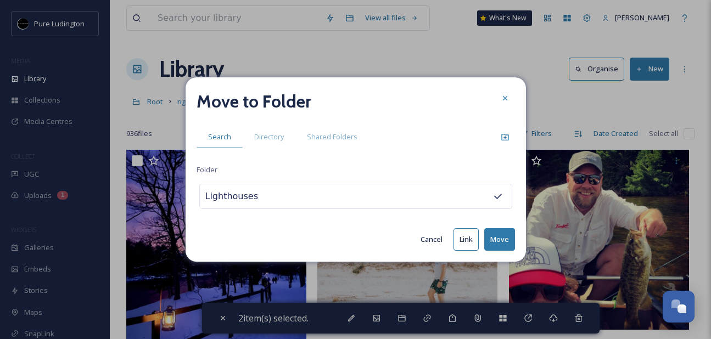
click at [503, 237] on button "Move" at bounding box center [499, 239] width 31 height 23
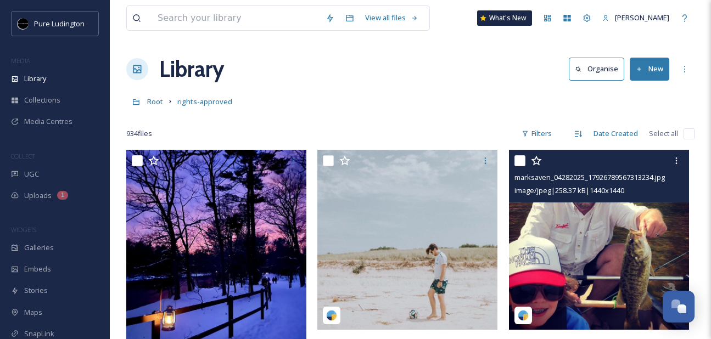
click at [517, 159] on input "checkbox" at bounding box center [519, 160] width 11 height 11
checkbox input "true"
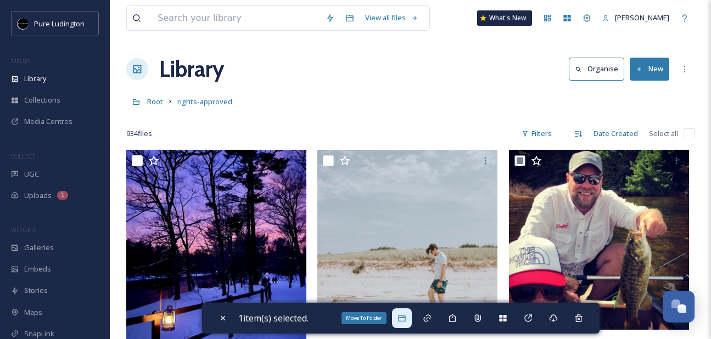
click at [405, 317] on icon at bounding box center [401, 318] width 7 height 7
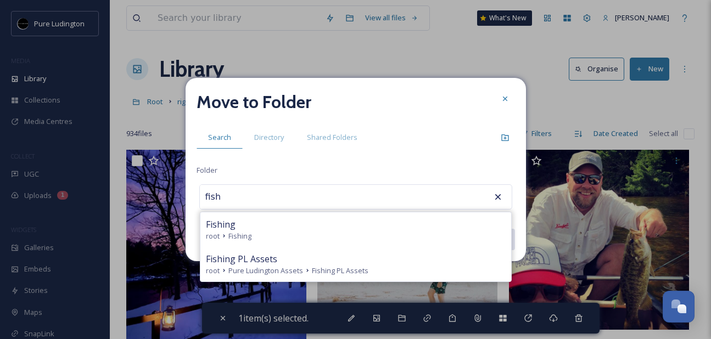
click at [384, 229] on div "Fishing" at bounding box center [356, 224] width 300 height 13
type input "Fishing"
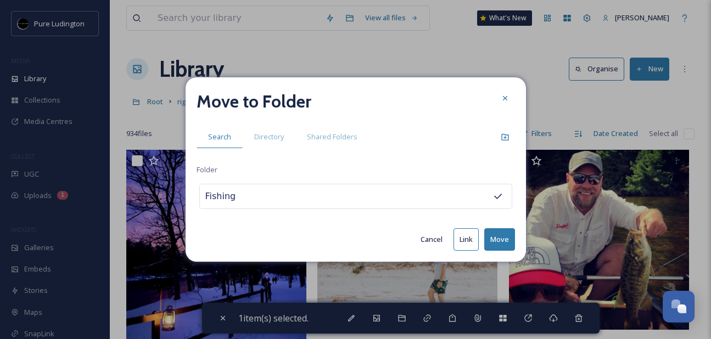
click at [495, 241] on button "Move" at bounding box center [499, 239] width 31 height 23
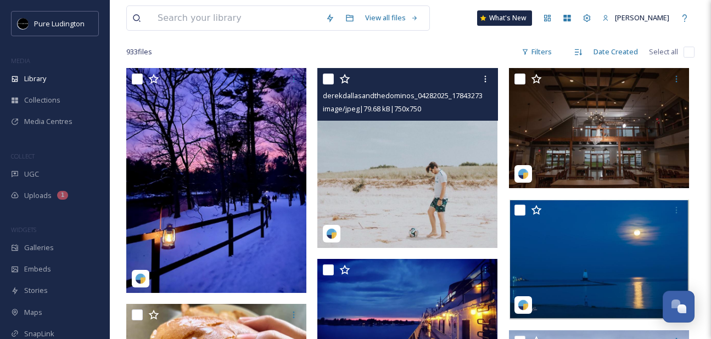
scroll to position [83, 0]
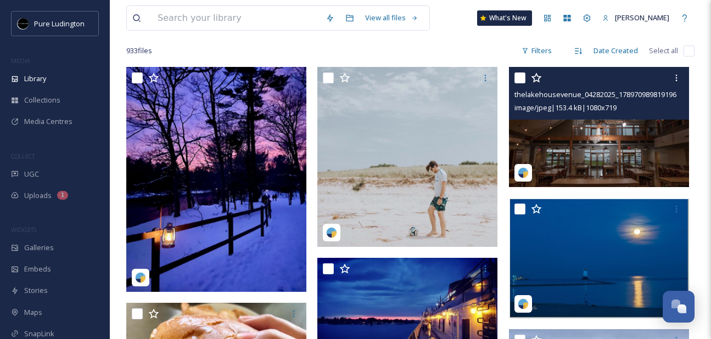
click at [518, 75] on input "checkbox" at bounding box center [519, 77] width 11 height 11
checkbox input "true"
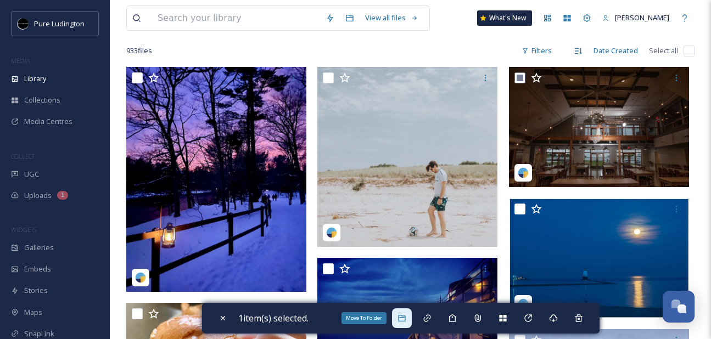
click at [405, 317] on icon at bounding box center [401, 318] width 7 height 7
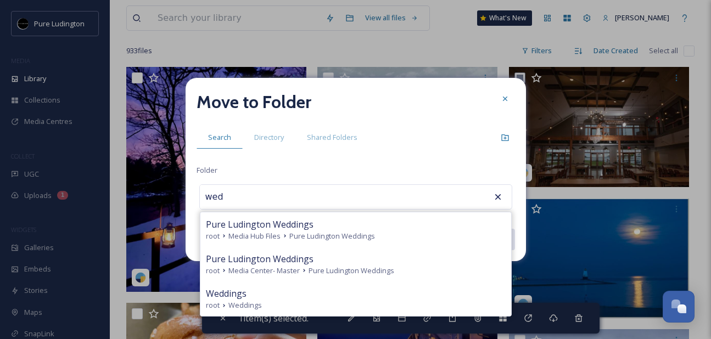
click at [408, 305] on div "root Weddings" at bounding box center [356, 305] width 300 height 10
type input "Weddings"
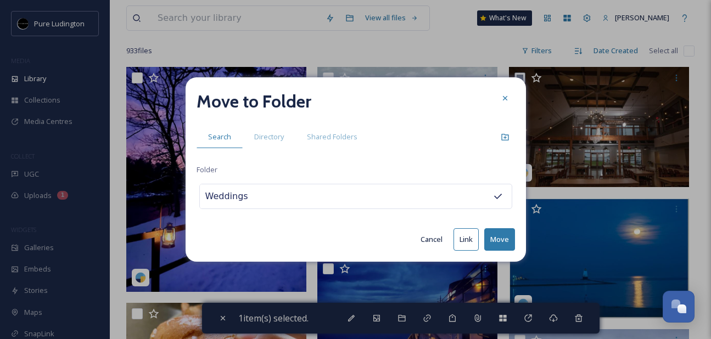
click at [496, 246] on button "Move" at bounding box center [499, 239] width 31 height 23
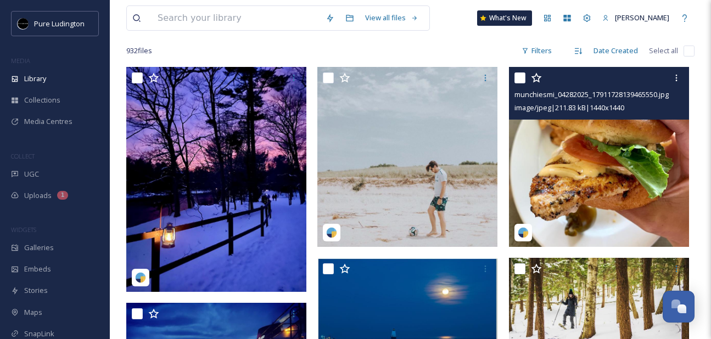
click at [520, 72] on input "checkbox" at bounding box center [519, 77] width 11 height 11
checkbox input "true"
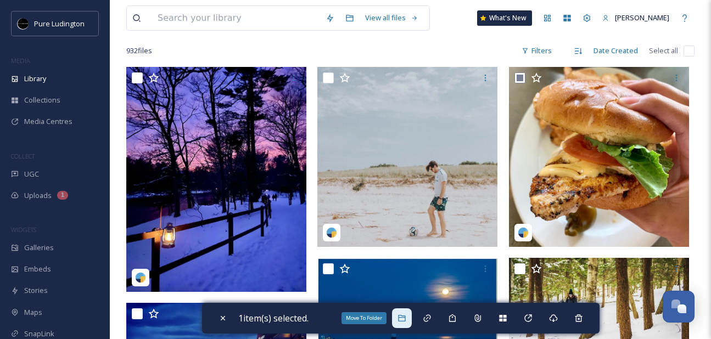
click at [399, 318] on div "Move To Folder" at bounding box center [402, 319] width 20 height 20
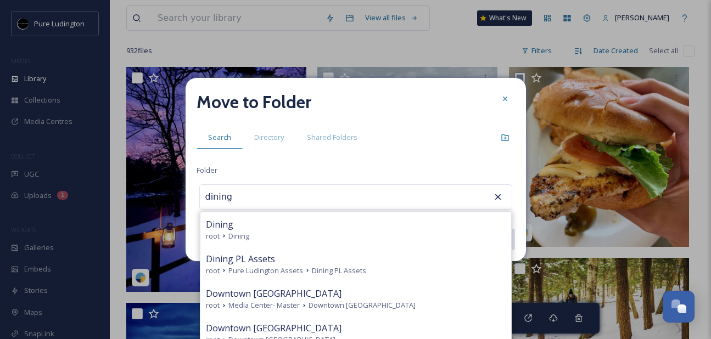
type input "Dining"
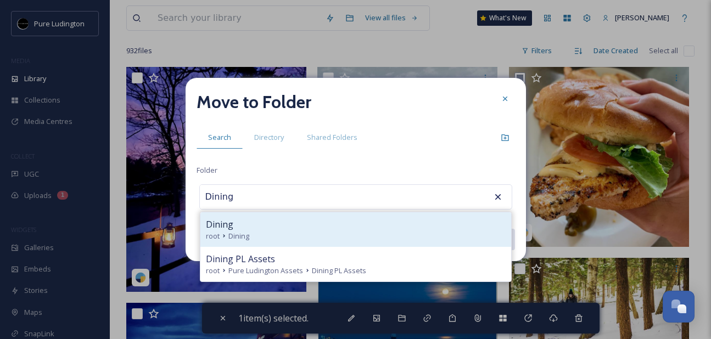
click at [394, 229] on div "Dining" at bounding box center [356, 224] width 300 height 13
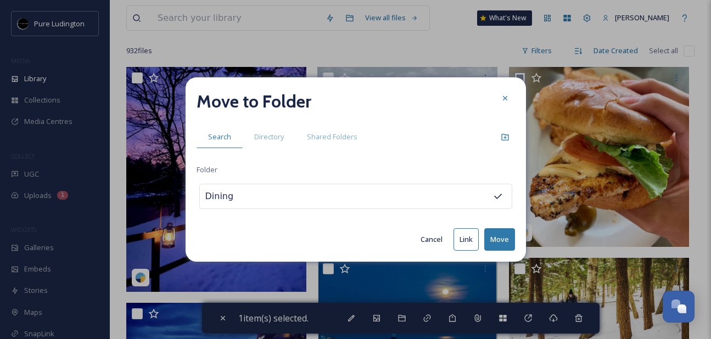
click at [493, 232] on button "Move" at bounding box center [499, 239] width 31 height 23
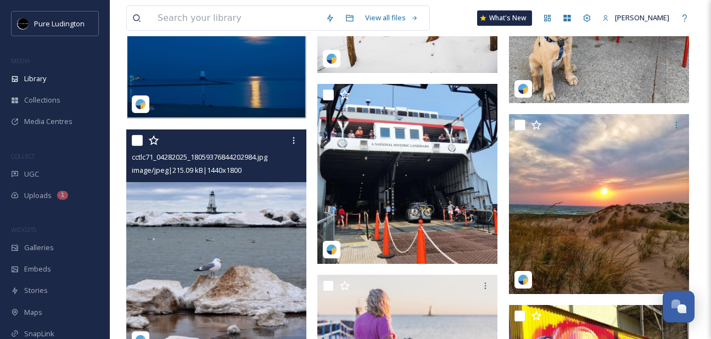
scroll to position [384, 0]
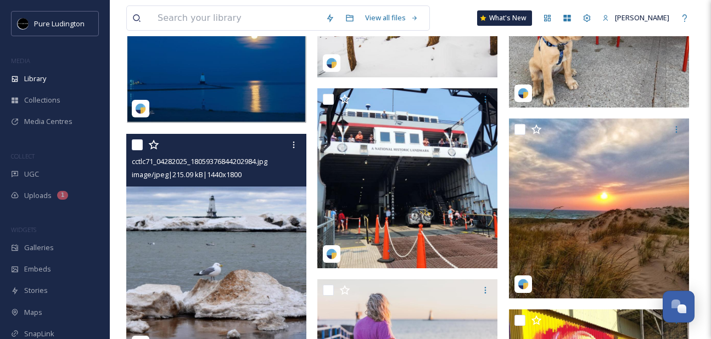
click at [138, 146] on input "checkbox" at bounding box center [137, 144] width 11 height 11
checkbox input "true"
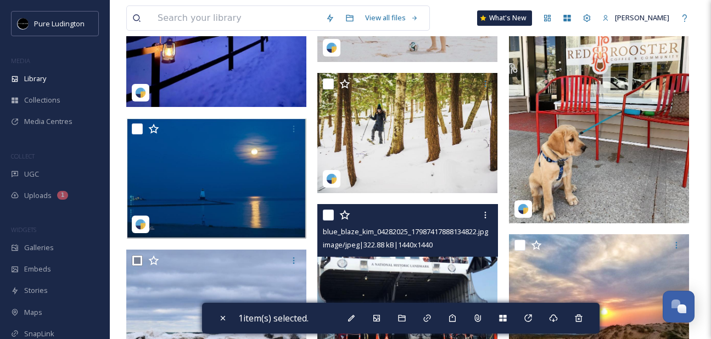
scroll to position [218, 0]
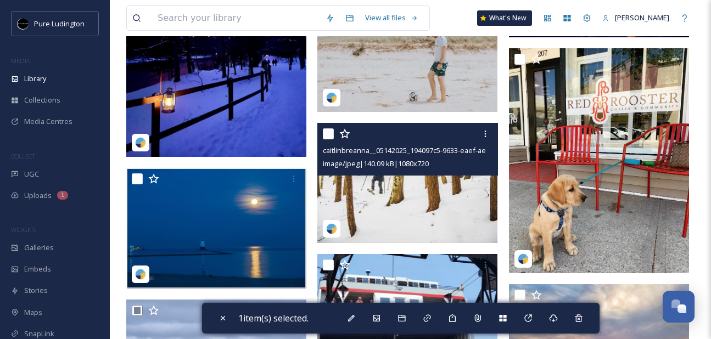
click at [331, 133] on input "checkbox" at bounding box center [328, 133] width 11 height 11
checkbox input "true"
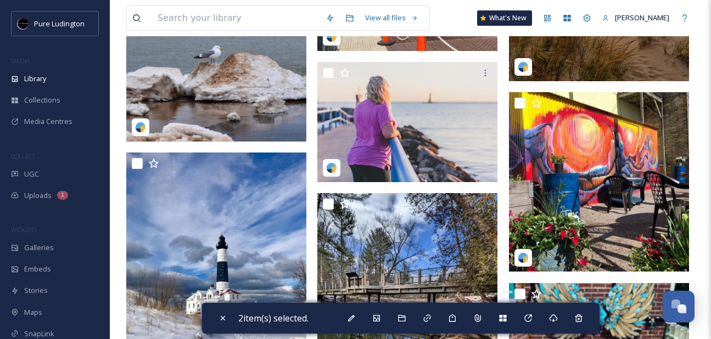
scroll to position [612, 0]
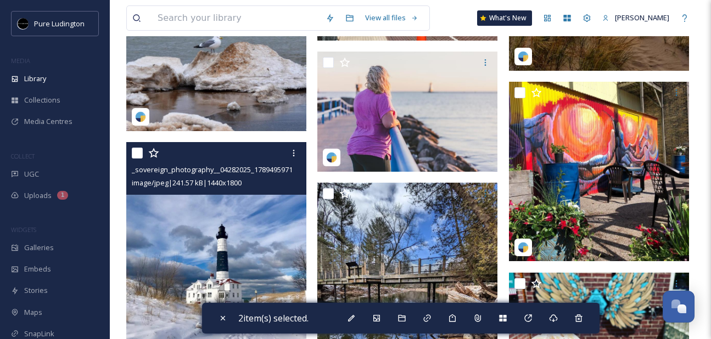
click at [135, 158] on input "checkbox" at bounding box center [137, 153] width 11 height 11
checkbox input "true"
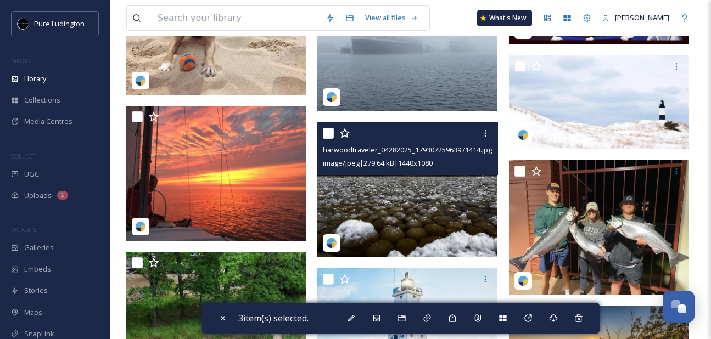
scroll to position [1403, 0]
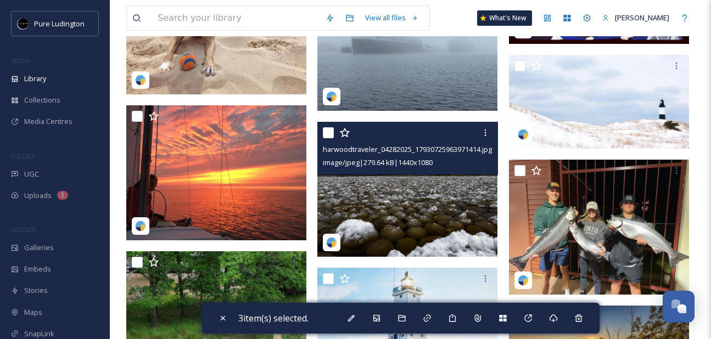
click at [329, 136] on input "checkbox" at bounding box center [328, 132] width 11 height 11
checkbox input "true"
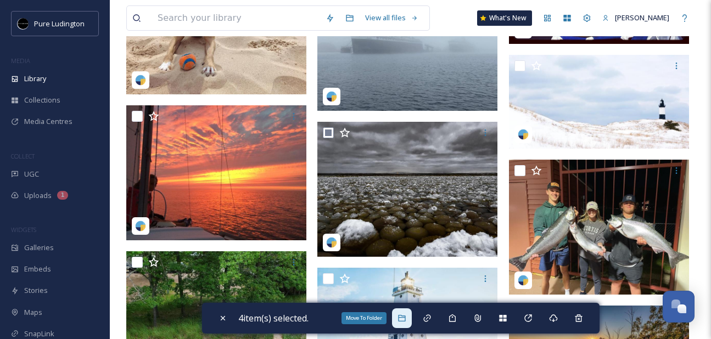
click at [411, 321] on div "Move To Folder" at bounding box center [402, 319] width 20 height 20
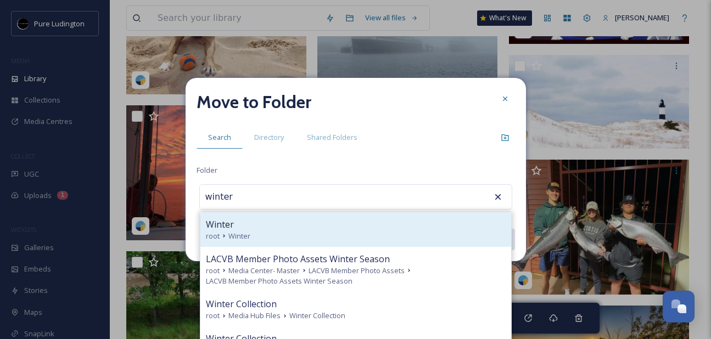
click at [401, 225] on div "Winter" at bounding box center [356, 224] width 300 height 13
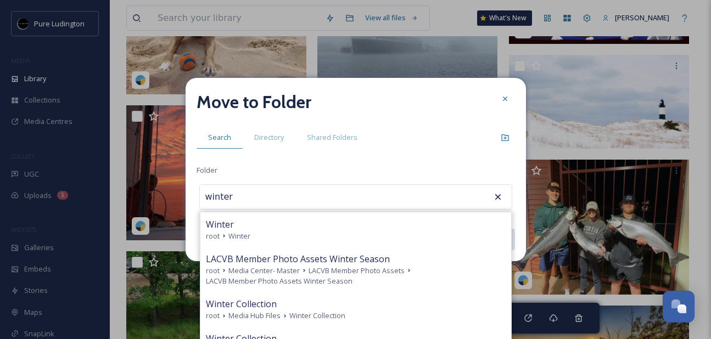
type input "Winter"
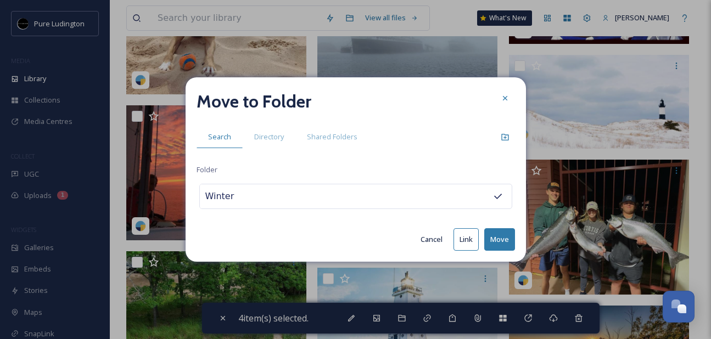
click at [497, 240] on button "Move" at bounding box center [499, 239] width 31 height 23
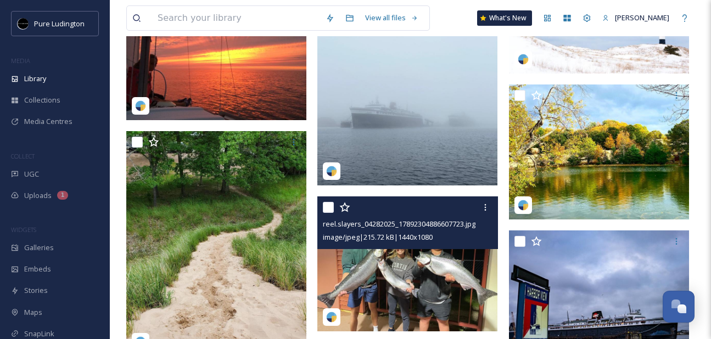
scroll to position [1243, 0]
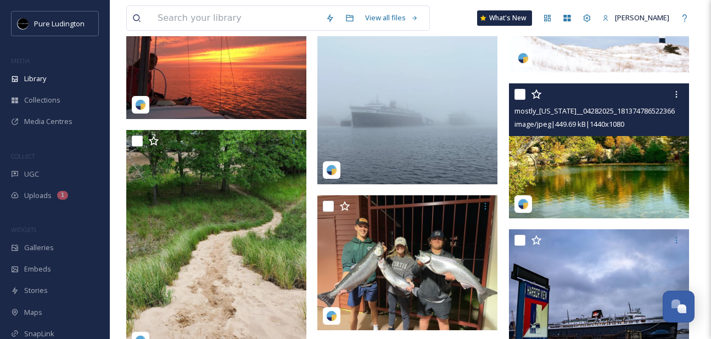
click at [519, 92] on input "checkbox" at bounding box center [519, 94] width 11 height 11
checkbox input "true"
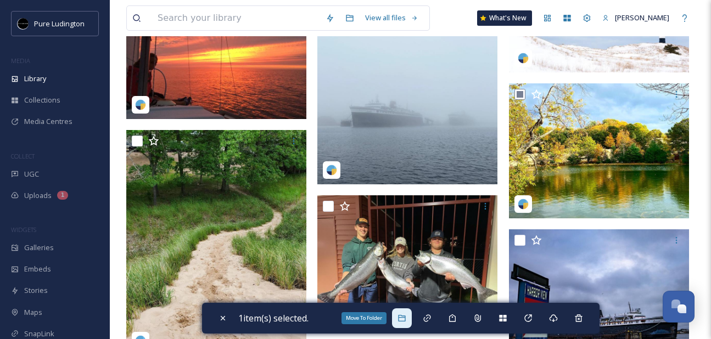
click at [401, 327] on div "Move To Folder" at bounding box center [402, 319] width 20 height 20
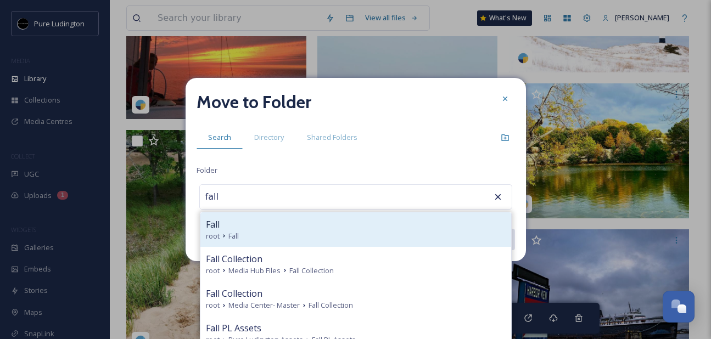
click at [382, 230] on div "Fall" at bounding box center [356, 224] width 300 height 13
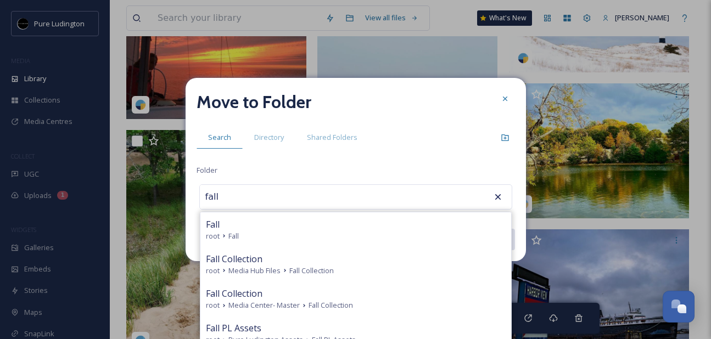
type input "Fall"
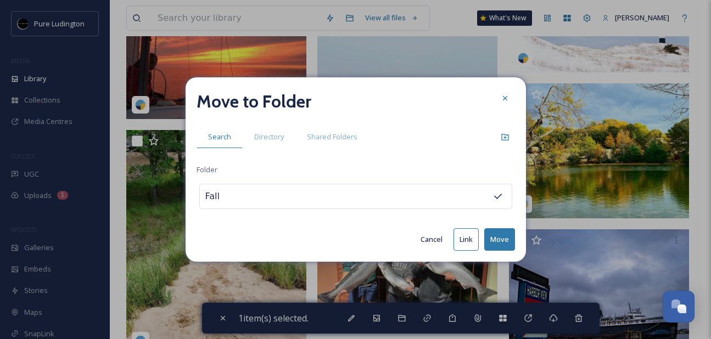
click at [500, 240] on button "Move" at bounding box center [499, 239] width 31 height 23
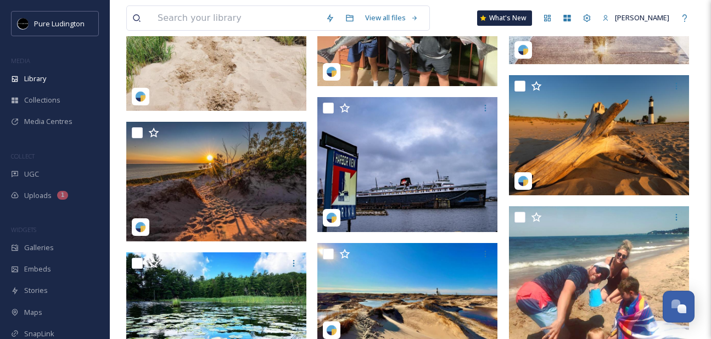
scroll to position [1529, 0]
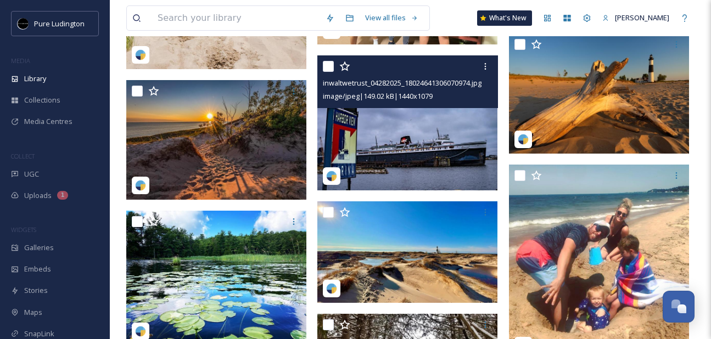
click at [328, 69] on input "checkbox" at bounding box center [328, 66] width 11 height 11
checkbox input "true"
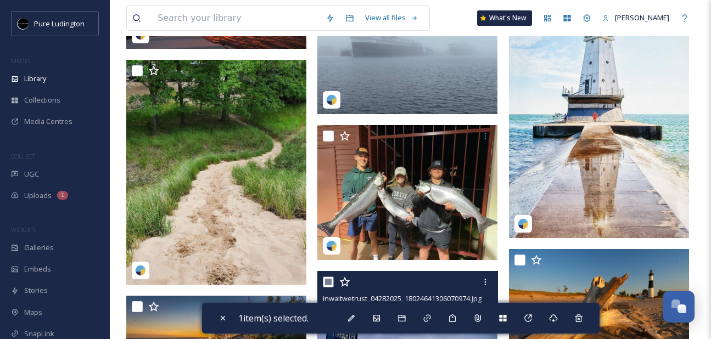
scroll to position [1197, 0]
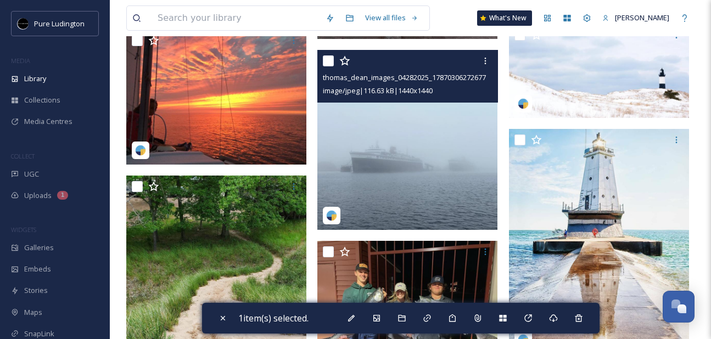
click at [324, 63] on input "checkbox" at bounding box center [328, 60] width 11 height 11
checkbox input "true"
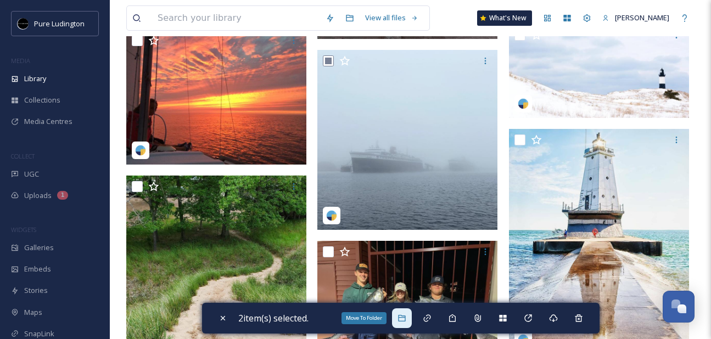
click at [411, 318] on div "Move To Folder" at bounding box center [402, 319] width 20 height 20
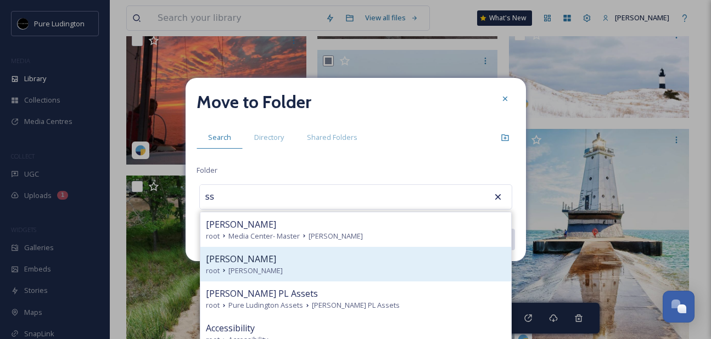
click at [356, 266] on div "root [PERSON_NAME]" at bounding box center [356, 271] width 300 height 10
type input "[PERSON_NAME]"
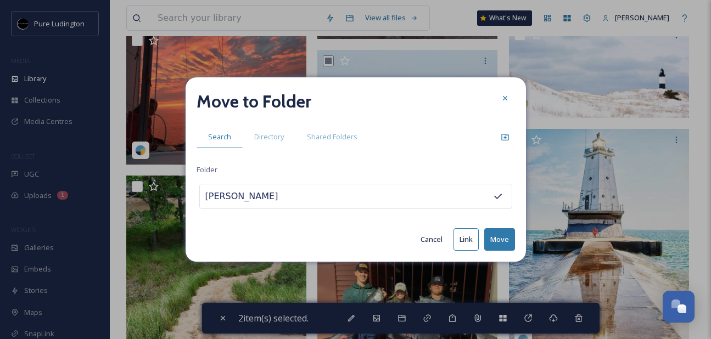
click at [491, 234] on button "Move" at bounding box center [499, 239] width 31 height 23
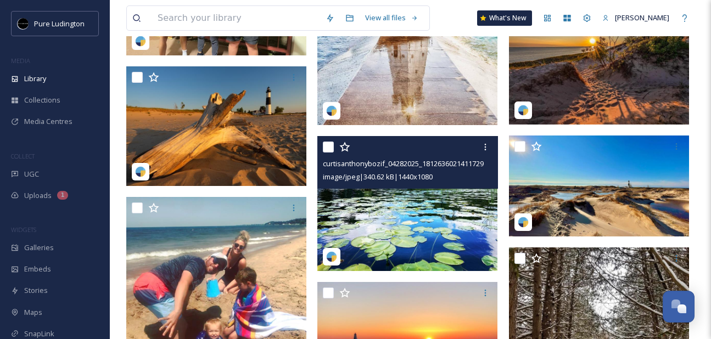
scroll to position [1449, 0]
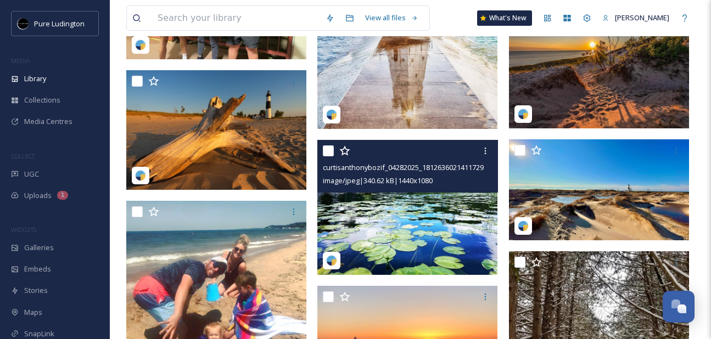
click at [328, 153] on input "checkbox" at bounding box center [328, 150] width 11 height 11
checkbox input "true"
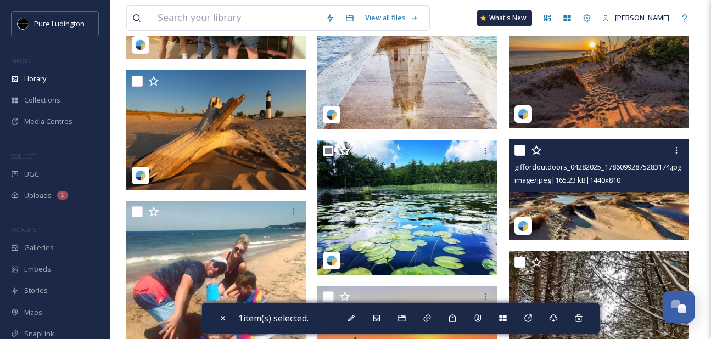
click at [515, 149] on input "checkbox" at bounding box center [519, 150] width 11 height 11
checkbox input "true"
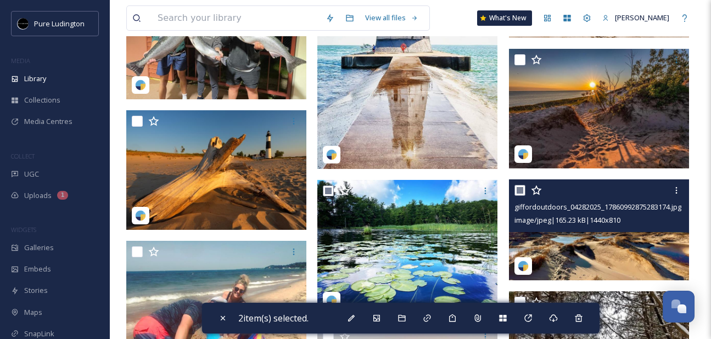
scroll to position [1375, 0]
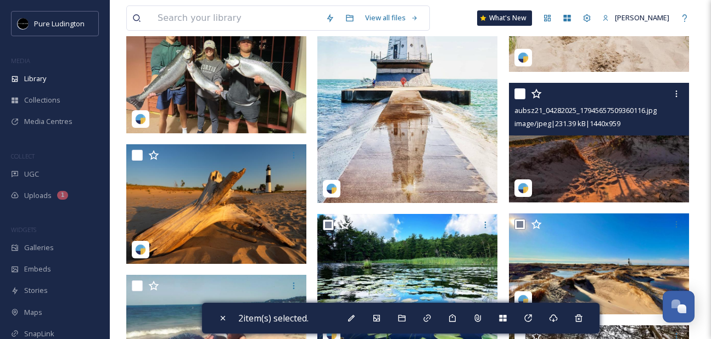
click at [523, 90] on input "checkbox" at bounding box center [519, 93] width 11 height 11
checkbox input "true"
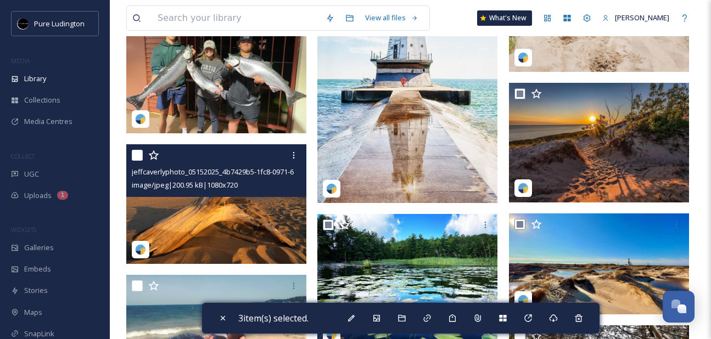
click at [131, 159] on div "jeffcaverlyphoto_05152025_4b7429b5-1fc8-0971-6f03-26062226f194.jpg image/jpeg |…" at bounding box center [216, 170] width 180 height 53
click at [137, 155] on input "checkbox" at bounding box center [137, 155] width 11 height 11
checkbox input "true"
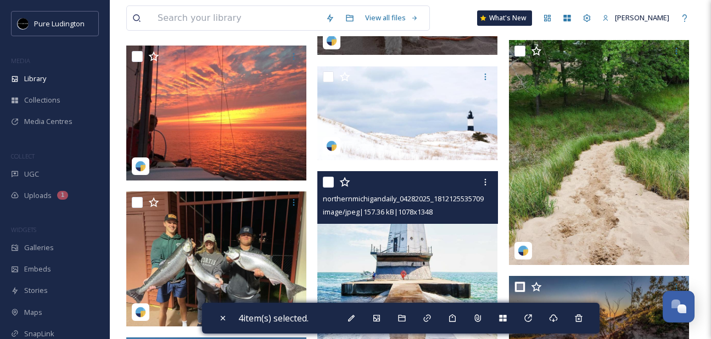
scroll to position [1143, 0]
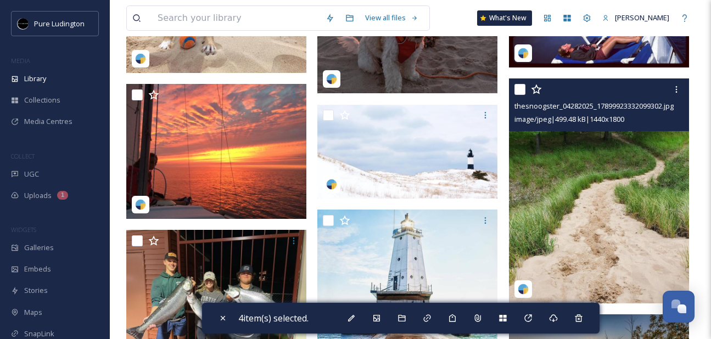
click at [519, 87] on input "checkbox" at bounding box center [519, 89] width 11 height 11
checkbox input "true"
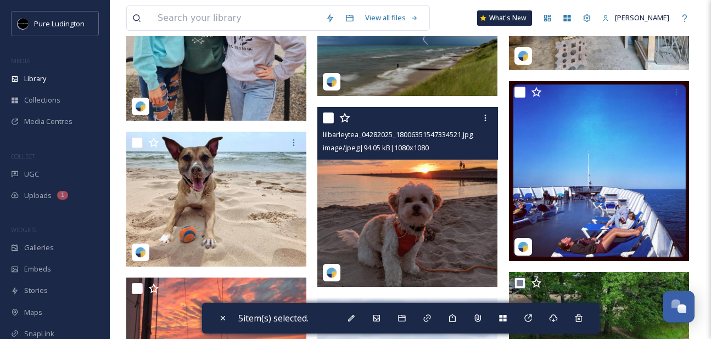
scroll to position [739, 0]
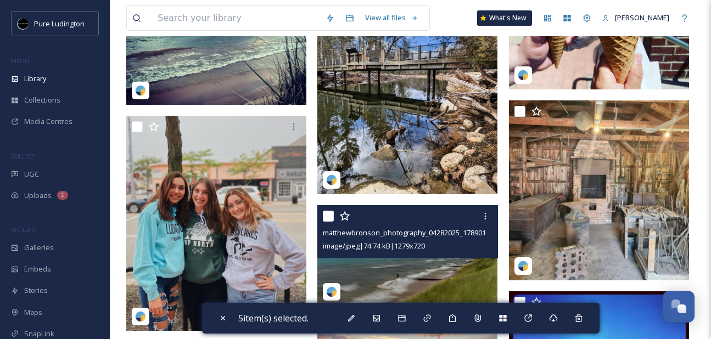
click at [329, 214] on input "checkbox" at bounding box center [328, 216] width 11 height 11
checkbox input "true"
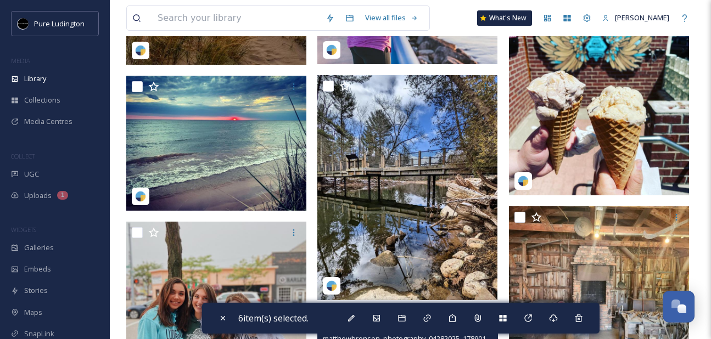
scroll to position [581, 0]
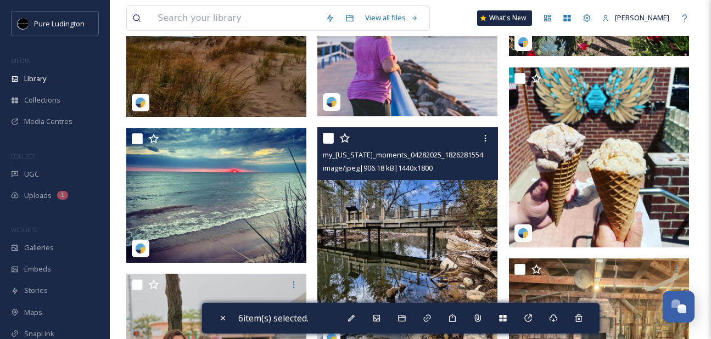
click at [332, 139] on input "checkbox" at bounding box center [328, 138] width 11 height 11
checkbox input "true"
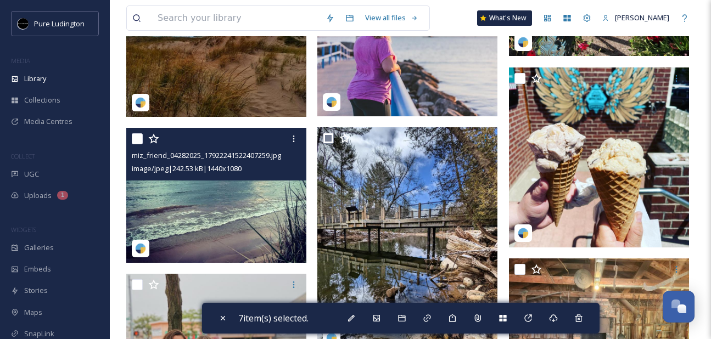
click at [136, 138] on input "checkbox" at bounding box center [137, 138] width 11 height 11
checkbox input "true"
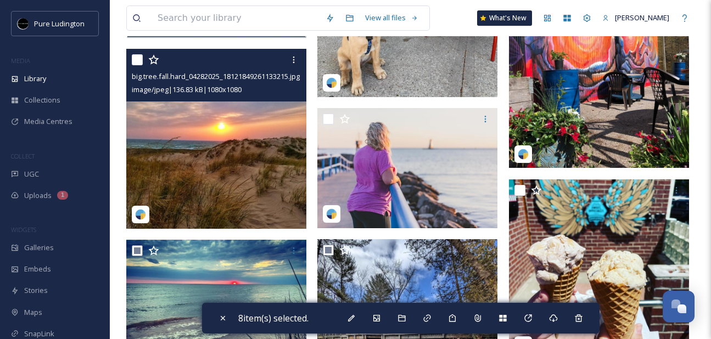
scroll to position [461, 0]
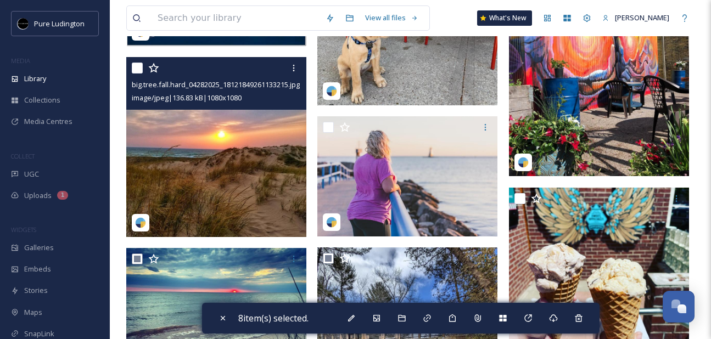
click at [135, 67] on input "checkbox" at bounding box center [137, 68] width 11 height 11
checkbox input "true"
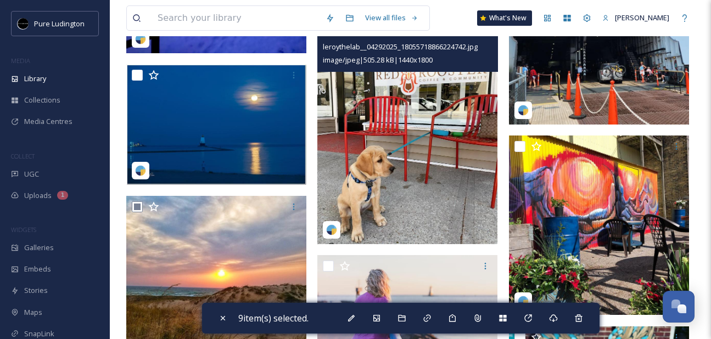
scroll to position [322, 0]
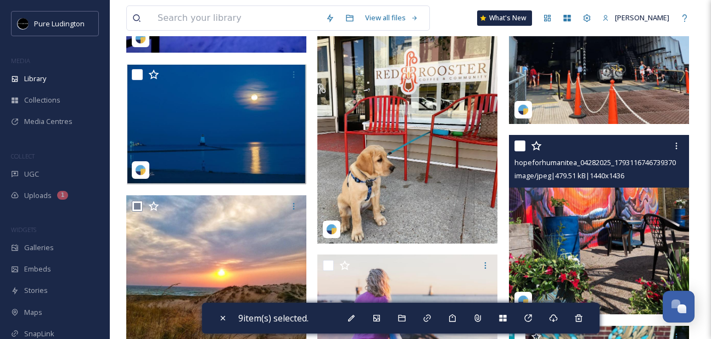
click at [520, 143] on input "checkbox" at bounding box center [519, 146] width 11 height 11
checkbox input "true"
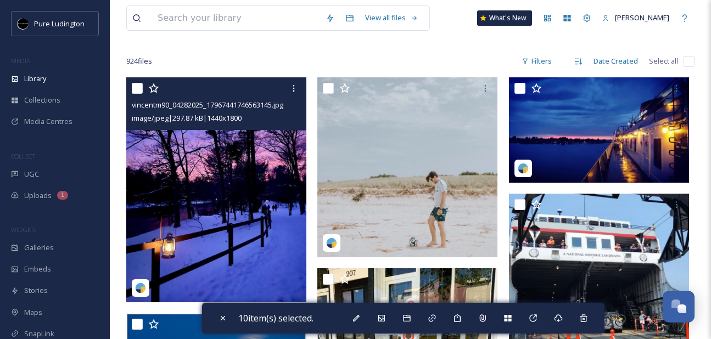
scroll to position [64, 0]
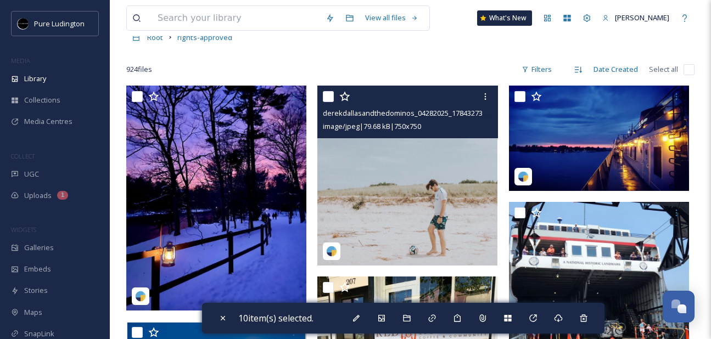
click at [326, 97] on input "checkbox" at bounding box center [328, 96] width 11 height 11
checkbox input "true"
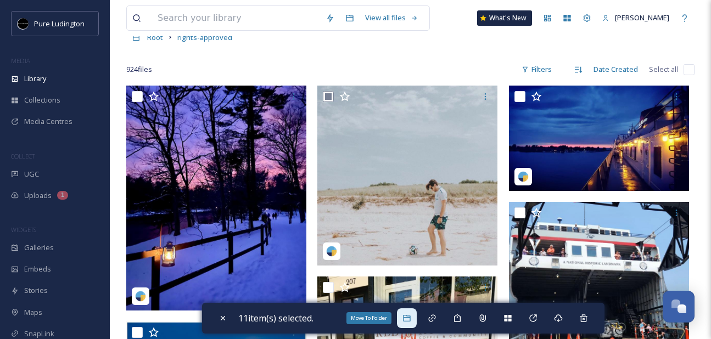
click at [410, 318] on icon at bounding box center [406, 318] width 7 height 7
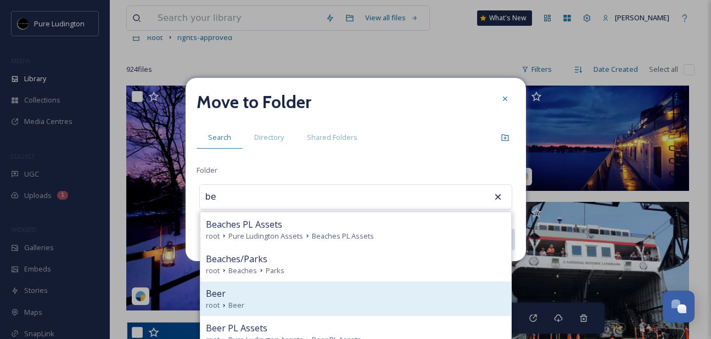
scroll to position [3, 0]
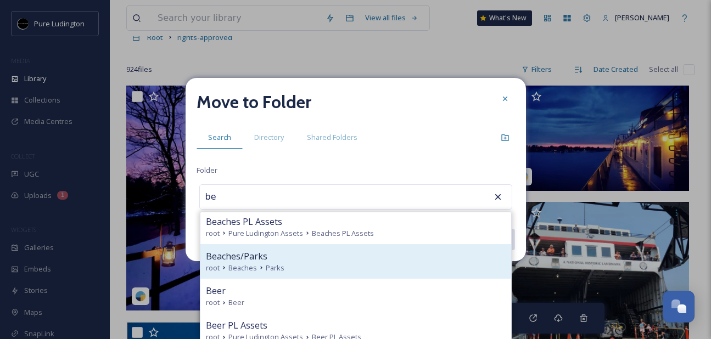
click at [409, 267] on div "root Beaches Parks" at bounding box center [356, 268] width 300 height 10
type input "Beaches/Parks"
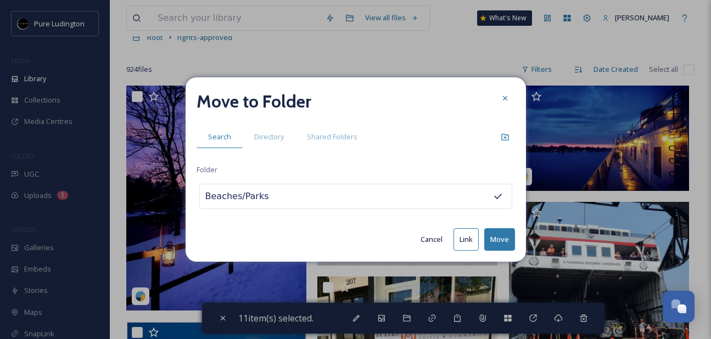
click at [502, 237] on button "Move" at bounding box center [499, 239] width 31 height 23
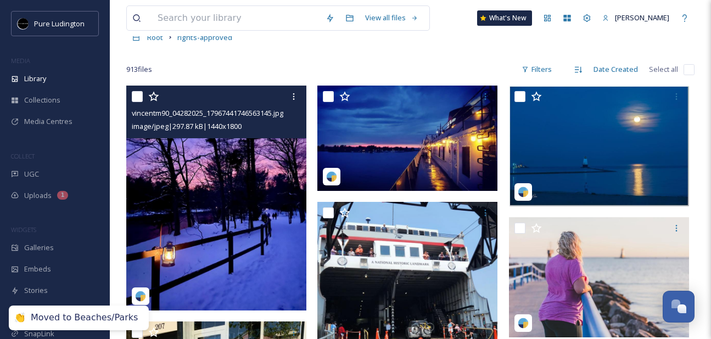
click at [136, 98] on input "checkbox" at bounding box center [137, 96] width 11 height 11
checkbox input "true"
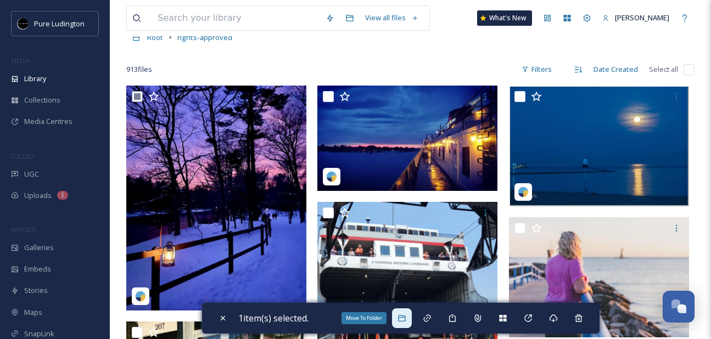
click at [405, 320] on icon at bounding box center [401, 318] width 9 height 9
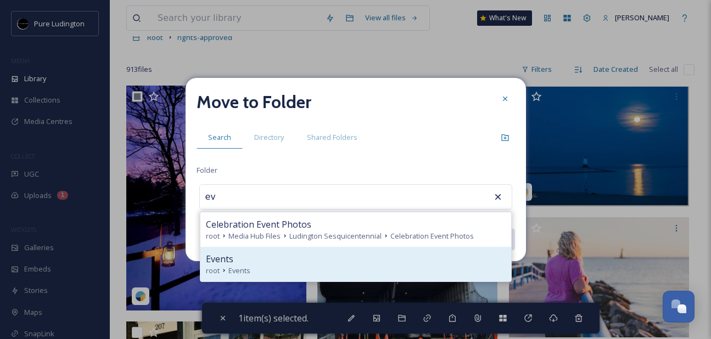
click at [356, 256] on div "Events" at bounding box center [356, 259] width 300 height 13
type input "Events"
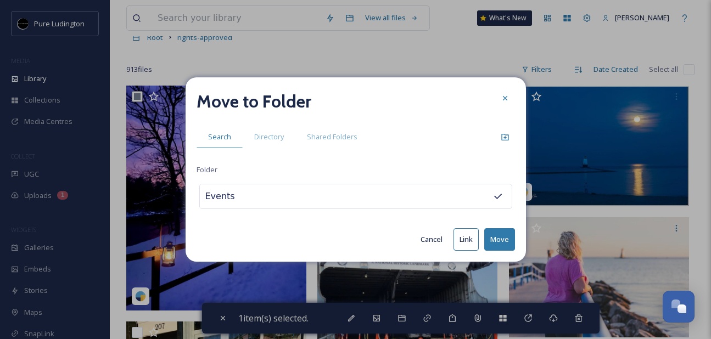
click at [500, 238] on button "Move" at bounding box center [499, 239] width 31 height 23
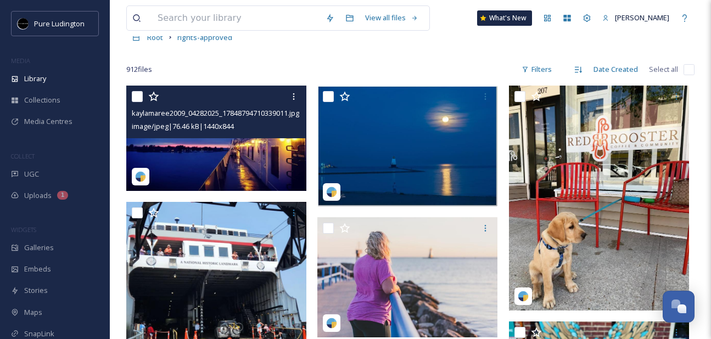
click at [133, 99] on input "checkbox" at bounding box center [137, 96] width 11 height 11
checkbox input "true"
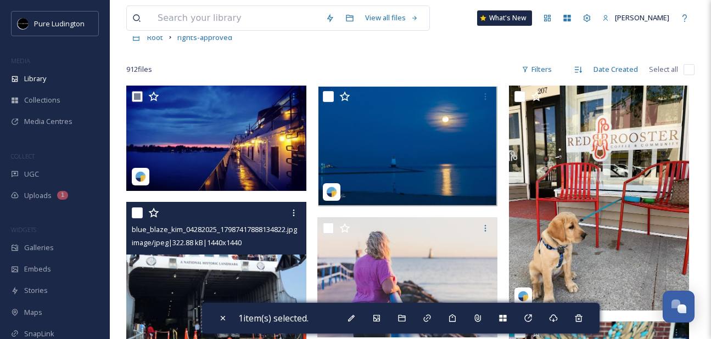
click at [136, 216] on input "checkbox" at bounding box center [137, 213] width 11 height 11
checkbox input "true"
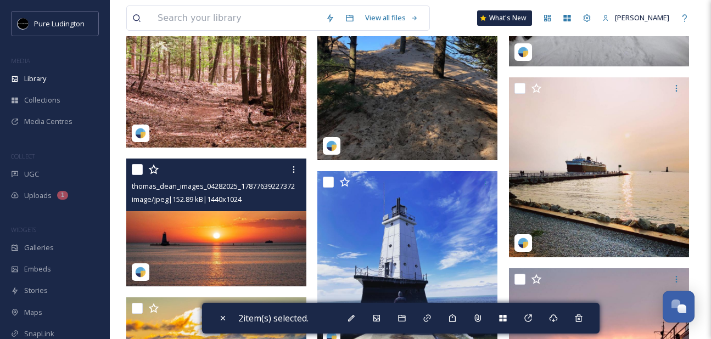
scroll to position [1205, 0]
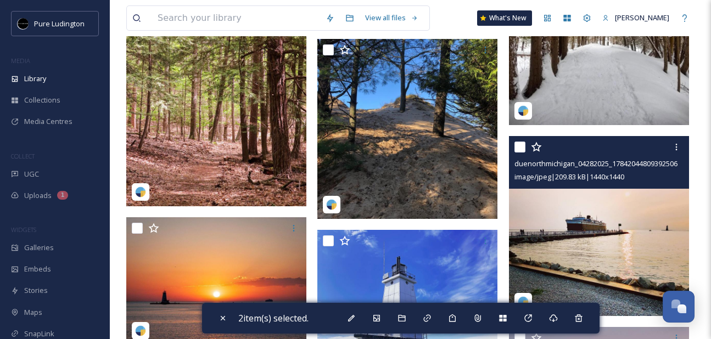
click at [520, 149] on input "checkbox" at bounding box center [519, 147] width 11 height 11
checkbox input "true"
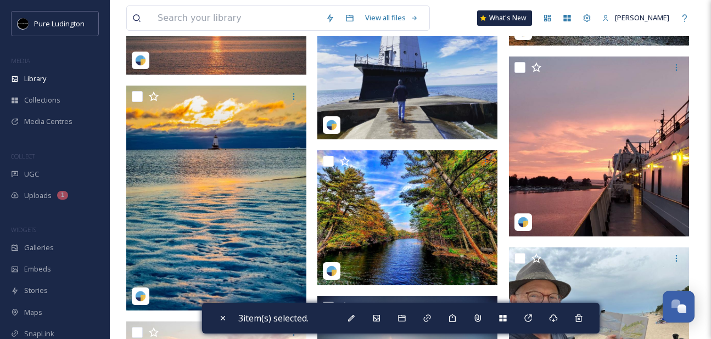
scroll to position [1476, 0]
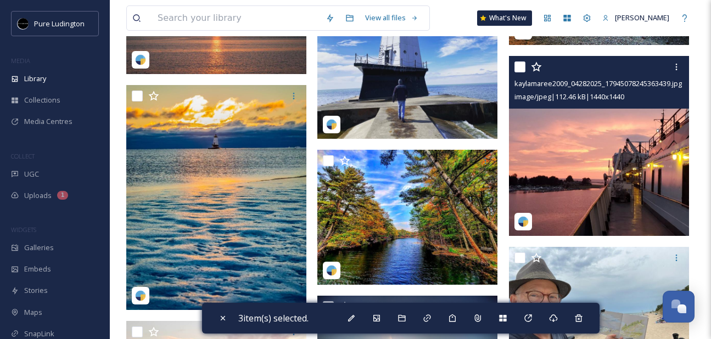
click at [519, 67] on input "checkbox" at bounding box center [519, 66] width 11 height 11
checkbox input "true"
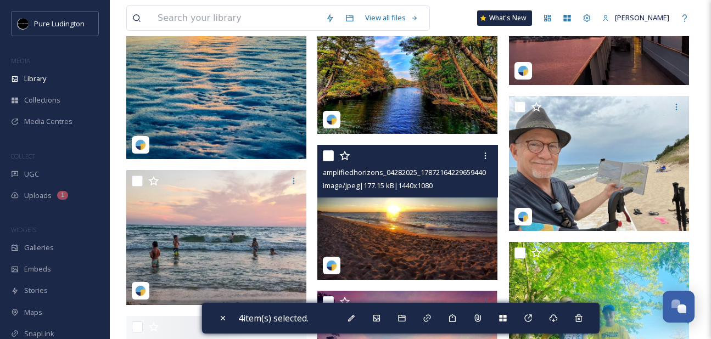
scroll to position [1733, 0]
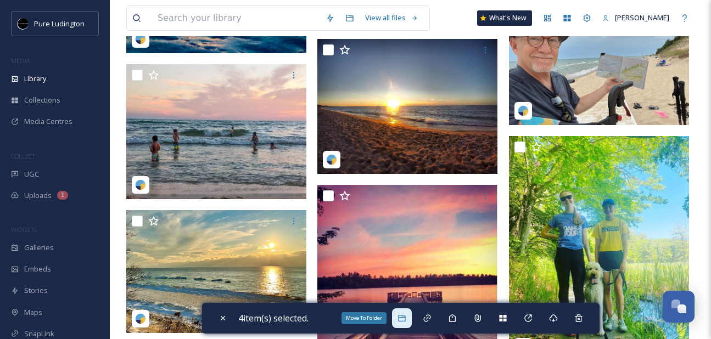
click at [402, 324] on div "Move To Folder" at bounding box center [402, 319] width 20 height 20
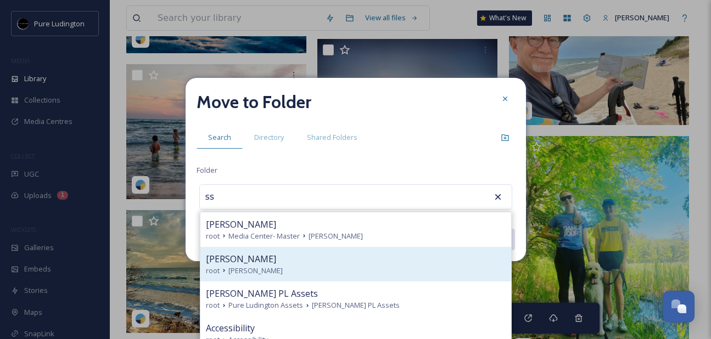
click at [321, 259] on div "[PERSON_NAME]" at bounding box center [356, 259] width 300 height 13
type input "[PERSON_NAME]"
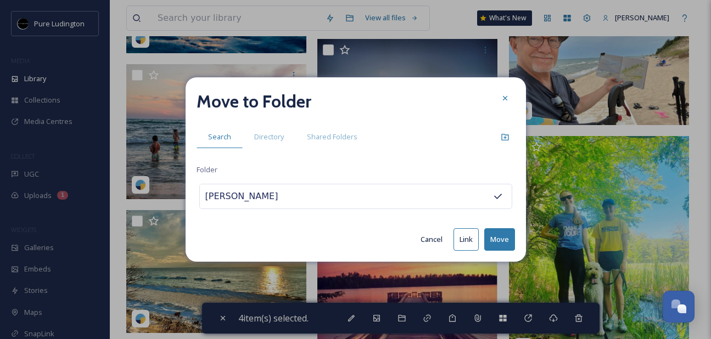
click at [494, 236] on button "Move" at bounding box center [499, 239] width 31 height 23
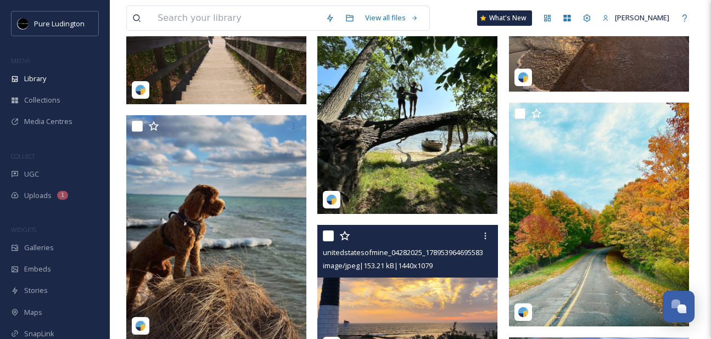
scroll to position [2175, 0]
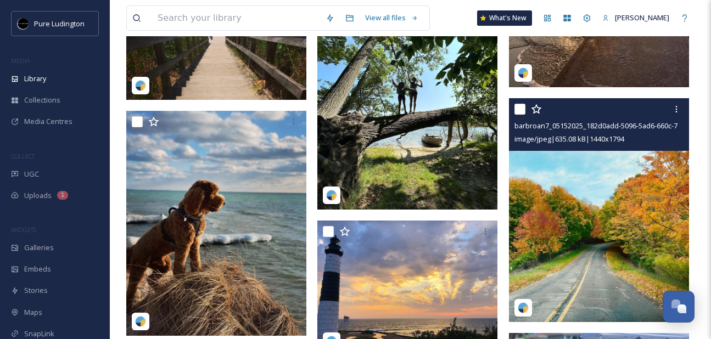
click at [522, 110] on input "checkbox" at bounding box center [519, 109] width 11 height 11
checkbox input "true"
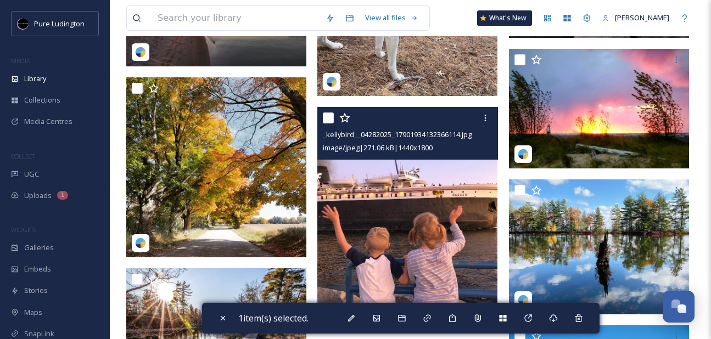
scroll to position [2825, 0]
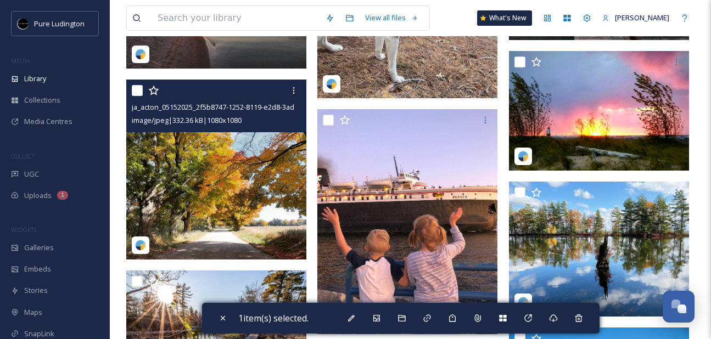
click at [134, 93] on input "checkbox" at bounding box center [137, 90] width 11 height 11
checkbox input "true"
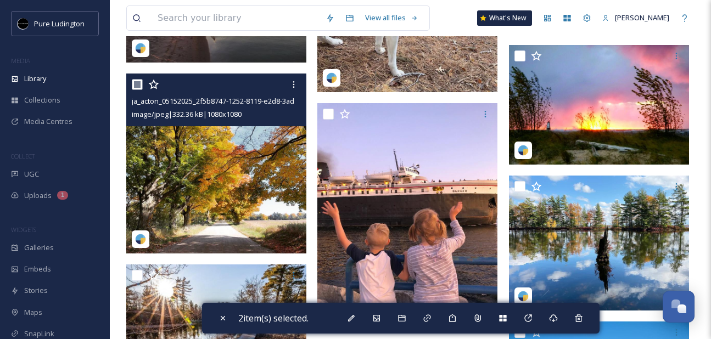
scroll to position [2831, 0]
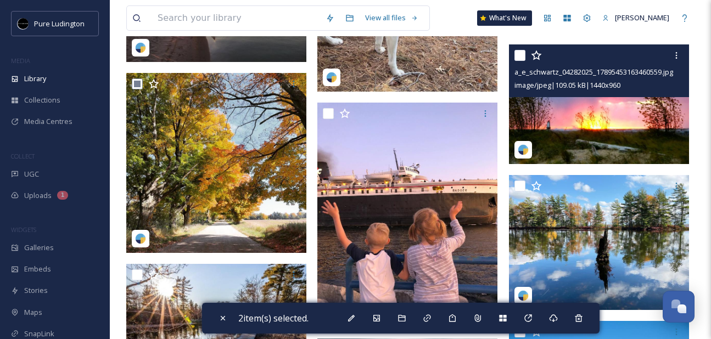
click at [531, 112] on img at bounding box center [599, 104] width 180 height 120
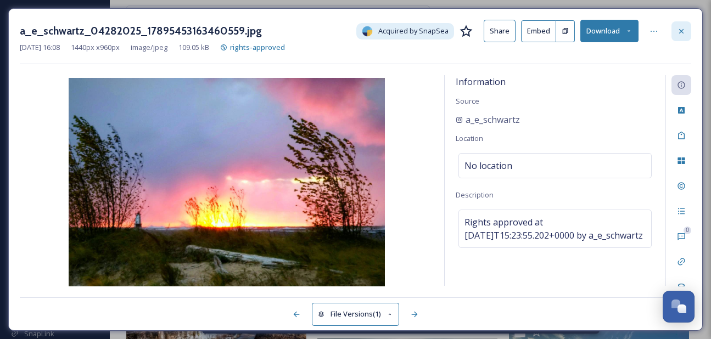
click at [677, 35] on div at bounding box center [681, 31] width 20 height 20
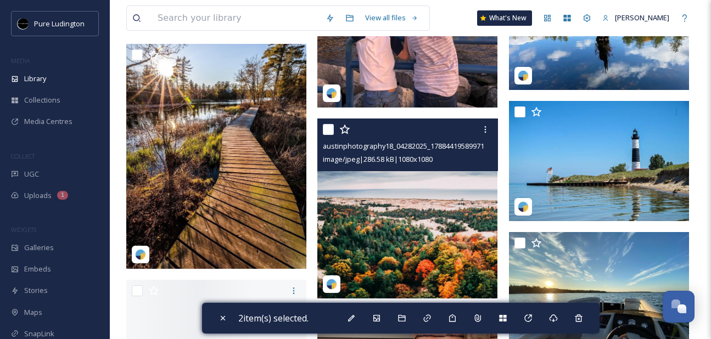
scroll to position [3073, 0]
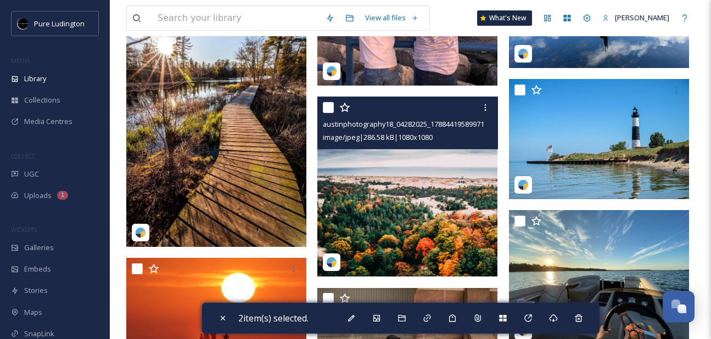
click at [329, 107] on input "checkbox" at bounding box center [328, 107] width 11 height 11
checkbox input "true"
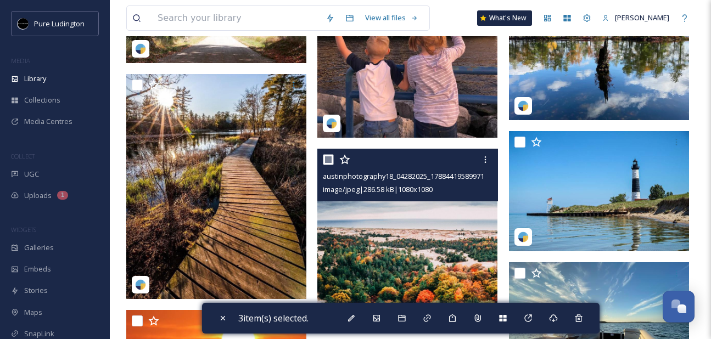
scroll to position [3023, 0]
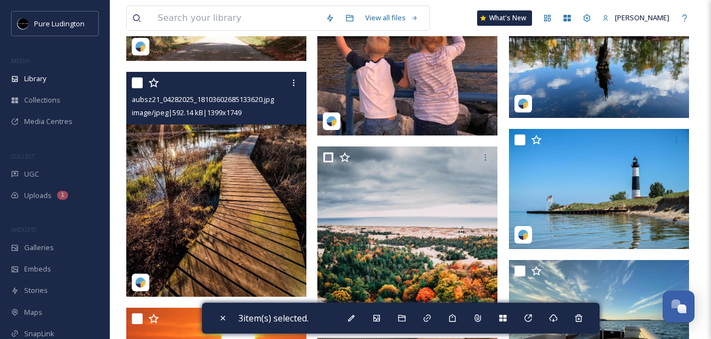
click at [137, 83] on input "checkbox" at bounding box center [137, 82] width 11 height 11
checkbox input "true"
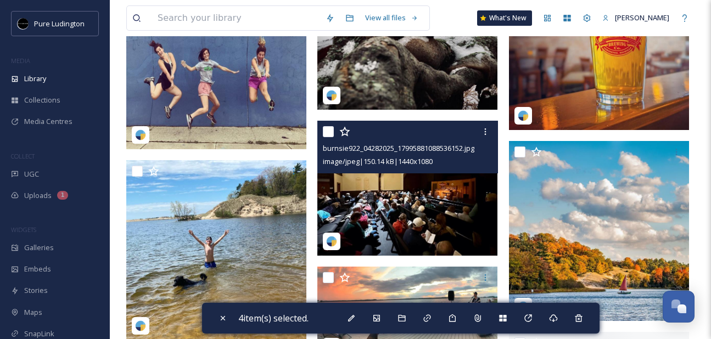
scroll to position [4209, 0]
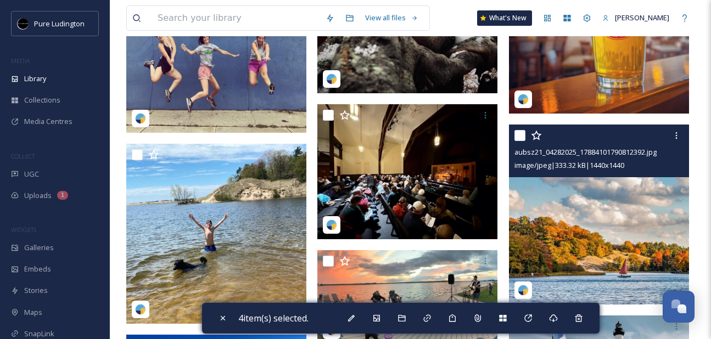
click at [523, 135] on input "checkbox" at bounding box center [519, 135] width 11 height 11
checkbox input "true"
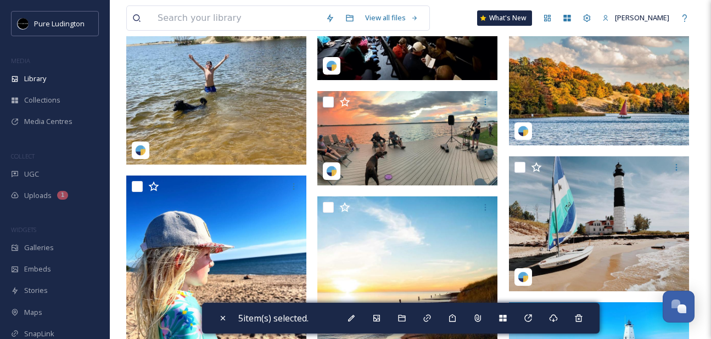
scroll to position [4374, 0]
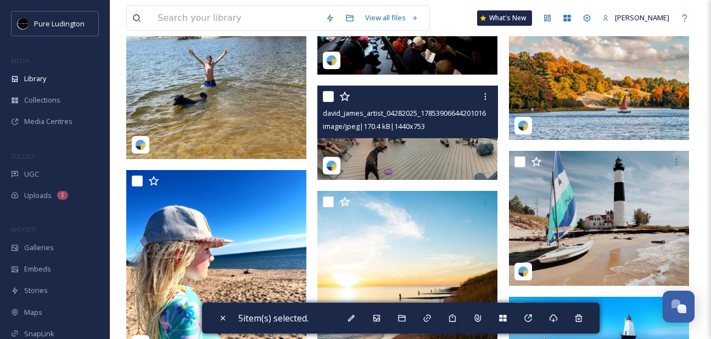
click at [329, 99] on input "checkbox" at bounding box center [328, 96] width 11 height 11
checkbox input "true"
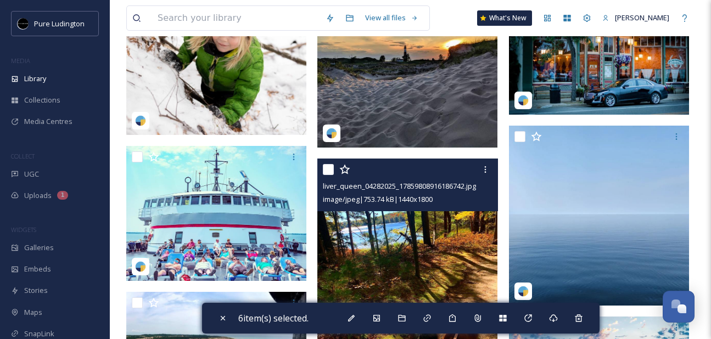
click at [327, 170] on input "checkbox" at bounding box center [328, 169] width 11 height 11
checkbox input "true"
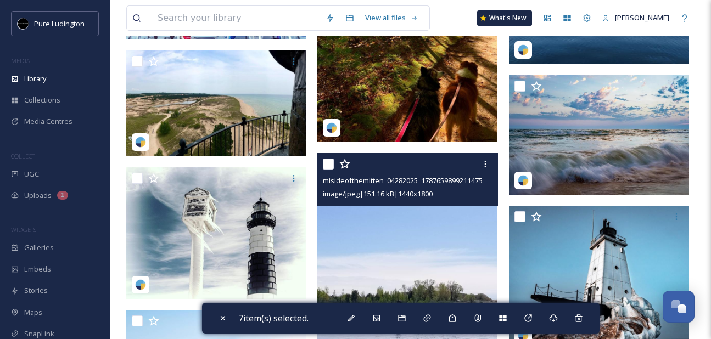
scroll to position [5283, 0]
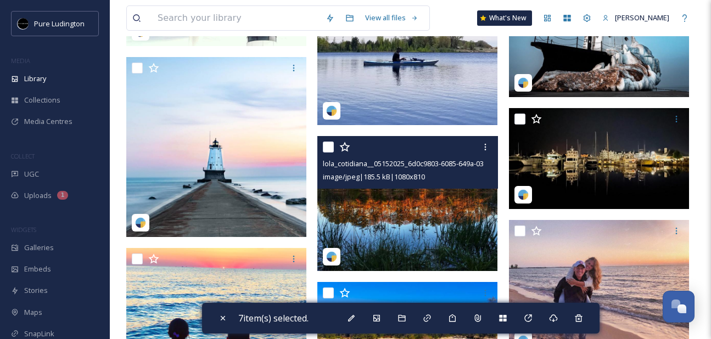
click at [328, 148] on input "checkbox" at bounding box center [328, 147] width 11 height 11
checkbox input "true"
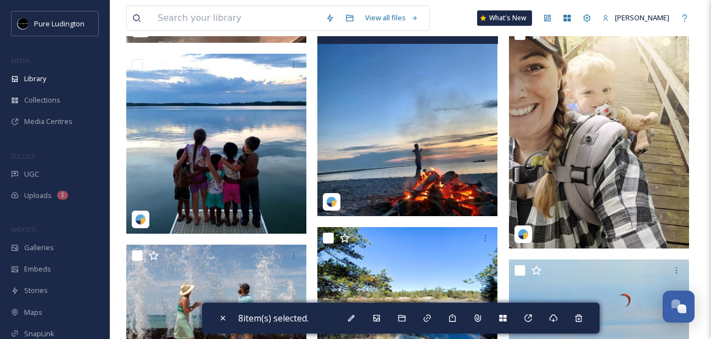
scroll to position [7423, 0]
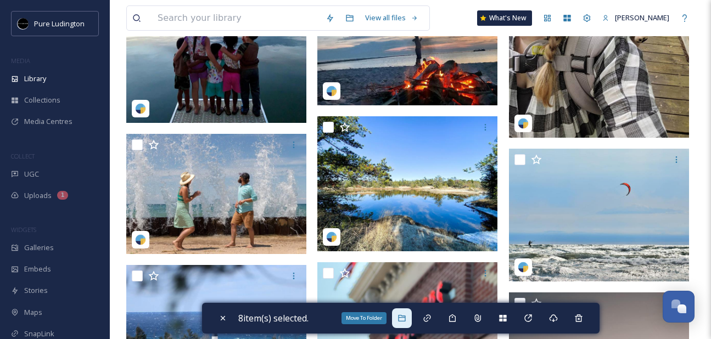
click at [409, 318] on div "Move To Folder" at bounding box center [402, 319] width 20 height 20
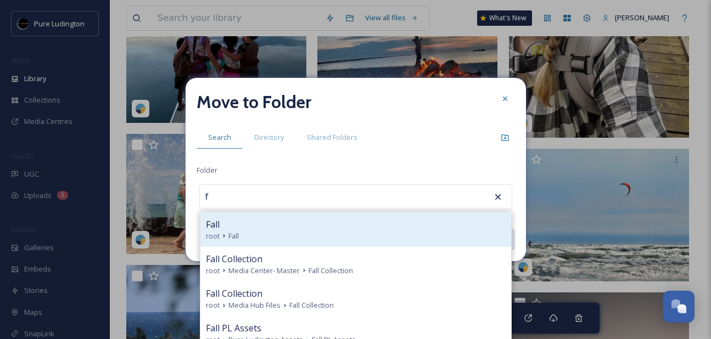
click at [355, 218] on div "Fall" at bounding box center [356, 224] width 300 height 13
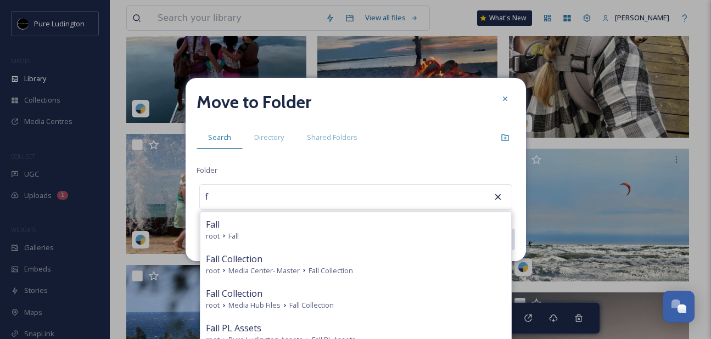
type input "Fall"
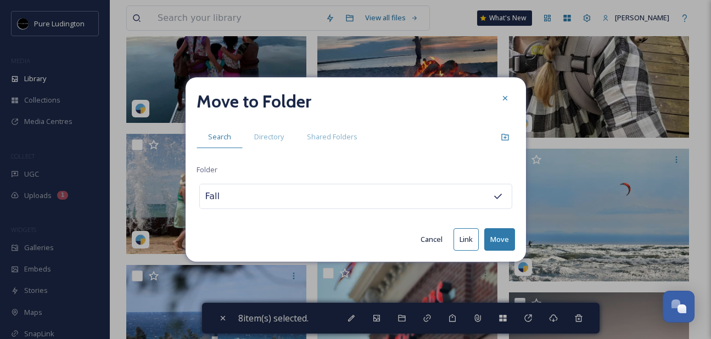
click at [497, 239] on button "Move" at bounding box center [499, 239] width 31 height 23
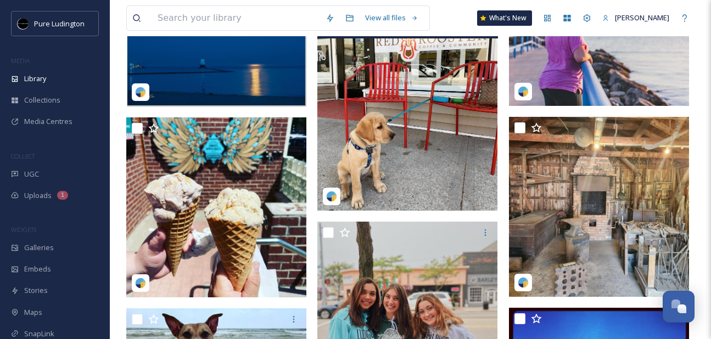
scroll to position [247, 0]
